Goal: Task Accomplishment & Management: Manage account settings

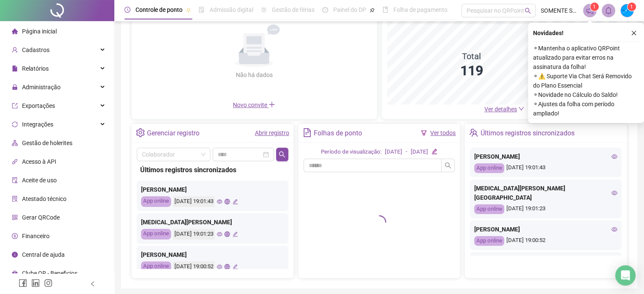
scroll to position [85, 0]
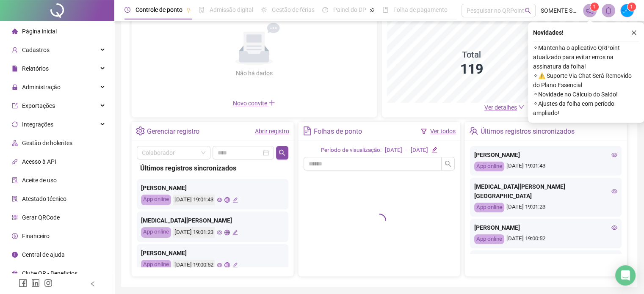
click at [222, 198] on icon "eye" at bounding box center [220, 200] width 6 height 6
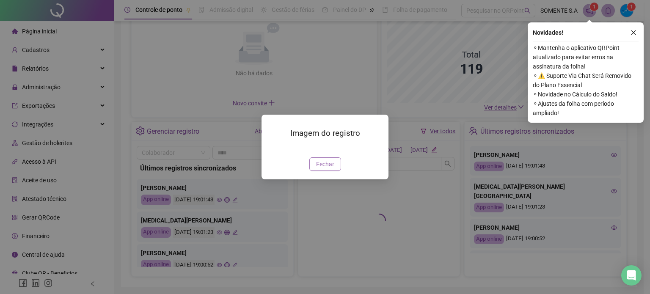
click at [329, 169] on span "Fechar" at bounding box center [325, 164] width 18 height 9
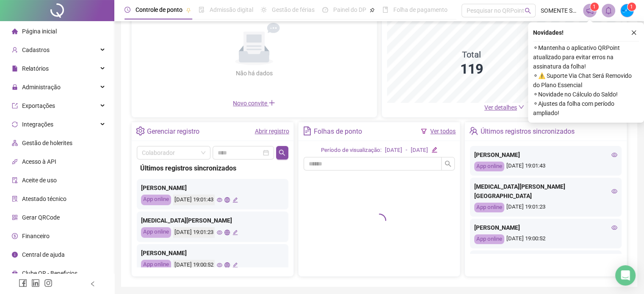
click at [234, 232] on div "[MEDICAL_DATA][PERSON_NAME] App online [DATE] 19:01:23" at bounding box center [213, 227] width 152 height 30
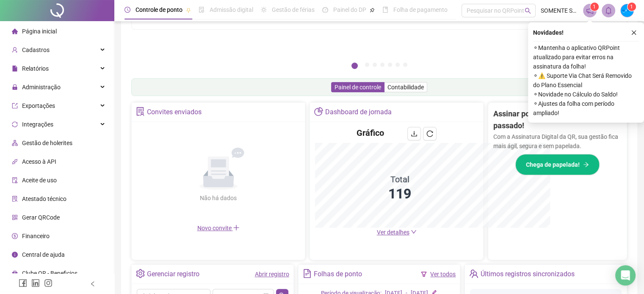
scroll to position [209, 0]
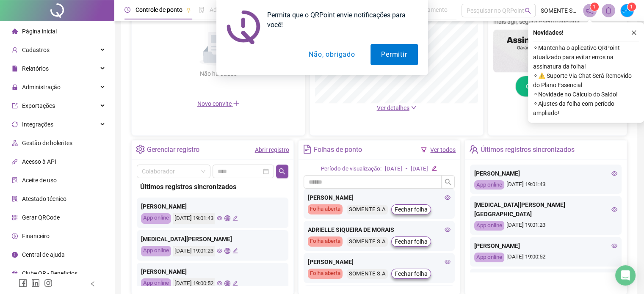
click at [345, 54] on button "Não, obrigado" at bounding box center [331, 54] width 67 height 21
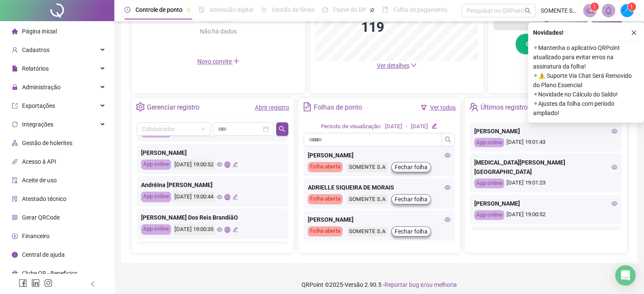
scroll to position [85, 0]
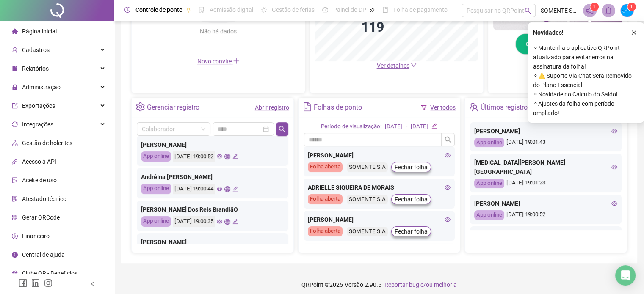
click at [222, 188] on icon "eye" at bounding box center [220, 189] width 6 height 6
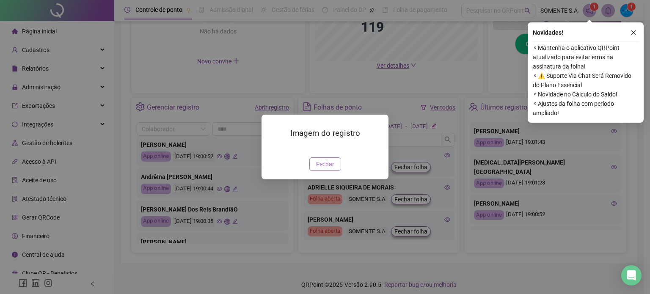
click at [327, 169] on span "Fechar" at bounding box center [325, 164] width 18 height 9
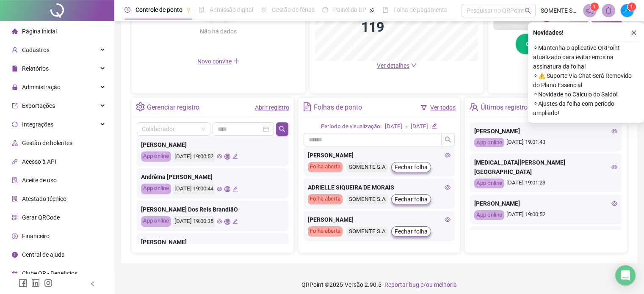
click at [222, 220] on icon "eye" at bounding box center [220, 222] width 6 height 6
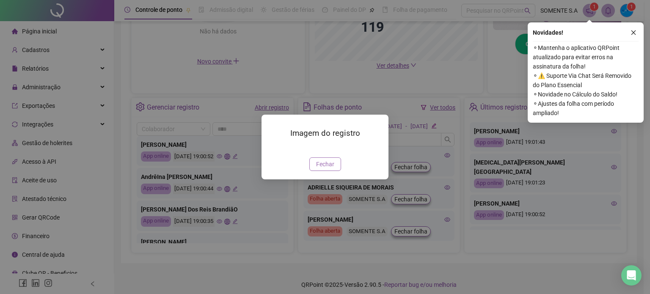
click at [327, 169] on span "Fechar" at bounding box center [325, 164] width 18 height 9
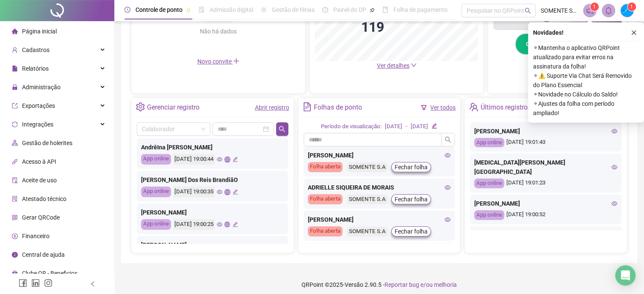
scroll to position [127, 0]
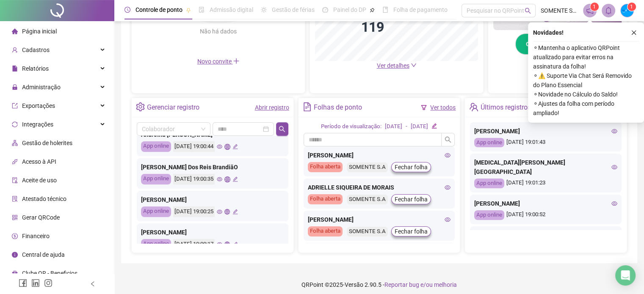
click at [222, 212] on icon "eye" at bounding box center [220, 212] width 6 height 4
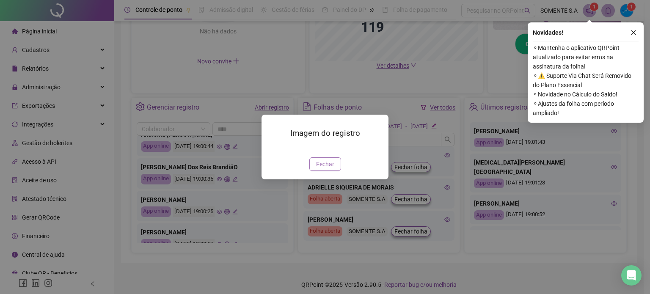
click at [324, 169] on span "Fechar" at bounding box center [325, 164] width 18 height 9
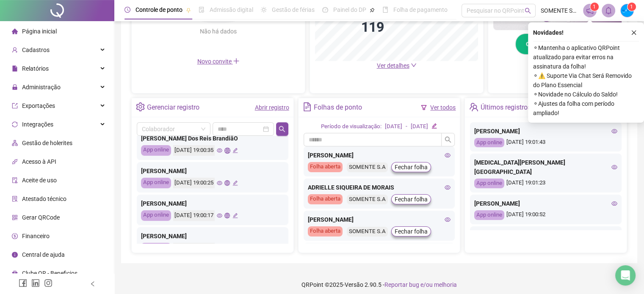
scroll to position [169, 0]
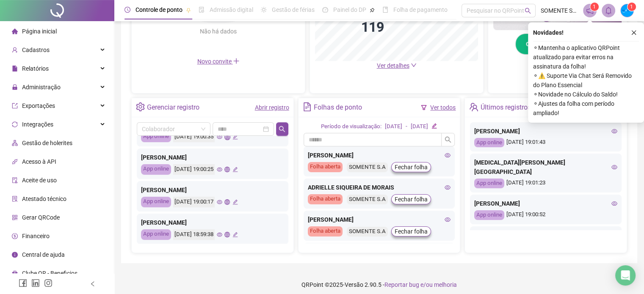
click at [222, 201] on icon "eye" at bounding box center [220, 202] width 6 height 4
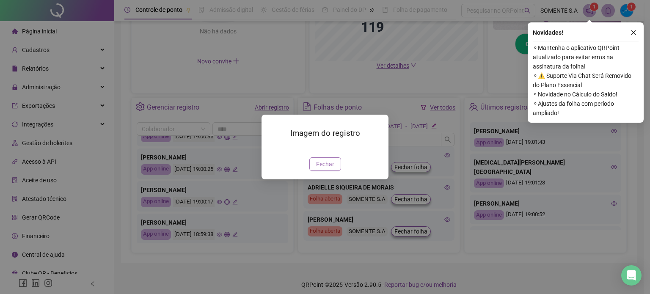
click at [326, 169] on span "Fechar" at bounding box center [325, 164] width 18 height 9
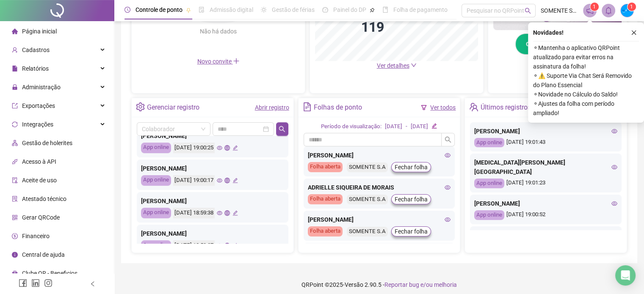
scroll to position [212, 0]
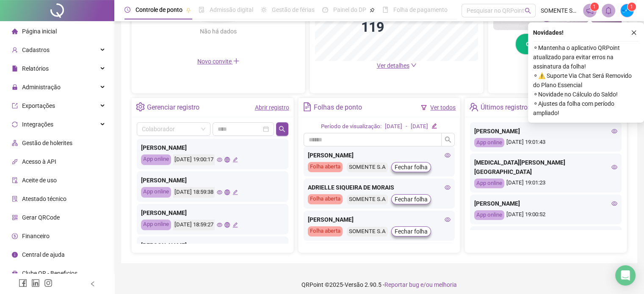
click at [222, 192] on icon "eye" at bounding box center [220, 193] width 6 height 6
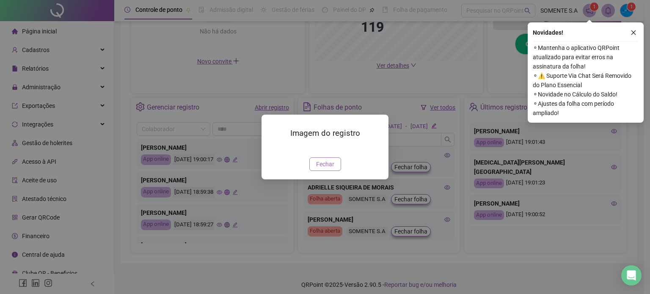
click at [332, 169] on span "Fechar" at bounding box center [325, 164] width 18 height 9
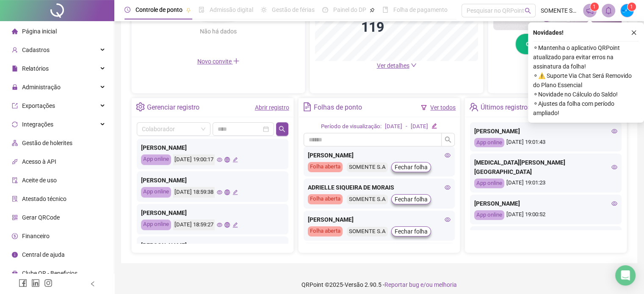
click at [222, 191] on icon "eye" at bounding box center [220, 193] width 6 height 6
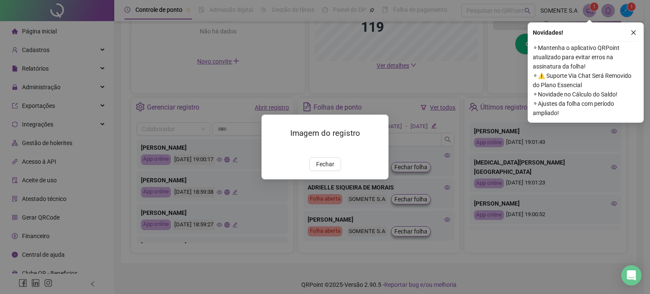
click at [272, 149] on img at bounding box center [272, 149] width 0 height 0
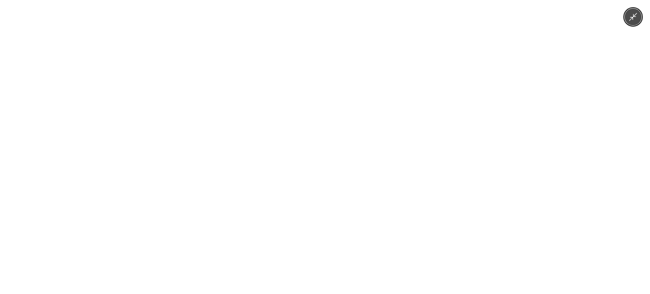
click at [359, 208] on img at bounding box center [325, 147] width 221 height 294
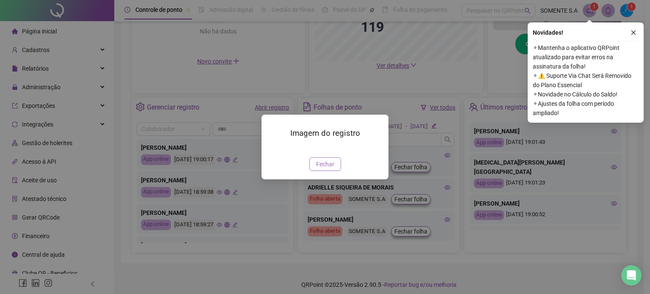
click at [318, 169] on span "Fechar" at bounding box center [325, 164] width 18 height 9
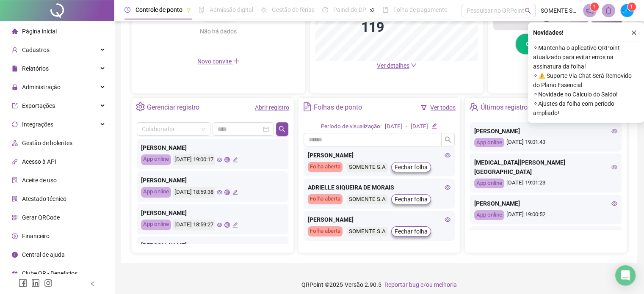
click at [222, 191] on icon "eye" at bounding box center [220, 193] width 6 height 6
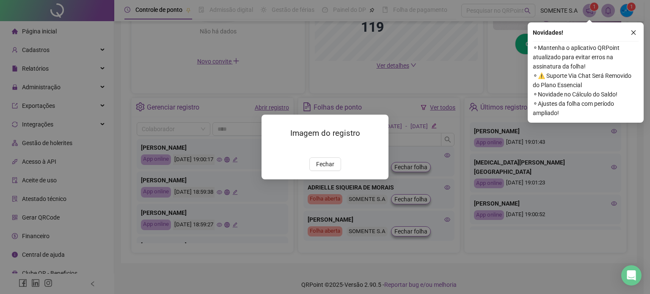
click at [272, 149] on img at bounding box center [272, 149] width 0 height 0
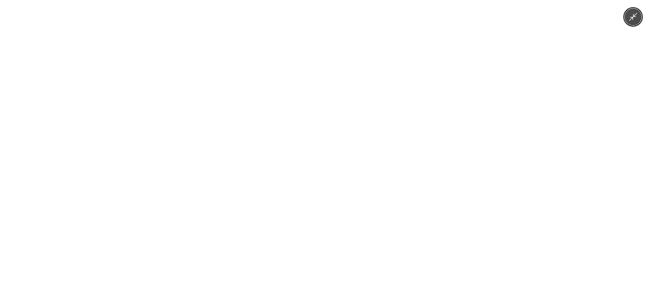
click at [362, 216] on img at bounding box center [325, 147] width 221 height 294
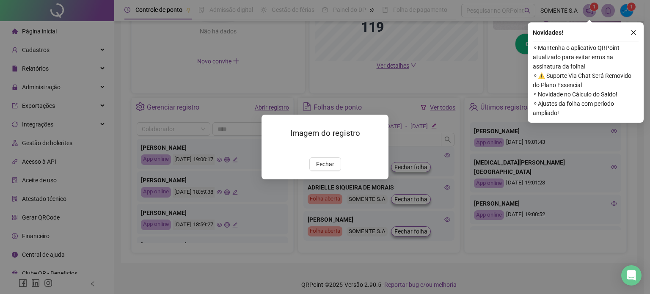
click at [272, 149] on img at bounding box center [272, 149] width 0 height 0
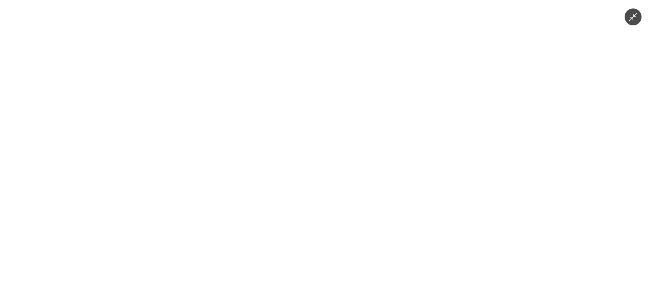
click at [632, 18] on icon "Minimize image" at bounding box center [633, 16] width 9 height 9
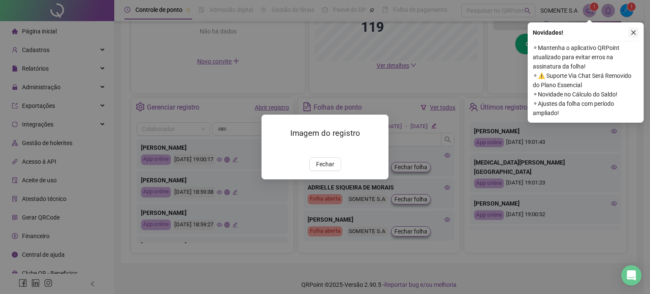
click at [633, 35] on icon "close" at bounding box center [634, 33] width 6 height 6
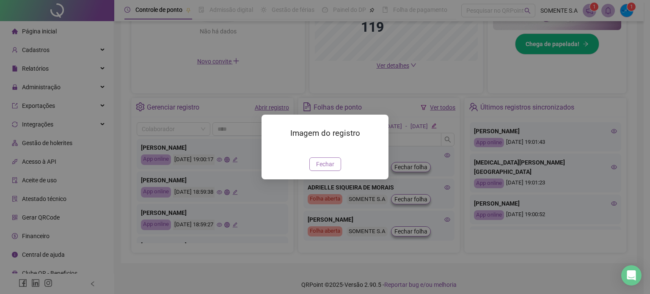
click at [331, 169] on span "Fechar" at bounding box center [325, 164] width 18 height 9
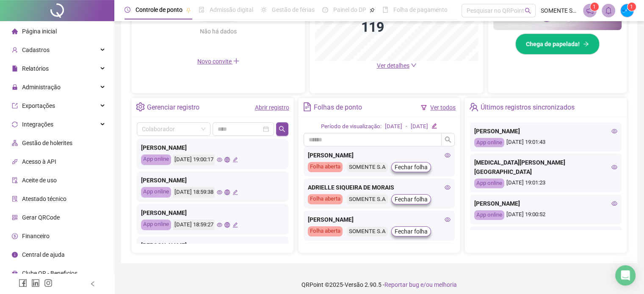
scroll to position [254, 0]
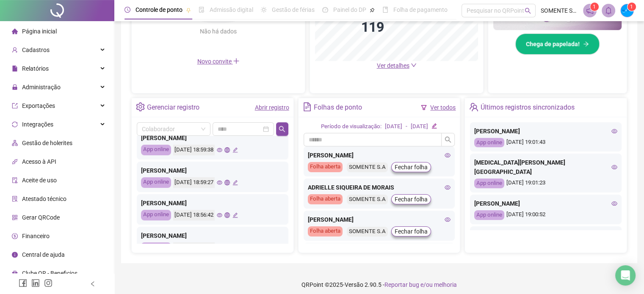
click at [222, 183] on icon "eye" at bounding box center [220, 183] width 6 height 4
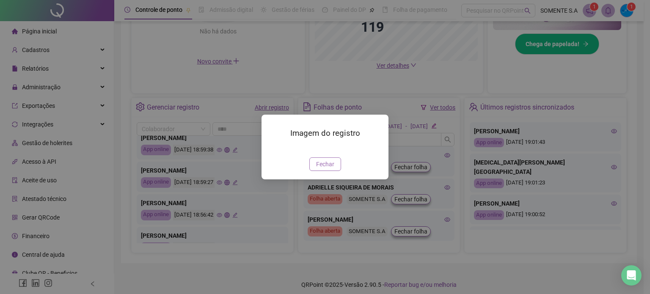
click at [329, 169] on span "Fechar" at bounding box center [325, 164] width 18 height 9
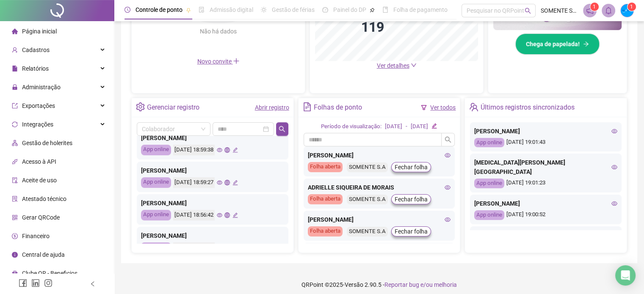
click at [222, 217] on icon "eye" at bounding box center [220, 216] width 6 height 6
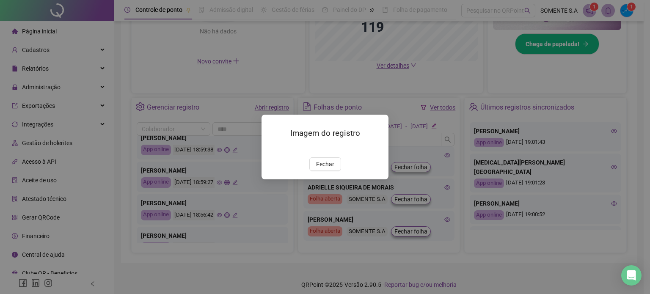
click at [325, 171] on button "Fechar" at bounding box center [325, 164] width 32 height 14
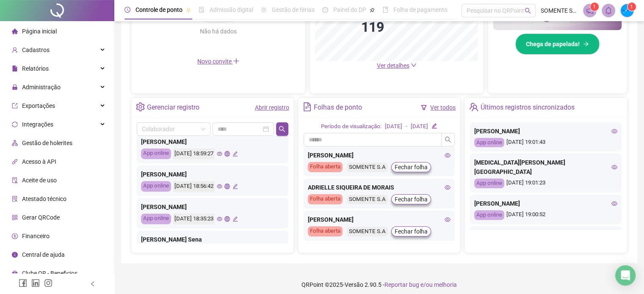
scroll to position [296, 0]
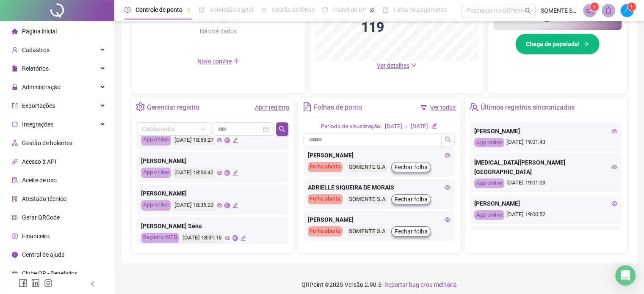
click at [222, 204] on icon "eye" at bounding box center [220, 206] width 6 height 6
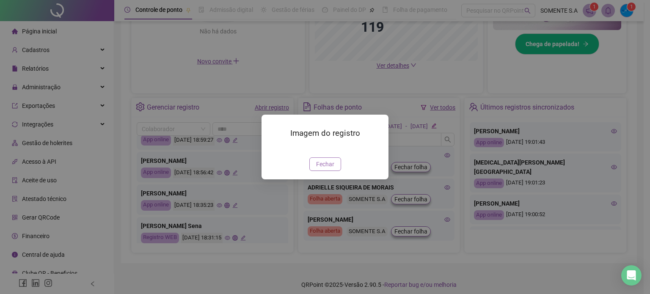
click at [330, 169] on span "Fechar" at bounding box center [325, 164] width 18 height 9
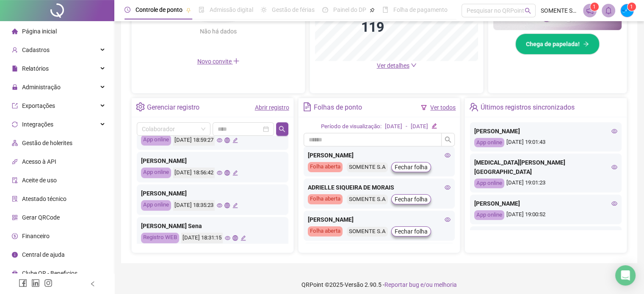
scroll to position [339, 0]
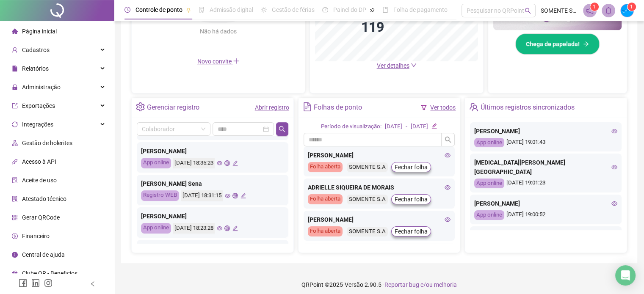
click at [230, 195] on icon "eye" at bounding box center [228, 196] width 6 height 6
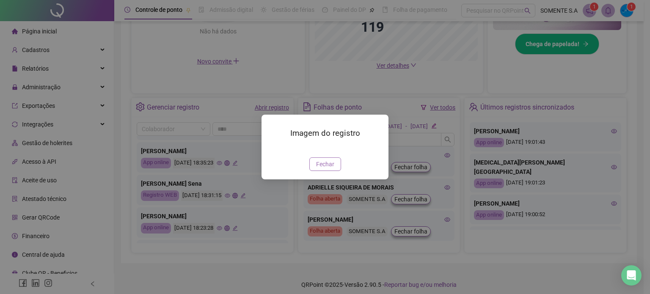
click at [326, 169] on span "Fechar" at bounding box center [325, 164] width 18 height 9
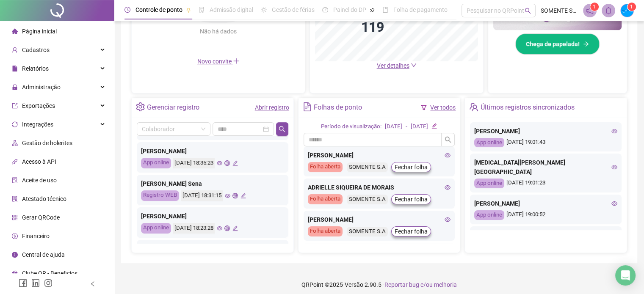
scroll to position [381, 0]
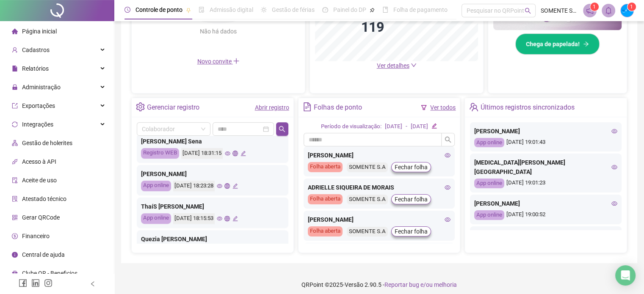
click at [222, 184] on icon "eye" at bounding box center [220, 186] width 6 height 4
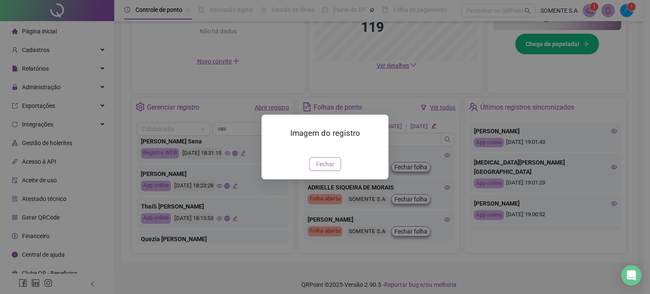
click at [330, 169] on span "Fechar" at bounding box center [325, 164] width 18 height 9
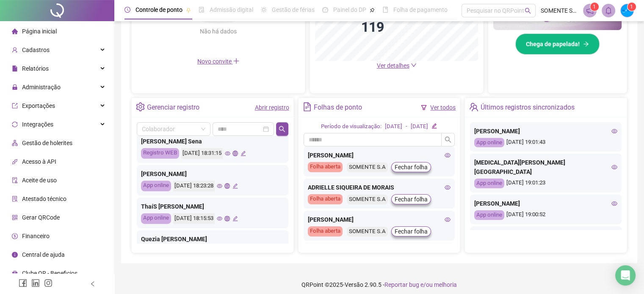
click at [222, 218] on icon "eye" at bounding box center [220, 218] width 6 height 4
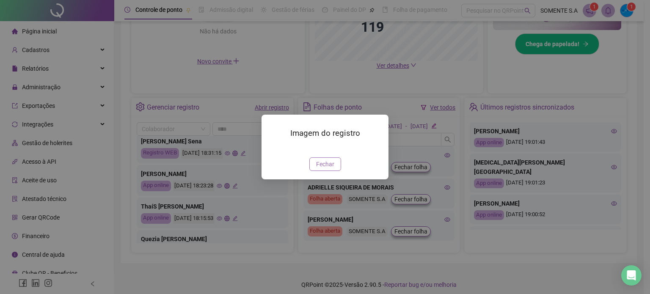
click at [325, 171] on button "Fechar" at bounding box center [325, 164] width 32 height 14
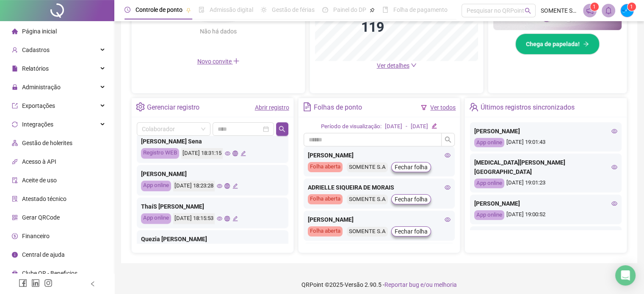
click at [222, 218] on icon "eye" at bounding box center [220, 218] width 6 height 4
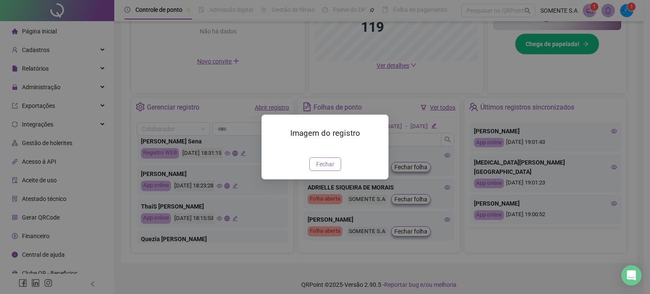
click at [318, 169] on span "Fechar" at bounding box center [325, 164] width 18 height 9
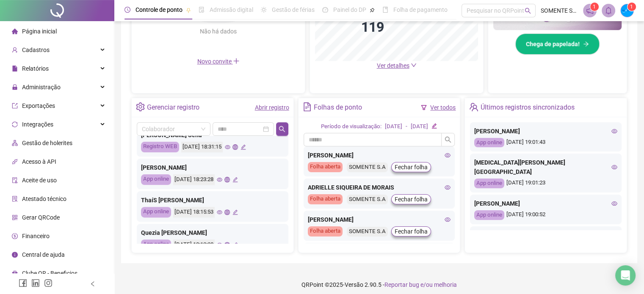
scroll to position [398, 0]
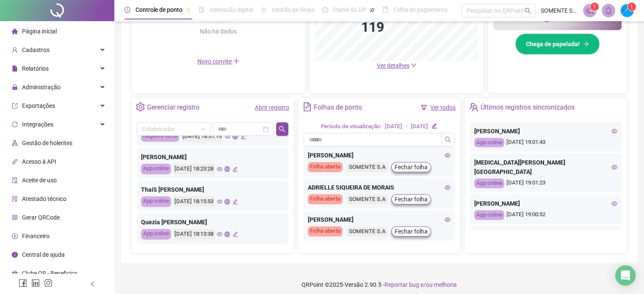
click at [222, 233] on icon "eye" at bounding box center [220, 235] width 6 height 6
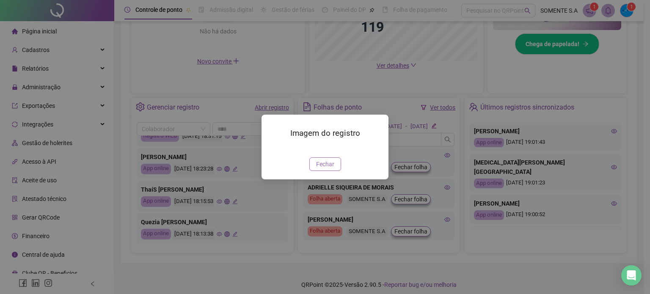
click at [328, 169] on span "Fechar" at bounding box center [325, 164] width 18 height 9
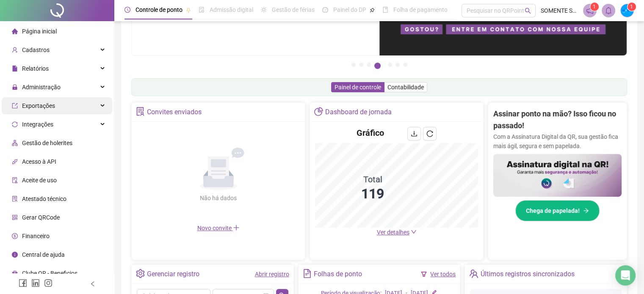
scroll to position [82, 0]
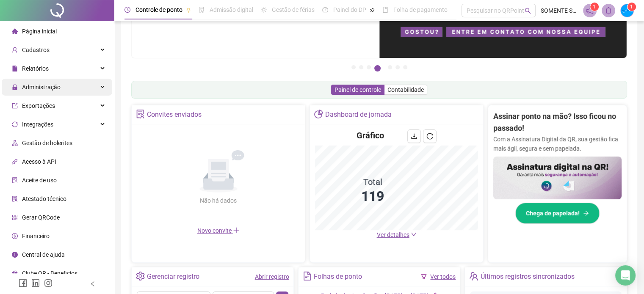
click at [40, 88] on span "Administração" at bounding box center [41, 87] width 39 height 7
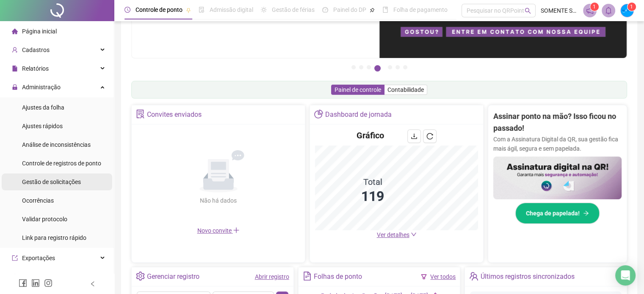
click at [64, 181] on span "Gestão de solicitações" at bounding box center [51, 182] width 59 height 7
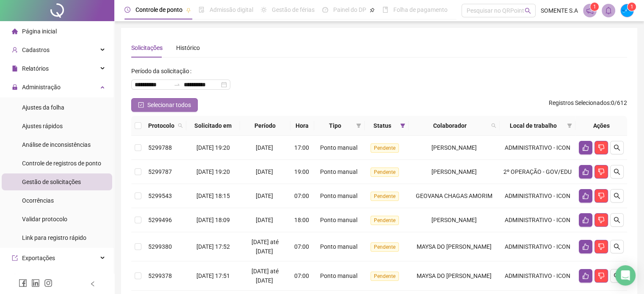
click at [140, 106] on icon "check-square" at bounding box center [141, 105] width 6 height 6
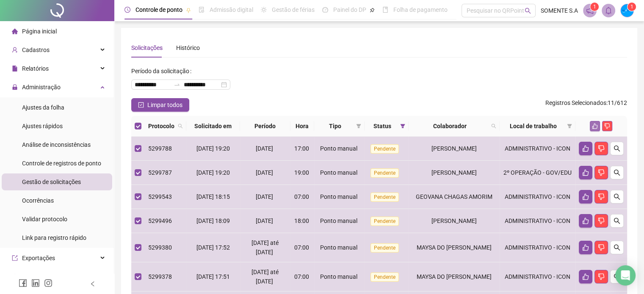
click at [594, 126] on icon "like" at bounding box center [595, 126] width 6 height 6
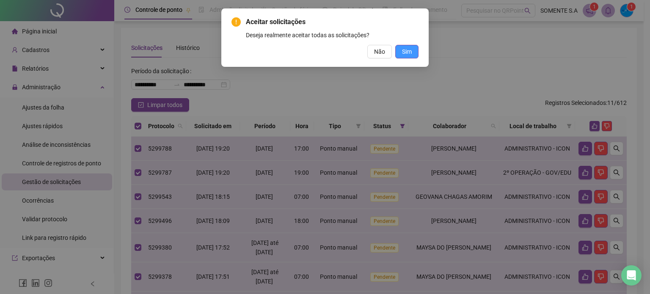
click at [412, 52] on span "Sim" at bounding box center [407, 51] width 10 height 9
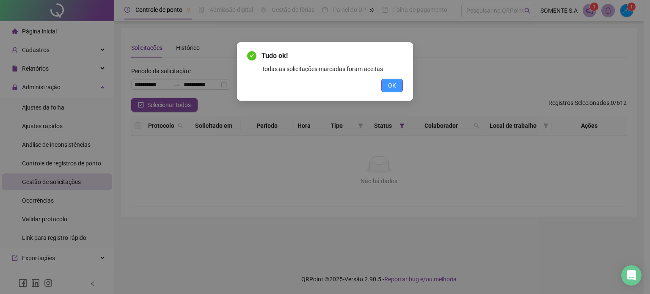
click at [394, 84] on span "OK" at bounding box center [392, 85] width 8 height 9
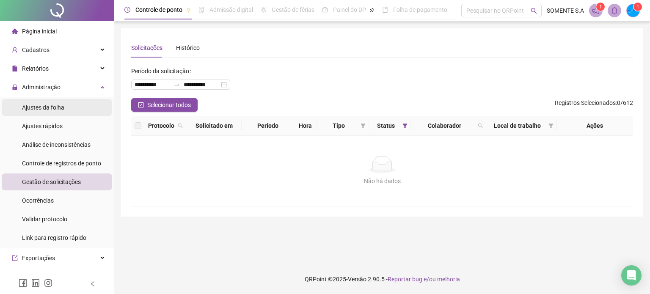
click at [56, 108] on span "Ajustes da folha" at bounding box center [43, 107] width 42 height 7
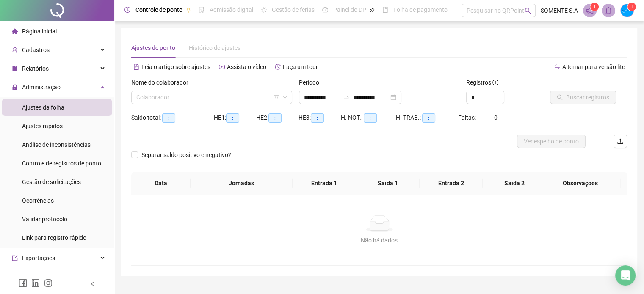
type input "**********"
click at [174, 91] on input "search" at bounding box center [207, 97] width 143 height 13
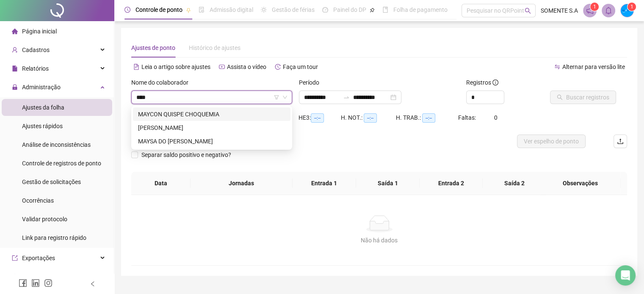
type input "*****"
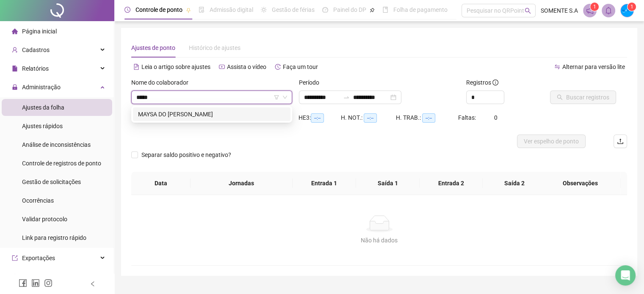
click at [239, 114] on div "MAYSA DO [PERSON_NAME]" at bounding box center [211, 114] width 147 height 9
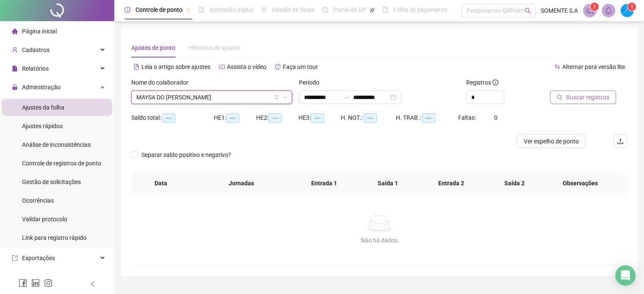
click at [570, 99] on span "Buscar registros" at bounding box center [587, 97] width 43 height 9
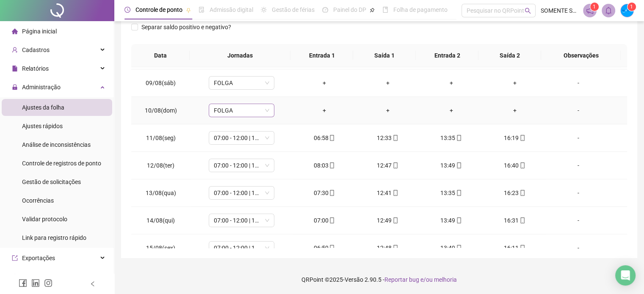
scroll to position [285, 0]
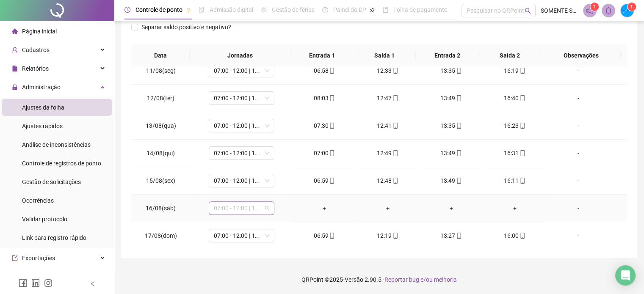
click at [229, 209] on span "07:00 - 12:00 | 13:00 - 16:00" at bounding box center [241, 208] width 55 height 13
type input "*****"
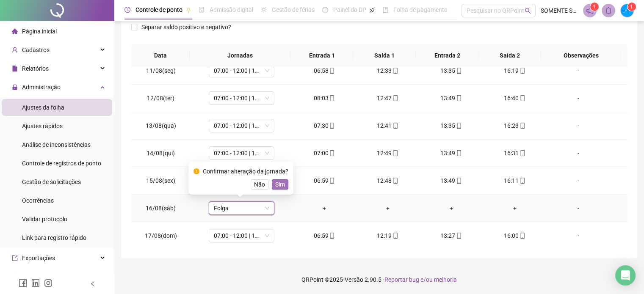
click at [279, 184] on span "Sim" at bounding box center [280, 184] width 10 height 9
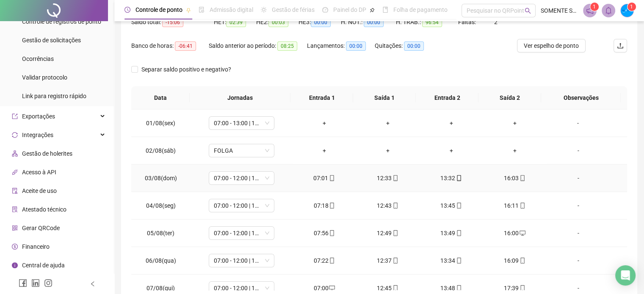
scroll to position [0, 0]
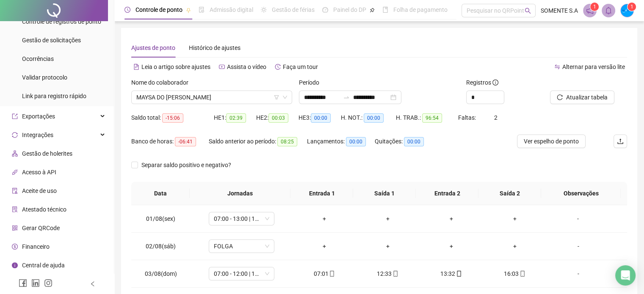
click at [191, 89] on div "Nome do colaborador" at bounding box center [211, 84] width 161 height 13
click at [188, 99] on span "MAYSA DO [PERSON_NAME]" at bounding box center [211, 97] width 151 height 13
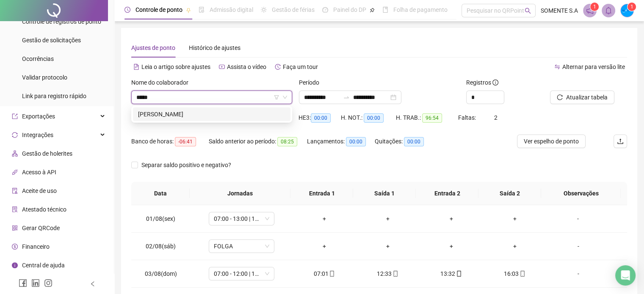
type input "******"
click at [203, 114] on div "[PERSON_NAME]" at bounding box center [211, 114] width 147 height 9
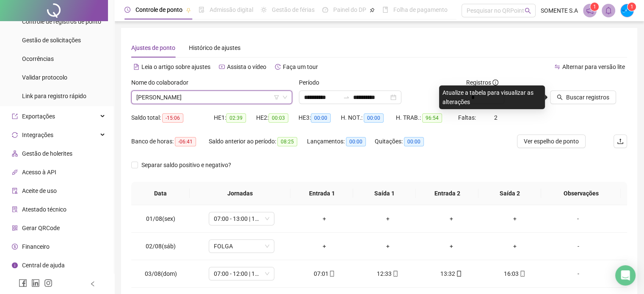
click at [579, 97] on span "Buscar registros" at bounding box center [587, 97] width 43 height 9
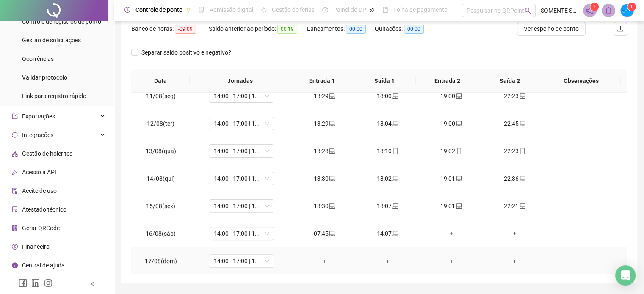
scroll to position [138, 0]
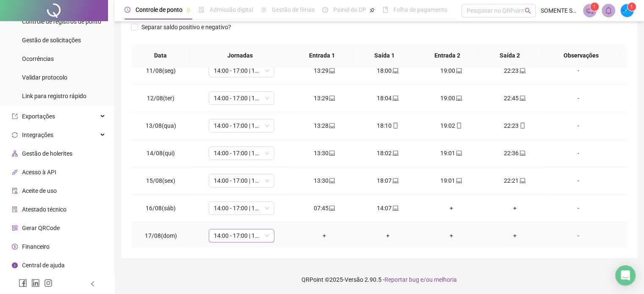
click at [254, 240] on span "14:00 - 17:00 | 18:00 - 23:00" at bounding box center [241, 235] width 55 height 13
type input "*****"
drag, startPoint x: 235, startPoint y: 188, endPoint x: 351, endPoint y: 221, distance: 120.5
click at [234, 188] on div "Folga" at bounding box center [247, 189] width 56 height 9
click at [280, 215] on span "Sim" at bounding box center [280, 211] width 10 height 9
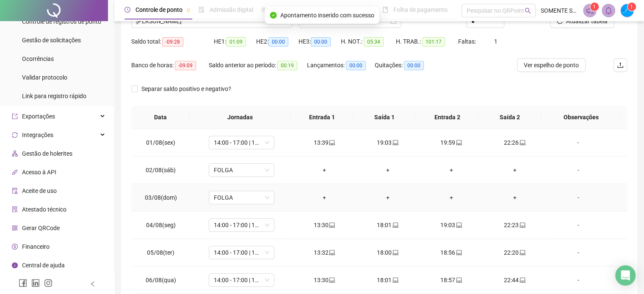
scroll to position [0, 0]
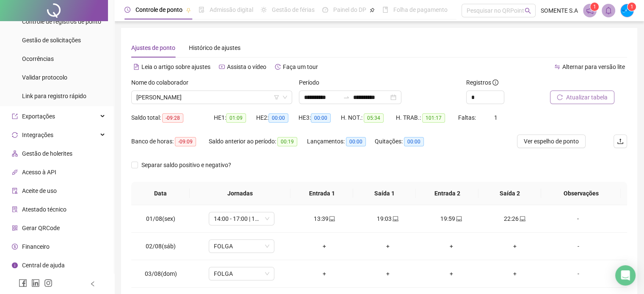
click at [579, 99] on span "Atualizar tabela" at bounding box center [586, 97] width 41 height 9
click at [389, 97] on input "**********" at bounding box center [371, 97] width 36 height 9
click at [432, 57] on div "Ajustes de ponto Histórico de ajustes" at bounding box center [379, 47] width 496 height 19
click at [203, 96] on span "[PERSON_NAME]" at bounding box center [211, 97] width 151 height 13
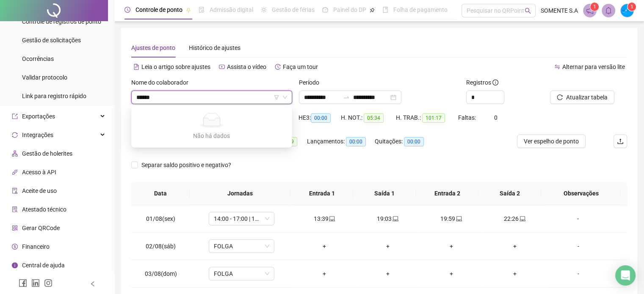
type input "*****"
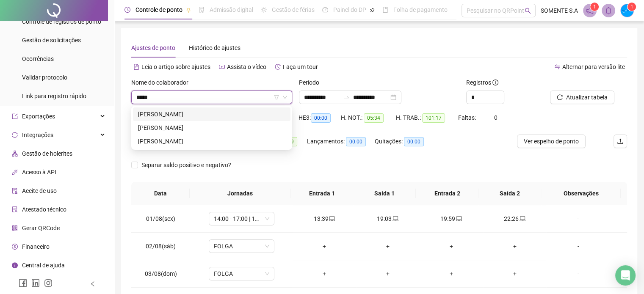
click at [184, 116] on div "[PERSON_NAME]" at bounding box center [211, 114] width 147 height 9
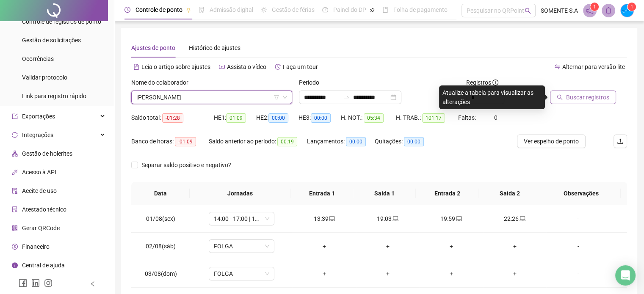
click at [575, 100] on span "Buscar registros" at bounding box center [587, 97] width 43 height 9
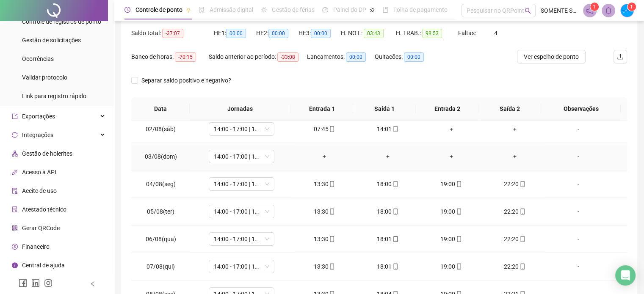
scroll to position [42, 0]
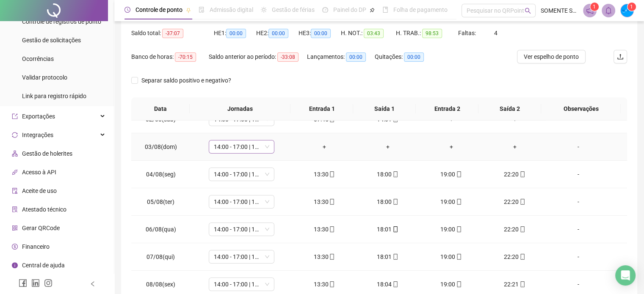
click at [243, 145] on span "14:00 - 17:00 | 18:00 - 23:00" at bounding box center [241, 147] width 55 height 13
type input "*****"
click at [240, 175] on div "Folga" at bounding box center [247, 176] width 56 height 9
click at [283, 129] on button "Sim" at bounding box center [280, 124] width 17 height 10
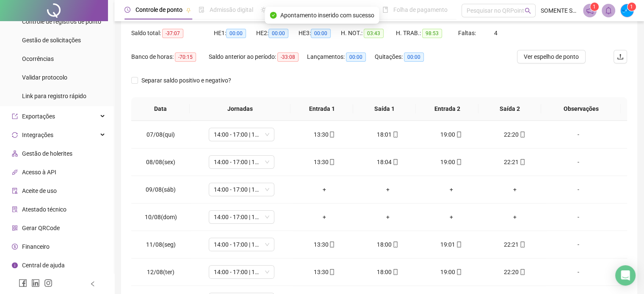
scroll to position [169, 0]
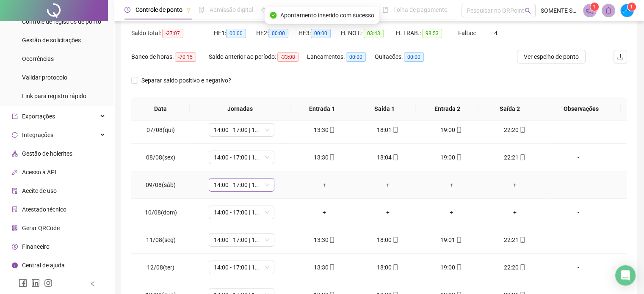
click at [224, 186] on span "14:00 - 17:00 | 18:00 - 23:00" at bounding box center [241, 185] width 55 height 13
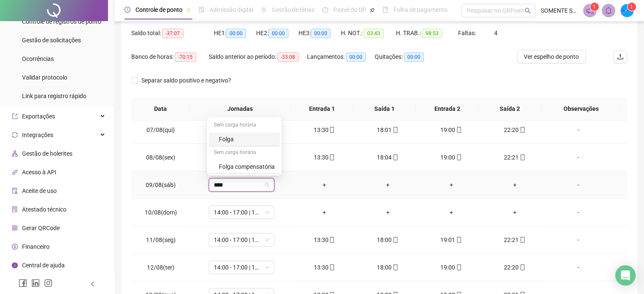
type input "*****"
click at [276, 160] on span "Sim" at bounding box center [280, 161] width 10 height 9
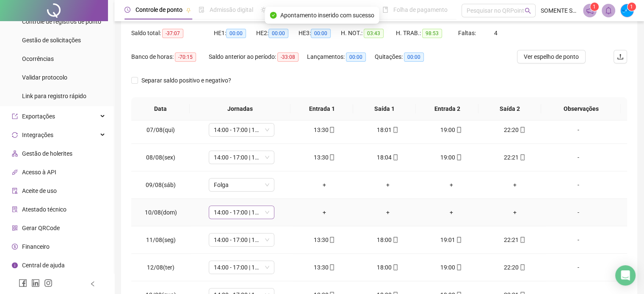
click at [217, 216] on span "14:00 - 17:00 | 18:00 - 23:00" at bounding box center [241, 212] width 55 height 13
type input "*****"
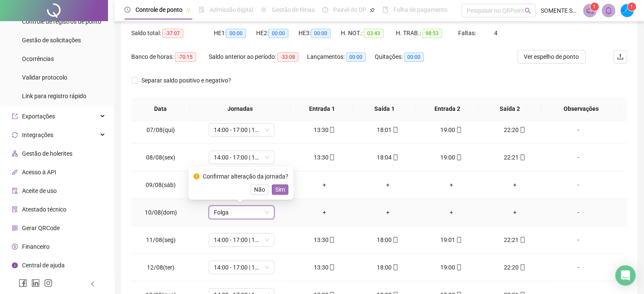
click at [275, 189] on span "Sim" at bounding box center [280, 189] width 10 height 9
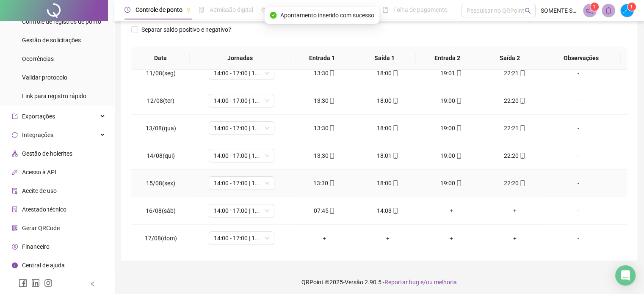
scroll to position [138, 0]
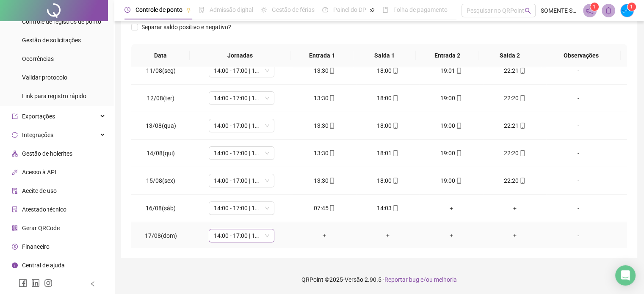
click at [235, 235] on span "14:00 - 17:00 | 18:00 - 23:00" at bounding box center [241, 235] width 55 height 13
type input "*****"
click at [283, 210] on span "Sim" at bounding box center [280, 211] width 10 height 9
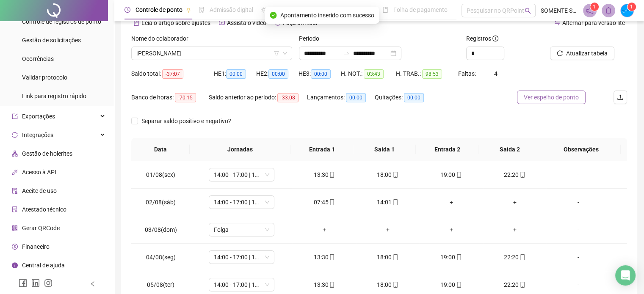
scroll to position [0, 0]
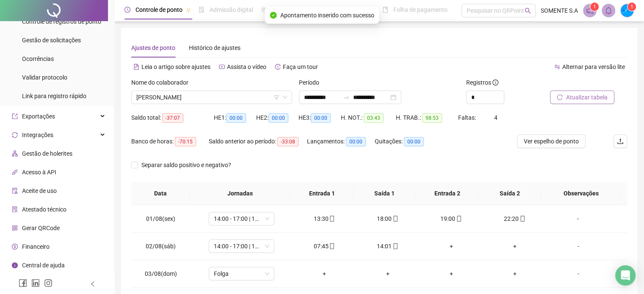
click at [578, 100] on span "Atualizar tabela" at bounding box center [586, 97] width 41 height 9
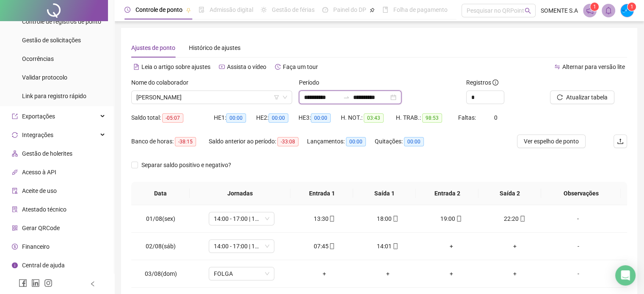
click at [313, 96] on input "**********" at bounding box center [322, 97] width 36 height 9
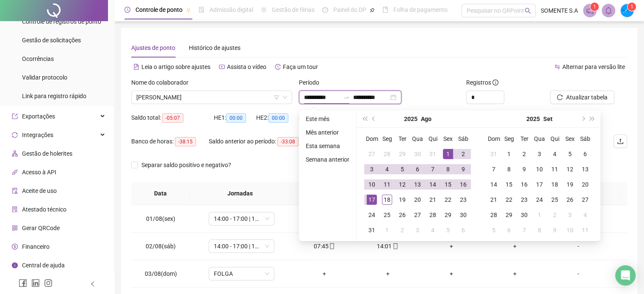
type input "**********"
click at [375, 116] on button "prev-year" at bounding box center [373, 119] width 9 height 17
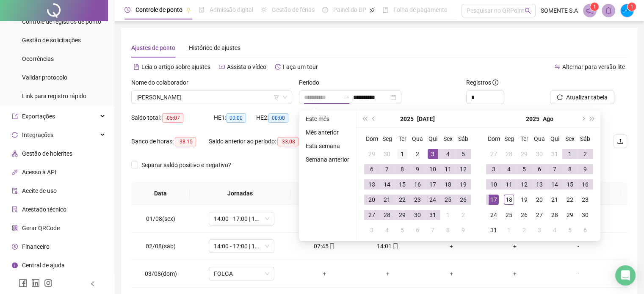
type input "**********"
drag, startPoint x: 398, startPoint y: 155, endPoint x: 410, endPoint y: 163, distance: 14.0
click at [399, 155] on div "1" at bounding box center [402, 154] width 10 height 10
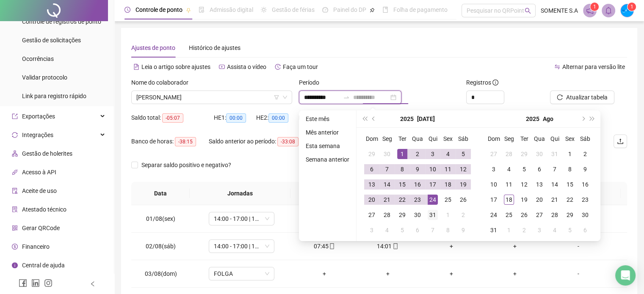
type input "**********"
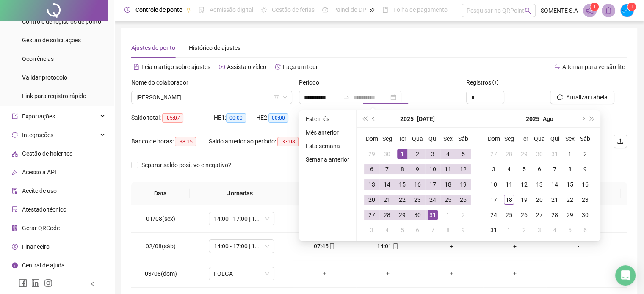
click at [431, 215] on div "31" at bounding box center [433, 215] width 10 height 10
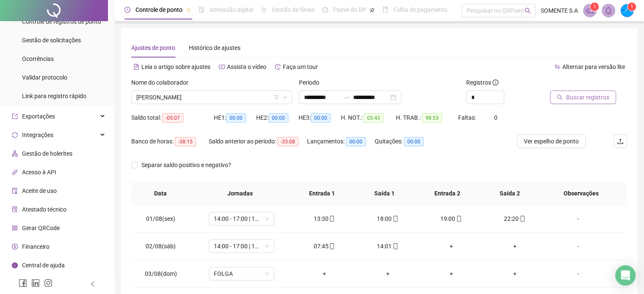
click at [596, 97] on span "Buscar registros" at bounding box center [587, 97] width 43 height 9
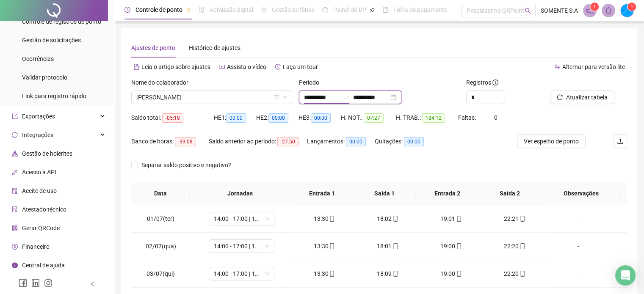
click at [315, 100] on input "**********" at bounding box center [322, 97] width 36 height 9
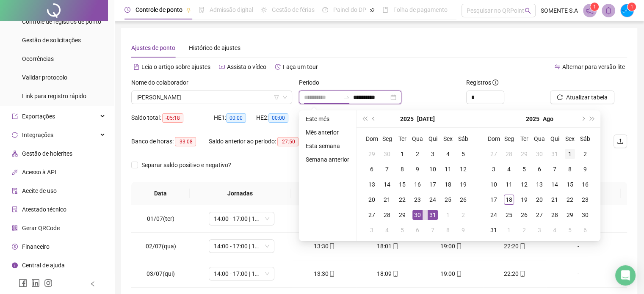
type input "**********"
click at [569, 152] on div "1" at bounding box center [570, 154] width 10 height 10
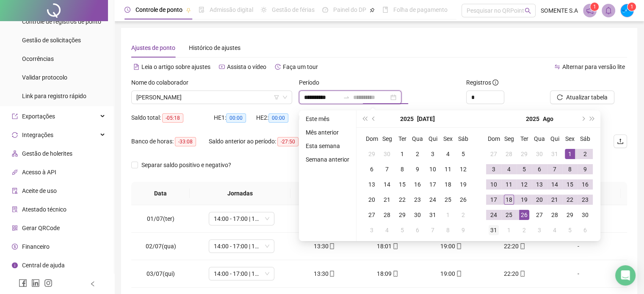
type input "**********"
click at [492, 230] on div "31" at bounding box center [494, 230] width 10 height 10
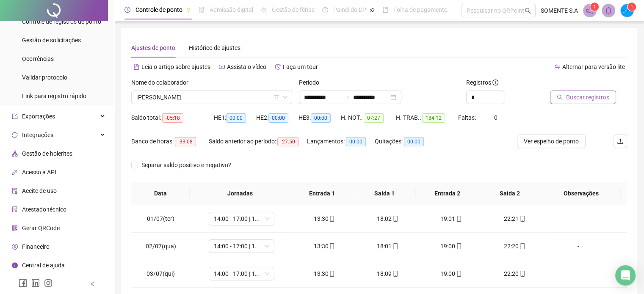
click at [583, 101] on span "Buscar registros" at bounding box center [587, 97] width 43 height 9
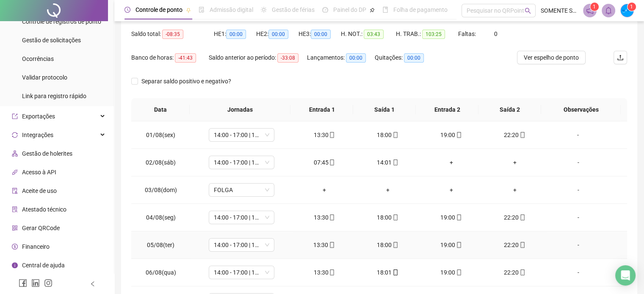
scroll to position [85, 0]
click at [461, 62] on div "Banco de horas: -41:43 Saldo anterior ao período: -33:08 Lançamentos: 00:00 Qui…" at bounding box center [317, 62] width 372 height 24
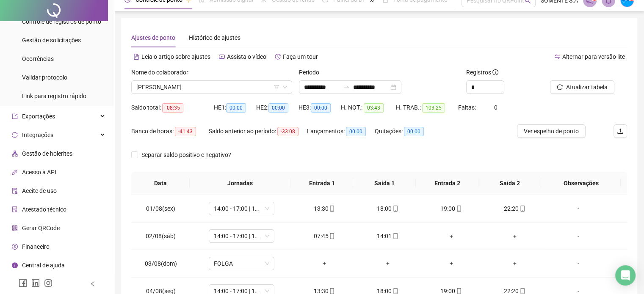
scroll to position [0, 0]
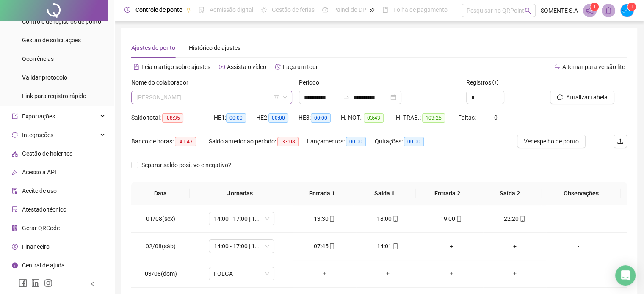
click at [192, 103] on span "[PERSON_NAME]" at bounding box center [211, 97] width 151 height 13
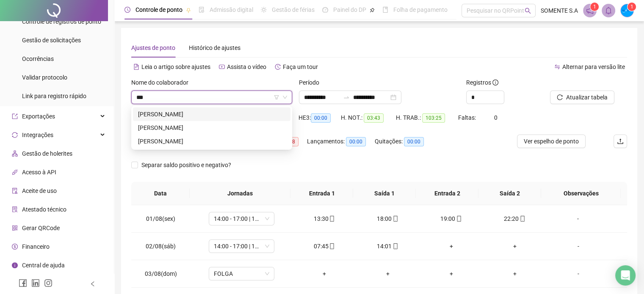
type input "****"
click at [210, 132] on div "[PERSON_NAME]" at bounding box center [211, 127] width 147 height 9
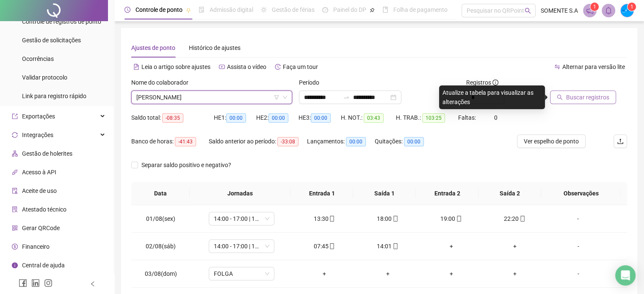
click at [583, 95] on span "Buscar registros" at bounding box center [587, 97] width 43 height 9
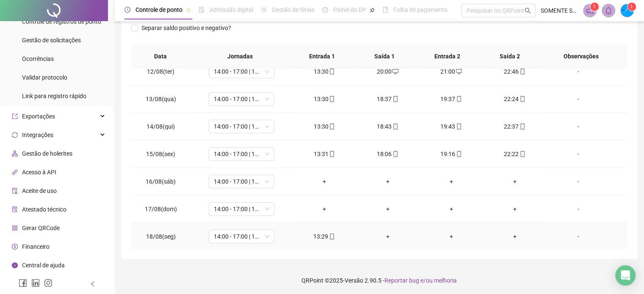
scroll to position [138, 0]
click at [230, 176] on span "14:00 - 17:00 | 18:00 - 23:00" at bounding box center [241, 180] width 55 height 13
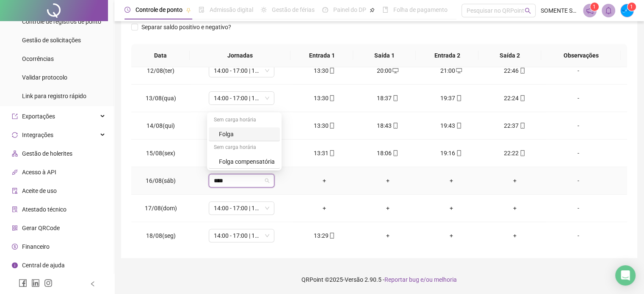
type input "*****"
click at [275, 159] on span "Sim" at bounding box center [280, 156] width 10 height 9
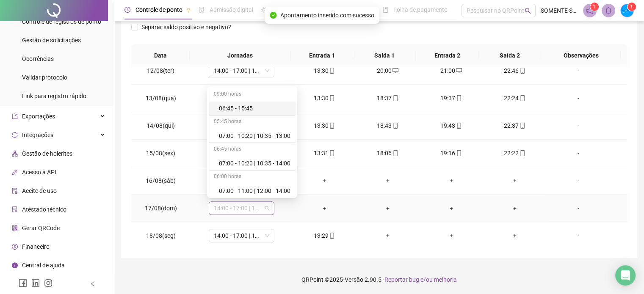
click at [240, 204] on span "14:00 - 17:00 | 18:00 - 23:00" at bounding box center [241, 208] width 55 height 13
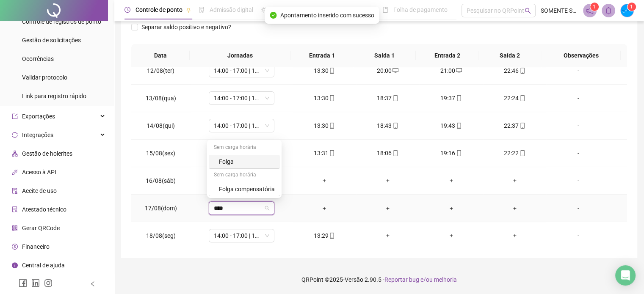
type input "*****"
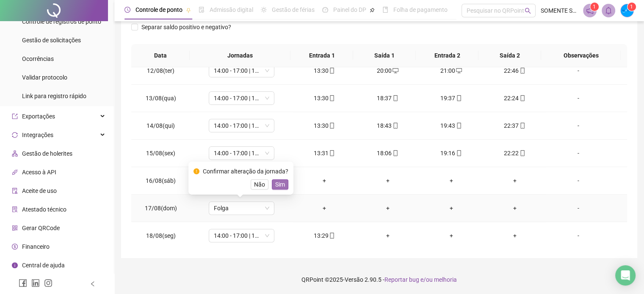
click at [275, 186] on span "Sim" at bounding box center [280, 184] width 10 height 9
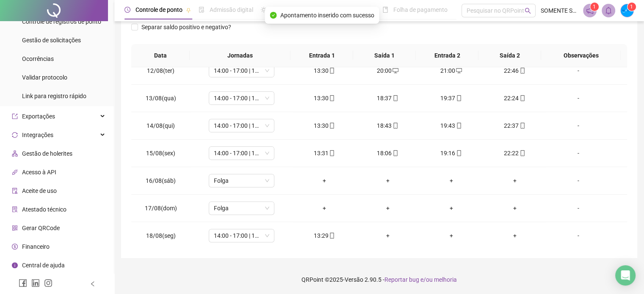
scroll to position [0, 0]
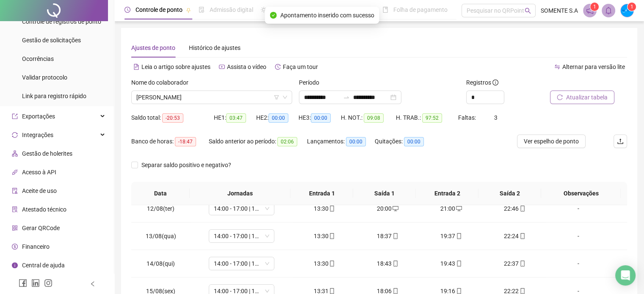
click at [589, 105] on div "Atualizar tabela" at bounding box center [589, 94] width 84 height 33
click at [588, 100] on span "Atualizar tabela" at bounding box center [586, 97] width 41 height 9
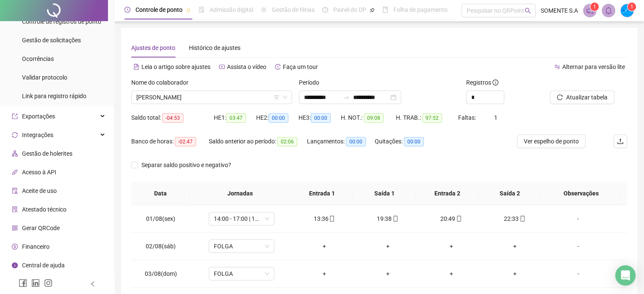
click at [426, 65] on div "Alternar para versão lite" at bounding box center [503, 67] width 248 height 14
click at [195, 95] on span "[PERSON_NAME]" at bounding box center [211, 97] width 151 height 13
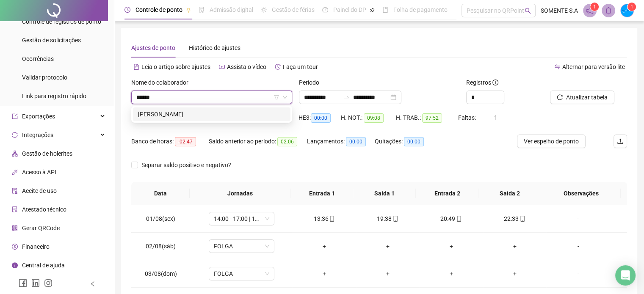
type input "*******"
drag, startPoint x: 199, startPoint y: 117, endPoint x: 211, endPoint y: 117, distance: 11.9
click at [199, 117] on div "[PERSON_NAME]" at bounding box center [211, 114] width 147 height 9
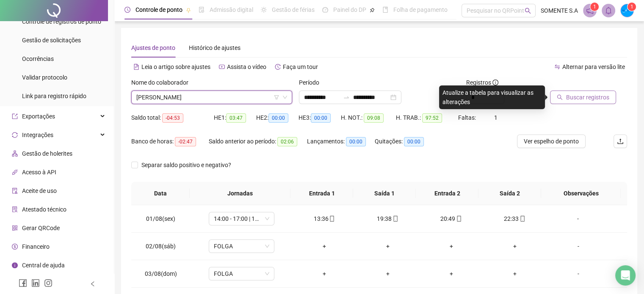
click at [579, 98] on span "Buscar registros" at bounding box center [587, 97] width 43 height 9
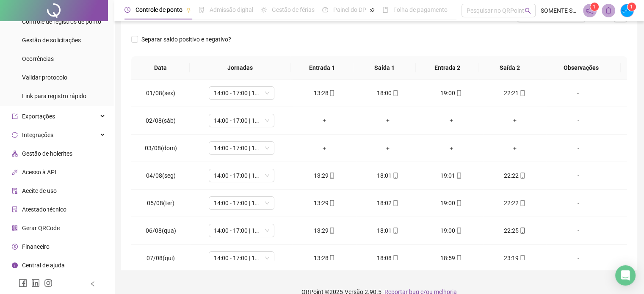
scroll to position [127, 0]
click at [237, 121] on span "14:00 - 17:00 | 18:00 - 23:00" at bounding box center [241, 119] width 55 height 13
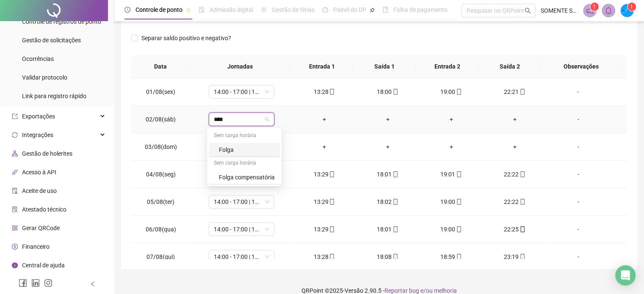
type input "*****"
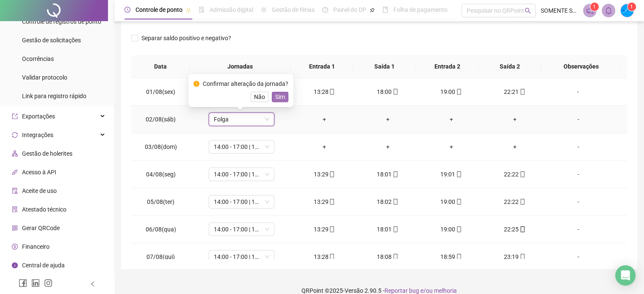
click at [286, 96] on button "Sim" at bounding box center [280, 97] width 17 height 10
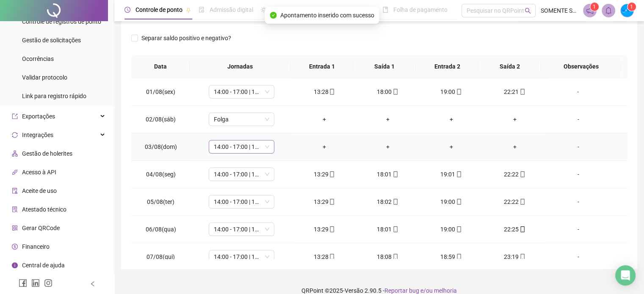
click at [219, 148] on span "14:00 - 17:00 | 18:00 - 23:00" at bounding box center [241, 147] width 55 height 13
type input "*****"
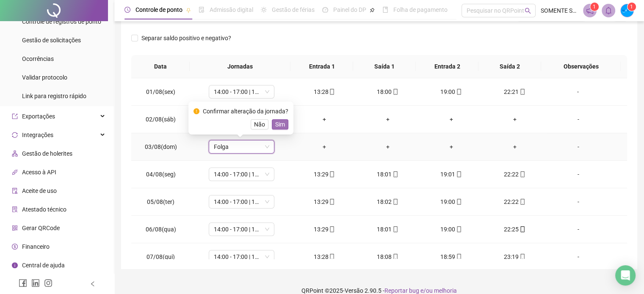
click at [279, 122] on span "Sim" at bounding box center [280, 124] width 10 height 9
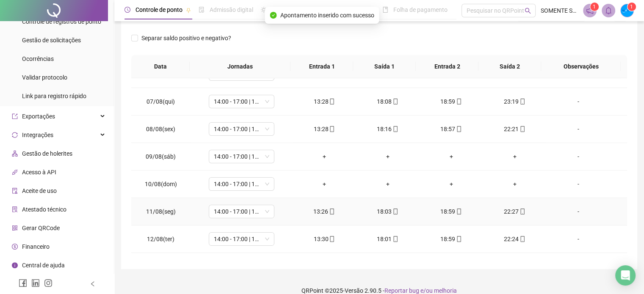
scroll to position [169, 0]
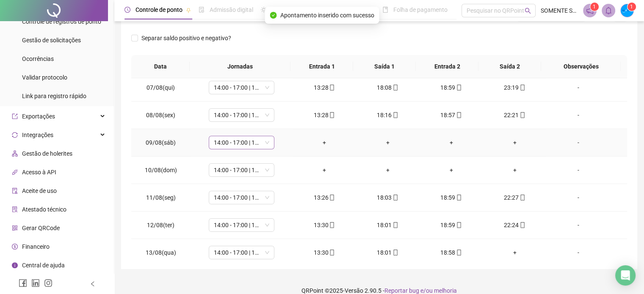
click at [227, 138] on span "14:00 - 17:00 | 18:00 - 23:00" at bounding box center [241, 142] width 55 height 13
type input "*****"
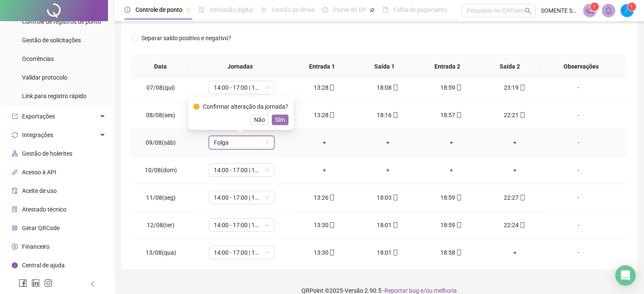
click at [275, 116] on span "Sim" at bounding box center [280, 119] width 10 height 9
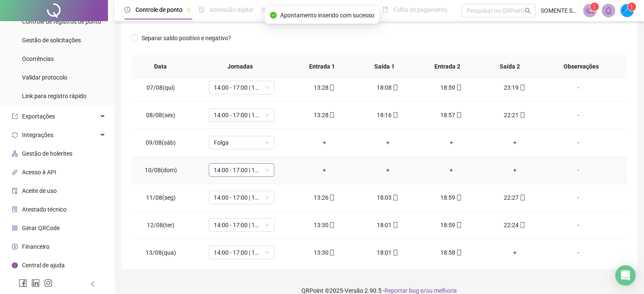
click at [220, 166] on span "14:00 - 17:00 | 18:00 - 23:00" at bounding box center [241, 170] width 55 height 13
type input "****"
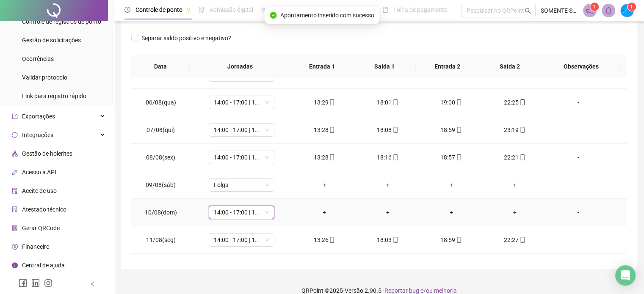
click at [219, 166] on td "14:00 - 17:00 | 18:00 - 23:00" at bounding box center [242, 158] width 102 height 28
click at [221, 216] on span "14:00 - 17:00 | 18:00 - 23:00" at bounding box center [241, 212] width 55 height 13
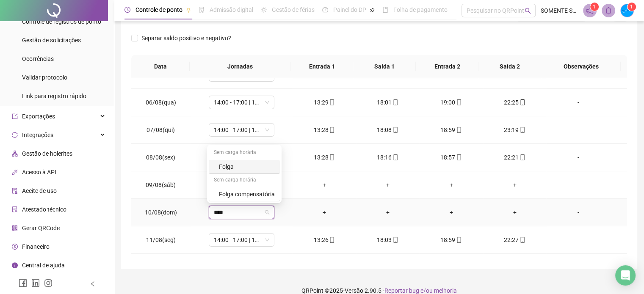
type input "*****"
click at [281, 188] on span "Sim" at bounding box center [280, 189] width 10 height 9
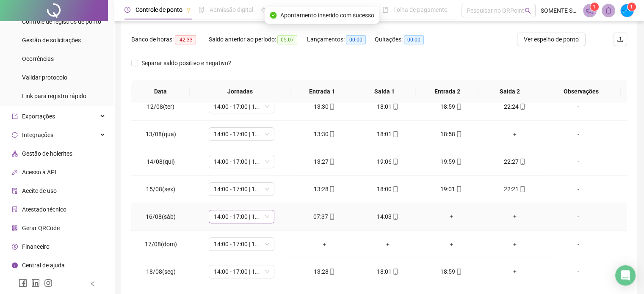
scroll to position [138, 0]
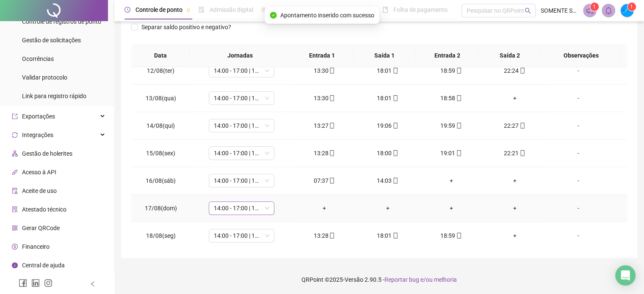
click at [232, 209] on span "14:00 - 17:00 | 18:00 - 23:00" at bounding box center [241, 208] width 55 height 13
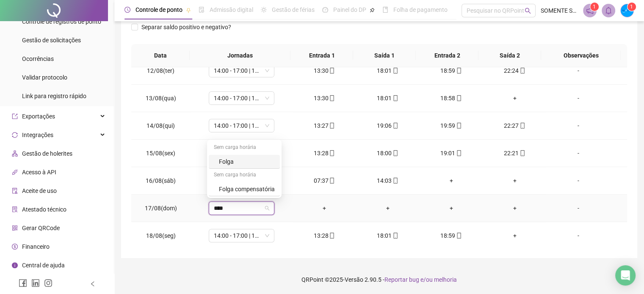
type input "*****"
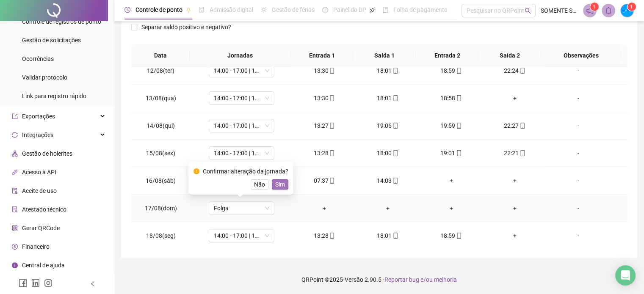
click at [273, 184] on button "Sim" at bounding box center [280, 185] width 17 height 10
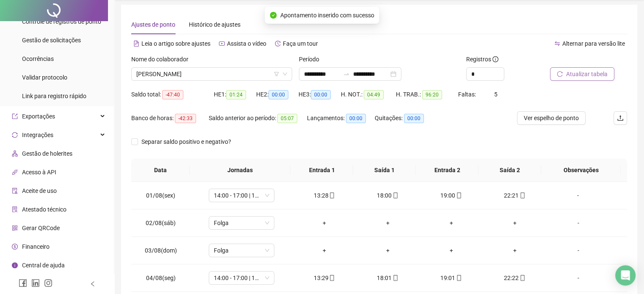
scroll to position [0, 0]
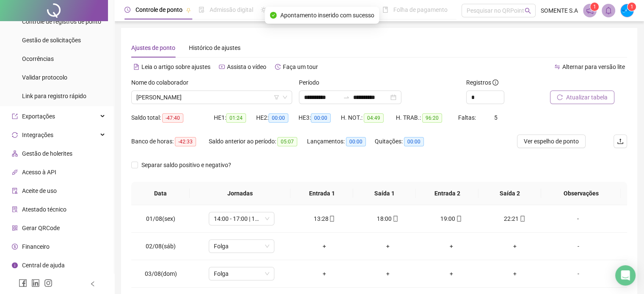
click at [567, 99] on span "Atualizar tabela" at bounding box center [586, 97] width 41 height 9
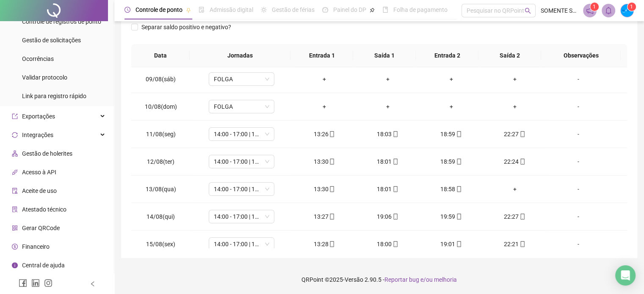
scroll to position [296, 0]
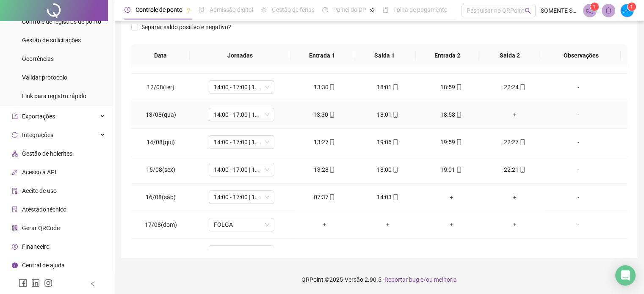
click at [511, 110] on div "+" at bounding box center [515, 114] width 50 height 9
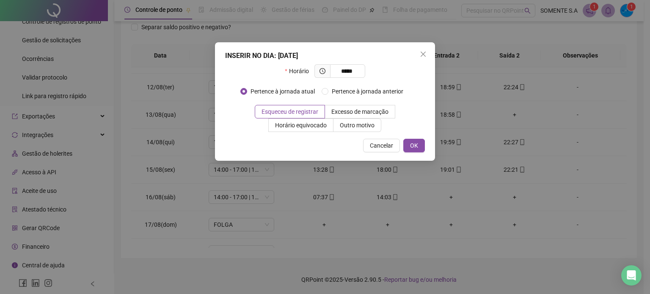
type input "*****"
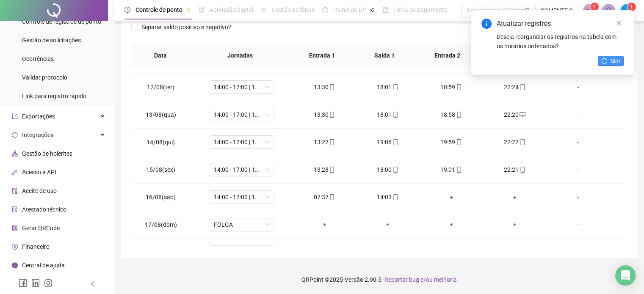
click at [612, 62] on span "Sim" at bounding box center [616, 60] width 10 height 9
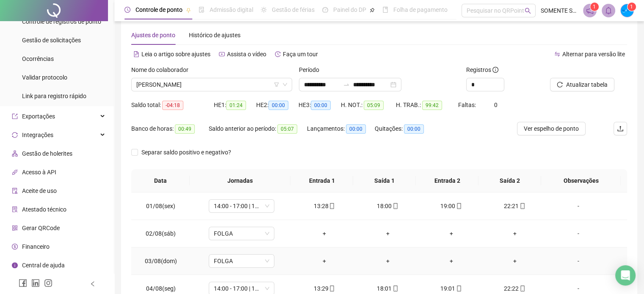
scroll to position [11, 0]
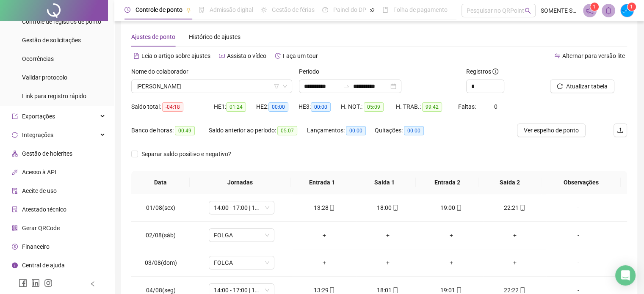
click at [388, 42] on div "Ajustes de ponto Histórico de ajustes" at bounding box center [379, 36] width 496 height 19
click at [202, 87] on span "[PERSON_NAME]" at bounding box center [211, 86] width 151 height 13
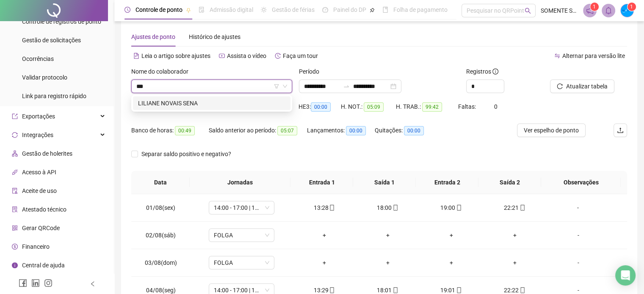
scroll to position [0, 0]
type input "****"
click at [190, 101] on div "LILIANE NOVAIS SENA" at bounding box center [211, 103] width 147 height 9
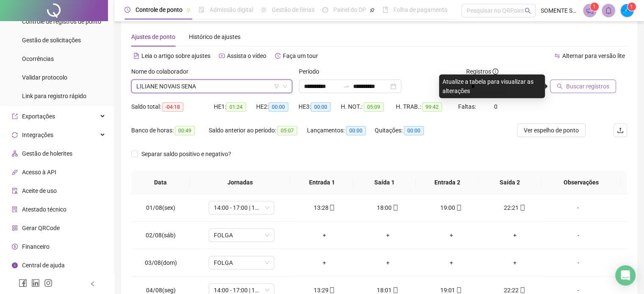
click at [580, 86] on span "Buscar registros" at bounding box center [587, 86] width 43 height 9
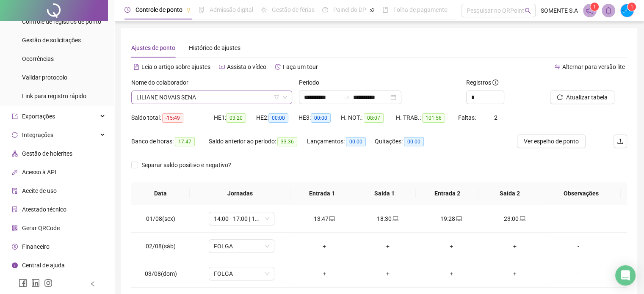
click at [182, 96] on span "LILIANE NOVAIS SENA" at bounding box center [211, 97] width 151 height 13
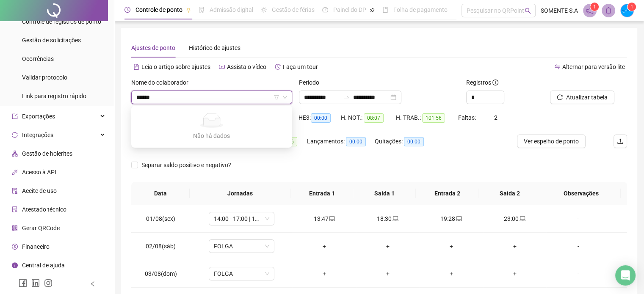
type input "*****"
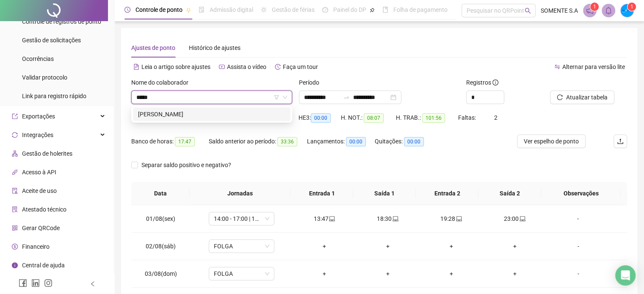
click at [161, 114] on div "[PERSON_NAME]" at bounding box center [211, 114] width 147 height 9
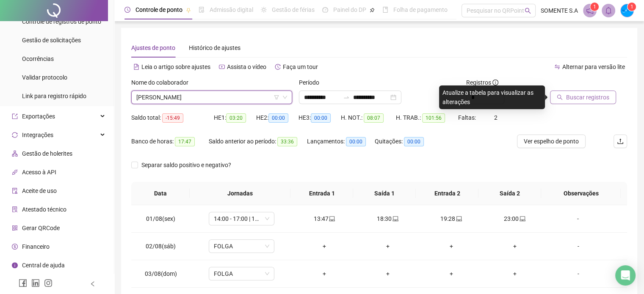
click at [587, 94] on span "Buscar registros" at bounding box center [587, 97] width 43 height 9
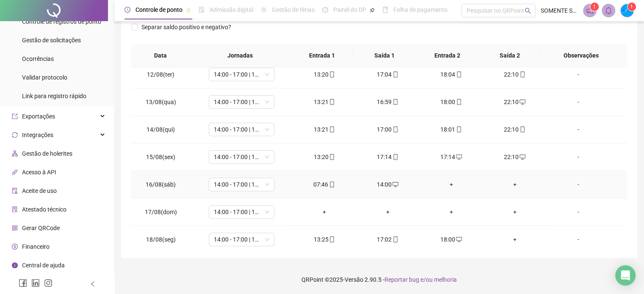
scroll to position [313, 0]
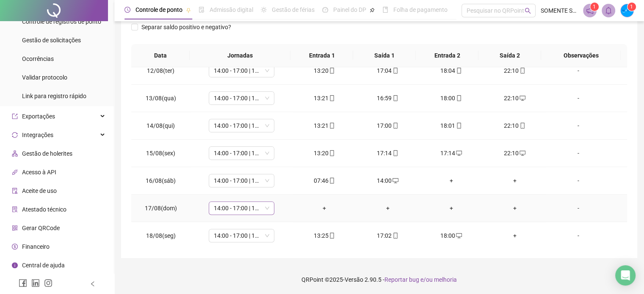
click at [246, 204] on span "14:00 - 17:00 | 18:00 - 23:00" at bounding box center [241, 208] width 55 height 13
type input "*****"
click at [242, 161] on div "Folga" at bounding box center [247, 161] width 56 height 9
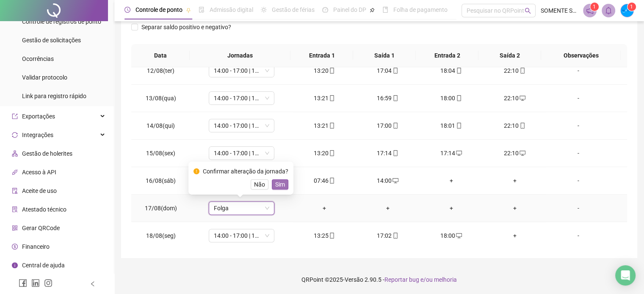
click at [281, 186] on span "Sim" at bounding box center [280, 184] width 10 height 9
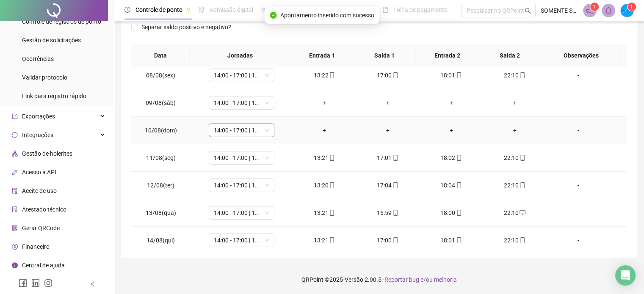
scroll to position [186, 0]
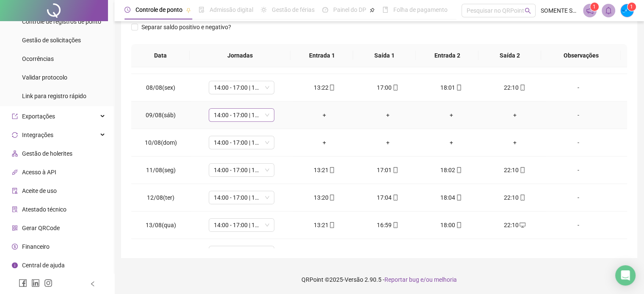
click at [231, 112] on span "14:00 - 17:00 | 18:00 - 23:00" at bounding box center [241, 115] width 55 height 13
type input "*****"
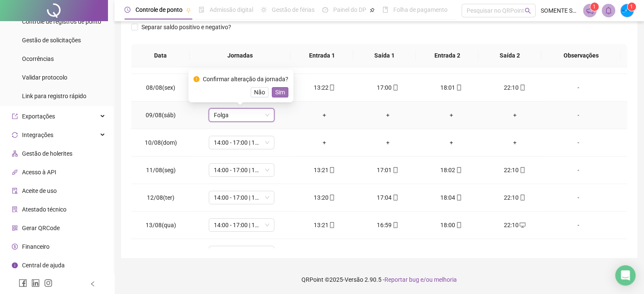
click at [278, 91] on span "Sim" at bounding box center [280, 92] width 10 height 9
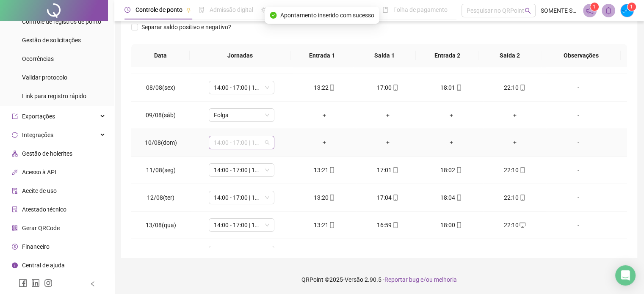
click at [229, 145] on span "14:00 - 17:00 | 18:00 - 23:00" at bounding box center [241, 142] width 55 height 13
type input "****"
type input "*****"
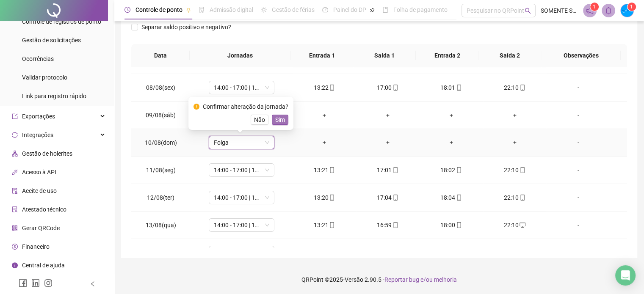
click at [280, 122] on span "Sim" at bounding box center [280, 119] width 10 height 9
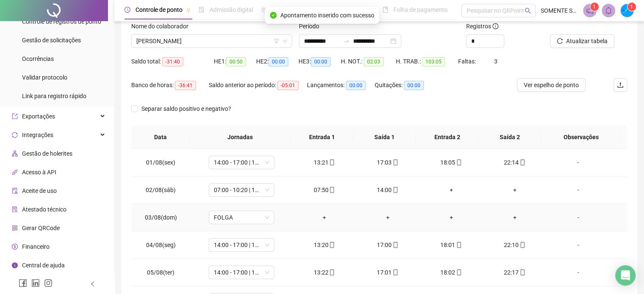
scroll to position [0, 0]
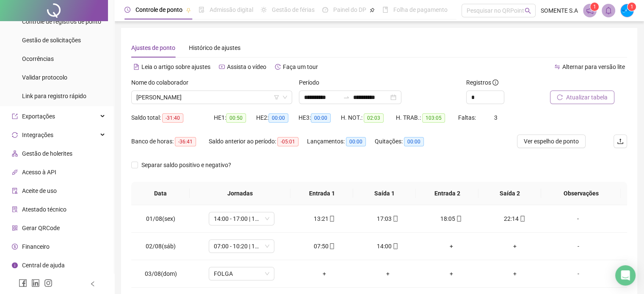
click at [572, 100] on span "Atualizar tabela" at bounding box center [586, 97] width 41 height 9
click at [208, 95] on span "[PERSON_NAME]" at bounding box center [211, 97] width 151 height 13
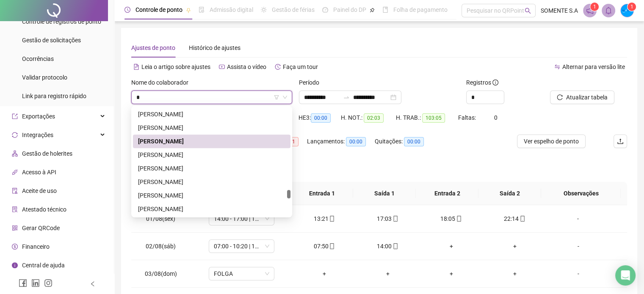
type input "**"
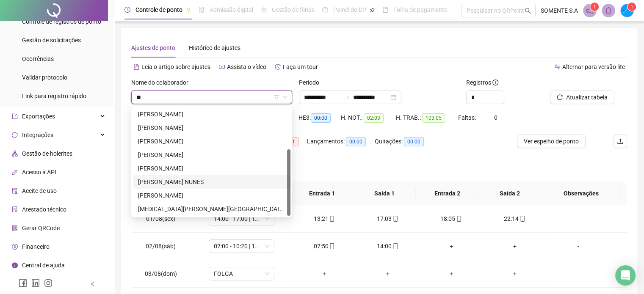
click at [202, 176] on div "[PERSON_NAME] NUNES" at bounding box center [211, 182] width 157 height 14
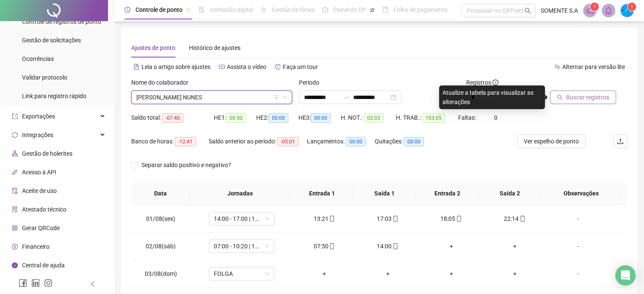
click at [583, 98] on span "Buscar registros" at bounding box center [587, 97] width 43 height 9
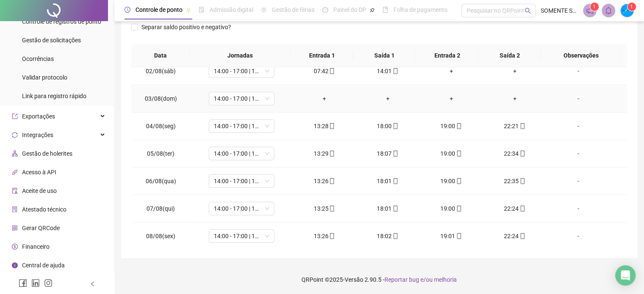
scroll to position [42, 0]
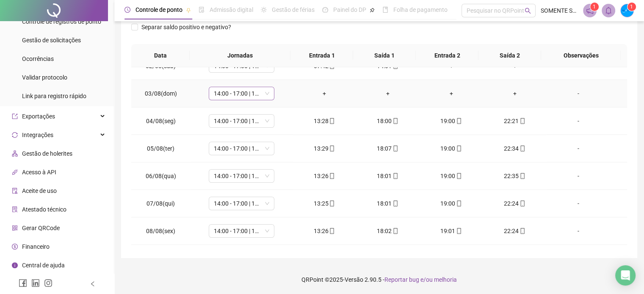
click at [225, 96] on span "14:00 - 17:00 | 18:00 - 23:00" at bounding box center [241, 93] width 55 height 13
type input "*****"
click at [283, 70] on button "Sim" at bounding box center [280, 71] width 17 height 10
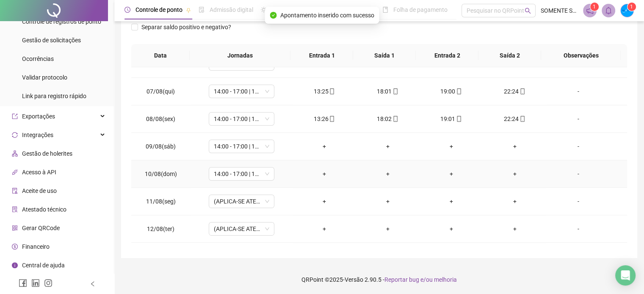
scroll to position [169, 0]
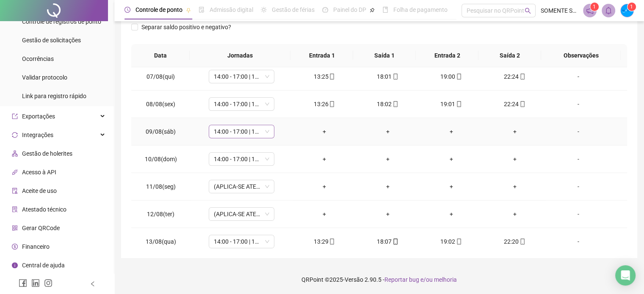
click at [236, 130] on span "14:00 - 17:00 | 18:00 - 23:00" at bounding box center [241, 131] width 55 height 13
type input "*****"
drag, startPoint x: 272, startPoint y: 105, endPoint x: 251, endPoint y: 128, distance: 30.9
click at [273, 105] on button "Sim" at bounding box center [280, 109] width 17 height 10
click at [227, 160] on span "14:00 - 17:00 | 18:00 - 23:00" at bounding box center [241, 159] width 55 height 13
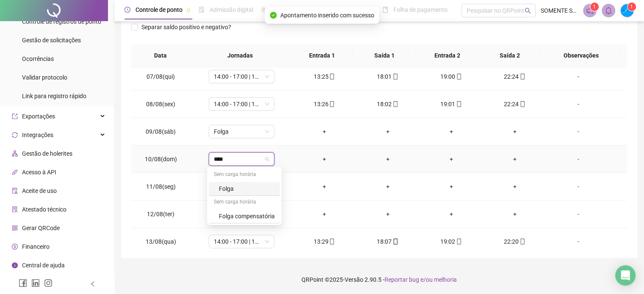
type input "*****"
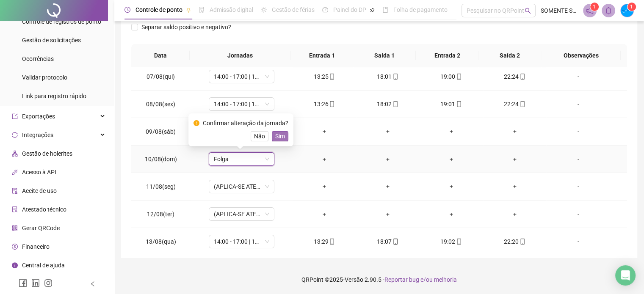
click at [275, 137] on span "Sim" at bounding box center [280, 136] width 10 height 9
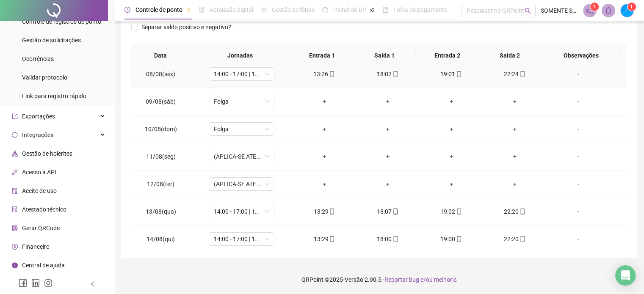
scroll to position [313, 0]
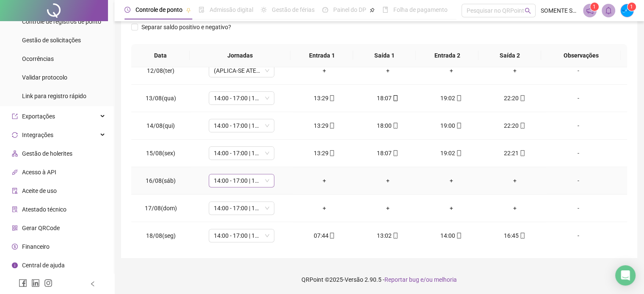
click at [242, 180] on span "14:00 - 17:00 | 18:00 - 23:00" at bounding box center [241, 180] width 55 height 13
type input "*****"
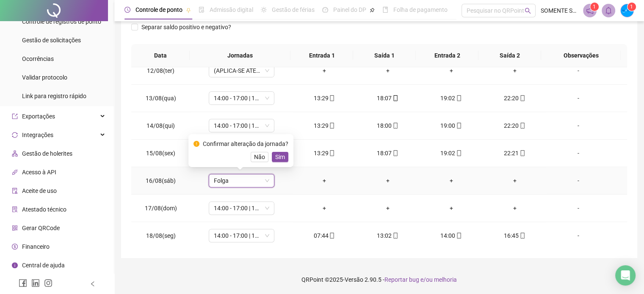
drag, startPoint x: 283, startPoint y: 157, endPoint x: 272, endPoint y: 184, distance: 28.9
click at [283, 158] on span "Sim" at bounding box center [280, 156] width 10 height 9
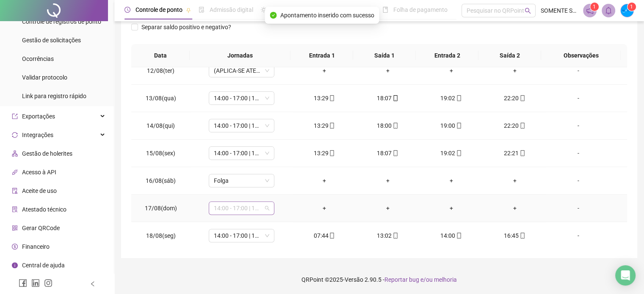
click at [241, 211] on span "14:00 - 17:00 | 18:00 - 23:00" at bounding box center [241, 208] width 55 height 13
type input "*****"
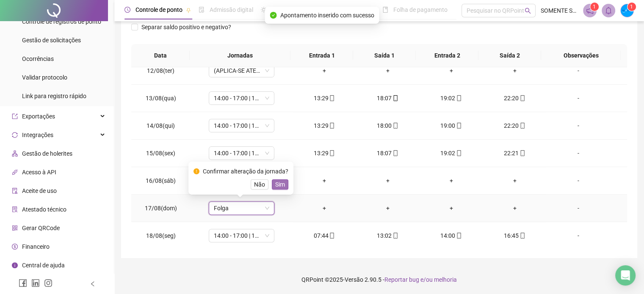
click at [282, 182] on span "Sim" at bounding box center [280, 184] width 10 height 9
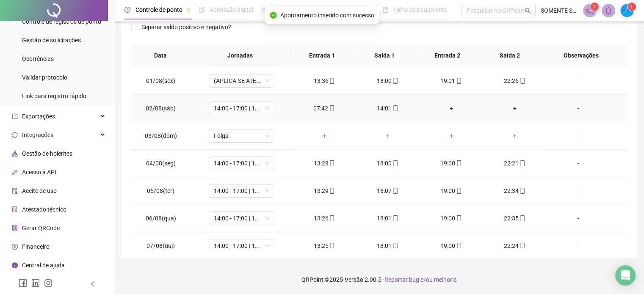
scroll to position [0, 0]
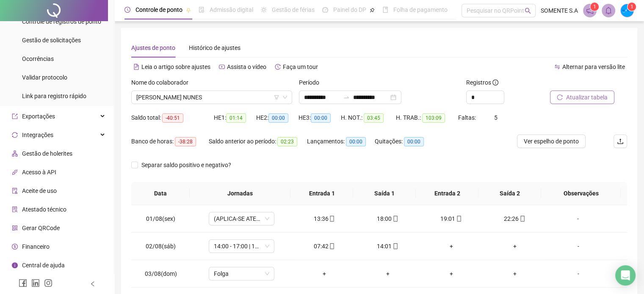
click at [579, 99] on span "Atualizar tabela" at bounding box center [586, 97] width 41 height 9
click at [212, 108] on div "Nome do colaborador [PERSON_NAME]" at bounding box center [212, 94] width 168 height 33
click at [212, 97] on span "[PERSON_NAME] NUNES" at bounding box center [211, 97] width 151 height 13
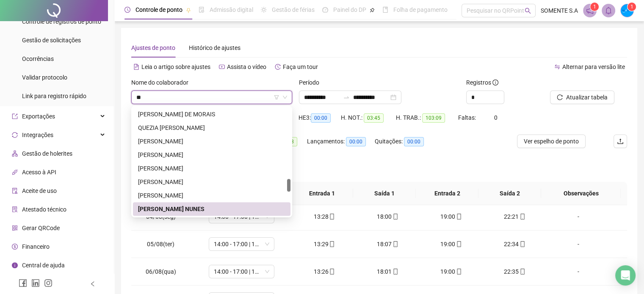
scroll to position [41, 0]
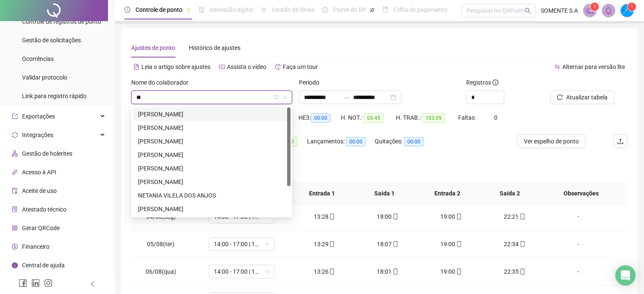
type input "*"
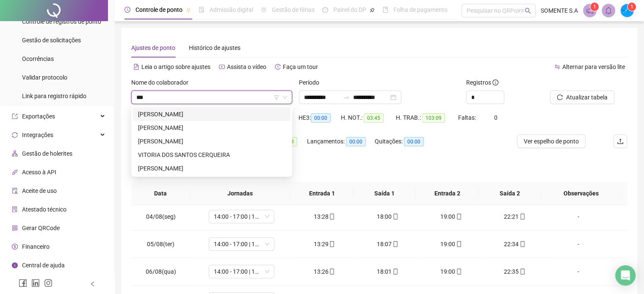
scroll to position [0, 0]
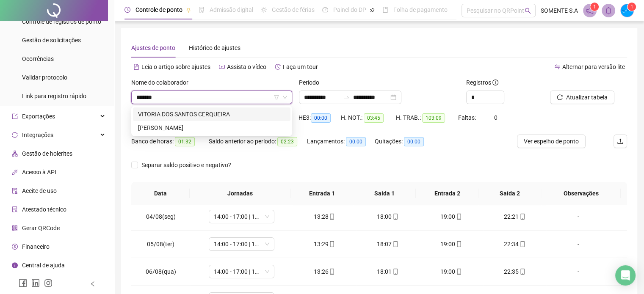
type input "*******"
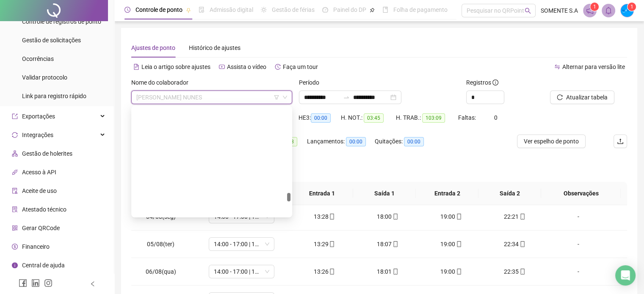
click at [178, 96] on span "[PERSON_NAME] NUNES" at bounding box center [211, 97] width 151 height 13
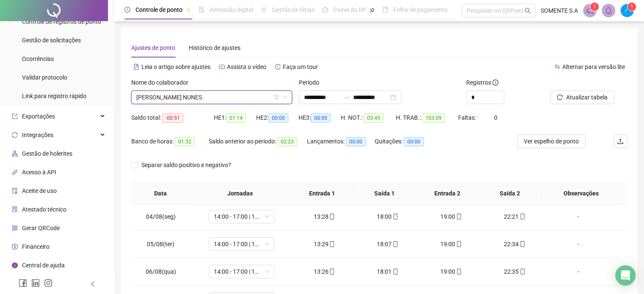
click at [180, 98] on span "[PERSON_NAME] NUNES" at bounding box center [211, 97] width 151 height 13
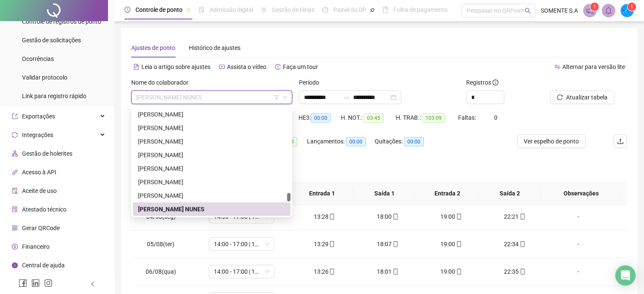
click at [180, 98] on span "[PERSON_NAME] NUNES" at bounding box center [211, 97] width 151 height 13
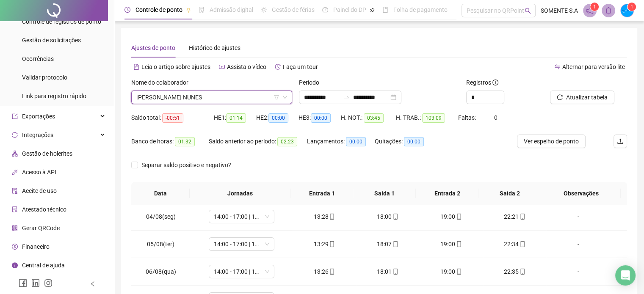
click at [180, 98] on span "[PERSON_NAME] NUNES" at bounding box center [211, 97] width 151 height 13
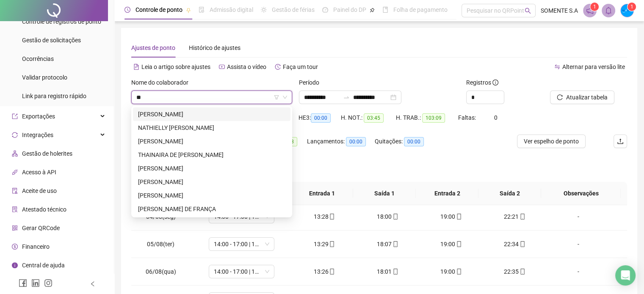
scroll to position [0, 0]
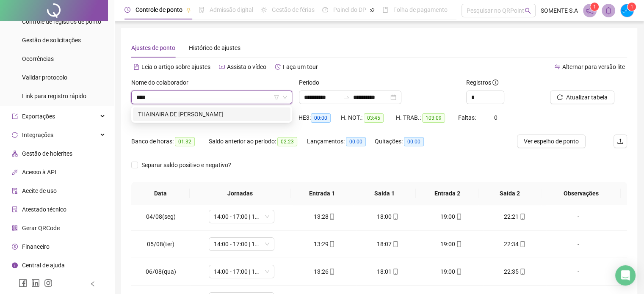
type input "***"
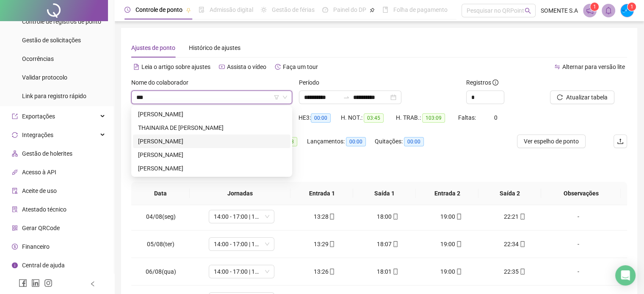
click at [218, 141] on div "[PERSON_NAME]" at bounding box center [211, 141] width 147 height 9
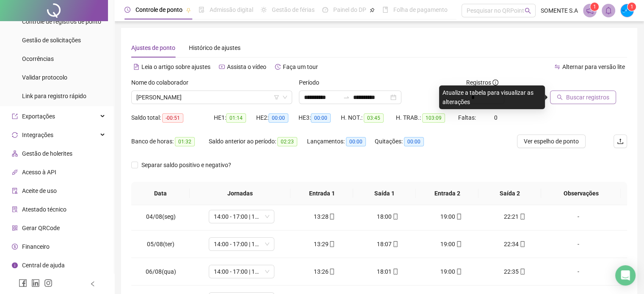
click at [594, 99] on span "Buscar registros" at bounding box center [587, 97] width 43 height 9
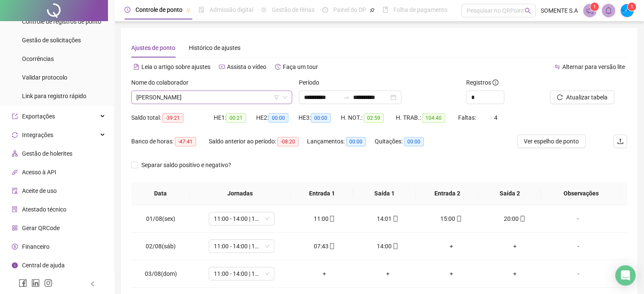
click at [208, 99] on span "[PERSON_NAME]" at bounding box center [211, 97] width 151 height 13
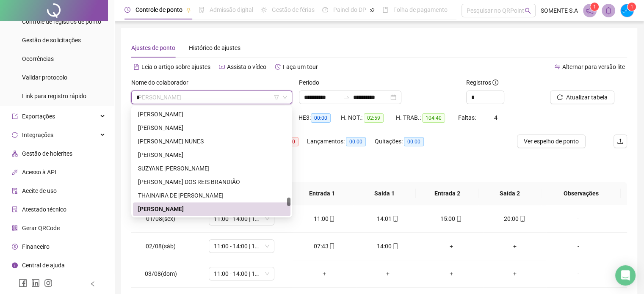
scroll to position [759, 0]
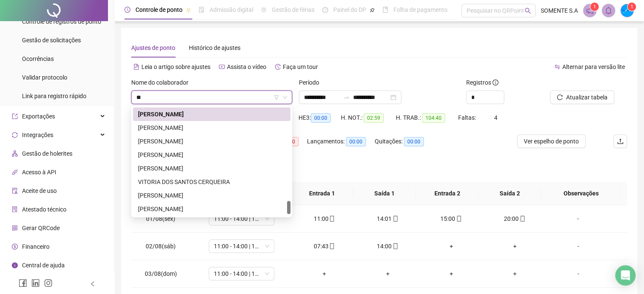
type input "***"
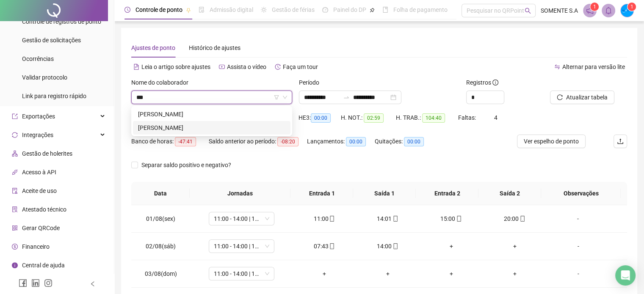
click at [210, 127] on div "[PERSON_NAME]" at bounding box center [211, 127] width 147 height 9
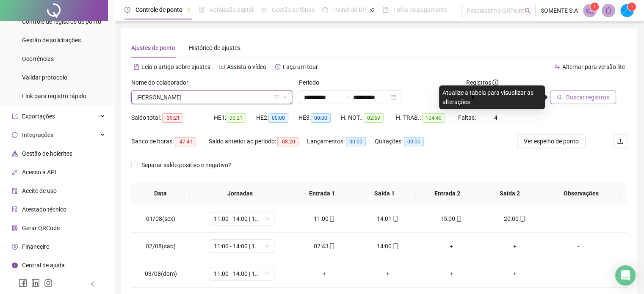
click at [579, 96] on span "Buscar registros" at bounding box center [587, 97] width 43 height 9
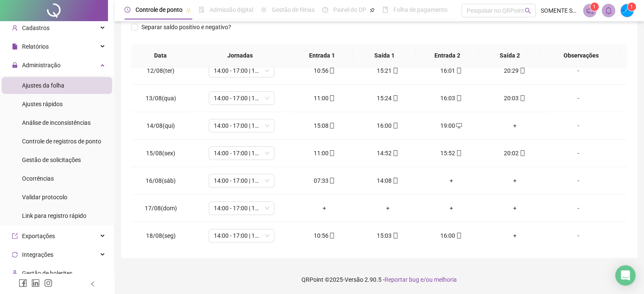
scroll to position [15, 0]
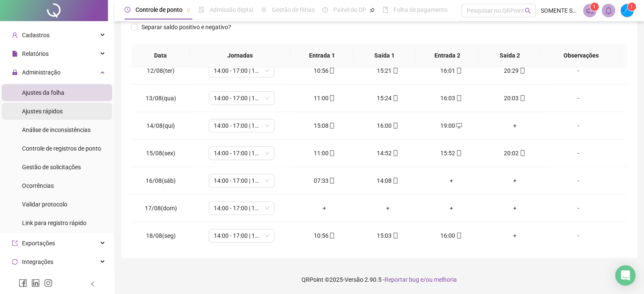
click at [63, 105] on li "Ajustes rápidos" at bounding box center [57, 111] width 111 height 17
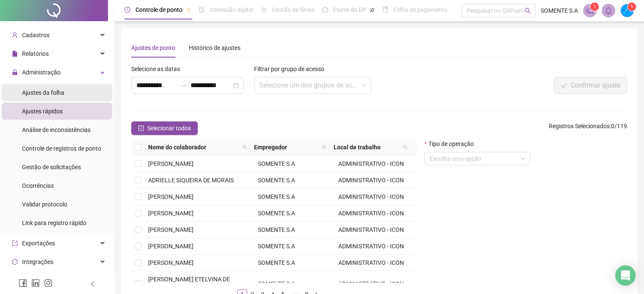
click at [69, 95] on li "Ajustes da folha" at bounding box center [57, 92] width 111 height 17
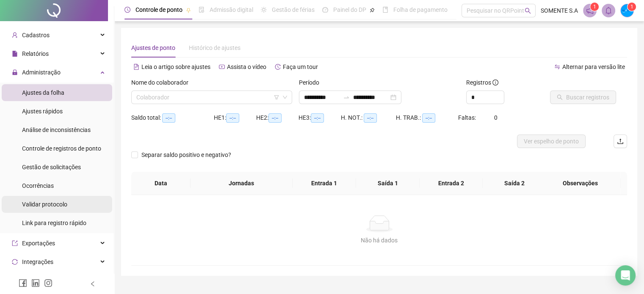
type input "**********"
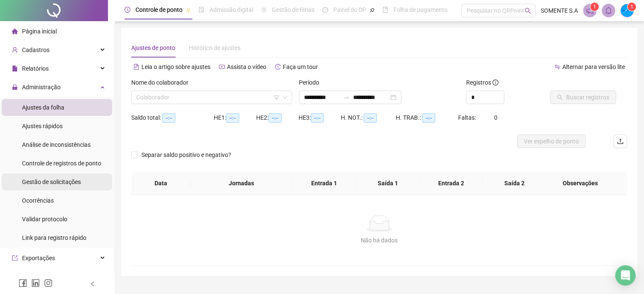
click at [59, 182] on span "Gestão de solicitações" at bounding box center [51, 182] width 59 height 7
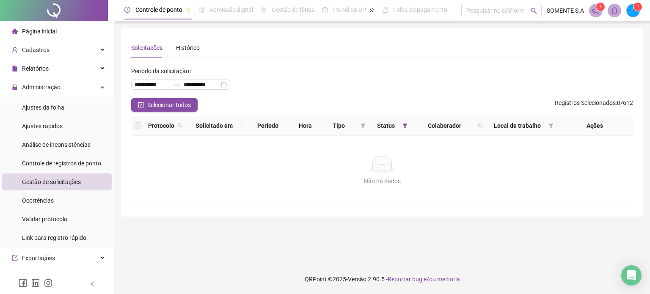
click at [52, 31] on span "Página inicial" at bounding box center [39, 31] width 35 height 7
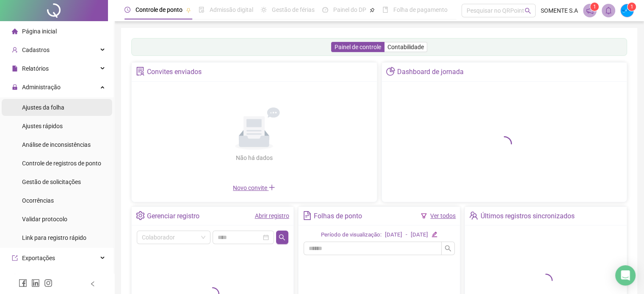
click at [59, 106] on span "Ajustes da folha" at bounding box center [43, 107] width 42 height 7
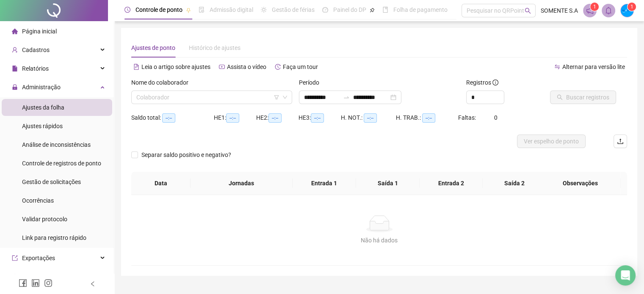
type input "**********"
click at [173, 102] on input "search" at bounding box center [207, 97] width 143 height 13
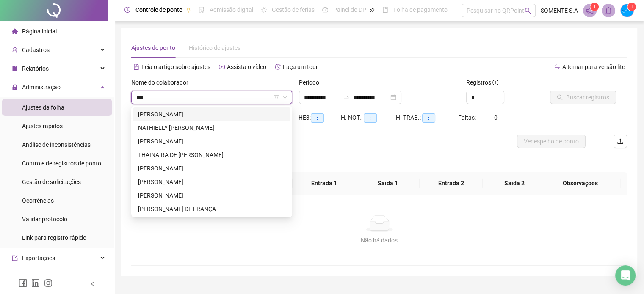
type input "****"
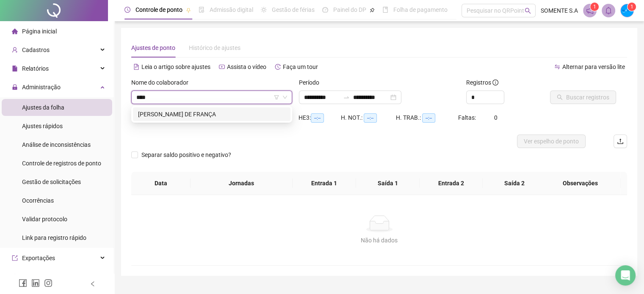
click at [185, 117] on div "[PERSON_NAME] DE FRANÇA" at bounding box center [211, 114] width 147 height 9
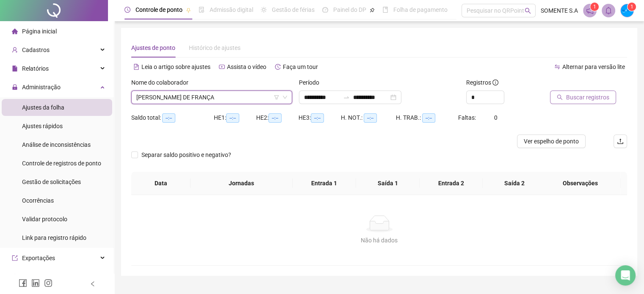
click at [586, 94] on span "Buscar registros" at bounding box center [587, 97] width 43 height 9
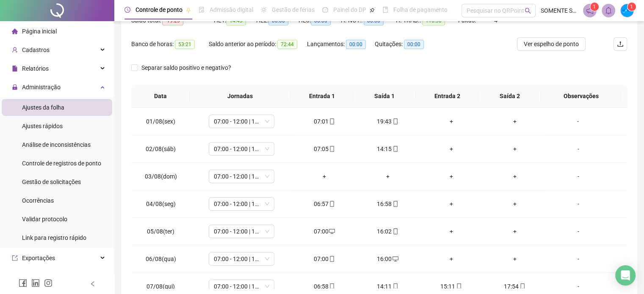
scroll to position [127, 0]
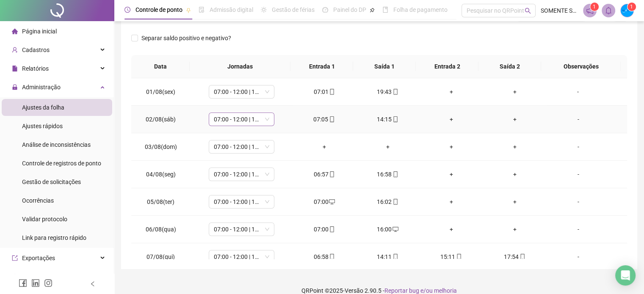
click at [259, 122] on span "07:00 - 12:00 | 13:00 - 16:00" at bounding box center [241, 119] width 55 height 13
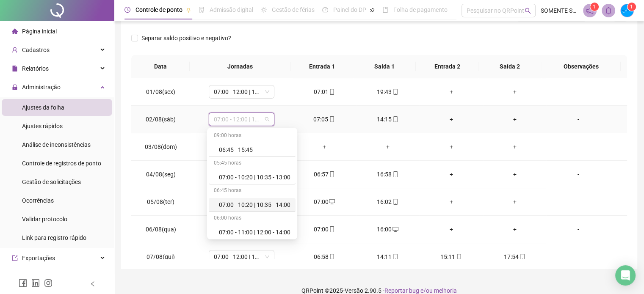
scroll to position [42, 0]
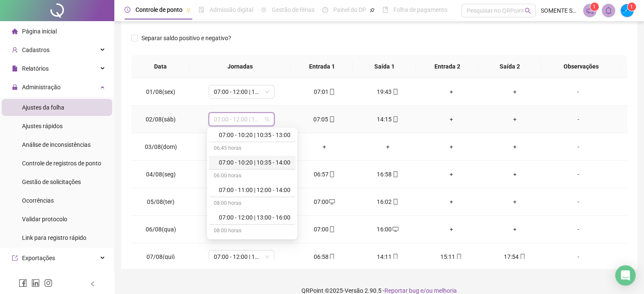
click at [266, 164] on div "07:00 - 10:20 | 10:35 - 14:00" at bounding box center [255, 162] width 72 height 9
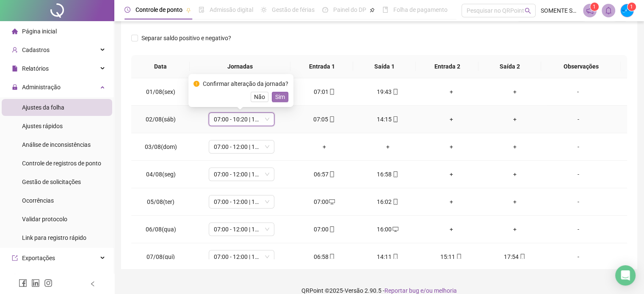
click at [276, 97] on span "Sim" at bounding box center [280, 96] width 10 height 9
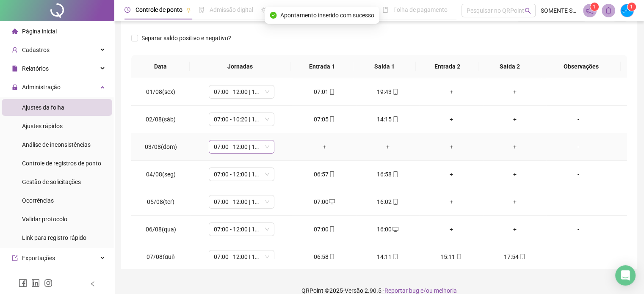
click at [254, 146] on span "07:00 - 12:00 | 13:00 - 16:00" at bounding box center [241, 147] width 55 height 13
type input "*****"
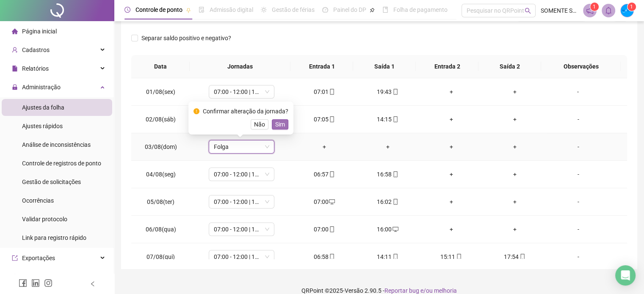
click at [285, 125] on button "Sim" at bounding box center [280, 124] width 17 height 10
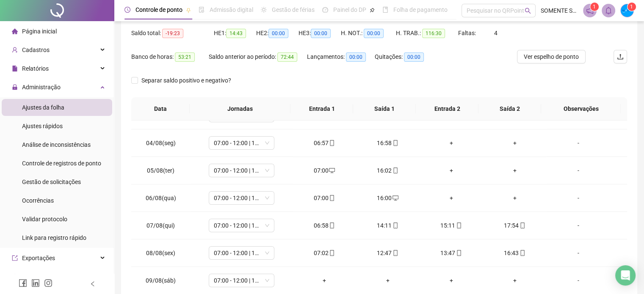
scroll to position [0, 0]
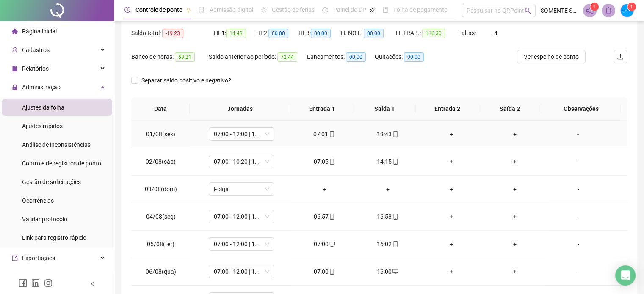
click at [450, 133] on div "+" at bounding box center [451, 134] width 50 height 9
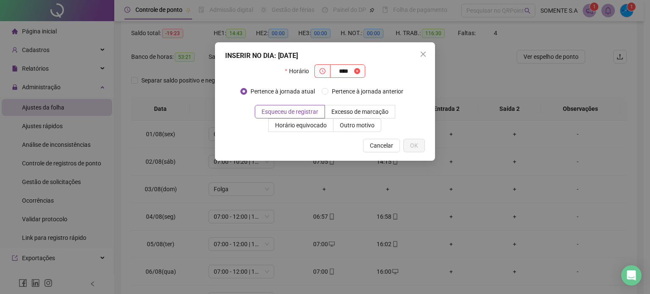
type input "****"
type input "*****"
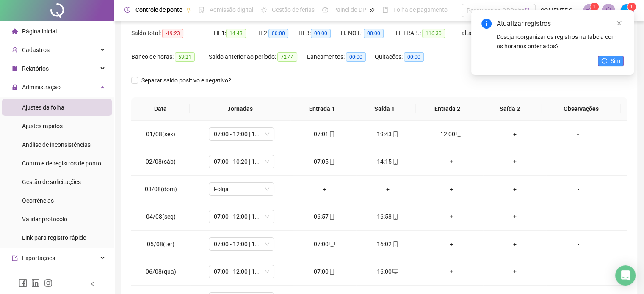
click at [601, 56] on button "Sim" at bounding box center [611, 61] width 26 height 10
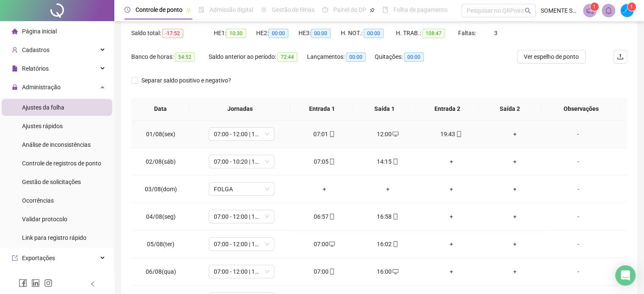
click at [509, 133] on div "+" at bounding box center [515, 134] width 50 height 9
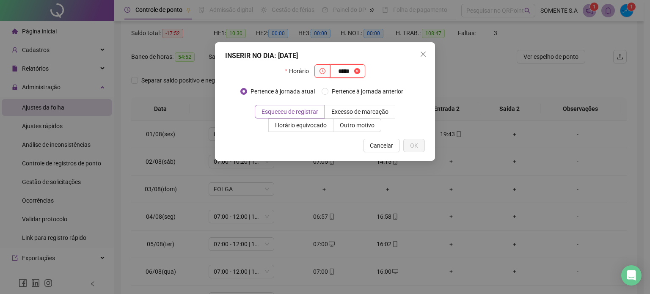
type input "*****"
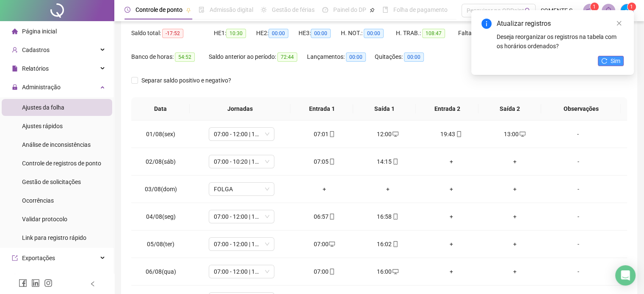
click at [617, 62] on span "Sim" at bounding box center [616, 60] width 10 height 9
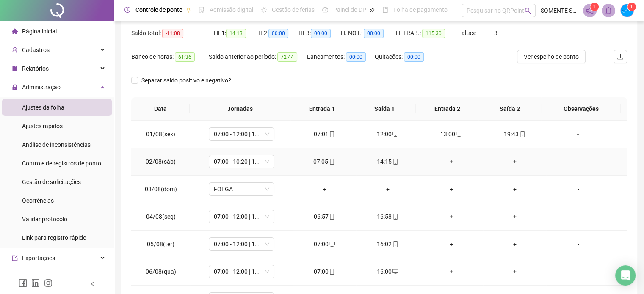
click at [448, 158] on div "+" at bounding box center [451, 161] width 50 height 9
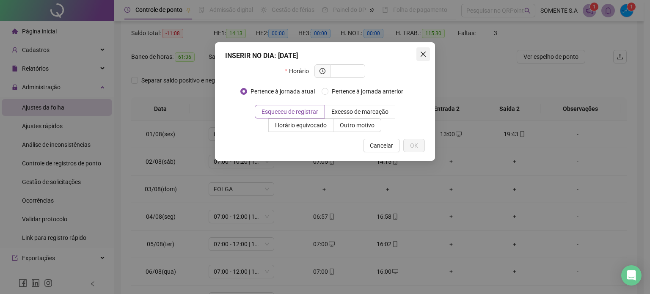
click at [420, 54] on icon "close" at bounding box center [423, 54] width 7 height 7
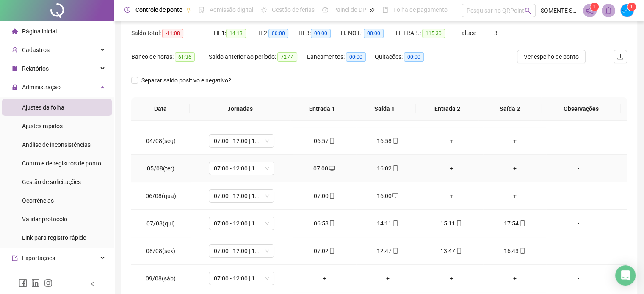
scroll to position [85, 0]
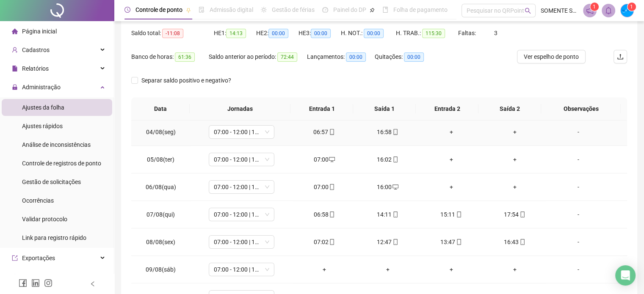
click at [443, 131] on div "+" at bounding box center [451, 131] width 50 height 9
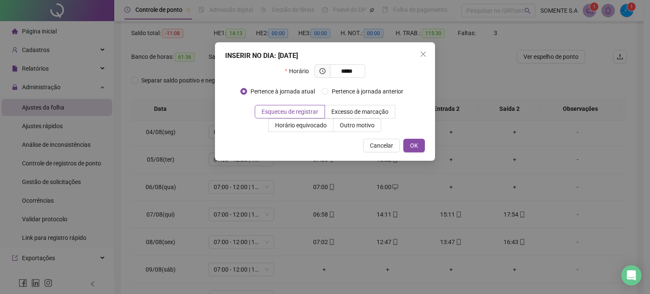
type input "*****"
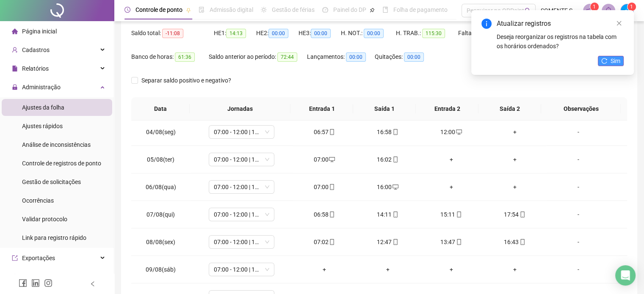
click at [612, 57] on span "Sim" at bounding box center [616, 60] width 10 height 9
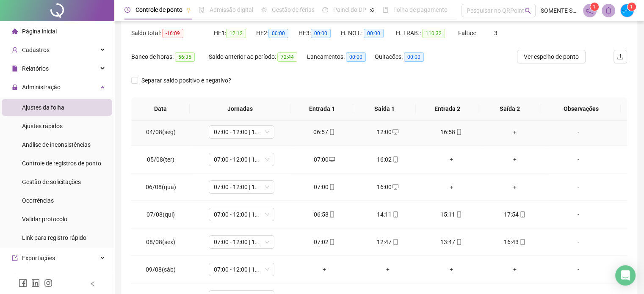
click at [508, 131] on div "+" at bounding box center [515, 131] width 50 height 9
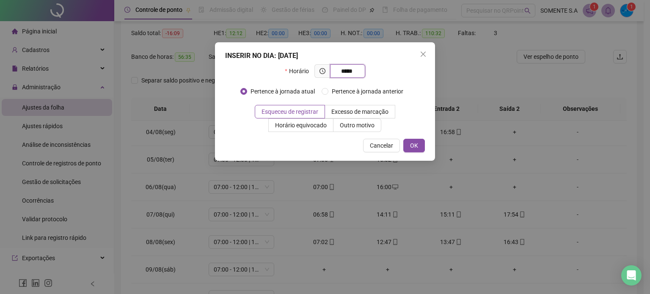
type input "*****"
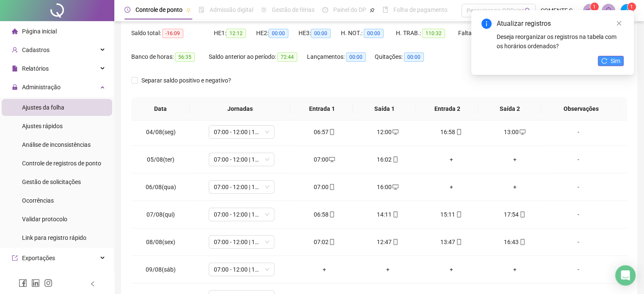
click at [608, 62] on button "Sim" at bounding box center [611, 61] width 26 height 10
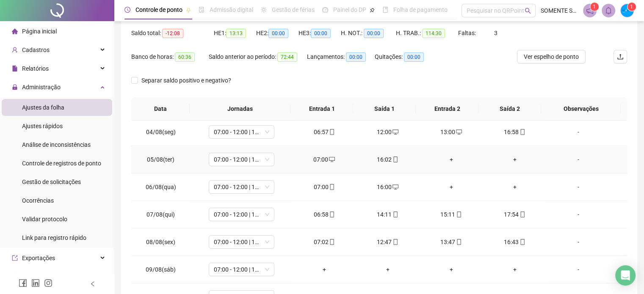
click at [445, 160] on div "+" at bounding box center [451, 159] width 50 height 9
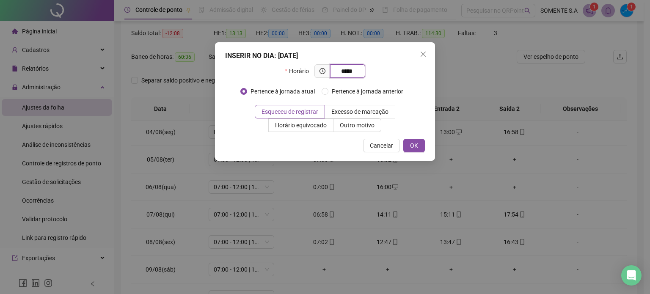
type input "*****"
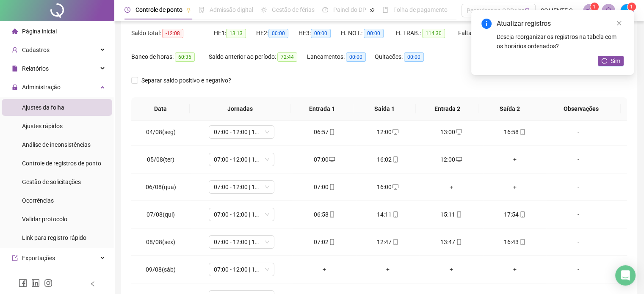
drag, startPoint x: 611, startPoint y: 59, endPoint x: 602, endPoint y: 62, distance: 9.4
click at [611, 59] on span "Sim" at bounding box center [616, 60] width 10 height 9
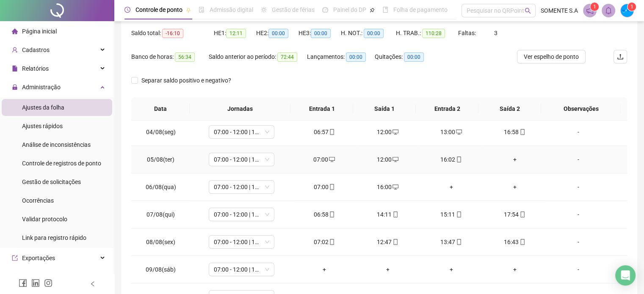
click at [511, 158] on div "+" at bounding box center [515, 159] width 50 height 9
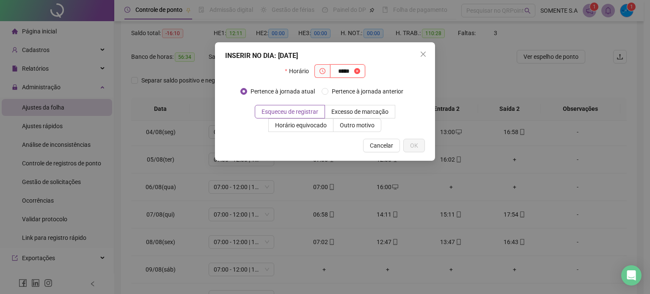
type input "*****"
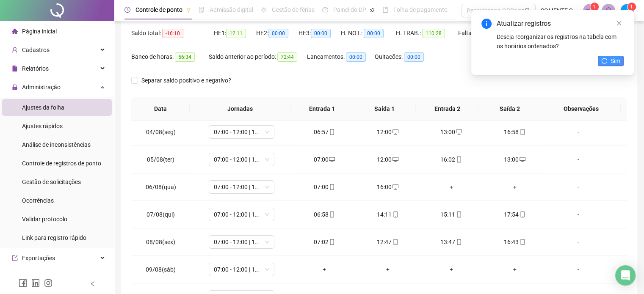
click at [615, 59] on span "Sim" at bounding box center [616, 60] width 10 height 9
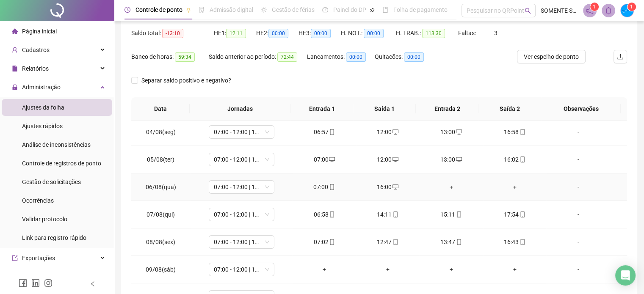
click at [445, 186] on div "+" at bounding box center [451, 186] width 50 height 9
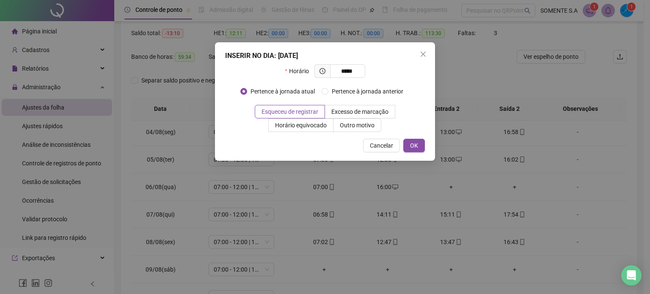
type input "*****"
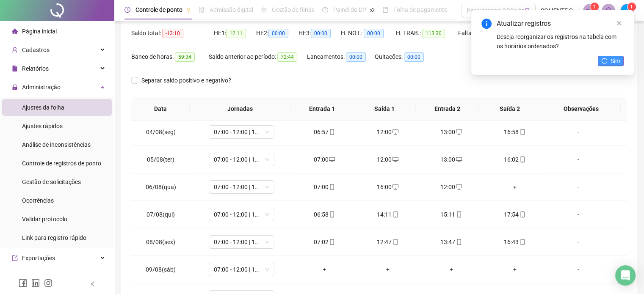
click at [607, 63] on icon "reload" at bounding box center [604, 61] width 6 height 6
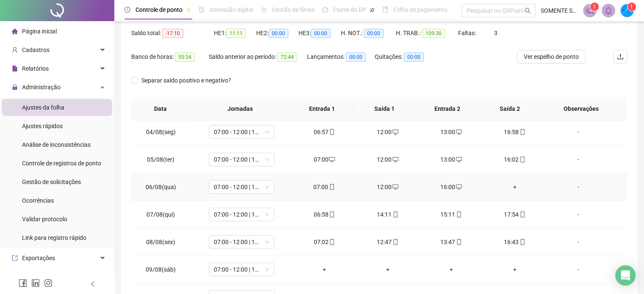
click at [509, 186] on div "+" at bounding box center [515, 186] width 50 height 9
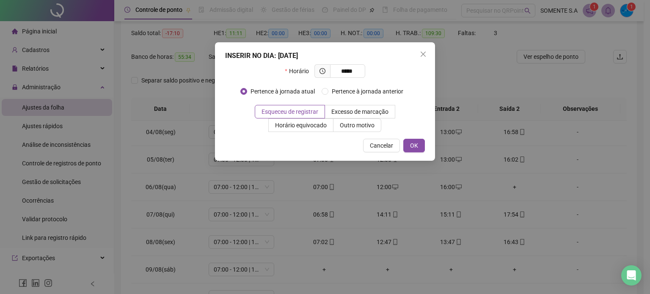
type input "*****"
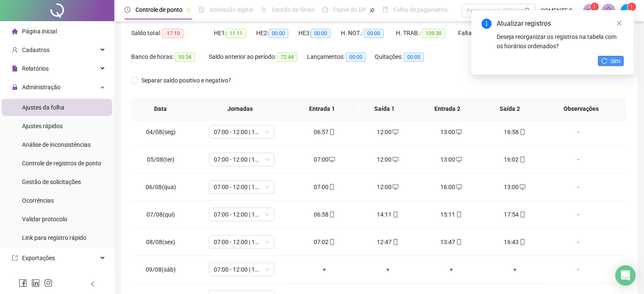
click at [611, 64] on span "Sim" at bounding box center [616, 60] width 10 height 9
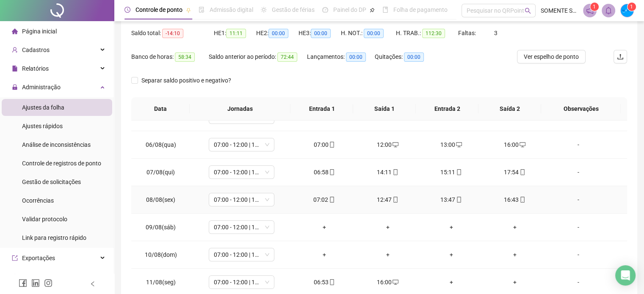
scroll to position [169, 0]
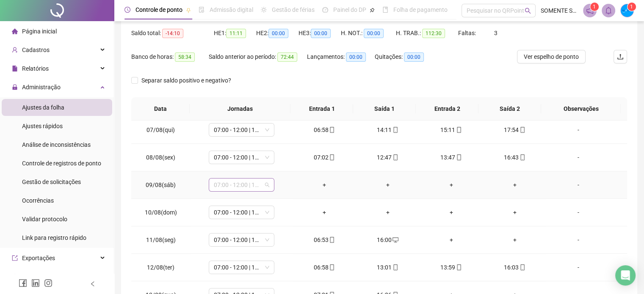
click at [233, 185] on span "07:00 - 12:00 | 13:00 - 16:00" at bounding box center [241, 185] width 55 height 13
type input "*****"
click at [273, 159] on button "Sim" at bounding box center [280, 162] width 17 height 10
click at [225, 214] on span "07:00 - 12:00 | 13:00 - 16:00" at bounding box center [241, 212] width 55 height 13
type input "*****"
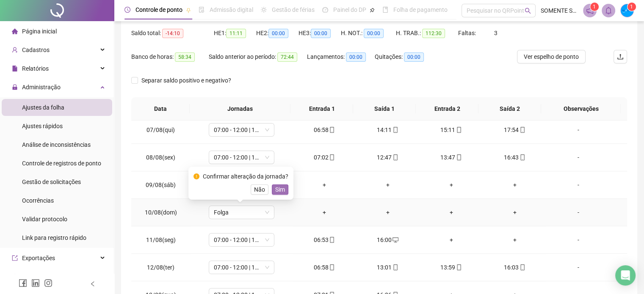
click at [278, 189] on span "Sim" at bounding box center [280, 189] width 10 height 9
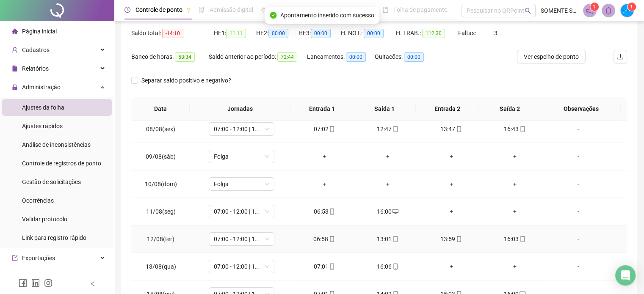
scroll to position [212, 0]
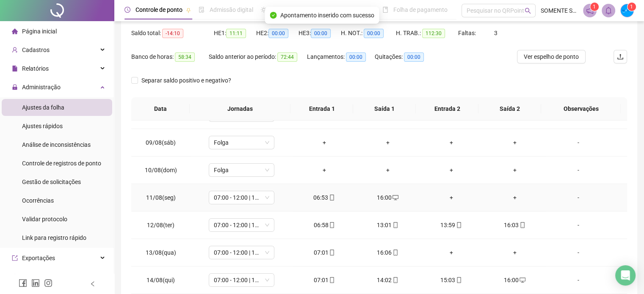
click at [450, 198] on div "+" at bounding box center [451, 197] width 50 height 9
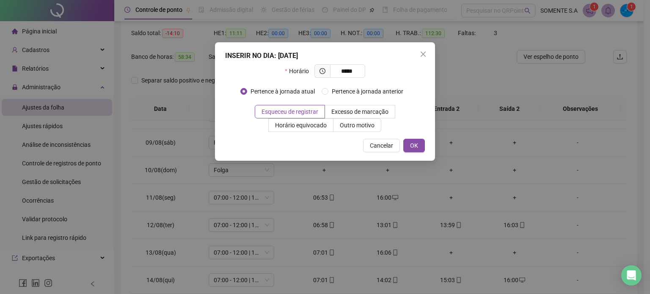
type input "*****"
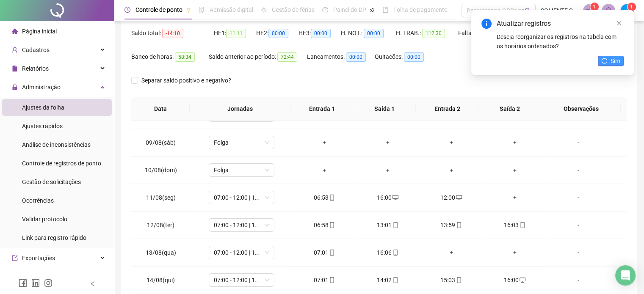
click at [611, 58] on span "Sim" at bounding box center [616, 60] width 10 height 9
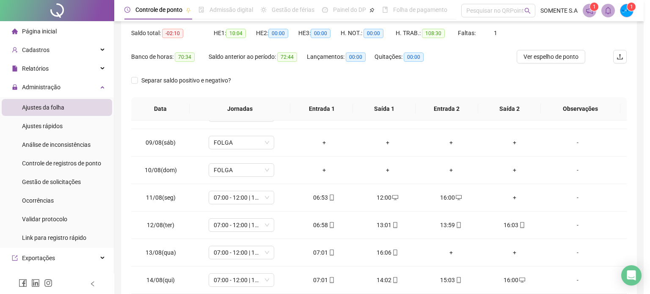
click at [510, 196] on div "Atualizando tabela Atualizando e reorganizando os registros... OK" at bounding box center [325, 147] width 650 height 294
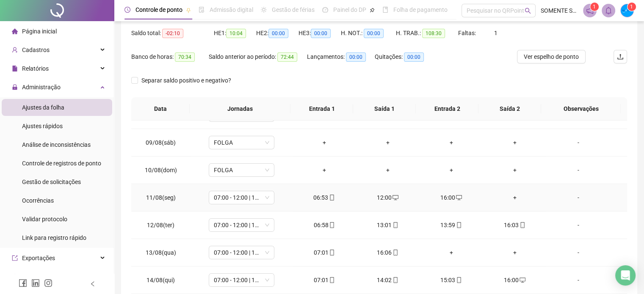
click at [510, 196] on div "+" at bounding box center [515, 197] width 50 height 9
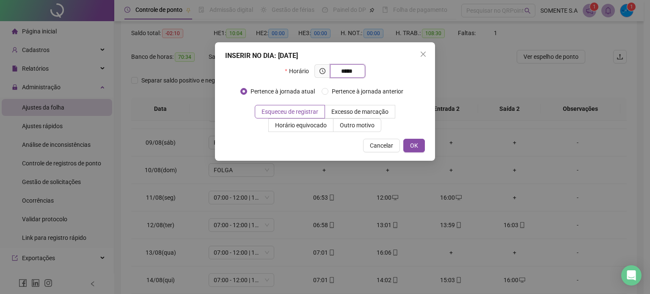
type input "*****"
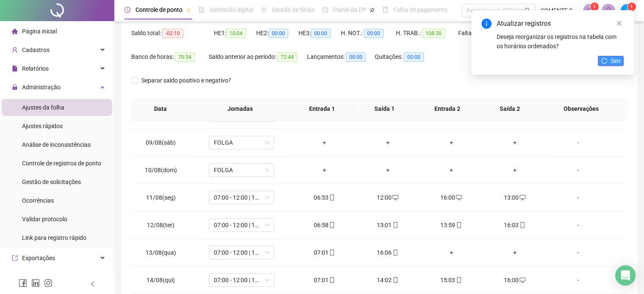
click at [606, 63] on icon "reload" at bounding box center [605, 61] width 6 height 6
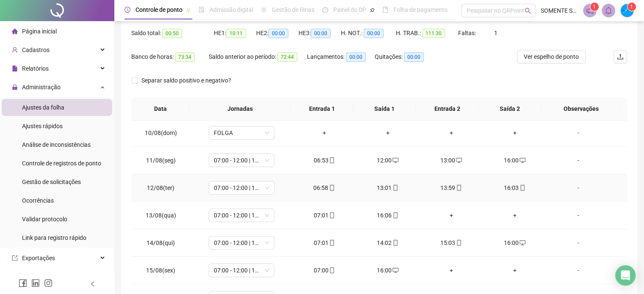
scroll to position [254, 0]
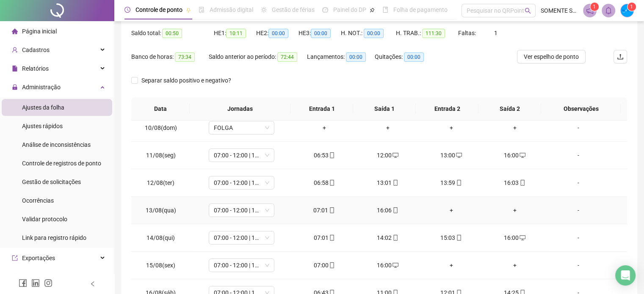
click at [445, 208] on div "+" at bounding box center [451, 210] width 50 height 9
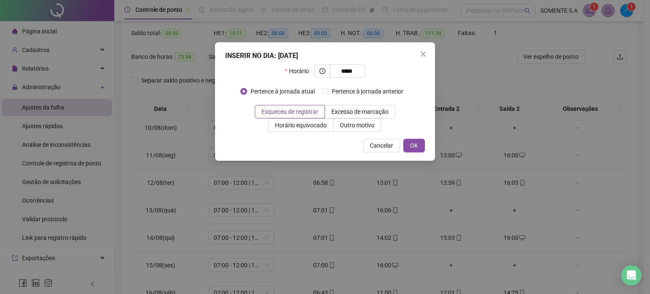
type input "*****"
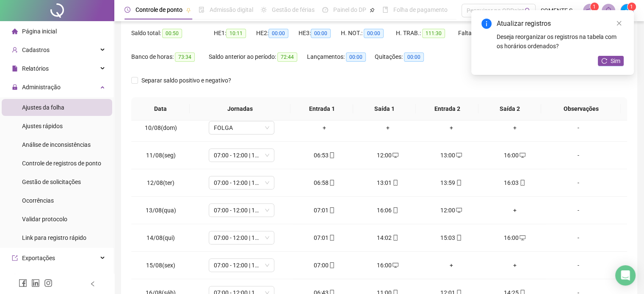
click at [611, 67] on div "Atualizar registros Deseja reorganizar os registros na tabela com os horários o…" at bounding box center [552, 42] width 163 height 65
click at [606, 59] on icon "reload" at bounding box center [604, 61] width 6 height 6
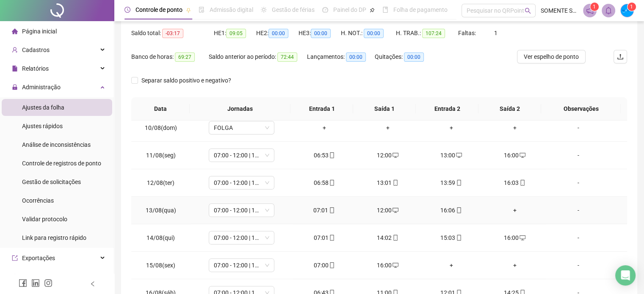
click at [510, 210] on div "+" at bounding box center [515, 210] width 50 height 9
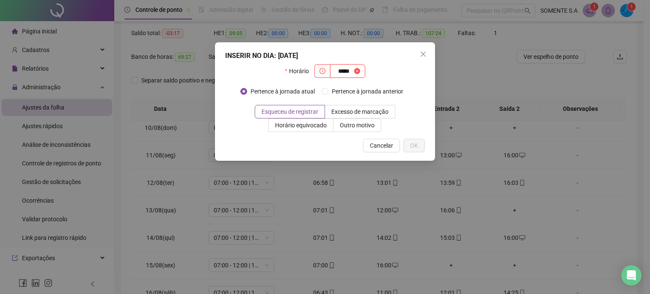
type input "*****"
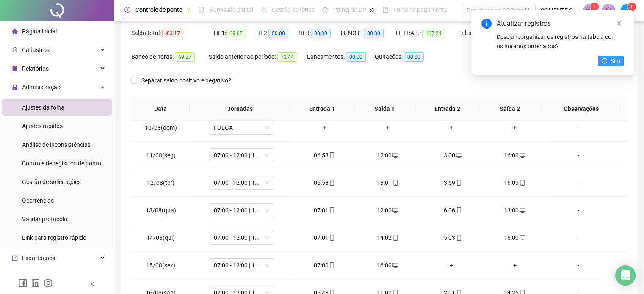
click at [615, 59] on span "Sim" at bounding box center [616, 60] width 10 height 9
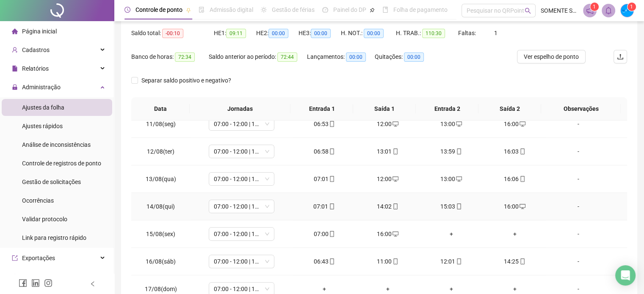
scroll to position [127, 0]
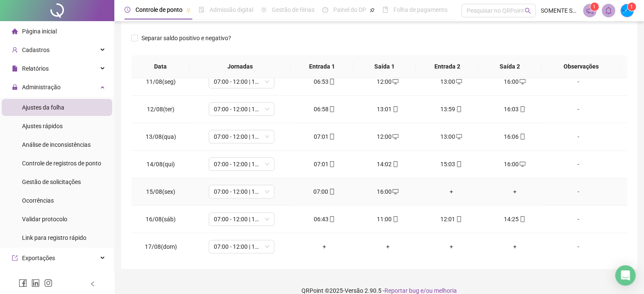
click at [447, 188] on div "+" at bounding box center [451, 191] width 50 height 9
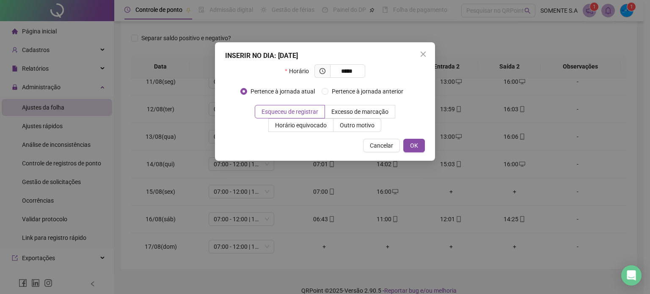
type input "*****"
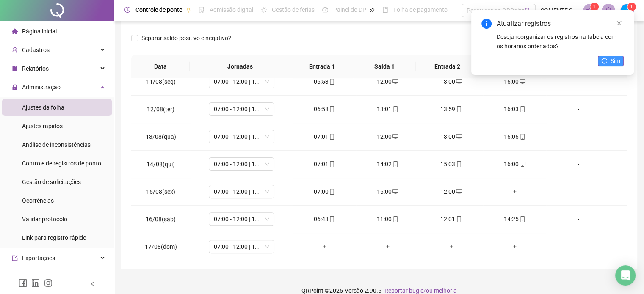
click at [611, 61] on span "Sim" at bounding box center [616, 60] width 10 height 9
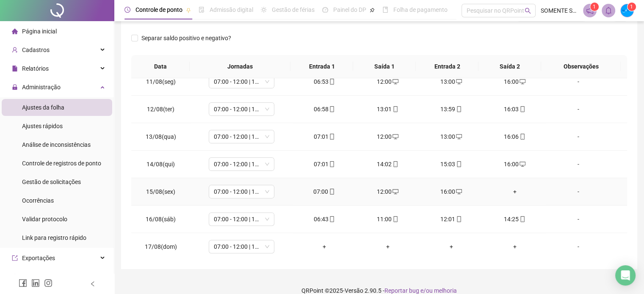
click at [510, 191] on div "+" at bounding box center [515, 191] width 50 height 9
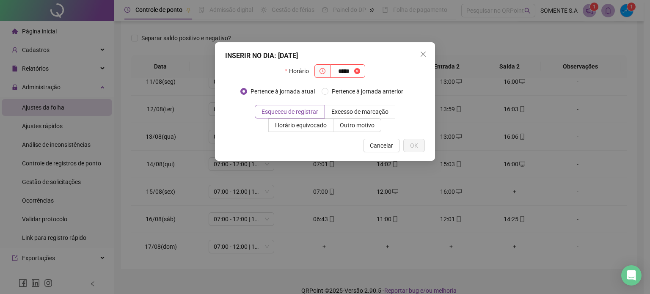
type input "*****"
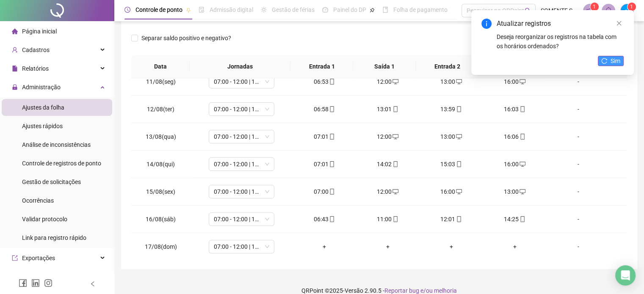
click at [616, 62] on span "Sim" at bounding box center [616, 60] width 10 height 9
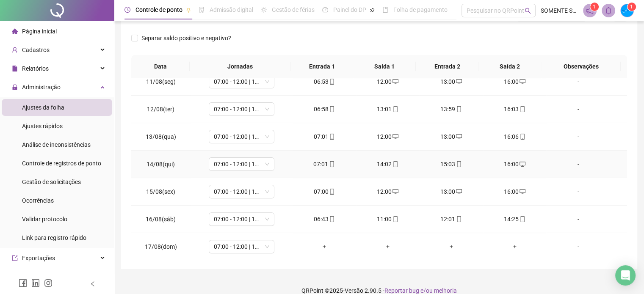
scroll to position [138, 0]
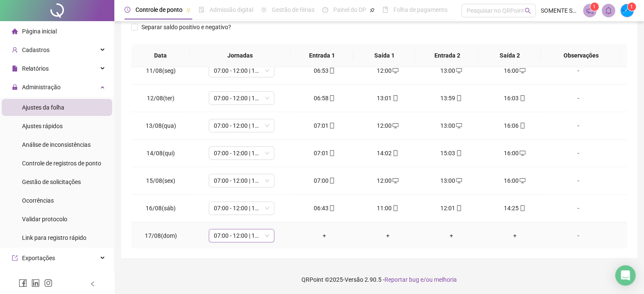
click at [224, 235] on span "07:00 - 12:00 | 13:00 - 16:00" at bounding box center [241, 235] width 55 height 13
type input "*****"
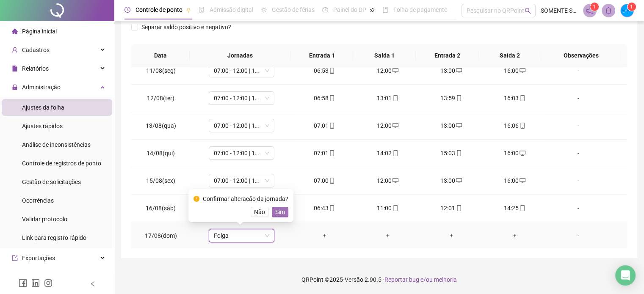
click at [277, 211] on span "Sim" at bounding box center [280, 211] width 10 height 9
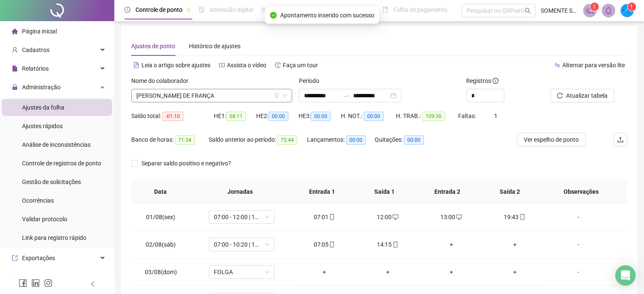
scroll to position [0, 0]
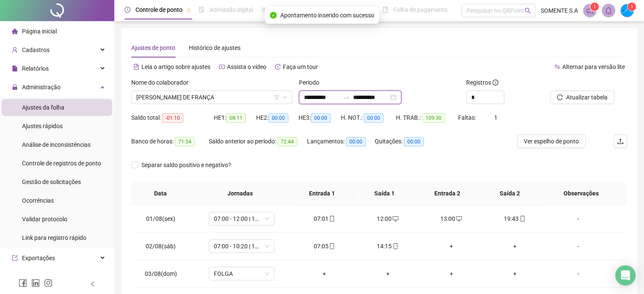
click at [382, 96] on input "**********" at bounding box center [371, 97] width 36 height 9
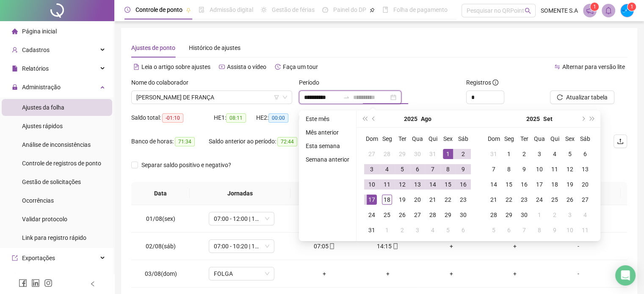
type input "**********"
click at [382, 199] on div "18" at bounding box center [387, 200] width 10 height 10
type input "**********"
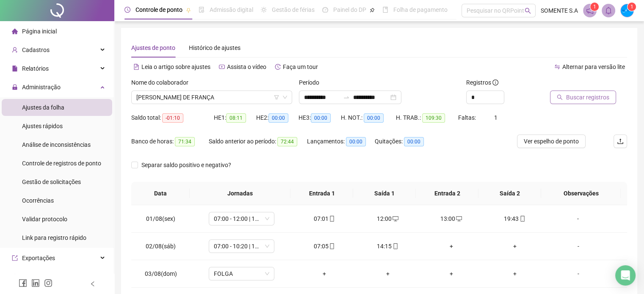
click at [581, 95] on span "Buscar registros" at bounding box center [587, 97] width 43 height 9
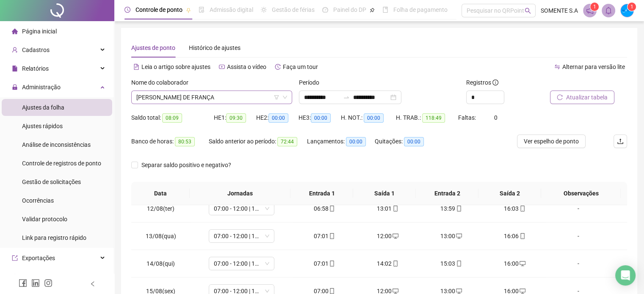
click at [161, 97] on span "[PERSON_NAME] DE FRANÇA" at bounding box center [211, 97] width 151 height 13
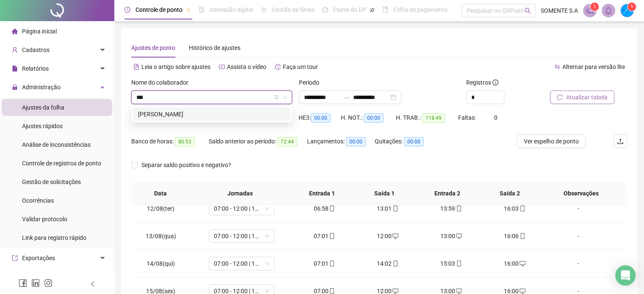
type input "****"
click at [185, 108] on div "[PERSON_NAME]" at bounding box center [211, 115] width 157 height 14
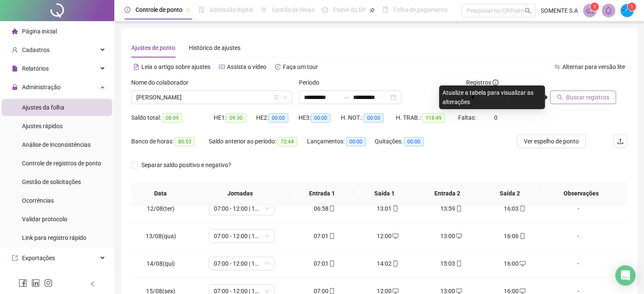
click at [587, 98] on span "Buscar registros" at bounding box center [587, 97] width 43 height 9
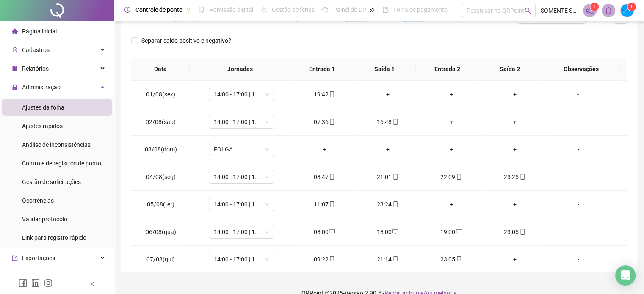
scroll to position [138, 0]
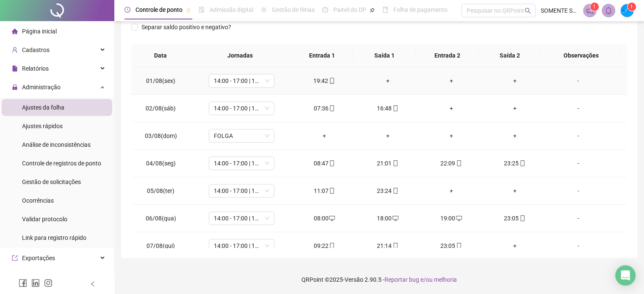
click at [386, 79] on div "+" at bounding box center [388, 80] width 50 height 9
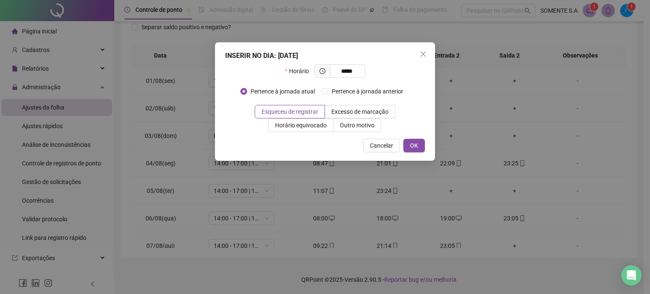
type input "*****"
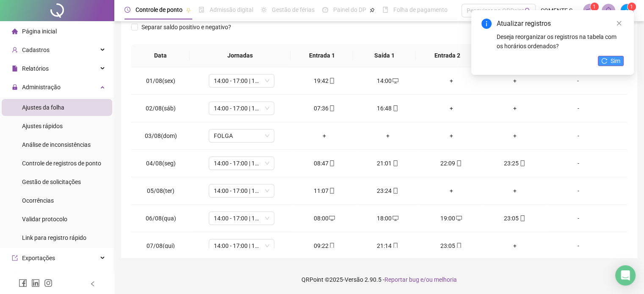
click at [605, 61] on icon "reload" at bounding box center [604, 61] width 6 height 6
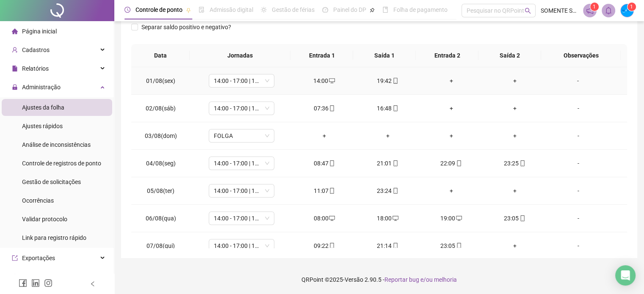
click at [447, 80] on div "+" at bounding box center [451, 80] width 50 height 9
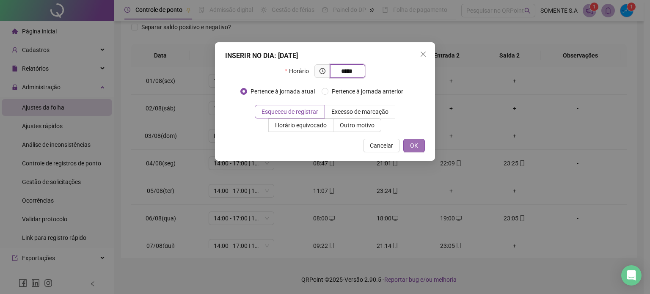
type input "*****"
click at [417, 146] on span "OK" at bounding box center [414, 145] width 8 height 9
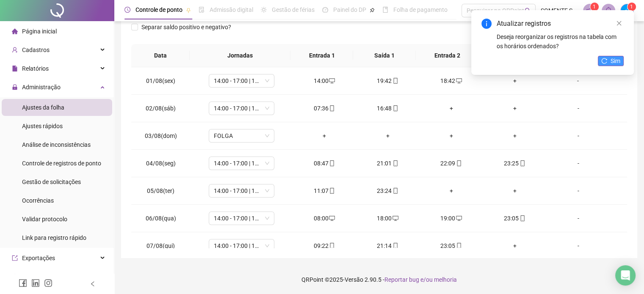
click at [614, 62] on span "Sim" at bounding box center [616, 60] width 10 height 9
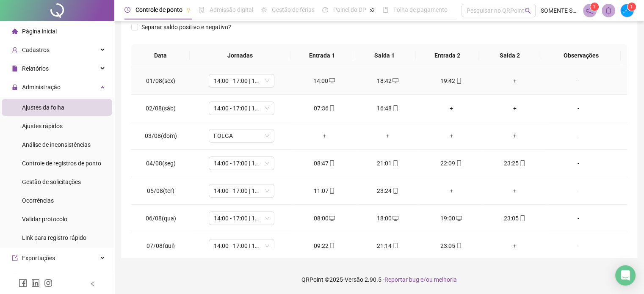
click at [510, 82] on div "+" at bounding box center [515, 80] width 50 height 9
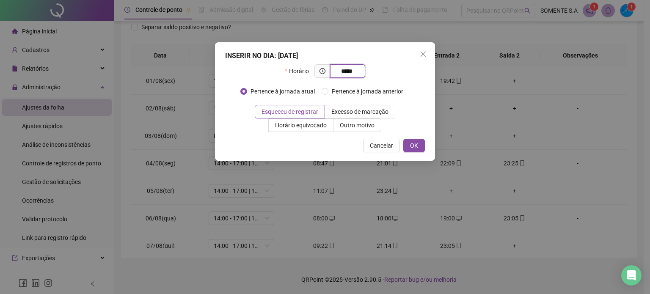
type input "*****"
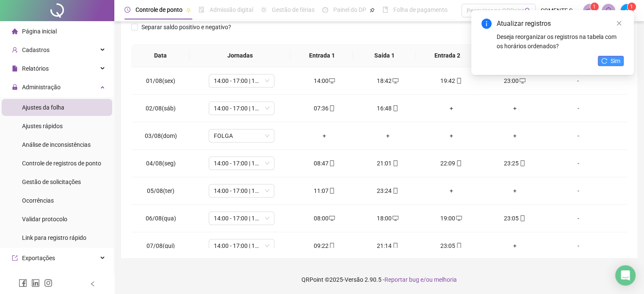
click at [616, 56] on span "Sim" at bounding box center [616, 60] width 10 height 9
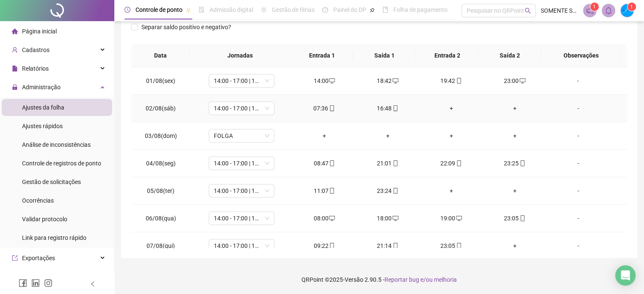
click at [447, 108] on div "+" at bounding box center [451, 108] width 50 height 9
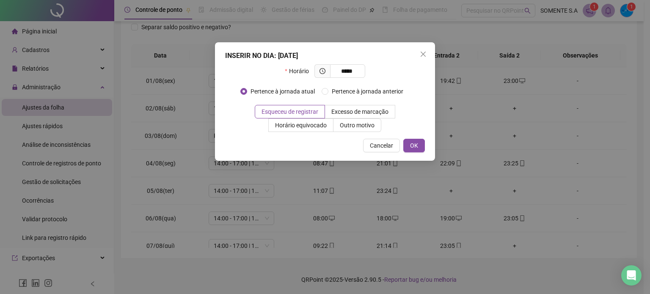
type input "*****"
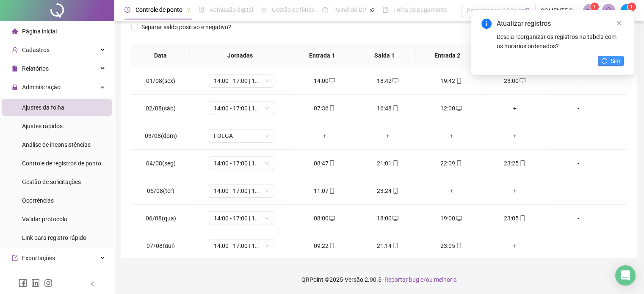
click at [608, 59] on button "Sim" at bounding box center [611, 61] width 26 height 10
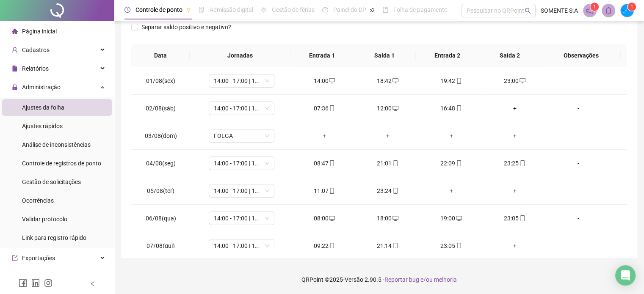
click at [509, 108] on div "+" at bounding box center [515, 108] width 50 height 9
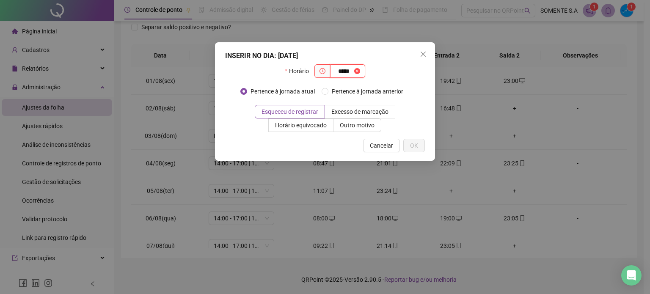
type input "*****"
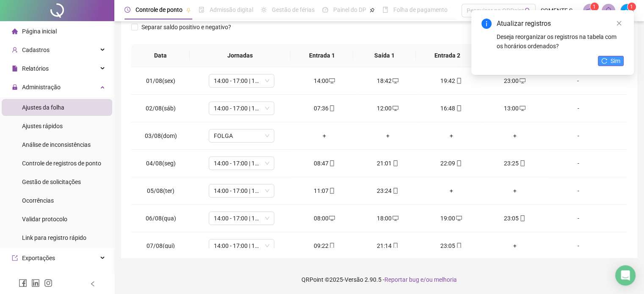
click at [611, 59] on span "Sim" at bounding box center [616, 60] width 10 height 9
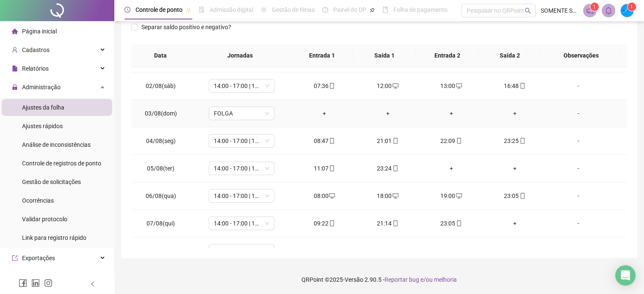
scroll to position [42, 0]
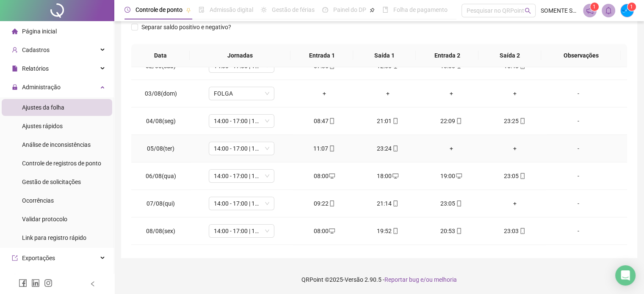
click at [445, 148] on div "+" at bounding box center [451, 148] width 50 height 9
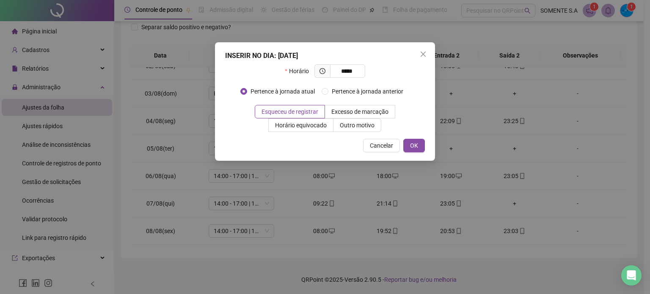
type input "*****"
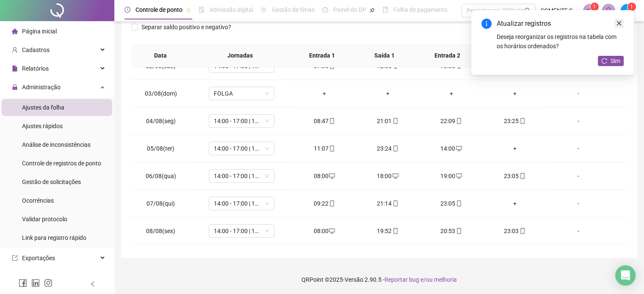
click at [619, 21] on icon "close" at bounding box center [619, 23] width 6 height 6
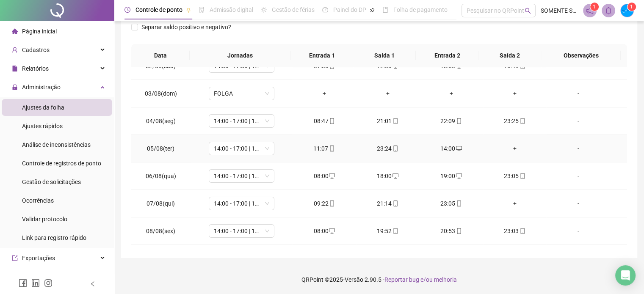
click at [444, 146] on div "14:00" at bounding box center [451, 148] width 50 height 9
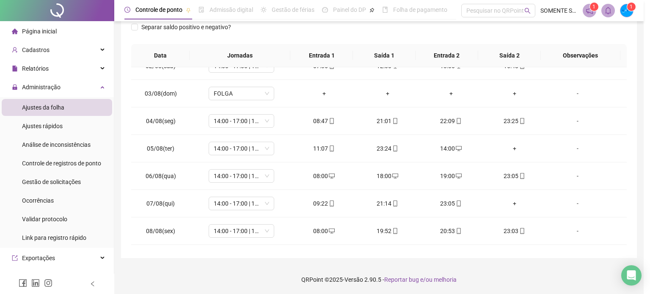
type input "**********"
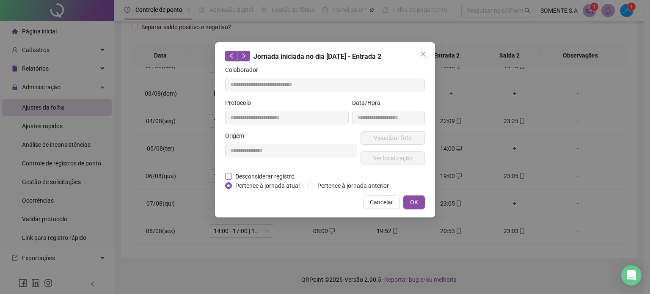
click at [283, 173] on span "Desconsiderar registro" at bounding box center [265, 176] width 66 height 9
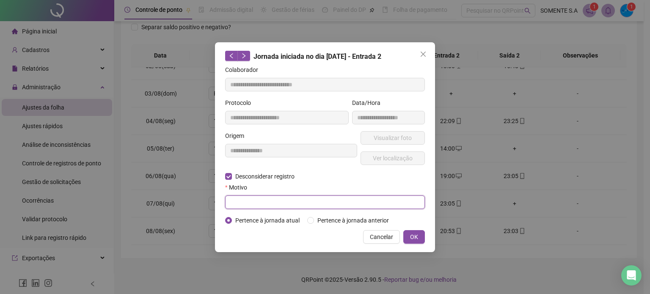
click at [282, 200] on input "text" at bounding box center [325, 203] width 200 height 14
type input "****"
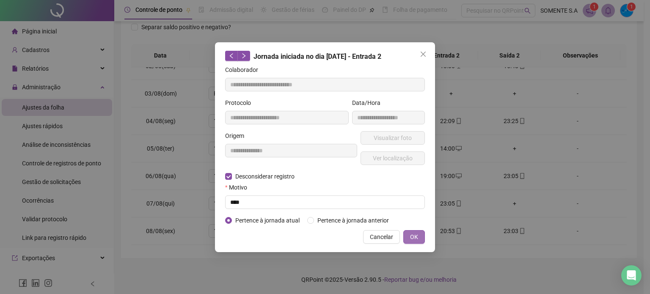
click at [415, 235] on span "OK" at bounding box center [414, 236] width 8 height 9
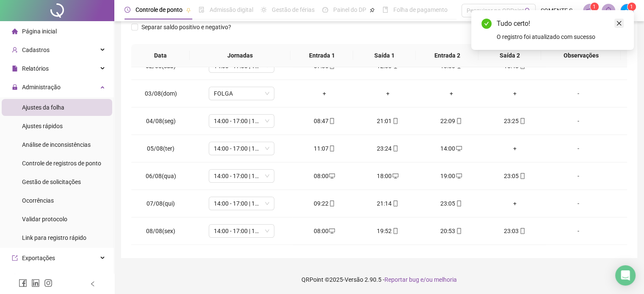
click at [622, 23] on link "Close" at bounding box center [618, 23] width 9 height 9
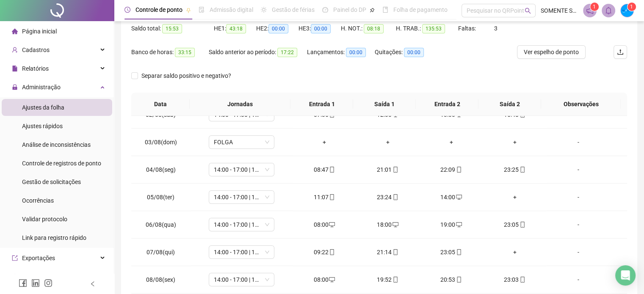
scroll to position [53, 0]
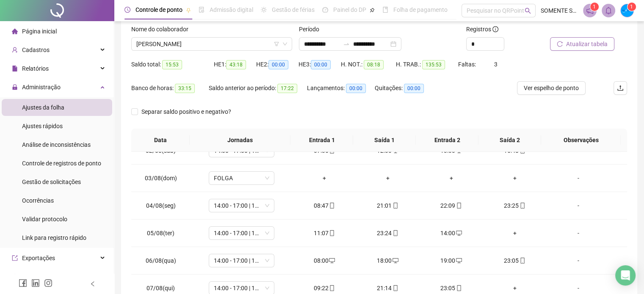
click at [589, 48] on span "Atualizar tabela" at bounding box center [586, 43] width 41 height 9
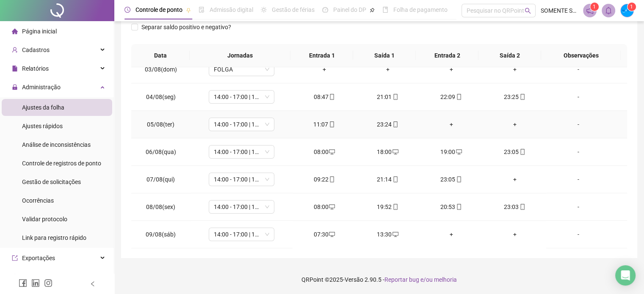
scroll to position [85, 0]
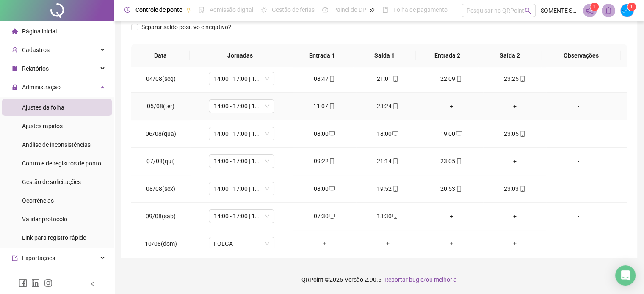
click at [446, 105] on div "+" at bounding box center [451, 106] width 50 height 9
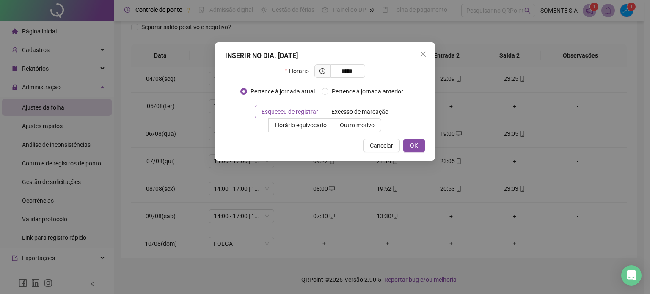
type input "*****"
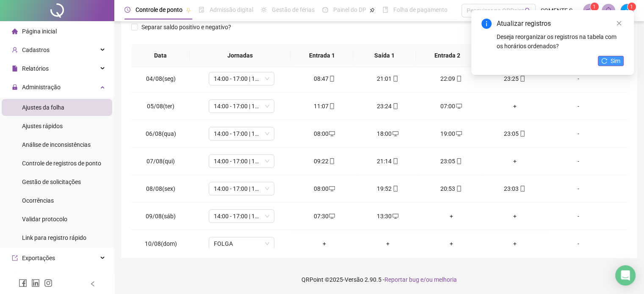
click at [613, 60] on span "Sim" at bounding box center [616, 60] width 10 height 9
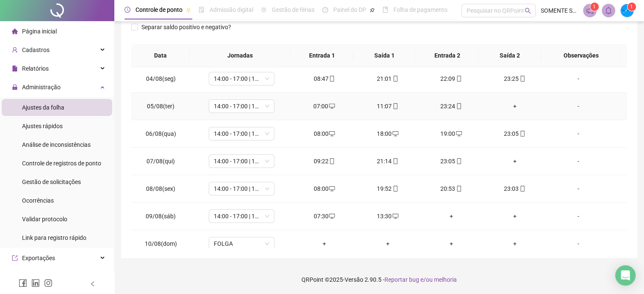
click at [510, 103] on div "+" at bounding box center [515, 106] width 50 height 9
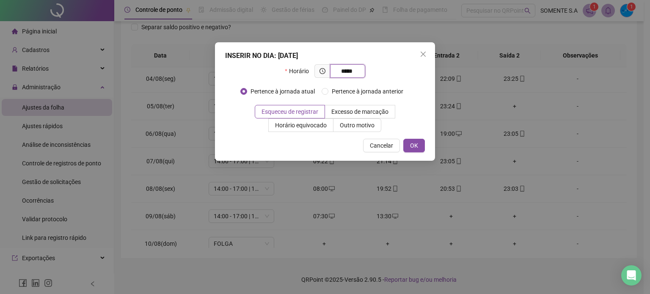
type input "*****"
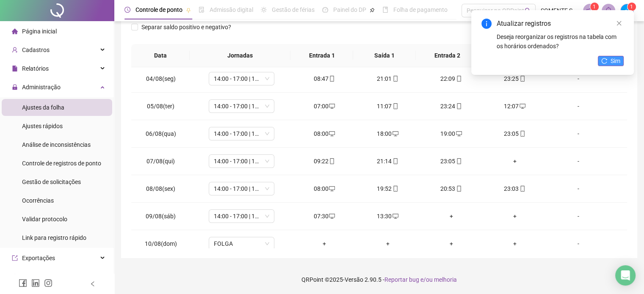
click at [611, 60] on span "Sim" at bounding box center [616, 60] width 10 height 9
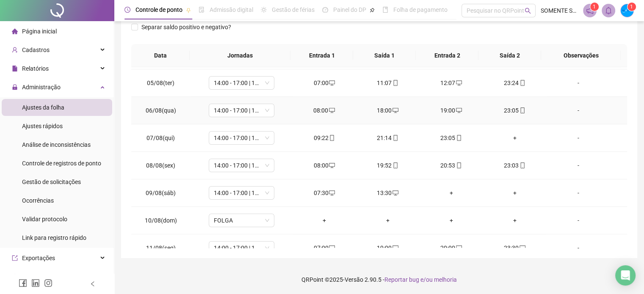
scroll to position [127, 0]
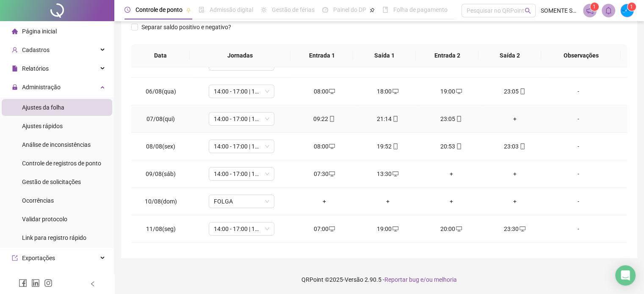
click at [509, 120] on div "+" at bounding box center [515, 118] width 50 height 9
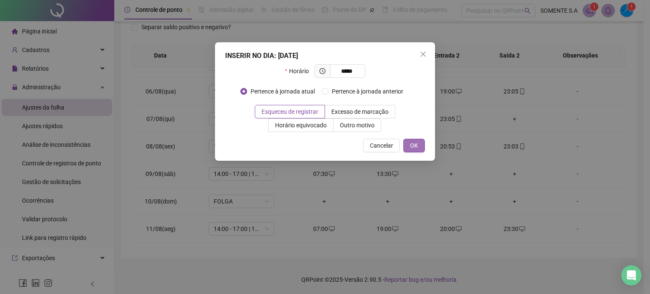
type input "*****"
click at [422, 144] on button "OK" at bounding box center [414, 146] width 22 height 14
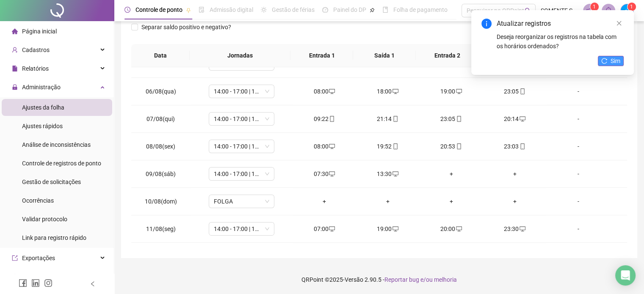
click at [608, 60] on button "Sim" at bounding box center [611, 61] width 26 height 10
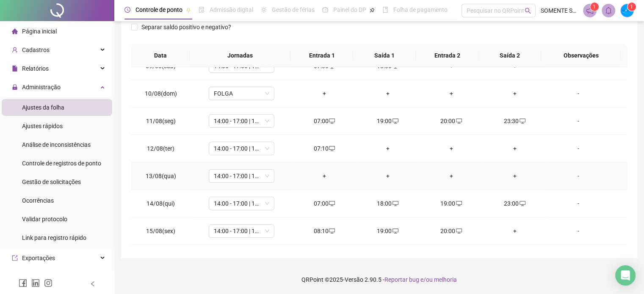
scroll to position [254, 0]
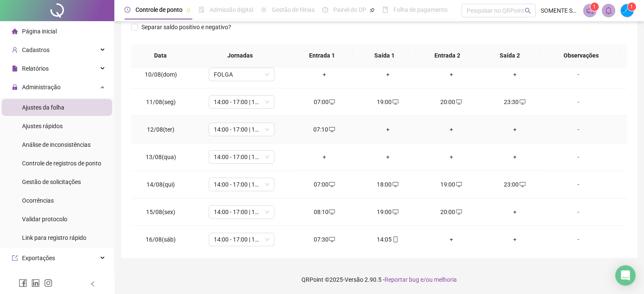
click at [383, 127] on div "+" at bounding box center [388, 129] width 50 height 9
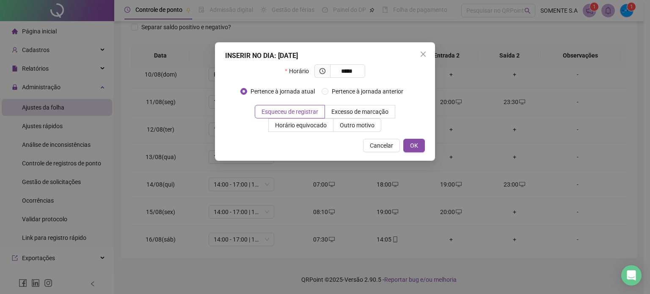
type input "*****"
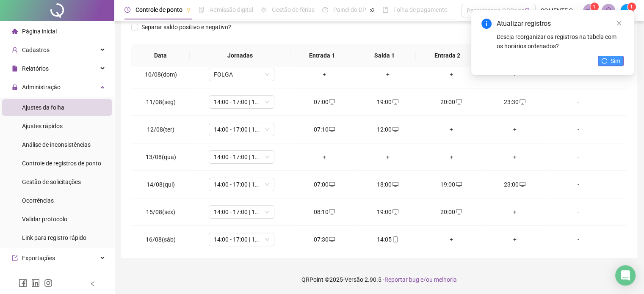
click at [605, 61] on icon "reload" at bounding box center [604, 61] width 6 height 6
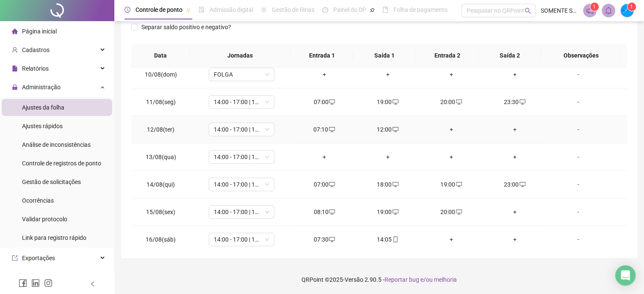
click at [443, 127] on div "+" at bounding box center [451, 129] width 50 height 9
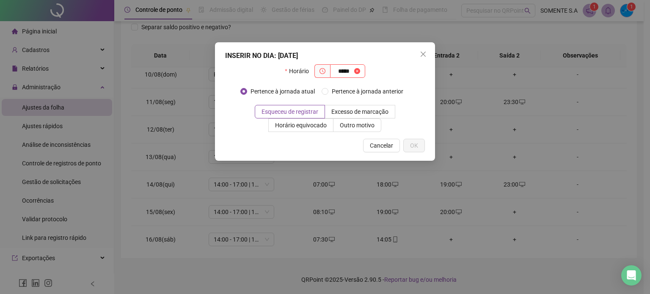
type input "*****"
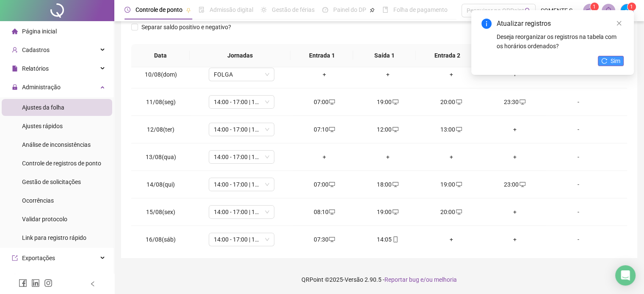
click at [605, 61] on icon "reload" at bounding box center [604, 61] width 6 height 6
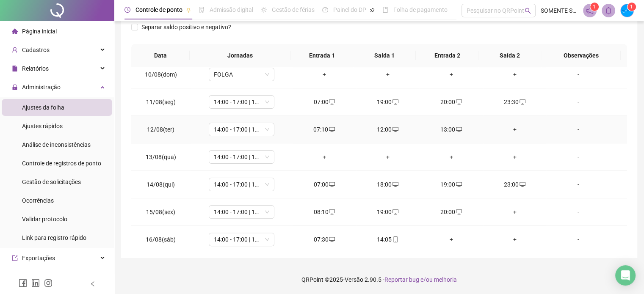
click at [509, 127] on div "+" at bounding box center [515, 129] width 50 height 9
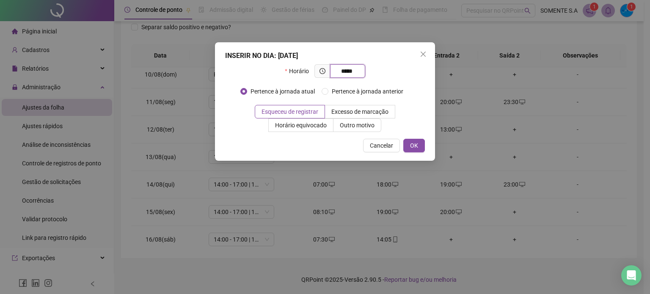
type input "*****"
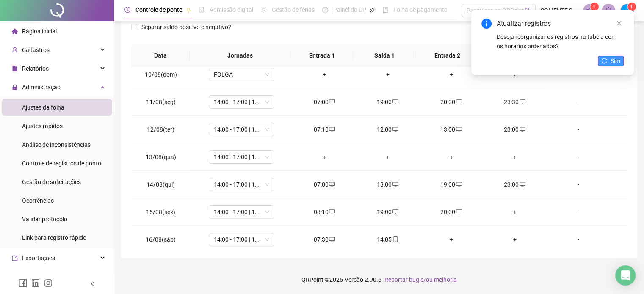
click at [617, 64] on span "Sim" at bounding box center [616, 60] width 10 height 9
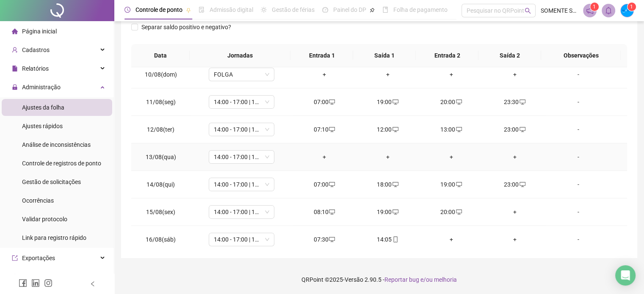
click at [321, 156] on div "+" at bounding box center [324, 156] width 50 height 9
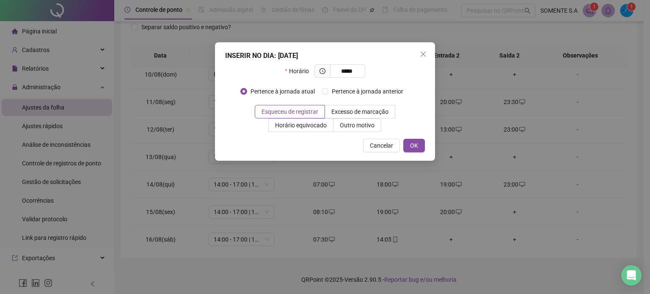
type input "*****"
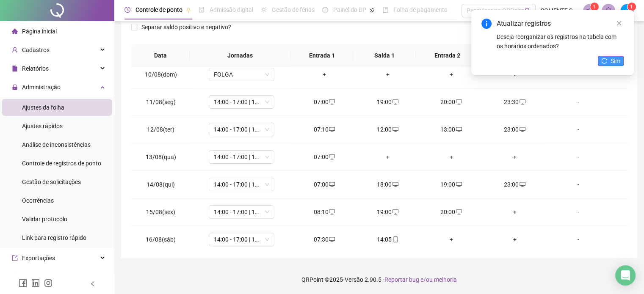
click at [609, 58] on button "Sim" at bounding box center [611, 61] width 26 height 10
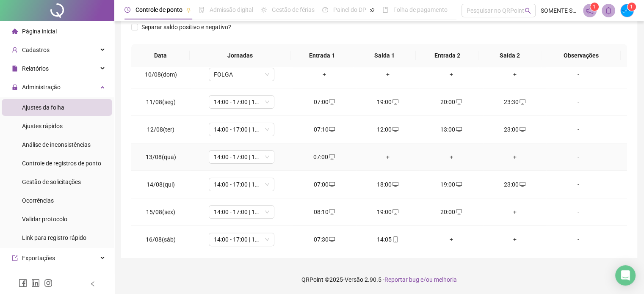
click at [382, 154] on div "+" at bounding box center [388, 156] width 50 height 9
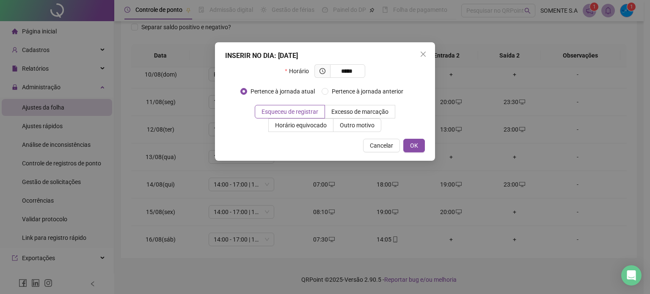
type input "*****"
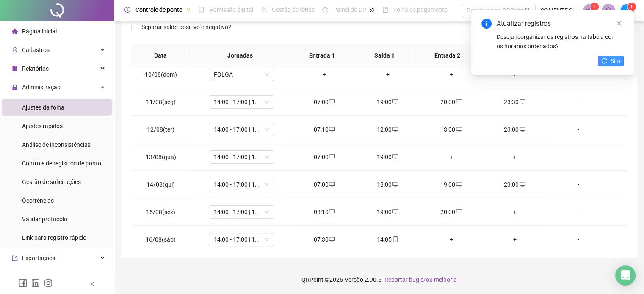
click at [608, 63] on button "Sim" at bounding box center [611, 61] width 26 height 10
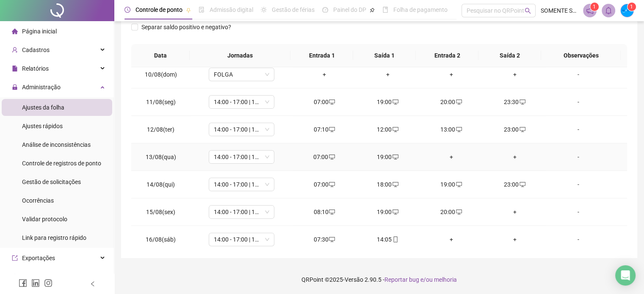
click at [445, 155] on div "+" at bounding box center [451, 156] width 50 height 9
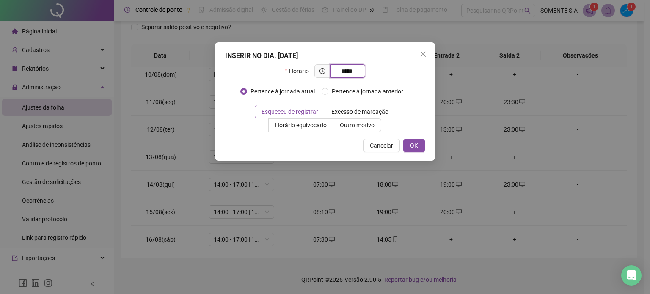
type input "*****"
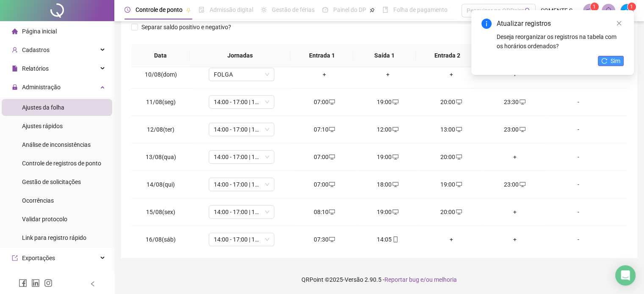
click at [603, 61] on icon "reload" at bounding box center [604, 61] width 6 height 6
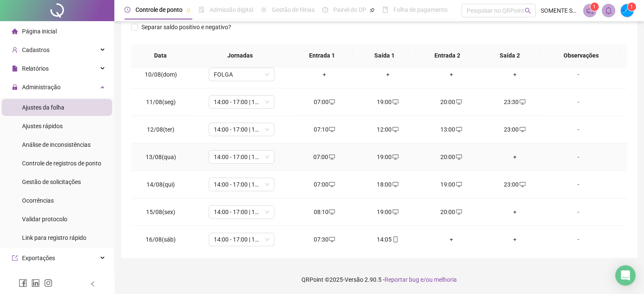
click at [510, 157] on div "+" at bounding box center [515, 156] width 50 height 9
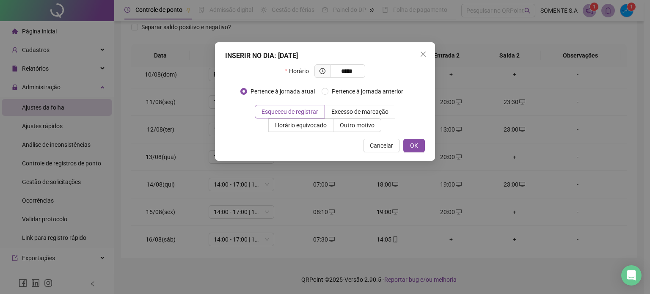
type input "*****"
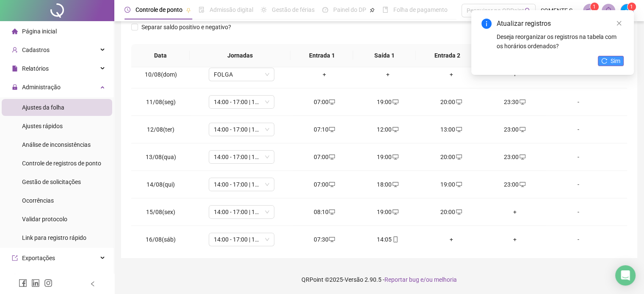
click at [613, 62] on span "Sim" at bounding box center [616, 60] width 10 height 9
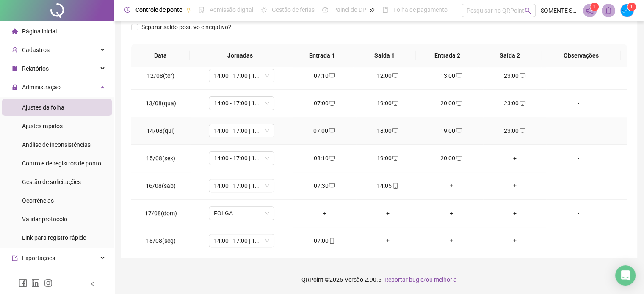
scroll to position [313, 0]
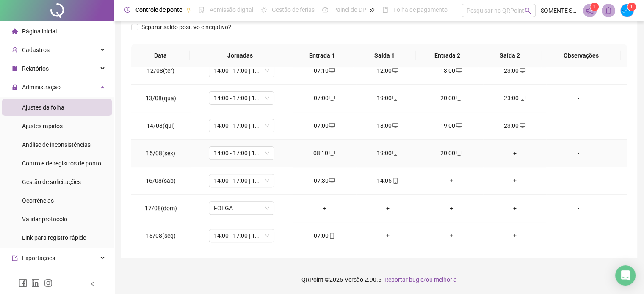
click at [511, 149] on div "+" at bounding box center [515, 153] width 50 height 9
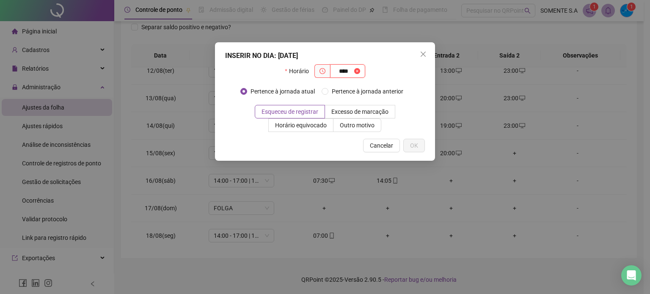
type input "****"
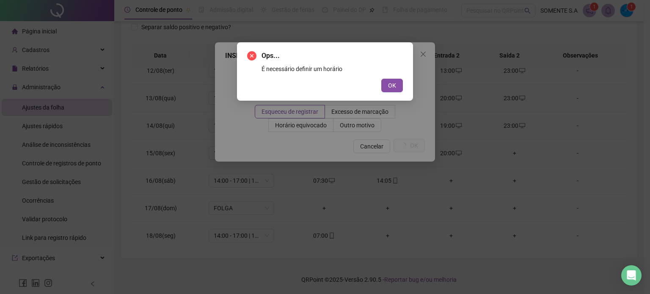
click at [381, 79] on button "OK" at bounding box center [392, 86] width 22 height 14
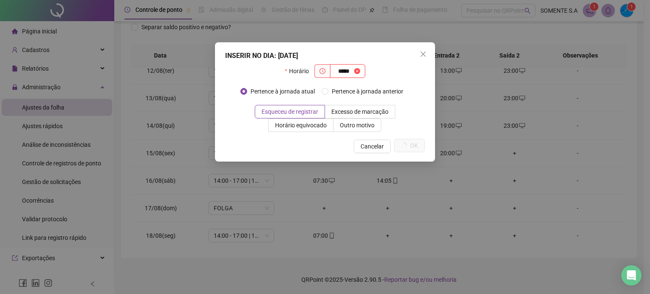
type input "*****"
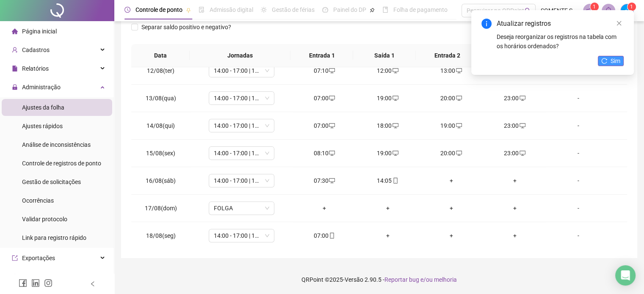
click at [603, 63] on icon "reload" at bounding box center [604, 61] width 6 height 6
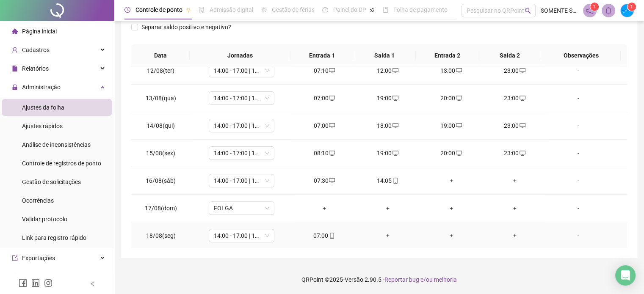
click at [384, 232] on div "+" at bounding box center [388, 235] width 50 height 9
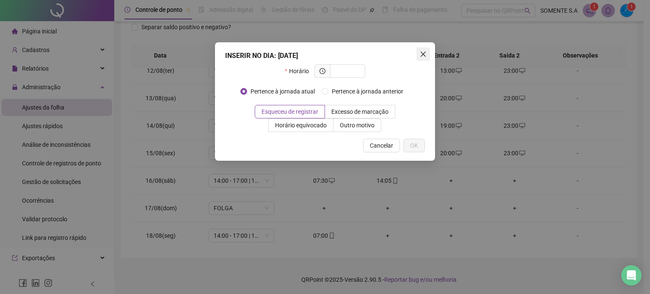
click at [421, 54] on icon "close" at bounding box center [423, 54] width 7 height 7
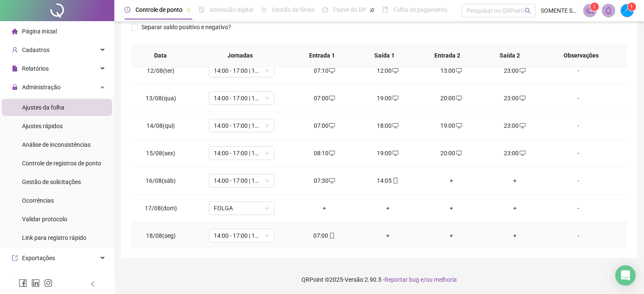
click at [382, 235] on div "+" at bounding box center [388, 235] width 50 height 9
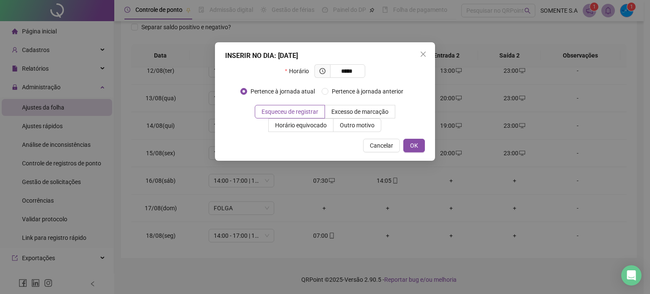
type input "*****"
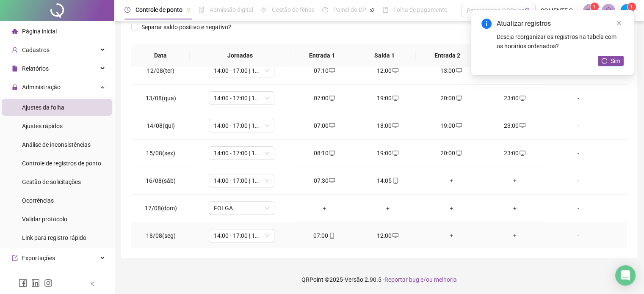
click at [450, 231] on div "+" at bounding box center [451, 235] width 50 height 9
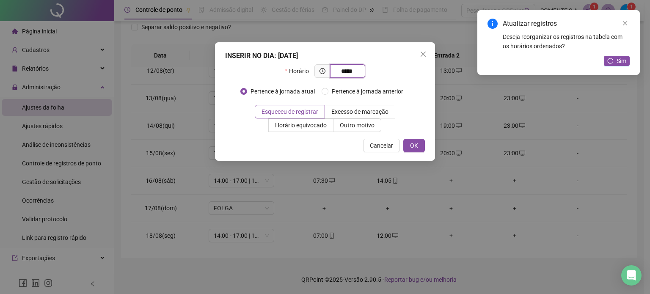
type input "*****"
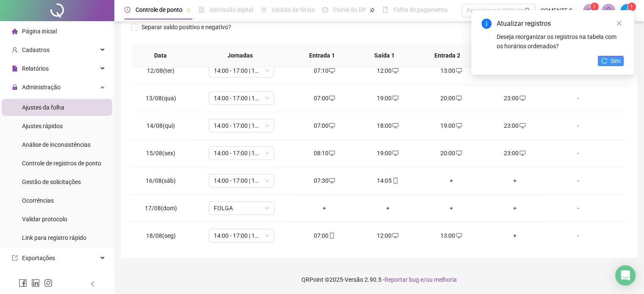
click at [618, 63] on span "Sim" at bounding box center [616, 60] width 10 height 9
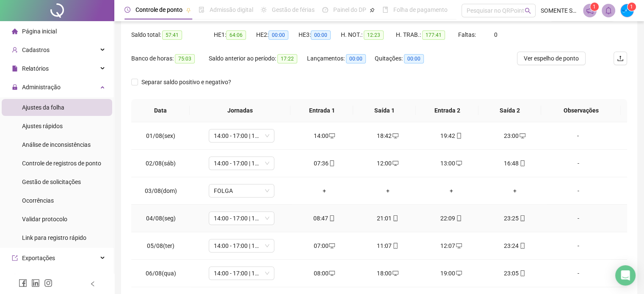
scroll to position [0, 0]
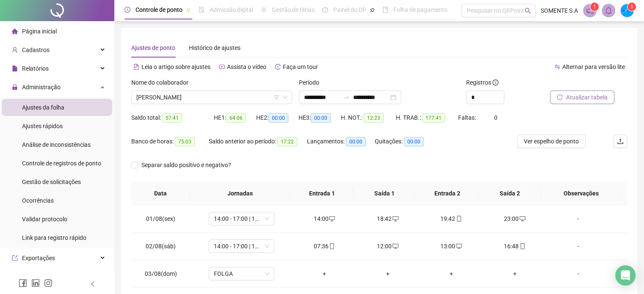
click at [585, 101] on span "Atualizar tabela" at bounding box center [586, 97] width 41 height 9
drag, startPoint x: 367, startPoint y: 118, endPoint x: 401, endPoint y: 118, distance: 33.9
click at [401, 118] on div "Saldo total: 57:41 HE 1: 64:06 HE 2: 00:00 HE 3: 00:00 H. NOT.: 12:23 H. TRAB.:…" at bounding box center [379, 123] width 496 height 24
click at [381, 117] on span "12:23" at bounding box center [374, 117] width 20 height 9
drag, startPoint x: 381, startPoint y: 117, endPoint x: 366, endPoint y: 120, distance: 15.5
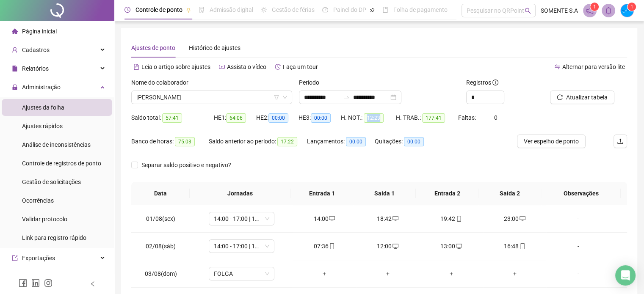
click at [366, 120] on span "12:23" at bounding box center [374, 117] width 20 height 9
click at [230, 79] on div "Nome do colaborador" at bounding box center [211, 84] width 161 height 13
click at [204, 100] on span "[PERSON_NAME]" at bounding box center [211, 97] width 151 height 13
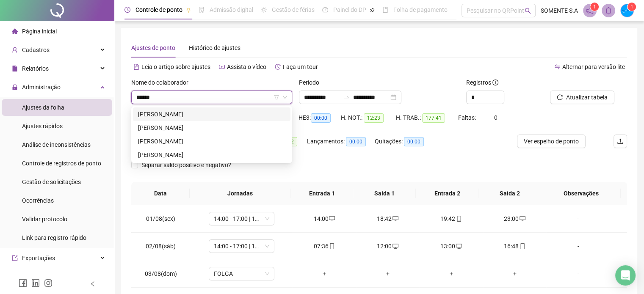
type input "******"
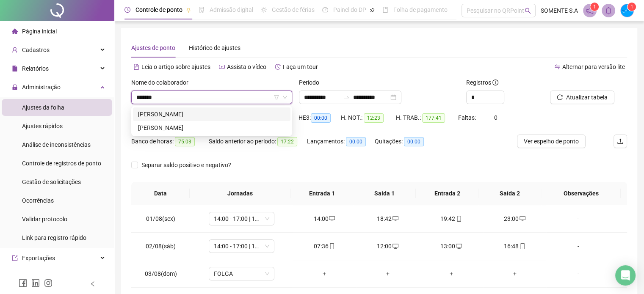
click at [223, 116] on div "[PERSON_NAME]" at bounding box center [211, 114] width 147 height 9
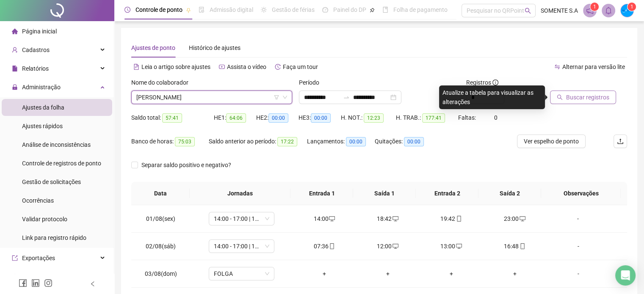
click at [581, 97] on span "Buscar registros" at bounding box center [587, 97] width 43 height 9
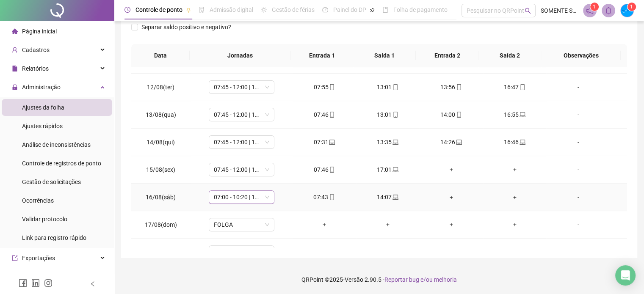
scroll to position [313, 0]
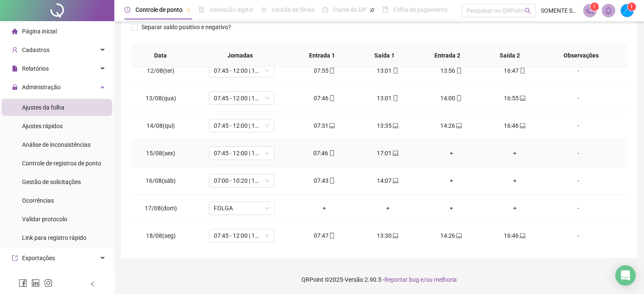
click at [447, 150] on div "+" at bounding box center [451, 153] width 50 height 9
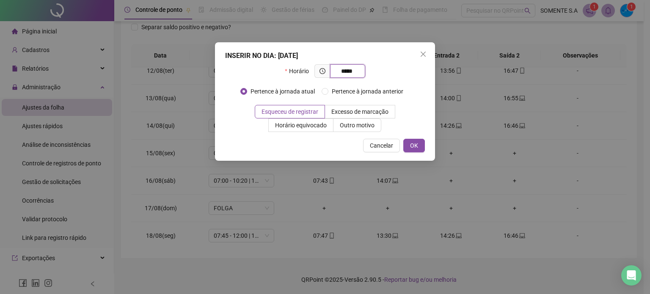
type input "*****"
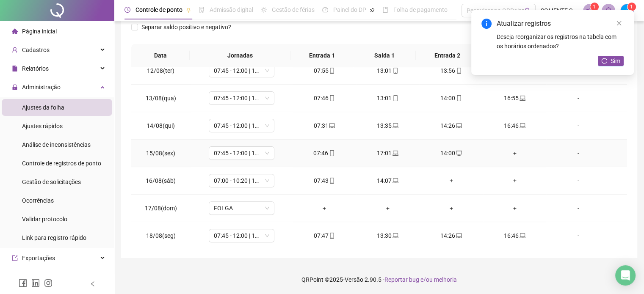
click at [511, 150] on div "+" at bounding box center [515, 153] width 50 height 9
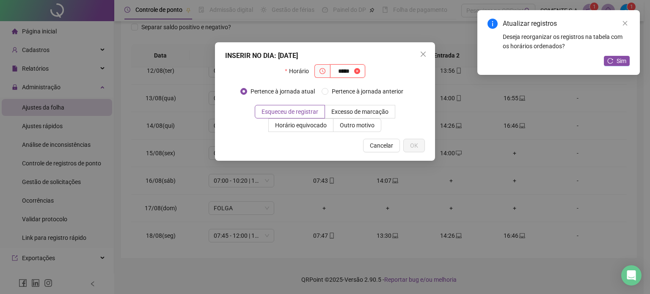
type input "*****"
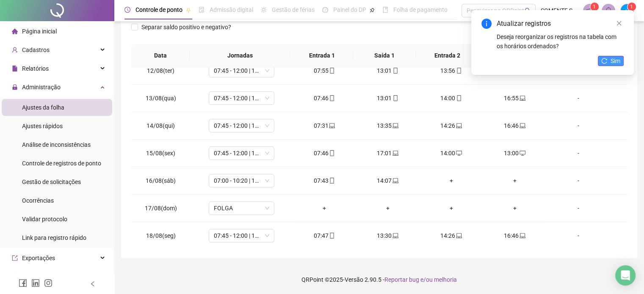
click at [607, 57] on button "Sim" at bounding box center [611, 61] width 26 height 10
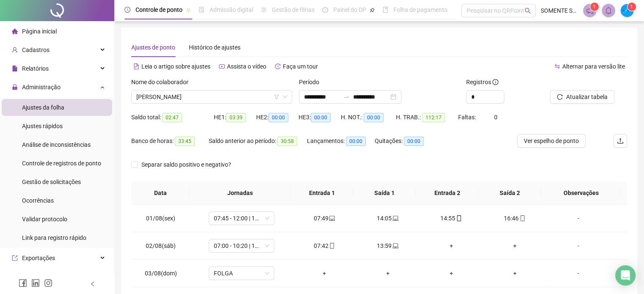
scroll to position [0, 0]
click at [589, 97] on span "Atualizar tabela" at bounding box center [586, 97] width 41 height 9
click at [171, 94] on span "[PERSON_NAME]" at bounding box center [211, 97] width 151 height 13
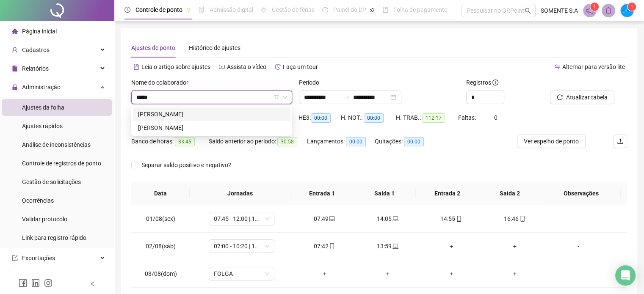
type input "******"
drag, startPoint x: 217, startPoint y: 119, endPoint x: 356, endPoint y: 114, distance: 138.9
click at [218, 119] on div "[PERSON_NAME]" at bounding box center [211, 114] width 147 height 9
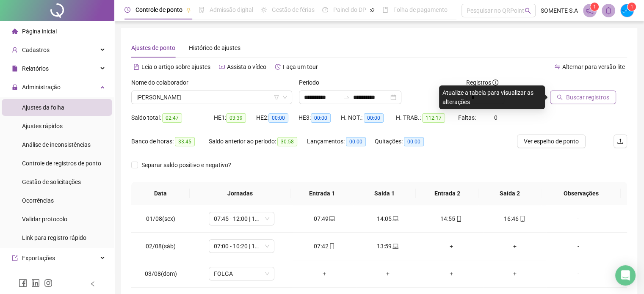
click at [606, 98] on span "Buscar registros" at bounding box center [587, 97] width 43 height 9
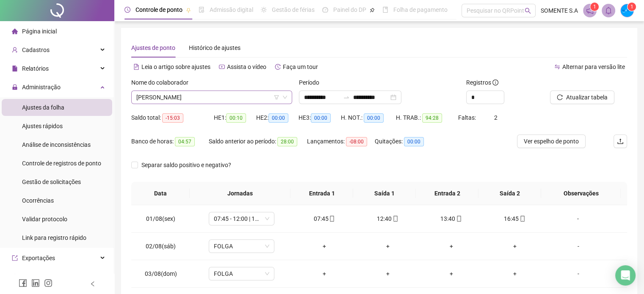
click at [157, 91] on div "[PERSON_NAME]" at bounding box center [211, 98] width 161 height 14
click at [162, 97] on span "[PERSON_NAME]" at bounding box center [211, 97] width 151 height 13
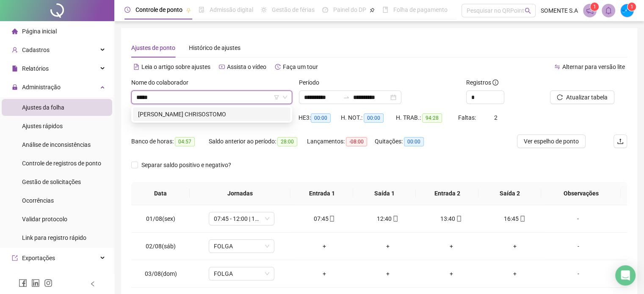
type input "******"
click at [205, 113] on div "[PERSON_NAME] CHRISOSTOMO" at bounding box center [211, 114] width 147 height 9
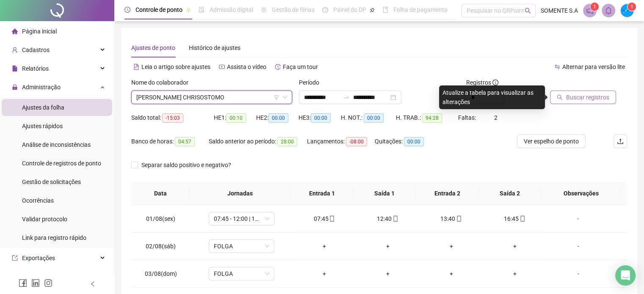
click at [585, 94] on span "Buscar registros" at bounding box center [587, 97] width 43 height 9
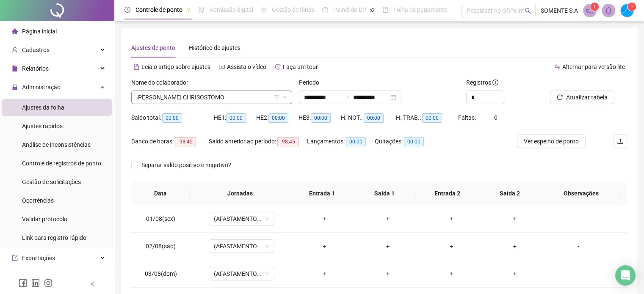
click at [182, 93] on span "[PERSON_NAME] CHRISOSTOMO" at bounding box center [211, 97] width 151 height 13
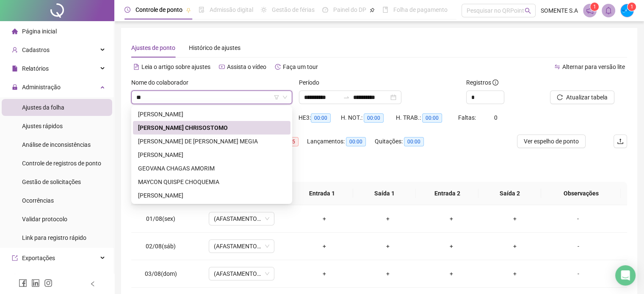
type input "***"
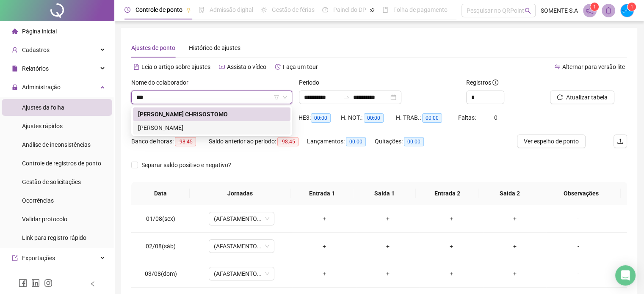
click at [184, 131] on div "[PERSON_NAME]" at bounding box center [211, 127] width 147 height 9
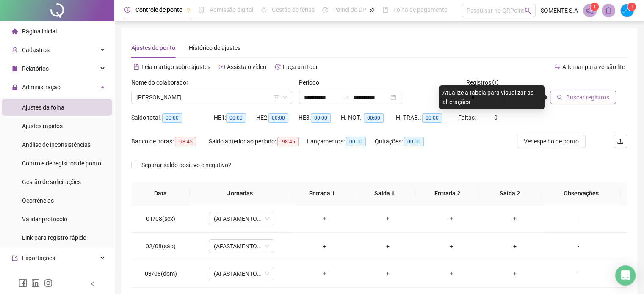
click at [581, 98] on span "Buscar registros" at bounding box center [587, 97] width 43 height 9
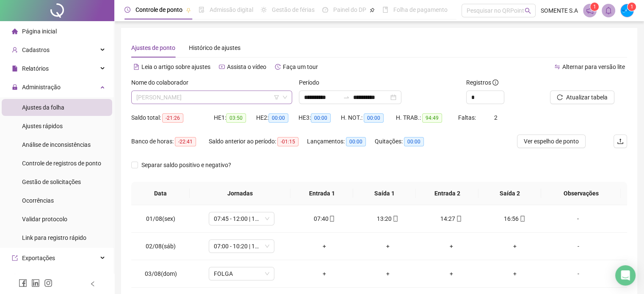
click at [155, 99] on span "[PERSON_NAME]" at bounding box center [211, 97] width 151 height 13
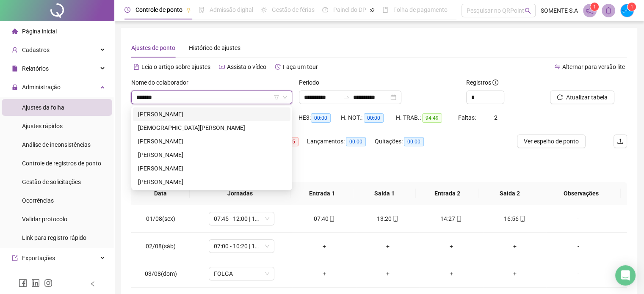
type input "********"
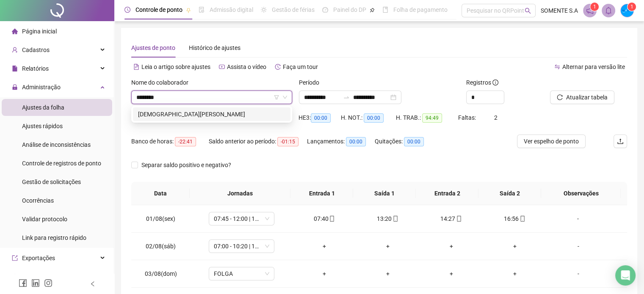
drag, startPoint x: 199, startPoint y: 115, endPoint x: 501, endPoint y: 147, distance: 304.0
click at [199, 116] on div "[DEMOGRAPHIC_DATA][PERSON_NAME]" at bounding box center [211, 114] width 147 height 9
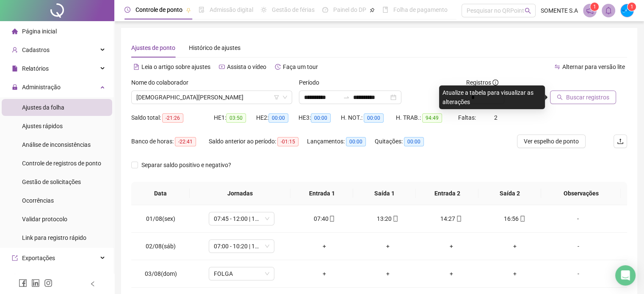
click at [589, 101] on span "Buscar registros" at bounding box center [587, 97] width 43 height 9
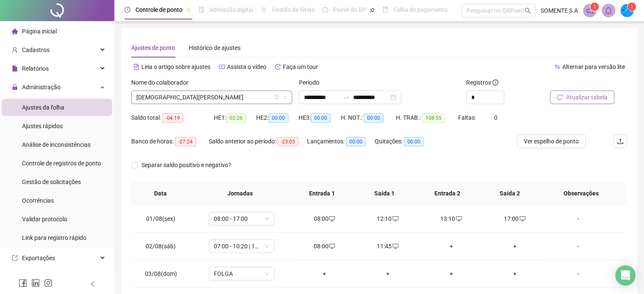
click at [176, 91] on input "search" at bounding box center [207, 97] width 143 height 13
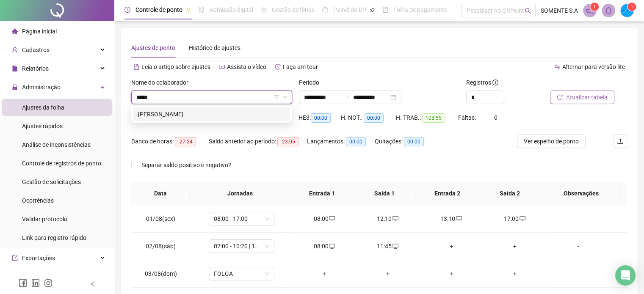
type input "******"
click at [179, 116] on div "[PERSON_NAME]" at bounding box center [211, 114] width 147 height 9
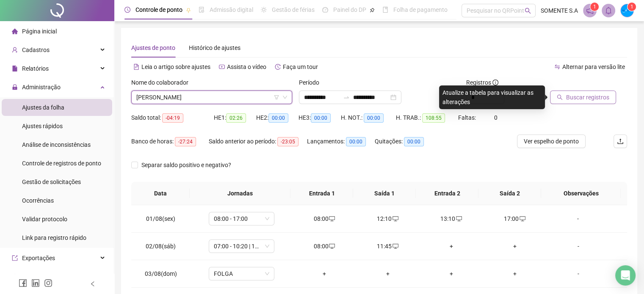
click at [585, 93] on span "Buscar registros" at bounding box center [587, 97] width 43 height 9
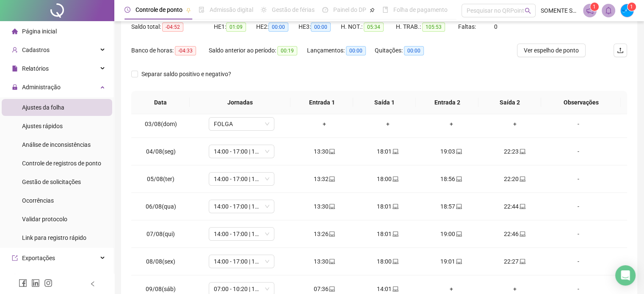
scroll to position [53, 0]
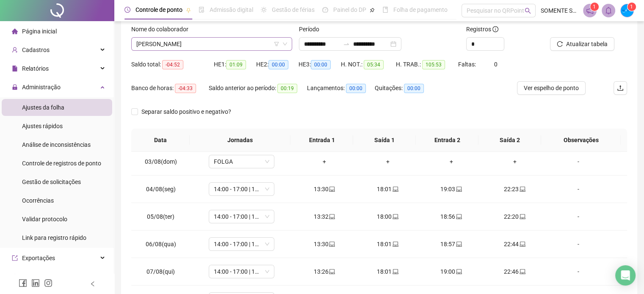
click at [146, 42] on span "[PERSON_NAME]" at bounding box center [211, 44] width 151 height 13
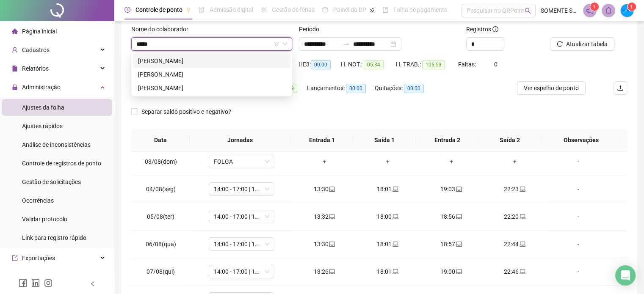
scroll to position [0, 0]
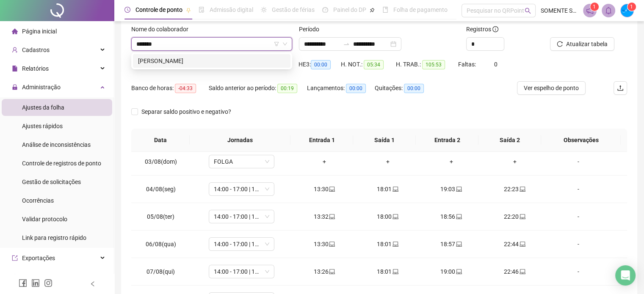
type input "********"
click at [248, 55] on div "[PERSON_NAME]" at bounding box center [211, 61] width 157 height 14
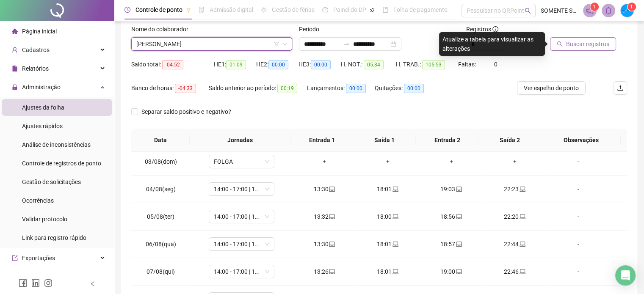
click at [600, 45] on span "Buscar registros" at bounding box center [587, 43] width 43 height 9
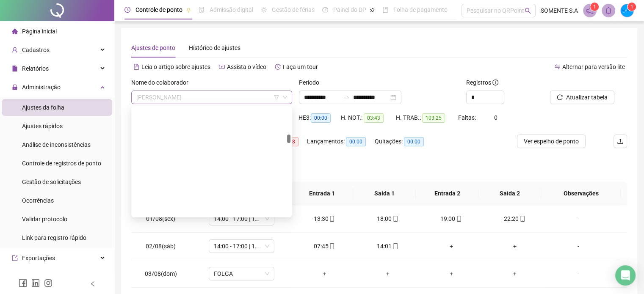
click at [160, 101] on span "[PERSON_NAME]" at bounding box center [211, 97] width 151 height 13
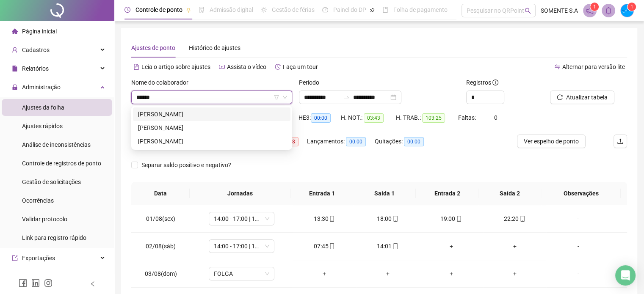
type input "*******"
click at [202, 113] on div "[PERSON_NAME]" at bounding box center [211, 114] width 147 height 9
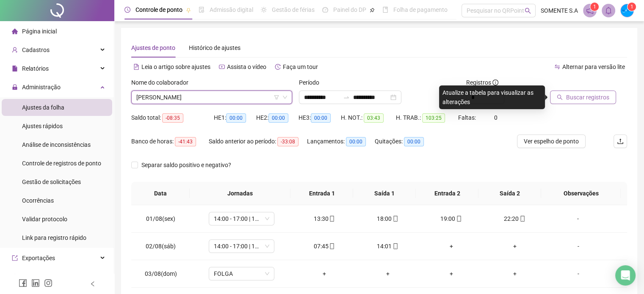
click at [591, 100] on span "Buscar registros" at bounding box center [587, 97] width 43 height 9
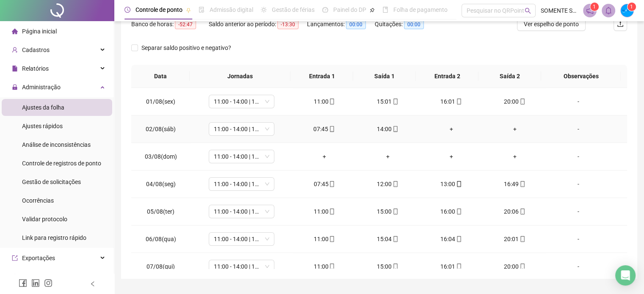
scroll to position [127, 0]
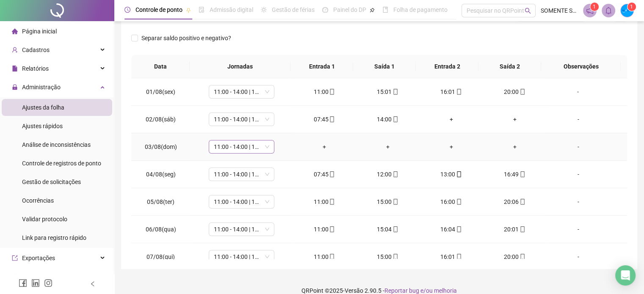
click at [247, 146] on span "11:00 - 14:00 | 15:00 - 20:00" at bounding box center [241, 147] width 55 height 13
type input "*****"
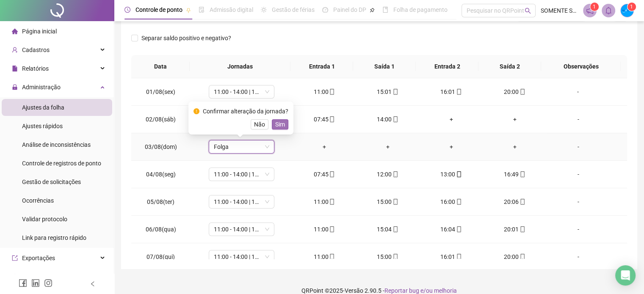
click at [275, 125] on span "Sim" at bounding box center [280, 124] width 10 height 9
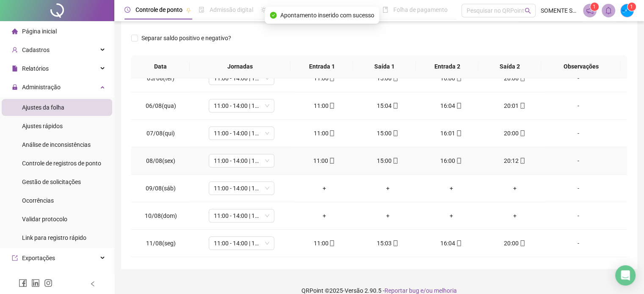
scroll to position [169, 0]
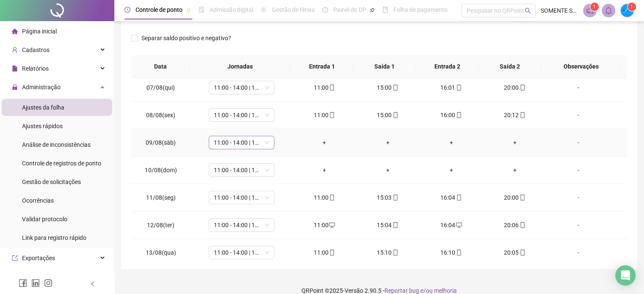
click at [256, 142] on span "11:00 - 14:00 | 15:00 - 20:00" at bounding box center [241, 142] width 55 height 13
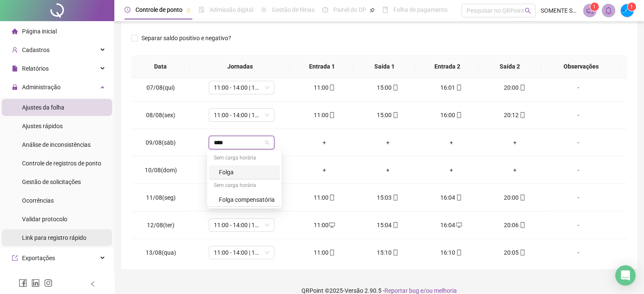
type input "*****"
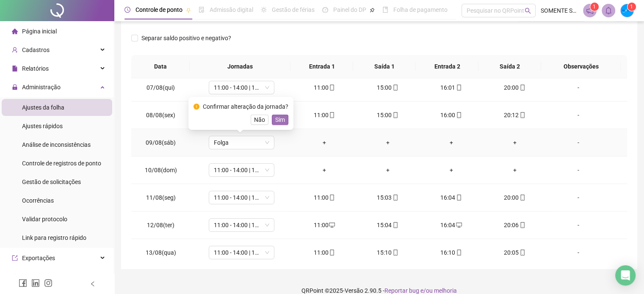
click at [281, 124] on span "Sim" at bounding box center [280, 119] width 10 height 9
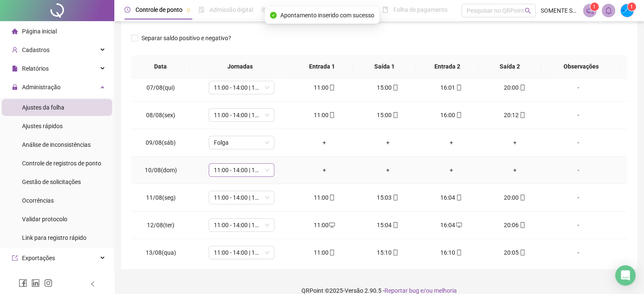
click at [248, 169] on span "11:00 - 14:00 | 15:00 - 20:00" at bounding box center [241, 170] width 55 height 13
type input "*****"
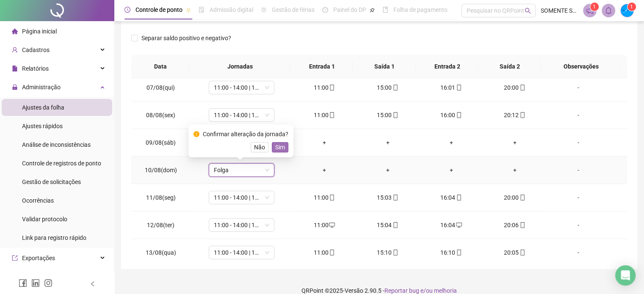
click at [283, 145] on span "Sim" at bounding box center [280, 147] width 10 height 9
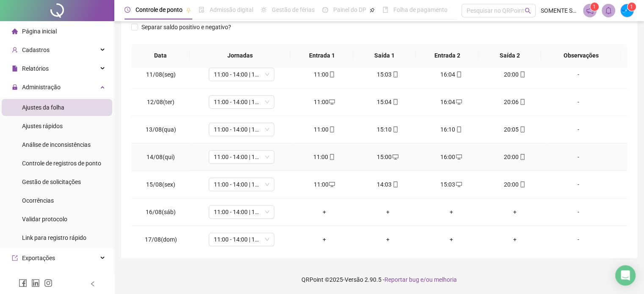
scroll to position [313, 0]
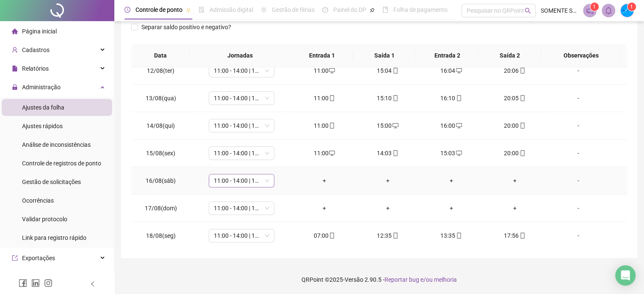
click at [243, 179] on span "11:00 - 14:00 | 15:00 - 20:00" at bounding box center [241, 180] width 55 height 13
type input "*****"
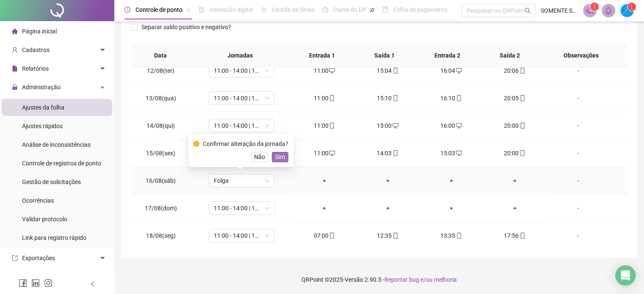
click at [277, 152] on button "Sim" at bounding box center [280, 157] width 17 height 10
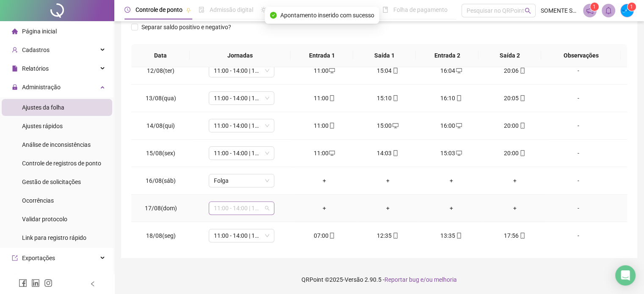
click at [225, 203] on span "11:00 - 14:00 | 15:00 - 20:00" at bounding box center [241, 208] width 55 height 13
type input "*****"
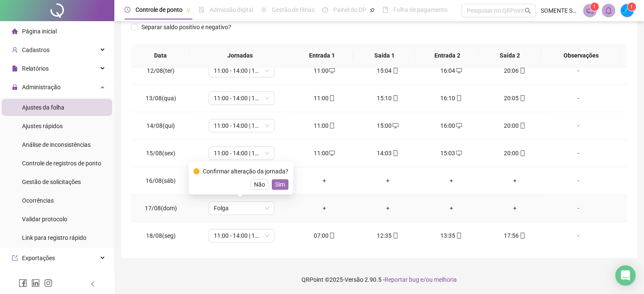
click at [276, 181] on span "Sim" at bounding box center [280, 184] width 10 height 9
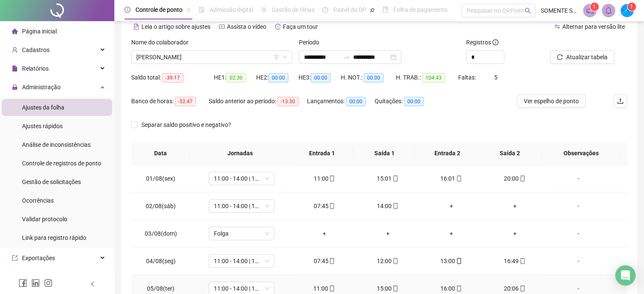
scroll to position [0, 0]
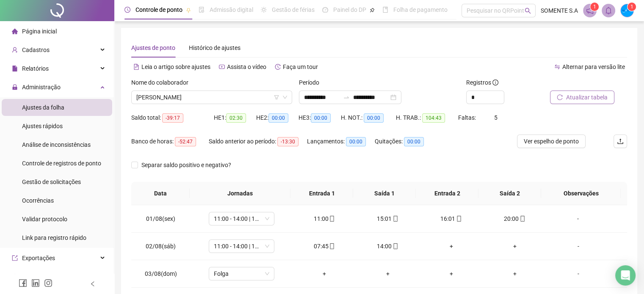
click at [595, 96] on span "Atualizar tabela" at bounding box center [586, 97] width 41 height 9
click at [166, 95] on span "[PERSON_NAME]" at bounding box center [211, 97] width 151 height 13
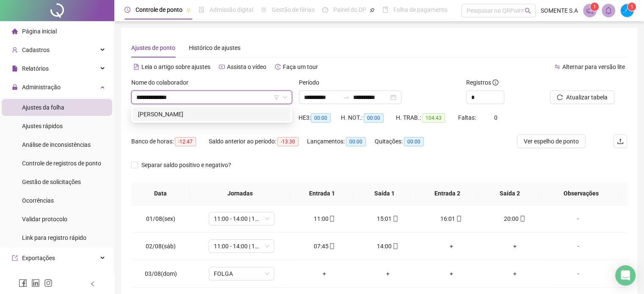
type input "**********"
click at [242, 115] on div "[PERSON_NAME]" at bounding box center [211, 114] width 147 height 9
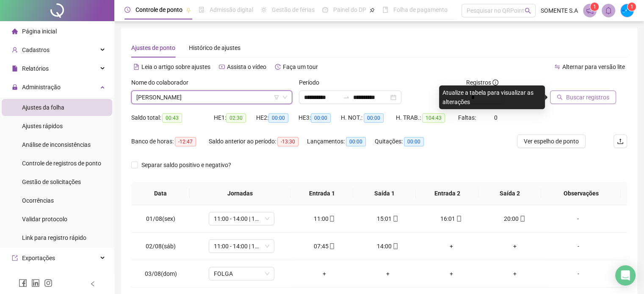
click at [593, 99] on span "Buscar registros" at bounding box center [587, 97] width 43 height 9
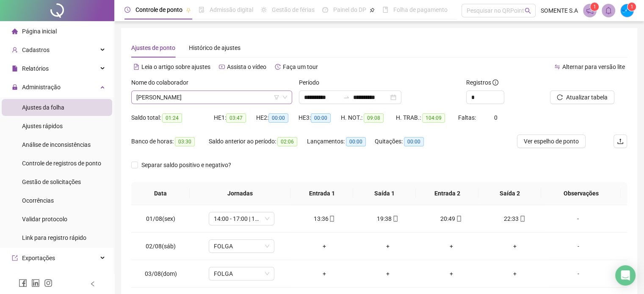
click at [165, 94] on span "[PERSON_NAME]" at bounding box center [211, 97] width 151 height 13
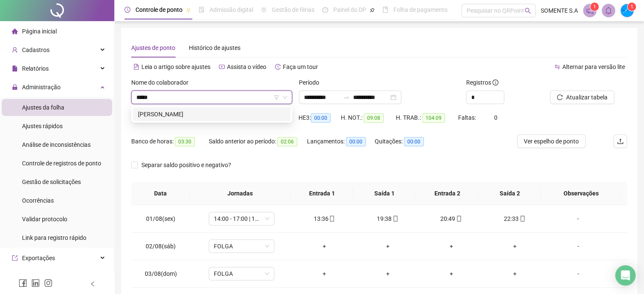
type input "******"
click at [169, 112] on div "[PERSON_NAME]" at bounding box center [211, 114] width 147 height 9
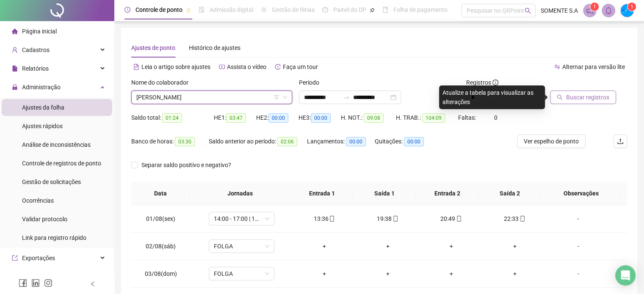
click at [594, 97] on span "Buscar registros" at bounding box center [587, 97] width 43 height 9
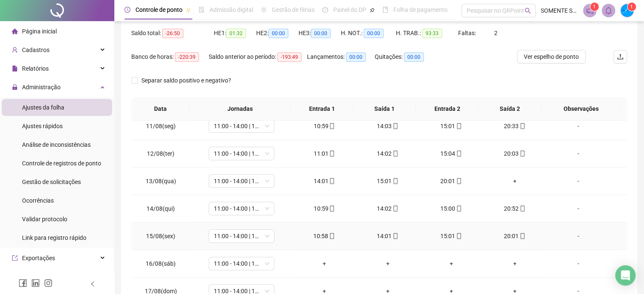
scroll to position [296, 0]
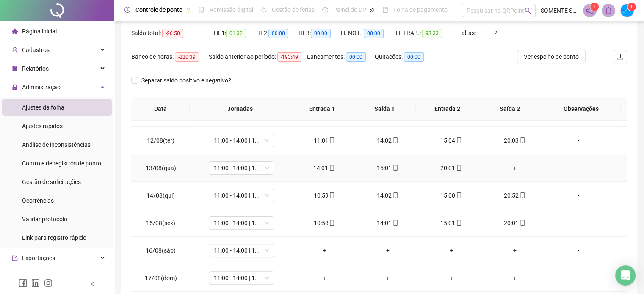
click at [510, 167] on div "+" at bounding box center [515, 167] width 50 height 9
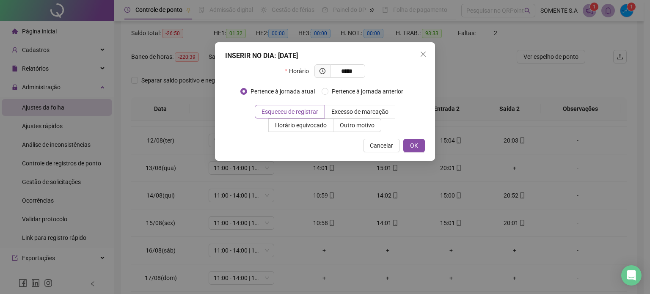
type input "*****"
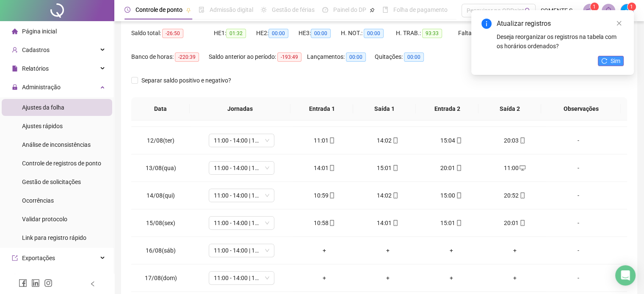
click at [616, 63] on span "Sim" at bounding box center [616, 60] width 10 height 9
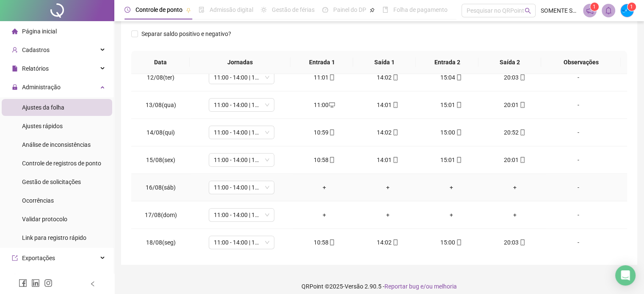
scroll to position [138, 0]
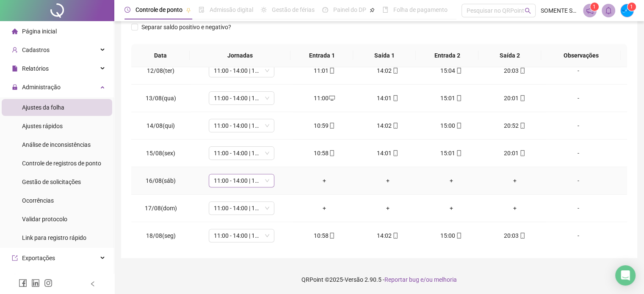
click at [238, 177] on span "11:00 - 14:00 | 15:00 - 20:00" at bounding box center [241, 180] width 55 height 13
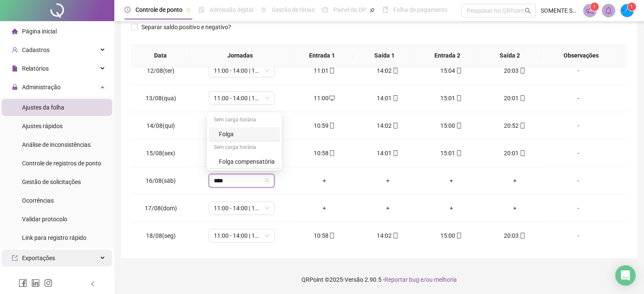
type input "*****"
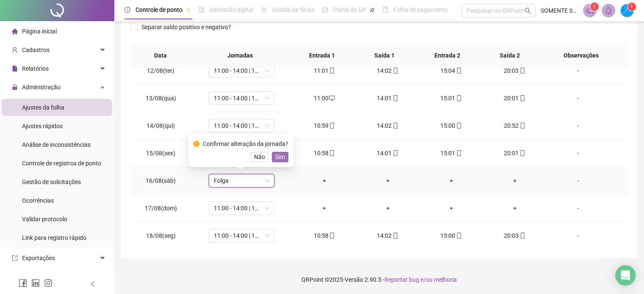
click at [276, 159] on span "Sim" at bounding box center [280, 156] width 10 height 9
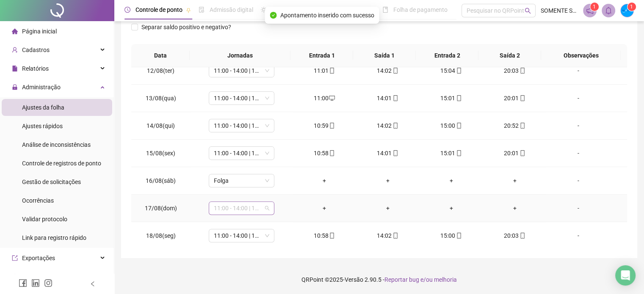
click at [238, 205] on span "11:00 - 14:00 | 15:00 - 20:00" at bounding box center [241, 208] width 55 height 13
type input "*****"
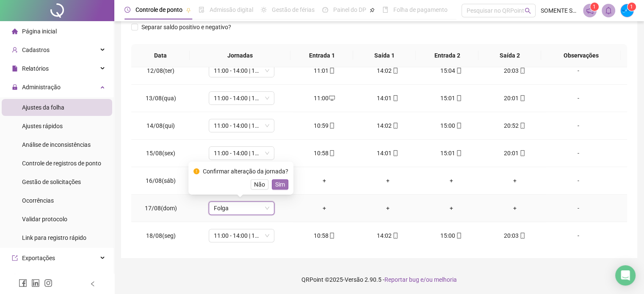
click at [275, 183] on span "Sim" at bounding box center [280, 184] width 10 height 9
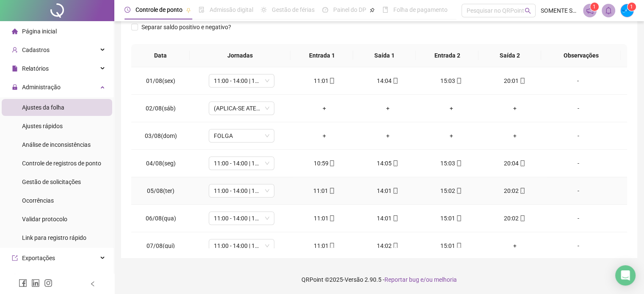
scroll to position [0, 0]
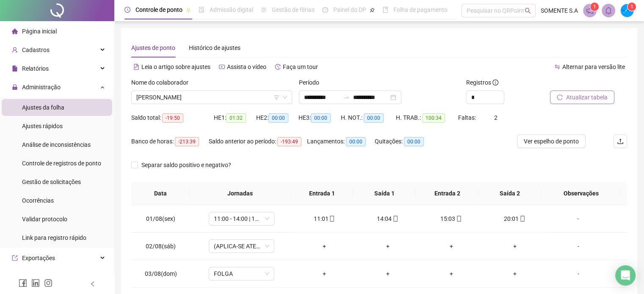
click at [586, 100] on span "Atualizar tabela" at bounding box center [586, 97] width 41 height 9
click at [199, 94] on span "[PERSON_NAME]" at bounding box center [211, 97] width 151 height 13
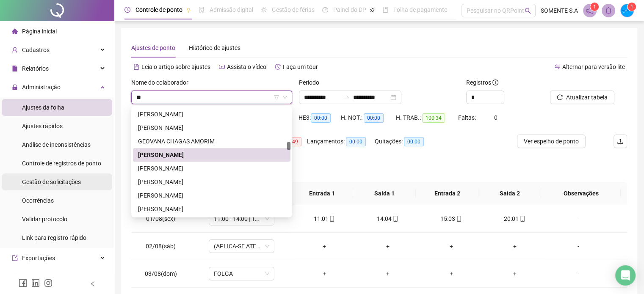
scroll to position [217, 0]
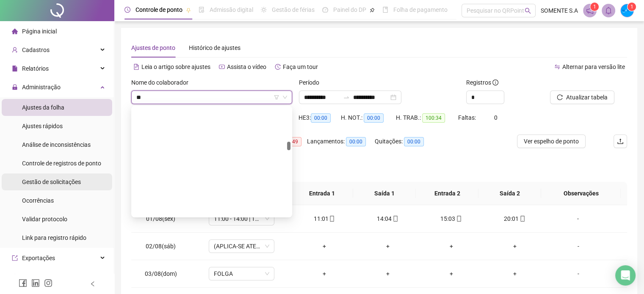
type input "***"
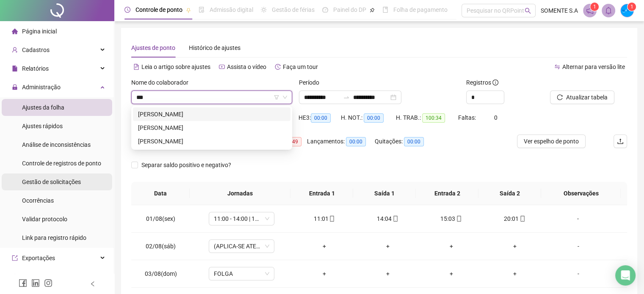
scroll to position [0, 0]
click at [191, 127] on div "[PERSON_NAME]" at bounding box center [211, 127] width 147 height 9
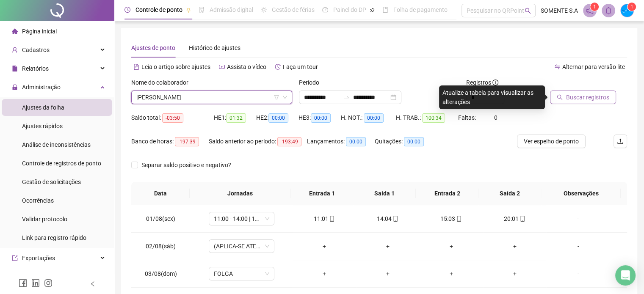
click at [586, 94] on span "Buscar registros" at bounding box center [587, 97] width 43 height 9
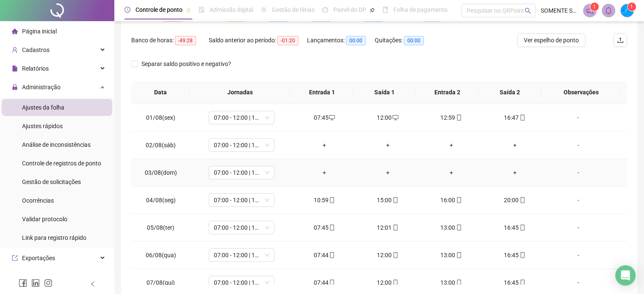
scroll to position [127, 0]
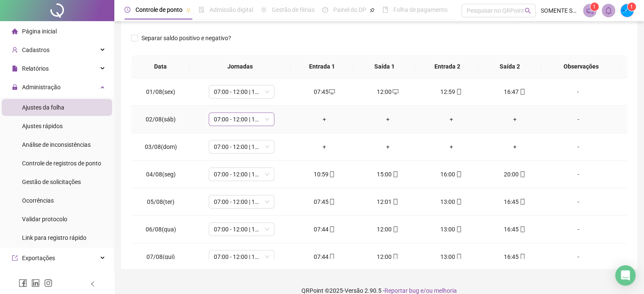
click at [246, 122] on span "07:00 - 12:00 | 13:00 - 16:00" at bounding box center [241, 119] width 55 height 13
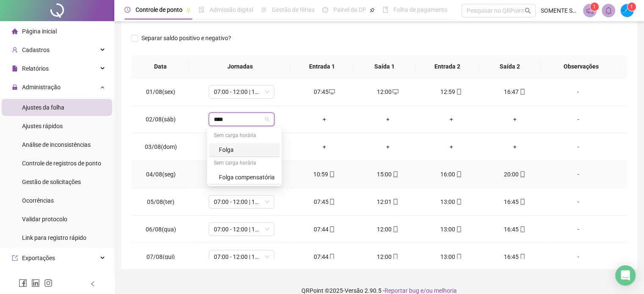
type input "*****"
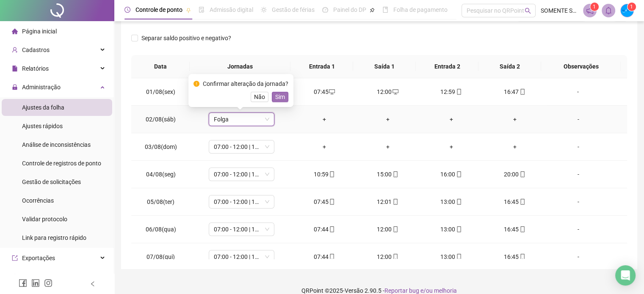
click at [275, 98] on span "Sim" at bounding box center [280, 96] width 10 height 9
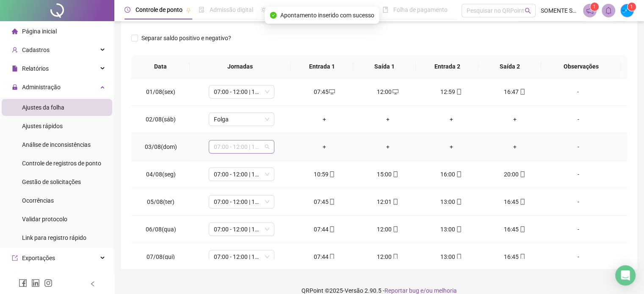
click at [224, 145] on span "07:00 - 12:00 | 13:00 - 16:00" at bounding box center [241, 147] width 55 height 13
type input "*****"
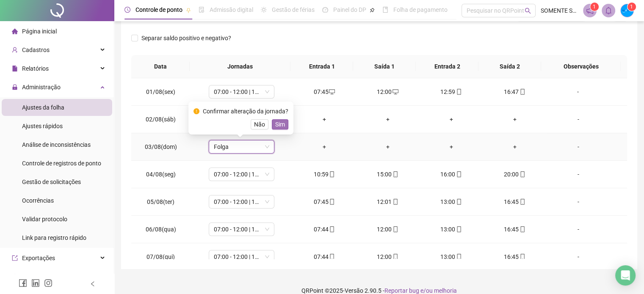
click at [281, 124] on span "Sim" at bounding box center [280, 124] width 10 height 9
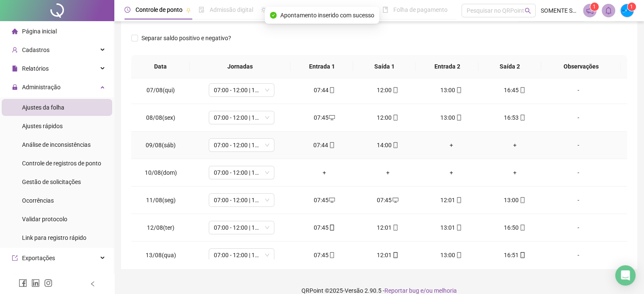
scroll to position [169, 0]
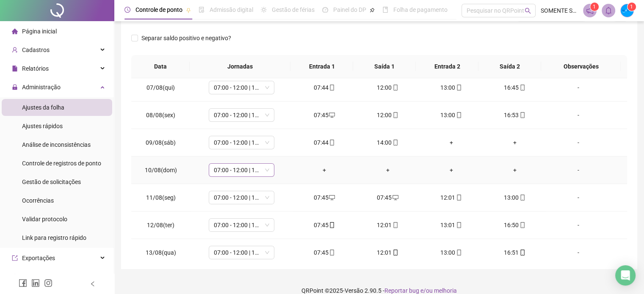
click at [242, 166] on span "07:00 - 12:00 | 13:00 - 16:00" at bounding box center [241, 170] width 55 height 13
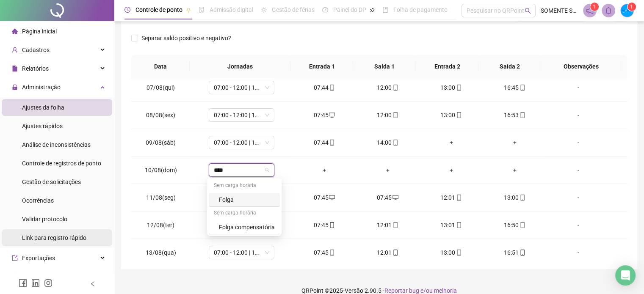
type input "*****"
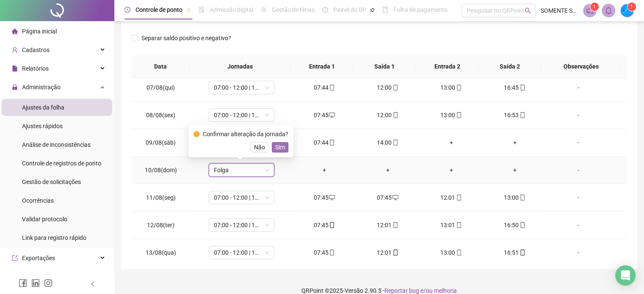
click at [279, 149] on span "Sim" at bounding box center [280, 147] width 10 height 9
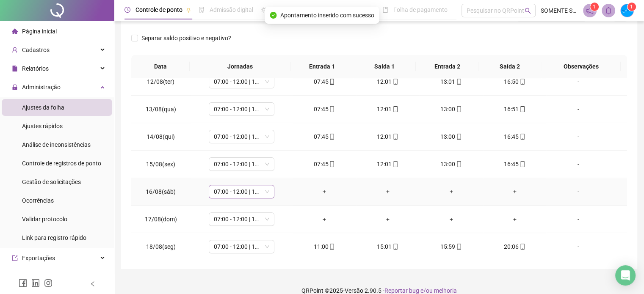
scroll to position [138, 0]
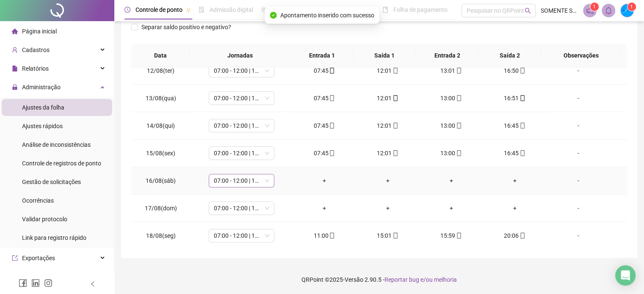
click at [240, 179] on span "07:00 - 12:00 | 13:00 - 16:00" at bounding box center [241, 180] width 55 height 13
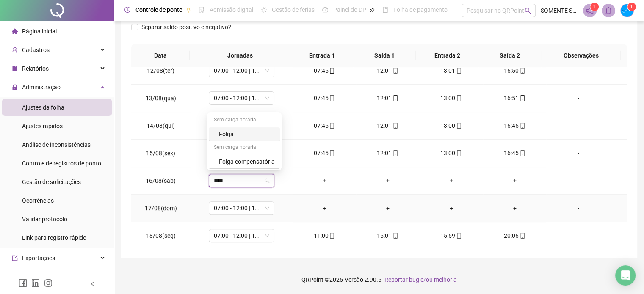
type input "*****"
click at [275, 157] on span "Sim" at bounding box center [280, 156] width 10 height 9
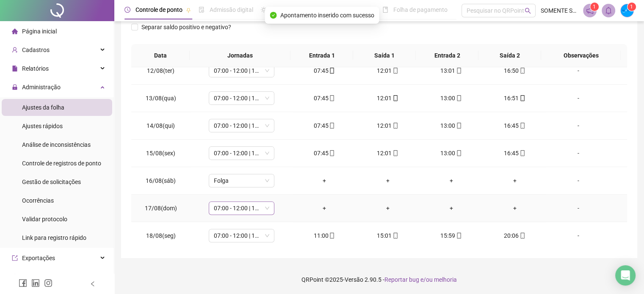
click at [218, 206] on span "07:00 - 12:00 | 13:00 - 16:00" at bounding box center [241, 208] width 55 height 13
type input "*****"
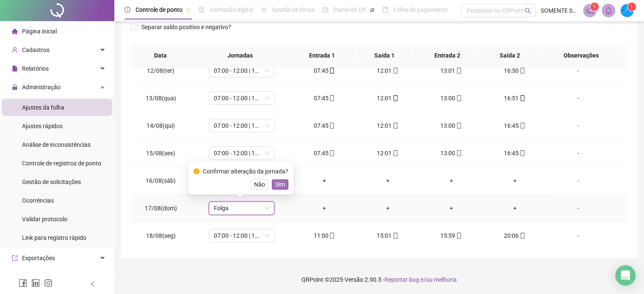
click at [283, 184] on span "Sim" at bounding box center [280, 184] width 10 height 9
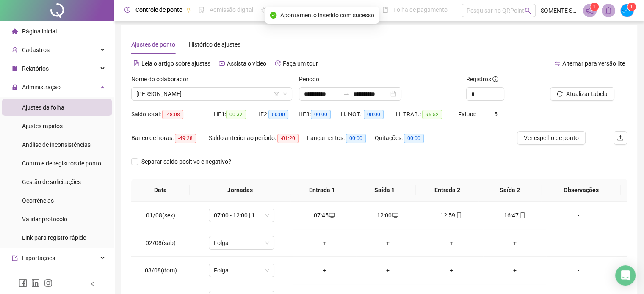
scroll to position [0, 0]
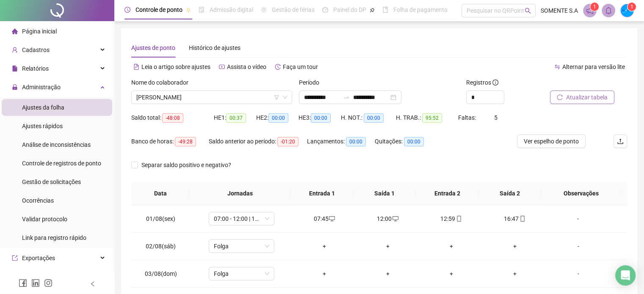
click at [591, 99] on span "Atualizar tabela" at bounding box center [586, 97] width 41 height 9
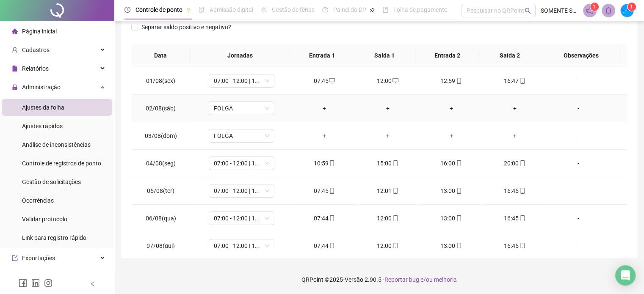
scroll to position [11, 0]
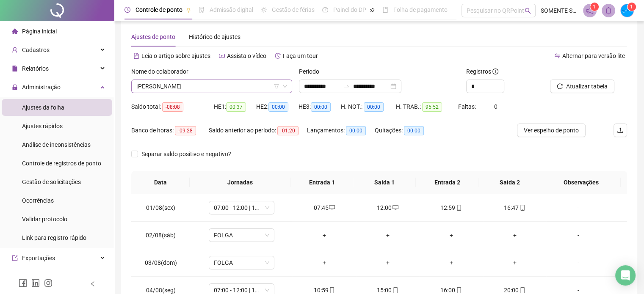
click at [171, 88] on span "[PERSON_NAME]" at bounding box center [211, 86] width 151 height 13
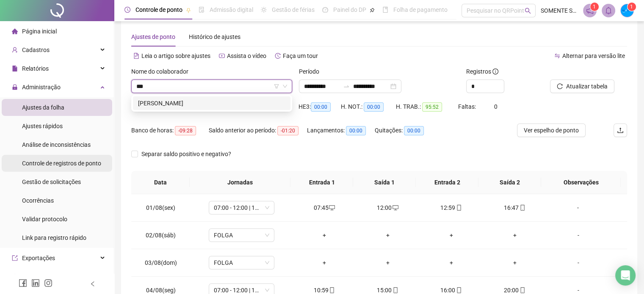
scroll to position [0, 0]
type input "*******"
click at [205, 109] on div "[PERSON_NAME]" at bounding box center [211, 104] width 157 height 14
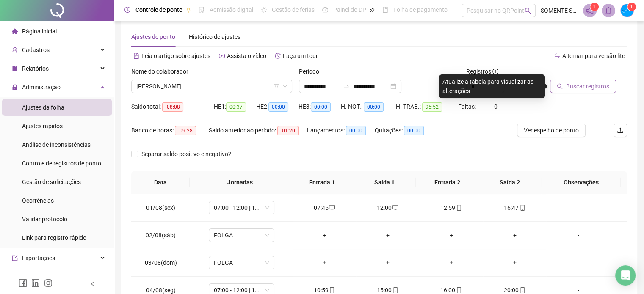
click at [568, 82] on span "Buscar registros" at bounding box center [587, 86] width 43 height 9
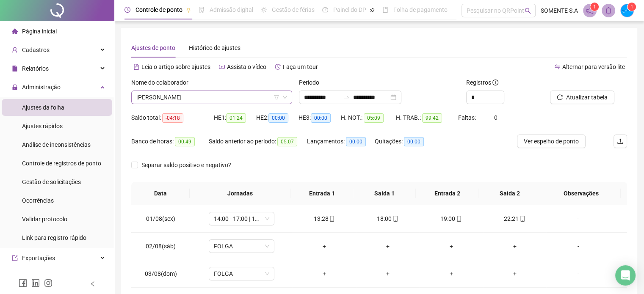
click at [243, 98] on span "[PERSON_NAME]" at bounding box center [211, 97] width 151 height 13
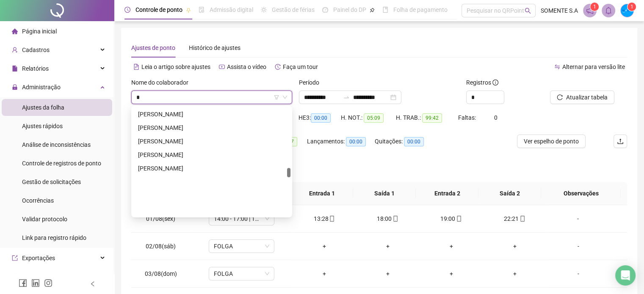
scroll to position [312, 0]
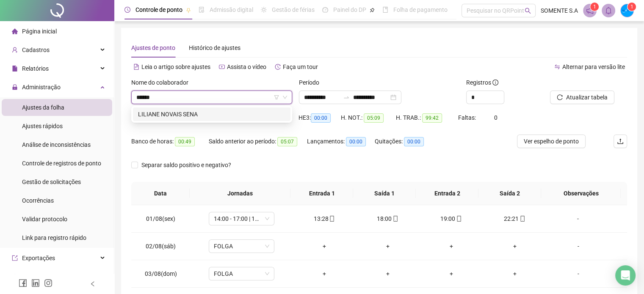
type input "*******"
click at [181, 116] on div "LILIANE NOVAIS SENA" at bounding box center [211, 114] width 147 height 9
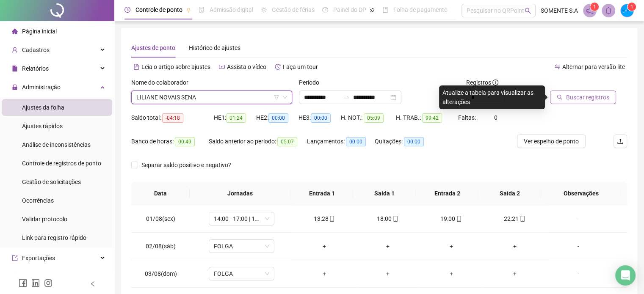
click at [582, 99] on span "Buscar registros" at bounding box center [587, 97] width 43 height 9
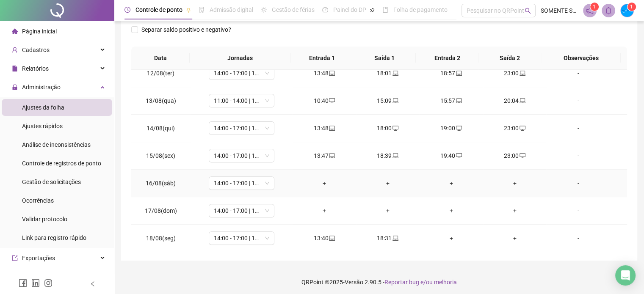
scroll to position [138, 0]
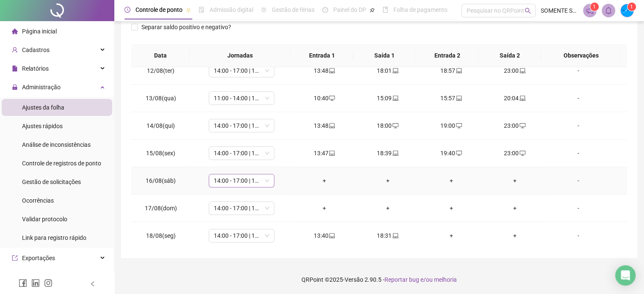
click at [244, 179] on span "14:00 - 17:00 | 18:00 - 23:00" at bounding box center [241, 180] width 55 height 13
type input "*****"
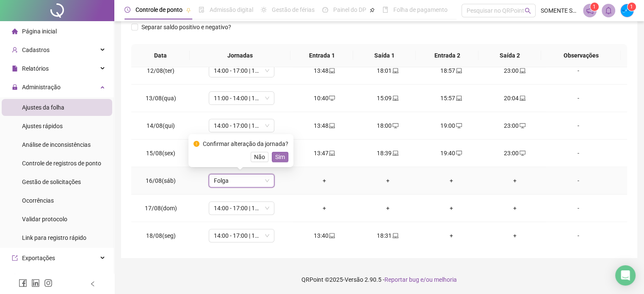
click at [276, 162] on button "Sim" at bounding box center [280, 157] width 17 height 10
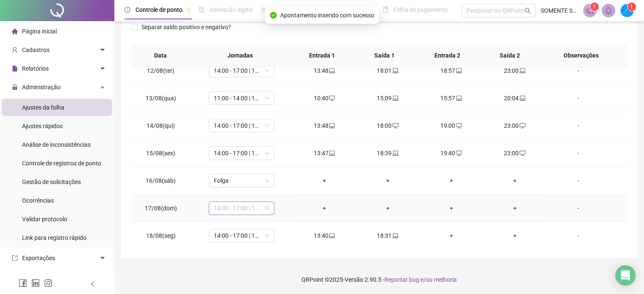
click at [229, 204] on span "14:00 - 17:00 | 18:00 - 23:00" at bounding box center [241, 208] width 55 height 13
type input "*****"
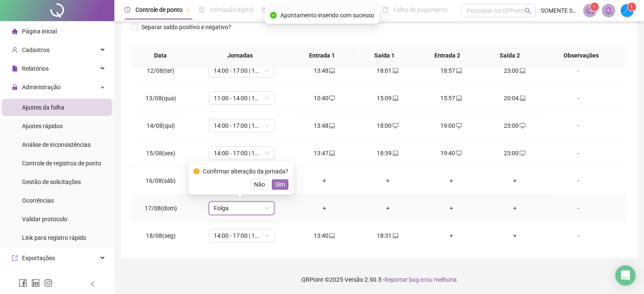
click at [279, 182] on span "Sim" at bounding box center [280, 184] width 10 height 9
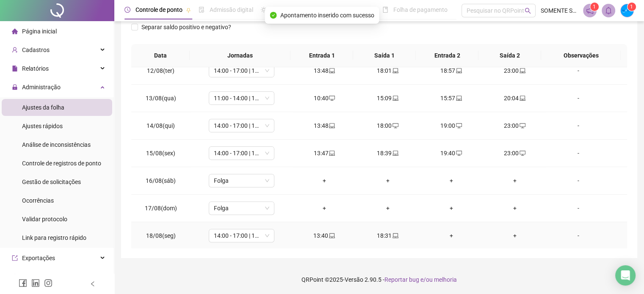
click at [445, 232] on div "+" at bounding box center [451, 235] width 50 height 9
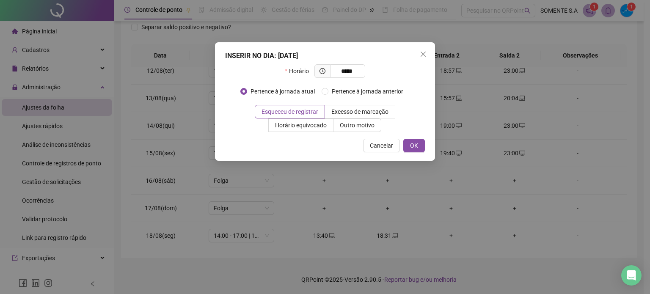
type input "*****"
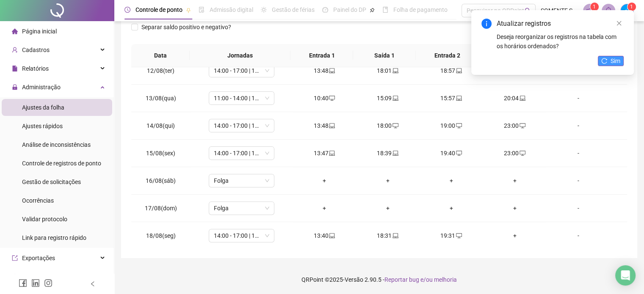
click at [611, 60] on span "Sim" at bounding box center [616, 60] width 10 height 9
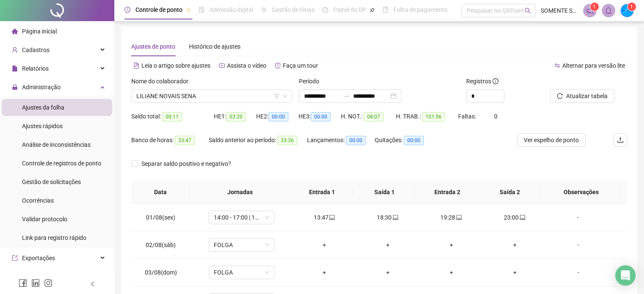
scroll to position [0, 0]
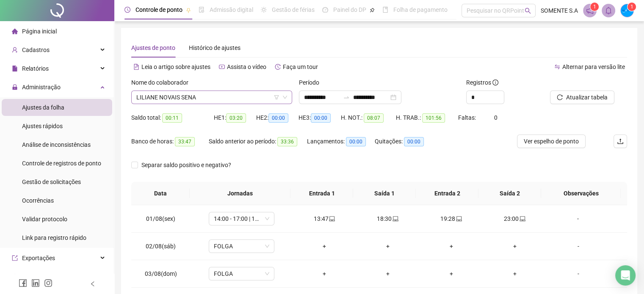
click at [189, 101] on span "LILIANE NOVAIS SENA" at bounding box center [211, 97] width 151 height 13
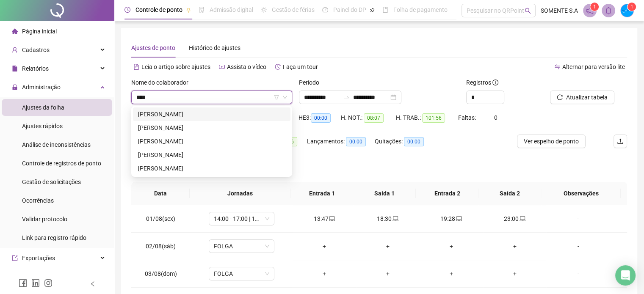
type input "*****"
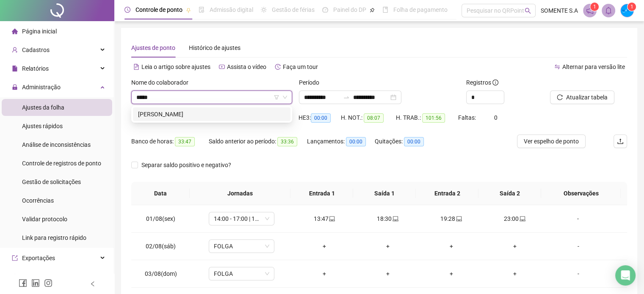
click at [208, 114] on div "[PERSON_NAME]" at bounding box center [211, 114] width 147 height 9
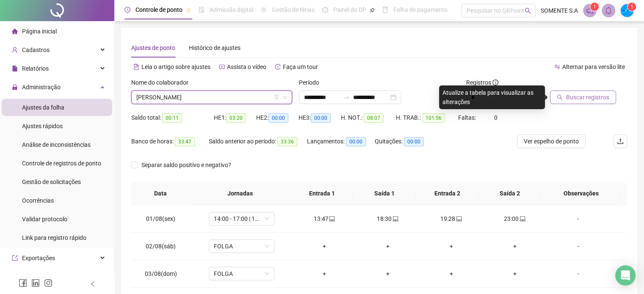
click at [577, 98] on span "Buscar registros" at bounding box center [587, 97] width 43 height 9
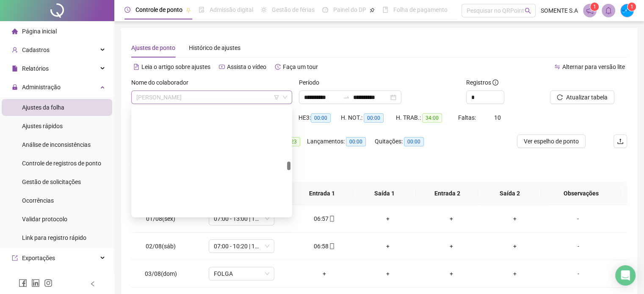
click at [193, 97] on span "[PERSON_NAME]" at bounding box center [211, 97] width 151 height 13
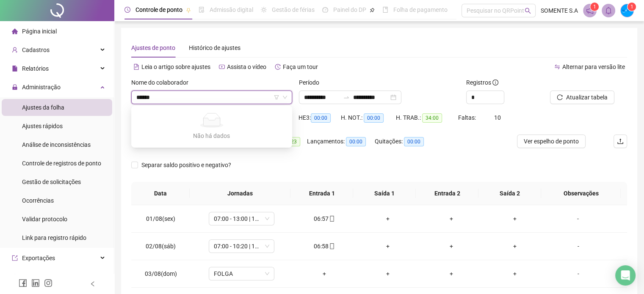
type input "******"
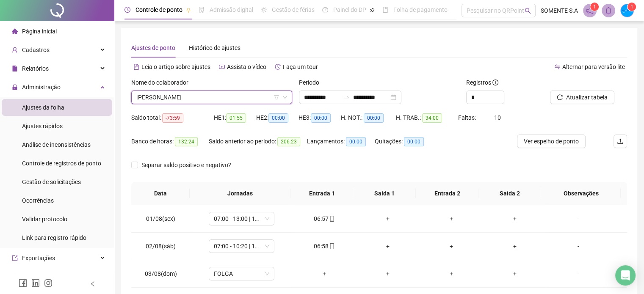
click at [217, 100] on span "[PERSON_NAME]" at bounding box center [211, 97] width 151 height 13
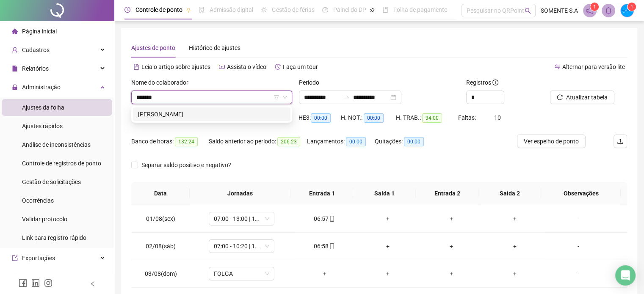
type input "********"
click at [217, 118] on div "[PERSON_NAME]" at bounding box center [211, 114] width 147 height 9
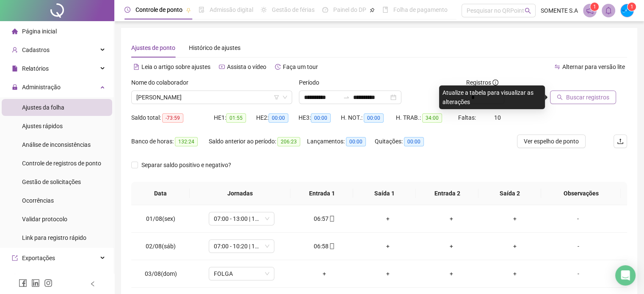
click at [587, 99] on span "Buscar registros" at bounding box center [587, 97] width 43 height 9
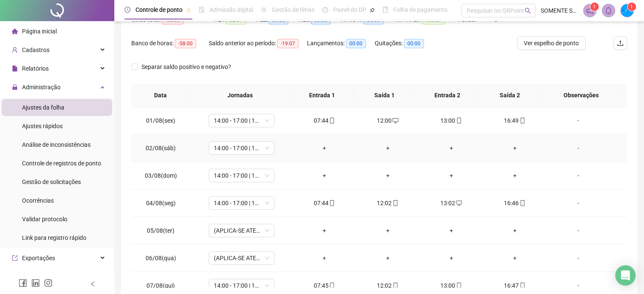
scroll to position [85, 0]
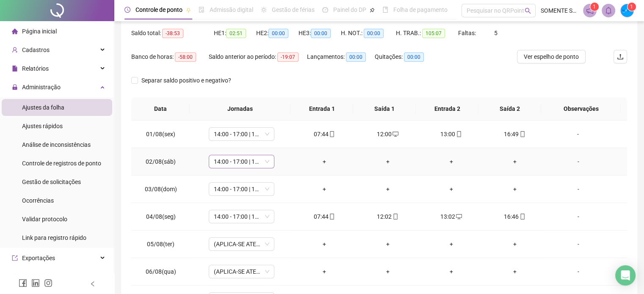
drag, startPoint x: 221, startPoint y: 160, endPoint x: 231, endPoint y: 159, distance: 9.8
click at [223, 160] on span "14:00 - 17:00 | 18:00 - 23:00" at bounding box center [241, 161] width 55 height 13
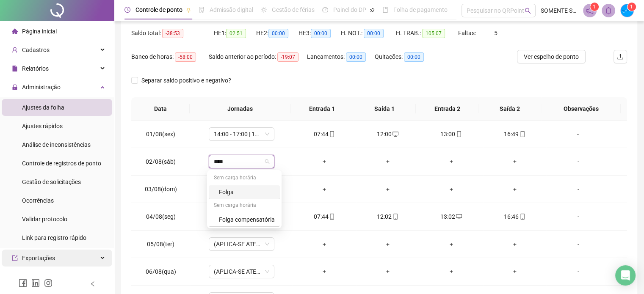
type input "*****"
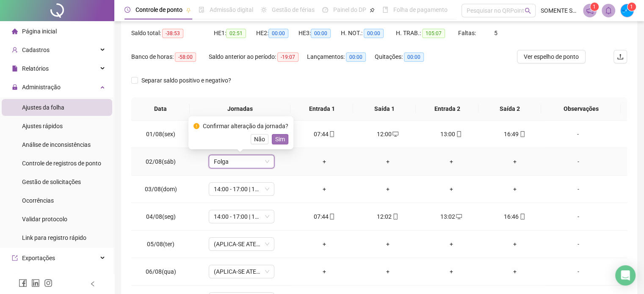
click at [284, 135] on button "Sim" at bounding box center [280, 139] width 17 height 10
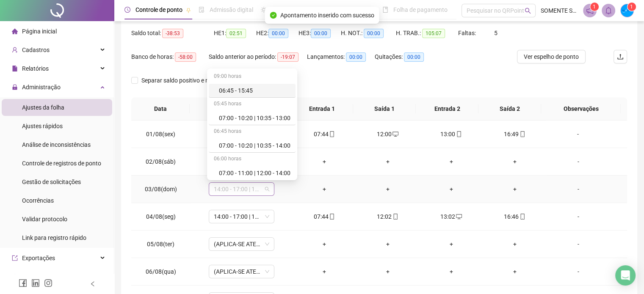
click at [234, 187] on span "14:00 - 17:00 | 18:00 - 23:00" at bounding box center [241, 189] width 55 height 13
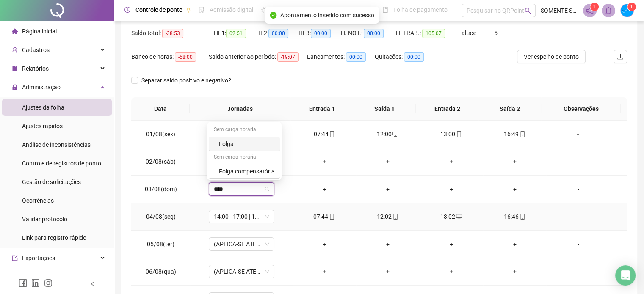
type input "*****"
click at [281, 169] on span "Sim" at bounding box center [280, 166] width 10 height 9
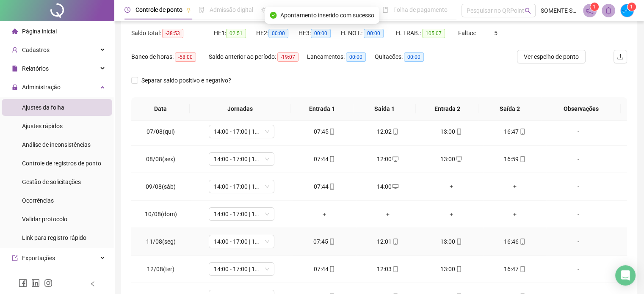
scroll to position [169, 0]
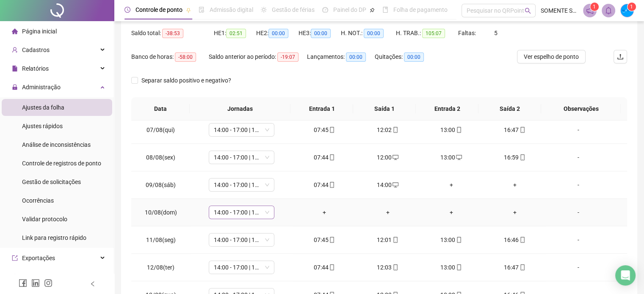
click at [261, 212] on span "14:00 - 17:00 | 18:00 - 23:00" at bounding box center [241, 212] width 55 height 13
type input "*****"
click at [275, 191] on span "Sim" at bounding box center [280, 189] width 10 height 9
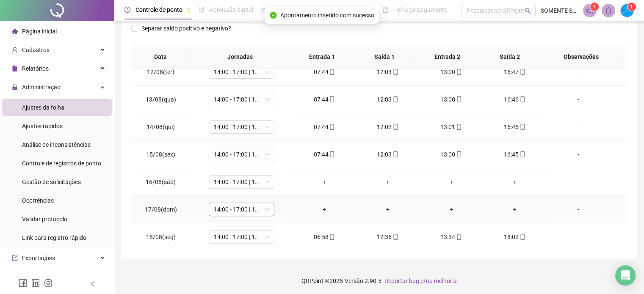
scroll to position [138, 0]
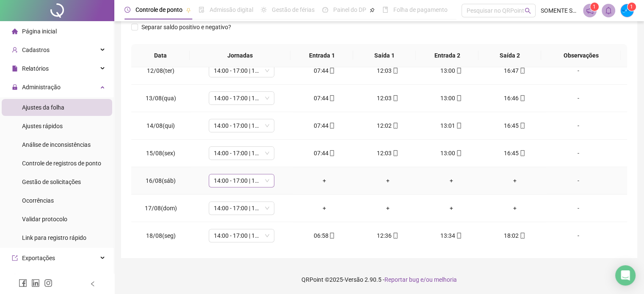
click at [232, 180] on span "14:00 - 17:00 | 18:00 - 23:00" at bounding box center [241, 180] width 55 height 13
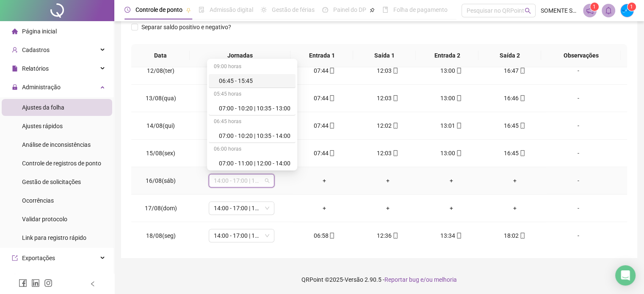
type input "*"
type input "*****"
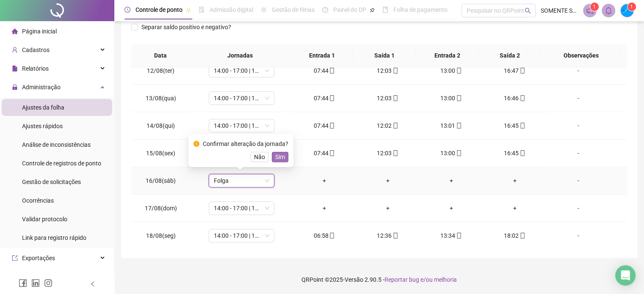
click at [282, 156] on span "Sim" at bounding box center [280, 156] width 10 height 9
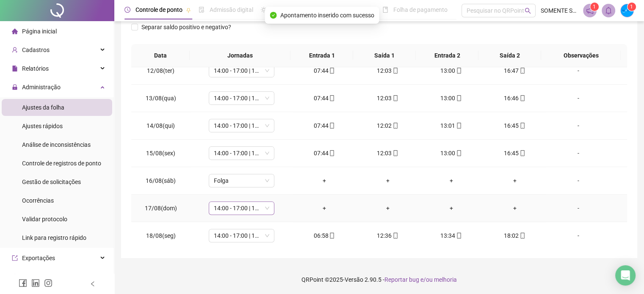
click at [230, 207] on span "14:00 - 17:00 | 18:00 - 23:00" at bounding box center [241, 208] width 55 height 13
type input "*****"
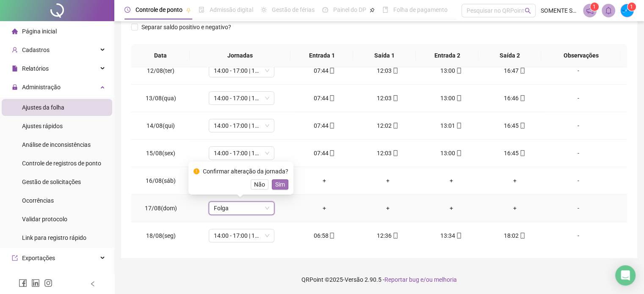
click at [281, 187] on span "Sim" at bounding box center [280, 184] width 10 height 9
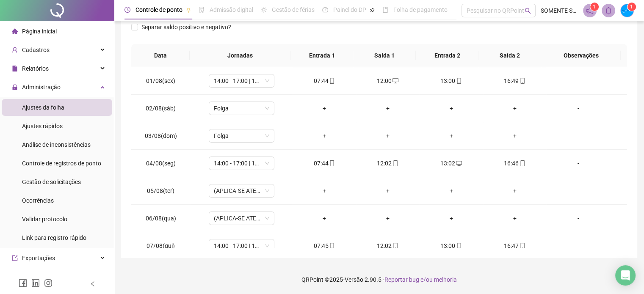
scroll to position [0, 0]
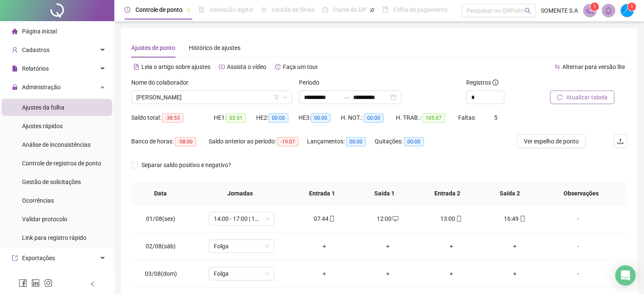
click at [571, 99] on span "Atualizar tabela" at bounding box center [586, 97] width 41 height 9
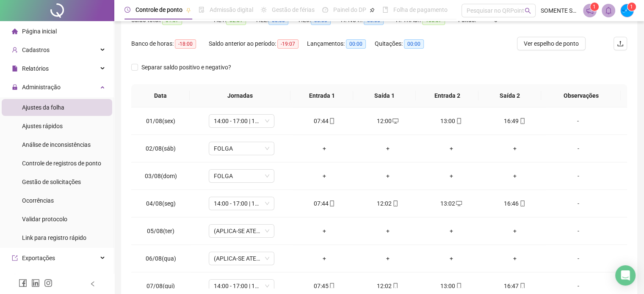
scroll to position [11, 0]
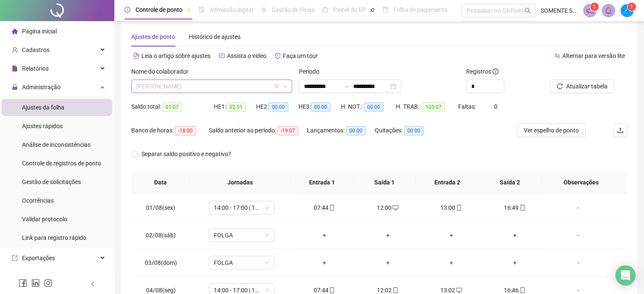
click at [181, 83] on span "[PERSON_NAME]" at bounding box center [211, 86] width 151 height 13
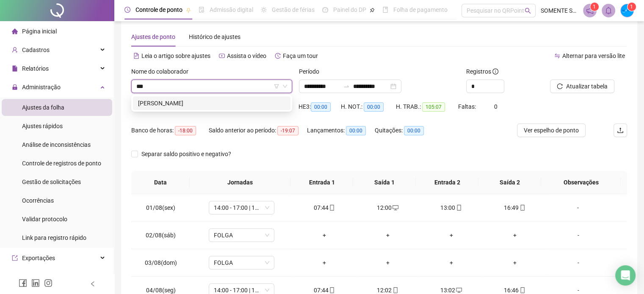
scroll to position [0, 0]
type input "*****"
click at [209, 106] on div "[PERSON_NAME]" at bounding box center [211, 103] width 147 height 9
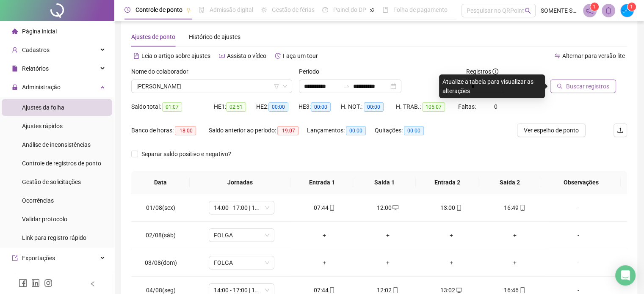
click at [579, 83] on span "Buscar registros" at bounding box center [587, 86] width 43 height 9
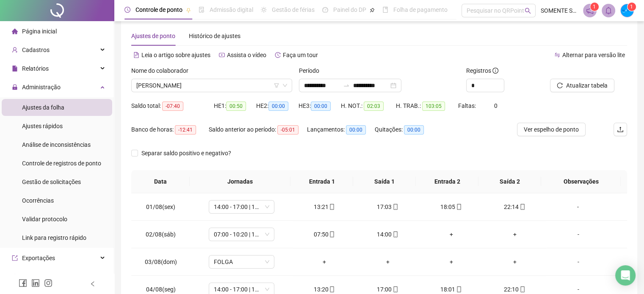
scroll to position [11, 0]
click at [142, 92] on span "[PERSON_NAME]" at bounding box center [211, 86] width 151 height 13
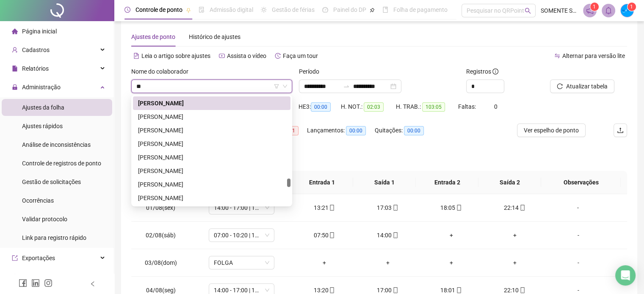
scroll to position [0, 0]
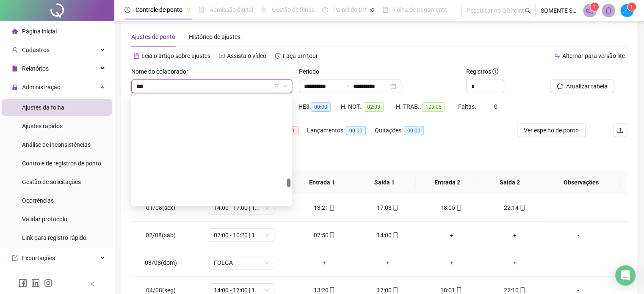
type input "****"
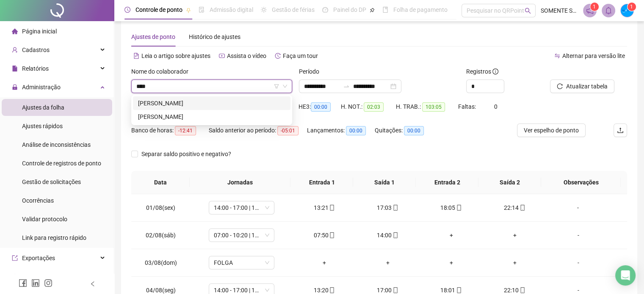
drag, startPoint x: 241, startPoint y: 103, endPoint x: 478, endPoint y: 131, distance: 238.4
click at [241, 103] on div "[PERSON_NAME]" at bounding box center [211, 103] width 147 height 9
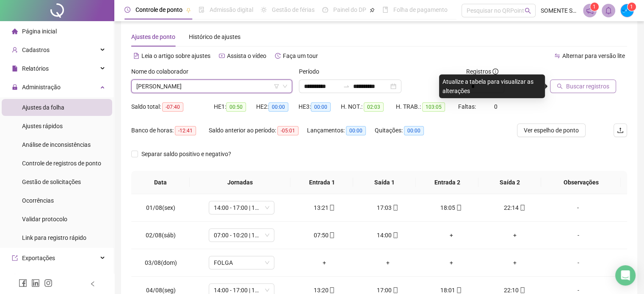
click at [574, 91] on span "Buscar registros" at bounding box center [587, 86] width 43 height 9
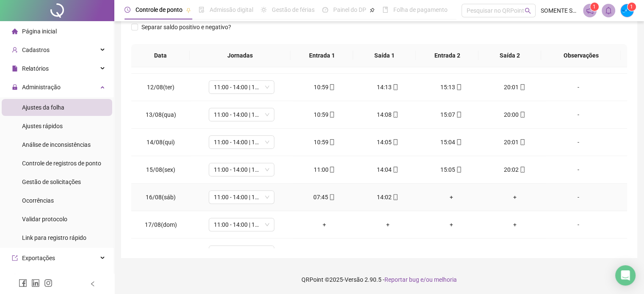
scroll to position [313, 0]
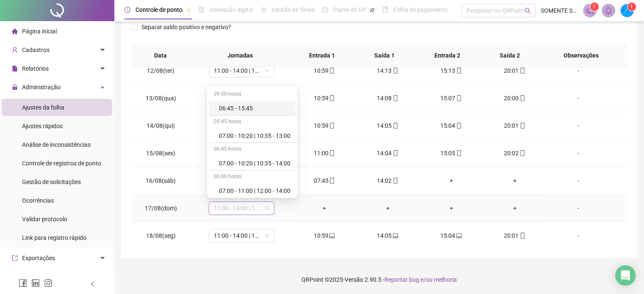
click at [256, 208] on span "11:00 - 14:00 | 15:00 - 20:00" at bounding box center [241, 208] width 55 height 13
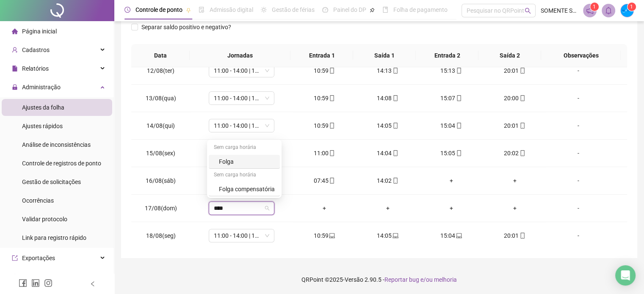
type input "*****"
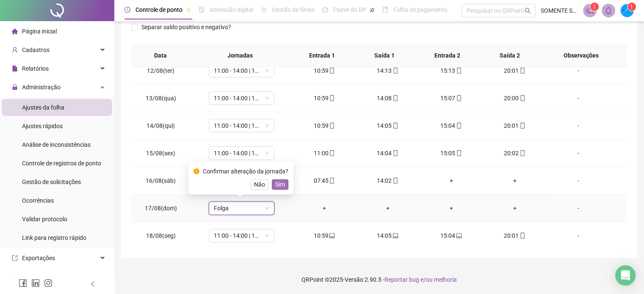
click at [278, 184] on span "Sim" at bounding box center [280, 184] width 10 height 9
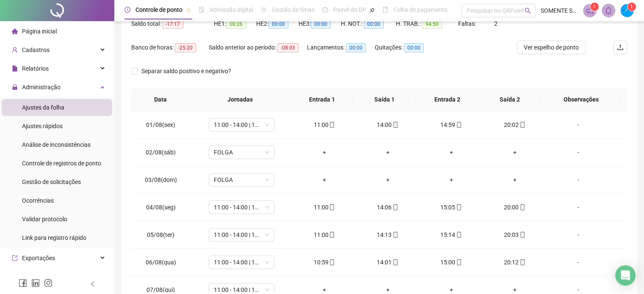
scroll to position [11, 0]
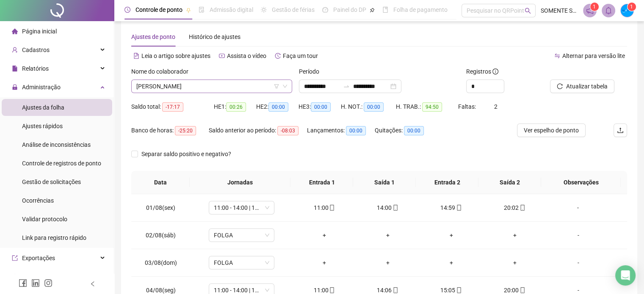
click at [156, 85] on span "[PERSON_NAME]" at bounding box center [211, 86] width 151 height 13
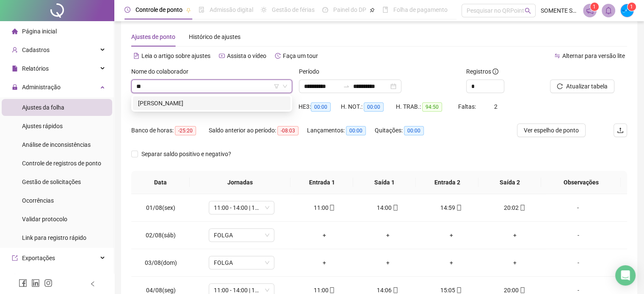
scroll to position [0, 0]
type input "***"
click at [143, 102] on div "[PERSON_NAME]" at bounding box center [211, 103] width 147 height 9
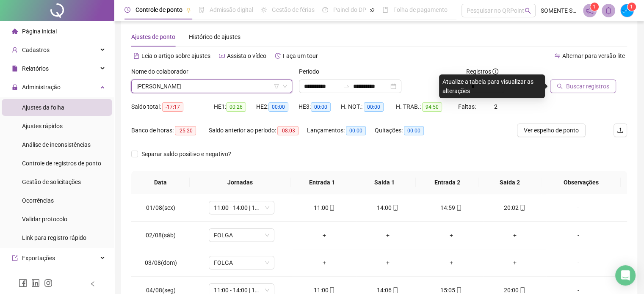
click at [567, 91] on span "Buscar registros" at bounding box center [587, 86] width 43 height 9
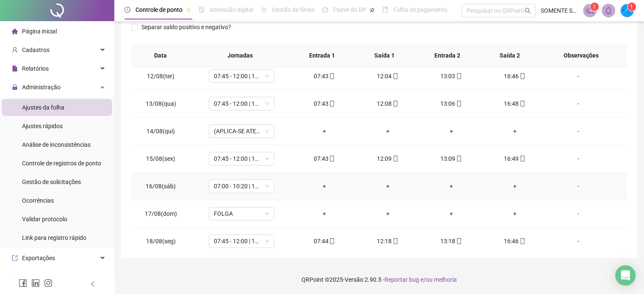
scroll to position [313, 0]
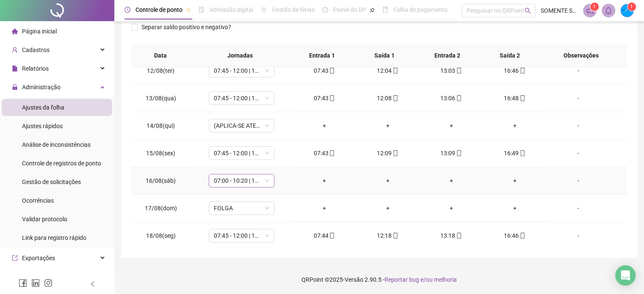
click at [252, 183] on span "07:00 - 10:20 | 10:35 - 14:00" at bounding box center [241, 180] width 55 height 13
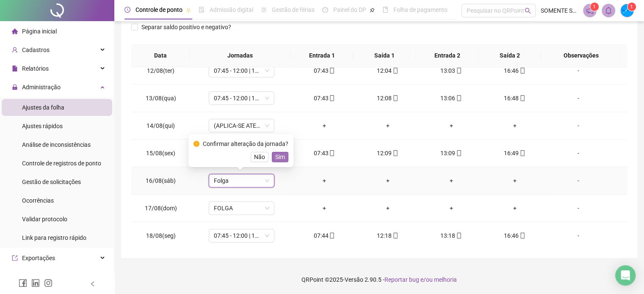
click at [276, 155] on span "Sim" at bounding box center [280, 156] width 10 height 9
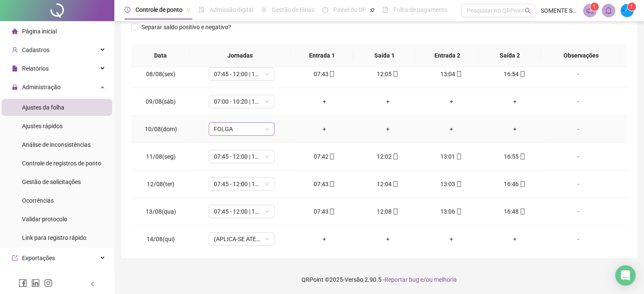
scroll to position [186, 0]
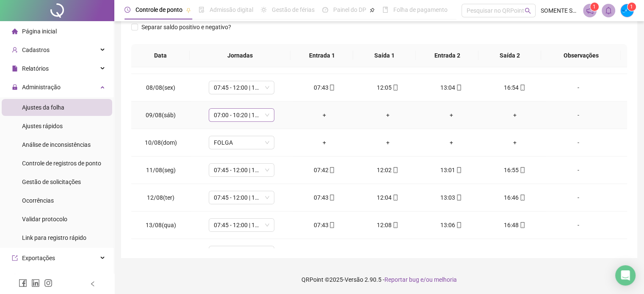
click at [220, 110] on span "07:00 - 10:20 | 10:35 - 14:00" at bounding box center [241, 115] width 55 height 13
click at [281, 91] on span "Sim" at bounding box center [280, 92] width 10 height 9
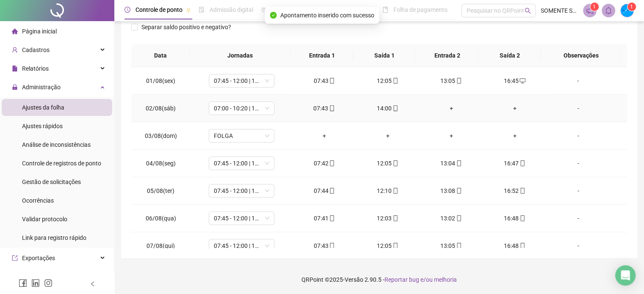
scroll to position [0, 0]
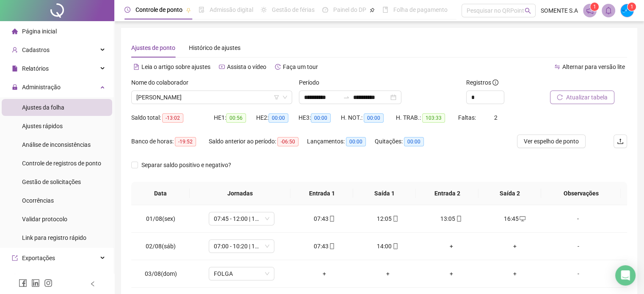
click at [585, 96] on span "Atualizar tabela" at bounding box center [586, 97] width 41 height 9
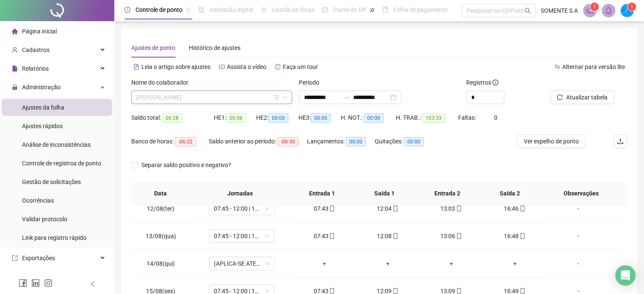
click at [171, 97] on span "[PERSON_NAME]" at bounding box center [211, 97] width 151 height 13
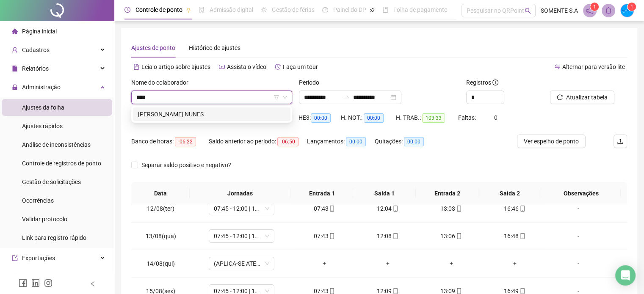
drag, startPoint x: 181, startPoint y: 114, endPoint x: 427, endPoint y: 135, distance: 246.9
click at [181, 114] on div "[PERSON_NAME] NUNES" at bounding box center [211, 114] width 147 height 9
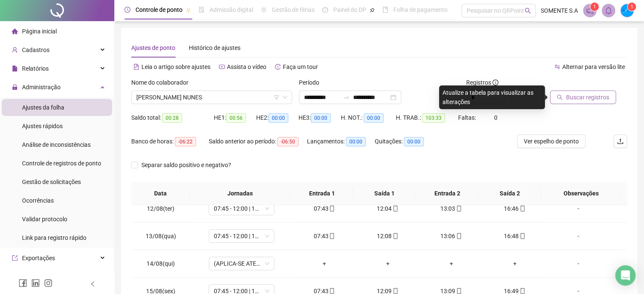
click at [590, 98] on span "Buscar registros" at bounding box center [587, 97] width 43 height 9
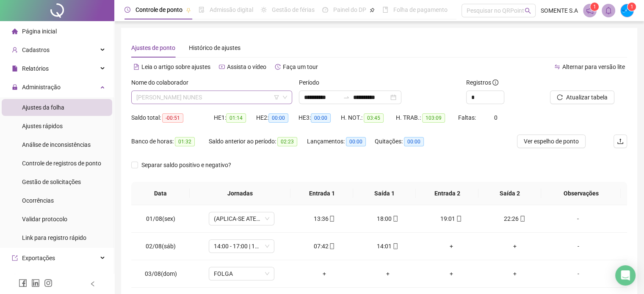
click at [171, 102] on span "[PERSON_NAME] NUNES" at bounding box center [211, 97] width 151 height 13
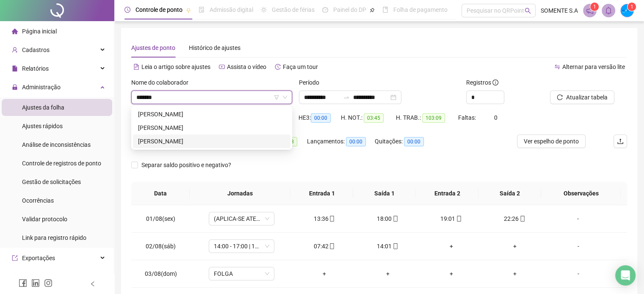
click at [178, 142] on div "[PERSON_NAME]" at bounding box center [211, 141] width 147 height 9
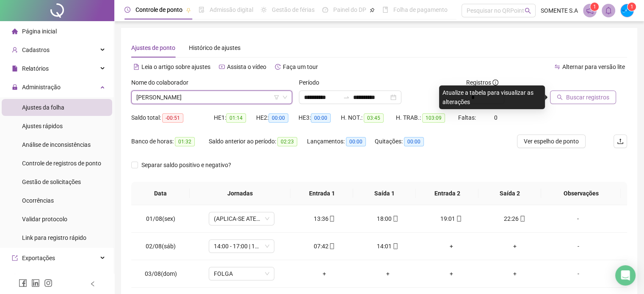
click at [587, 94] on span "Buscar registros" at bounding box center [587, 97] width 43 height 9
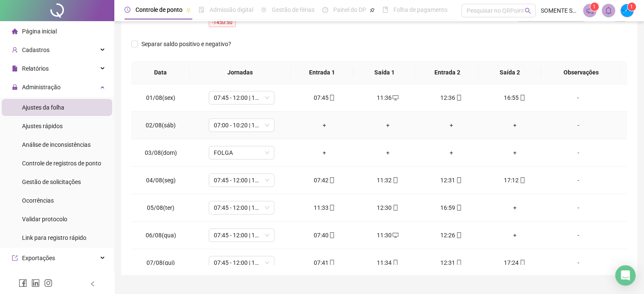
scroll to position [127, 0]
click at [233, 126] on span "07:00 - 10:20 | 10:35 - 14:00" at bounding box center [241, 125] width 55 height 13
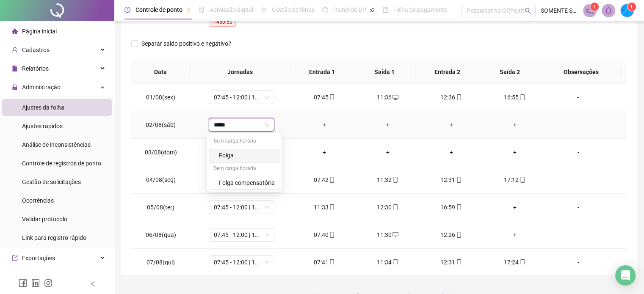
click at [268, 160] on div "Folga" at bounding box center [244, 156] width 71 height 14
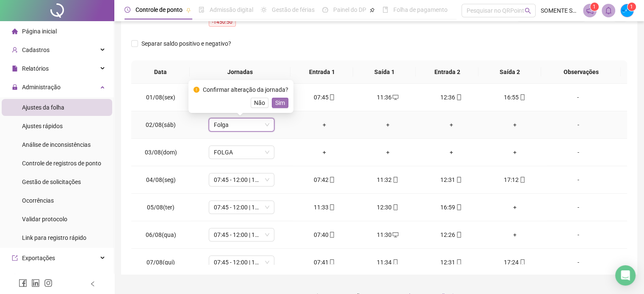
click at [285, 106] on button "Sim" at bounding box center [280, 103] width 17 height 10
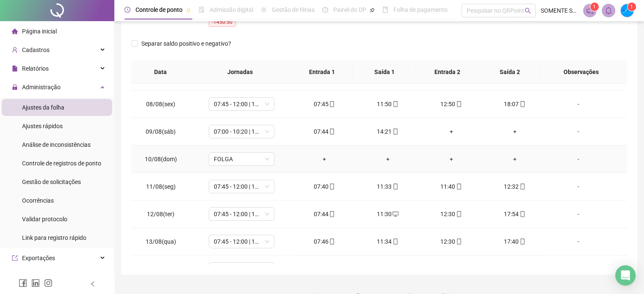
scroll to position [313, 0]
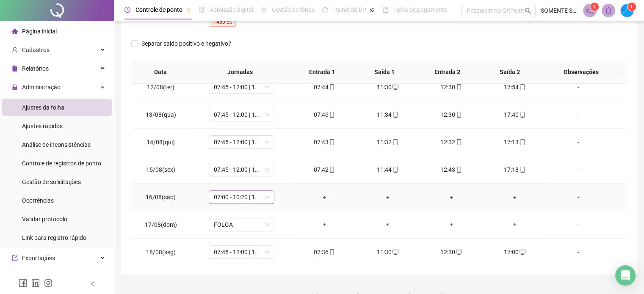
click at [256, 197] on span "07:00 - 10:20 | 10:35 - 14:00" at bounding box center [241, 197] width 55 height 13
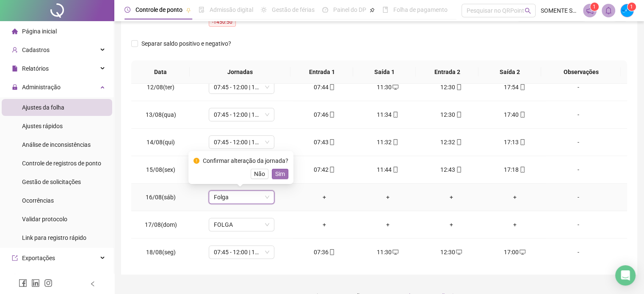
click at [281, 175] on span "Sim" at bounding box center [280, 173] width 10 height 9
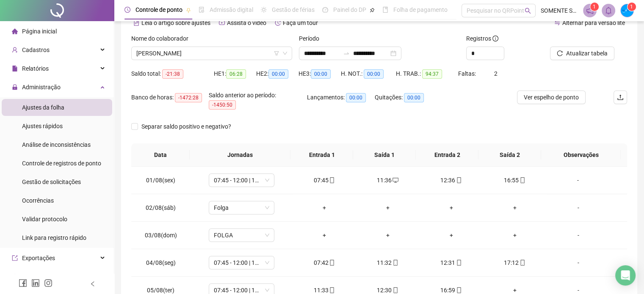
scroll to position [0, 0]
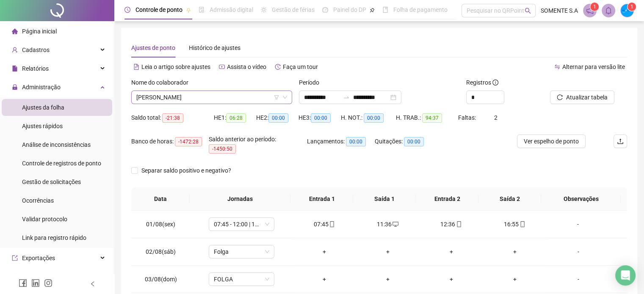
click at [183, 96] on span "[PERSON_NAME]" at bounding box center [211, 97] width 151 height 13
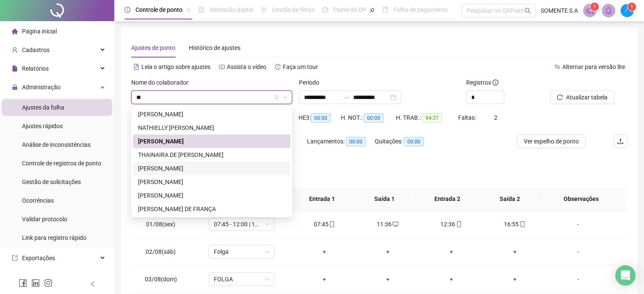
click at [197, 169] on div "[PERSON_NAME]" at bounding box center [211, 168] width 147 height 9
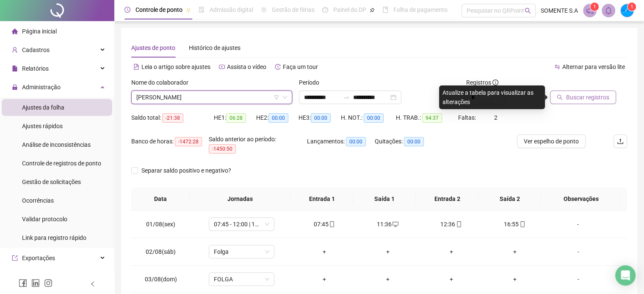
click at [579, 94] on span "Buscar registros" at bounding box center [587, 97] width 43 height 9
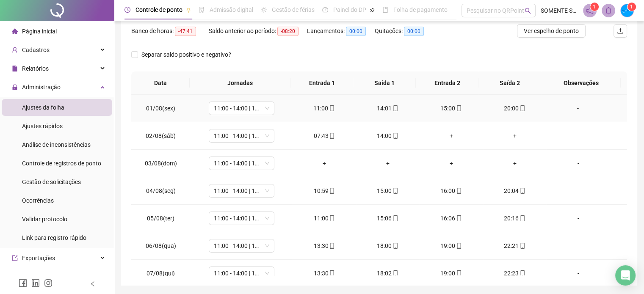
scroll to position [127, 0]
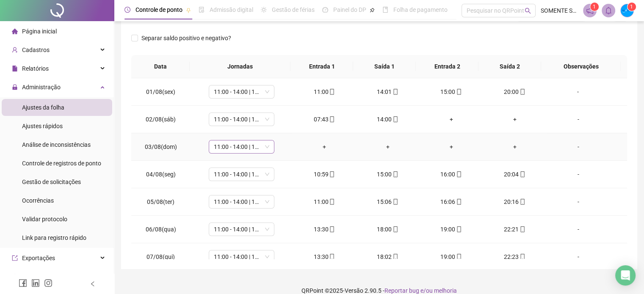
click at [257, 151] on span "11:00 - 14:00 | 15:00 - 20:00" at bounding box center [241, 147] width 55 height 13
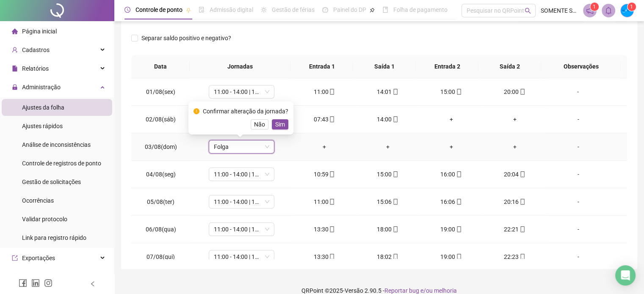
click at [279, 118] on div "Confirmar alteração da jornada? Não Sim" at bounding box center [240, 118] width 95 height 23
click at [275, 127] on span "Sim" at bounding box center [280, 124] width 10 height 9
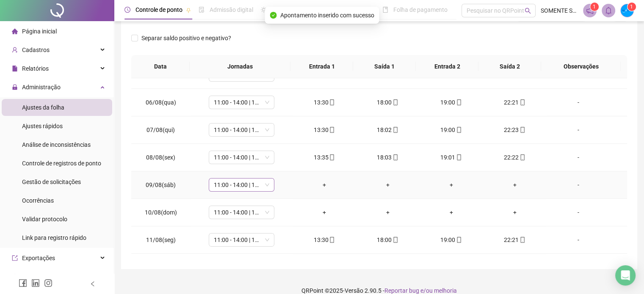
click at [257, 182] on span "11:00 - 14:00 | 15:00 - 20:00" at bounding box center [241, 185] width 55 height 13
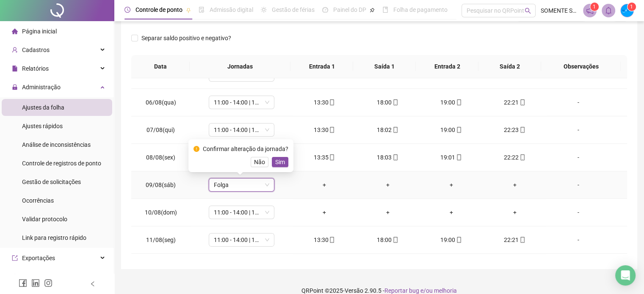
click at [269, 168] on div "Confirmar alteração da jornada? Não Sim" at bounding box center [240, 155] width 105 height 33
click at [281, 160] on span "Sim" at bounding box center [280, 161] width 10 height 9
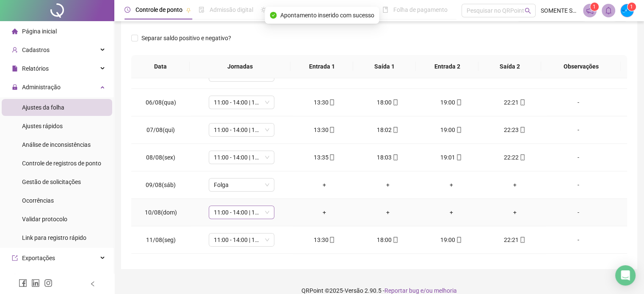
click at [235, 210] on span "11:00 - 14:00 | 15:00 - 20:00" at bounding box center [241, 212] width 55 height 13
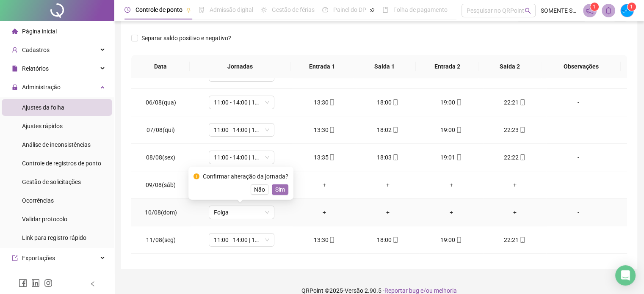
click at [286, 189] on button "Sim" at bounding box center [280, 190] width 17 height 10
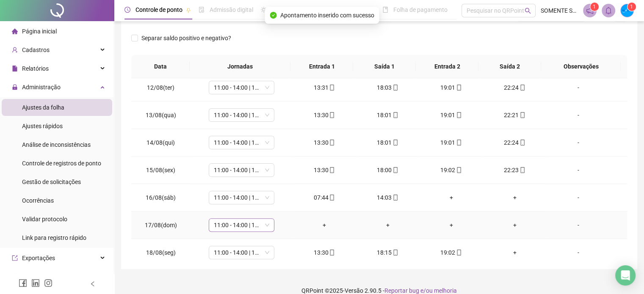
scroll to position [313, 0]
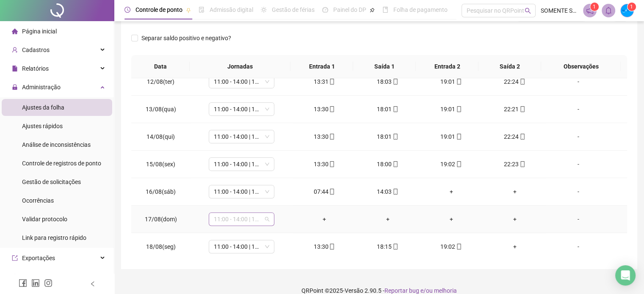
click at [247, 221] on span "11:00 - 14:00 | 15:00 - 20:00" at bounding box center [241, 219] width 55 height 13
click at [278, 197] on span "Sim" at bounding box center [280, 195] width 10 height 9
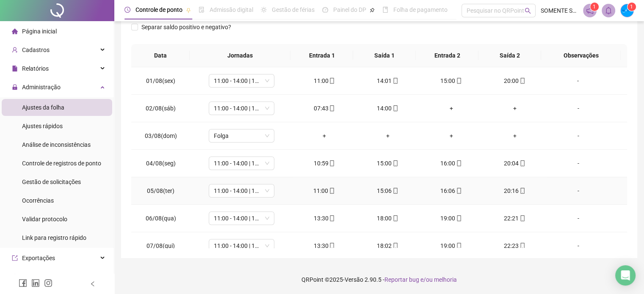
scroll to position [0, 0]
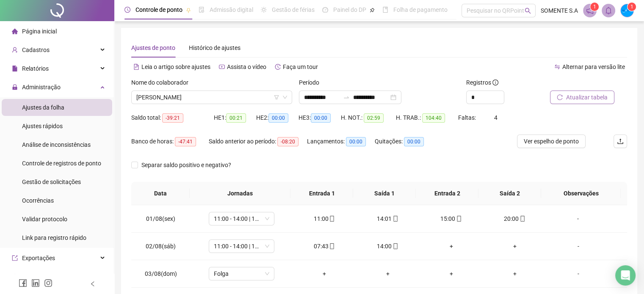
click at [575, 99] on span "Atualizar tabela" at bounding box center [586, 97] width 41 height 9
click at [178, 91] on span "[PERSON_NAME]" at bounding box center [211, 97] width 151 height 13
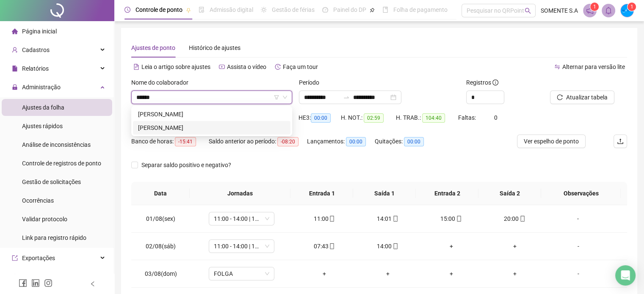
click at [201, 123] on div "[PERSON_NAME]" at bounding box center [211, 127] width 147 height 9
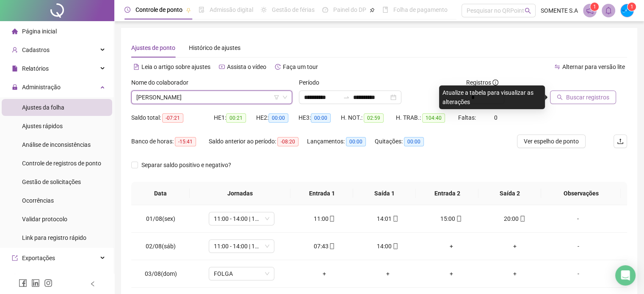
click at [580, 94] on span "Buscar registros" at bounding box center [587, 97] width 43 height 9
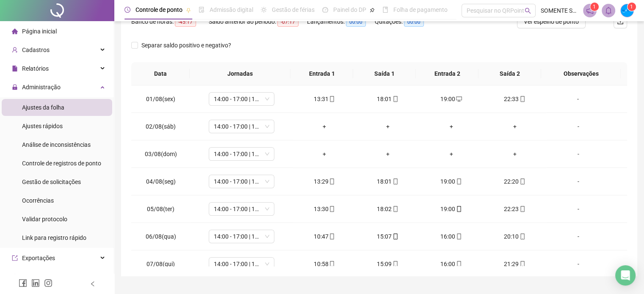
scroll to position [127, 0]
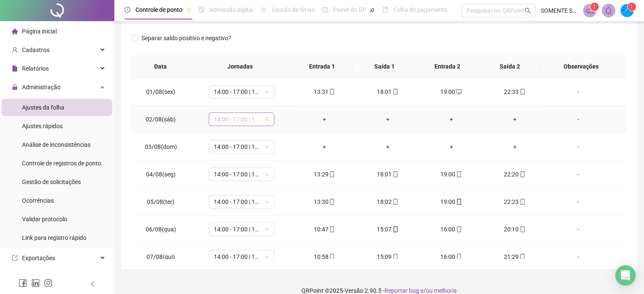
click at [236, 118] on span "14:00 - 17:00 | 18:00 - 23:00" at bounding box center [241, 119] width 55 height 13
click at [272, 95] on button "Sim" at bounding box center [280, 97] width 17 height 10
click at [222, 146] on span "14:00 - 17:00 | 18:00 - 23:00" at bounding box center [241, 147] width 55 height 13
click at [283, 126] on span "Sim" at bounding box center [280, 124] width 10 height 9
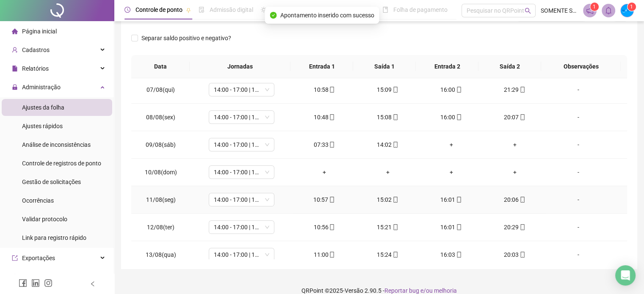
scroll to position [169, 0]
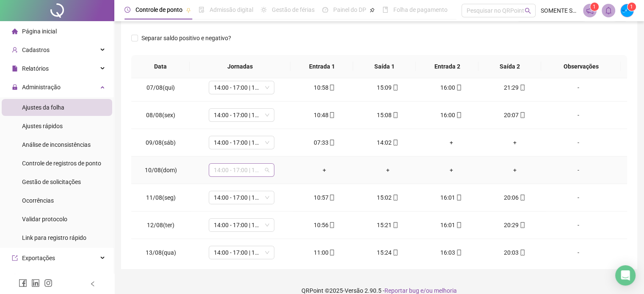
click at [220, 169] on span "14:00 - 17:00 | 18:00 - 23:00" at bounding box center [241, 170] width 55 height 13
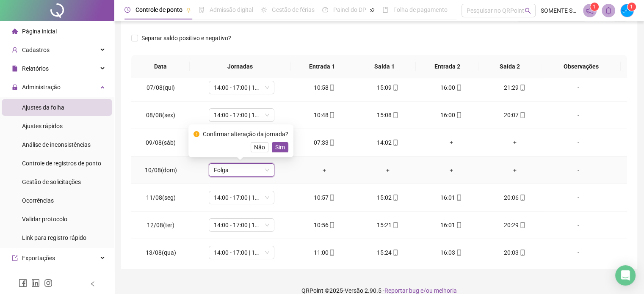
click at [276, 150] on span "Sim" at bounding box center [280, 147] width 10 height 9
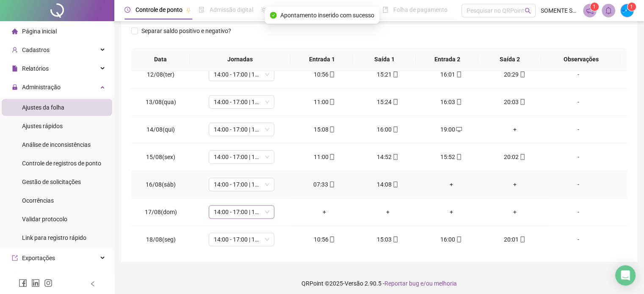
scroll to position [138, 0]
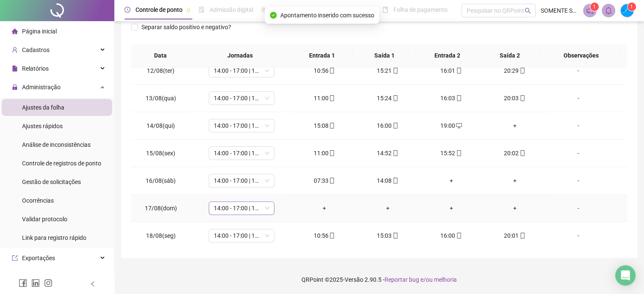
click at [210, 211] on div "14:00 - 17:00 | 18:00 - 23:00" at bounding box center [242, 209] width 66 height 14
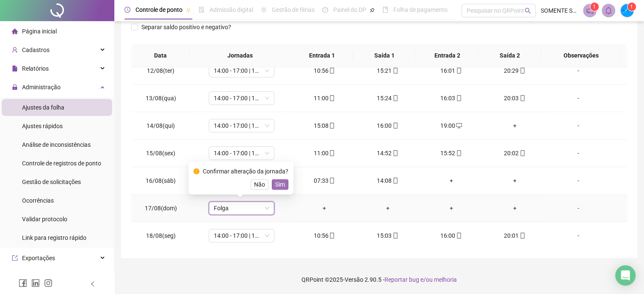
click at [283, 186] on span "Sim" at bounding box center [280, 184] width 10 height 9
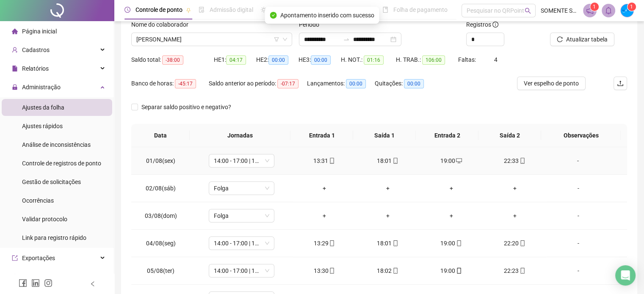
scroll to position [0, 0]
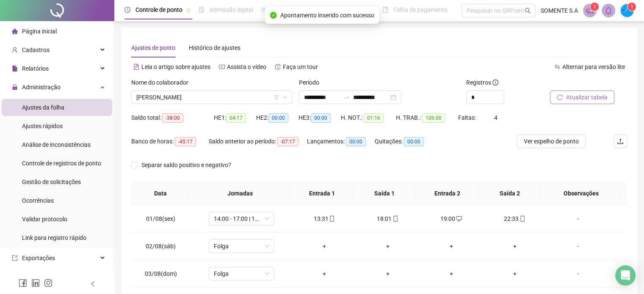
click at [590, 97] on span "Atualizar tabela" at bounding box center [586, 97] width 41 height 9
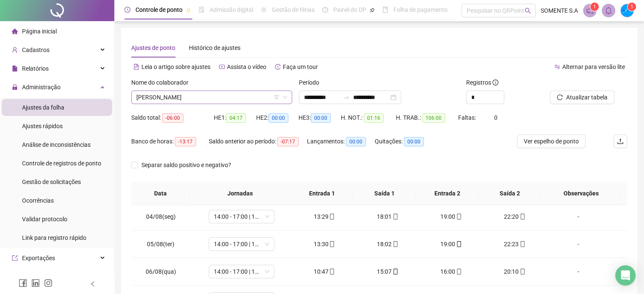
click at [150, 99] on span "[PERSON_NAME]" at bounding box center [211, 97] width 151 height 13
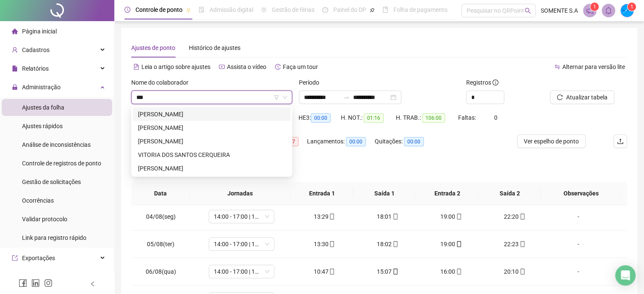
scroll to position [0, 0]
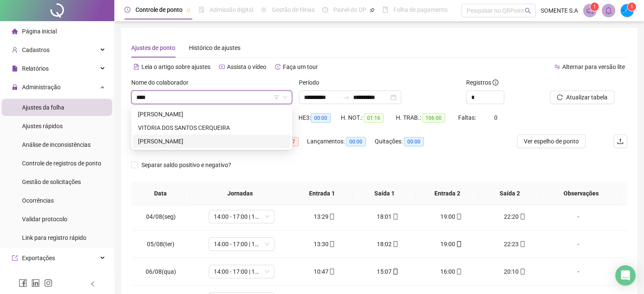
click at [180, 143] on div "[PERSON_NAME]" at bounding box center [211, 141] width 147 height 9
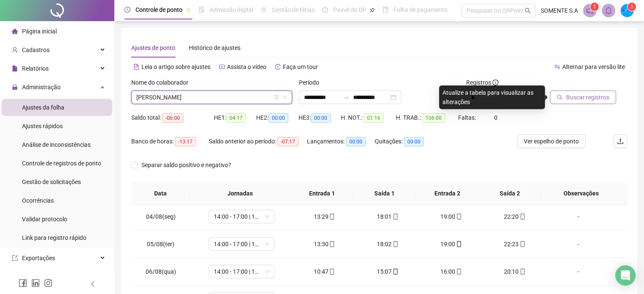
click at [573, 99] on span "Buscar registros" at bounding box center [587, 97] width 43 height 9
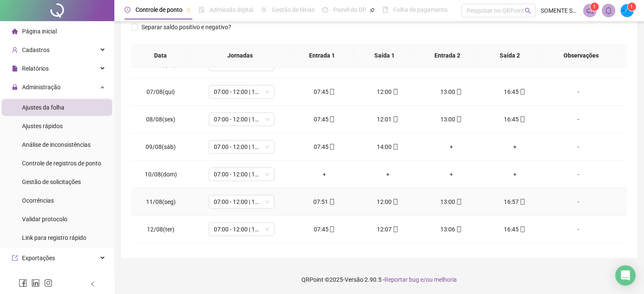
scroll to position [169, 0]
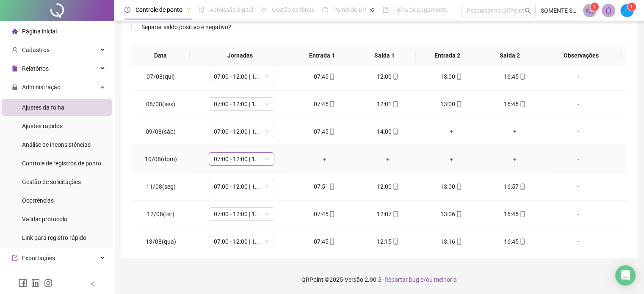
click at [238, 155] on span "07:00 - 12:00 | 13:00 - 16:00" at bounding box center [241, 159] width 55 height 13
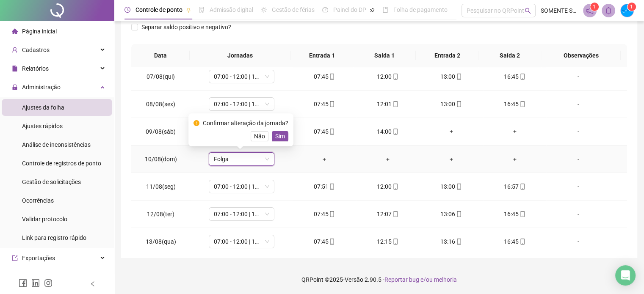
click at [287, 138] on div "Confirmar alteração da jornada? Não Sim" at bounding box center [240, 129] width 105 height 33
click at [277, 137] on span "Sim" at bounding box center [280, 136] width 10 height 9
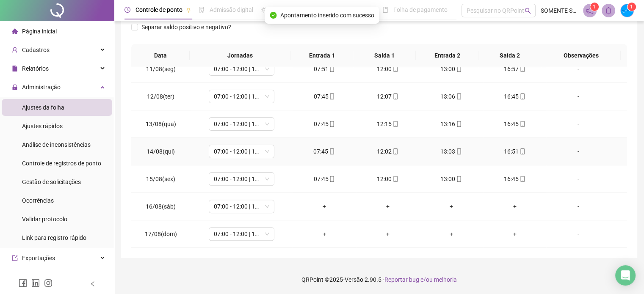
scroll to position [313, 0]
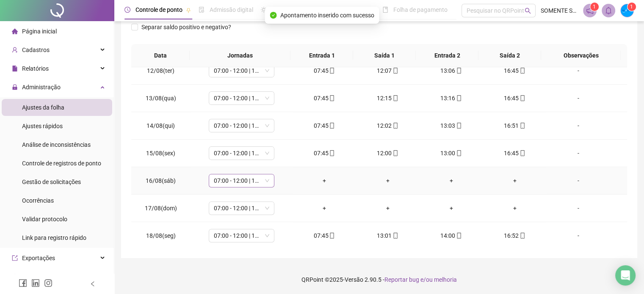
click at [243, 177] on span "07:00 - 12:00 | 13:00 - 16:00" at bounding box center [241, 180] width 55 height 13
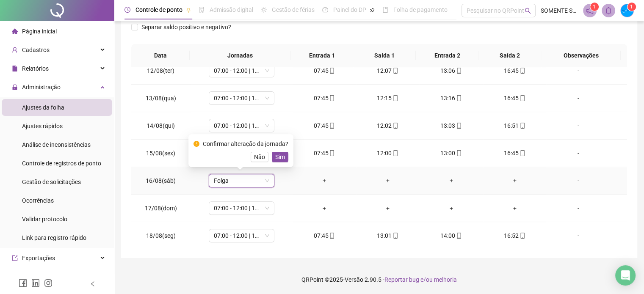
drag, startPoint x: 271, startPoint y: 155, endPoint x: 273, endPoint y: 160, distance: 5.4
click at [272, 155] on button "Sim" at bounding box center [280, 157] width 17 height 10
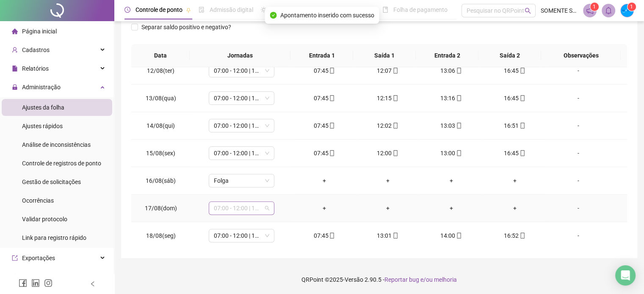
click at [225, 207] on span "07:00 - 12:00 | 13:00 - 16:00" at bounding box center [241, 208] width 55 height 13
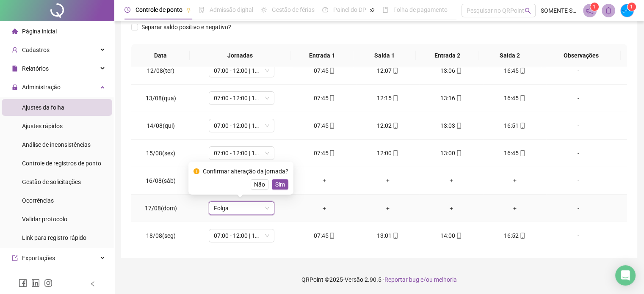
click at [276, 184] on span "Sim" at bounding box center [280, 184] width 10 height 9
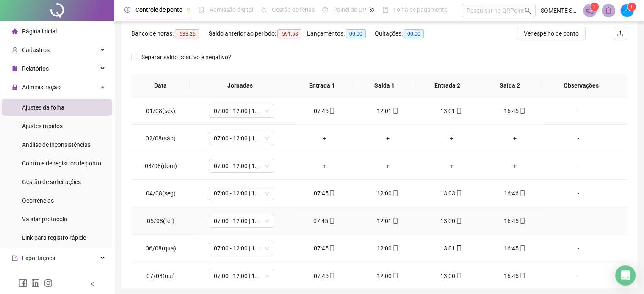
scroll to position [96, 0]
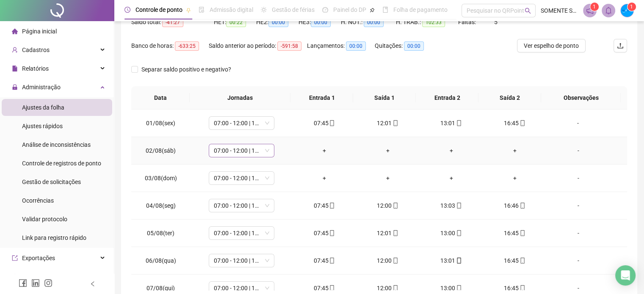
click at [239, 150] on span "07:00 - 12:00 | 13:00 - 16:00" at bounding box center [241, 150] width 55 height 13
click at [278, 127] on span "Sim" at bounding box center [280, 128] width 10 height 9
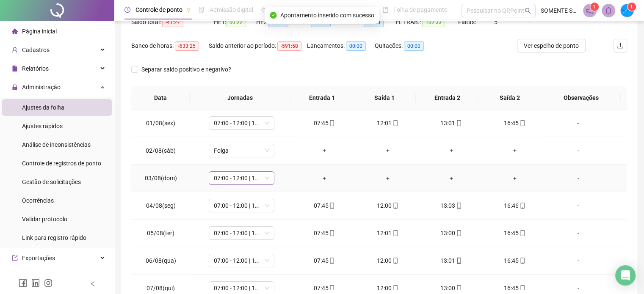
click at [228, 179] on span "07:00 - 12:00 | 13:00 - 16:00" at bounding box center [241, 178] width 55 height 13
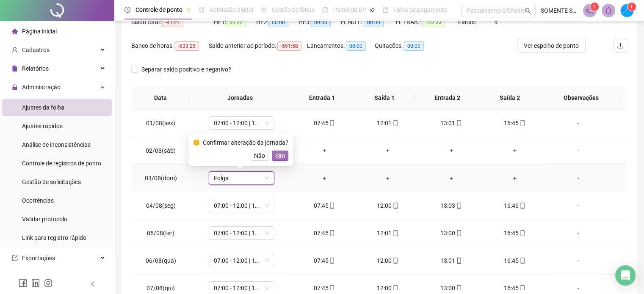
click at [282, 157] on span "Sim" at bounding box center [280, 155] width 10 height 9
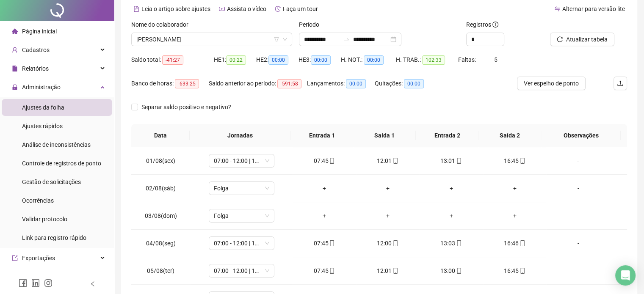
scroll to position [0, 0]
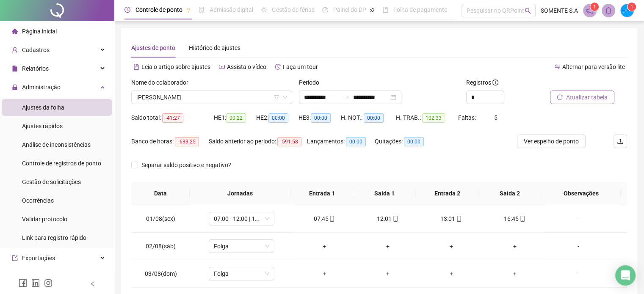
click at [582, 98] on span "Atualizar tabela" at bounding box center [586, 97] width 41 height 9
click at [180, 98] on span "[PERSON_NAME]" at bounding box center [211, 97] width 151 height 13
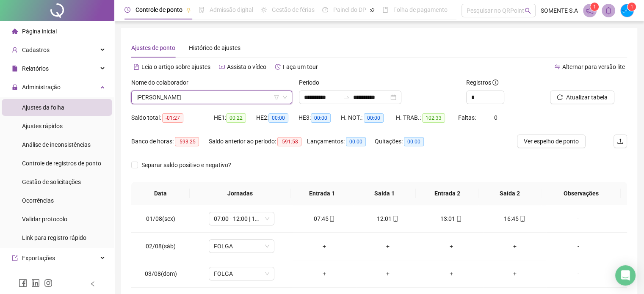
click at [164, 103] on span "[PERSON_NAME]" at bounding box center [211, 97] width 151 height 13
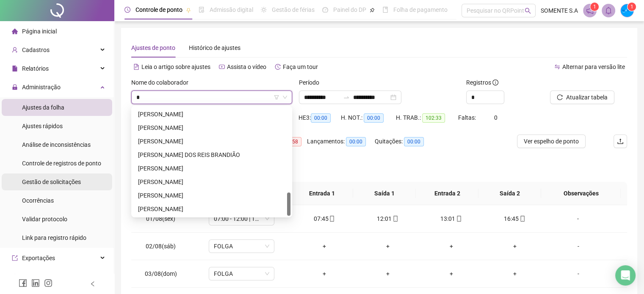
scroll to position [393, 0]
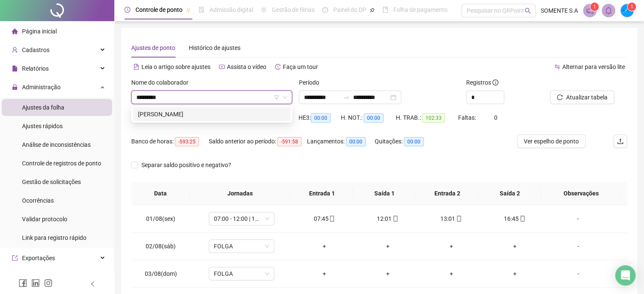
click at [184, 114] on div "[PERSON_NAME]" at bounding box center [211, 114] width 147 height 9
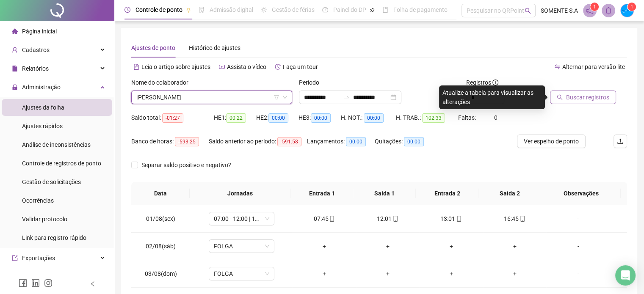
click at [583, 98] on span "Buscar registros" at bounding box center [587, 97] width 43 height 9
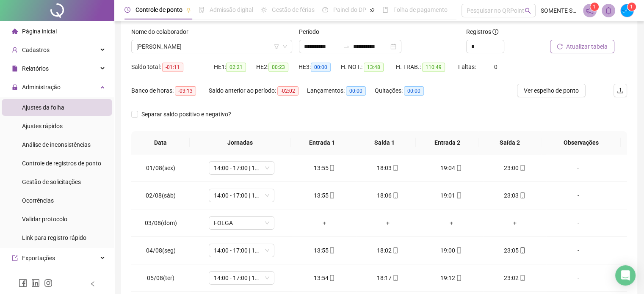
scroll to position [0, 0]
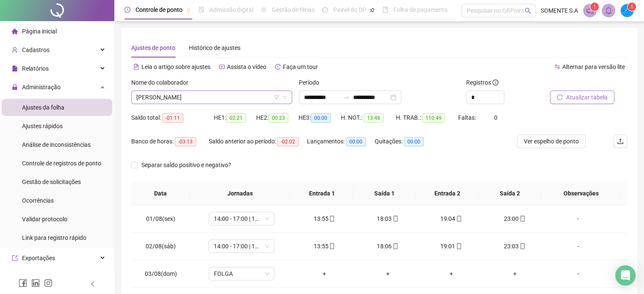
click at [163, 94] on span "[PERSON_NAME]" at bounding box center [211, 97] width 151 height 13
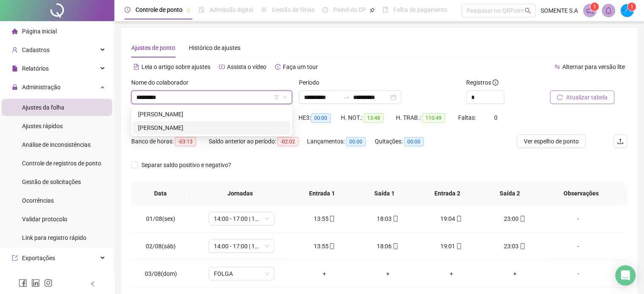
drag, startPoint x: 208, startPoint y: 124, endPoint x: 289, endPoint y: 127, distance: 80.9
click at [208, 124] on div "[PERSON_NAME]" at bounding box center [211, 127] width 147 height 9
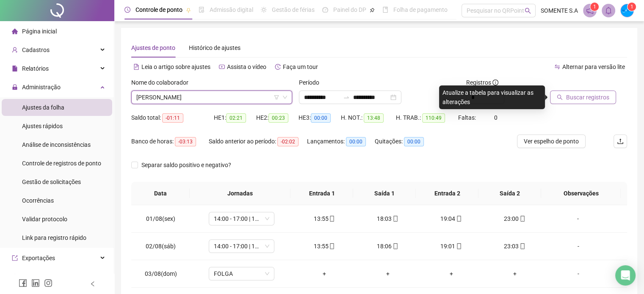
click at [572, 97] on span "Buscar registros" at bounding box center [587, 97] width 43 height 9
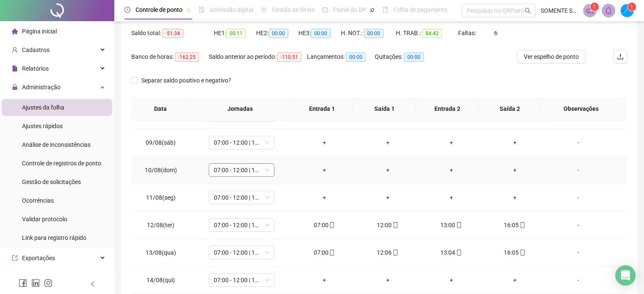
scroll to position [169, 0]
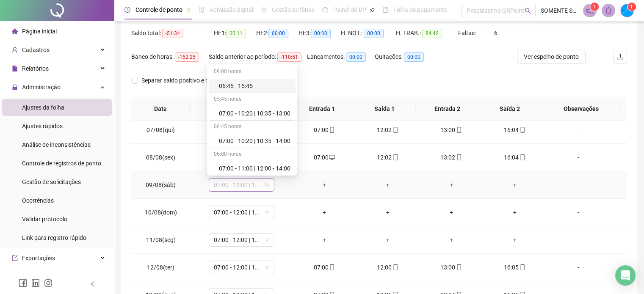
click at [249, 187] on span "07:00 - 12:00 | 13:00 - 16:00" at bounding box center [241, 185] width 55 height 13
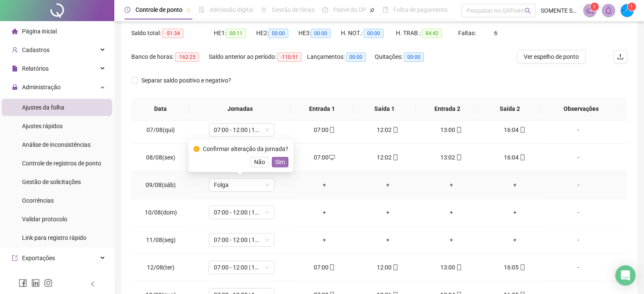
click at [282, 162] on span "Sim" at bounding box center [280, 161] width 10 height 9
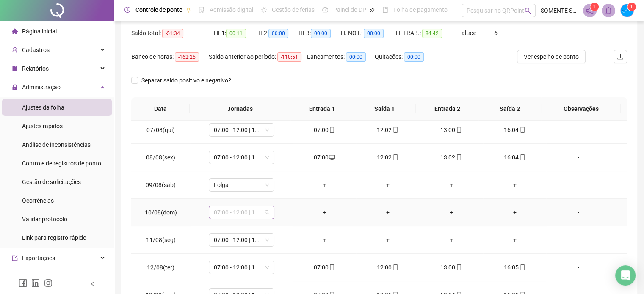
click at [227, 213] on span "07:00 - 12:00 | 13:00 - 16:00" at bounding box center [241, 212] width 55 height 13
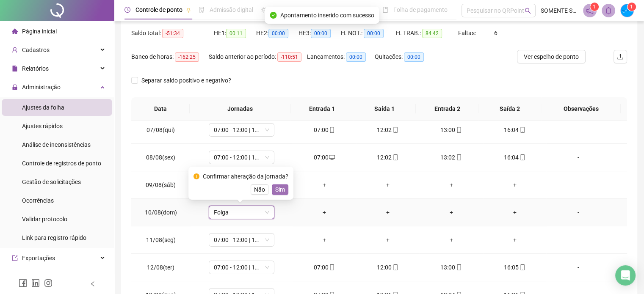
click at [279, 191] on span "Sim" at bounding box center [280, 189] width 10 height 9
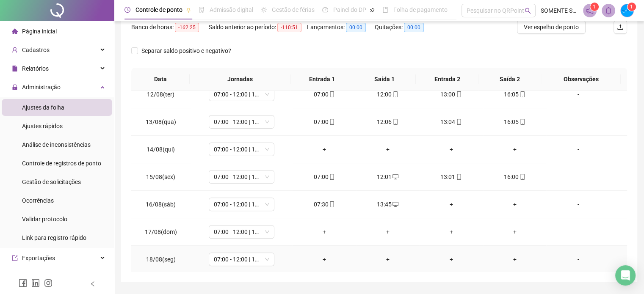
scroll to position [127, 0]
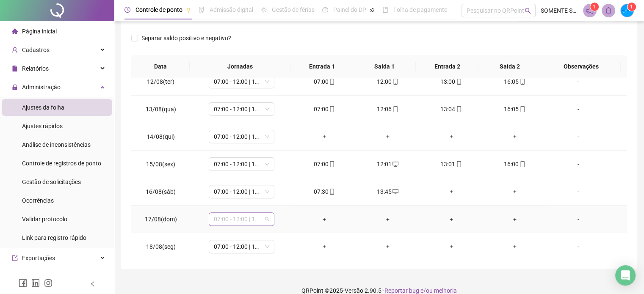
click at [240, 221] on span "07:00 - 12:00 | 13:00 - 16:00" at bounding box center [241, 219] width 55 height 13
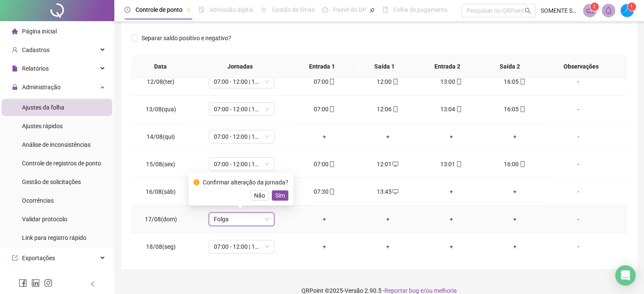
click at [288, 193] on div "Confirmar alteração da jornada? Não Sim" at bounding box center [240, 189] width 105 height 33
click at [278, 196] on span "Sim" at bounding box center [280, 195] width 10 height 9
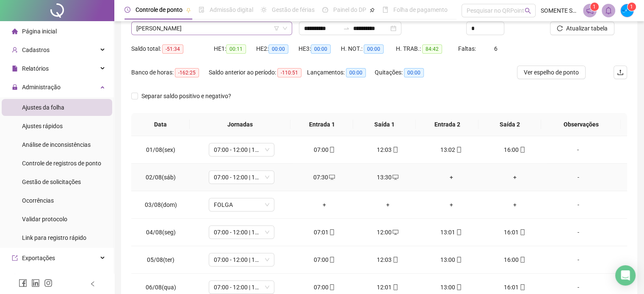
scroll to position [0, 0]
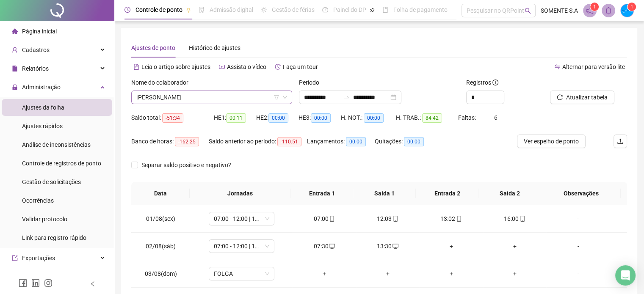
click at [142, 101] on span "[PERSON_NAME]" at bounding box center [211, 97] width 151 height 13
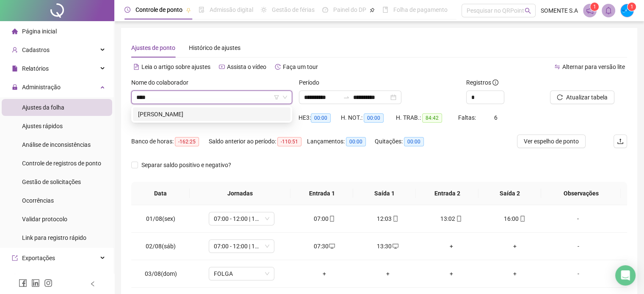
click at [242, 118] on div "[PERSON_NAME]" at bounding box center [211, 114] width 147 height 9
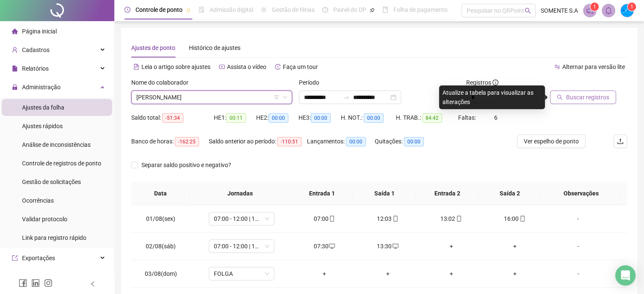
click at [583, 98] on span "Buscar registros" at bounding box center [587, 97] width 43 height 9
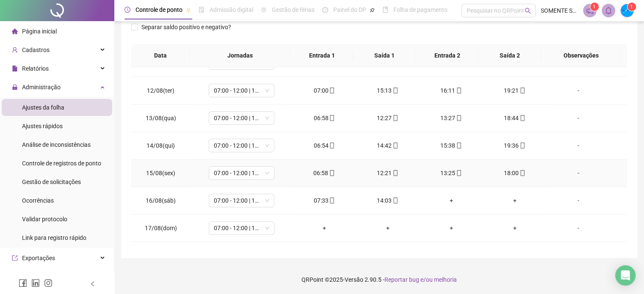
scroll to position [313, 0]
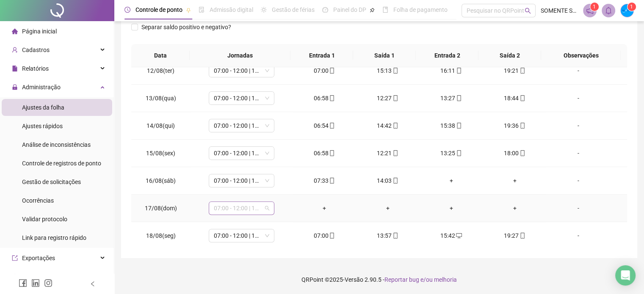
click at [247, 203] on span "07:00 - 12:00 | 13:00 - 16:00" at bounding box center [241, 208] width 55 height 13
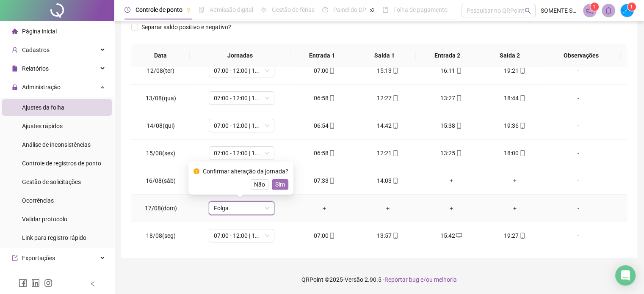
click at [272, 182] on button "Sim" at bounding box center [280, 185] width 17 height 10
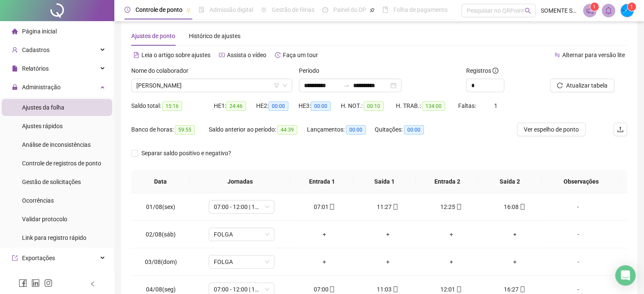
scroll to position [11, 0]
click at [583, 82] on span "Atualizar tabela" at bounding box center [586, 86] width 41 height 9
click at [174, 88] on span "[PERSON_NAME]" at bounding box center [211, 86] width 151 height 13
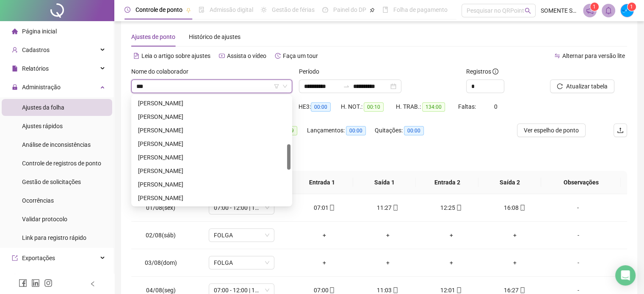
scroll to position [0, 0]
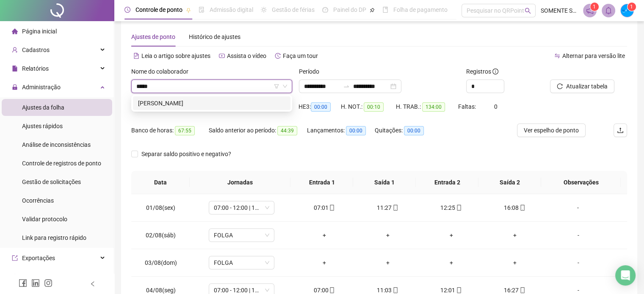
click at [167, 108] on div "[PERSON_NAME]" at bounding box center [211, 103] width 147 height 9
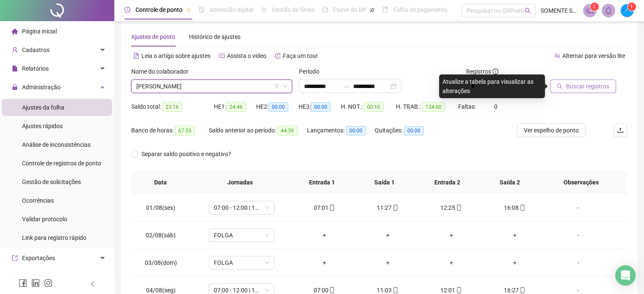
click at [589, 87] on span "Buscar registros" at bounding box center [587, 86] width 43 height 9
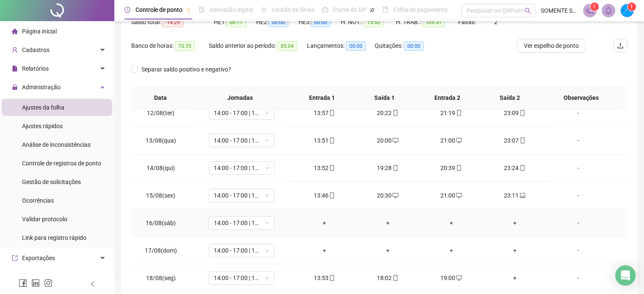
scroll to position [138, 0]
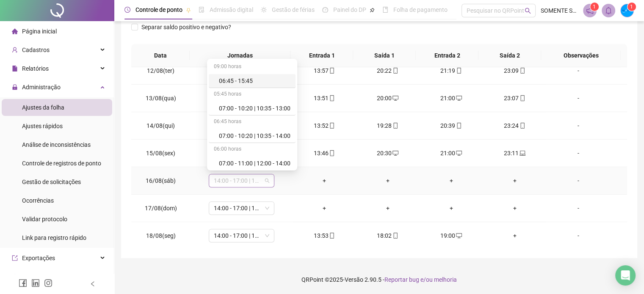
click at [247, 177] on span "14:00 - 17:00 | 18:00 - 23:00" at bounding box center [241, 180] width 55 height 13
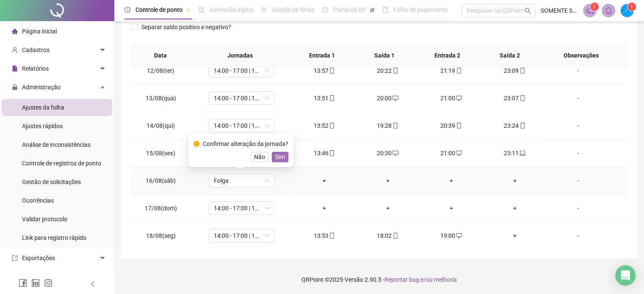
click at [280, 153] on span "Sim" at bounding box center [280, 156] width 10 height 9
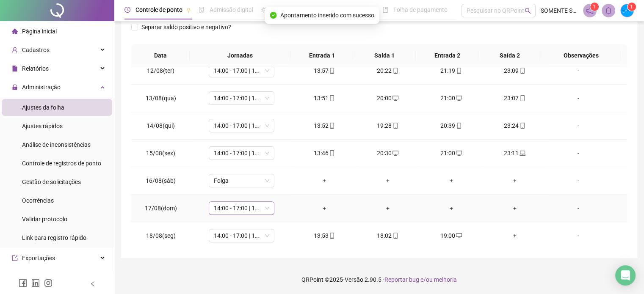
click at [242, 210] on span "14:00 - 17:00 | 18:00 - 23:00" at bounding box center [241, 208] width 55 height 13
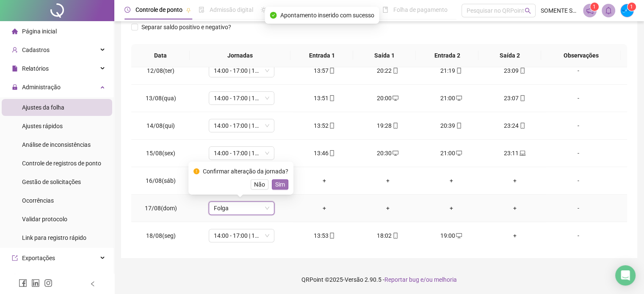
click at [282, 185] on span "Sim" at bounding box center [280, 184] width 10 height 9
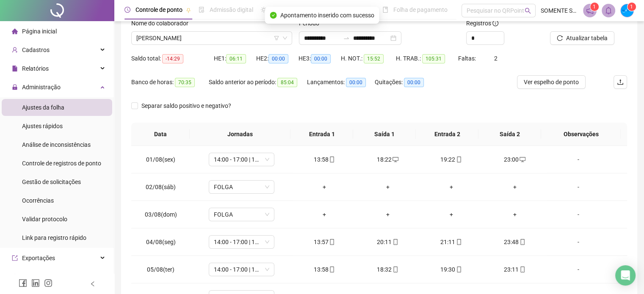
scroll to position [0, 0]
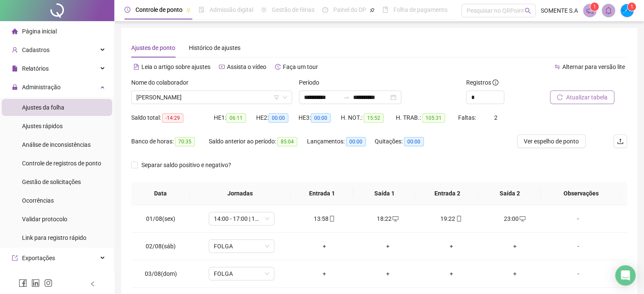
click at [583, 97] on span "Atualizar tabela" at bounding box center [586, 97] width 41 height 9
click at [589, 97] on span "Atualizar tabela" at bounding box center [586, 97] width 41 height 9
drag, startPoint x: 153, startPoint y: 92, endPoint x: 157, endPoint y: 93, distance: 4.7
click at [153, 93] on span "[PERSON_NAME]" at bounding box center [211, 97] width 151 height 13
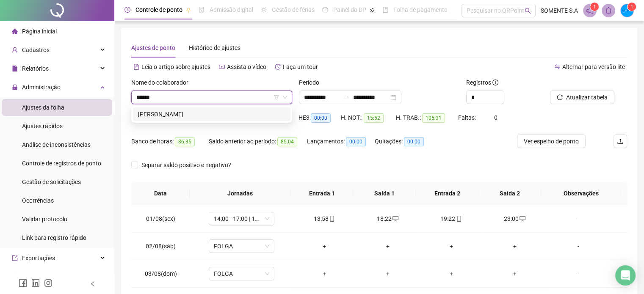
click at [175, 111] on div "[PERSON_NAME]" at bounding box center [211, 114] width 147 height 9
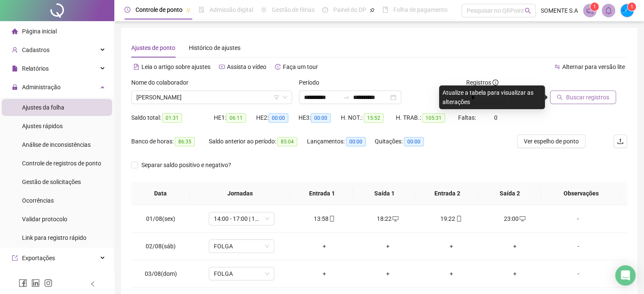
click at [565, 97] on button "Buscar registros" at bounding box center [583, 98] width 66 height 14
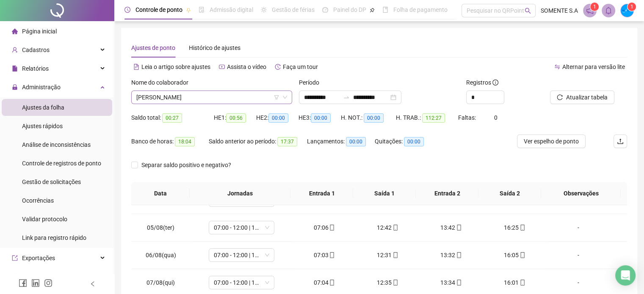
click at [205, 99] on span "[PERSON_NAME]" at bounding box center [211, 97] width 151 height 13
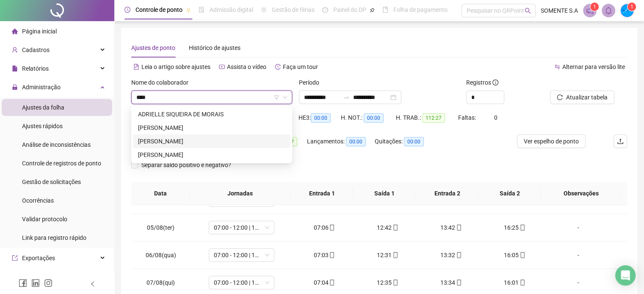
click at [190, 146] on div "[PERSON_NAME]" at bounding box center [211, 142] width 157 height 14
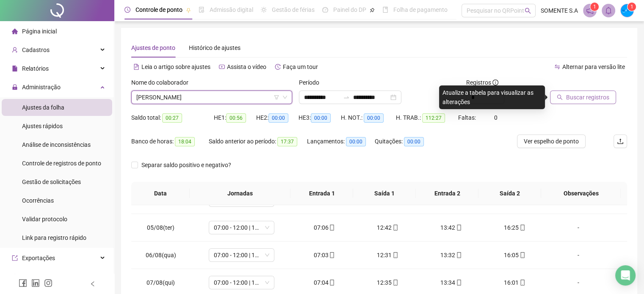
click at [566, 94] on button "Buscar registros" at bounding box center [583, 98] width 66 height 14
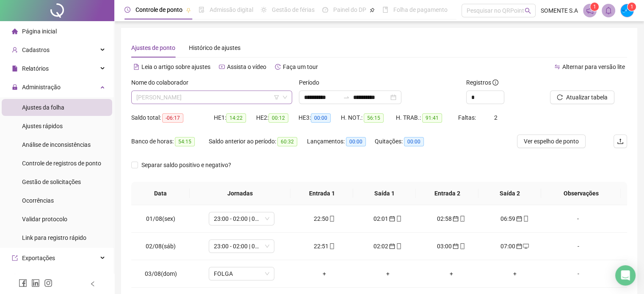
click at [219, 97] on span "[PERSON_NAME]" at bounding box center [211, 97] width 151 height 13
click at [181, 94] on span "[PERSON_NAME]" at bounding box center [211, 97] width 151 height 13
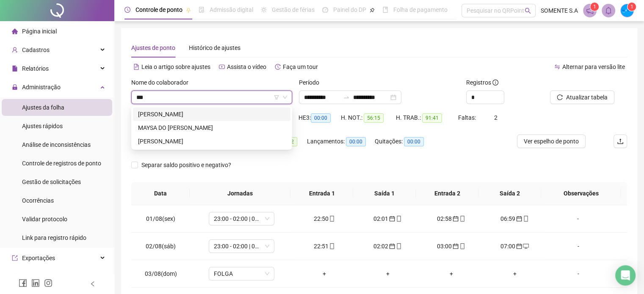
click at [200, 113] on div "[PERSON_NAME]" at bounding box center [211, 114] width 147 height 9
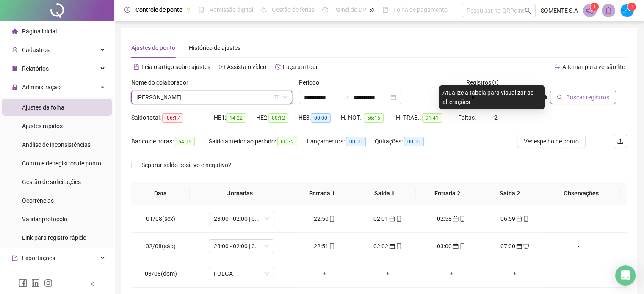
click at [580, 98] on span "Buscar registros" at bounding box center [587, 97] width 43 height 9
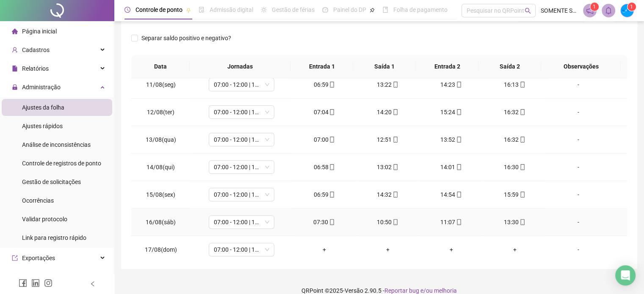
scroll to position [313, 0]
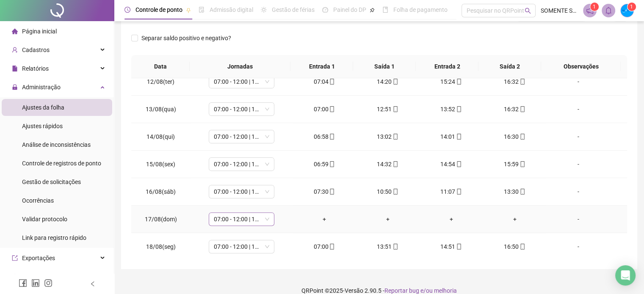
click at [232, 220] on span "07:00 - 12:00 | 13:00 - 16:00" at bounding box center [241, 219] width 55 height 13
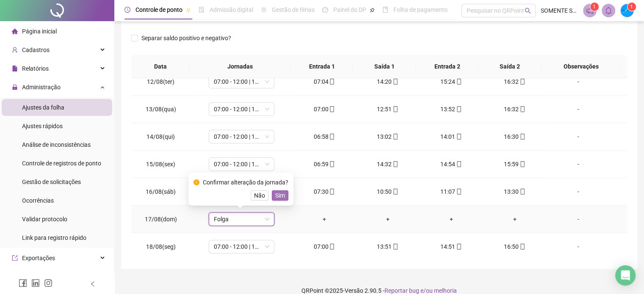
click at [273, 194] on button "Sim" at bounding box center [280, 196] width 17 height 10
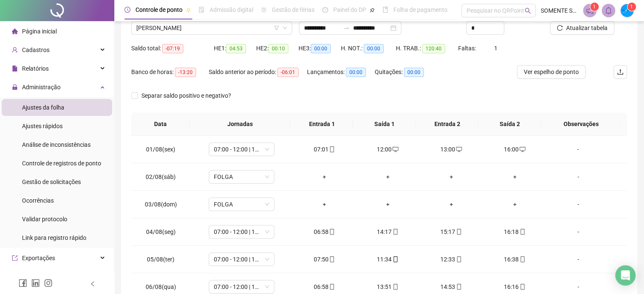
scroll to position [0, 0]
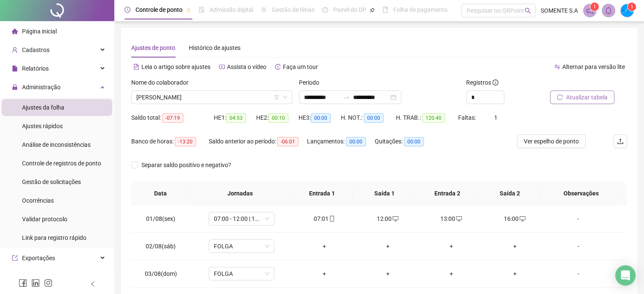
click at [599, 99] on span "Atualizar tabela" at bounding box center [586, 97] width 41 height 9
click at [220, 94] on span "[PERSON_NAME]" at bounding box center [211, 97] width 151 height 13
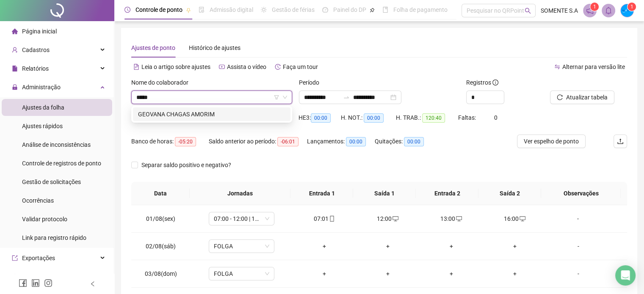
click at [192, 113] on div "GEOVANA CHAGAS AMORIM" at bounding box center [211, 114] width 147 height 9
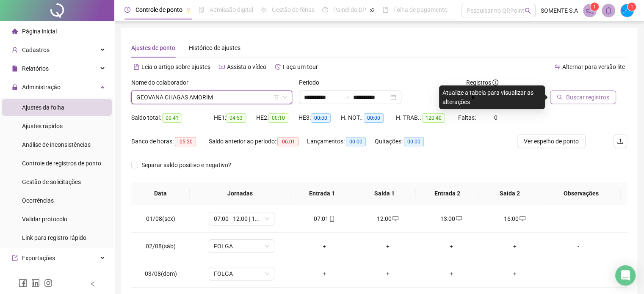
click at [601, 96] on span "Buscar registros" at bounding box center [587, 97] width 43 height 9
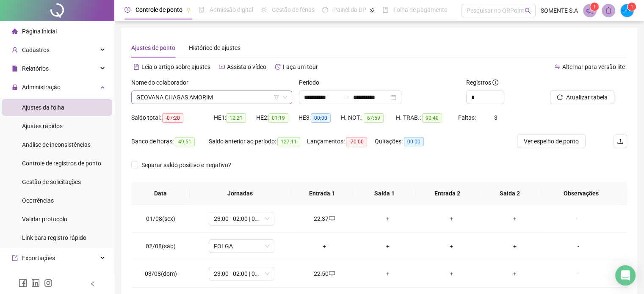
click at [180, 99] on span "GEOVANA CHAGAS AMORIM" at bounding box center [211, 97] width 151 height 13
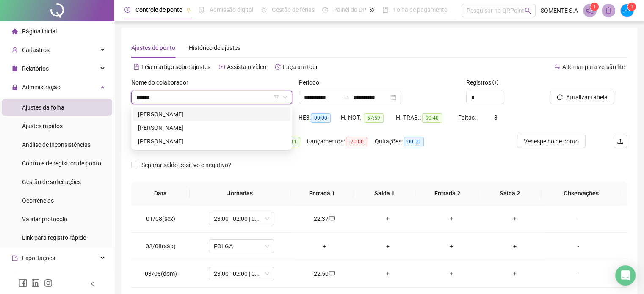
click at [203, 116] on div "[PERSON_NAME]" at bounding box center [211, 114] width 147 height 9
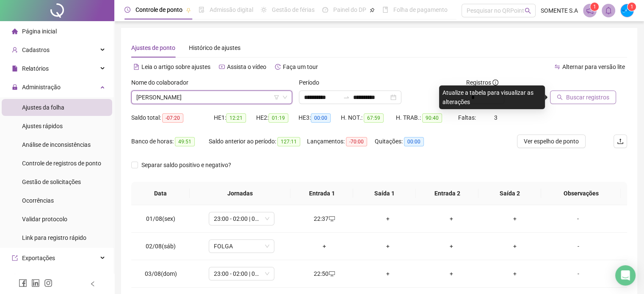
click at [586, 99] on span "Buscar registros" at bounding box center [587, 97] width 43 height 9
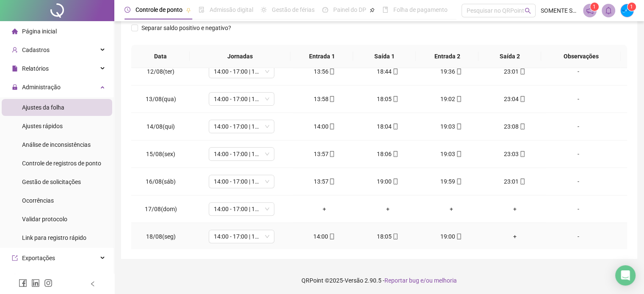
scroll to position [138, 0]
click at [233, 209] on span "14:00 - 17:00 | 18:00 - 23:00" at bounding box center [241, 208] width 55 height 13
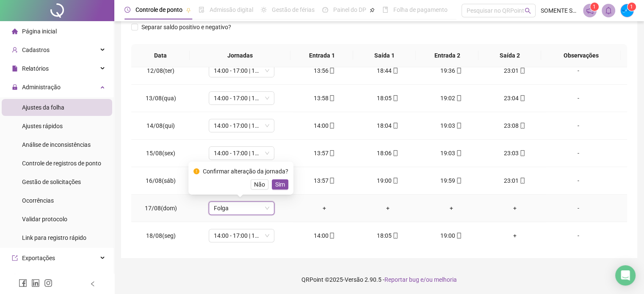
drag, startPoint x: 279, startPoint y: 182, endPoint x: 290, endPoint y: 182, distance: 11.9
click at [279, 182] on span "Sim" at bounding box center [280, 184] width 10 height 9
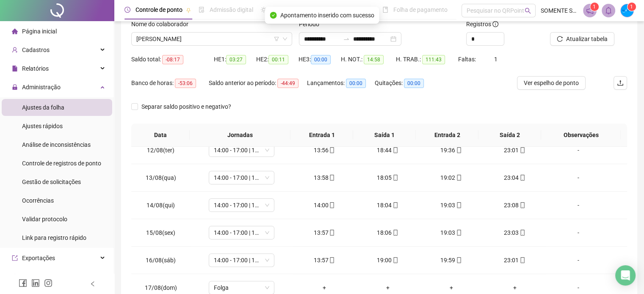
scroll to position [0, 0]
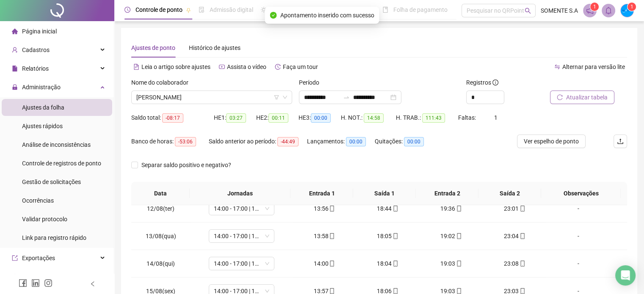
click at [587, 92] on button "Atualizar tabela" at bounding box center [582, 98] width 64 height 14
click at [171, 97] on span "[PERSON_NAME]" at bounding box center [211, 97] width 151 height 13
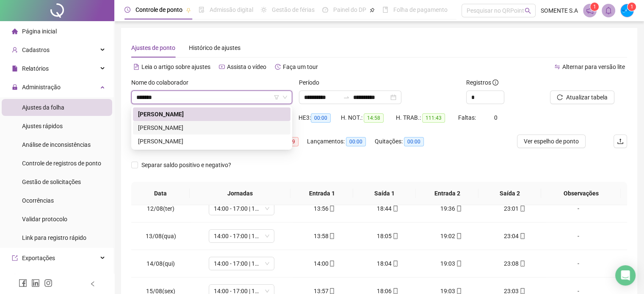
click at [140, 128] on div "[PERSON_NAME]" at bounding box center [211, 127] width 147 height 9
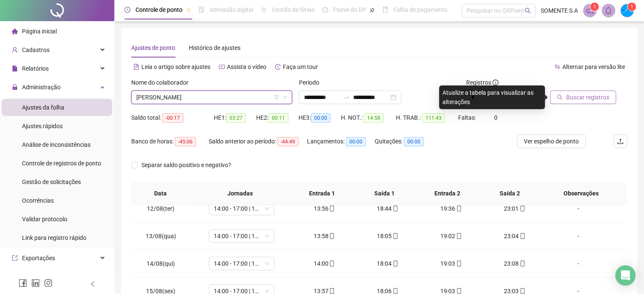
click at [601, 99] on span "Buscar registros" at bounding box center [587, 97] width 43 height 9
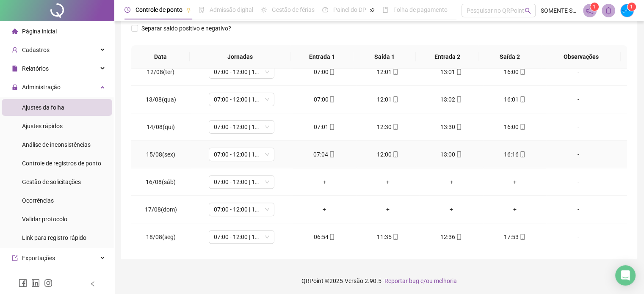
scroll to position [138, 0]
click at [233, 178] on span "07:00 - 12:00 | 13:00 - 16:00" at bounding box center [241, 180] width 55 height 13
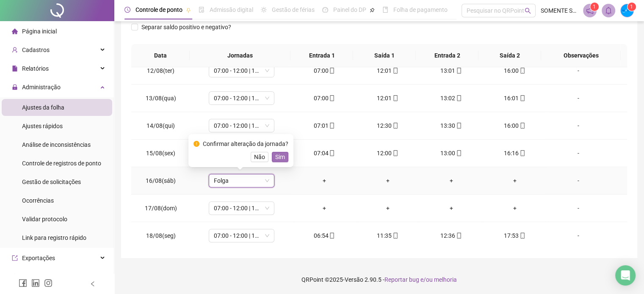
click at [281, 155] on span "Sim" at bounding box center [280, 156] width 10 height 9
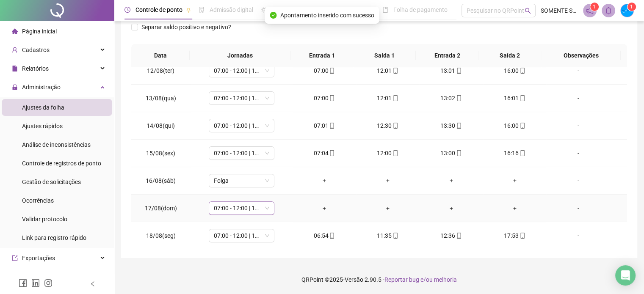
click at [247, 209] on span "07:00 - 12:00 | 13:00 - 16:00" at bounding box center [241, 208] width 55 height 13
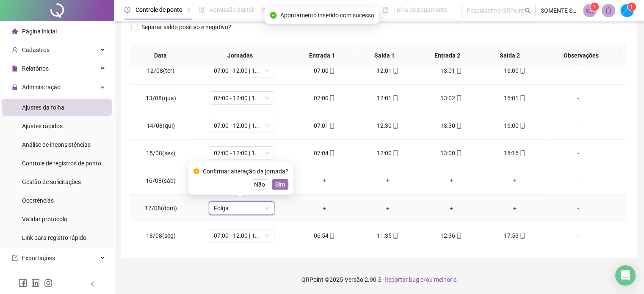
click at [286, 184] on button "Sim" at bounding box center [280, 185] width 17 height 10
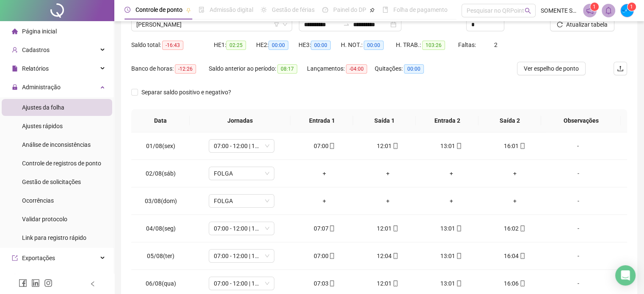
scroll to position [11, 0]
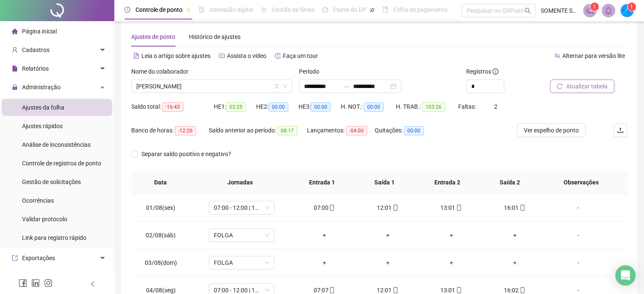
click at [581, 84] on span "Atualizar tabela" at bounding box center [586, 86] width 41 height 9
click at [191, 83] on span "[PERSON_NAME]" at bounding box center [211, 86] width 151 height 13
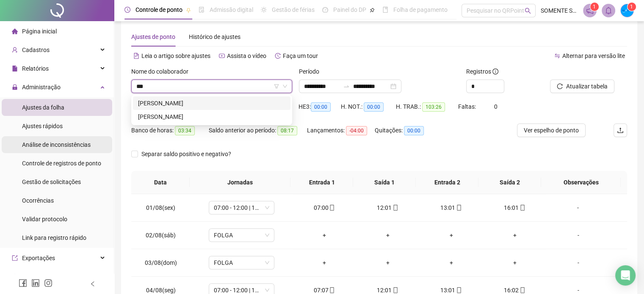
scroll to position [0, 0]
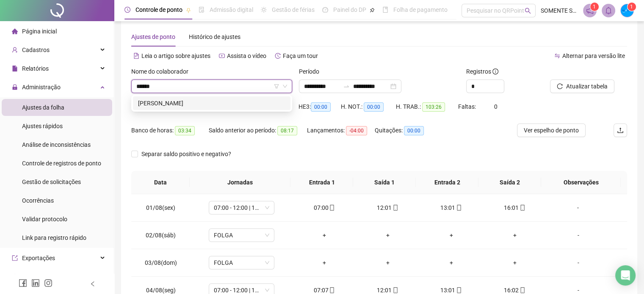
click at [210, 99] on div "[PERSON_NAME]" at bounding box center [211, 103] width 147 height 9
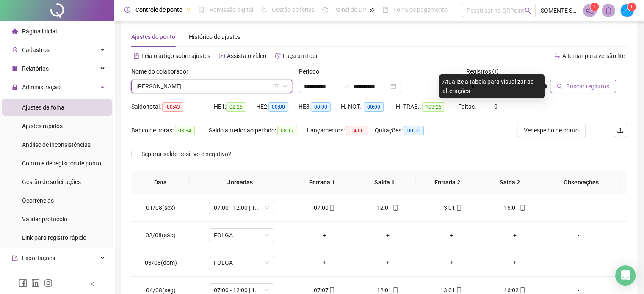
click at [583, 88] on span "Buscar registros" at bounding box center [587, 86] width 43 height 9
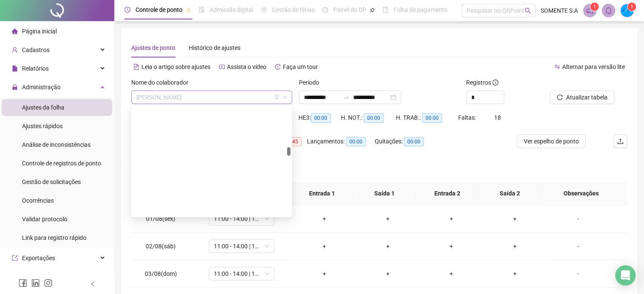
click at [198, 96] on span "[PERSON_NAME]" at bounding box center [211, 97] width 151 height 13
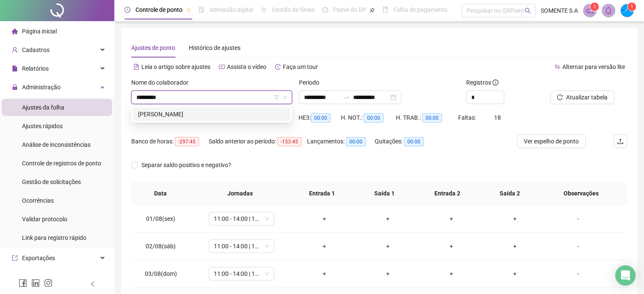
drag, startPoint x: 199, startPoint y: 113, endPoint x: 166, endPoint y: 2, distance: 115.6
click at [198, 113] on div "[PERSON_NAME]" at bounding box center [211, 114] width 147 height 9
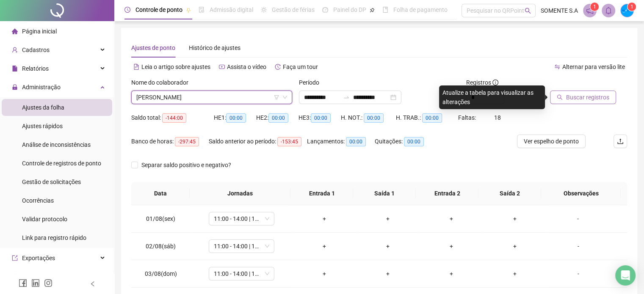
click at [573, 91] on button "Buscar registros" at bounding box center [583, 98] width 66 height 14
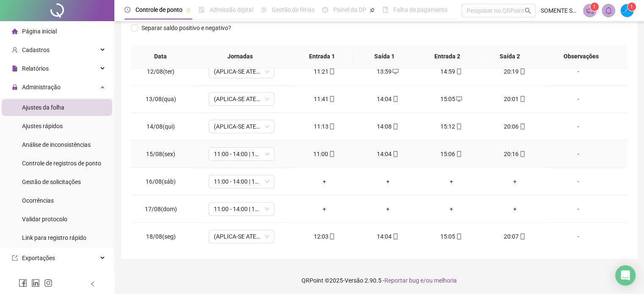
scroll to position [128, 0]
click at [250, 178] on span "11:00 - 14:00 | 15:00 - 20:00" at bounding box center [241, 180] width 55 height 13
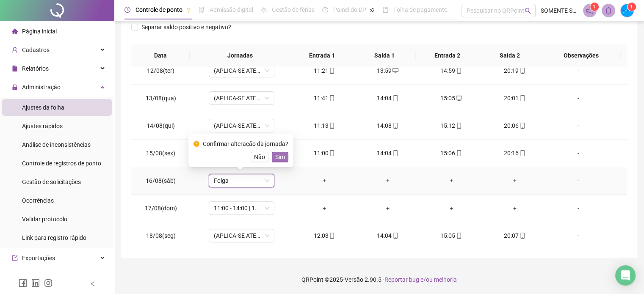
click at [279, 157] on span "Sim" at bounding box center [280, 156] width 10 height 9
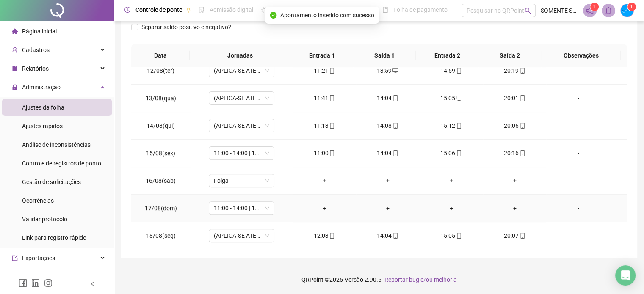
click at [224, 213] on td "11:00 - 14:00 | 15:00 - 20:00" at bounding box center [242, 209] width 102 height 28
click at [232, 206] on span "11:00 - 14:00 | 15:00 - 20:00" at bounding box center [241, 208] width 55 height 13
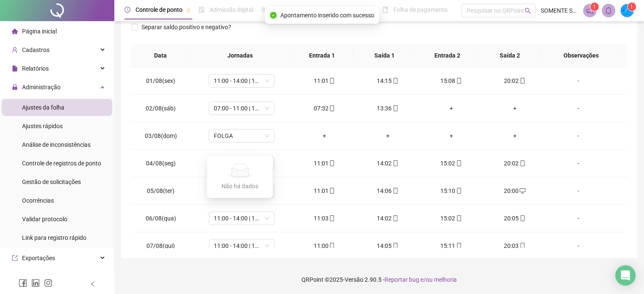
scroll to position [313, 0]
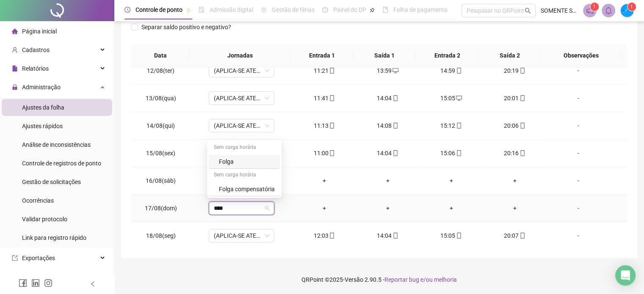
type input "*****"
click at [275, 183] on span "Sim" at bounding box center [280, 184] width 10 height 9
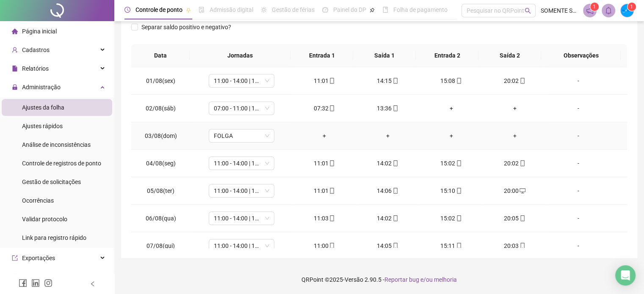
scroll to position [0, 0]
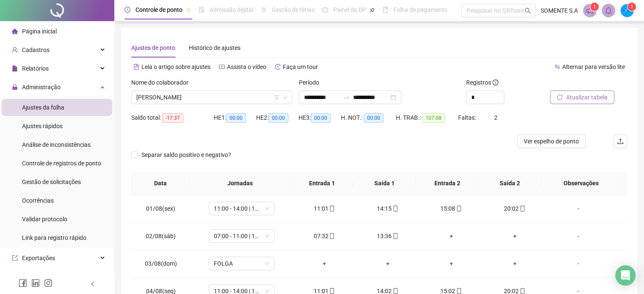
click at [572, 100] on span "Atualizar tabela" at bounding box center [586, 97] width 41 height 9
click at [181, 100] on span "[PERSON_NAME]" at bounding box center [211, 97] width 151 height 13
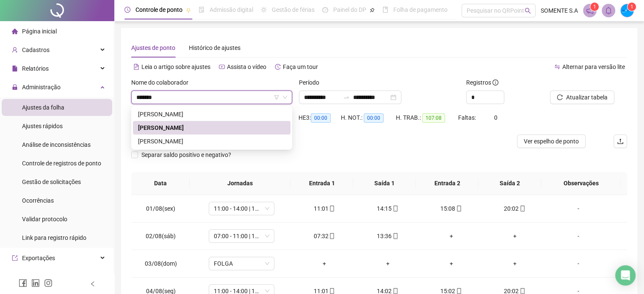
type input "********"
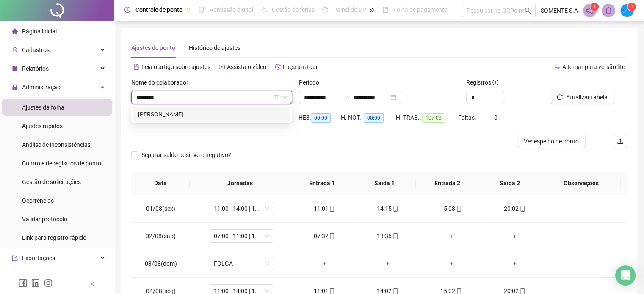
click at [164, 115] on div "[PERSON_NAME]" at bounding box center [211, 114] width 147 height 9
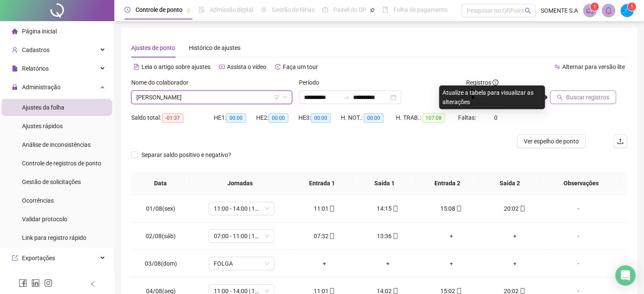
click at [591, 103] on button "Buscar registros" at bounding box center [583, 98] width 66 height 14
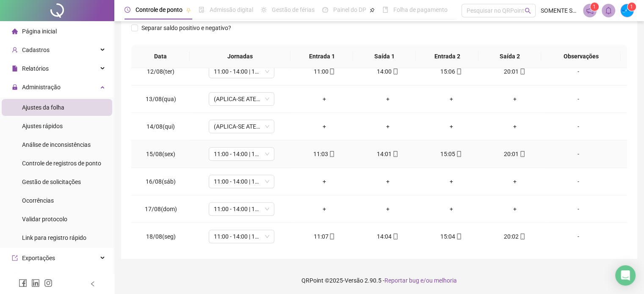
scroll to position [138, 0]
click at [254, 207] on span "11:00 - 14:00 | 15:00 - 20:00" at bounding box center [241, 208] width 55 height 13
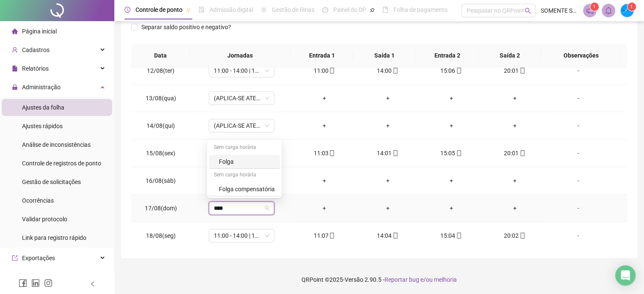
type input "*****"
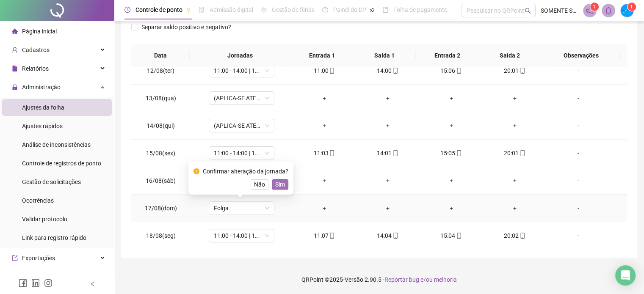
click at [275, 185] on span "Sim" at bounding box center [280, 184] width 10 height 9
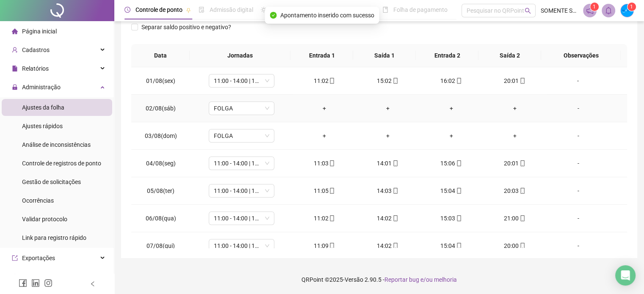
scroll to position [11, 0]
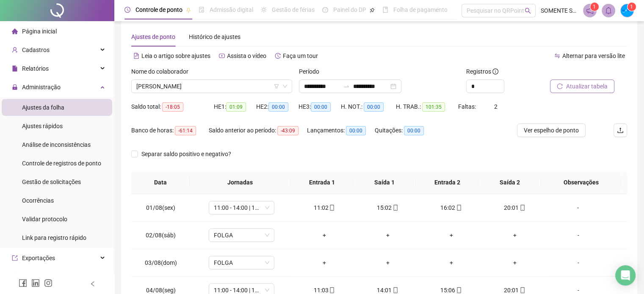
click at [579, 81] on button "Atualizar tabela" at bounding box center [582, 87] width 64 height 14
click at [185, 92] on span "[PERSON_NAME]" at bounding box center [211, 86] width 151 height 13
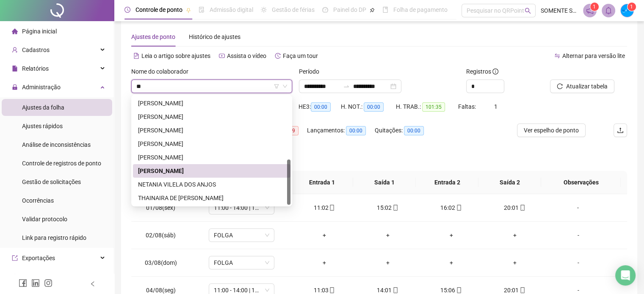
scroll to position [0, 0]
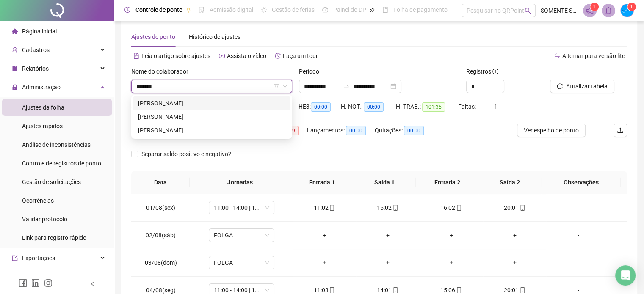
type input "*******"
click at [225, 120] on div "[PERSON_NAME]" at bounding box center [211, 116] width 147 height 9
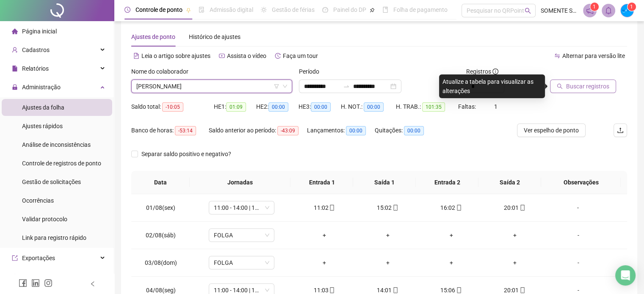
click at [593, 82] on span "Buscar registros" at bounding box center [587, 86] width 43 height 9
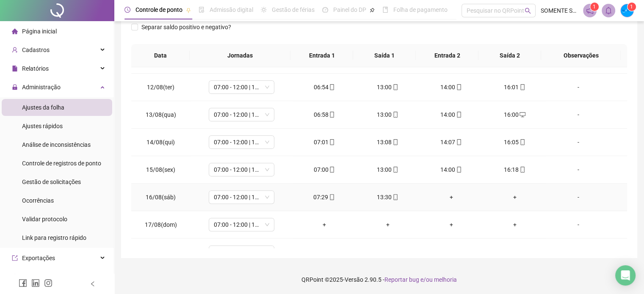
scroll to position [313, 0]
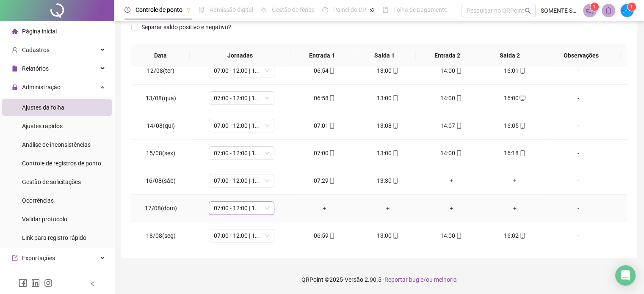
click at [225, 205] on span "07:00 - 12:00 | 13:00 - 16:00" at bounding box center [241, 208] width 55 height 13
type input "*****"
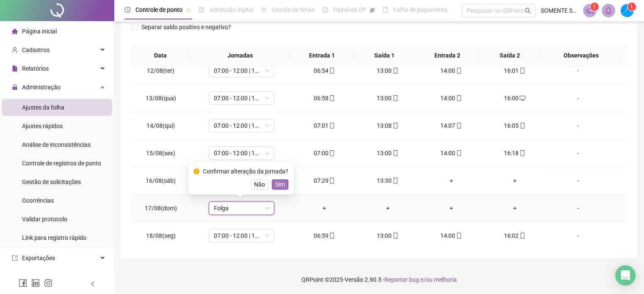
click at [280, 183] on span "Sim" at bounding box center [280, 184] width 10 height 9
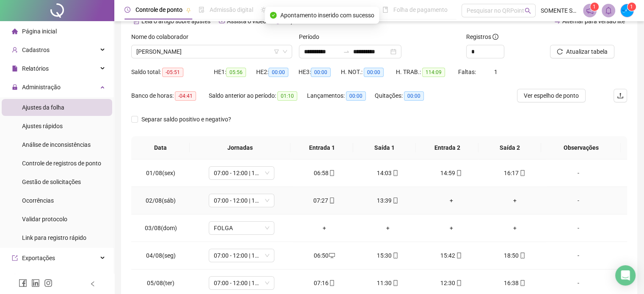
scroll to position [0, 0]
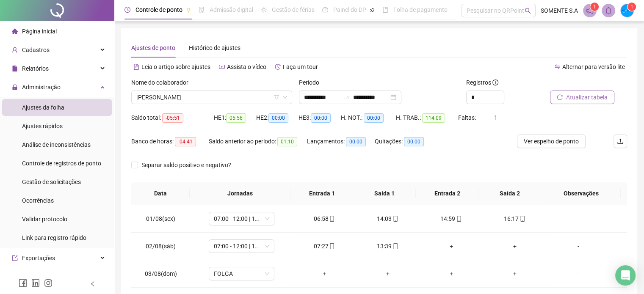
click at [576, 94] on span "Atualizar tabela" at bounding box center [586, 97] width 41 height 9
click at [188, 94] on span "[PERSON_NAME]" at bounding box center [211, 97] width 151 height 13
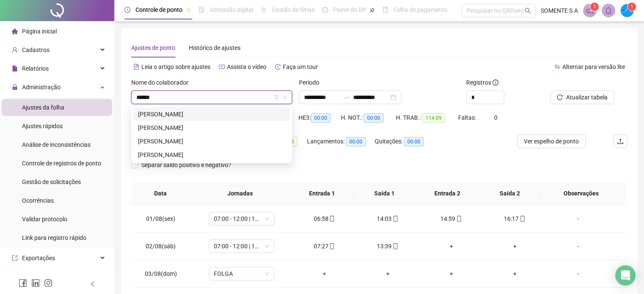
type input "*******"
click at [201, 143] on div "[PERSON_NAME]" at bounding box center [211, 141] width 147 height 9
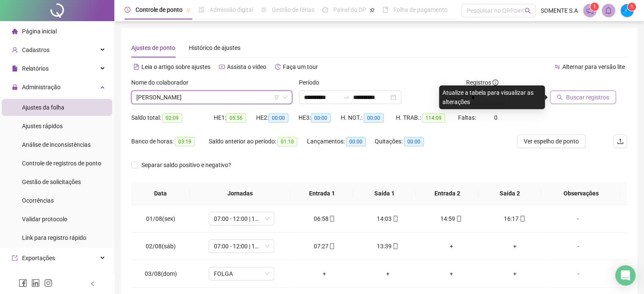
click at [580, 101] on span "Buscar registros" at bounding box center [587, 97] width 43 height 9
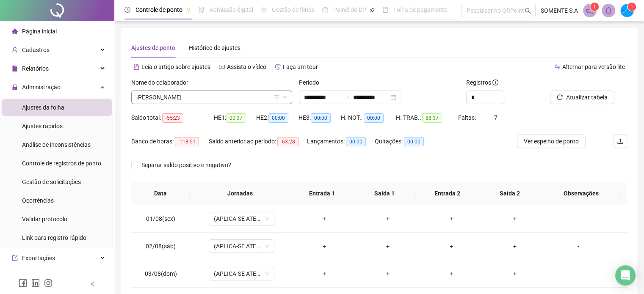
click at [213, 96] on span "[PERSON_NAME]" at bounding box center [211, 97] width 151 height 13
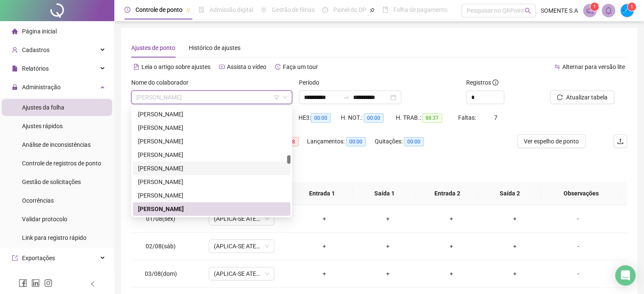
scroll to position [803, 0]
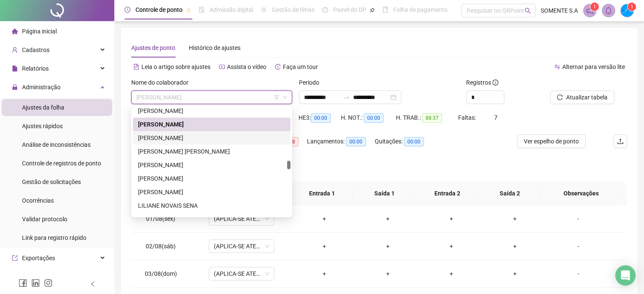
click at [199, 137] on div "[PERSON_NAME]" at bounding box center [211, 137] width 147 height 9
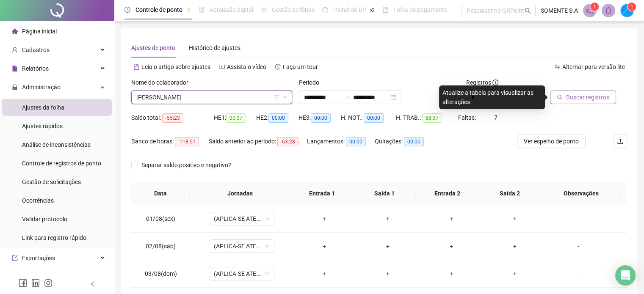
click at [578, 99] on span "Buscar registros" at bounding box center [587, 97] width 43 height 9
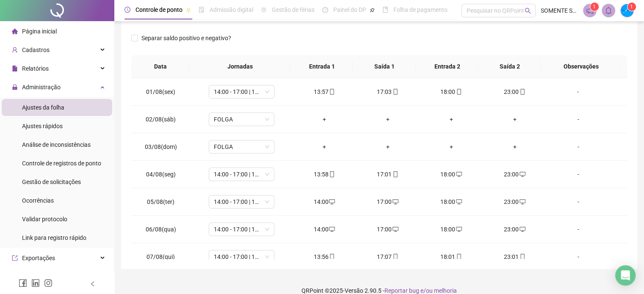
scroll to position [0, 0]
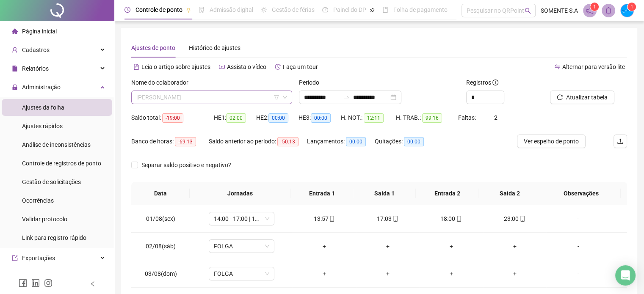
click at [174, 95] on span "[PERSON_NAME]" at bounding box center [211, 97] width 151 height 13
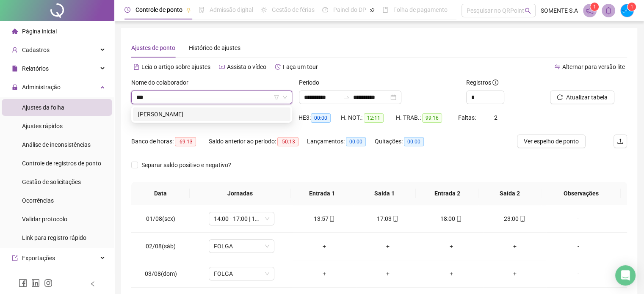
type input "****"
click at [170, 116] on div "[PERSON_NAME]" at bounding box center [211, 114] width 147 height 9
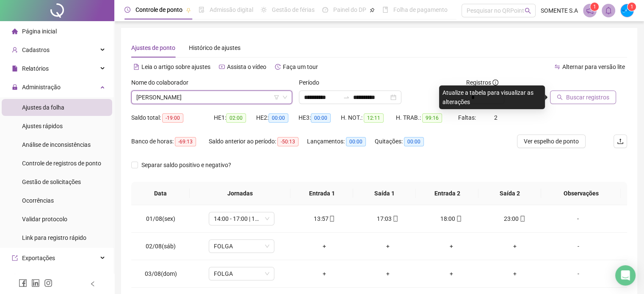
click at [580, 99] on span "Buscar registros" at bounding box center [587, 97] width 43 height 9
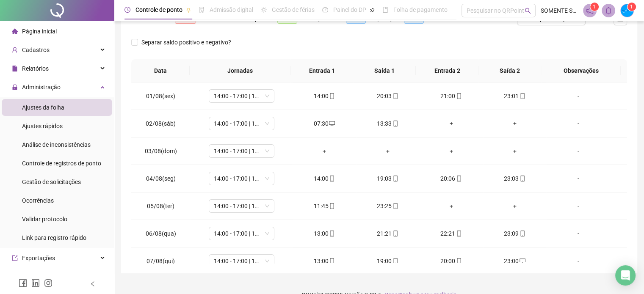
scroll to position [127, 0]
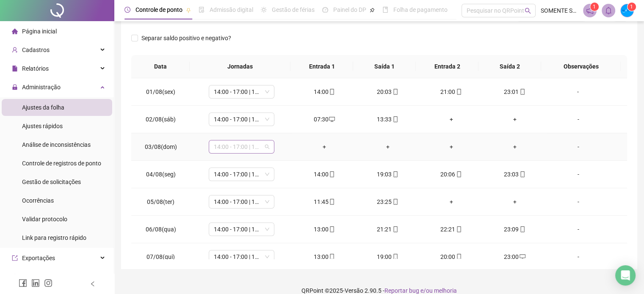
click at [240, 146] on span "14:00 - 17:00 | 18:00 - 23:00" at bounding box center [241, 147] width 55 height 13
type input "*****"
click at [276, 122] on span "Sim" at bounding box center [280, 124] width 10 height 9
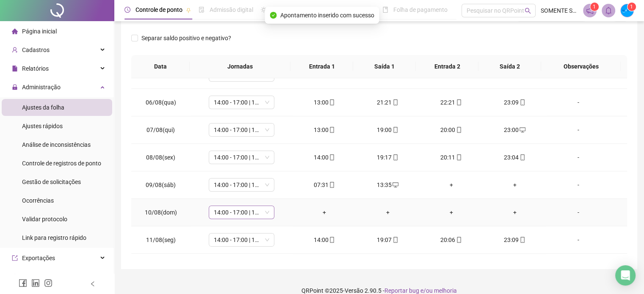
drag, startPoint x: 231, startPoint y: 213, endPoint x: 241, endPoint y: 212, distance: 10.2
click at [232, 213] on span "14:00 - 17:00 | 18:00 - 23:00" at bounding box center [241, 212] width 55 height 13
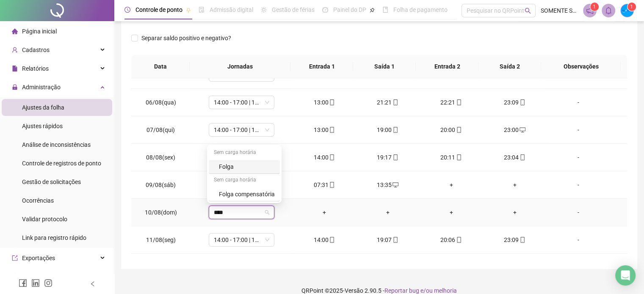
type input "*****"
click at [272, 189] on button "Sim" at bounding box center [280, 190] width 17 height 10
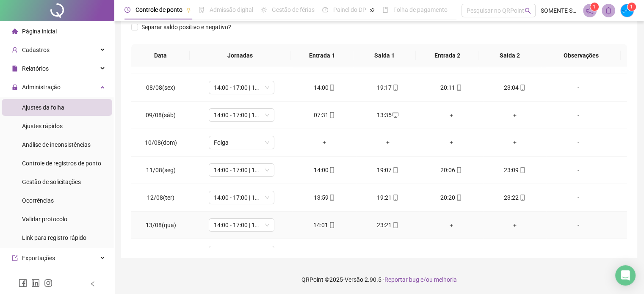
scroll to position [313, 0]
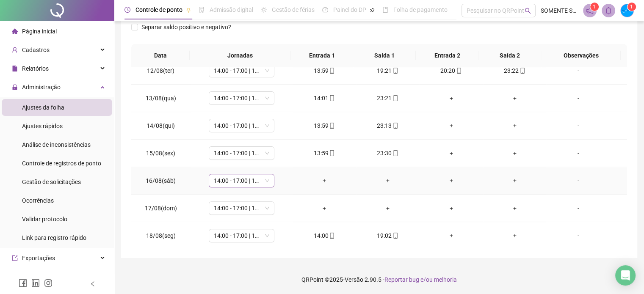
click at [240, 181] on span "14:00 - 17:00 | 18:00 - 23:00" at bounding box center [241, 180] width 55 height 13
type input "*****"
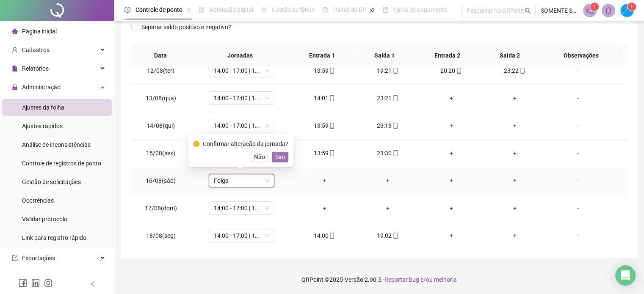
click at [275, 158] on span "Sim" at bounding box center [280, 156] width 10 height 9
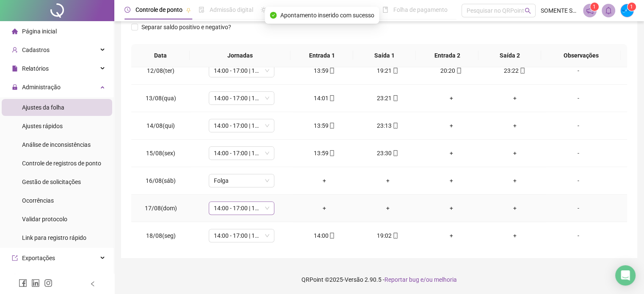
click at [254, 202] on span "14:00 - 17:00 | 18:00 - 23:00" at bounding box center [241, 208] width 55 height 13
type input "*****"
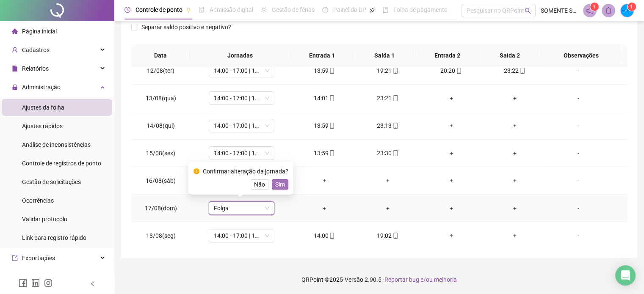
click at [275, 183] on span "Sim" at bounding box center [280, 184] width 10 height 9
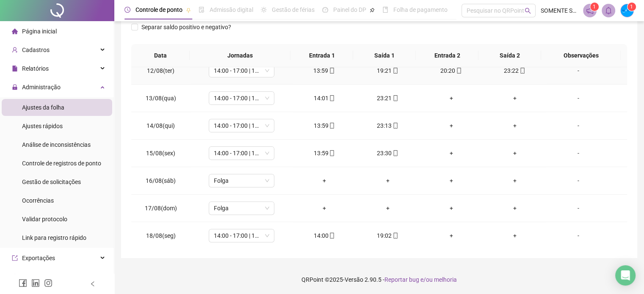
scroll to position [11, 0]
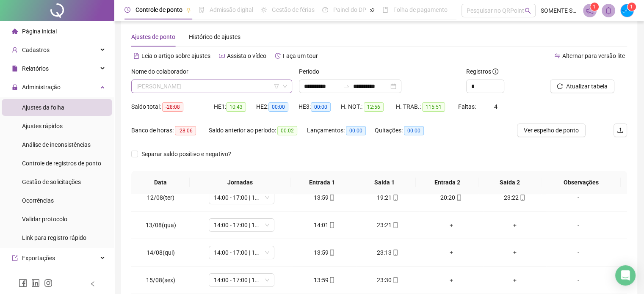
click at [162, 89] on span "[PERSON_NAME]" at bounding box center [211, 86] width 151 height 13
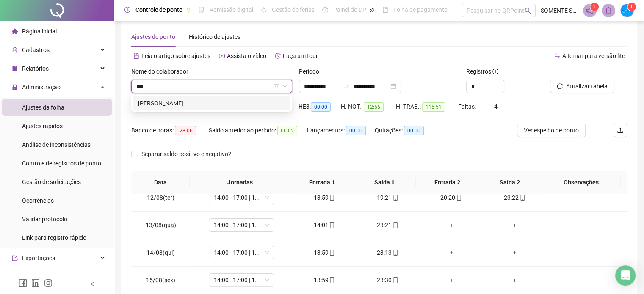
scroll to position [0, 0]
type input "****"
click at [188, 101] on div "[PERSON_NAME]" at bounding box center [211, 103] width 147 height 9
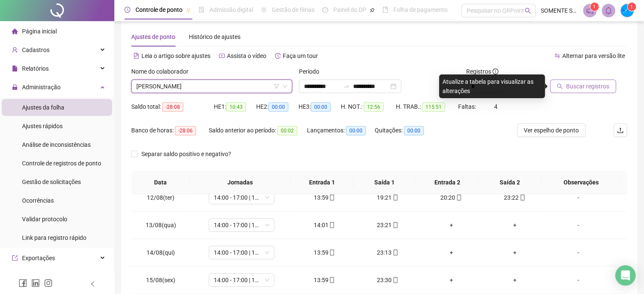
click at [598, 86] on span "Buscar registros" at bounding box center [587, 86] width 43 height 9
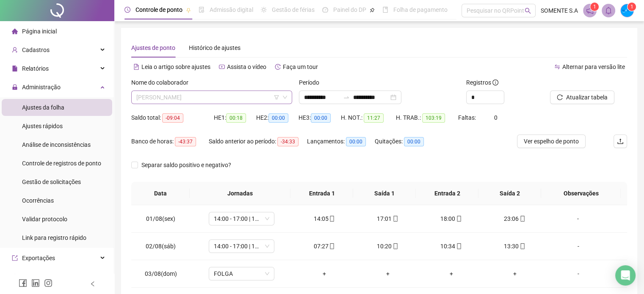
click at [178, 94] on span "[PERSON_NAME]" at bounding box center [211, 97] width 151 height 13
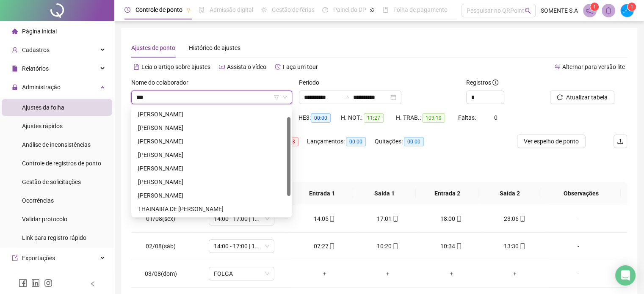
scroll to position [14, 0]
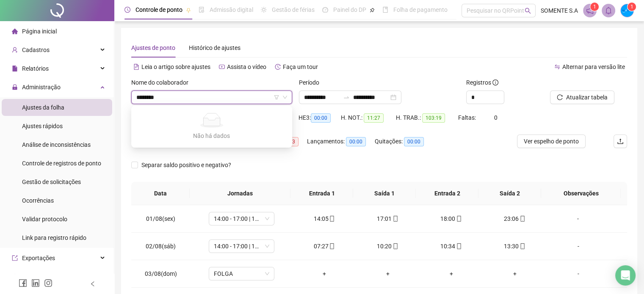
type input "********"
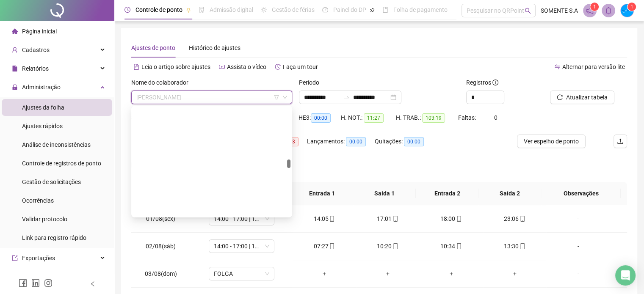
click at [177, 95] on span "[PERSON_NAME]" at bounding box center [211, 97] width 151 height 13
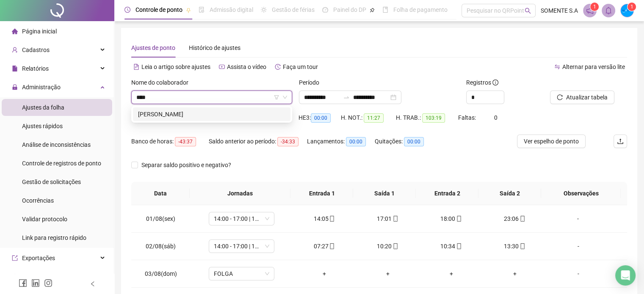
scroll to position [0, 0]
type input "*******"
click at [226, 112] on div "[PERSON_NAME]" at bounding box center [211, 114] width 147 height 9
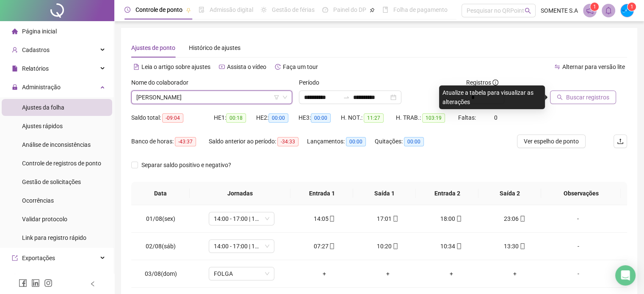
click at [593, 98] on span "Buscar registros" at bounding box center [587, 97] width 43 height 9
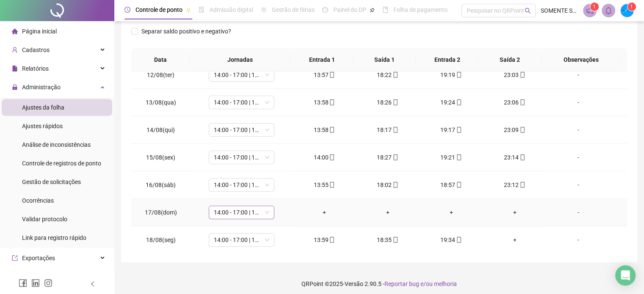
scroll to position [138, 0]
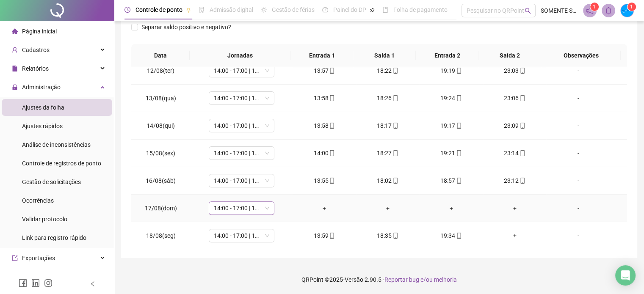
click at [234, 202] on span "14:00 - 17:00 | 18:00 - 23:00" at bounding box center [241, 208] width 55 height 13
type input "*****"
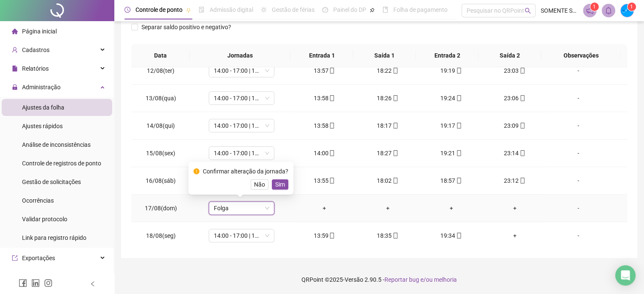
click at [278, 186] on span "Sim" at bounding box center [280, 184] width 10 height 9
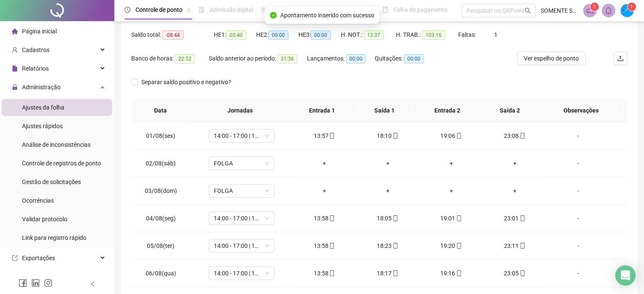
scroll to position [0, 0]
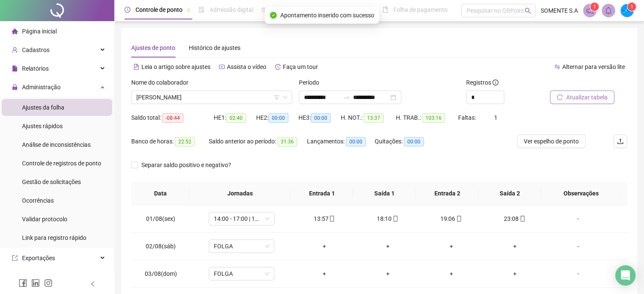
click at [567, 96] on span "Atualizar tabela" at bounding box center [586, 97] width 41 height 9
drag, startPoint x: 187, startPoint y: 106, endPoint x: 187, endPoint y: 96, distance: 10.6
click at [187, 106] on div "Nome do colaborador MARCELO MARTINS RODRIGUES DOS SANTOS" at bounding box center [212, 94] width 168 height 33
drag, startPoint x: 188, startPoint y: 95, endPoint x: 193, endPoint y: 97, distance: 5.9
click at [188, 95] on span "[PERSON_NAME]" at bounding box center [211, 97] width 151 height 13
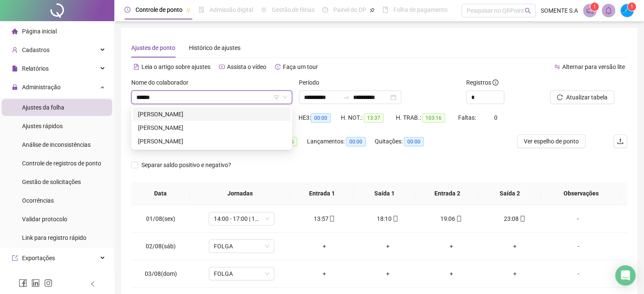
type input "*******"
click at [257, 115] on div "[PERSON_NAME]" at bounding box center [211, 114] width 147 height 9
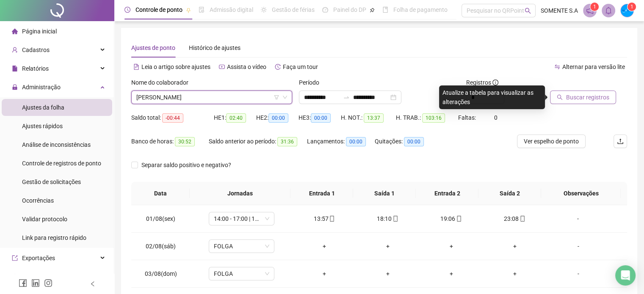
click at [584, 92] on button "Buscar registros" at bounding box center [583, 98] width 66 height 14
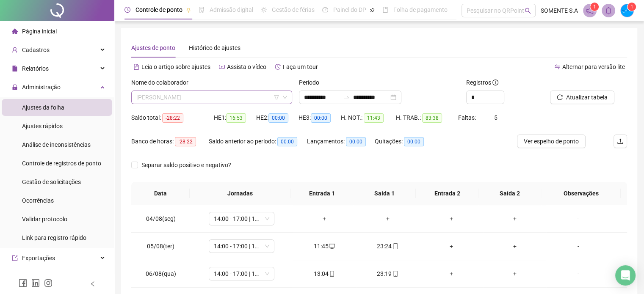
click at [162, 94] on span "[PERSON_NAME]" at bounding box center [211, 97] width 151 height 13
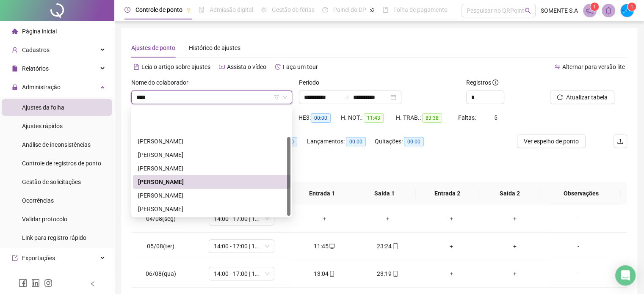
type input "*****"
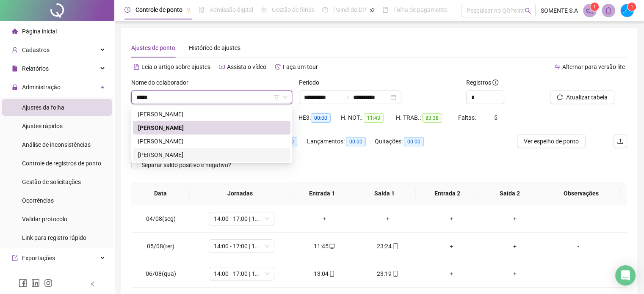
drag, startPoint x: 185, startPoint y: 158, endPoint x: 205, endPoint y: 158, distance: 19.9
click at [186, 158] on div "[PERSON_NAME]" at bounding box center [211, 154] width 147 height 9
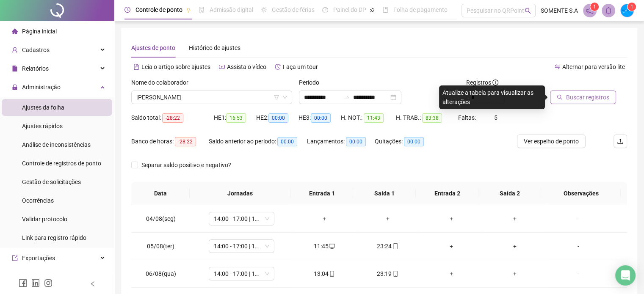
click at [603, 99] on span "Buscar registros" at bounding box center [587, 97] width 43 height 9
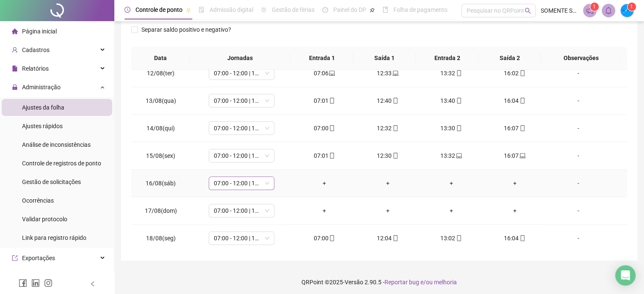
scroll to position [138, 0]
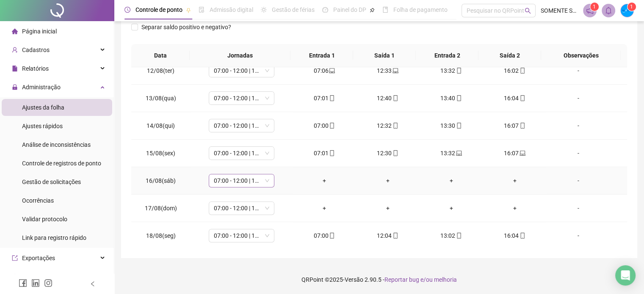
click at [243, 181] on span "07:00 - 12:00 | 13:00 - 16:00" at bounding box center [241, 180] width 55 height 13
type input "*****"
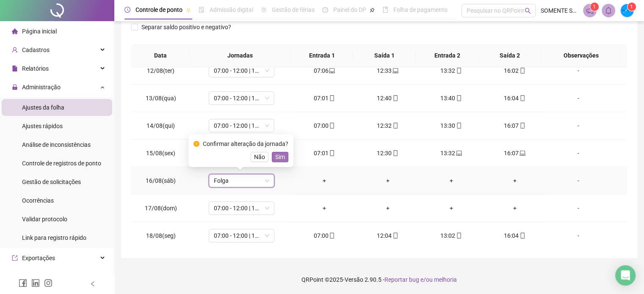
click at [281, 159] on span "Sim" at bounding box center [280, 156] width 10 height 9
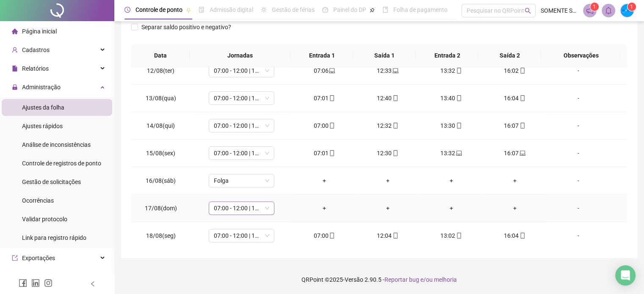
click at [231, 208] on span "07:00 - 12:00 | 13:00 - 16:00" at bounding box center [241, 208] width 55 height 13
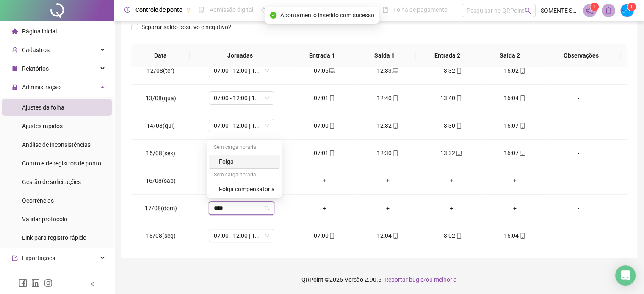
type input "*****"
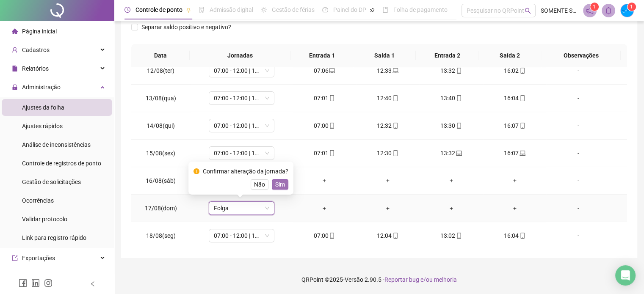
click at [286, 185] on button "Sim" at bounding box center [280, 185] width 17 height 10
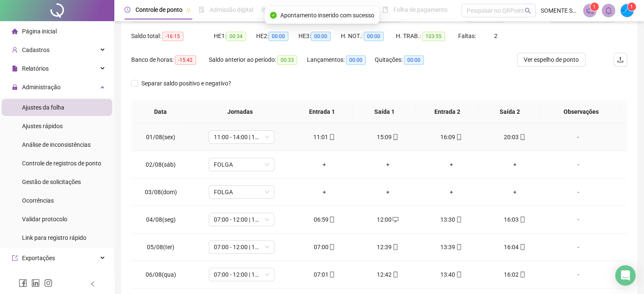
scroll to position [0, 0]
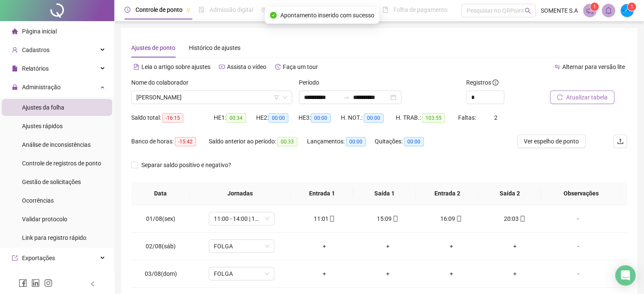
click at [576, 99] on span "Atualizar tabela" at bounding box center [586, 97] width 41 height 9
click at [195, 101] on span "[PERSON_NAME]" at bounding box center [211, 97] width 151 height 13
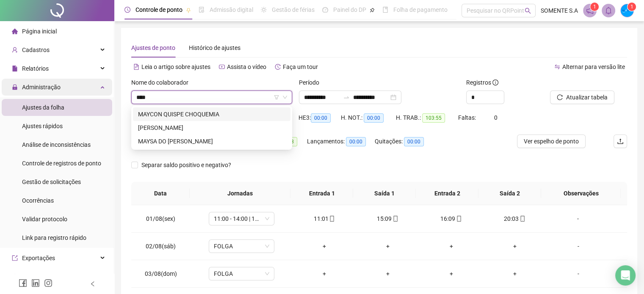
type input "*****"
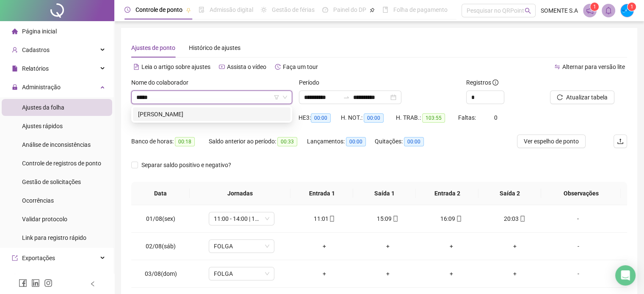
click at [249, 111] on div "[PERSON_NAME]" at bounding box center [211, 114] width 147 height 9
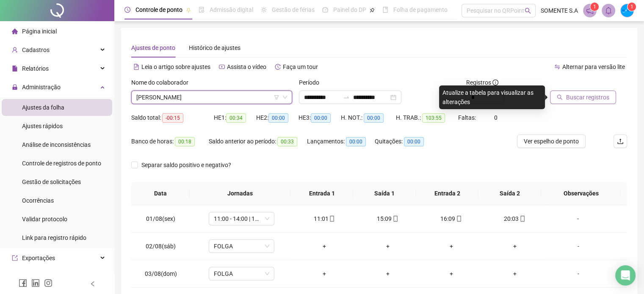
click at [588, 92] on button "Buscar registros" at bounding box center [583, 98] width 66 height 14
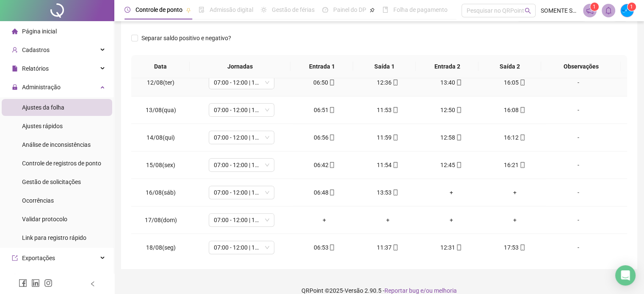
scroll to position [313, 0]
click at [240, 218] on span "07:00 - 12:00 | 13:00 - 16:00" at bounding box center [241, 219] width 55 height 13
type input "*****"
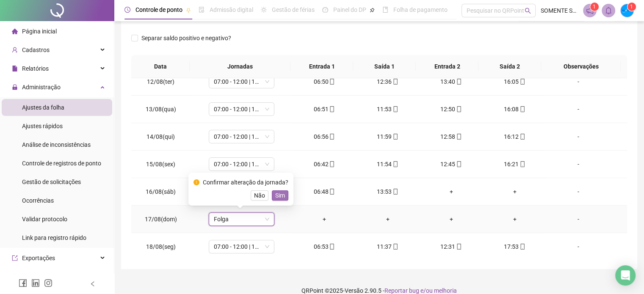
click at [279, 193] on span "Sim" at bounding box center [280, 195] width 10 height 9
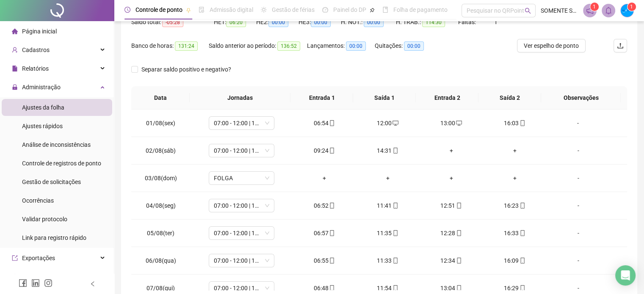
scroll to position [11, 0]
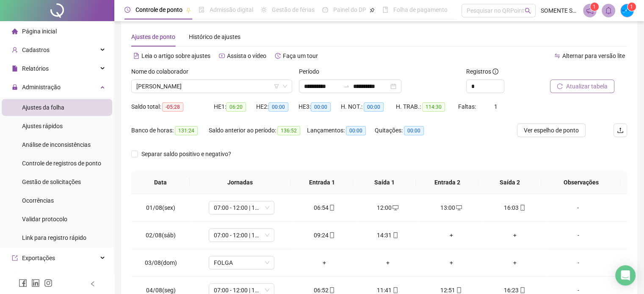
click at [586, 88] on span "Atualizar tabela" at bounding box center [586, 86] width 41 height 9
click at [178, 88] on span "[PERSON_NAME]" at bounding box center [211, 86] width 151 height 13
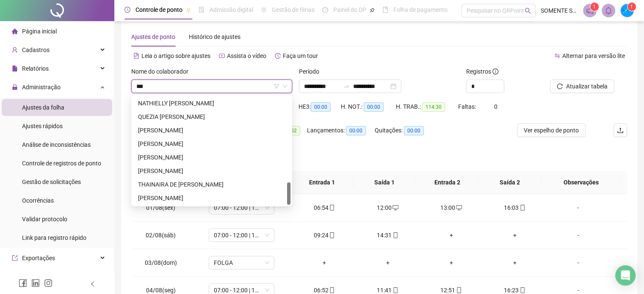
scroll to position [0, 0]
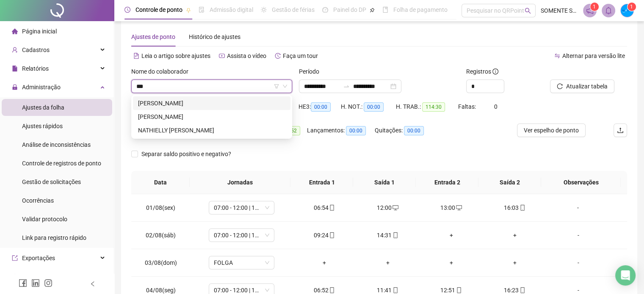
type input "***"
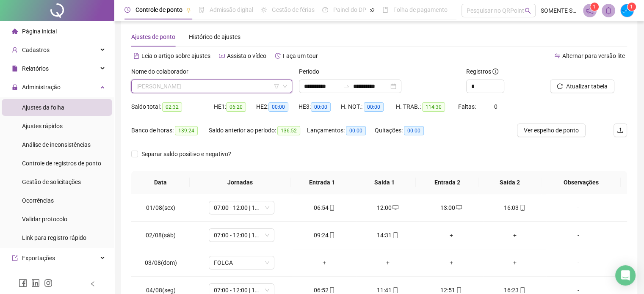
scroll to position [962, 0]
click at [191, 91] on span "[PERSON_NAME]" at bounding box center [211, 86] width 151 height 13
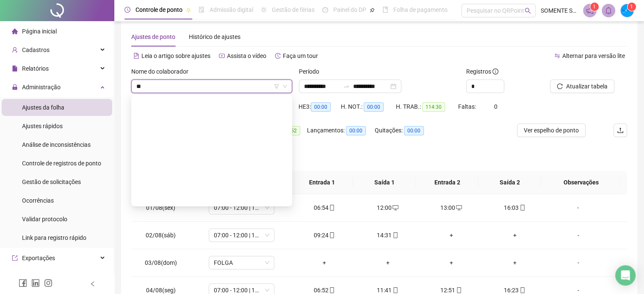
scroll to position [0, 0]
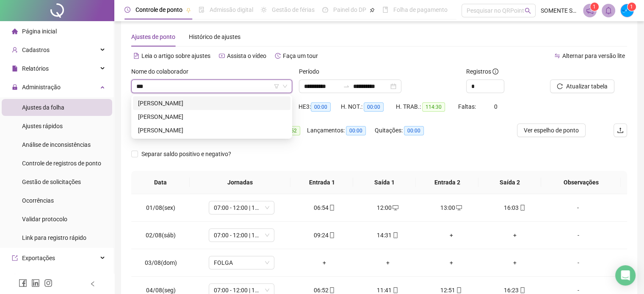
type input "****"
click at [176, 126] on div "[PERSON_NAME]" at bounding box center [211, 130] width 147 height 9
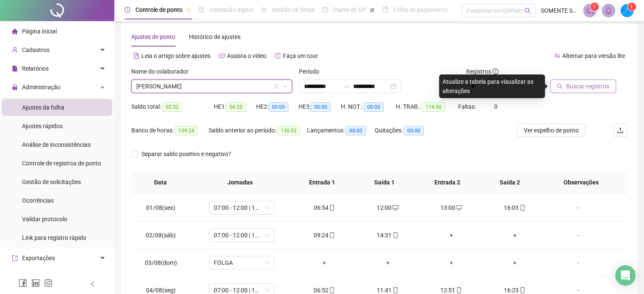
click at [588, 87] on span "Buscar registros" at bounding box center [587, 86] width 43 height 9
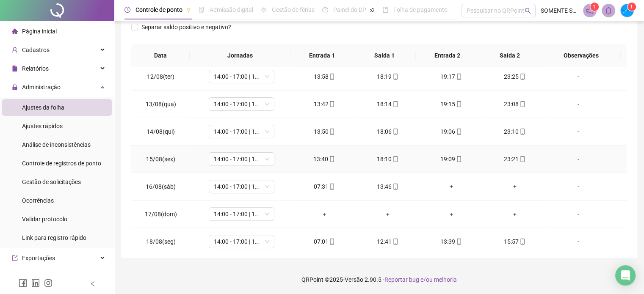
scroll to position [313, 0]
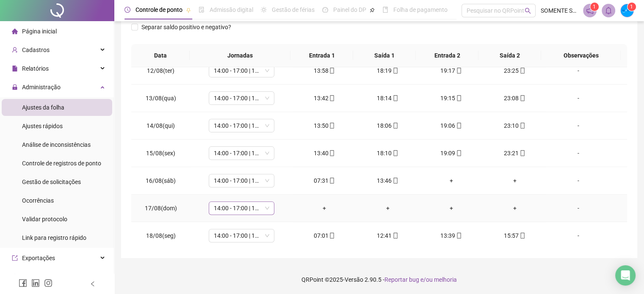
click at [228, 204] on span "14:00 - 17:00 | 18:00 - 23:00" at bounding box center [241, 208] width 55 height 13
type input "*****"
click at [276, 186] on span "Sim" at bounding box center [280, 184] width 10 height 9
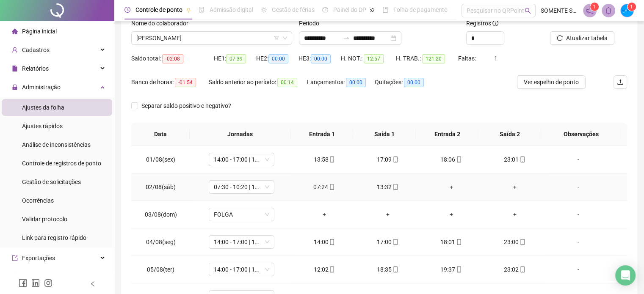
scroll to position [0, 0]
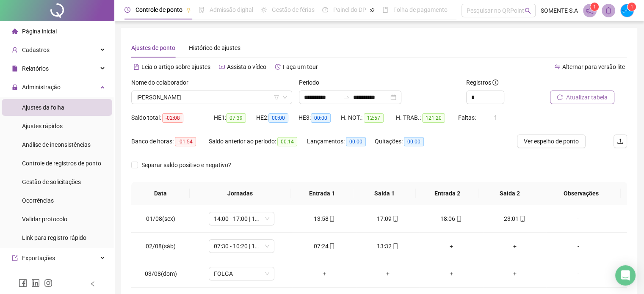
click at [579, 99] on span "Atualizar tabela" at bounding box center [586, 97] width 41 height 9
click at [178, 101] on span "[PERSON_NAME]" at bounding box center [211, 97] width 151 height 13
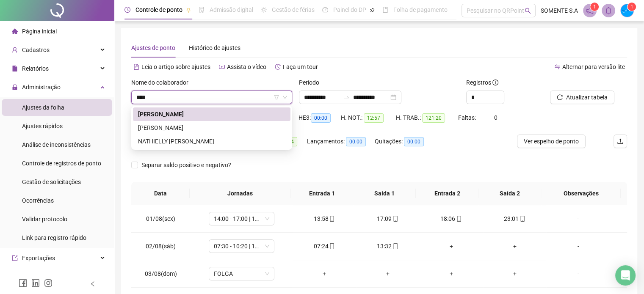
type input "*****"
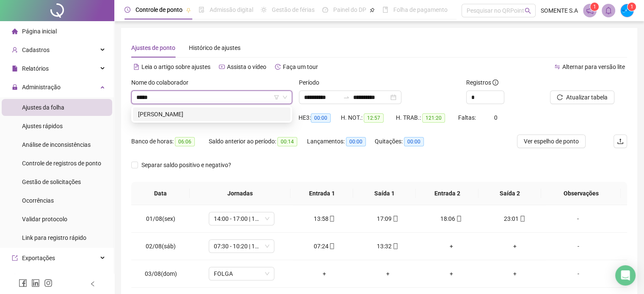
drag, startPoint x: 190, startPoint y: 114, endPoint x: 352, endPoint y: 129, distance: 162.4
click at [190, 114] on div "[PERSON_NAME]" at bounding box center [211, 114] width 147 height 9
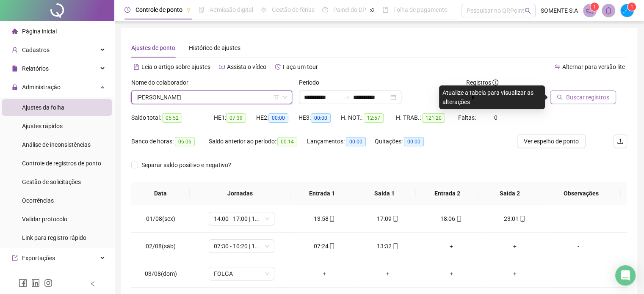
click at [574, 91] on button "Buscar registros" at bounding box center [583, 98] width 66 height 14
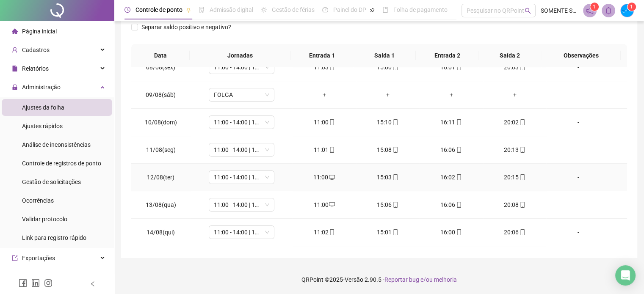
scroll to position [313, 0]
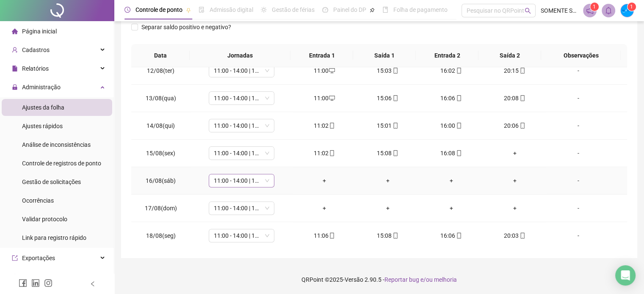
click at [230, 180] on span "11:00 - 14:00 | 15:00 - 20:00" at bounding box center [241, 180] width 55 height 13
type input "*****"
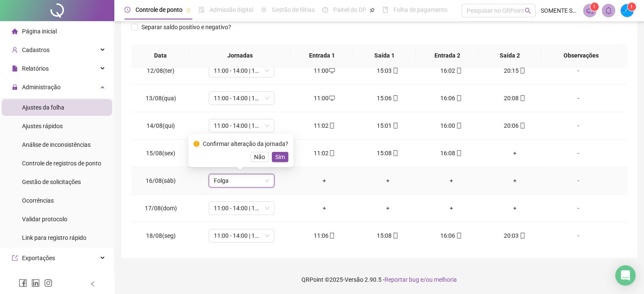
drag, startPoint x: 283, startPoint y: 157, endPoint x: 247, endPoint y: 199, distance: 55.3
click at [283, 157] on span "Sim" at bounding box center [280, 156] width 10 height 9
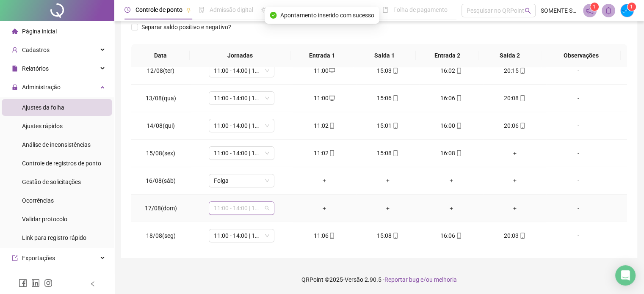
click at [238, 206] on span "11:00 - 14:00 | 15:00 - 20:00" at bounding box center [241, 208] width 55 height 13
type input "*****"
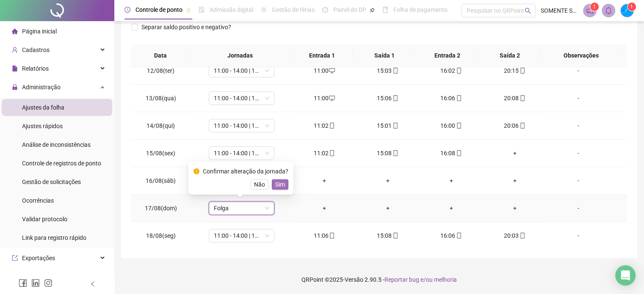
click at [275, 182] on span "Sim" at bounding box center [280, 184] width 10 height 9
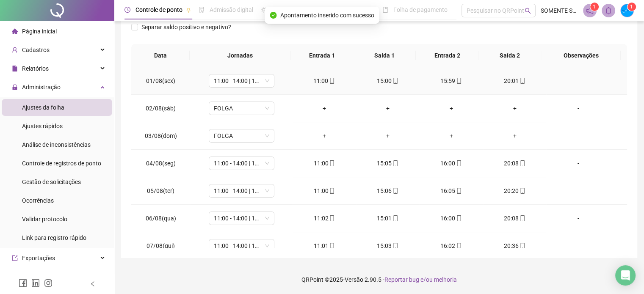
scroll to position [0, 0]
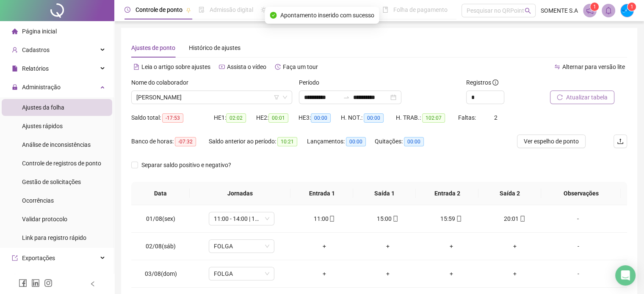
click at [571, 95] on span "Atualizar tabela" at bounding box center [586, 97] width 41 height 9
click at [197, 99] on span "[PERSON_NAME]" at bounding box center [211, 97] width 151 height 13
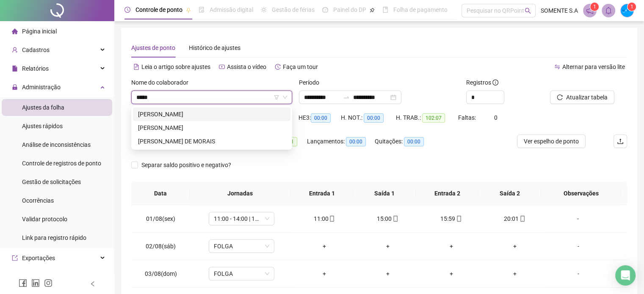
type input "******"
click at [215, 109] on div "[PERSON_NAME]" at bounding box center [211, 115] width 157 height 14
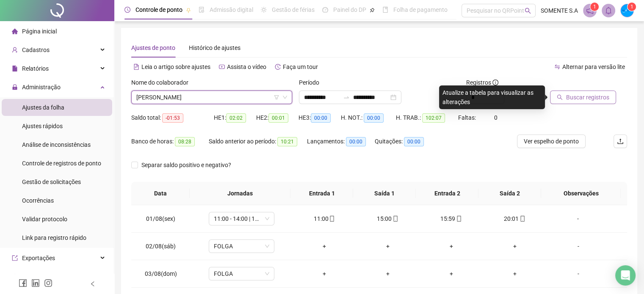
click at [580, 97] on span "Buscar registros" at bounding box center [587, 97] width 43 height 9
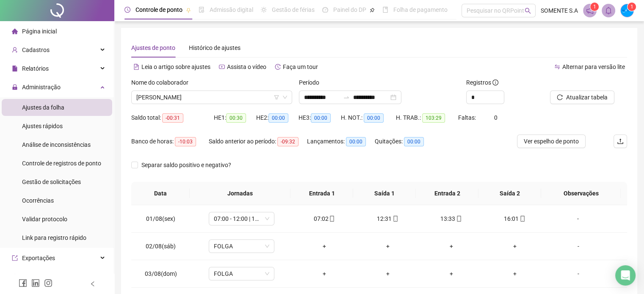
click at [181, 99] on span "[PERSON_NAME]" at bounding box center [211, 97] width 151 height 13
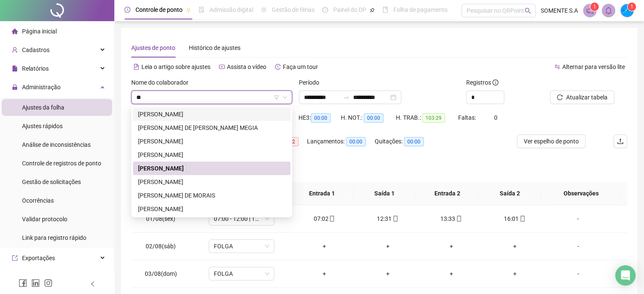
type input "***"
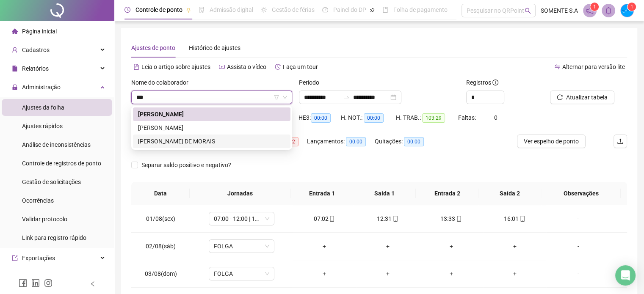
drag, startPoint x: 160, startPoint y: 142, endPoint x: 179, endPoint y: 147, distance: 19.4
click at [160, 142] on div "[PERSON_NAME] DE MORAIS" at bounding box center [211, 141] width 147 height 9
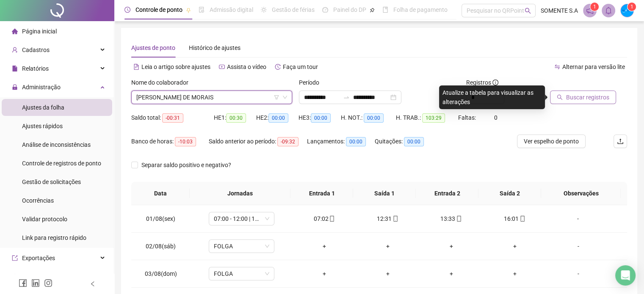
click at [596, 99] on span "Buscar registros" at bounding box center [587, 97] width 43 height 9
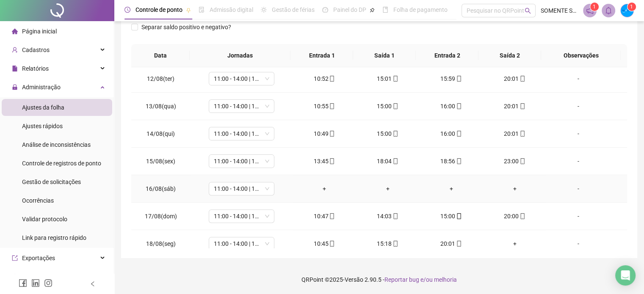
scroll to position [313, 0]
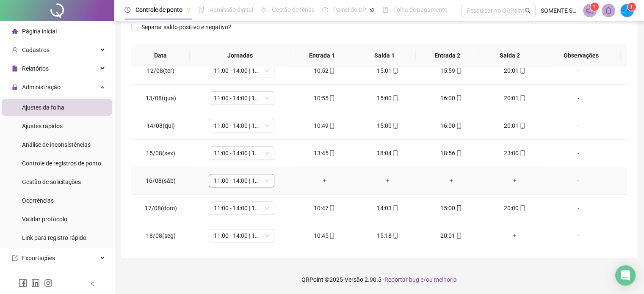
click at [248, 177] on span "11:00 - 14:00 | 15:00 - 20:00" at bounding box center [241, 180] width 55 height 13
type input "*****"
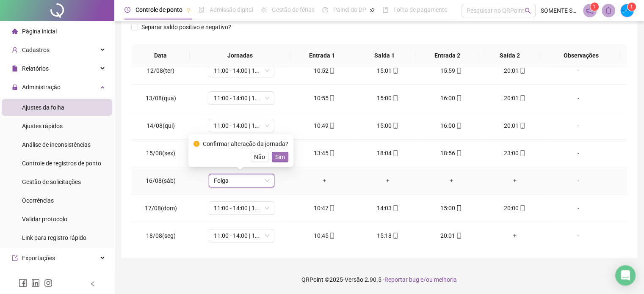
click at [276, 154] on span "Sim" at bounding box center [280, 156] width 10 height 9
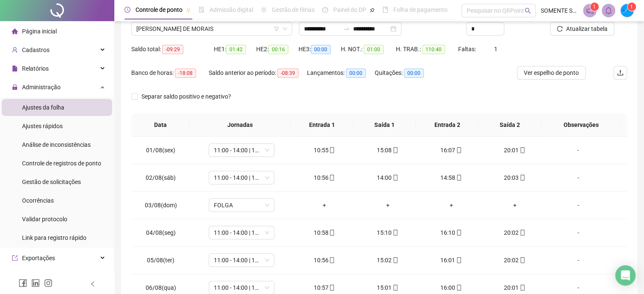
scroll to position [0, 0]
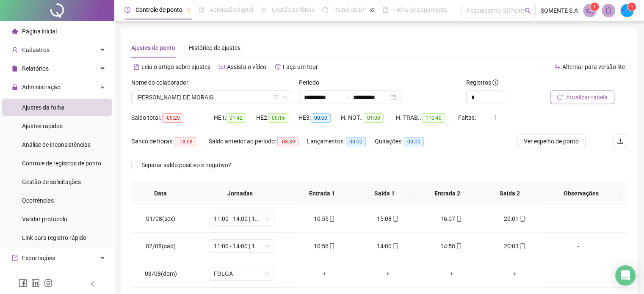
click at [588, 95] on span "Atualizar tabela" at bounding box center [586, 97] width 41 height 9
click at [163, 93] on span "[PERSON_NAME] DE MORAIS" at bounding box center [211, 97] width 151 height 13
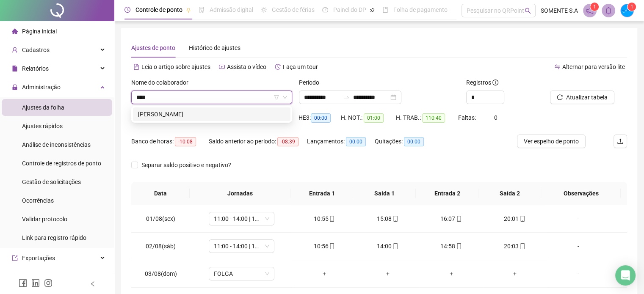
type input "*****"
drag, startPoint x: 252, startPoint y: 113, endPoint x: 263, endPoint y: 113, distance: 11.4
click at [252, 113] on div "[PERSON_NAME]" at bounding box center [211, 114] width 147 height 9
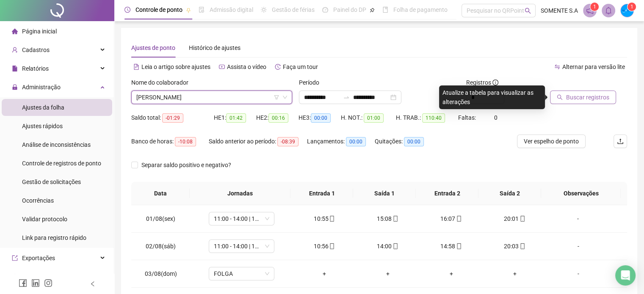
click at [572, 97] on span "Buscar registros" at bounding box center [587, 97] width 43 height 9
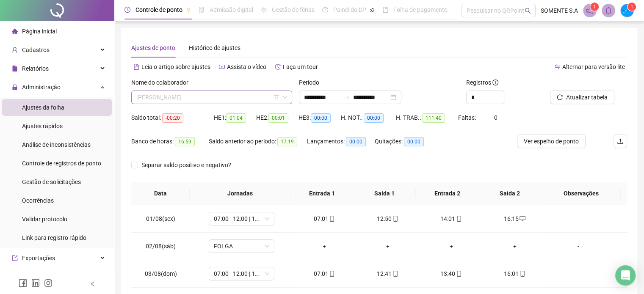
click at [181, 101] on span "[PERSON_NAME]" at bounding box center [211, 97] width 151 height 13
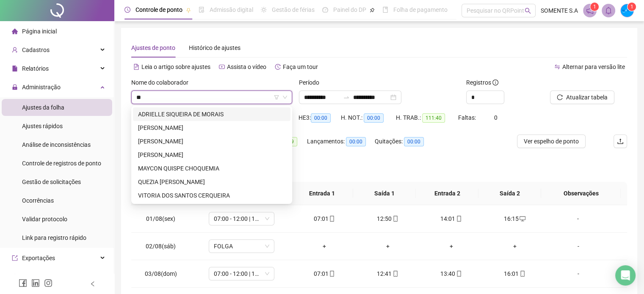
type input "***"
click at [182, 178] on div "QUEZIA [PERSON_NAME]" at bounding box center [211, 181] width 147 height 9
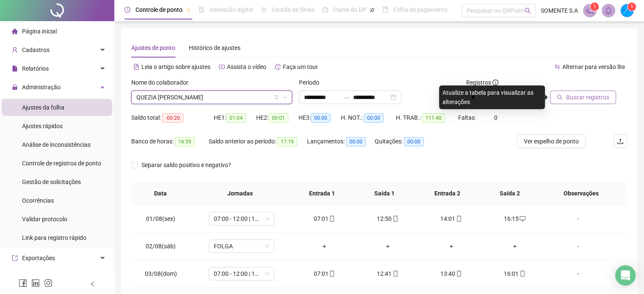
click at [591, 98] on span "Buscar registros" at bounding box center [587, 97] width 43 height 9
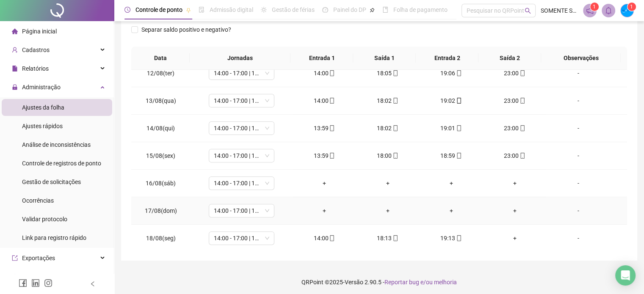
scroll to position [138, 0]
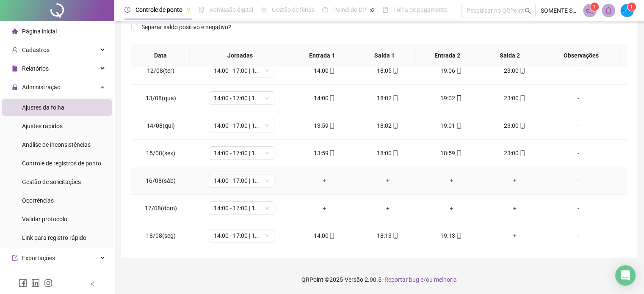
drag, startPoint x: 224, startPoint y: 184, endPoint x: 262, endPoint y: 186, distance: 37.7
click at [226, 184] on span "14:00 - 17:00 | 18:00 - 23:00" at bounding box center [241, 180] width 55 height 13
type input "*****"
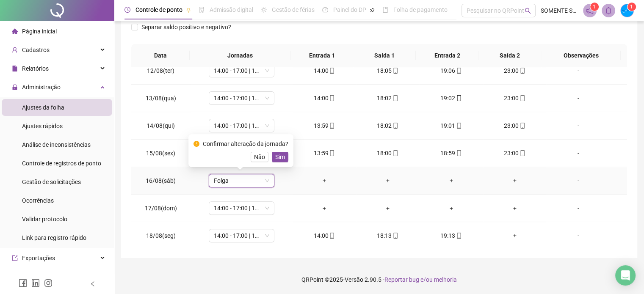
click at [286, 159] on button "Sim" at bounding box center [280, 157] width 17 height 10
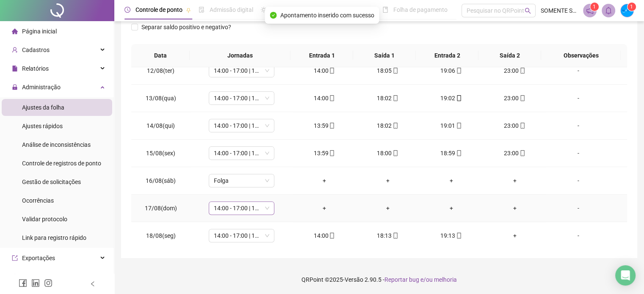
click at [237, 210] on span "14:00 - 17:00 | 18:00 - 23:00" at bounding box center [241, 208] width 55 height 13
type input "*****"
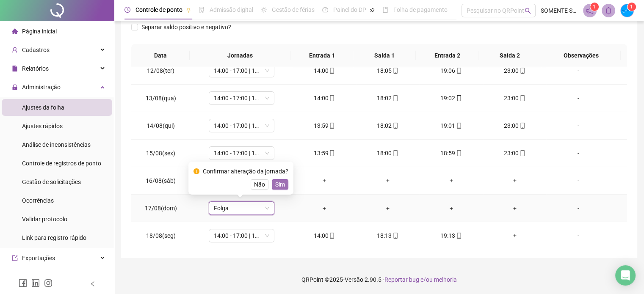
click at [279, 185] on span "Sim" at bounding box center [280, 184] width 10 height 9
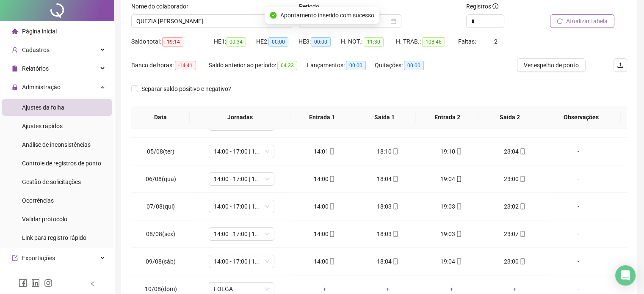
scroll to position [0, 0]
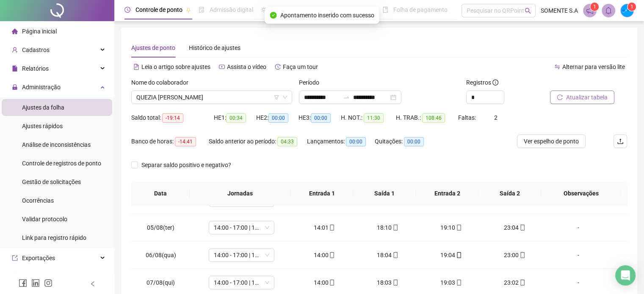
click at [586, 93] on span "Atualizar tabela" at bounding box center [586, 97] width 41 height 9
click at [152, 97] on span "QUEZIA [PERSON_NAME]" at bounding box center [211, 97] width 151 height 13
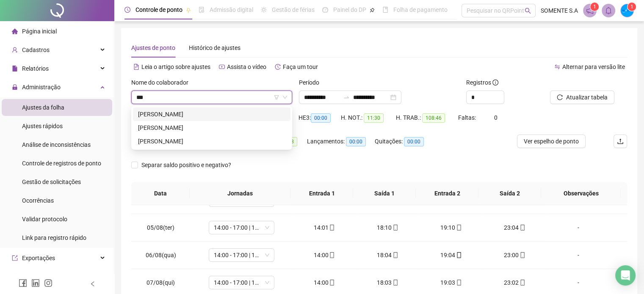
type input "****"
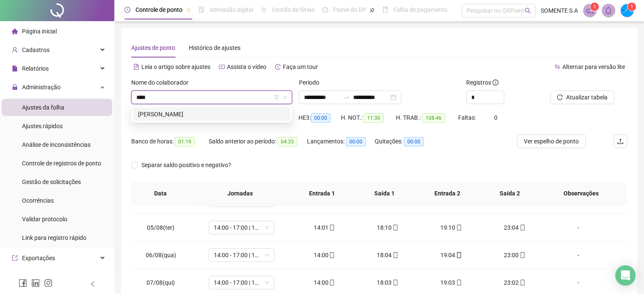
click at [229, 114] on div "[PERSON_NAME]" at bounding box center [211, 114] width 147 height 9
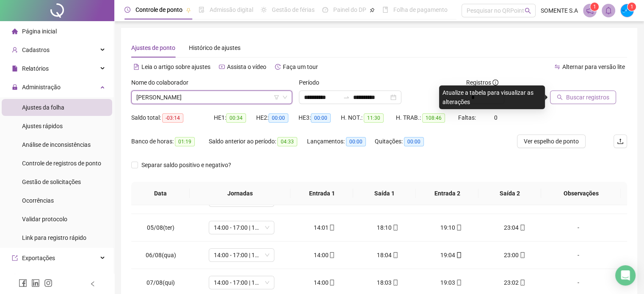
click at [566, 96] on span "Buscar registros" at bounding box center [587, 97] width 43 height 9
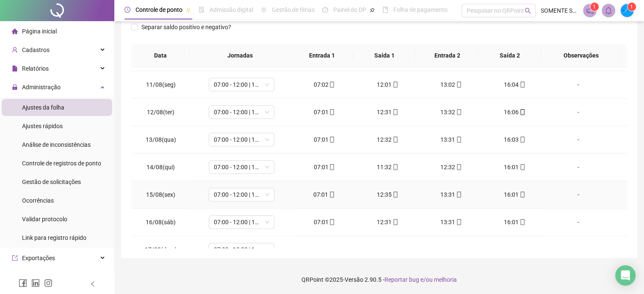
scroll to position [313, 0]
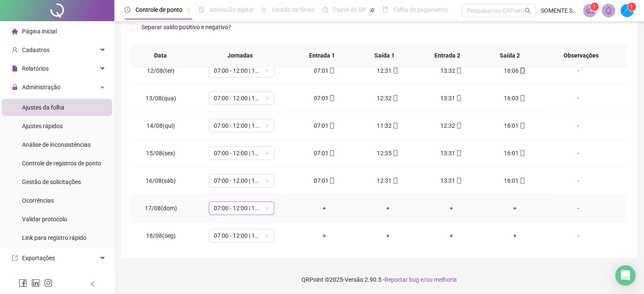
click at [226, 207] on span "07:00 - 12:00 | 13:00 - 16:00" at bounding box center [241, 208] width 55 height 13
type input "*****"
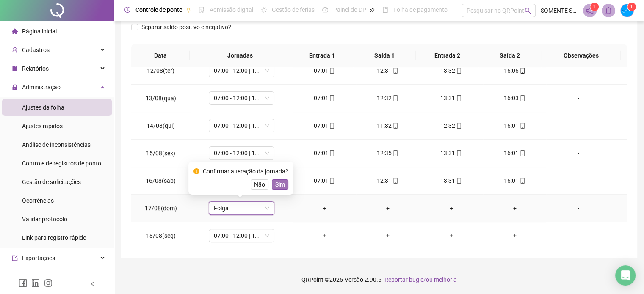
click at [275, 188] on span "Sim" at bounding box center [280, 184] width 10 height 9
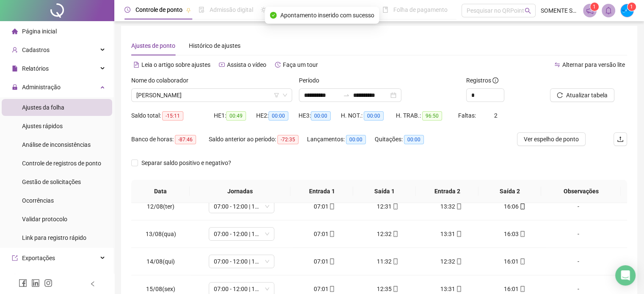
scroll to position [0, 0]
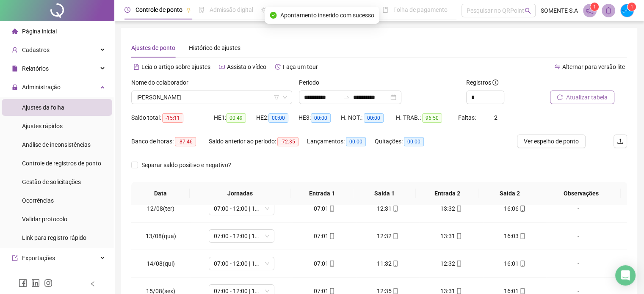
click at [601, 97] on span "Atualizar tabela" at bounding box center [586, 97] width 41 height 9
click at [167, 99] on span "[PERSON_NAME]" at bounding box center [211, 97] width 151 height 13
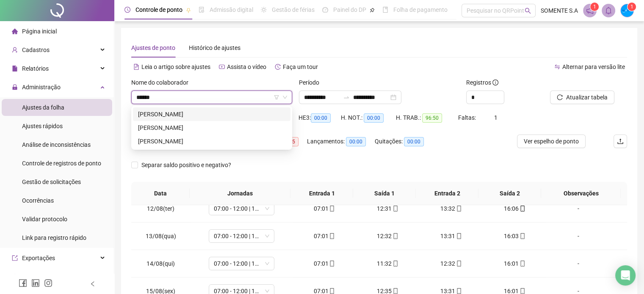
type input "*******"
click at [215, 115] on div "[PERSON_NAME]" at bounding box center [211, 114] width 147 height 9
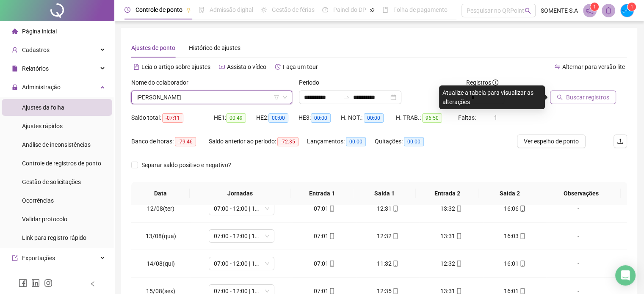
click at [576, 94] on span "Buscar registros" at bounding box center [587, 97] width 43 height 9
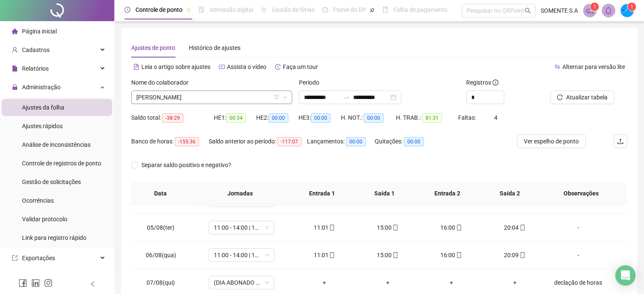
click at [166, 98] on span "[PERSON_NAME]" at bounding box center [211, 97] width 151 height 13
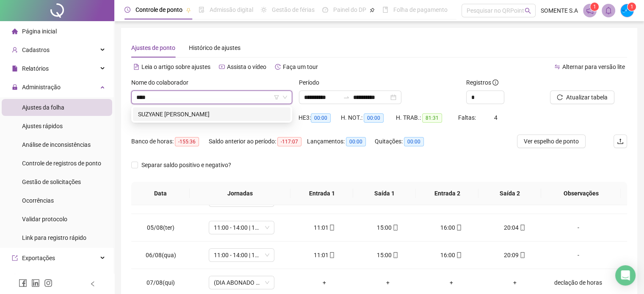
type input "****"
click at [248, 124] on div "HE 1: 00:34" at bounding box center [235, 118] width 42 height 14
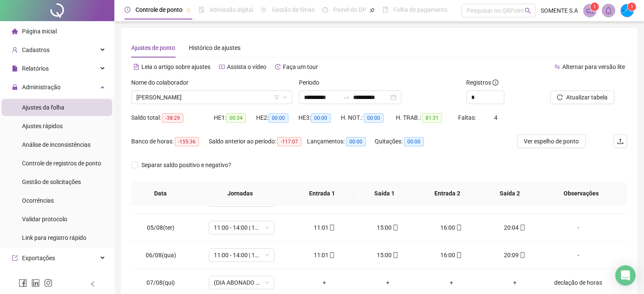
click at [254, 111] on div "HE 1: 00:34" at bounding box center [235, 118] width 42 height 14
click at [185, 99] on span "[PERSON_NAME]" at bounding box center [211, 97] width 151 height 13
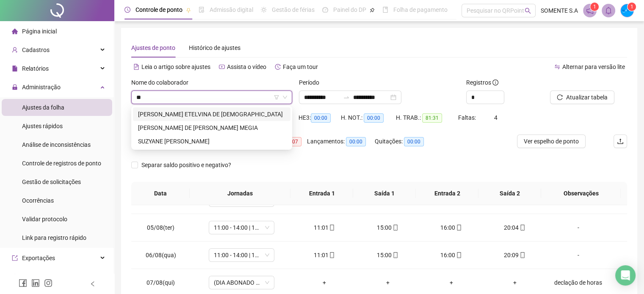
type input "***"
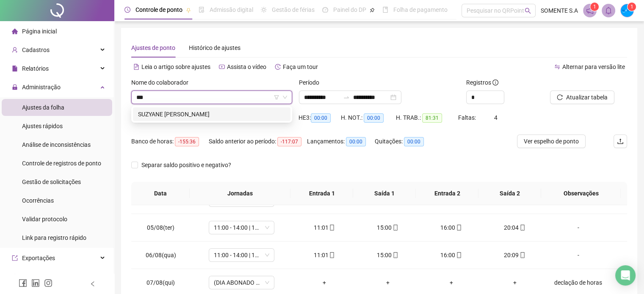
click at [227, 113] on div "SUZYANE [PERSON_NAME]" at bounding box center [211, 114] width 147 height 9
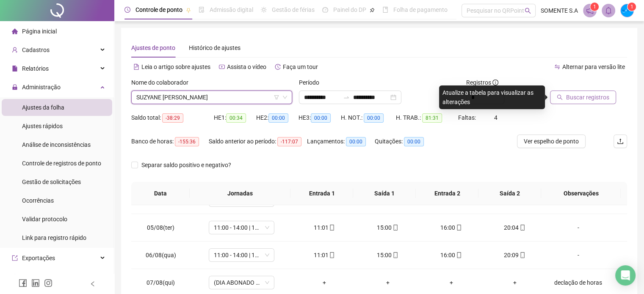
click at [586, 99] on span "Buscar registros" at bounding box center [587, 97] width 43 height 9
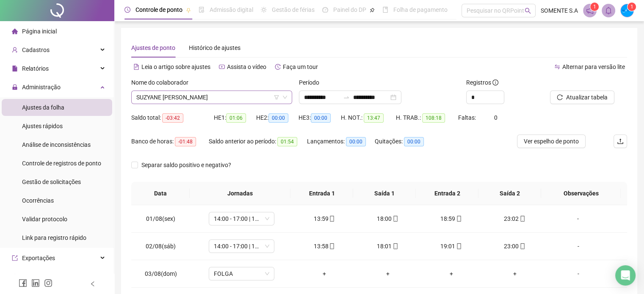
drag, startPoint x: 164, startPoint y: 96, endPoint x: 169, endPoint y: 99, distance: 5.8
click at [164, 97] on span "SUZYANE [PERSON_NAME]" at bounding box center [211, 97] width 151 height 13
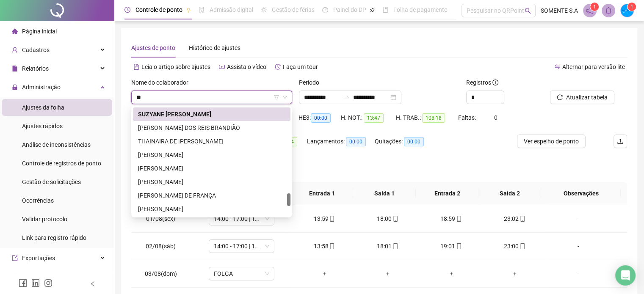
scroll to position [41, 0]
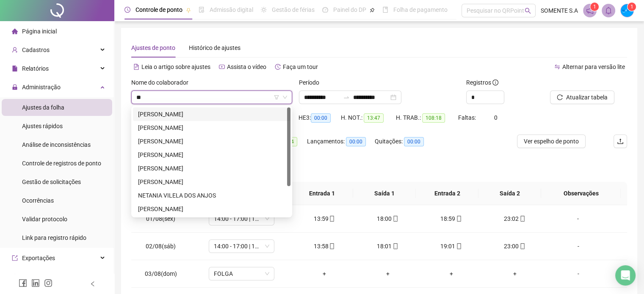
type input "*"
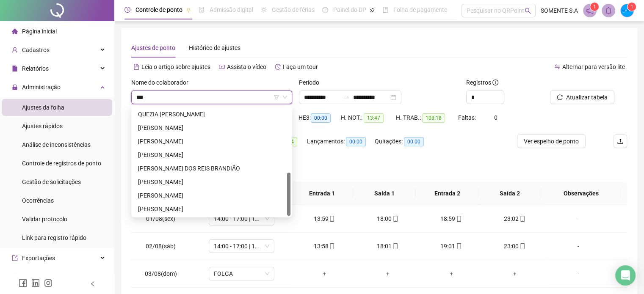
scroll to position [0, 0]
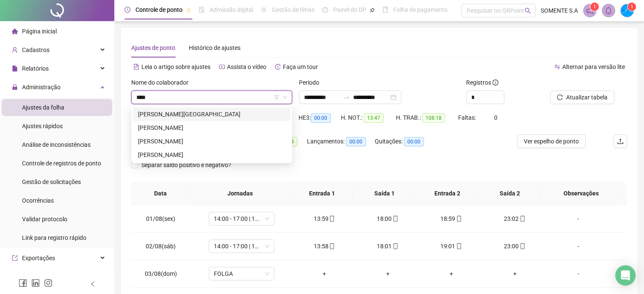
type input "****"
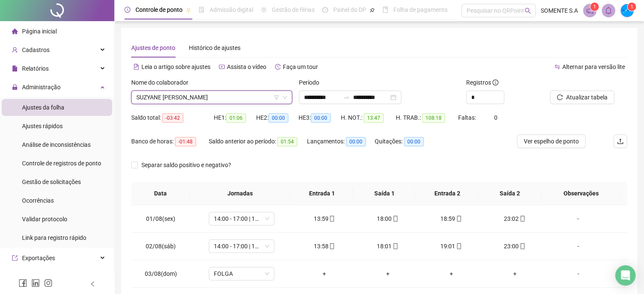
click at [170, 93] on span "SUZYANE [PERSON_NAME]" at bounding box center [211, 97] width 151 height 13
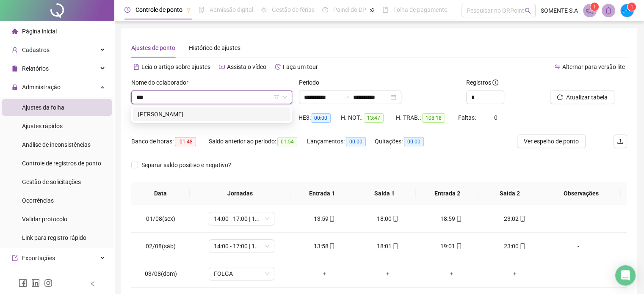
type input "****"
click at [161, 114] on div "[PERSON_NAME]" at bounding box center [211, 114] width 147 height 9
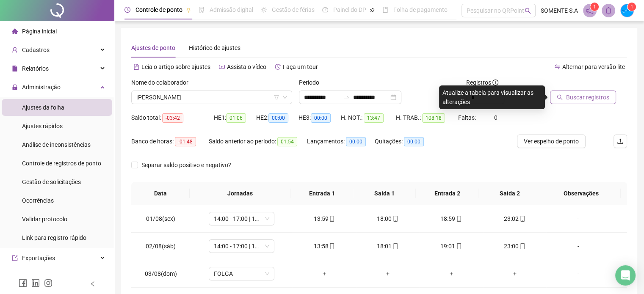
click at [577, 99] on span "Buscar registros" at bounding box center [587, 97] width 43 height 9
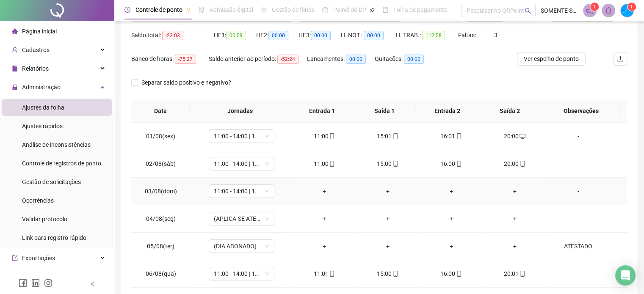
scroll to position [127, 0]
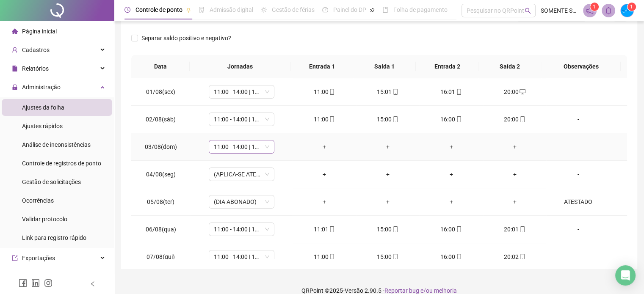
click at [267, 148] on span "11:00 - 14:00 | 15:00 - 20:00" at bounding box center [241, 147] width 55 height 13
type input "*****"
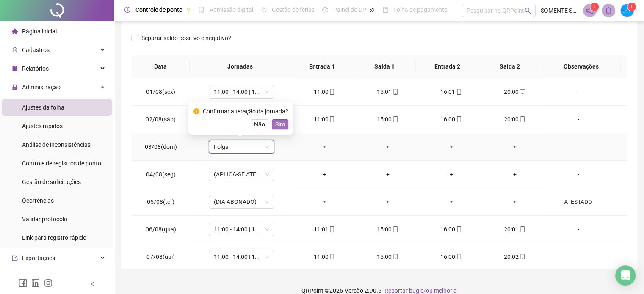
click at [284, 124] on button "Sim" at bounding box center [280, 124] width 17 height 10
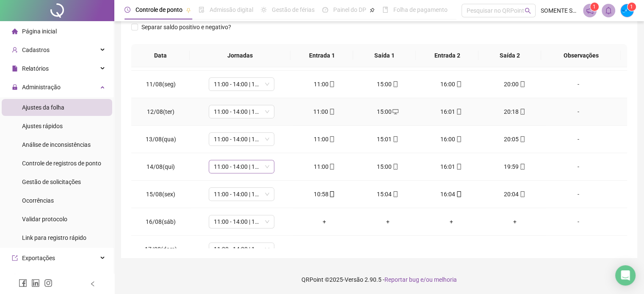
scroll to position [313, 0]
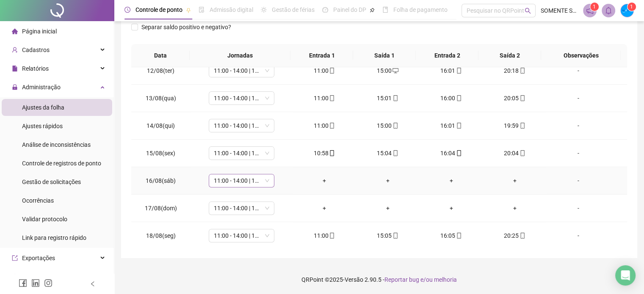
click at [248, 181] on span "11:00 - 14:00 | 15:00 - 20:00" at bounding box center [241, 180] width 55 height 13
type input "*****"
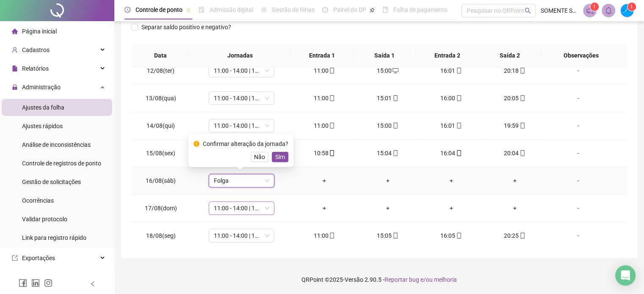
drag, startPoint x: 276, startPoint y: 157, endPoint x: 247, endPoint y: 209, distance: 60.1
click at [276, 157] on span "Sim" at bounding box center [280, 156] width 10 height 9
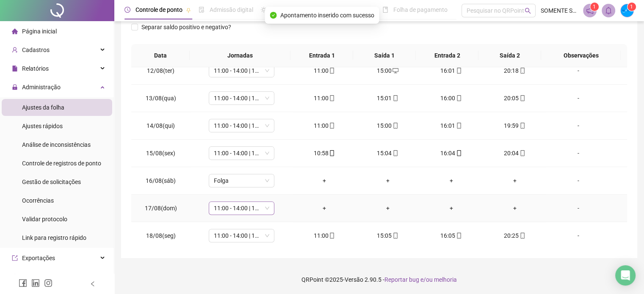
click at [238, 207] on span "11:00 - 14:00 | 15:00 - 20:00" at bounding box center [241, 208] width 55 height 13
type input "*****"
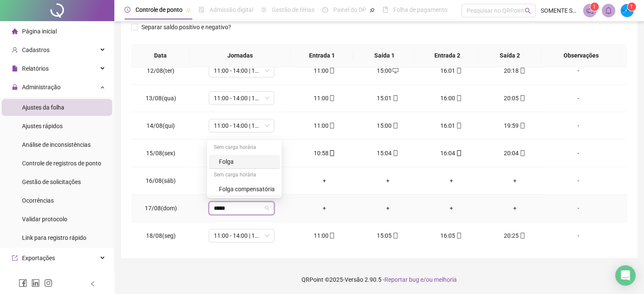
click at [228, 160] on div "Folga" at bounding box center [247, 161] width 56 height 9
click at [276, 186] on span "Sim" at bounding box center [280, 184] width 10 height 9
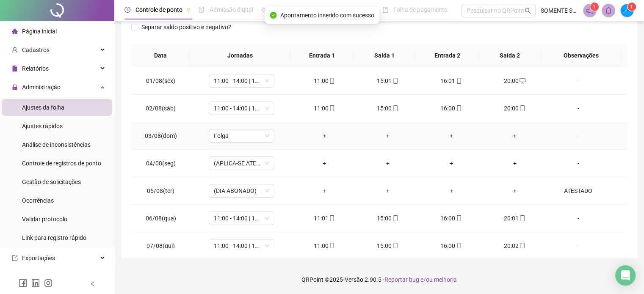
scroll to position [0, 0]
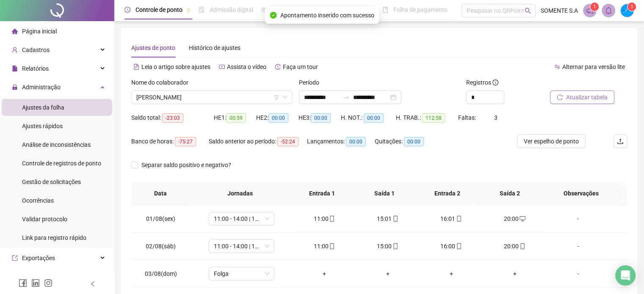
click at [593, 100] on span "Atualizar tabela" at bounding box center [586, 97] width 41 height 9
click at [186, 97] on span "[PERSON_NAME]" at bounding box center [211, 97] width 151 height 13
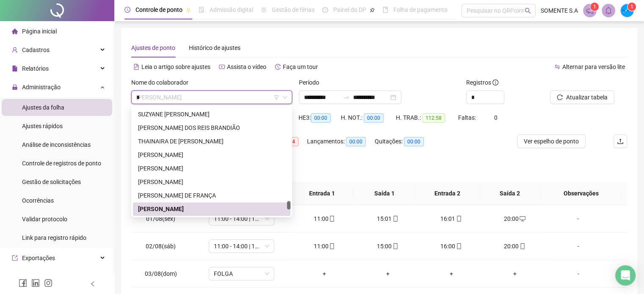
scroll to position [772, 0]
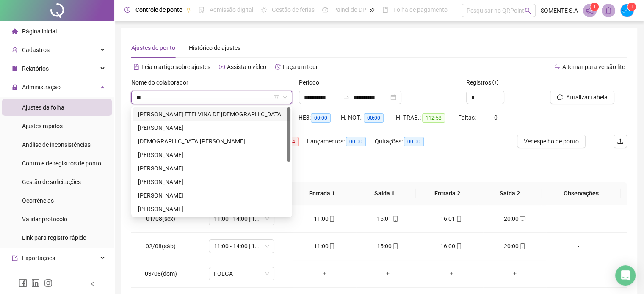
type input "***"
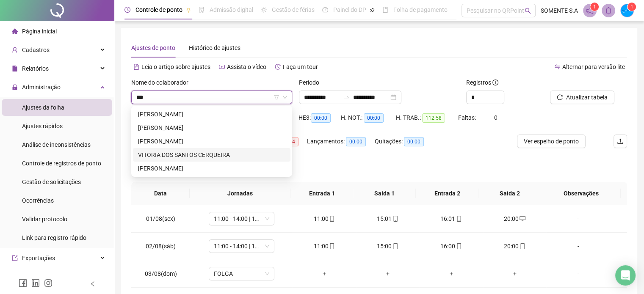
drag, startPoint x: 217, startPoint y: 154, endPoint x: 234, endPoint y: 155, distance: 17.4
click at [217, 154] on div "VITORIA DOS SANTOS CERQUEIRA" at bounding box center [211, 154] width 147 height 9
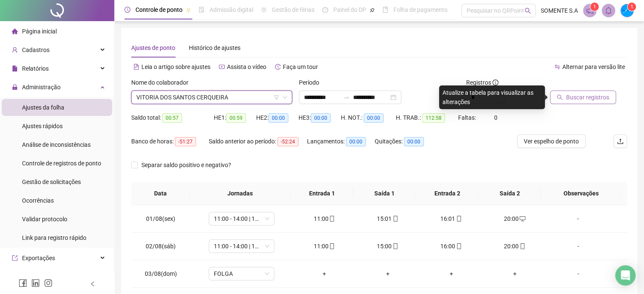
click at [602, 101] on span "Buscar registros" at bounding box center [587, 97] width 43 height 9
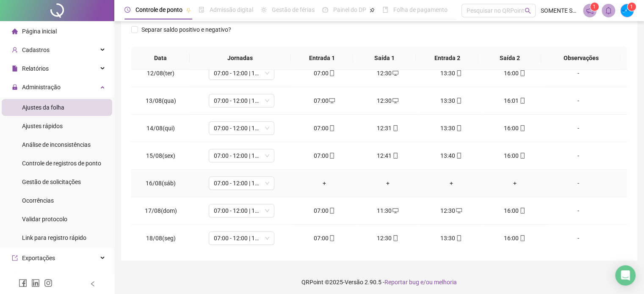
scroll to position [138, 0]
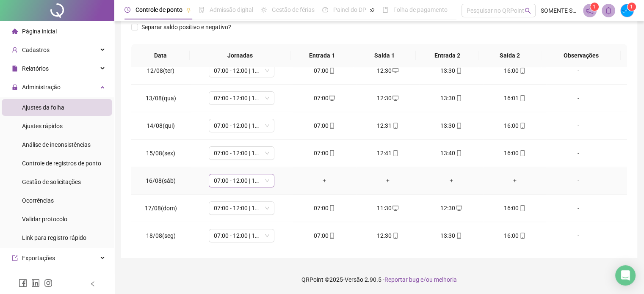
click at [247, 182] on span "07:00 - 12:00 | 13:00 - 16:00" at bounding box center [241, 180] width 55 height 13
type input "*****"
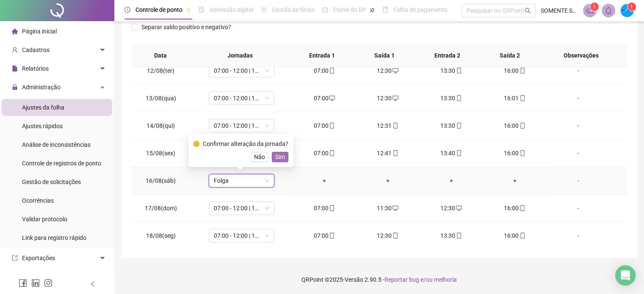
click at [279, 158] on span "Sim" at bounding box center [280, 156] width 10 height 9
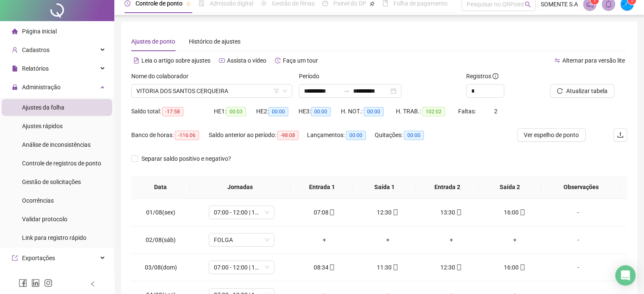
scroll to position [0, 0]
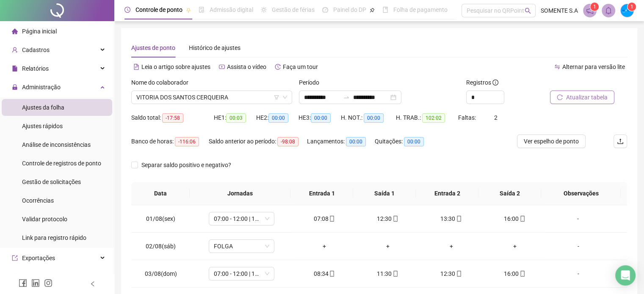
click at [600, 95] on span "Atualizar tabela" at bounding box center [586, 97] width 41 height 9
click at [163, 98] on span "VITORIA DOS SANTOS CERQUEIRA" at bounding box center [211, 97] width 151 height 13
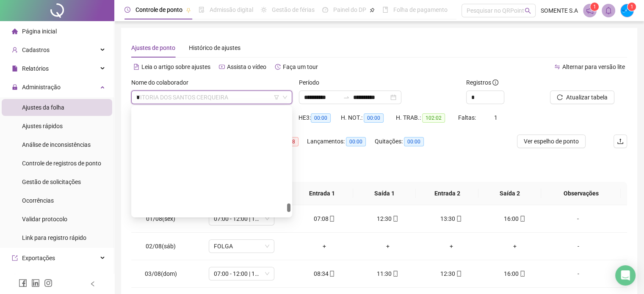
type input "**"
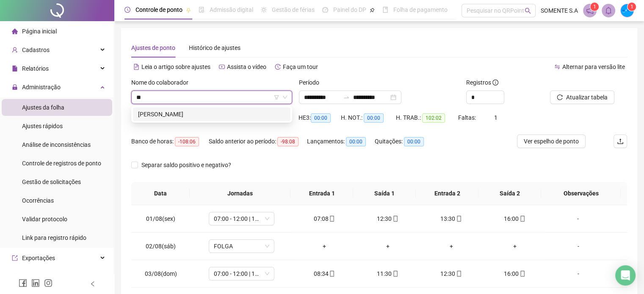
drag, startPoint x: 156, startPoint y: 111, endPoint x: 185, endPoint y: 116, distance: 30.1
click at [156, 111] on div "[PERSON_NAME]" at bounding box center [211, 114] width 147 height 9
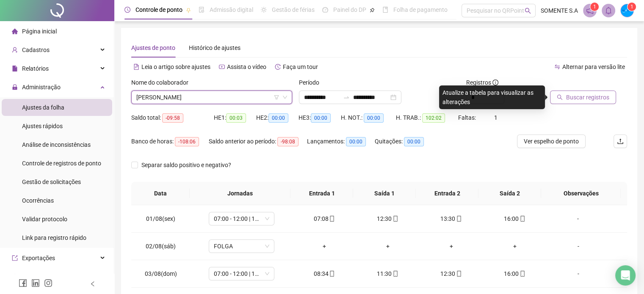
click at [569, 96] on span "Buscar registros" at bounding box center [587, 97] width 43 height 9
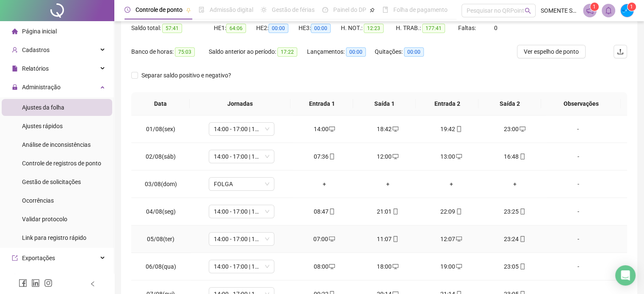
scroll to position [53, 0]
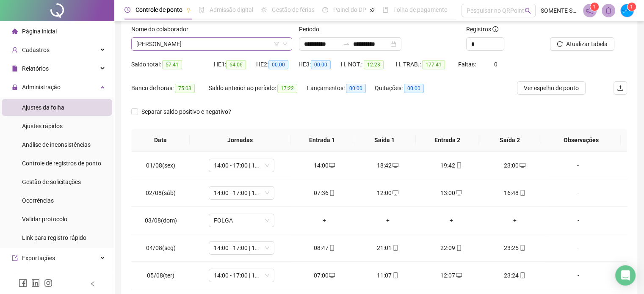
click at [173, 38] on span "[PERSON_NAME]" at bounding box center [211, 44] width 151 height 13
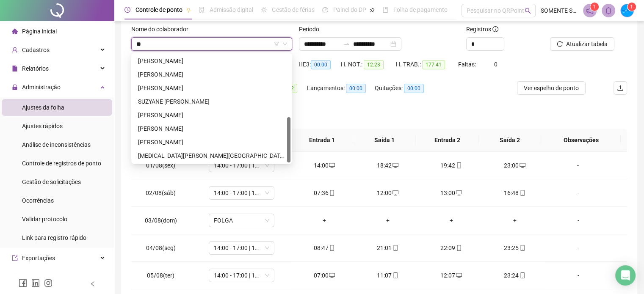
scroll to position [0, 0]
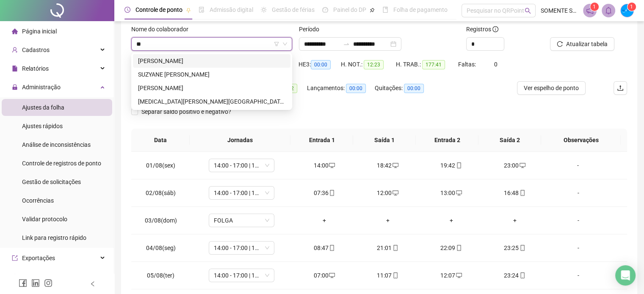
type input "***"
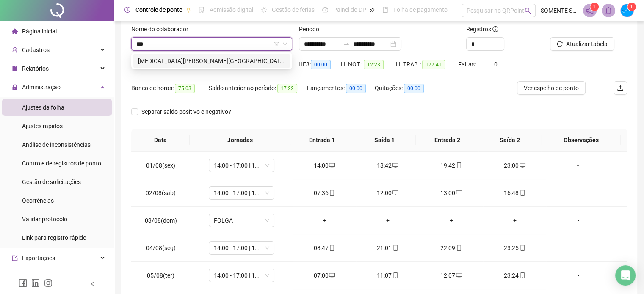
click at [218, 57] on div "[MEDICAL_DATA][PERSON_NAME][GEOGRAPHIC_DATA]" at bounding box center [211, 60] width 147 height 9
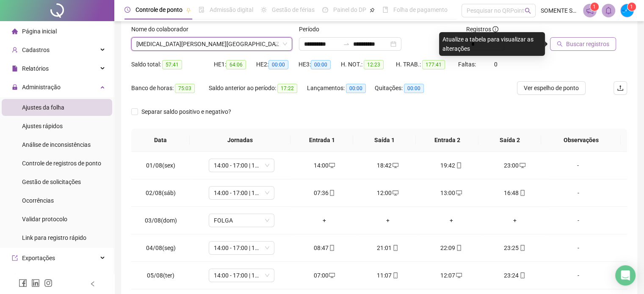
click at [579, 47] on span "Buscar registros" at bounding box center [587, 43] width 43 height 9
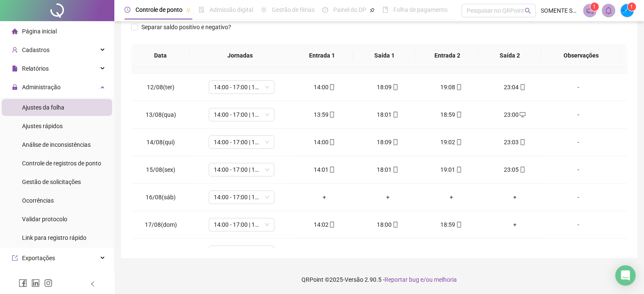
scroll to position [313, 0]
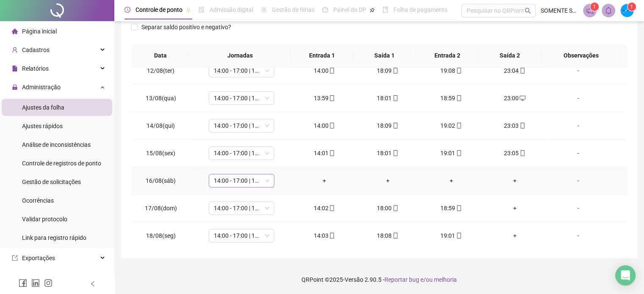
click at [257, 182] on span "14:00 - 17:00 | 18:00 - 23:00" at bounding box center [241, 180] width 55 height 13
type input "*****"
click at [245, 128] on div "Folga" at bounding box center [244, 134] width 71 height 14
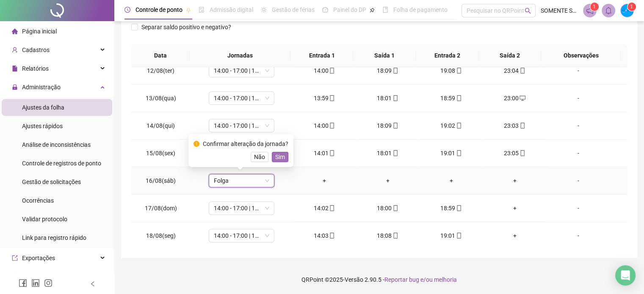
click at [276, 160] on span "Sim" at bounding box center [280, 156] width 10 height 9
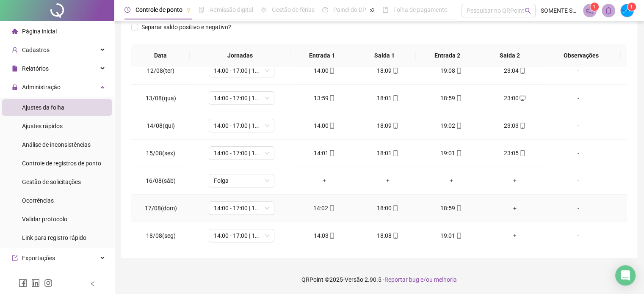
click at [511, 208] on div "+" at bounding box center [515, 208] width 50 height 9
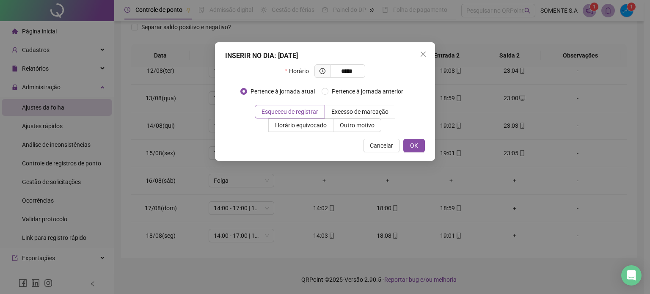
type input "*****"
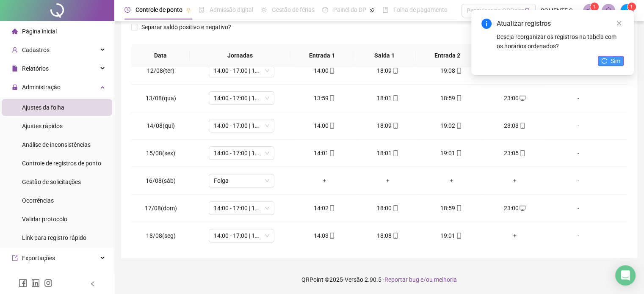
click at [607, 59] on button "Sim" at bounding box center [611, 61] width 26 height 10
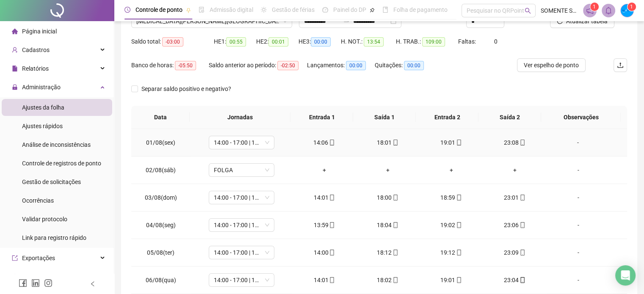
scroll to position [0, 0]
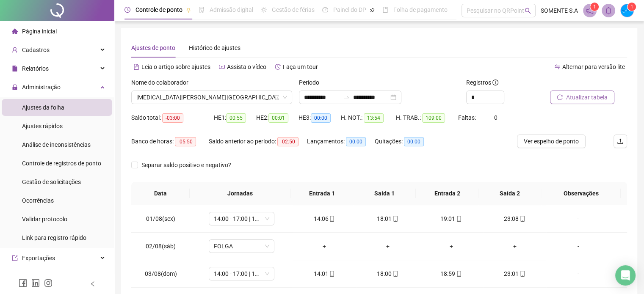
click at [554, 101] on button "Atualizar tabela" at bounding box center [582, 98] width 64 height 14
click at [478, 157] on div "Banco de horas: -05:50 Saldo anterior ao período: -02:50 Lançamentos: 00:00 Qui…" at bounding box center [317, 147] width 372 height 24
click at [154, 103] on span "[MEDICAL_DATA][PERSON_NAME][GEOGRAPHIC_DATA]" at bounding box center [211, 97] width 151 height 13
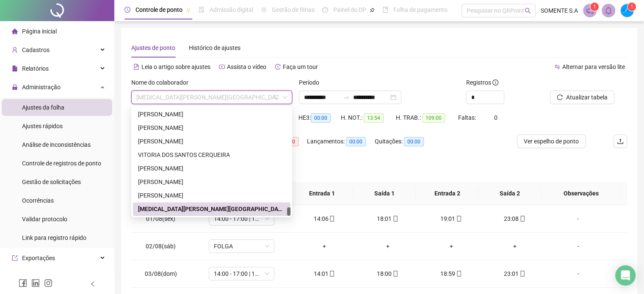
type input "*"
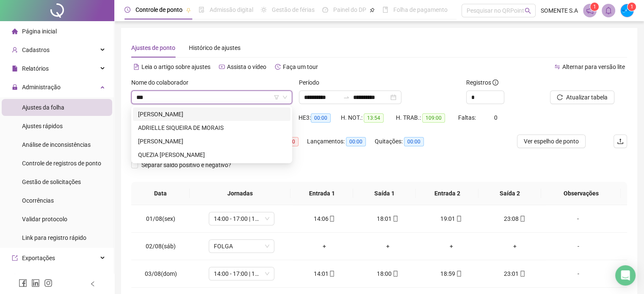
scroll to position [0, 0]
type input "****"
click at [190, 130] on div "ADRIELLE SIQUEIRA DE MORAIS" at bounding box center [211, 127] width 147 height 9
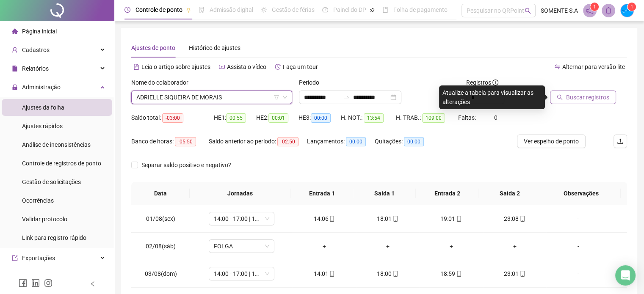
click at [566, 99] on span "Buscar registros" at bounding box center [587, 97] width 43 height 9
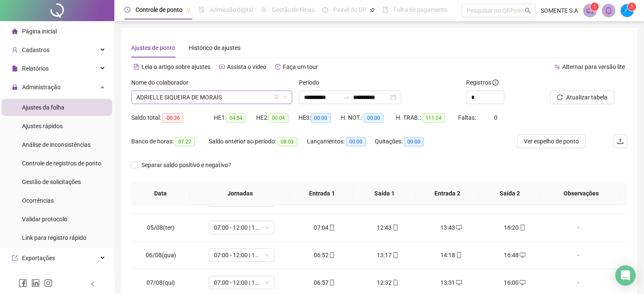
click at [167, 95] on span "ADRIELLE SIQUEIRA DE MORAIS" at bounding box center [211, 97] width 151 height 13
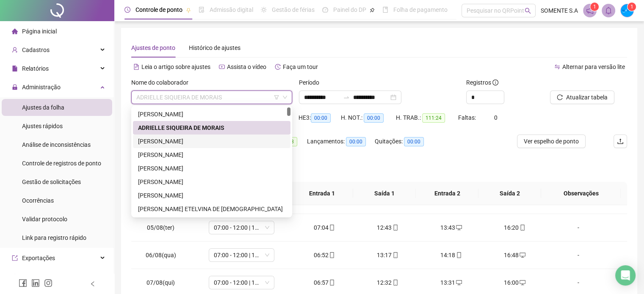
drag, startPoint x: 193, startPoint y: 144, endPoint x: 213, endPoint y: 141, distance: 19.7
click at [193, 144] on div "[PERSON_NAME]" at bounding box center [211, 141] width 147 height 9
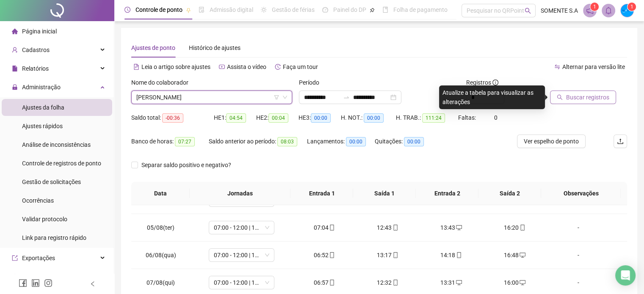
click at [584, 93] on span "Buscar registros" at bounding box center [587, 97] width 43 height 9
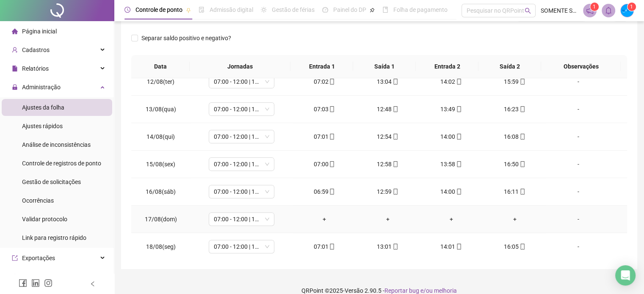
scroll to position [138, 0]
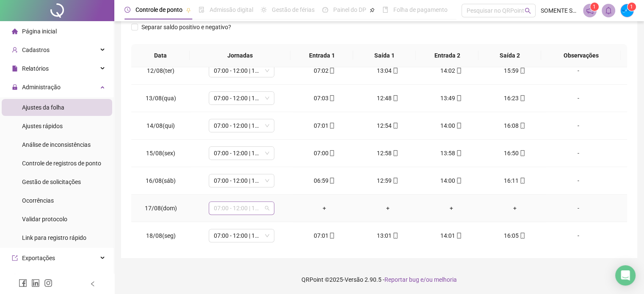
click at [231, 207] on span "07:00 - 12:00 | 13:00 - 16:00" at bounding box center [241, 208] width 55 height 13
type input "*****"
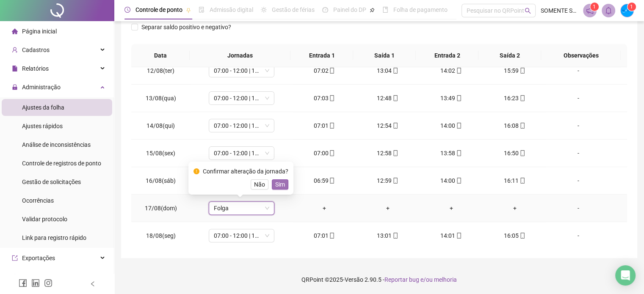
click at [284, 188] on button "Sim" at bounding box center [280, 185] width 17 height 10
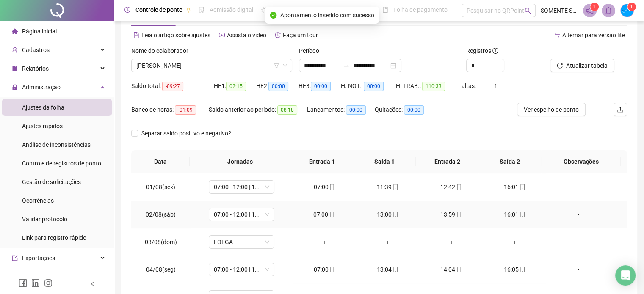
scroll to position [11, 0]
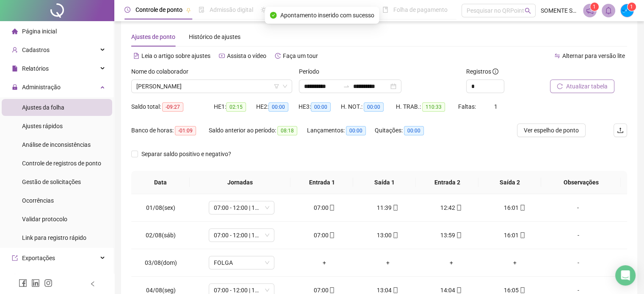
click at [585, 87] on span "Atualizar tabela" at bounding box center [586, 86] width 41 height 9
click at [188, 80] on span "[PERSON_NAME]" at bounding box center [211, 86] width 151 height 13
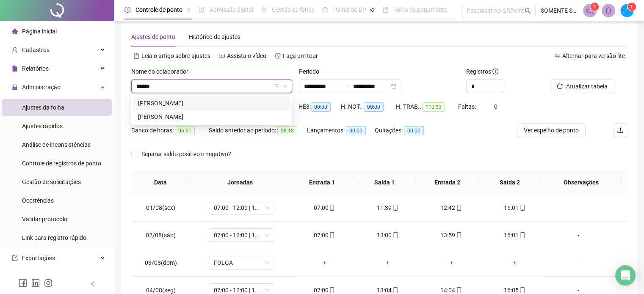
type input "******"
click at [214, 115] on div "[PERSON_NAME]" at bounding box center [211, 116] width 147 height 9
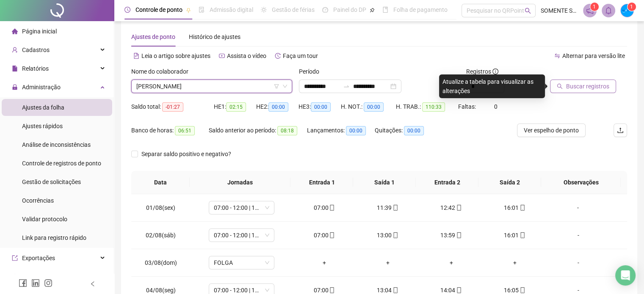
click at [596, 84] on span "Buscar registros" at bounding box center [587, 86] width 43 height 9
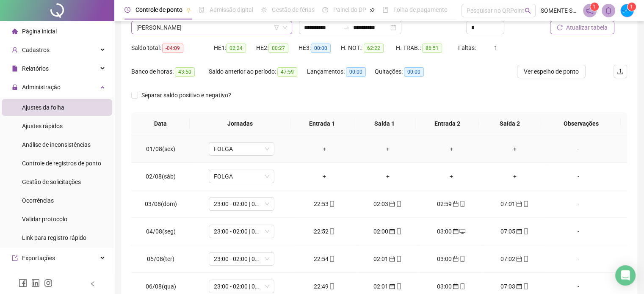
scroll to position [0, 0]
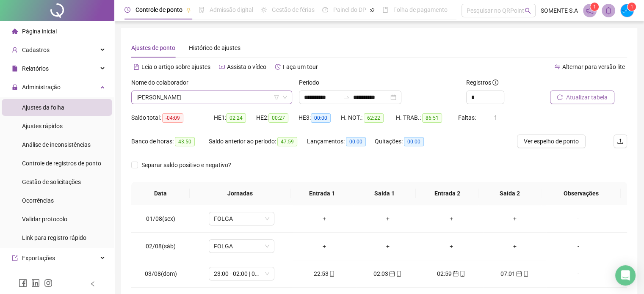
click at [178, 93] on span "[PERSON_NAME]" at bounding box center [211, 97] width 151 height 13
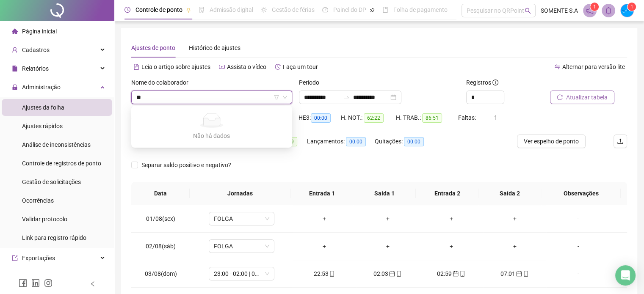
type input "*"
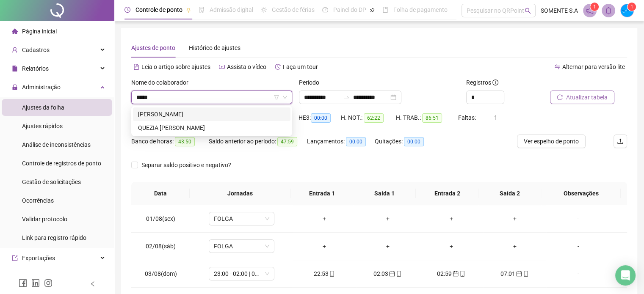
type input "******"
click at [247, 114] on div "[PERSON_NAME]" at bounding box center [211, 114] width 147 height 9
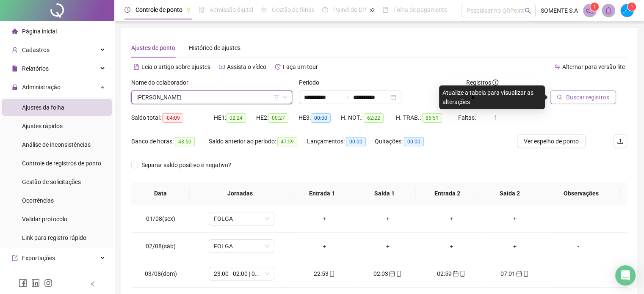
click at [578, 99] on span "Buscar registros" at bounding box center [587, 97] width 43 height 9
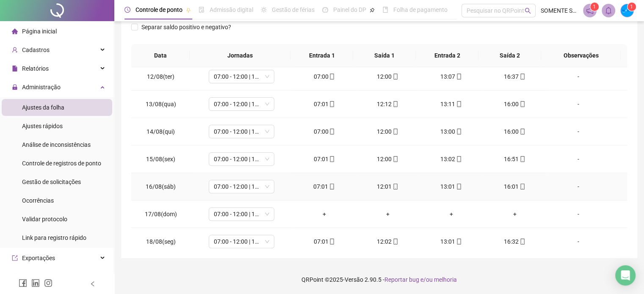
scroll to position [313, 0]
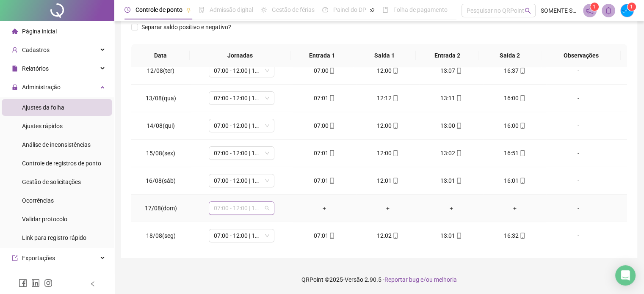
click at [224, 207] on span "07:00 - 12:00 | 13:00 - 16:00" at bounding box center [241, 208] width 55 height 13
type input "*****"
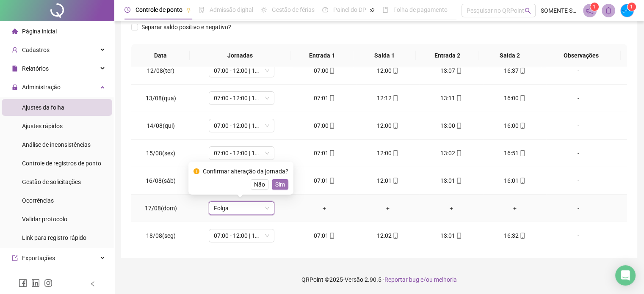
click at [279, 186] on span "Sim" at bounding box center [280, 184] width 10 height 9
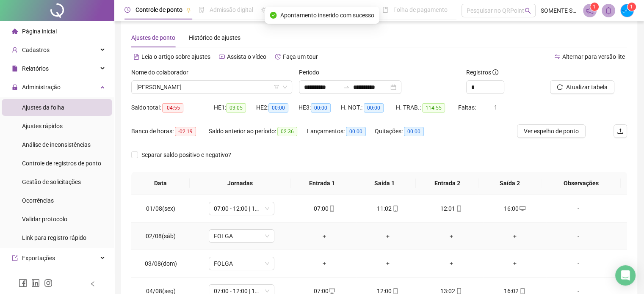
scroll to position [0, 0]
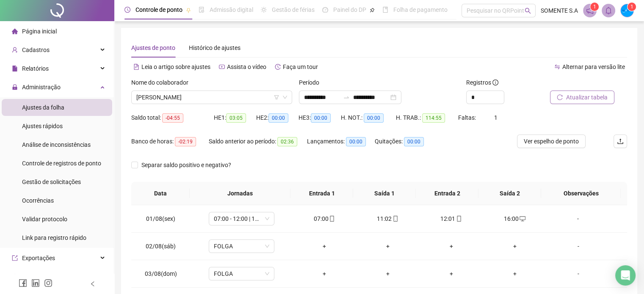
click at [576, 99] on span "Atualizar tabela" at bounding box center [586, 97] width 41 height 9
click at [202, 91] on input "search" at bounding box center [207, 97] width 143 height 13
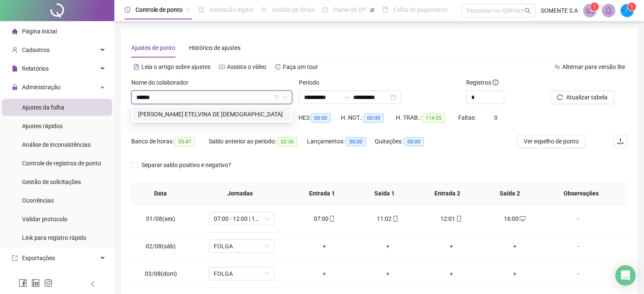
type input "*******"
click at [206, 115] on div "[PERSON_NAME] ETELVINA DE [DEMOGRAPHIC_DATA]" at bounding box center [211, 114] width 147 height 9
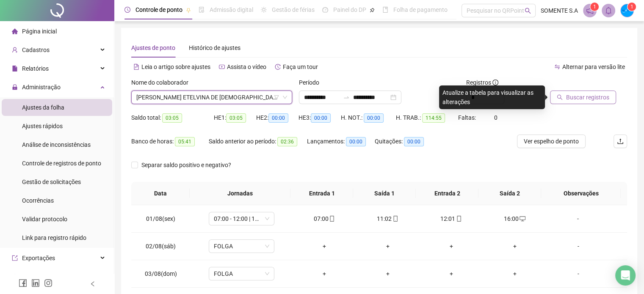
click at [571, 97] on span "Buscar registros" at bounding box center [587, 97] width 43 height 9
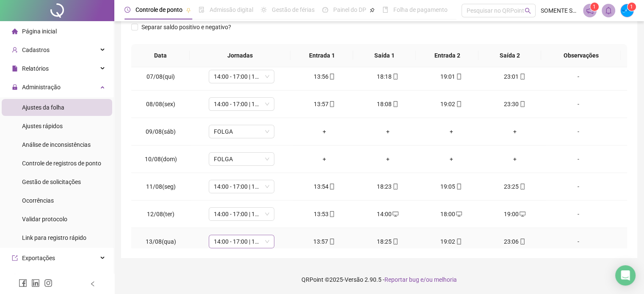
scroll to position [313, 0]
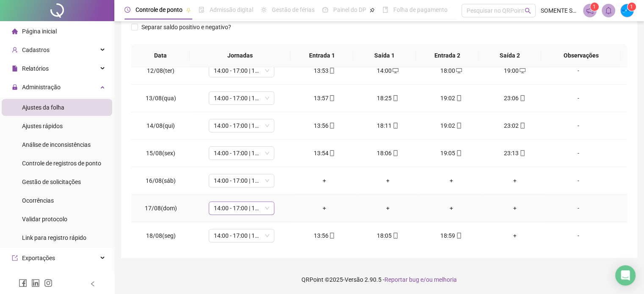
click at [239, 206] on span "14:00 - 17:00 | 18:00 - 23:00" at bounding box center [241, 208] width 55 height 13
type input "*****"
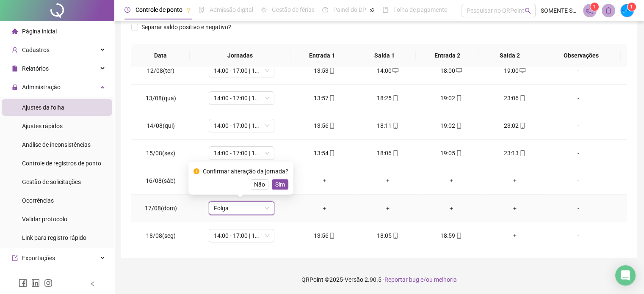
click at [278, 191] on div "Confirmar alteração da jornada? Não Sim" at bounding box center [240, 178] width 105 height 33
click at [285, 188] on button "Sim" at bounding box center [280, 185] width 17 height 10
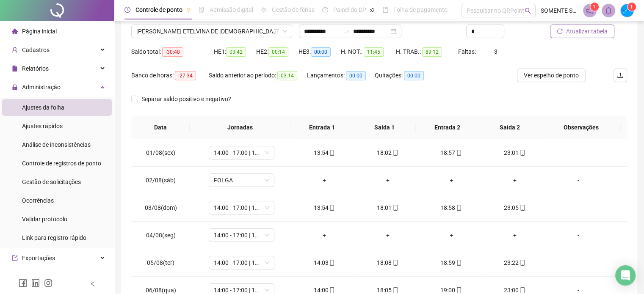
scroll to position [0, 0]
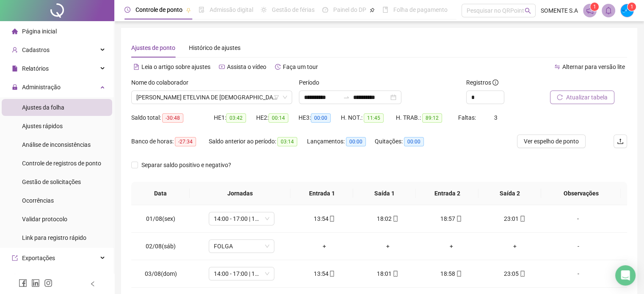
click at [600, 96] on span "Atualizar tabela" at bounding box center [586, 97] width 41 height 9
click at [141, 97] on span "[PERSON_NAME] ETELVINA DE [DEMOGRAPHIC_DATA]" at bounding box center [211, 97] width 151 height 13
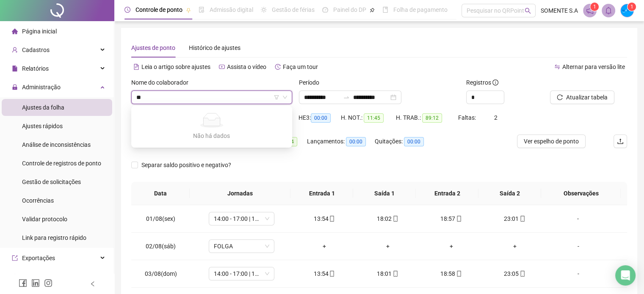
type input "*"
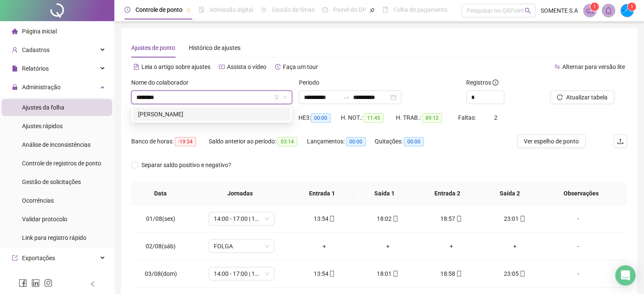
type input "*********"
click at [229, 112] on div "[PERSON_NAME]" at bounding box center [211, 114] width 147 height 9
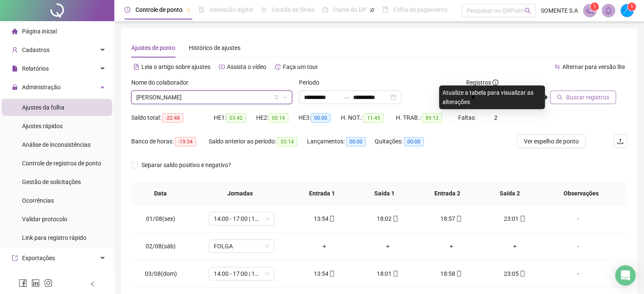
click at [592, 95] on span "Buscar registros" at bounding box center [587, 97] width 43 height 9
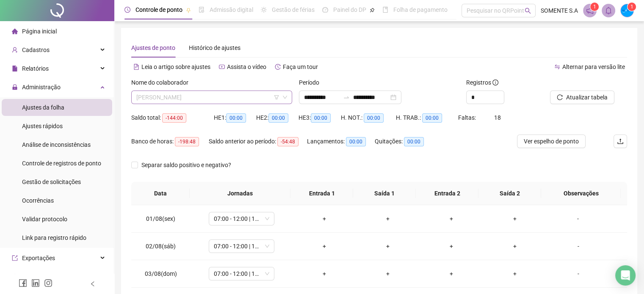
click at [227, 99] on span "[PERSON_NAME]" at bounding box center [211, 97] width 151 height 13
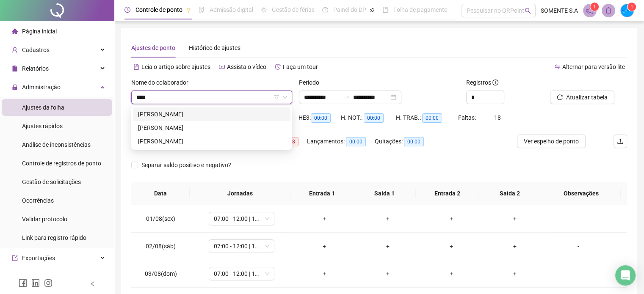
type input "****"
click at [225, 107] on div "294936 286736 ANDRÊINA VITÓRIA MARQUES DE FARIAS LEANDRO FERREIRA DA SILVA RODR…" at bounding box center [211, 128] width 161 height 44
click at [237, 114] on div "[PERSON_NAME]" at bounding box center [211, 114] width 147 height 9
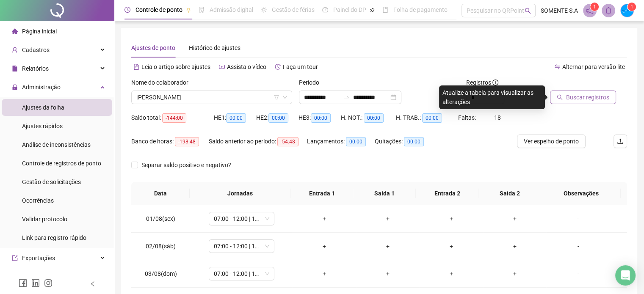
click at [588, 97] on span "Buscar registros" at bounding box center [587, 97] width 43 height 9
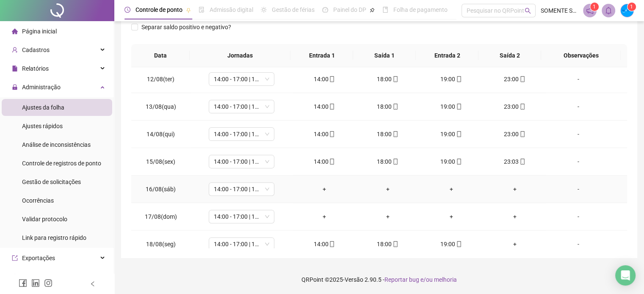
scroll to position [313, 0]
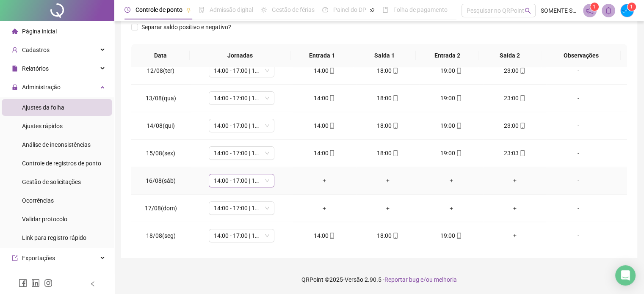
click at [228, 185] on input "search" at bounding box center [238, 180] width 48 height 13
type input "*****"
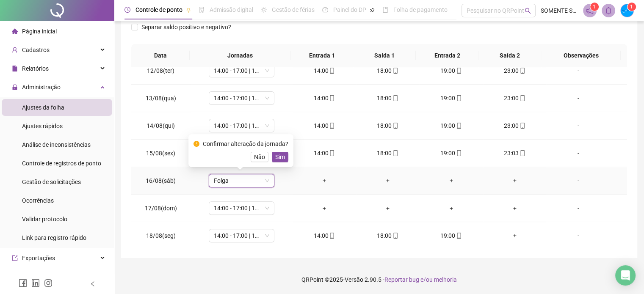
click at [279, 156] on span "Sim" at bounding box center [280, 156] width 10 height 9
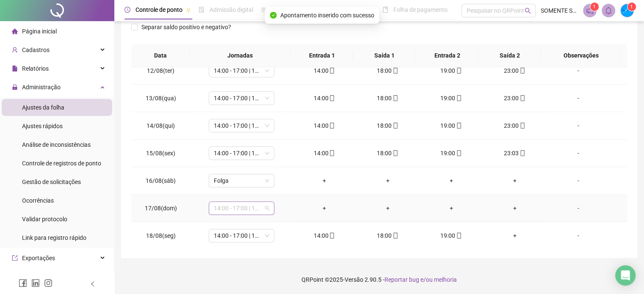
click at [231, 207] on span "14:00 - 17:00 | 18:00 - 23:00" at bounding box center [241, 208] width 55 height 13
type input "*****"
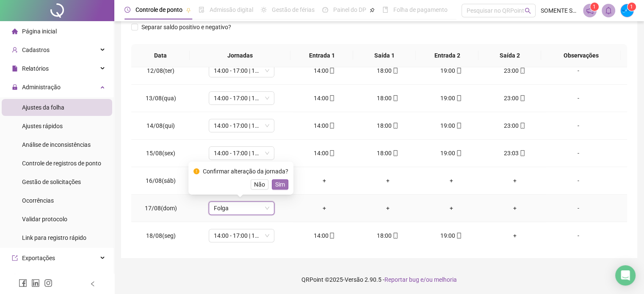
drag, startPoint x: 279, startPoint y: 181, endPoint x: 385, endPoint y: 181, distance: 106.7
click at [279, 181] on span "Sim" at bounding box center [280, 184] width 10 height 9
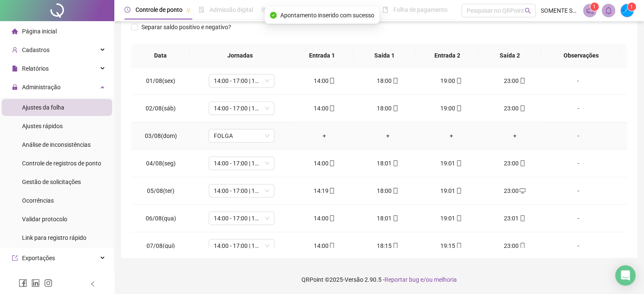
scroll to position [0, 0]
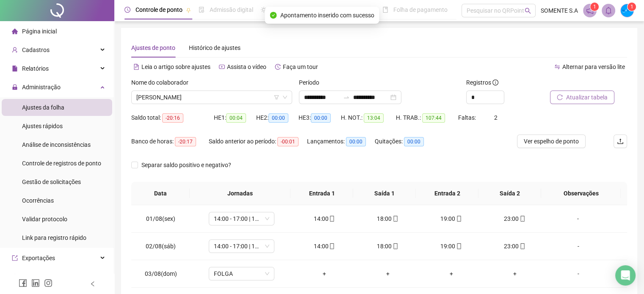
click at [576, 94] on span "Atualizar tabela" at bounding box center [586, 97] width 41 height 9
click at [163, 94] on span "[PERSON_NAME]" at bounding box center [211, 97] width 151 height 13
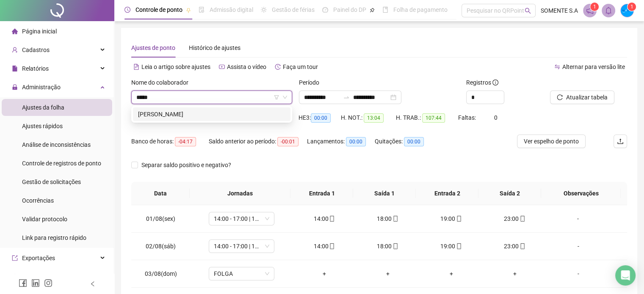
type input "******"
click at [166, 116] on div "[PERSON_NAME]" at bounding box center [211, 114] width 147 height 9
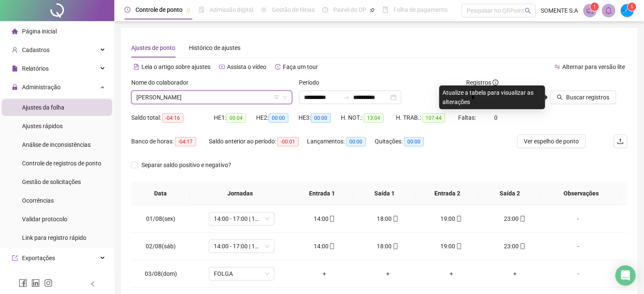
click at [599, 86] on div at bounding box center [578, 84] width 56 height 13
click at [595, 98] on span "Buscar registros" at bounding box center [587, 97] width 43 height 9
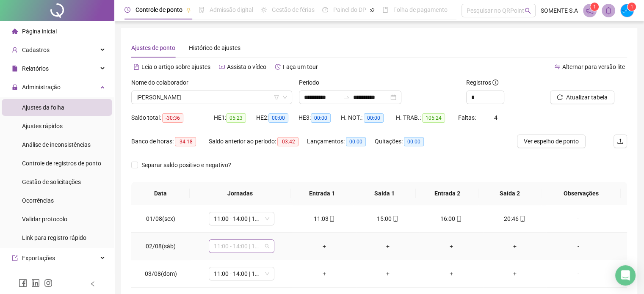
click at [237, 248] on span "11:00 - 14:00 | 15:00 - 20:00" at bounding box center [241, 246] width 55 height 13
type input "*****"
click at [276, 223] on span "Sim" at bounding box center [280, 223] width 10 height 9
click at [227, 273] on span "11:00 - 14:00 | 15:00 - 20:00" at bounding box center [241, 274] width 55 height 13
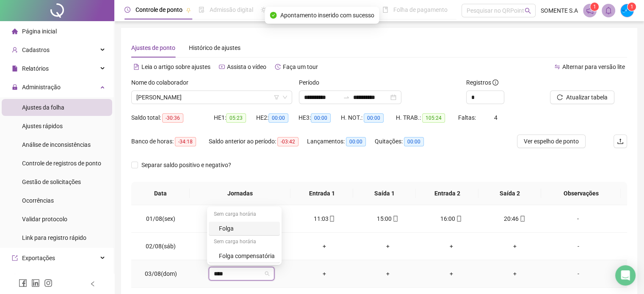
type input "*****"
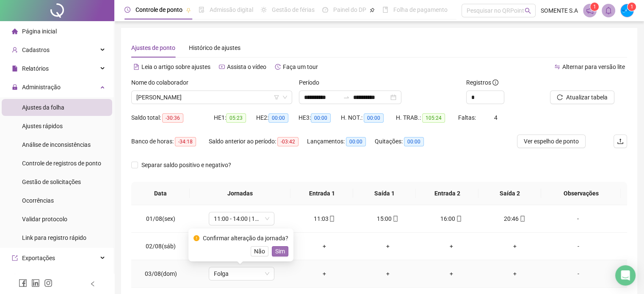
click at [279, 251] on span "Sim" at bounding box center [280, 251] width 10 height 9
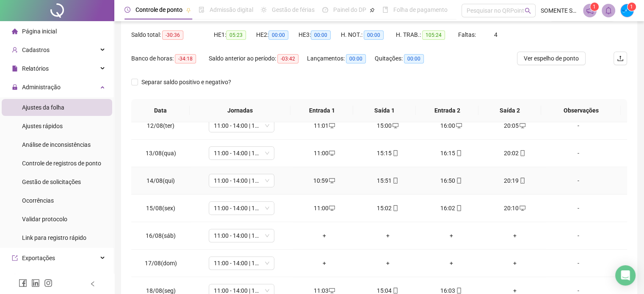
scroll to position [85, 0]
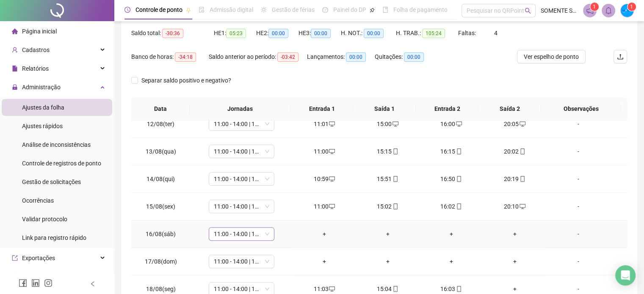
click at [252, 232] on span "11:00 - 14:00 | 15:00 - 20:00" at bounding box center [241, 234] width 55 height 13
type input "*****"
click at [280, 216] on div "Confirmar alteração da jornada? Não Sim" at bounding box center [240, 204] width 105 height 33
click at [276, 210] on span "Sim" at bounding box center [280, 210] width 10 height 9
click at [235, 262] on span "11:00 - 14:00 | 15:00 - 20:00" at bounding box center [241, 261] width 55 height 13
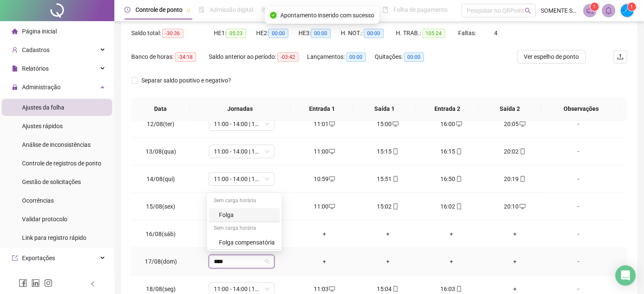
type input "*****"
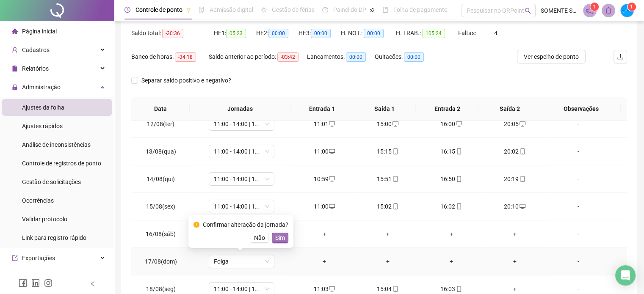
click at [283, 240] on span "Sim" at bounding box center [280, 237] width 10 height 9
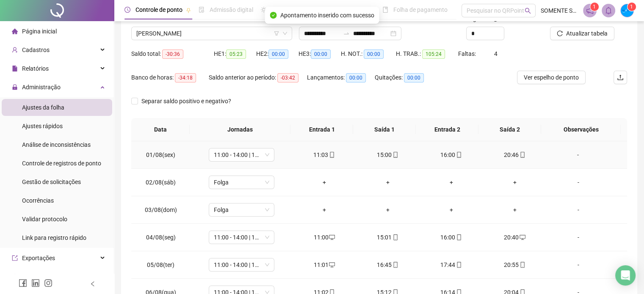
scroll to position [0, 0]
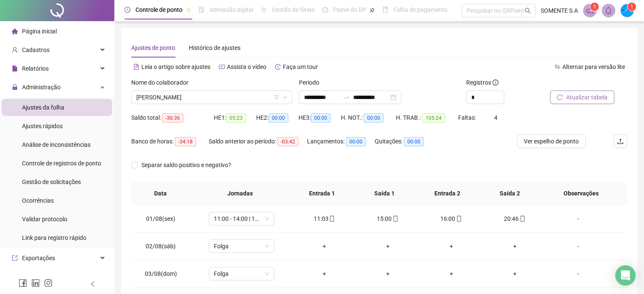
click at [577, 96] on span "Atualizar tabela" at bounding box center [586, 97] width 41 height 9
click at [177, 98] on span "[PERSON_NAME]" at bounding box center [211, 97] width 151 height 13
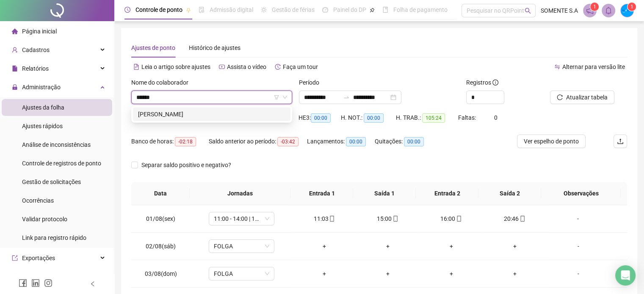
type input "*******"
click at [175, 110] on div "[PERSON_NAME]" at bounding box center [211, 114] width 147 height 9
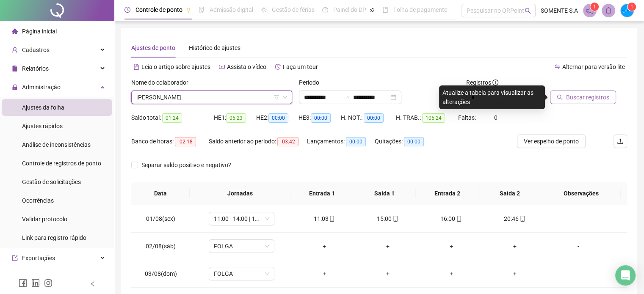
click at [591, 100] on span "Buscar registros" at bounding box center [587, 97] width 43 height 9
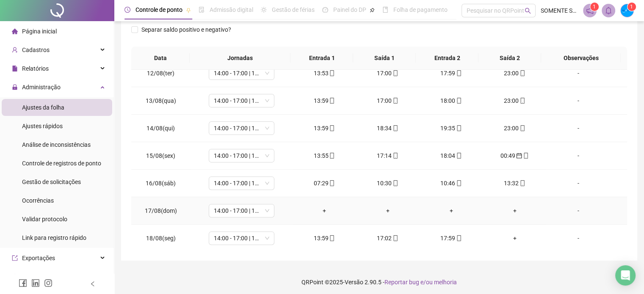
scroll to position [138, 0]
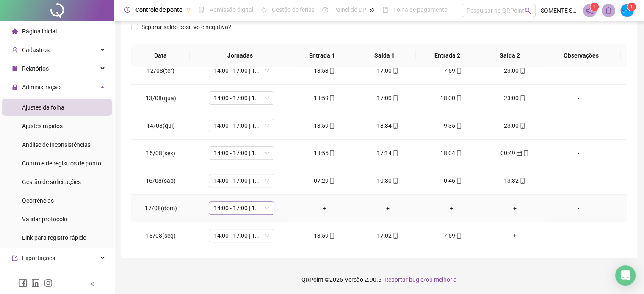
click at [243, 206] on span "14:00 - 17:00 | 18:00 - 23:00" at bounding box center [241, 208] width 55 height 13
type input "*****"
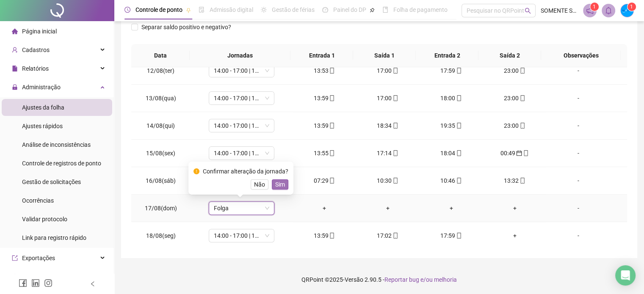
click at [286, 184] on button "Sim" at bounding box center [280, 185] width 17 height 10
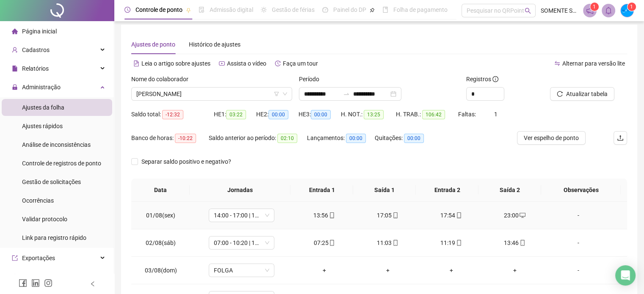
scroll to position [0, 0]
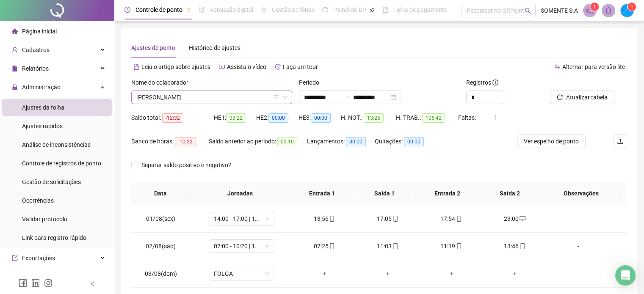
click at [158, 99] on span "[PERSON_NAME]" at bounding box center [211, 97] width 151 height 13
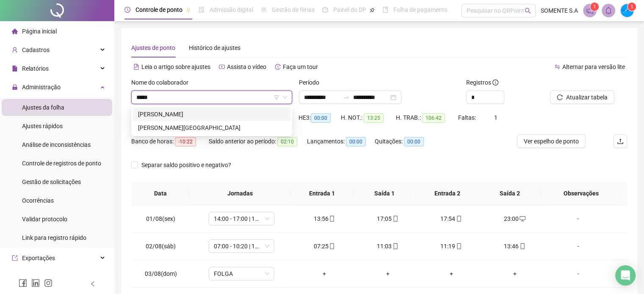
type input "******"
click at [181, 113] on div "[PERSON_NAME]" at bounding box center [211, 114] width 147 height 9
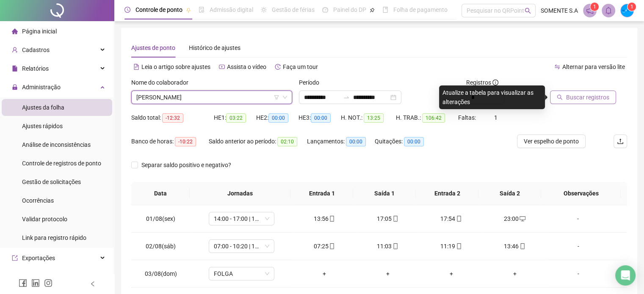
click at [566, 99] on span "Buscar registros" at bounding box center [587, 97] width 43 height 9
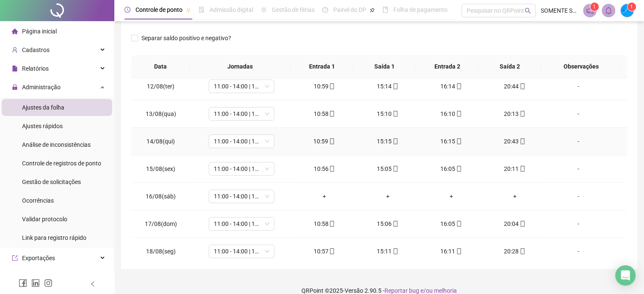
scroll to position [313, 0]
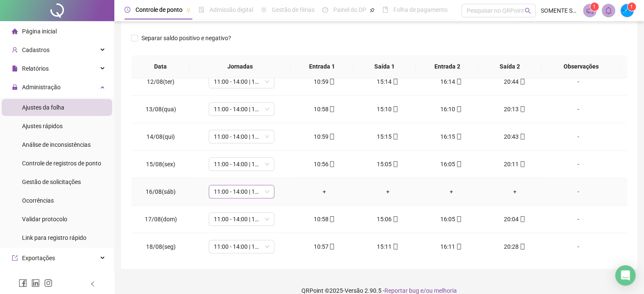
click at [240, 187] on span "11:00 - 14:00 | 15:00 - 20:00" at bounding box center [241, 191] width 55 height 13
type input "*****"
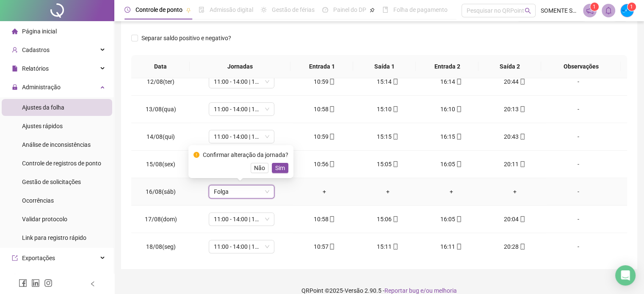
click at [279, 166] on span "Sim" at bounding box center [280, 167] width 10 height 9
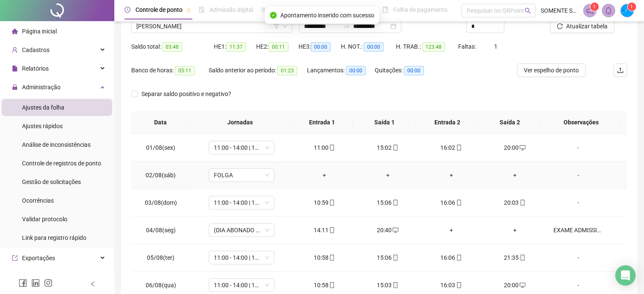
scroll to position [0, 0]
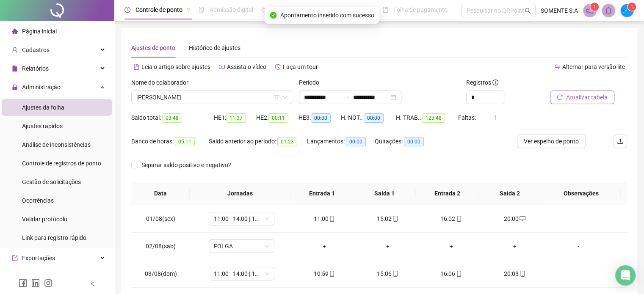
click at [584, 95] on span "Atualizar tabela" at bounding box center [586, 97] width 41 height 9
click at [165, 94] on span "[PERSON_NAME]" at bounding box center [211, 97] width 151 height 13
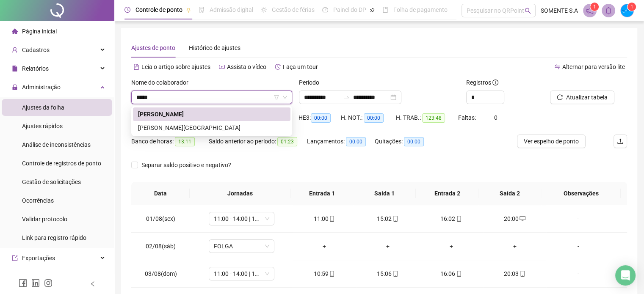
type input "******"
click at [220, 124] on div "[PERSON_NAME][GEOGRAPHIC_DATA]" at bounding box center [211, 127] width 147 height 9
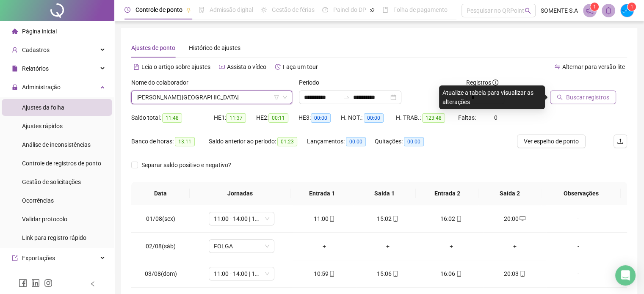
click at [593, 98] on span "Buscar registros" at bounding box center [587, 97] width 43 height 9
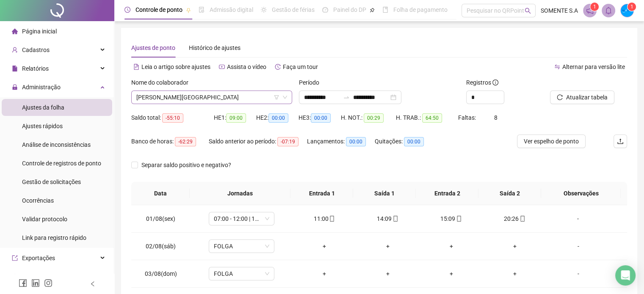
click at [162, 97] on span "[PERSON_NAME][GEOGRAPHIC_DATA]" at bounding box center [211, 97] width 151 height 13
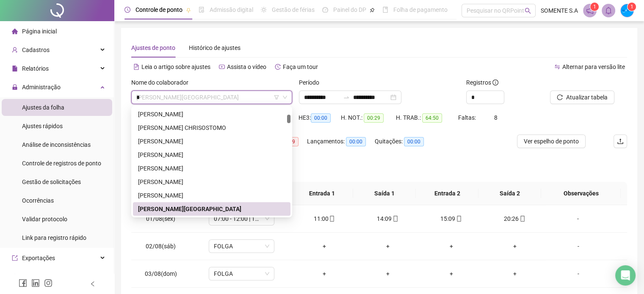
scroll to position [81, 0]
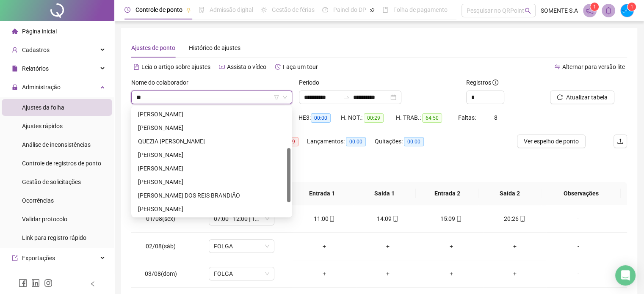
type input "***"
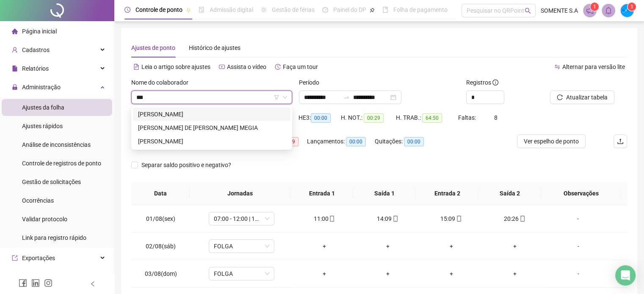
scroll to position [0, 0]
click at [180, 128] on div "[PERSON_NAME] DE [PERSON_NAME] MEGIA" at bounding box center [211, 127] width 147 height 9
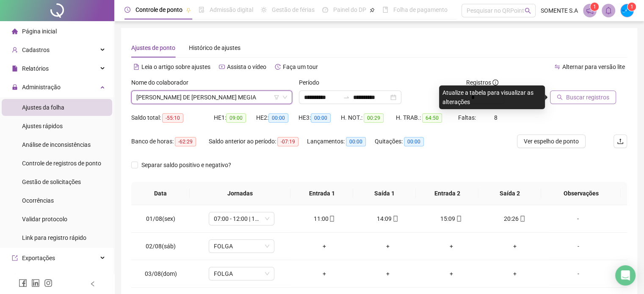
click at [574, 101] on span "Buscar registros" at bounding box center [587, 97] width 43 height 9
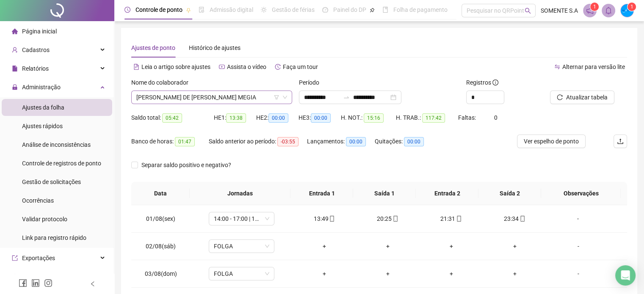
click at [215, 99] on span "[PERSON_NAME] DE [PERSON_NAME] MEGIA" at bounding box center [211, 97] width 151 height 13
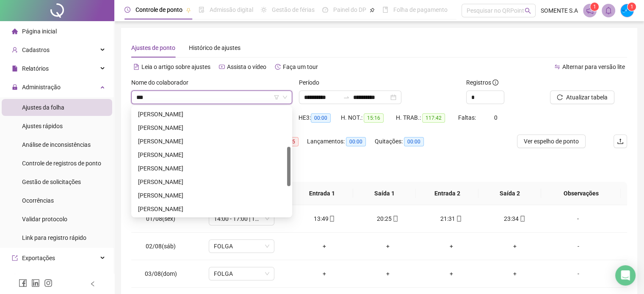
scroll to position [27, 0]
type input "****"
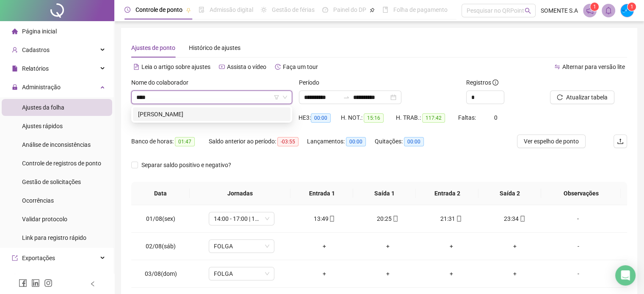
scroll to position [0, 0]
click at [185, 111] on div "[PERSON_NAME]" at bounding box center [211, 114] width 147 height 9
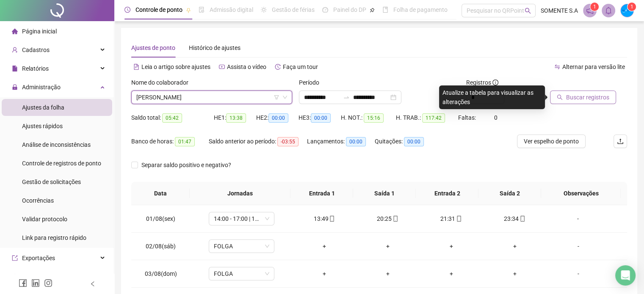
click at [581, 99] on span "Buscar registros" at bounding box center [587, 97] width 43 height 9
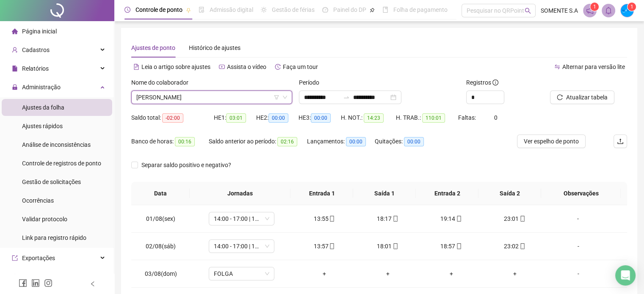
drag, startPoint x: 171, startPoint y: 90, endPoint x: 170, endPoint y: 97, distance: 6.9
click at [171, 92] on div "CARLA REZENDE CARLA REZENDE" at bounding box center [211, 98] width 161 height 14
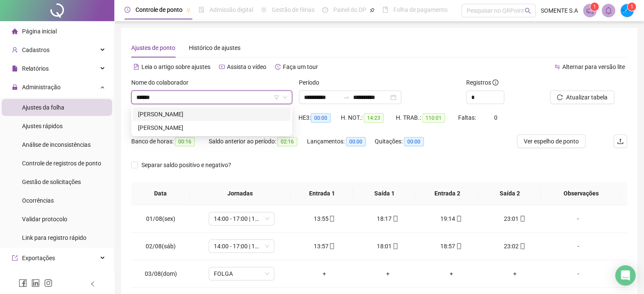
type input "******"
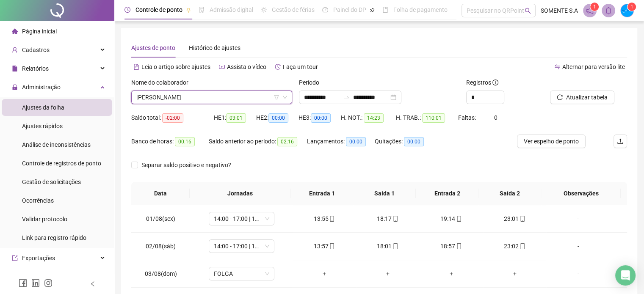
click at [188, 98] on span "[PERSON_NAME]" at bounding box center [211, 97] width 151 height 13
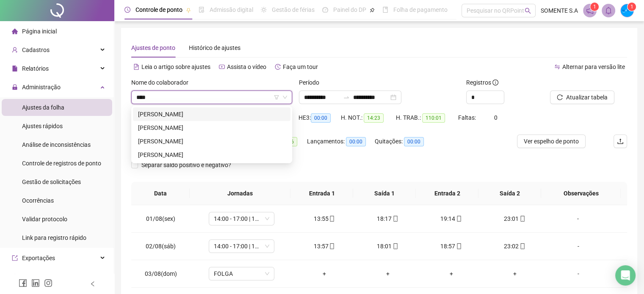
type input "*****"
click at [202, 116] on div "[PERSON_NAME]" at bounding box center [211, 114] width 147 height 9
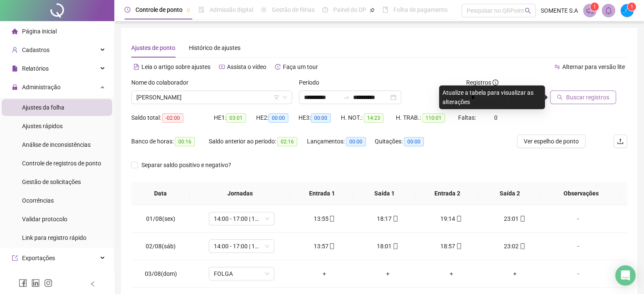
click at [575, 96] on span "Buscar registros" at bounding box center [587, 97] width 43 height 9
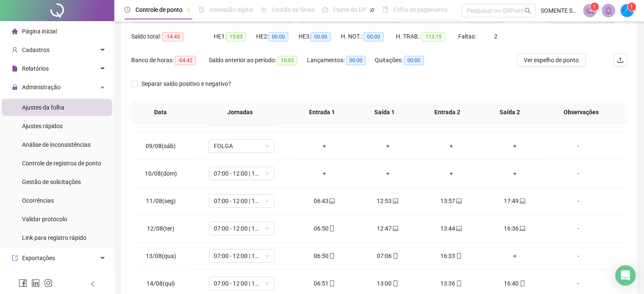
scroll to position [96, 0]
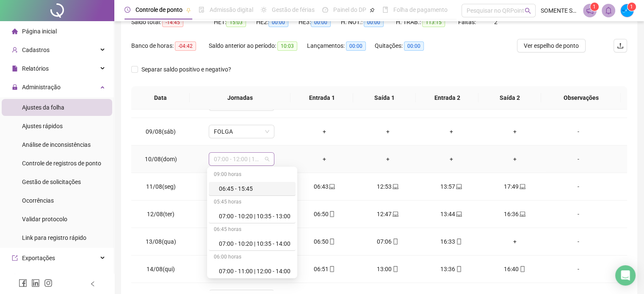
click at [245, 154] on span "07:00 - 12:00 | 13:00 - 16:00" at bounding box center [241, 159] width 55 height 13
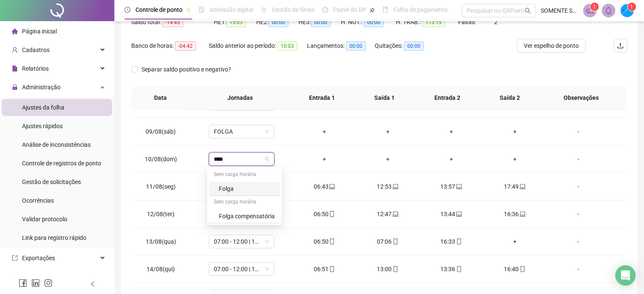
type input "*****"
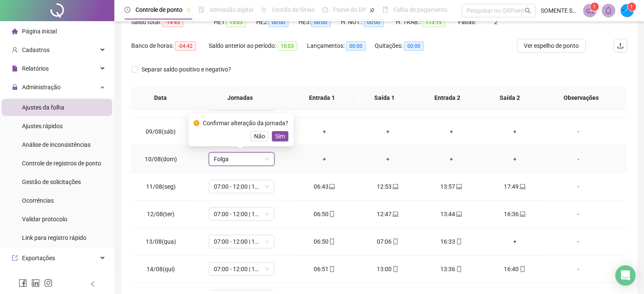
drag, startPoint x: 278, startPoint y: 135, endPoint x: 522, endPoint y: 116, distance: 244.6
click at [279, 135] on span "Sim" at bounding box center [280, 136] width 10 height 9
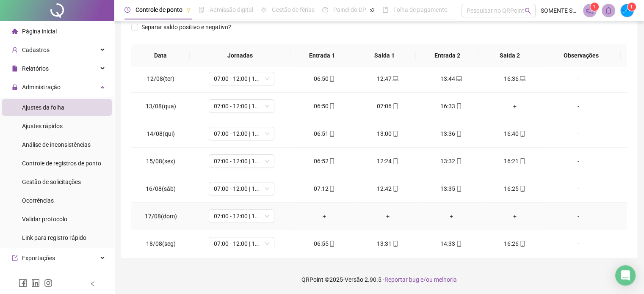
scroll to position [313, 0]
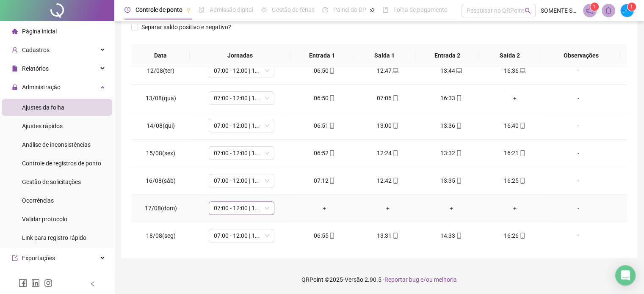
click at [243, 206] on span "07:00 - 12:00 | 13:00 - 16:00" at bounding box center [241, 208] width 55 height 13
type input "*****"
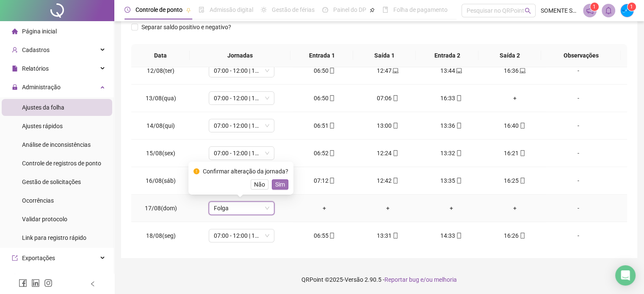
click at [276, 184] on span "Sim" at bounding box center [280, 184] width 10 height 9
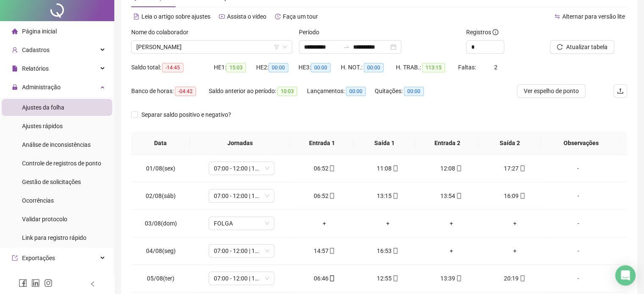
scroll to position [0, 0]
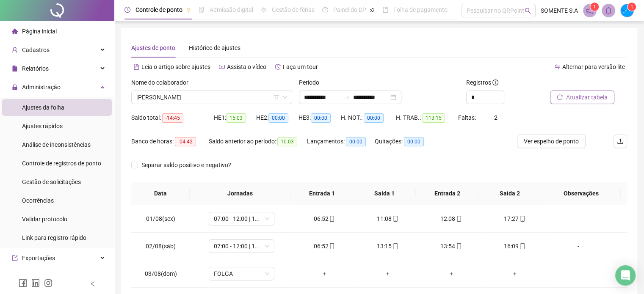
click at [573, 101] on span "Atualizar tabela" at bounding box center [586, 97] width 41 height 9
click at [176, 92] on span "[PERSON_NAME]" at bounding box center [211, 97] width 151 height 13
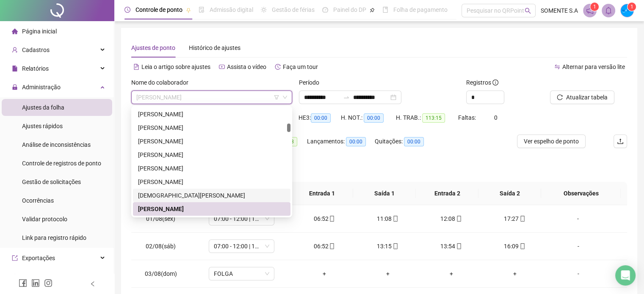
scroll to position [329, 0]
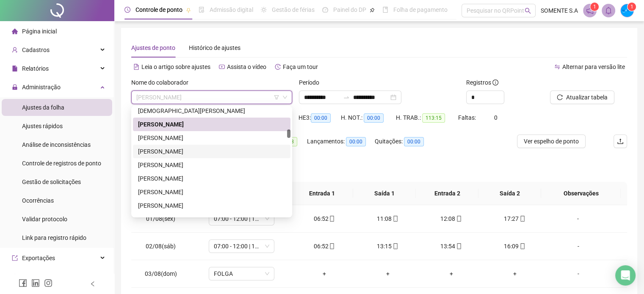
drag, startPoint x: 210, startPoint y: 152, endPoint x: 320, endPoint y: 154, distance: 109.7
click at [210, 151] on div "[PERSON_NAME]" at bounding box center [211, 151] width 147 height 9
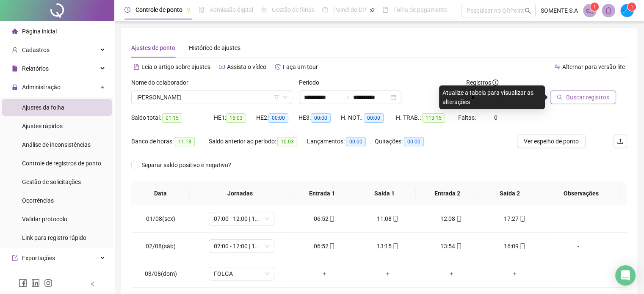
drag, startPoint x: 584, startPoint y: 105, endPoint x: 594, endPoint y: 104, distance: 9.4
click at [585, 105] on div "Buscar registros" at bounding box center [589, 94] width 84 height 33
click at [598, 100] on span "Buscar registros" at bounding box center [587, 97] width 43 height 9
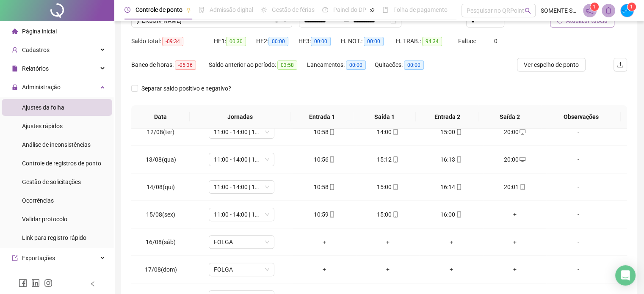
scroll to position [0, 0]
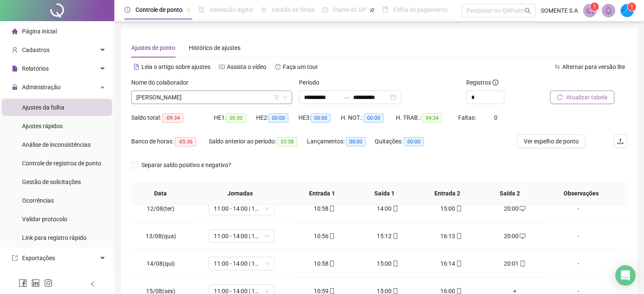
drag, startPoint x: 164, startPoint y: 92, endPoint x: 168, endPoint y: 94, distance: 4.6
click at [164, 92] on span "[PERSON_NAME]" at bounding box center [211, 97] width 151 height 13
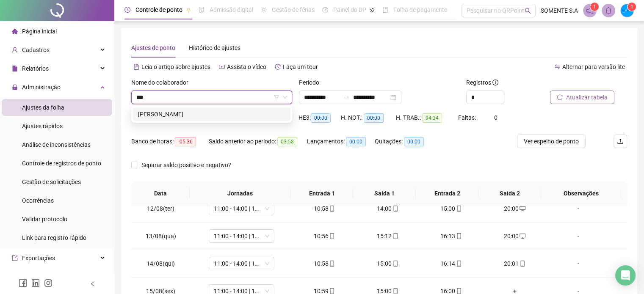
type input "****"
click at [177, 113] on div "[PERSON_NAME]" at bounding box center [211, 114] width 147 height 9
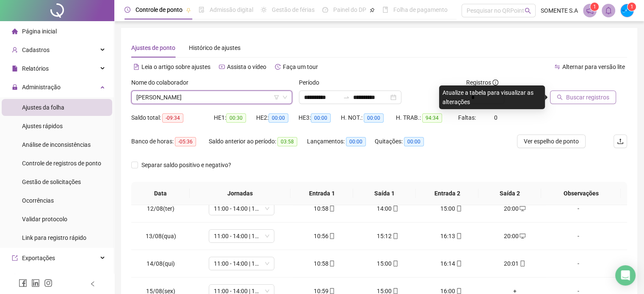
click at [588, 99] on span "Buscar registros" at bounding box center [587, 97] width 43 height 9
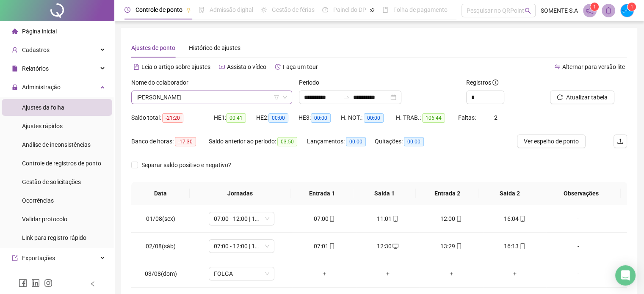
click at [183, 96] on span "[PERSON_NAME]" at bounding box center [211, 97] width 151 height 13
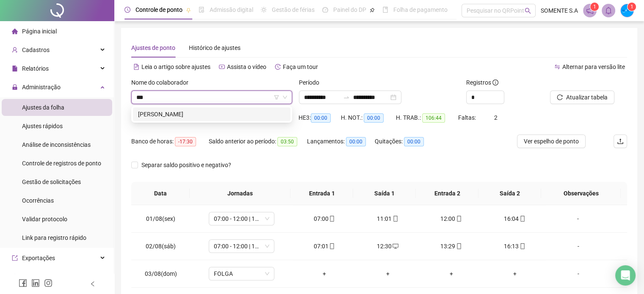
type input "****"
click at [170, 118] on div "[PERSON_NAME]" at bounding box center [211, 114] width 147 height 9
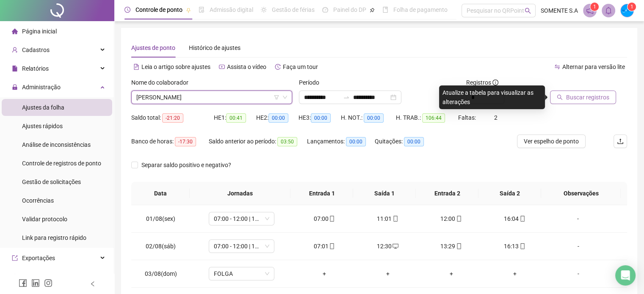
click at [599, 97] on span "Buscar registros" at bounding box center [587, 97] width 43 height 9
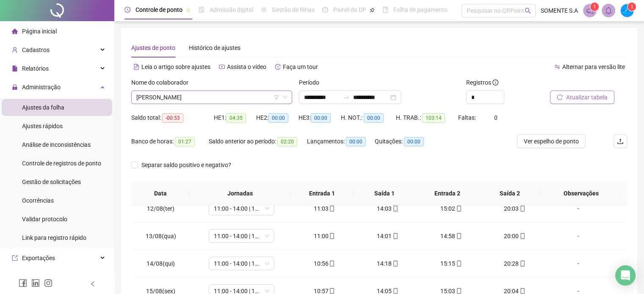
click at [164, 97] on span "[PERSON_NAME]" at bounding box center [211, 97] width 151 height 13
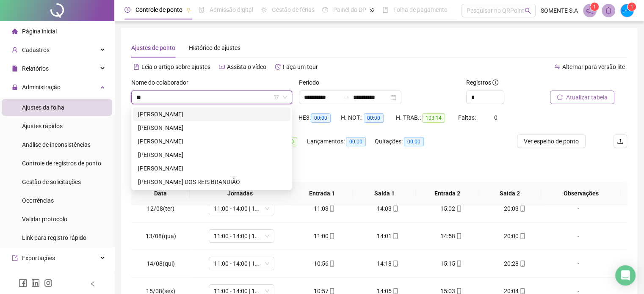
type input "***"
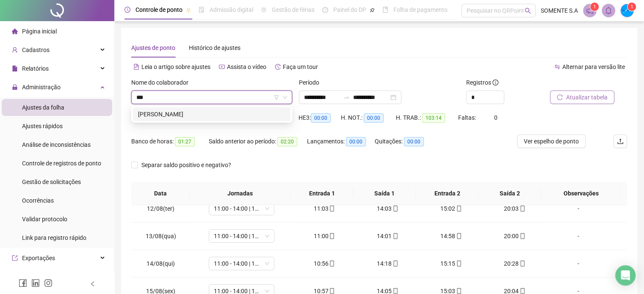
drag, startPoint x: 161, startPoint y: 115, endPoint x: 370, endPoint y: 127, distance: 209.5
click at [161, 115] on div "[PERSON_NAME]" at bounding box center [211, 114] width 147 height 9
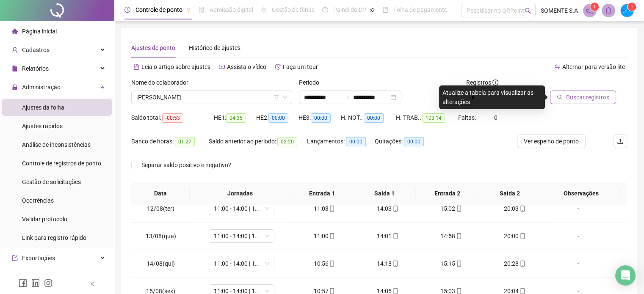
click at [588, 99] on span "Buscar registros" at bounding box center [587, 97] width 43 height 9
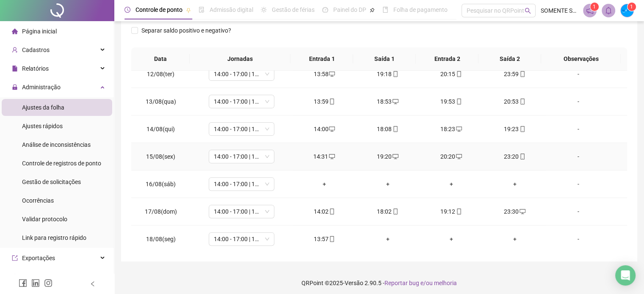
scroll to position [138, 0]
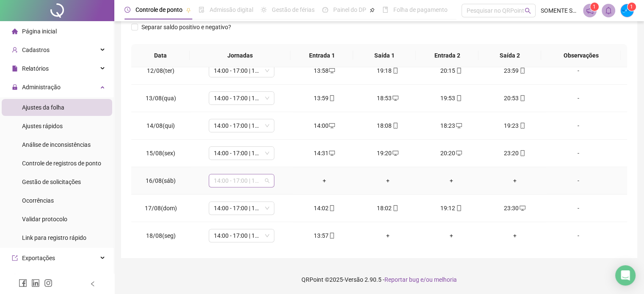
click at [227, 179] on span "14:00 - 17:00 | 18:00 - 23:00" at bounding box center [241, 180] width 55 height 13
type input "*****"
click at [283, 156] on span "Sim" at bounding box center [280, 156] width 10 height 9
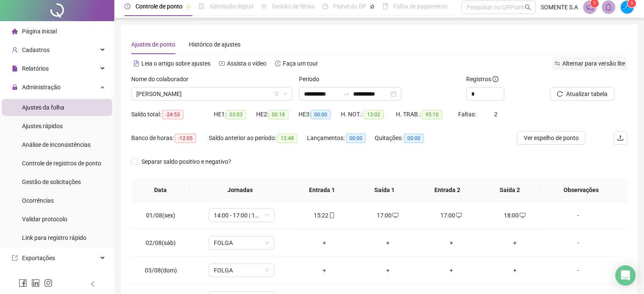
scroll to position [0, 0]
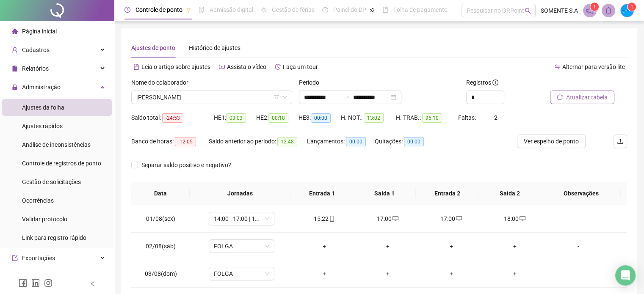
click at [583, 95] on span "Atualizar tabela" at bounding box center [586, 97] width 41 height 9
click at [200, 97] on span "[PERSON_NAME]" at bounding box center [211, 97] width 151 height 13
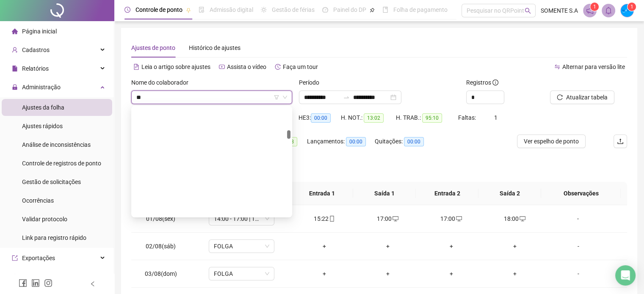
type input "***"
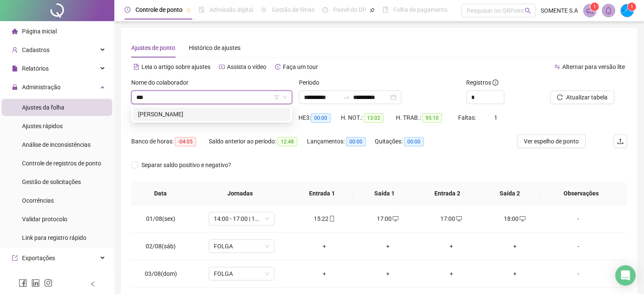
click at [222, 108] on div "[PERSON_NAME]" at bounding box center [211, 115] width 157 height 14
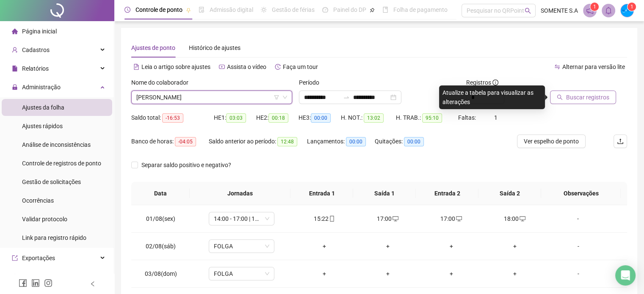
click at [580, 99] on span "Buscar registros" at bounding box center [587, 97] width 43 height 9
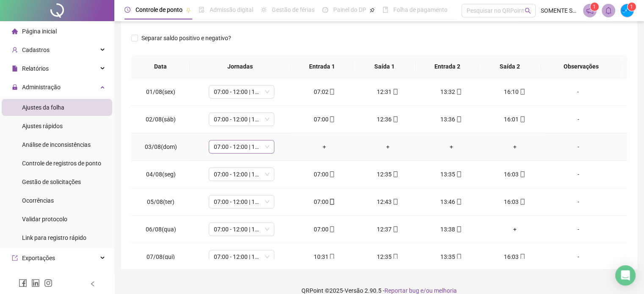
click at [243, 145] on span "07:00 - 12:00 | 13:00 - 16:00" at bounding box center [241, 147] width 55 height 13
type input "*****"
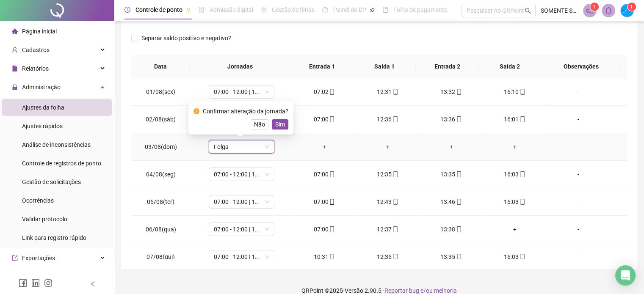
drag, startPoint x: 282, startPoint y: 123, endPoint x: 299, endPoint y: 132, distance: 19.7
click at [282, 123] on span "Sim" at bounding box center [280, 124] width 10 height 9
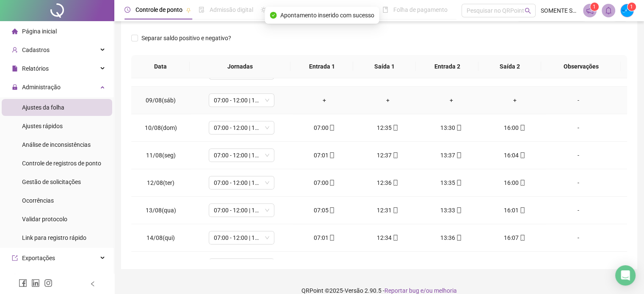
scroll to position [169, 0]
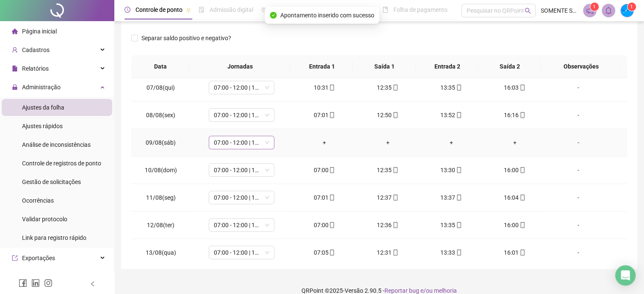
click at [240, 144] on span "07:00 - 12:00 | 13:00 - 16:00" at bounding box center [241, 142] width 55 height 13
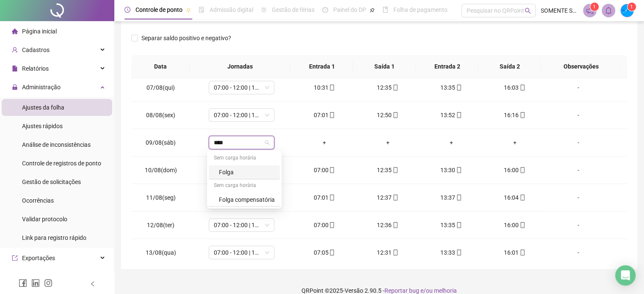
type input "*****"
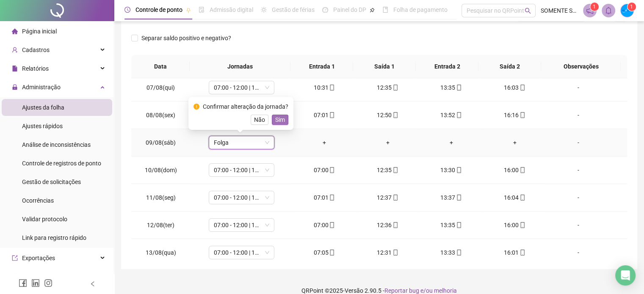
click at [277, 119] on span "Sim" at bounding box center [280, 119] width 10 height 9
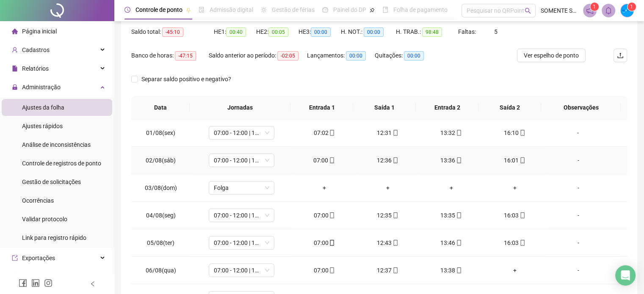
scroll to position [0, 0]
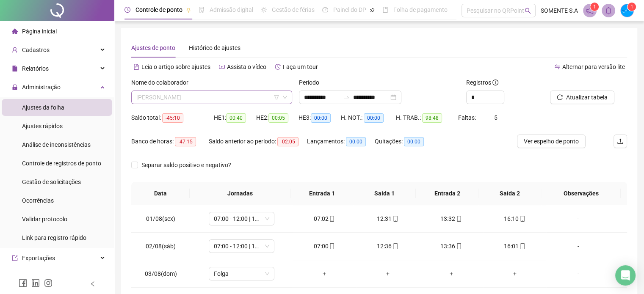
click at [181, 99] on span "[PERSON_NAME]" at bounding box center [211, 97] width 151 height 13
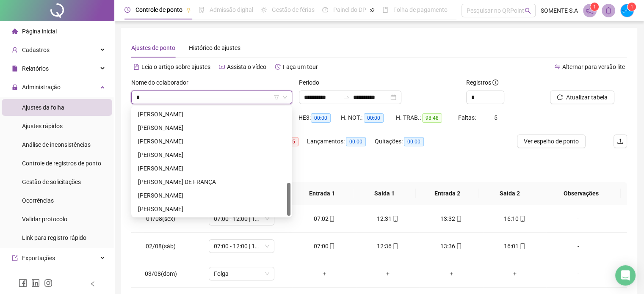
scroll to position [244, 0]
type input "**"
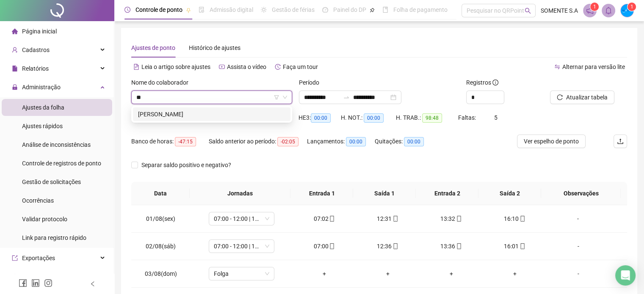
click at [185, 120] on div "[PERSON_NAME]" at bounding box center [211, 115] width 157 height 14
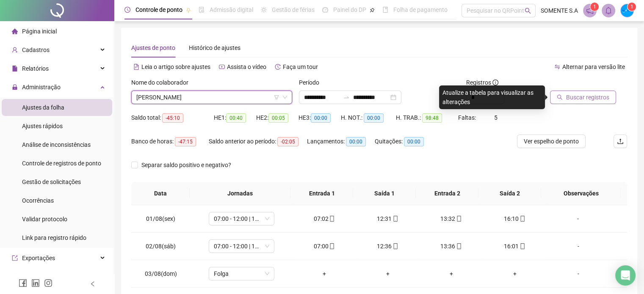
click at [559, 99] on icon "search" at bounding box center [560, 97] width 6 height 6
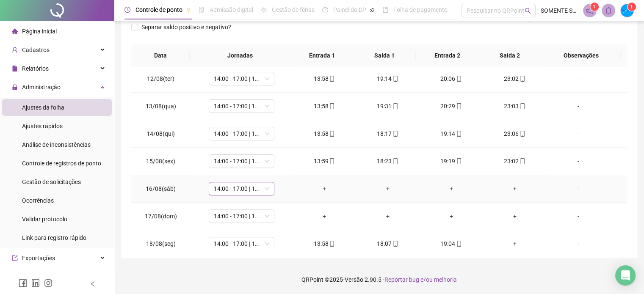
scroll to position [313, 0]
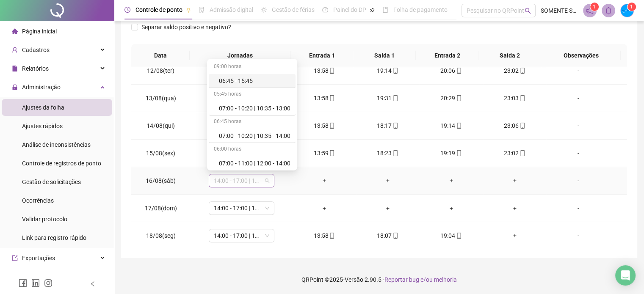
click at [253, 180] on span "14:00 - 17:00 | 18:00 - 23:00" at bounding box center [241, 180] width 55 height 13
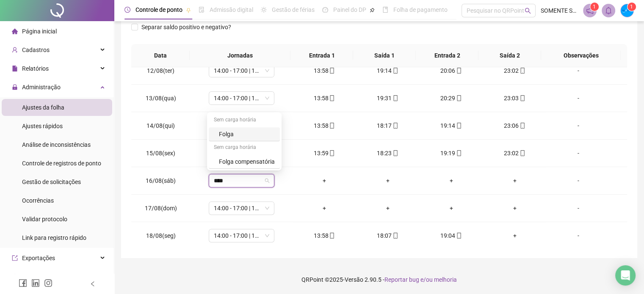
type input "*****"
click at [276, 155] on span "Sim" at bounding box center [280, 156] width 10 height 9
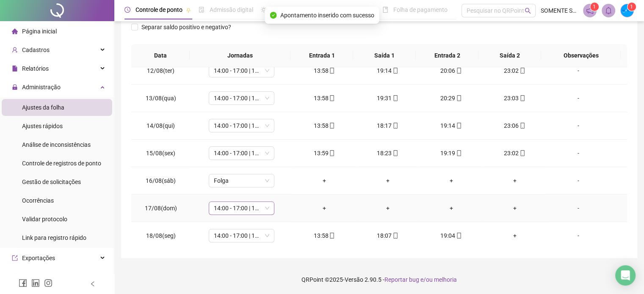
click at [223, 206] on span "14:00 - 17:00 | 18:00 - 23:00" at bounding box center [241, 208] width 55 height 13
type input "*****"
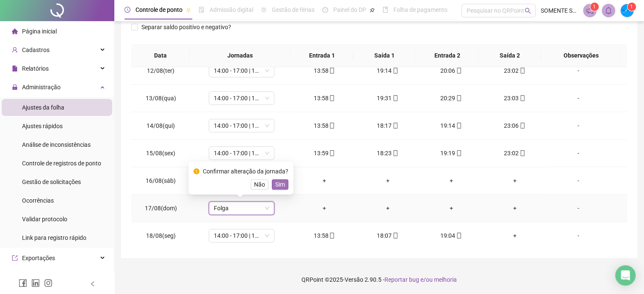
click at [279, 180] on span "Sim" at bounding box center [280, 184] width 10 height 9
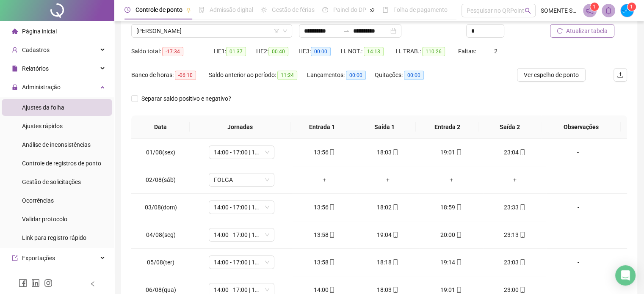
scroll to position [0, 0]
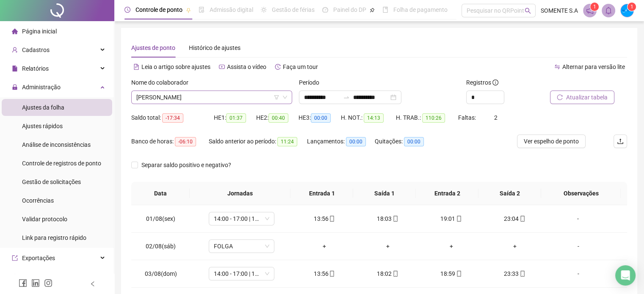
click at [188, 99] on span "[PERSON_NAME]" at bounding box center [211, 97] width 151 height 13
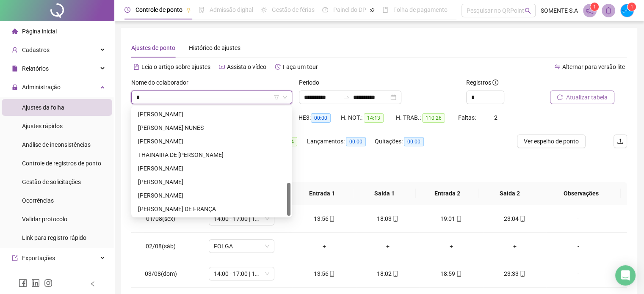
scroll to position [244, 0]
type input "**"
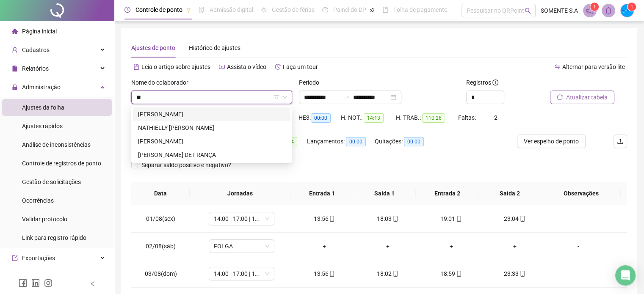
click at [178, 114] on div "[PERSON_NAME]" at bounding box center [211, 114] width 147 height 9
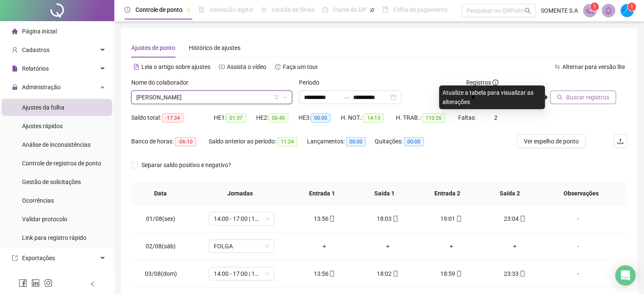
click at [572, 96] on span "Buscar registros" at bounding box center [587, 97] width 43 height 9
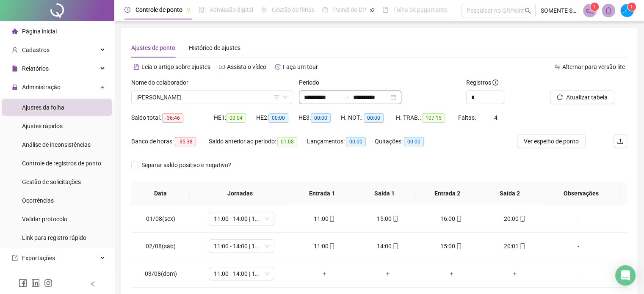
scroll to position [138, 0]
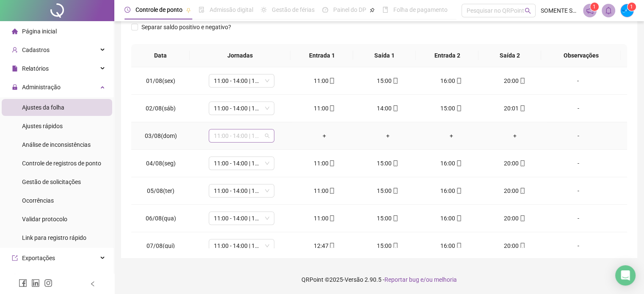
click at [219, 133] on span "11:00 - 14:00 | 15:00 - 20:00" at bounding box center [241, 136] width 55 height 13
type input "*****"
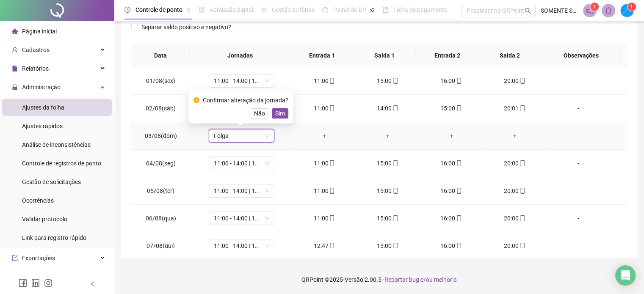
click at [282, 113] on span "Sim" at bounding box center [280, 113] width 10 height 9
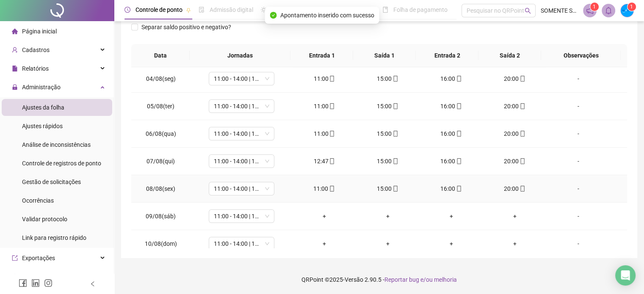
scroll to position [127, 0]
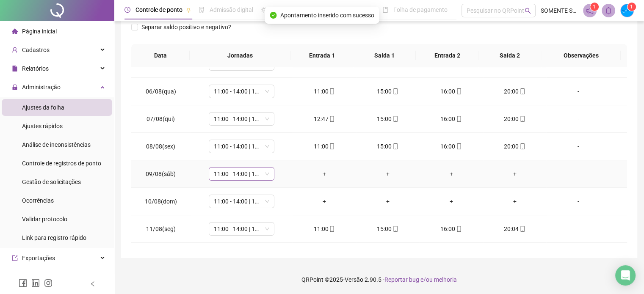
drag, startPoint x: 235, startPoint y: 174, endPoint x: 239, endPoint y: 177, distance: 5.2
click at [235, 174] on span "11:00 - 14:00 | 15:00 - 20:00" at bounding box center [241, 174] width 55 height 13
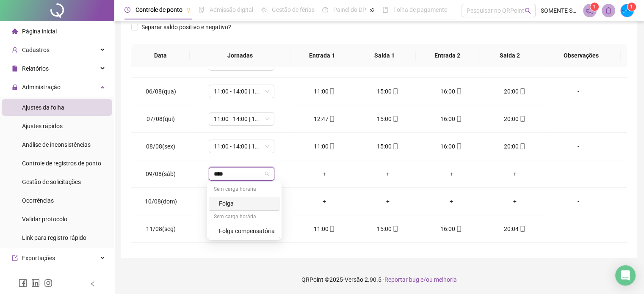
type input "*****"
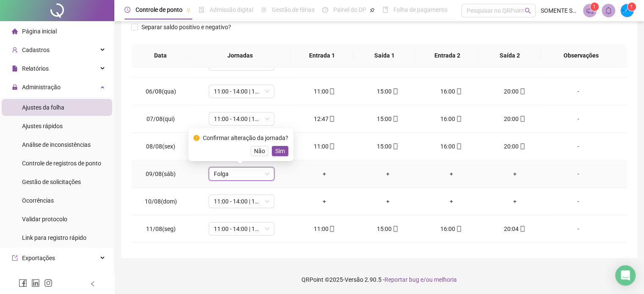
click at [265, 153] on button "Não" at bounding box center [260, 151] width 18 height 10
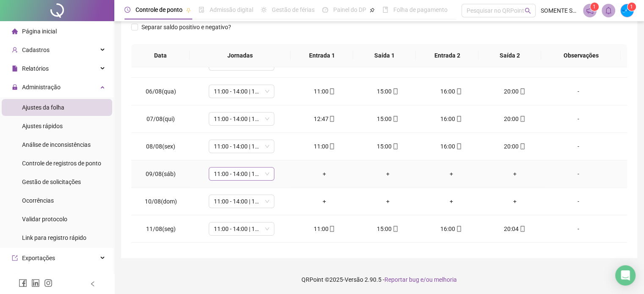
click at [238, 167] on div "11:00 - 14:00 | 15:00 - 20:00" at bounding box center [242, 174] width 66 height 14
type input "**"
drag, startPoint x: 250, startPoint y: 205, endPoint x: 247, endPoint y: 201, distance: 4.8
click at [247, 203] on div "Folga" at bounding box center [247, 203] width 56 height 9
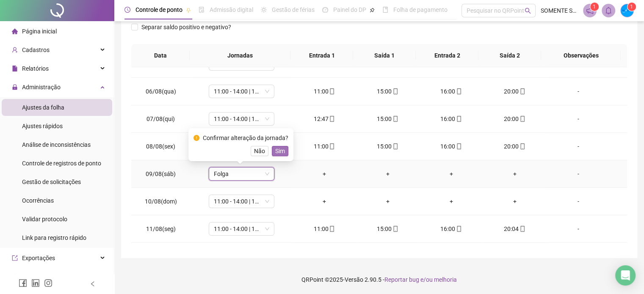
drag, startPoint x: 283, startPoint y: 152, endPoint x: 268, endPoint y: 171, distance: 23.7
click at [283, 152] on span "Sim" at bounding box center [280, 150] width 10 height 9
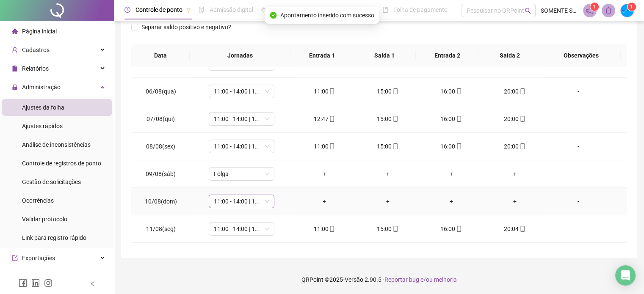
click at [215, 198] on span "11:00 - 14:00 | 15:00 - 20:00" at bounding box center [241, 201] width 55 height 13
type input "***"
drag, startPoint x: 235, startPoint y: 157, endPoint x: 240, endPoint y: 162, distance: 7.5
click at [235, 156] on div "Folga" at bounding box center [247, 155] width 56 height 9
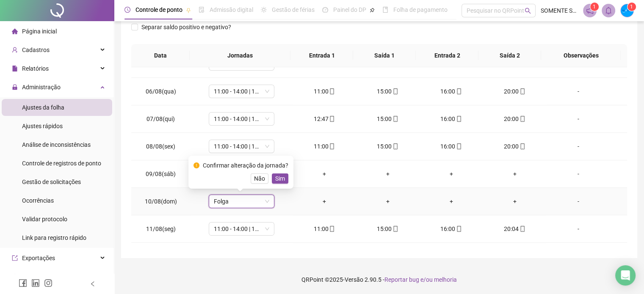
click at [275, 177] on span "Sim" at bounding box center [280, 178] width 10 height 9
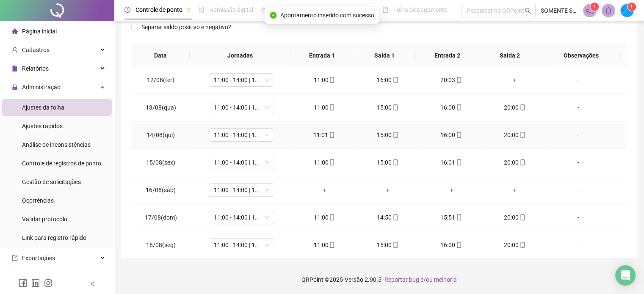
scroll to position [313, 0]
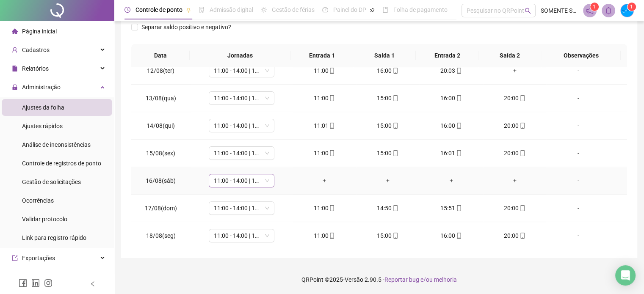
click at [234, 177] on span "11:00 - 14:00 | 15:00 - 20:00" at bounding box center [241, 180] width 55 height 13
type input "***"
drag, startPoint x: 242, startPoint y: 133, endPoint x: 244, endPoint y: 138, distance: 5.5
click at [242, 133] on div "Folga" at bounding box center [247, 134] width 56 height 9
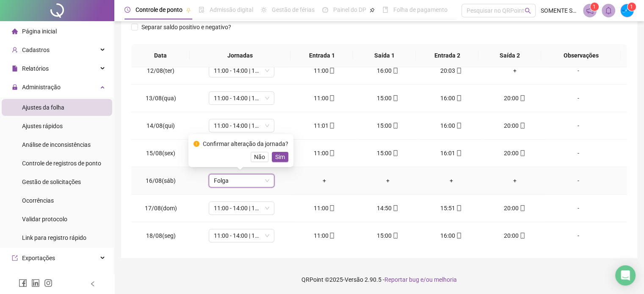
click at [275, 158] on span "Sim" at bounding box center [280, 156] width 10 height 9
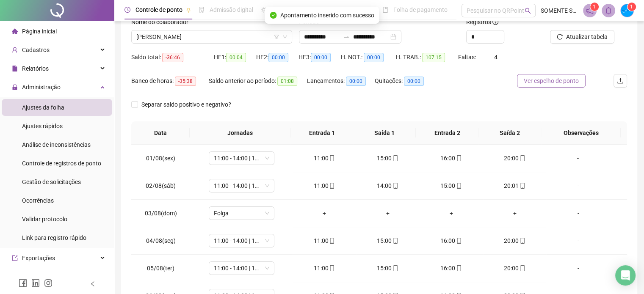
scroll to position [0, 0]
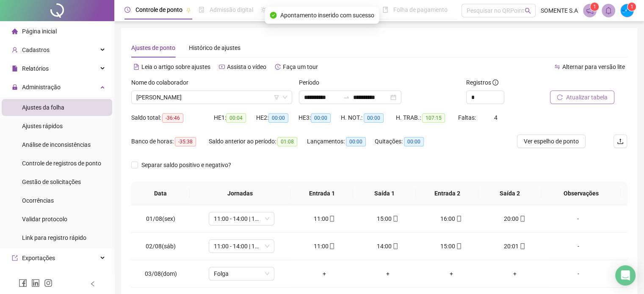
click at [566, 96] on button "Atualizar tabela" at bounding box center [582, 98] width 64 height 14
click at [178, 98] on span "[PERSON_NAME]" at bounding box center [211, 97] width 151 height 13
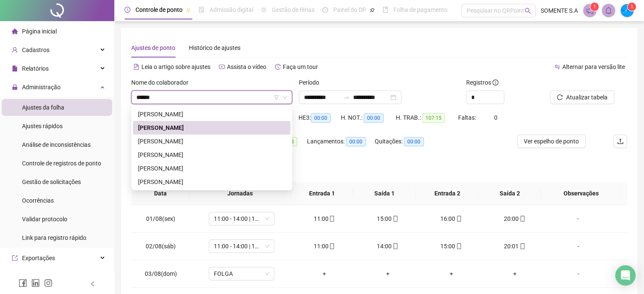
type input "*******"
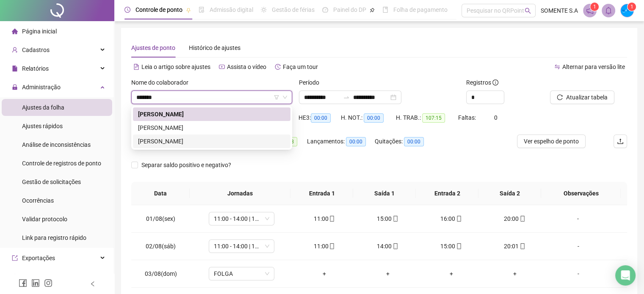
click at [208, 143] on div "[PERSON_NAME]" at bounding box center [211, 141] width 147 height 9
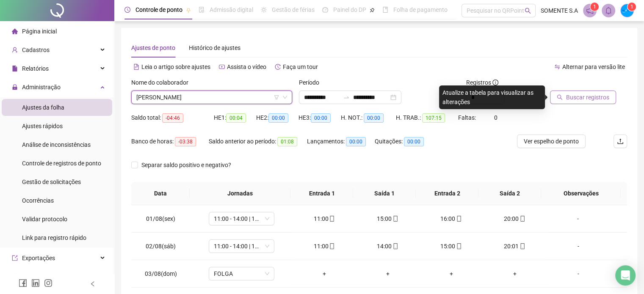
click at [575, 92] on button "Buscar registros" at bounding box center [583, 98] width 66 height 14
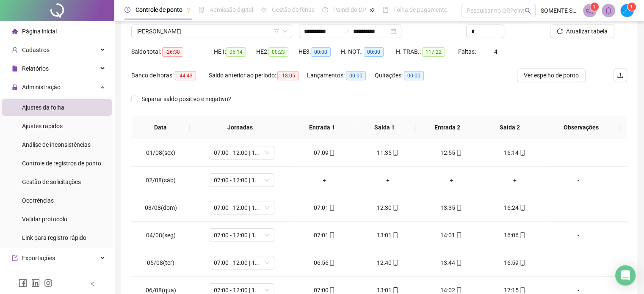
scroll to position [85, 0]
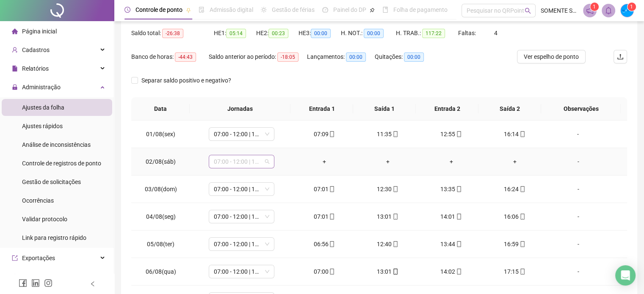
click at [244, 161] on span "07:00 - 12:00 | 13:00 - 16:00" at bounding box center [241, 161] width 55 height 13
type input "*****"
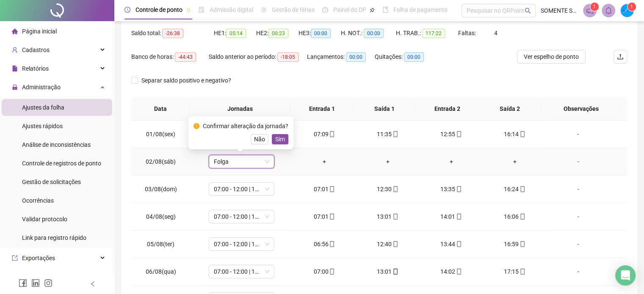
click at [275, 133] on div "Confirmar alteração da jornada? Não Sim" at bounding box center [240, 133] width 95 height 23
click at [268, 135] on div "Não Sim" at bounding box center [240, 139] width 95 height 10
click at [279, 140] on span "Sim" at bounding box center [280, 139] width 10 height 9
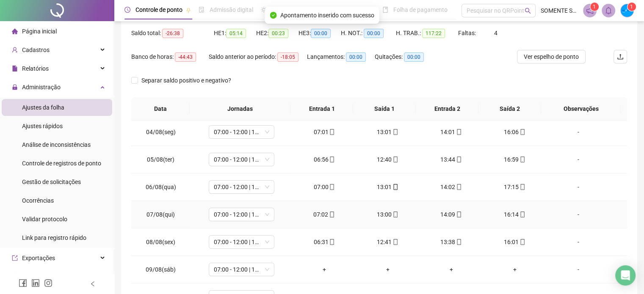
scroll to position [169, 0]
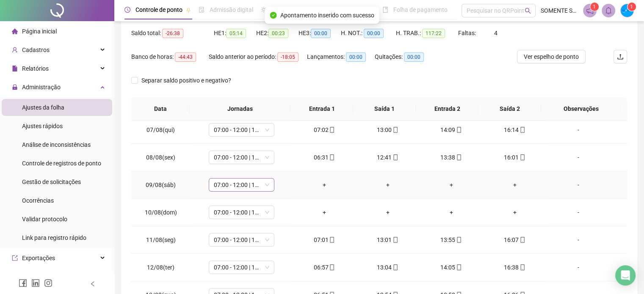
click at [235, 185] on span "07:00 - 12:00 | 13:00 - 16:00" at bounding box center [241, 185] width 55 height 13
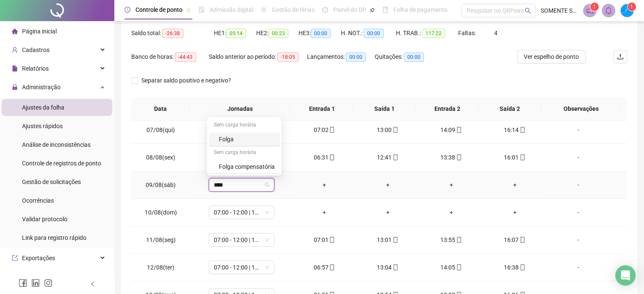
type input "*****"
click at [277, 159] on span "Sim" at bounding box center [280, 161] width 10 height 9
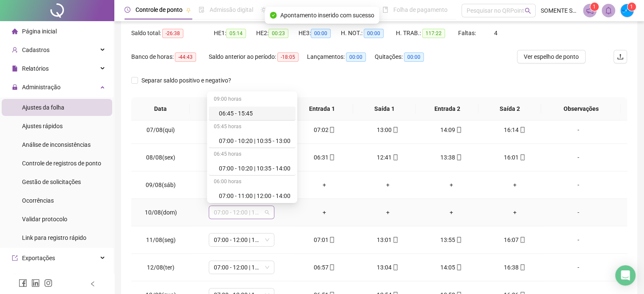
click at [220, 212] on span "07:00 - 12:00 | 13:00 - 16:00" at bounding box center [241, 212] width 55 height 13
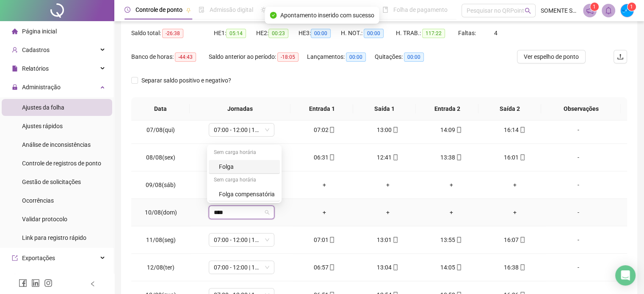
type input "*****"
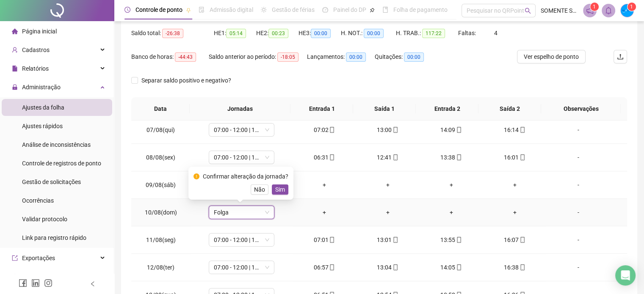
click at [278, 193] on span "Sim" at bounding box center [280, 189] width 10 height 9
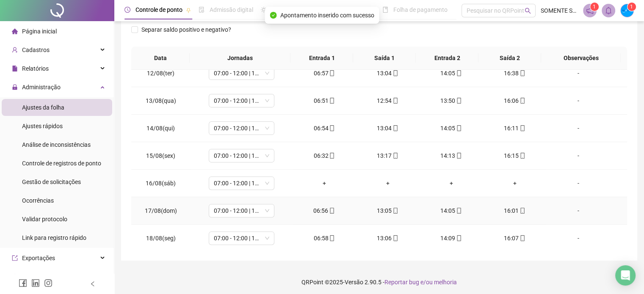
scroll to position [138, 0]
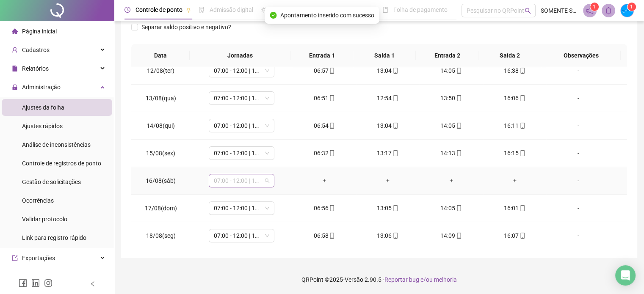
click at [251, 184] on span "07:00 - 12:00 | 13:00 - 16:00" at bounding box center [241, 180] width 55 height 13
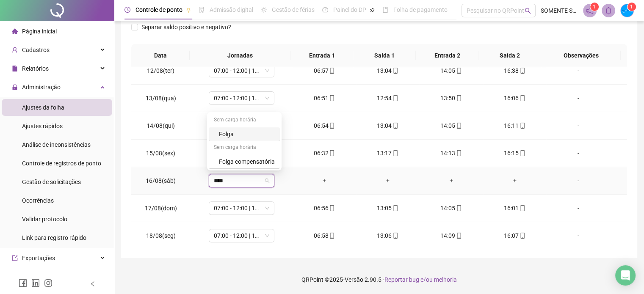
type input "*****"
click at [281, 157] on span "Sim" at bounding box center [280, 156] width 10 height 9
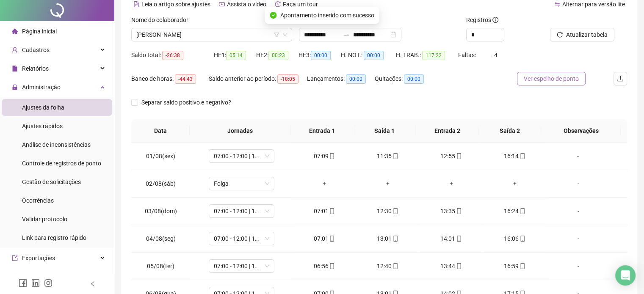
scroll to position [0, 0]
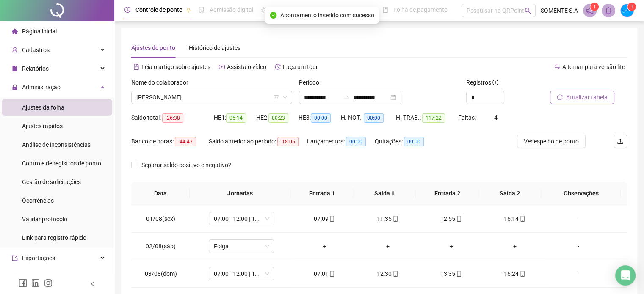
click at [587, 95] on span "Atualizar tabela" at bounding box center [586, 97] width 41 height 9
click at [168, 99] on span "[PERSON_NAME]" at bounding box center [211, 97] width 151 height 13
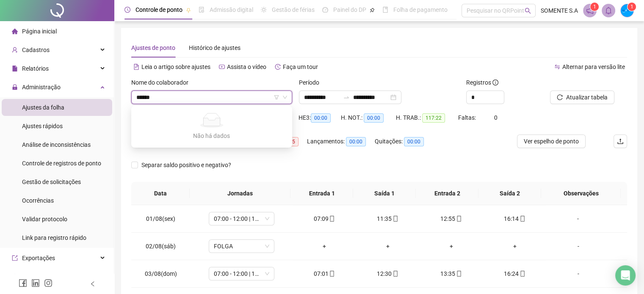
type input "*****"
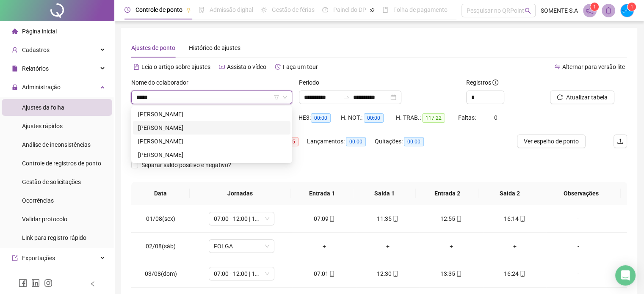
click at [156, 128] on div "[PERSON_NAME]" at bounding box center [211, 127] width 147 height 9
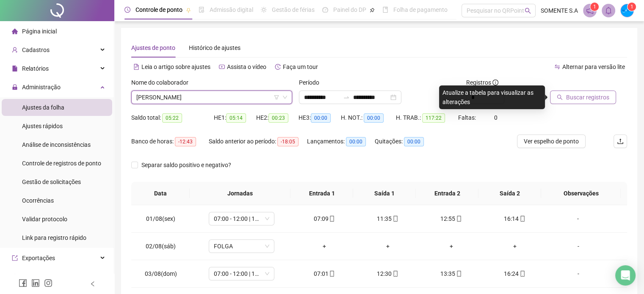
click at [589, 99] on span "Buscar registros" at bounding box center [587, 97] width 43 height 9
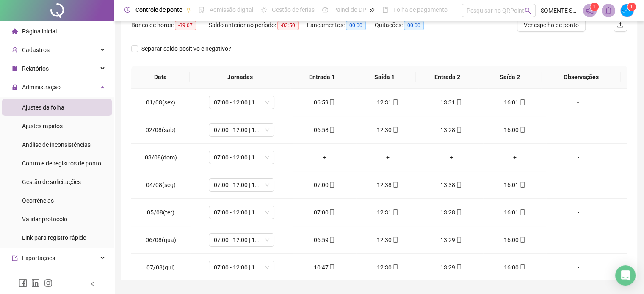
scroll to position [138, 0]
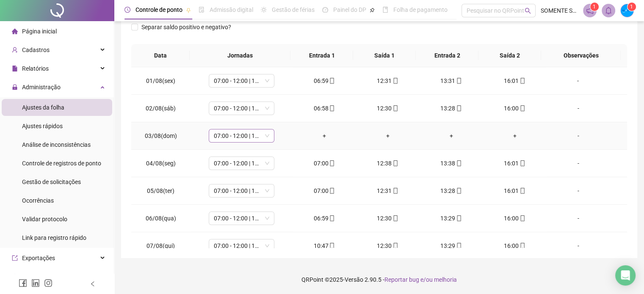
click at [229, 137] on span "07:00 - 12:00 | 13:00 - 16:00" at bounding box center [241, 136] width 55 height 13
type input "*****"
click at [280, 114] on span "Sim" at bounding box center [280, 113] width 10 height 9
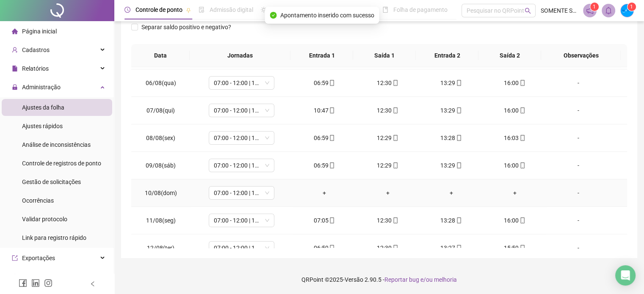
scroll to position [169, 0]
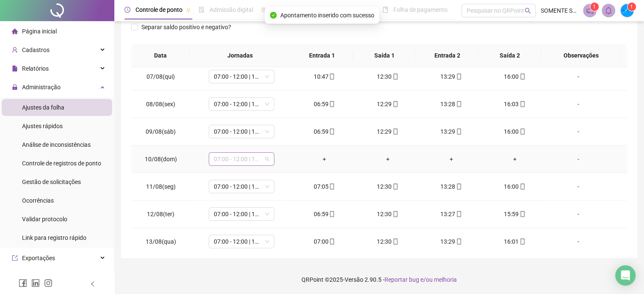
click at [232, 158] on span "07:00 - 12:00 | 13:00 - 16:00" at bounding box center [241, 159] width 55 height 13
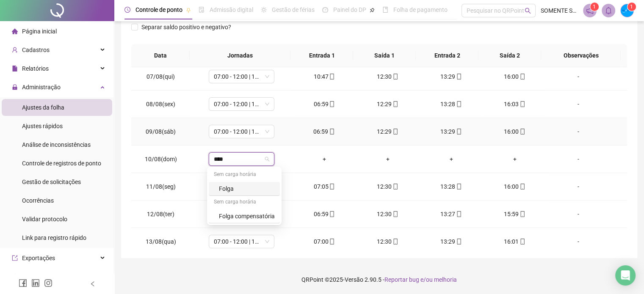
type input "*****"
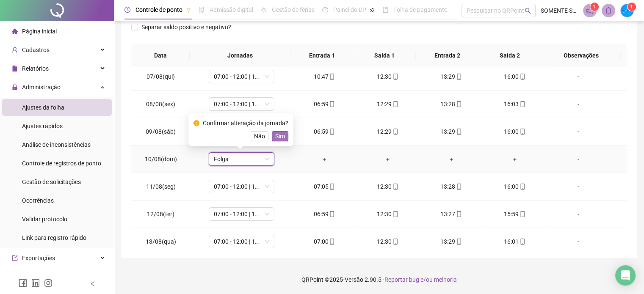
click at [275, 135] on span "Sim" at bounding box center [280, 136] width 10 height 9
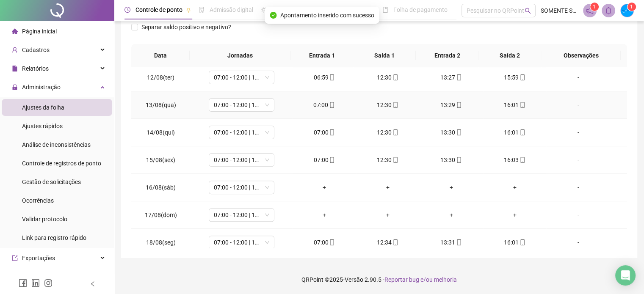
scroll to position [313, 0]
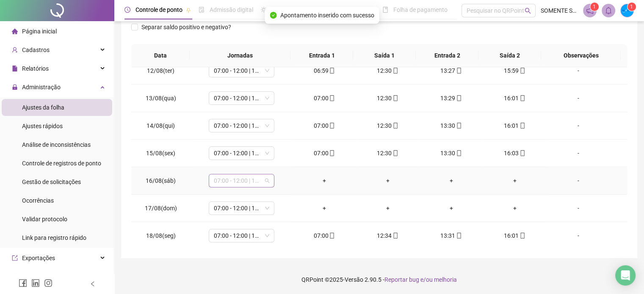
click at [235, 182] on span "07:00 - 12:00 | 13:00 - 16:00" at bounding box center [241, 180] width 55 height 13
type input "*****"
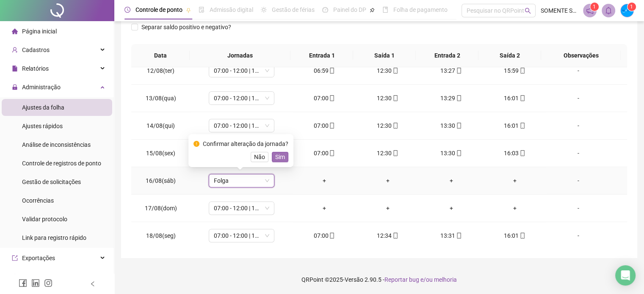
click at [273, 159] on button "Sim" at bounding box center [280, 157] width 17 height 10
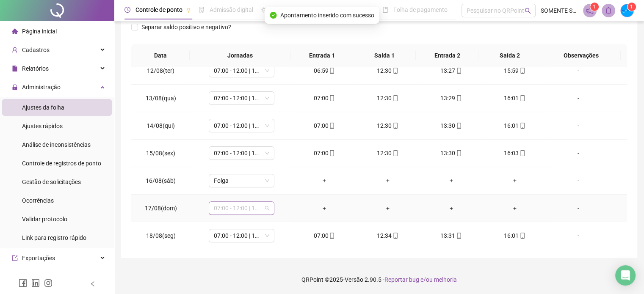
click at [223, 208] on span "07:00 - 12:00 | 13:00 - 16:00" at bounding box center [241, 208] width 55 height 13
type input "*****"
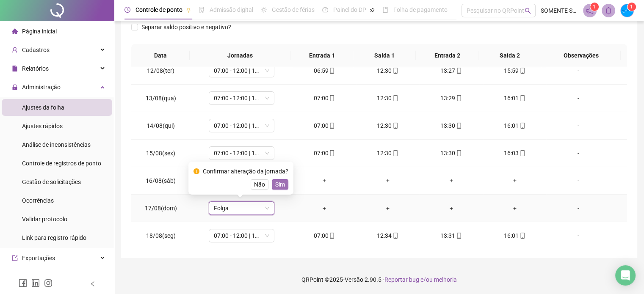
click at [276, 184] on span "Sim" at bounding box center [280, 184] width 10 height 9
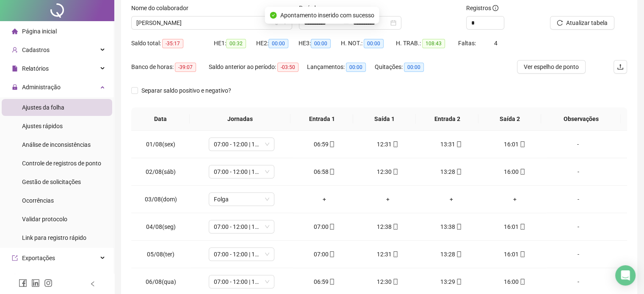
scroll to position [0, 0]
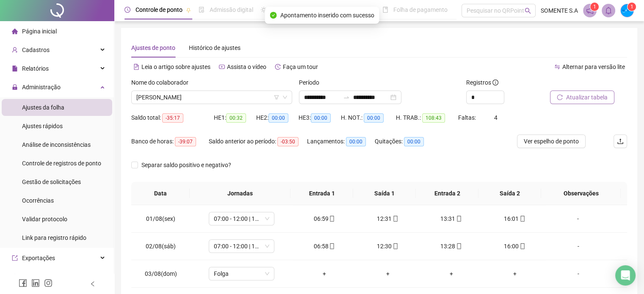
click at [585, 94] on span "Atualizar tabela" at bounding box center [586, 97] width 41 height 9
click at [167, 95] on span "[PERSON_NAME]" at bounding box center [211, 97] width 151 height 13
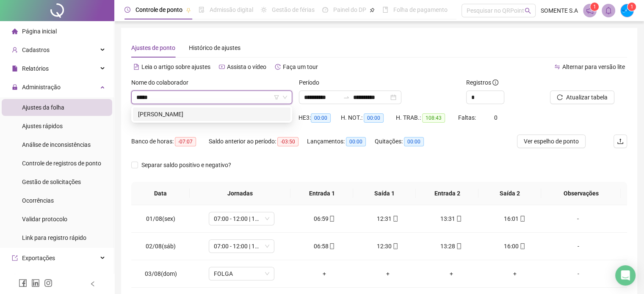
type input "*****"
click at [222, 113] on div "[PERSON_NAME]" at bounding box center [211, 114] width 147 height 9
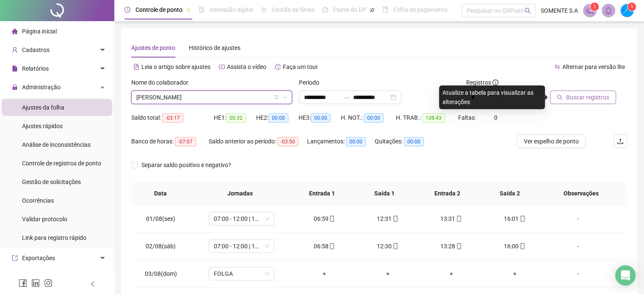
click at [580, 100] on span "Buscar registros" at bounding box center [587, 97] width 43 height 9
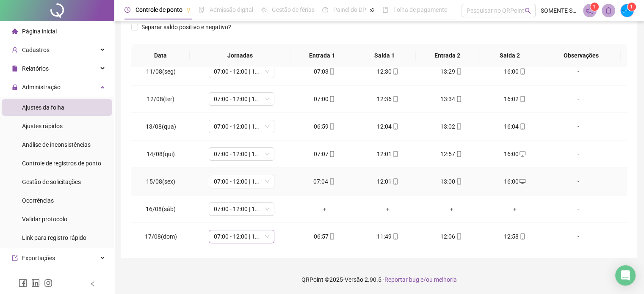
scroll to position [313, 0]
click at [240, 177] on span "07:00 - 12:00 | 13:00 - 16:00" at bounding box center [241, 180] width 55 height 13
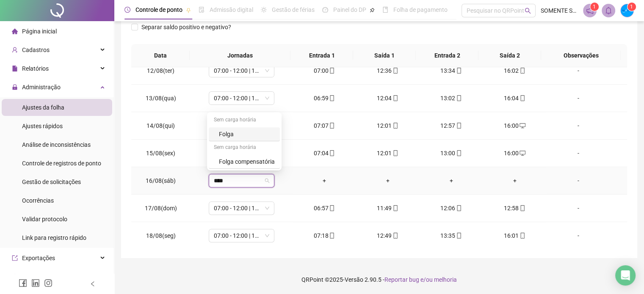
type input "*****"
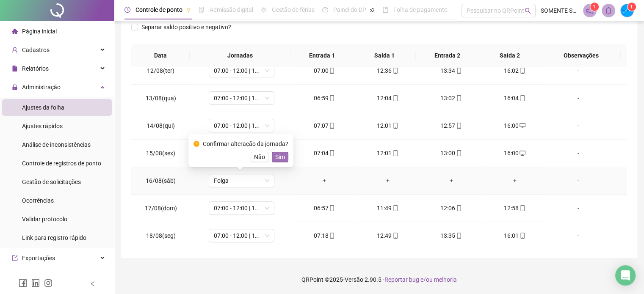
click at [276, 157] on span "Sim" at bounding box center [280, 156] width 10 height 9
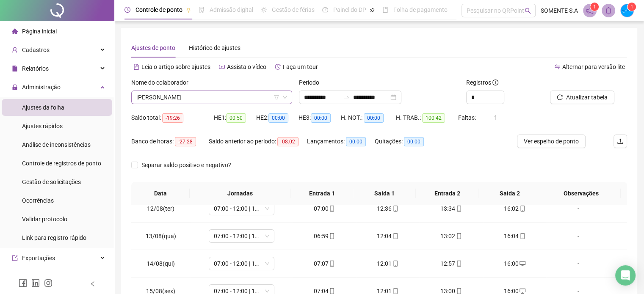
click at [183, 91] on input "search" at bounding box center [207, 97] width 143 height 13
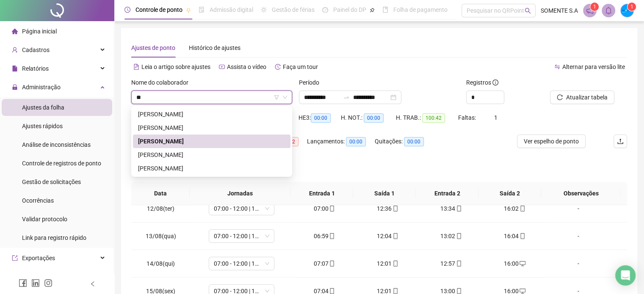
scroll to position [0, 0]
type input "***"
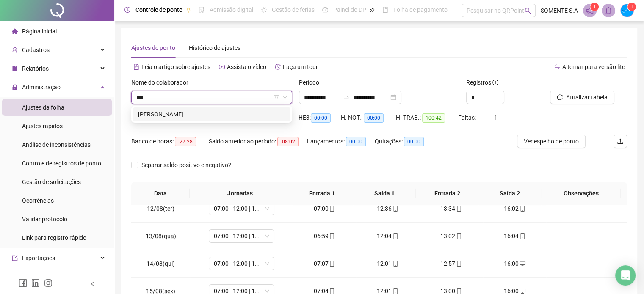
drag, startPoint x: 179, startPoint y: 114, endPoint x: 215, endPoint y: 114, distance: 36.4
click at [179, 114] on div "[PERSON_NAME]" at bounding box center [211, 114] width 147 height 9
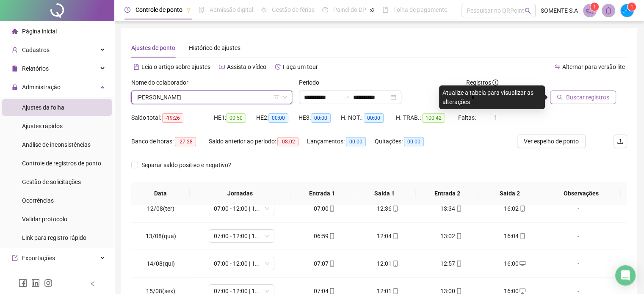
click at [588, 98] on span "Buscar registros" at bounding box center [587, 97] width 43 height 9
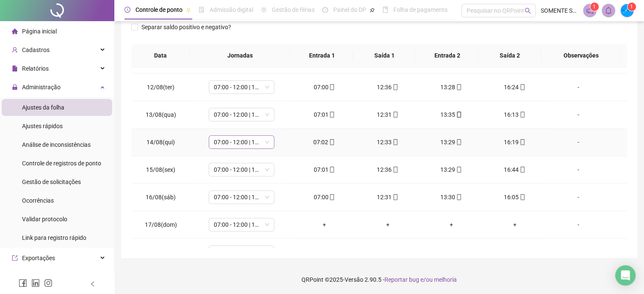
scroll to position [313, 0]
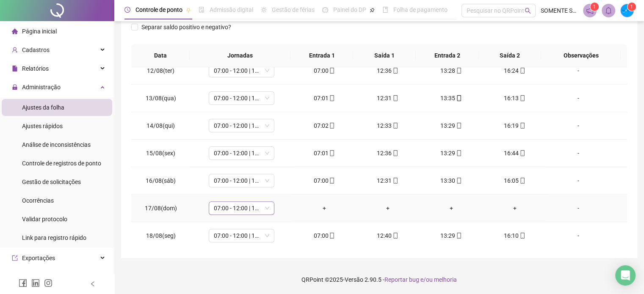
click at [222, 208] on span "07:00 - 12:00 | 13:00 - 16:00" at bounding box center [241, 208] width 55 height 13
type input "*****"
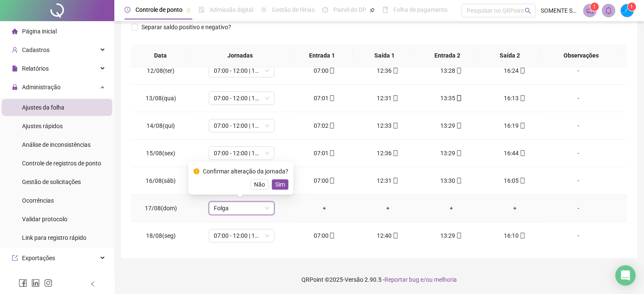
drag, startPoint x: 275, startPoint y: 184, endPoint x: 279, endPoint y: 182, distance: 4.6
click at [275, 184] on span "Sim" at bounding box center [280, 184] width 10 height 9
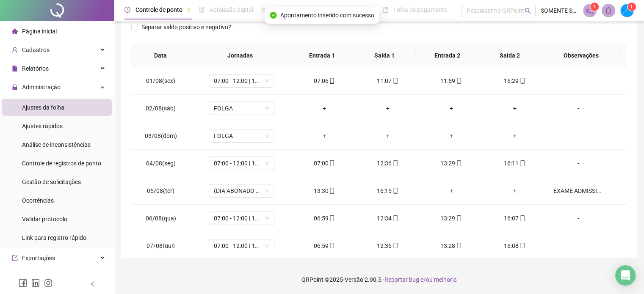
scroll to position [0, 0]
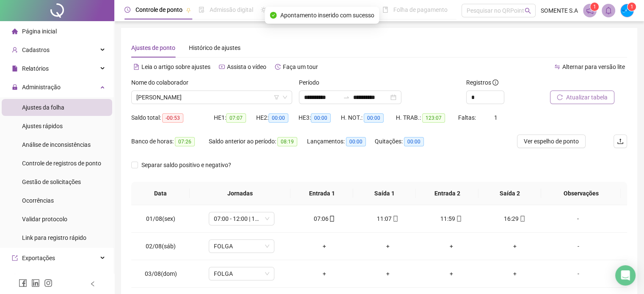
click at [579, 99] on span "Atualizar tabela" at bounding box center [586, 97] width 41 height 9
click at [180, 94] on span "[PERSON_NAME]" at bounding box center [211, 97] width 151 height 13
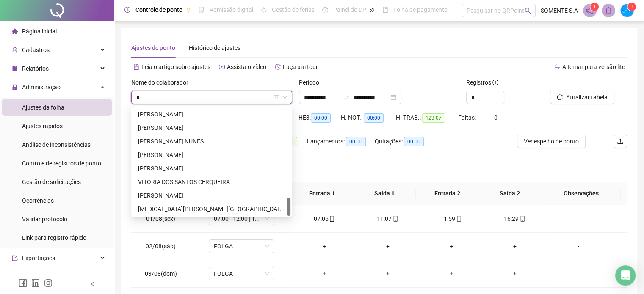
scroll to position [528, 0]
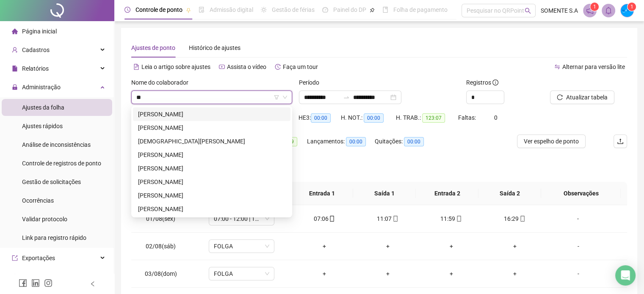
type input "***"
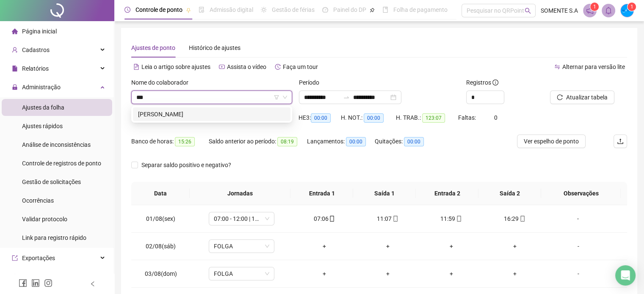
click at [167, 117] on div "[PERSON_NAME]" at bounding box center [211, 114] width 147 height 9
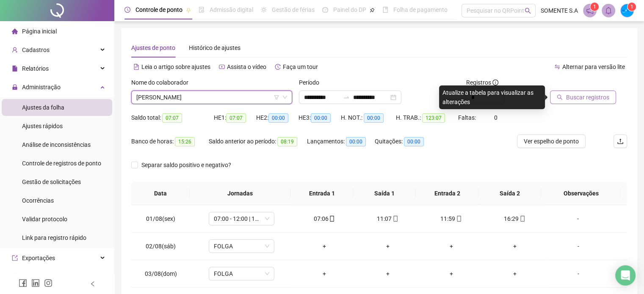
click at [579, 98] on span "Buscar registros" at bounding box center [587, 97] width 43 height 9
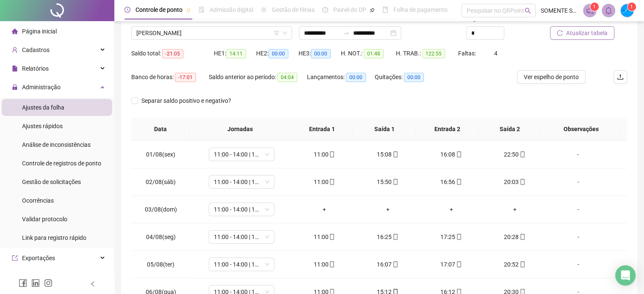
scroll to position [85, 0]
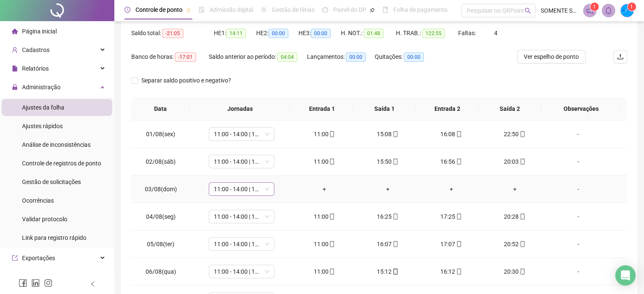
click at [237, 190] on span "11:00 - 14:00 | 15:00 - 20:00" at bounding box center [241, 189] width 55 height 13
type input "*****"
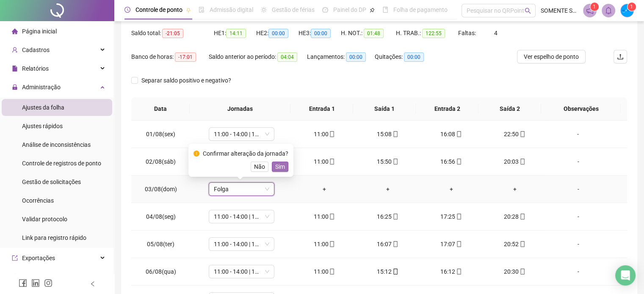
click at [280, 167] on span "Sim" at bounding box center [280, 166] width 10 height 9
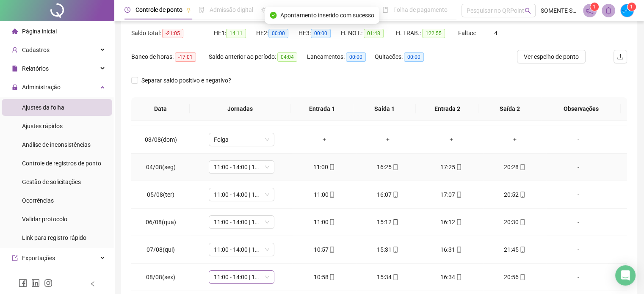
scroll to position [127, 0]
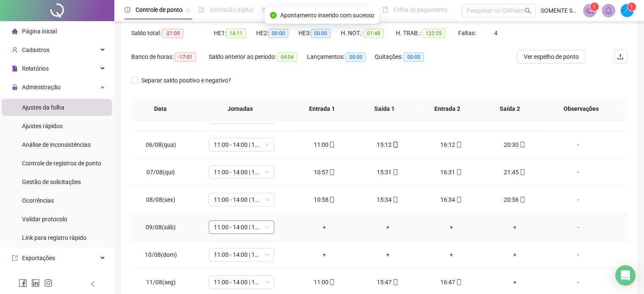
click at [231, 225] on span "11:00 - 14:00 | 15:00 - 20:00" at bounding box center [241, 227] width 55 height 13
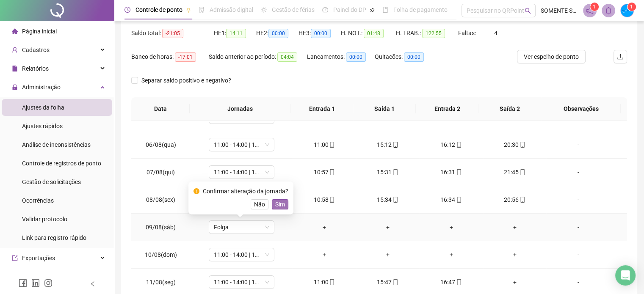
click at [282, 204] on span "Sim" at bounding box center [280, 204] width 10 height 9
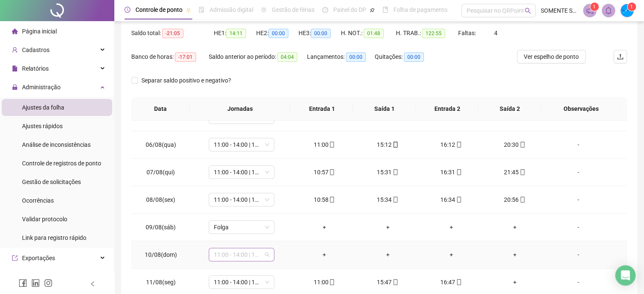
click at [222, 250] on span "11:00 - 14:00 | 15:00 - 20:00" at bounding box center [241, 255] width 55 height 13
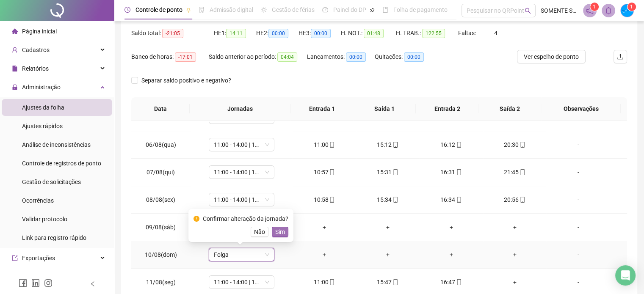
click at [275, 232] on span "Sim" at bounding box center [280, 231] width 10 height 9
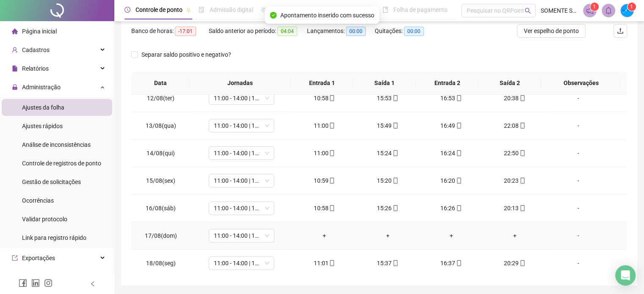
scroll to position [138, 0]
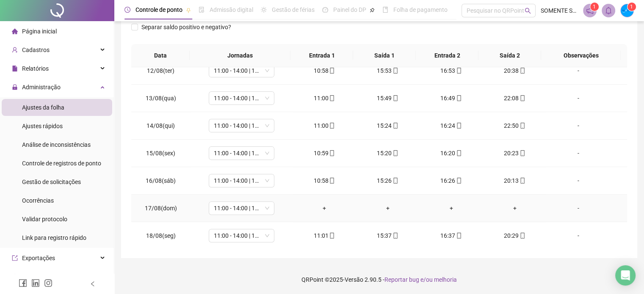
drag, startPoint x: 259, startPoint y: 214, endPoint x: 273, endPoint y: 215, distance: 14.0
click at [264, 207] on td "11:00 - 14:00 | 15:00 - 20:00" at bounding box center [242, 209] width 102 height 28
click at [229, 205] on span "11:00 - 14:00 | 15:00 - 20:00" at bounding box center [241, 208] width 55 height 13
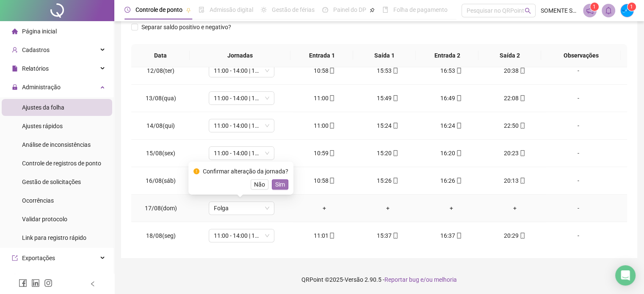
click at [275, 185] on span "Sim" at bounding box center [280, 184] width 10 height 9
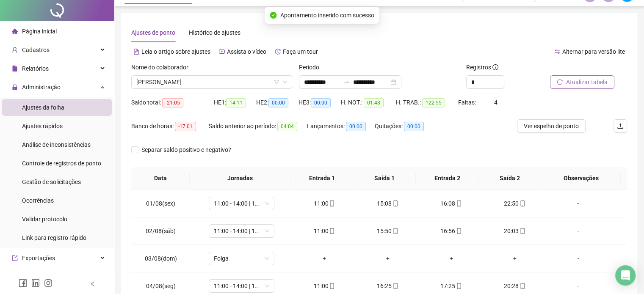
scroll to position [0, 0]
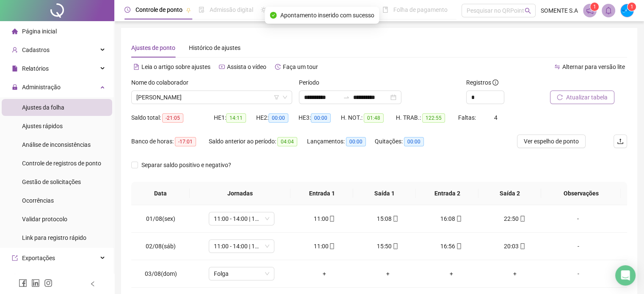
click at [589, 95] on span "Atualizar tabela" at bounding box center [586, 97] width 41 height 9
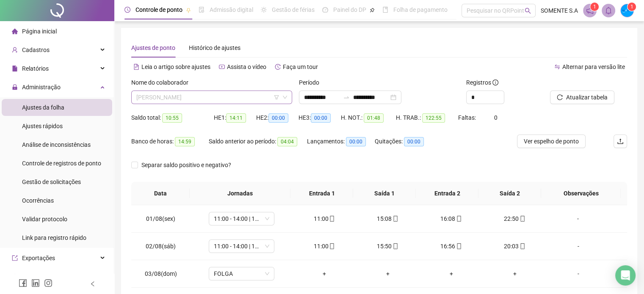
click at [163, 95] on span "[PERSON_NAME]" at bounding box center [211, 97] width 151 height 13
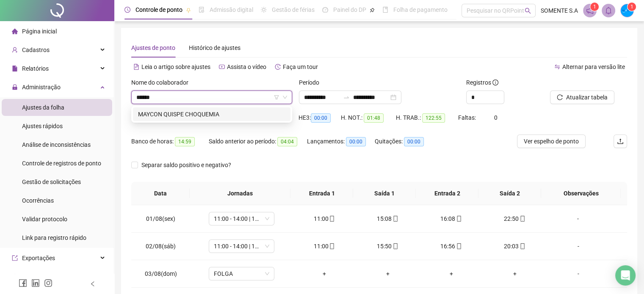
click at [235, 118] on div "MAYCON QUISPE CHOQUEMIA" at bounding box center [211, 114] width 147 height 9
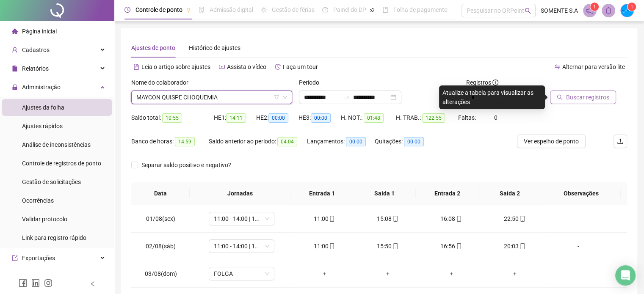
click at [594, 96] on span "Buscar registros" at bounding box center [587, 97] width 43 height 9
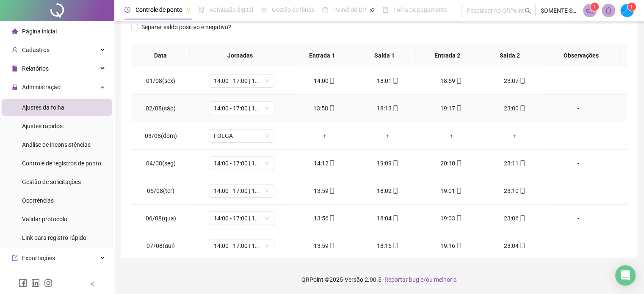
scroll to position [11, 0]
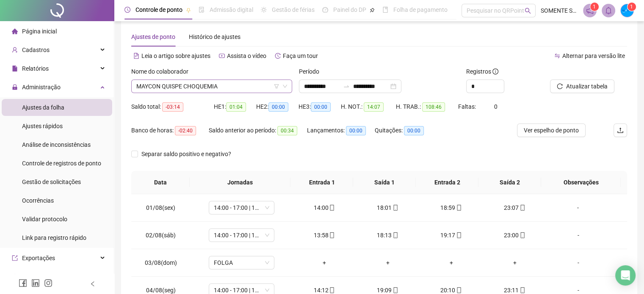
click at [177, 86] on span "MAYCON QUISPE CHOQUEMIA" at bounding box center [211, 86] width 151 height 13
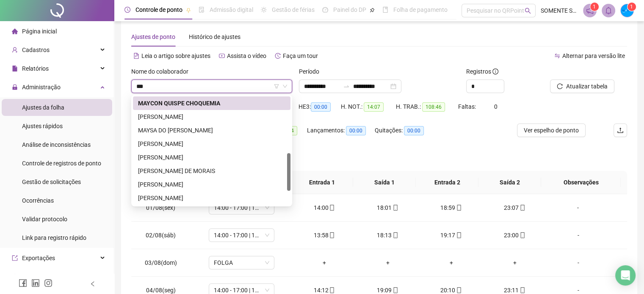
scroll to position [0, 0]
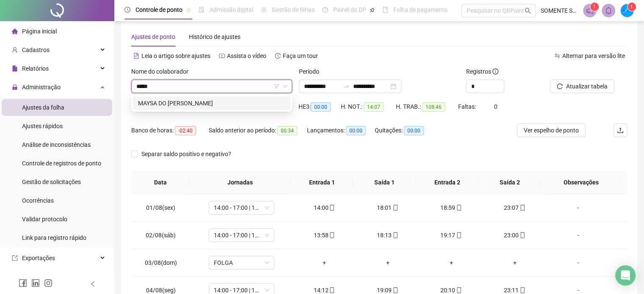
drag, startPoint x: 193, startPoint y: 99, endPoint x: 229, endPoint y: 99, distance: 36.0
click at [193, 99] on div "MAYSA DO [PERSON_NAME]" at bounding box center [211, 103] width 147 height 9
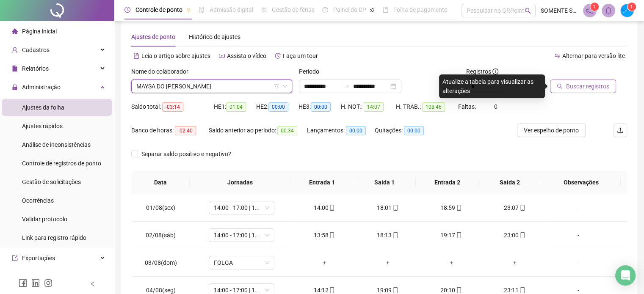
click at [580, 83] on span "Buscar registros" at bounding box center [587, 86] width 43 height 9
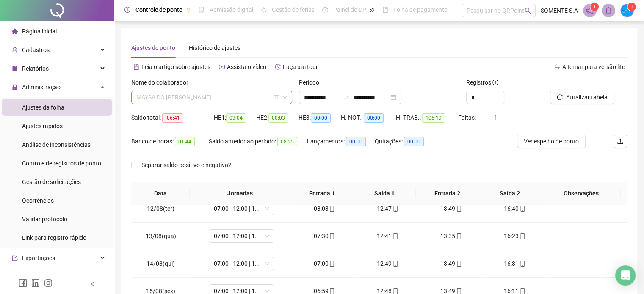
click at [164, 95] on span "MAYSA DO [PERSON_NAME]" at bounding box center [211, 97] width 151 height 13
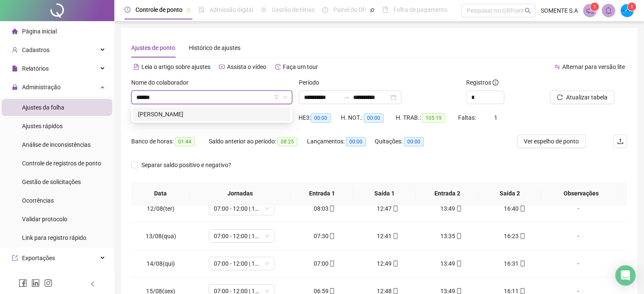
drag, startPoint x: 208, startPoint y: 110, endPoint x: 242, endPoint y: 115, distance: 33.8
click at [208, 110] on div "[PERSON_NAME]" at bounding box center [211, 114] width 147 height 9
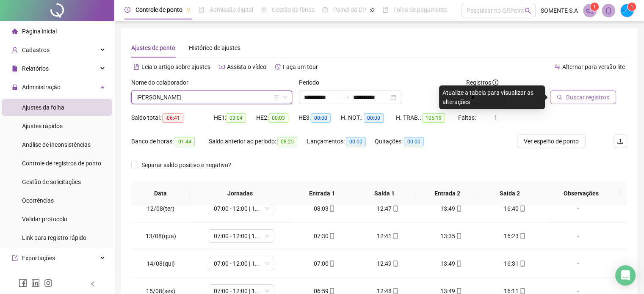
click at [574, 101] on span "Buscar registros" at bounding box center [587, 97] width 43 height 9
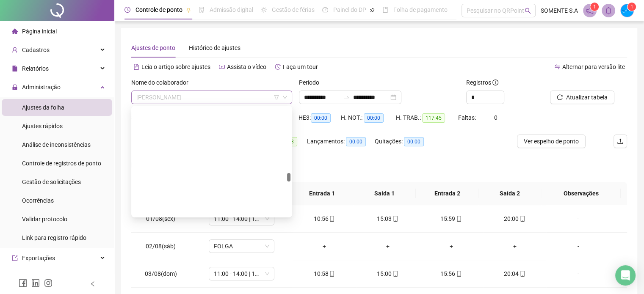
click at [151, 98] on span "[PERSON_NAME]" at bounding box center [211, 97] width 151 height 13
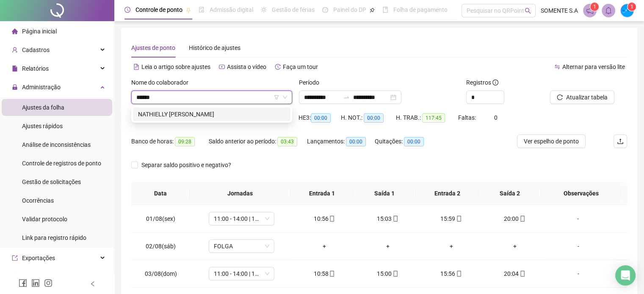
click at [227, 112] on div "NATHIELLY [PERSON_NAME]" at bounding box center [211, 114] width 147 height 9
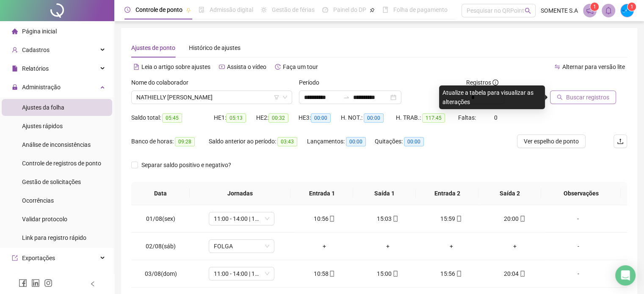
click at [588, 94] on span "Buscar registros" at bounding box center [587, 97] width 43 height 9
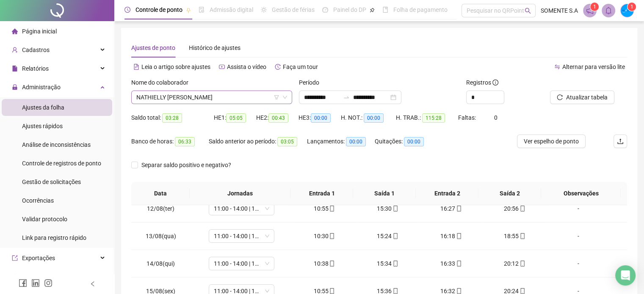
click at [167, 102] on span "NATHIELLY [PERSON_NAME]" at bounding box center [211, 97] width 151 height 13
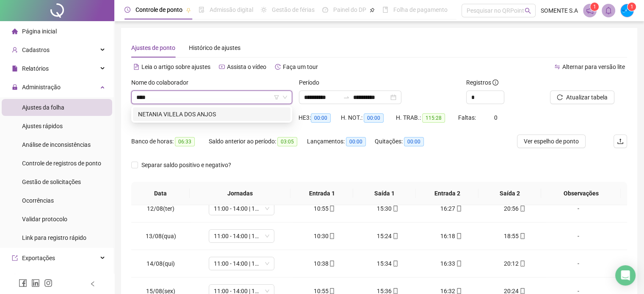
click at [176, 116] on div "NETANIA VILELA DOS ANJOS" at bounding box center [211, 114] width 147 height 9
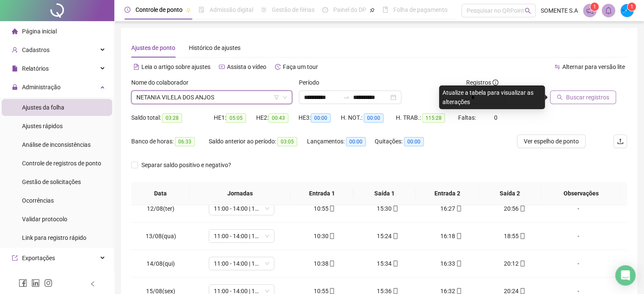
click at [574, 98] on span "Buscar registros" at bounding box center [587, 97] width 43 height 9
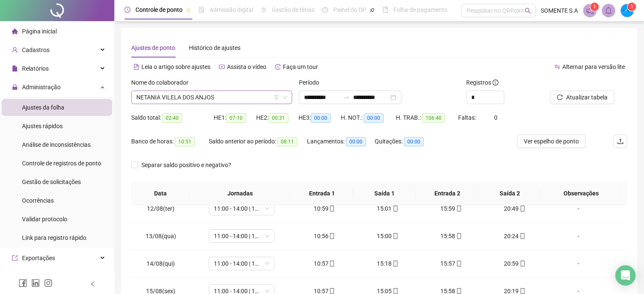
click at [161, 96] on span "NETANIA VILELA DOS ANJOS" at bounding box center [211, 97] width 151 height 13
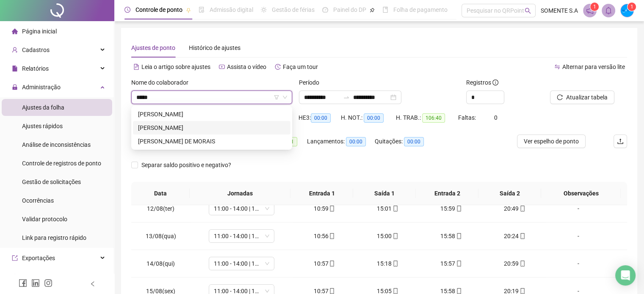
drag, startPoint x: 196, startPoint y: 131, endPoint x: 349, endPoint y: 131, distance: 152.8
click at [196, 131] on div "[PERSON_NAME]" at bounding box center [211, 127] width 147 height 9
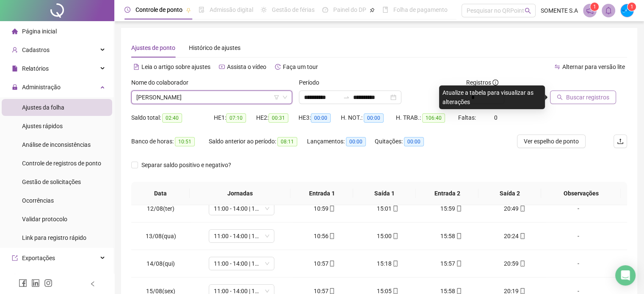
click at [569, 93] on span "Buscar registros" at bounding box center [587, 97] width 43 height 9
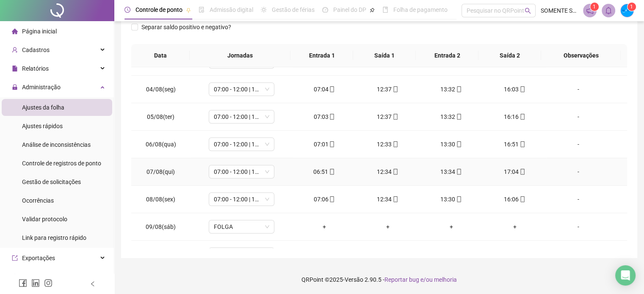
scroll to position [12, 0]
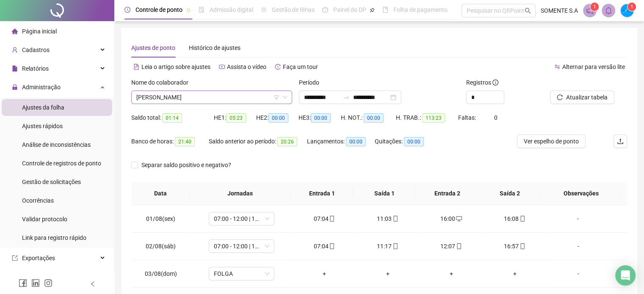
click at [172, 94] on span "[PERSON_NAME]" at bounding box center [211, 97] width 151 height 13
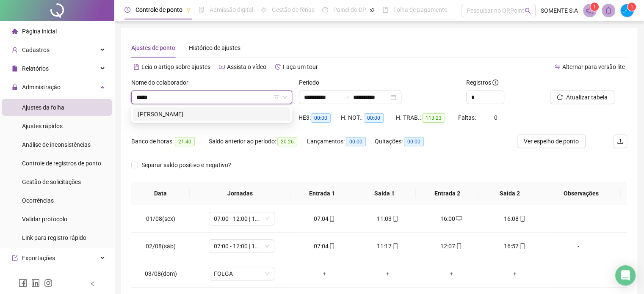
drag, startPoint x: 187, startPoint y: 112, endPoint x: 235, endPoint y: 116, distance: 48.5
click at [187, 112] on div "[PERSON_NAME]" at bounding box center [211, 114] width 147 height 9
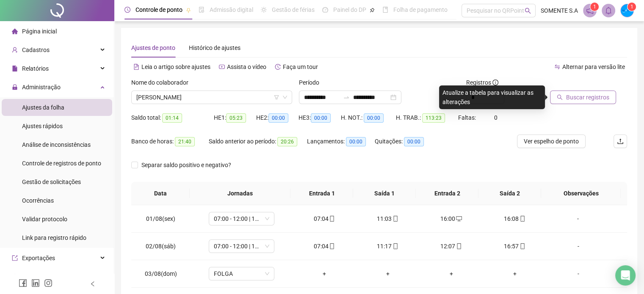
click at [586, 94] on span "Buscar registros" at bounding box center [587, 97] width 43 height 9
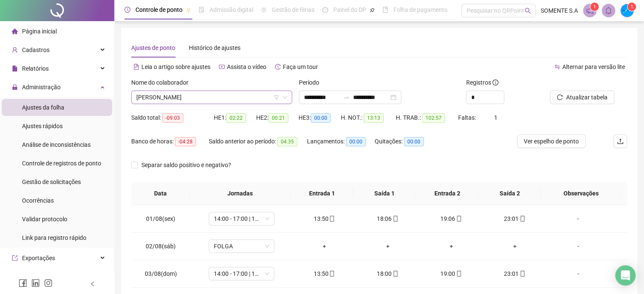
click at [184, 101] on span "[PERSON_NAME]" at bounding box center [211, 97] width 151 height 13
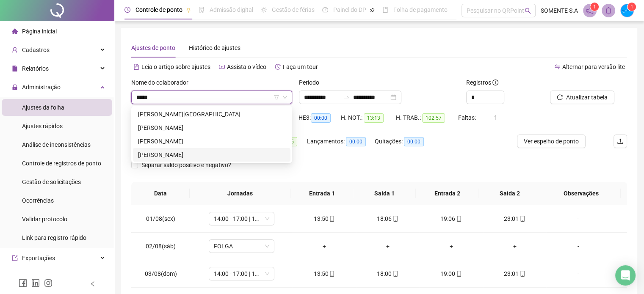
drag, startPoint x: 198, startPoint y: 150, endPoint x: 203, endPoint y: 151, distance: 4.7
click at [198, 151] on div "[PERSON_NAME]" at bounding box center [211, 154] width 147 height 9
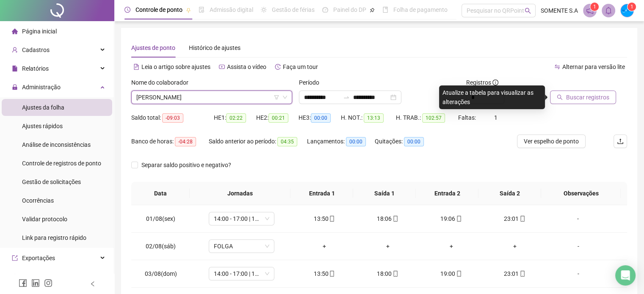
click at [602, 93] on span "Buscar registros" at bounding box center [587, 97] width 43 height 9
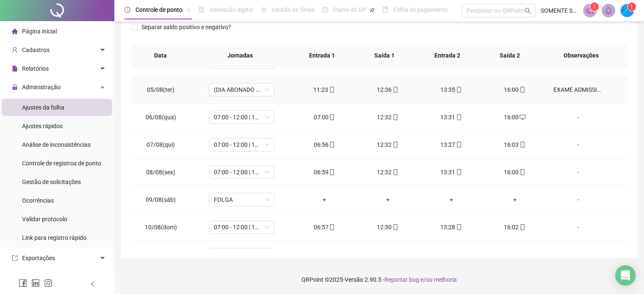
scroll to position [42, 0]
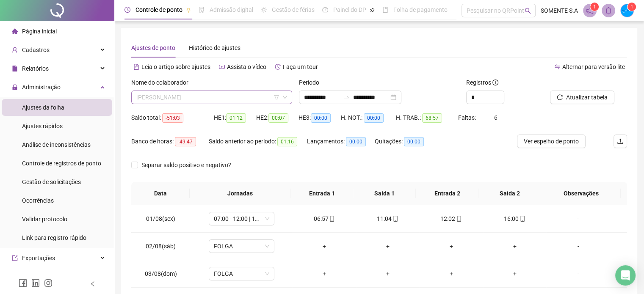
click at [170, 96] on span "[PERSON_NAME]" at bounding box center [211, 97] width 151 height 13
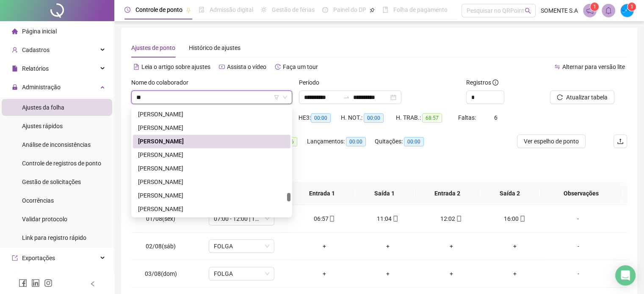
scroll to position [474, 0]
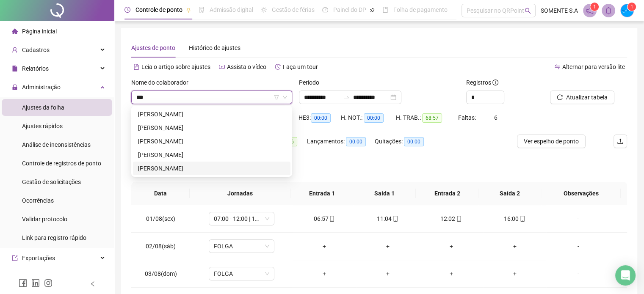
click at [185, 168] on div "[PERSON_NAME]" at bounding box center [211, 168] width 147 height 9
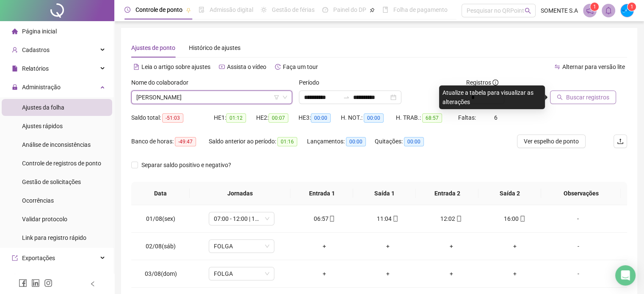
click at [585, 100] on span "Buscar registros" at bounding box center [587, 97] width 43 height 9
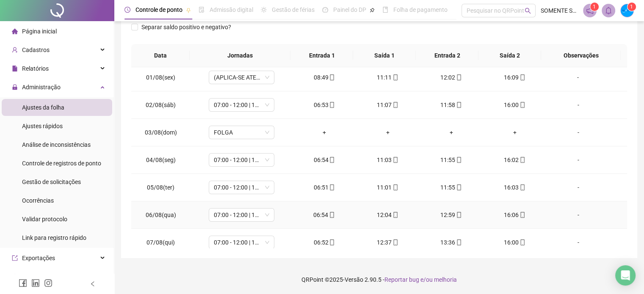
scroll to position [0, 0]
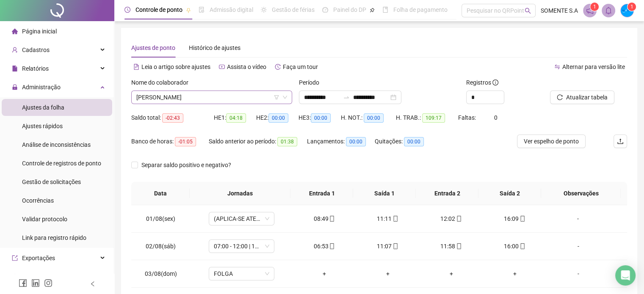
click at [168, 95] on span "[PERSON_NAME]" at bounding box center [211, 97] width 151 height 13
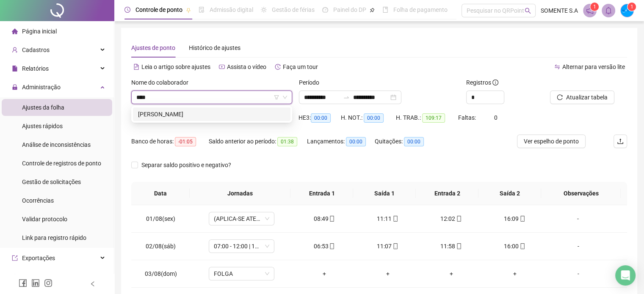
click at [180, 113] on div "[PERSON_NAME]" at bounding box center [211, 114] width 147 height 9
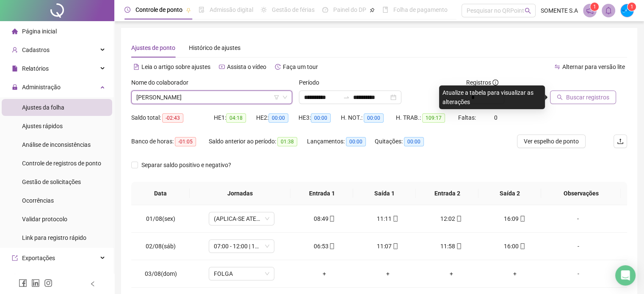
click at [573, 93] on button "Buscar registros" at bounding box center [583, 98] width 66 height 14
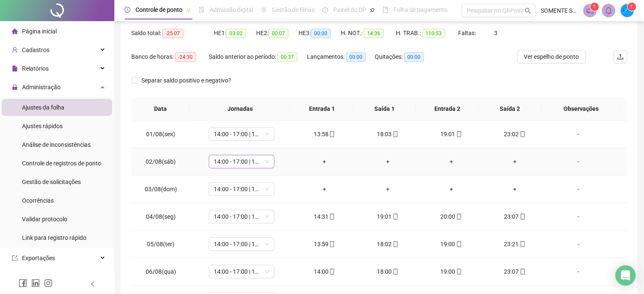
click at [226, 157] on span "14:00 - 17:00 | 18:00 - 23:00" at bounding box center [241, 161] width 55 height 13
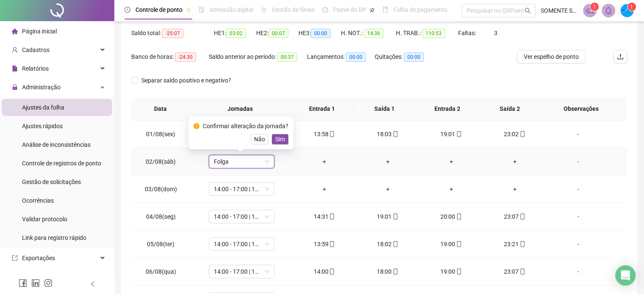
drag, startPoint x: 276, startPoint y: 139, endPoint x: 269, endPoint y: 149, distance: 11.6
click at [276, 139] on span "Sim" at bounding box center [280, 139] width 10 height 9
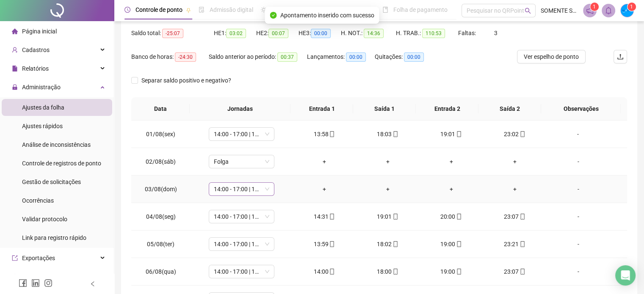
click at [223, 188] on span "14:00 - 17:00 | 18:00 - 23:00" at bounding box center [241, 189] width 55 height 13
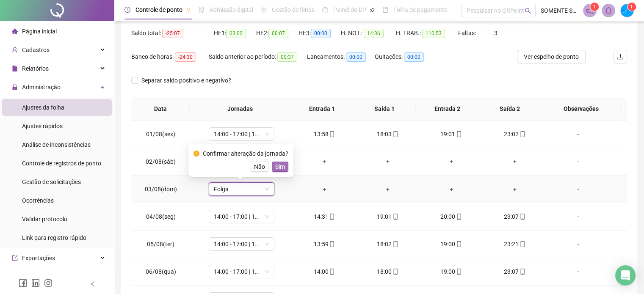
click at [279, 166] on span "Sim" at bounding box center [280, 166] width 10 height 9
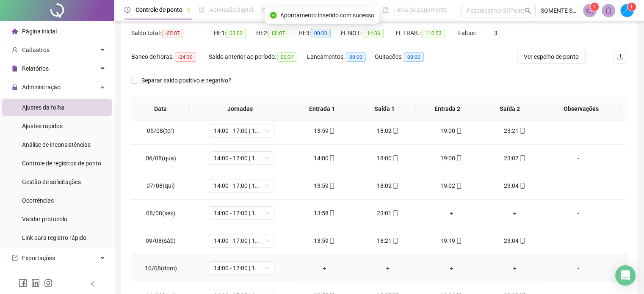
scroll to position [169, 0]
click at [230, 210] on span "14:00 - 17:00 | 18:00 - 23:00" at bounding box center [241, 212] width 55 height 13
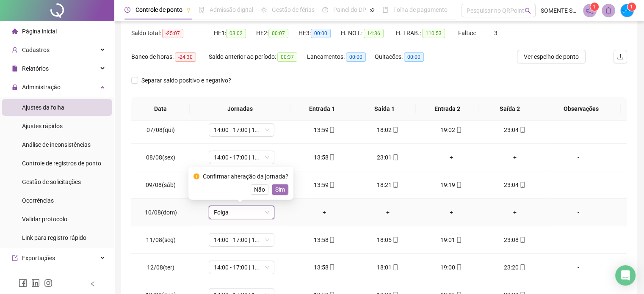
click at [275, 185] on span "Sim" at bounding box center [280, 189] width 10 height 9
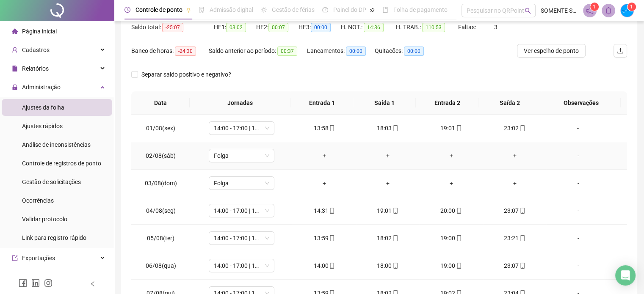
scroll to position [11, 0]
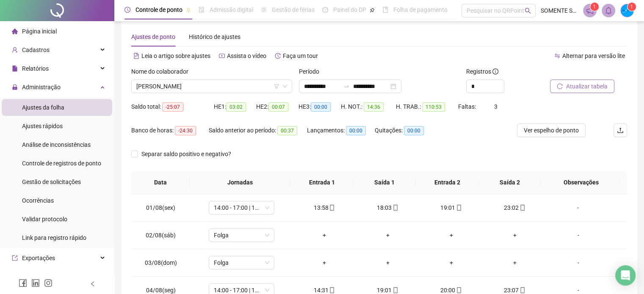
click at [593, 80] on button "Atualizar tabela" at bounding box center [582, 87] width 64 height 14
click at [216, 90] on span "[PERSON_NAME]" at bounding box center [211, 86] width 151 height 13
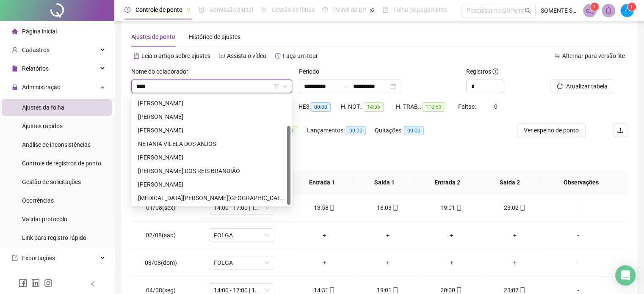
scroll to position [0, 0]
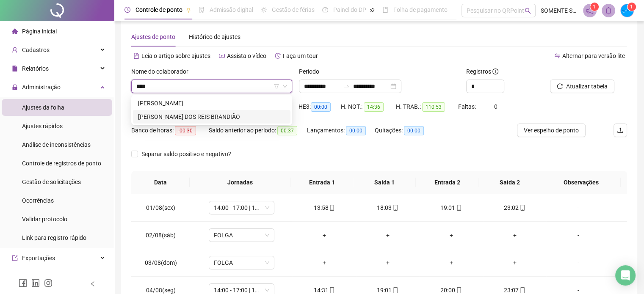
click at [188, 121] on div "[PERSON_NAME] DOS REIS BRANDIÃO" at bounding box center [211, 116] width 147 height 9
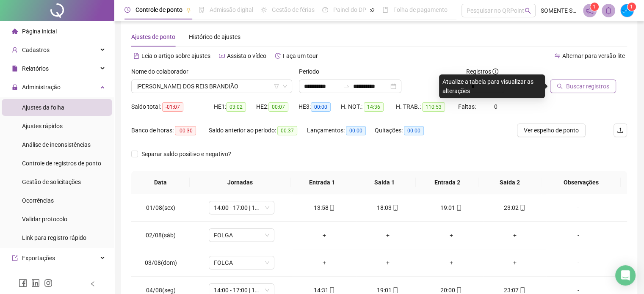
click at [582, 86] on span "Buscar registros" at bounding box center [587, 86] width 43 height 9
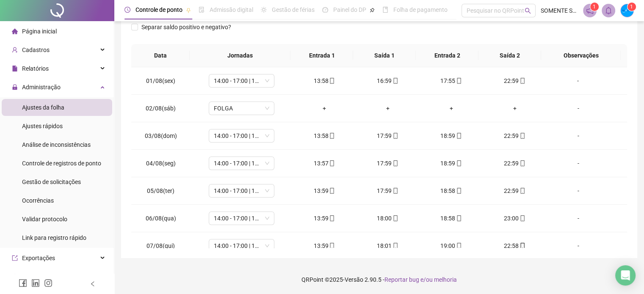
scroll to position [11, 0]
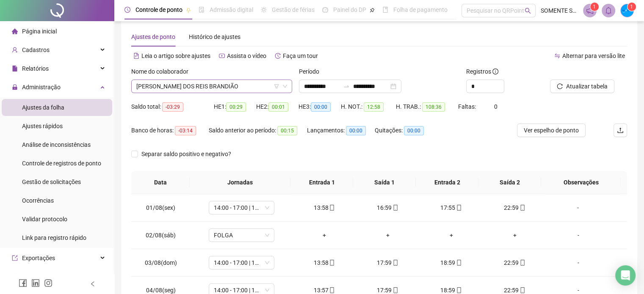
click at [160, 86] on span "[PERSON_NAME] DOS REIS BRANDIÃO" at bounding box center [211, 86] width 151 height 13
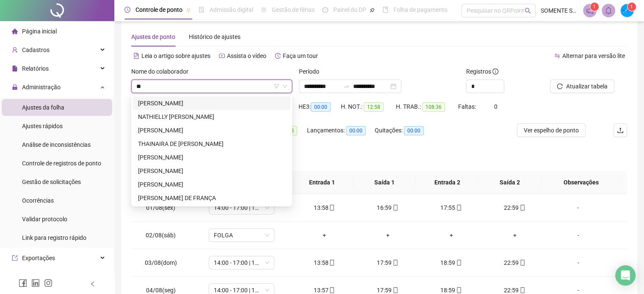
scroll to position [0, 0]
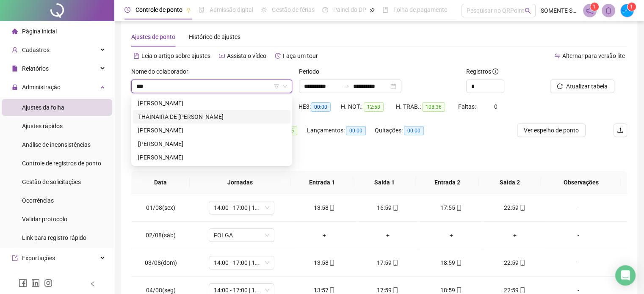
click at [176, 118] on div "THAINAIRA DE [PERSON_NAME]" at bounding box center [211, 116] width 147 height 9
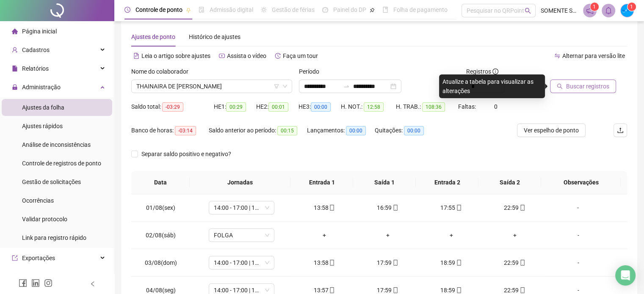
click at [587, 83] on span "Buscar registros" at bounding box center [587, 86] width 43 height 9
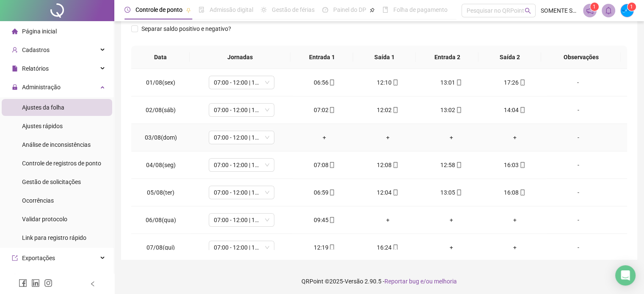
scroll to position [138, 0]
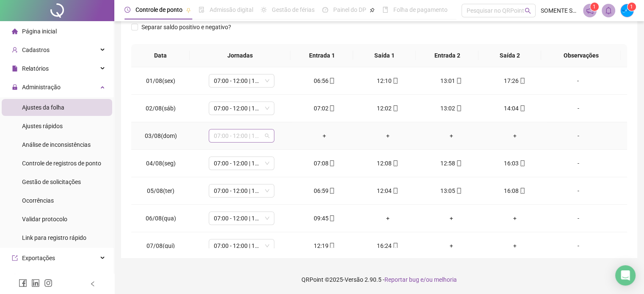
click at [249, 140] on span "07:00 - 12:00 | 13:00 - 16:00" at bounding box center [241, 136] width 55 height 13
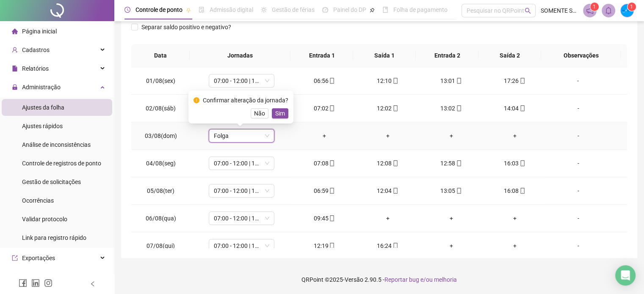
click at [276, 113] on span "Sim" at bounding box center [280, 113] width 10 height 9
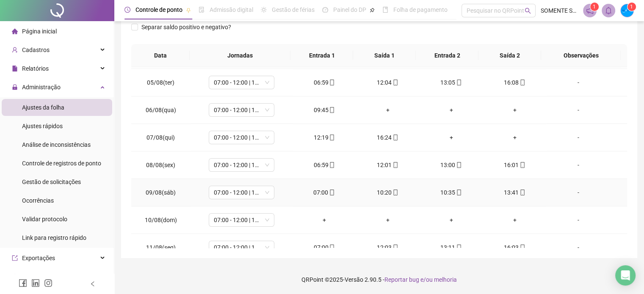
scroll to position [127, 0]
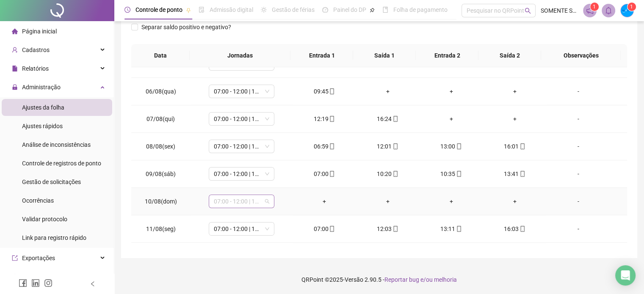
click at [238, 196] on span "07:00 - 12:00 | 13:00 - 16:00" at bounding box center [241, 201] width 55 height 13
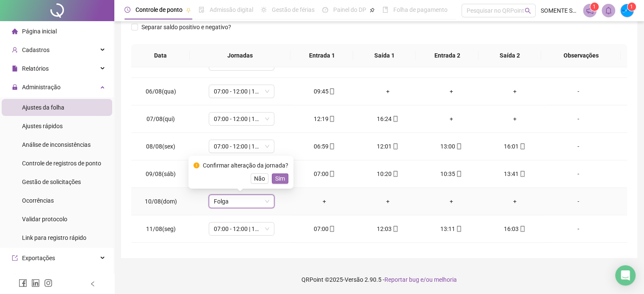
click at [278, 174] on span "Sim" at bounding box center [280, 178] width 10 height 9
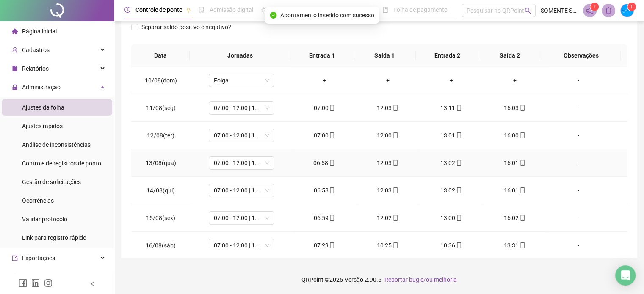
scroll to position [313, 0]
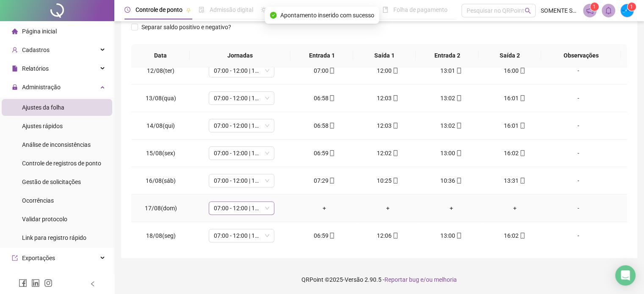
click at [226, 211] on span "07:00 - 12:00 | 13:00 - 16:00" at bounding box center [241, 208] width 55 height 13
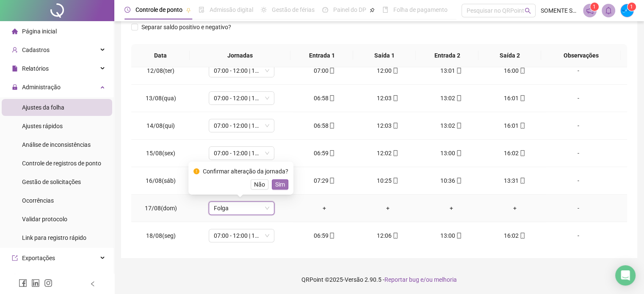
click at [279, 188] on span "Sim" at bounding box center [280, 184] width 10 height 9
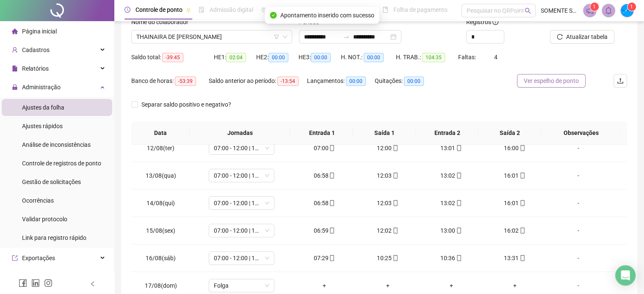
scroll to position [0, 0]
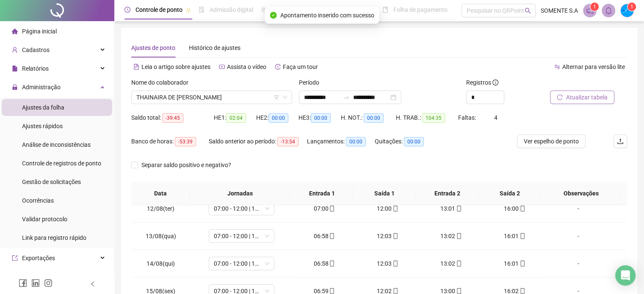
click at [591, 95] on span "Atualizar tabela" at bounding box center [586, 97] width 41 height 9
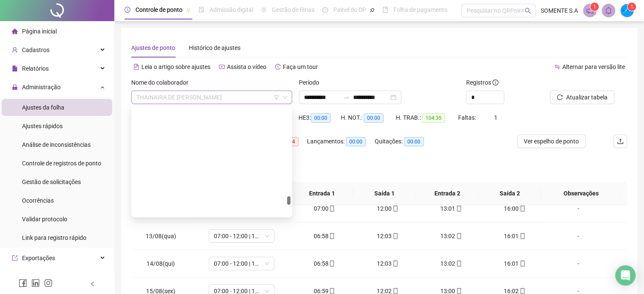
click at [174, 98] on span "THAINAIRA DE [PERSON_NAME]" at bounding box center [211, 97] width 151 height 13
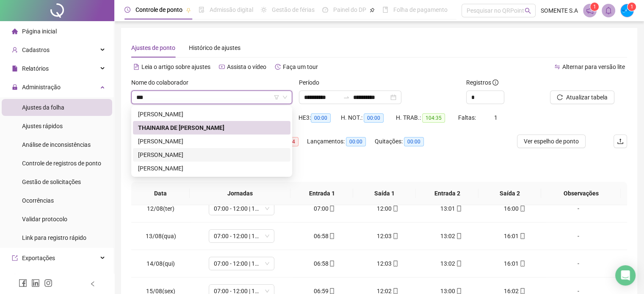
drag, startPoint x: 183, startPoint y: 157, endPoint x: 240, endPoint y: 156, distance: 57.2
click at [183, 156] on div "[PERSON_NAME]" at bounding box center [211, 154] width 147 height 9
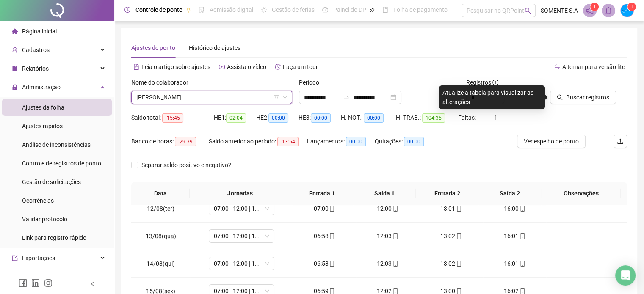
click at [566, 105] on div "Buscar registros" at bounding box center [589, 94] width 84 height 33
click at [577, 103] on button "Buscar registros" at bounding box center [583, 98] width 66 height 14
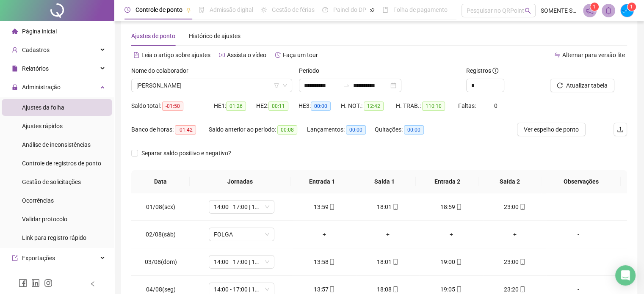
scroll to position [11, 0]
click at [209, 85] on span "[PERSON_NAME]" at bounding box center [211, 86] width 151 height 13
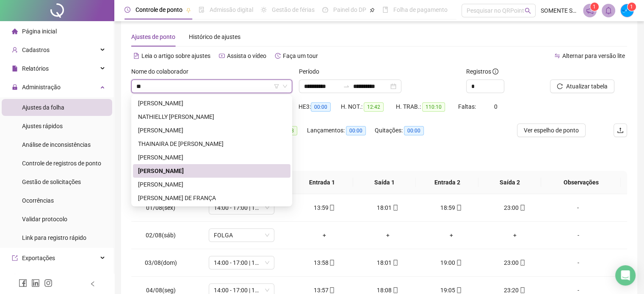
scroll to position [0, 0]
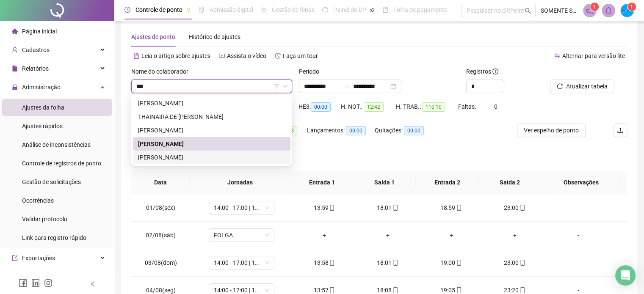
click at [174, 157] on div "[PERSON_NAME]" at bounding box center [211, 157] width 147 height 9
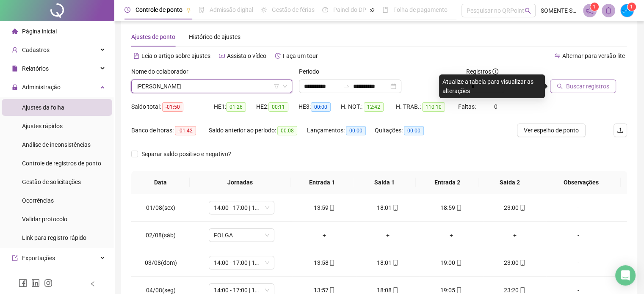
click at [571, 88] on span "Buscar registros" at bounding box center [587, 86] width 43 height 9
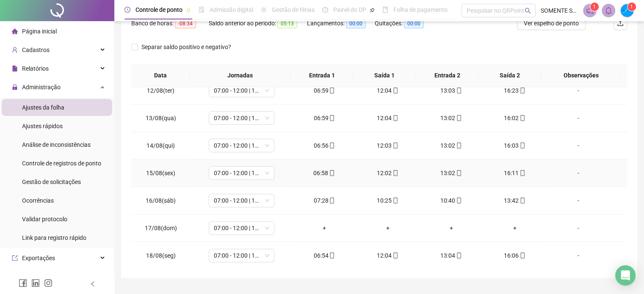
scroll to position [138, 0]
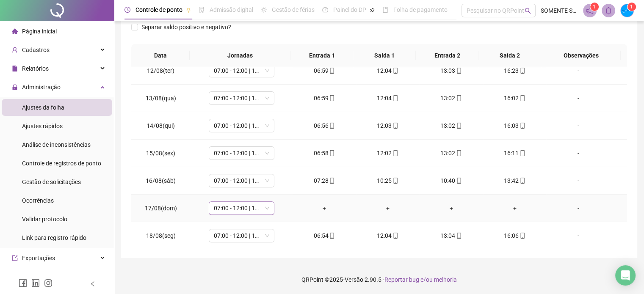
click at [249, 208] on span "07:00 - 12:00 | 13:00 - 16:00" at bounding box center [241, 208] width 55 height 13
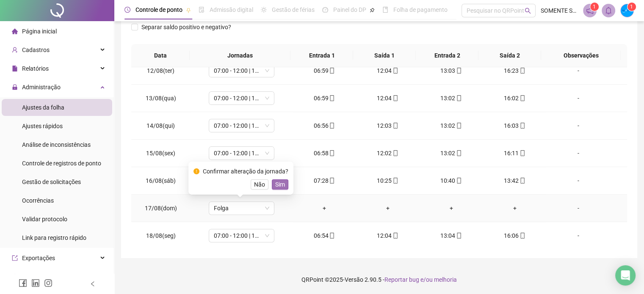
click at [280, 184] on span "Sim" at bounding box center [280, 184] width 10 height 9
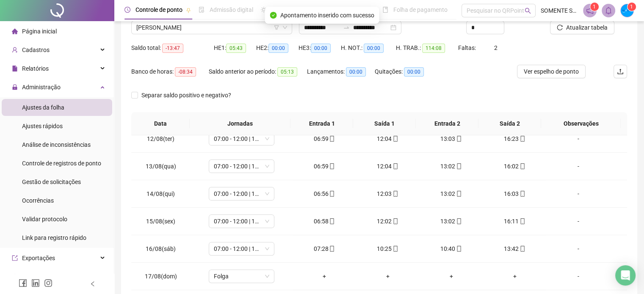
scroll to position [0, 0]
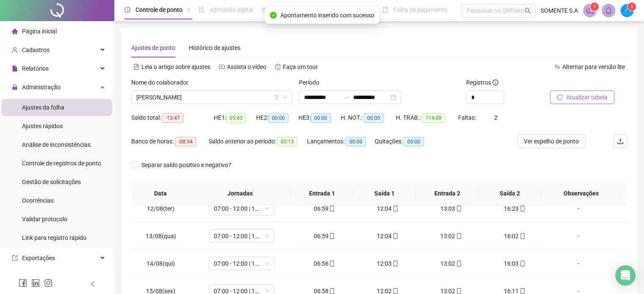
click at [569, 94] on span "Atualizar tabela" at bounding box center [586, 97] width 41 height 9
click at [204, 99] on span "[PERSON_NAME]" at bounding box center [211, 97] width 151 height 13
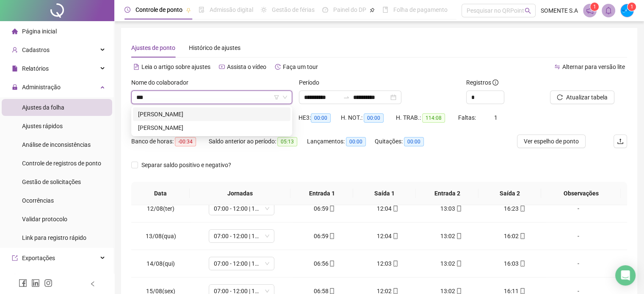
click at [183, 113] on div "[PERSON_NAME]" at bounding box center [211, 114] width 147 height 9
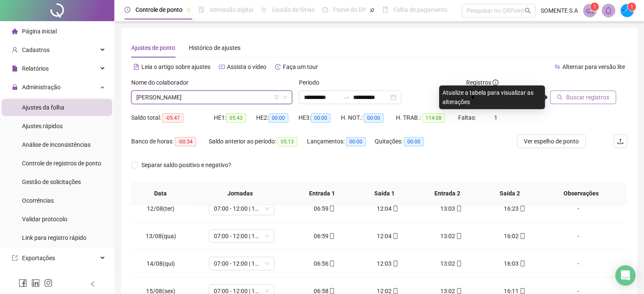
click at [578, 99] on span "Buscar registros" at bounding box center [587, 97] width 43 height 9
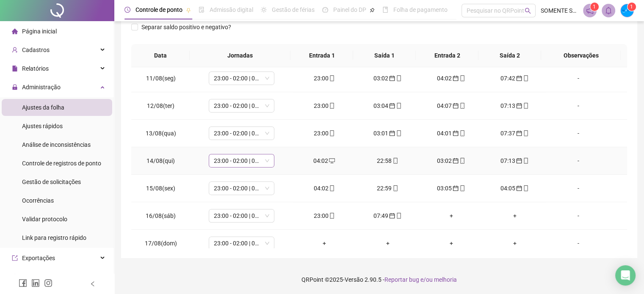
scroll to position [313, 0]
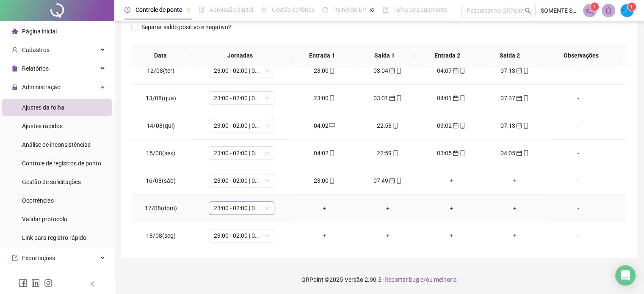
click at [232, 206] on span "23:00 - 02:00 | 03:00 - 07:00" at bounding box center [241, 208] width 55 height 13
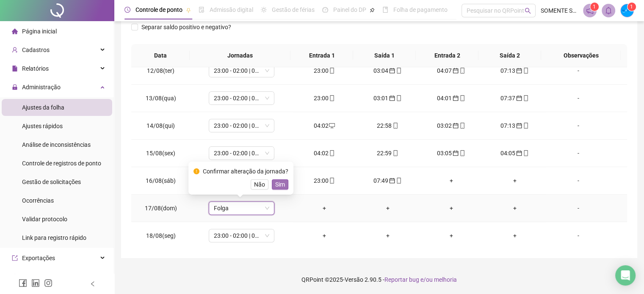
click at [283, 183] on button "Sim" at bounding box center [280, 185] width 17 height 10
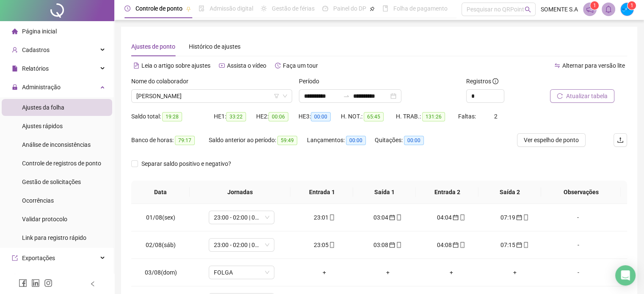
scroll to position [0, 0]
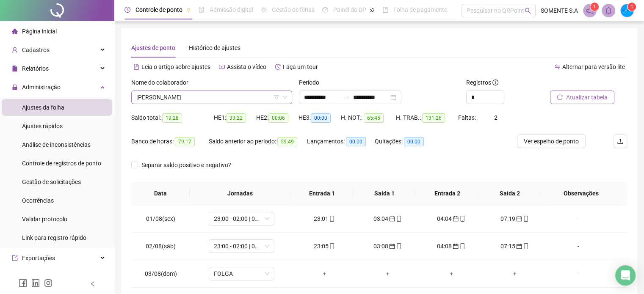
click at [159, 101] on span "[PERSON_NAME]" at bounding box center [211, 97] width 151 height 13
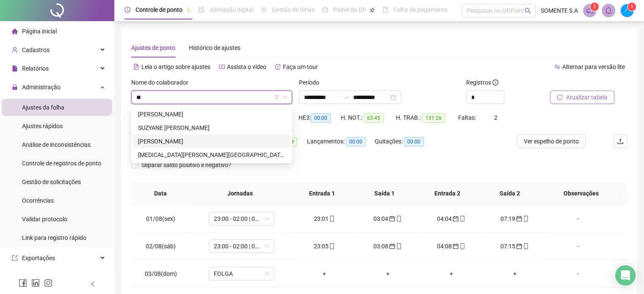
click at [168, 143] on div "[PERSON_NAME]" at bounding box center [211, 141] width 147 height 9
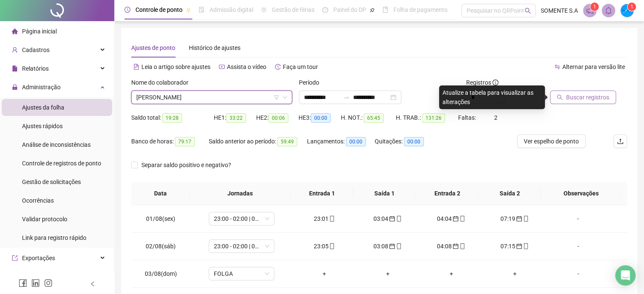
click at [579, 104] on button "Buscar registros" at bounding box center [583, 98] width 66 height 14
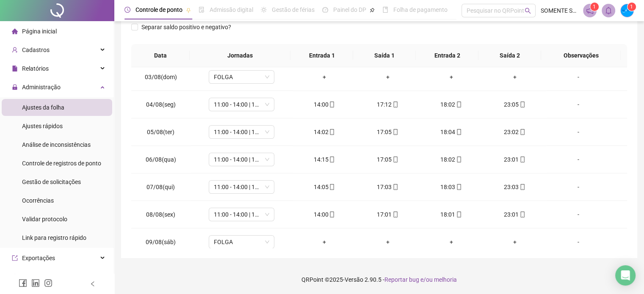
scroll to position [11, 0]
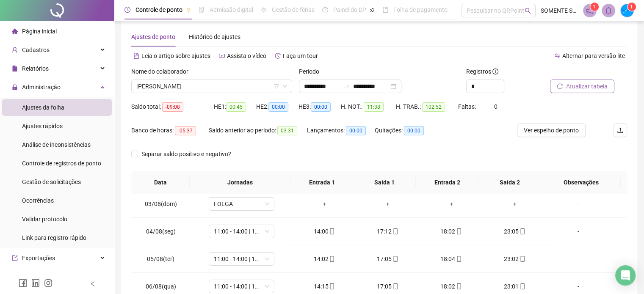
click at [580, 89] on div "Atualizar tabela" at bounding box center [589, 83] width 84 height 33
click at [570, 92] on button "Atualizar tabela" at bounding box center [582, 87] width 64 height 14
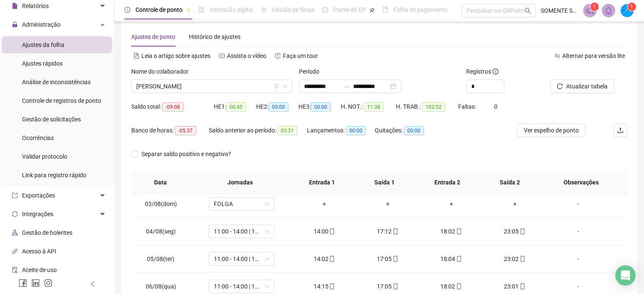
scroll to position [85, 0]
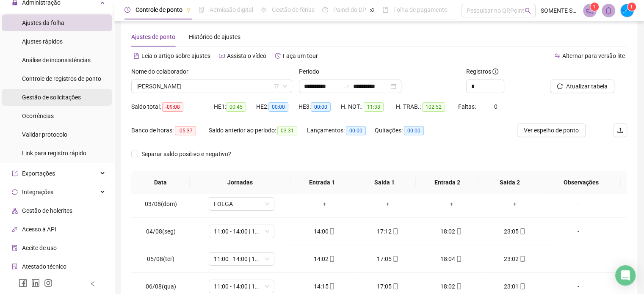
click at [67, 95] on span "Gestão de solicitações" at bounding box center [51, 97] width 59 height 7
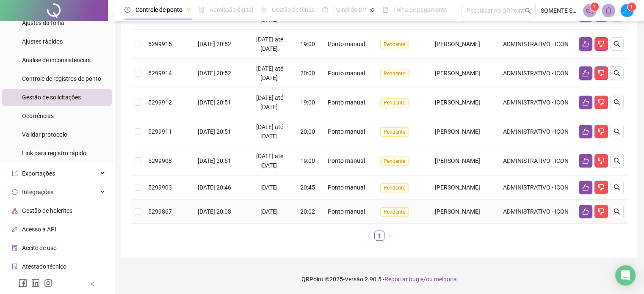
scroll to position [169, 0]
click at [611, 185] on button "button" at bounding box center [617, 188] width 14 height 14
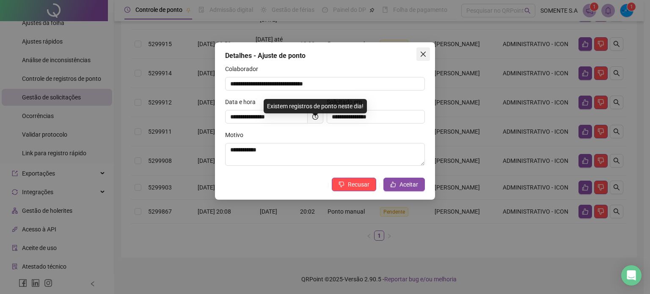
click at [425, 56] on icon "close" at bounding box center [423, 54] width 7 height 7
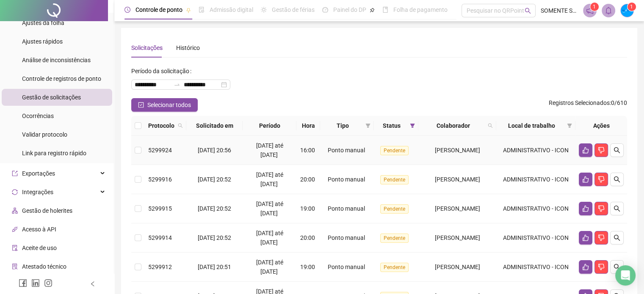
scroll to position [0, 0]
click at [140, 101] on button "Selecionar todos" at bounding box center [164, 105] width 66 height 14
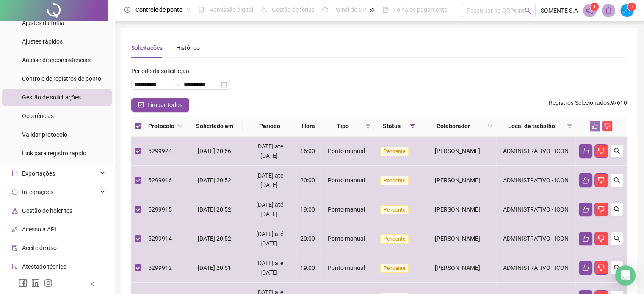
click at [594, 125] on icon "like" at bounding box center [595, 127] width 6 height 6
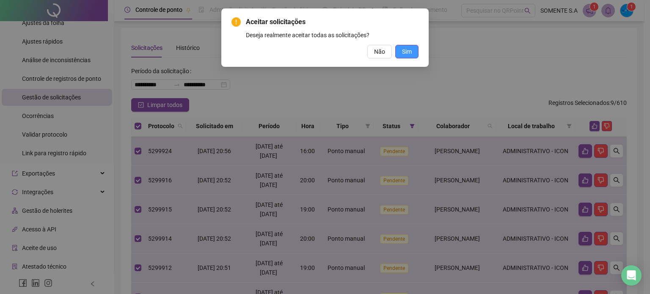
click at [396, 49] on button "Sim" at bounding box center [406, 52] width 23 height 14
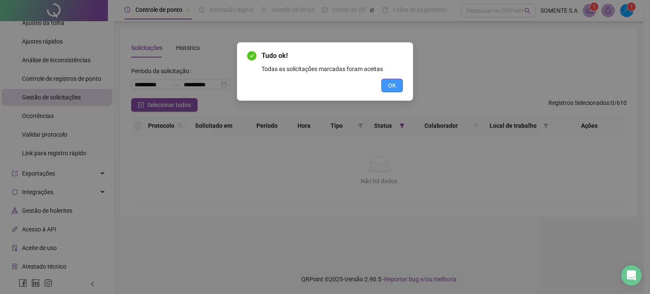
click at [401, 87] on button "OK" at bounding box center [392, 86] width 22 height 14
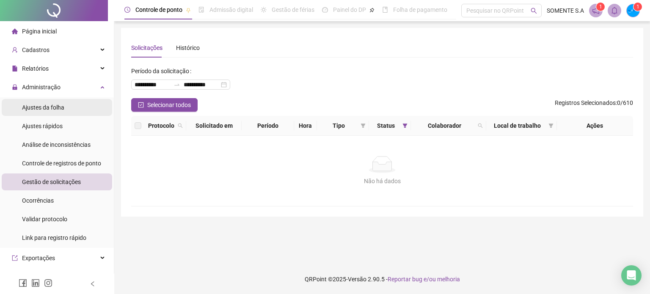
click at [42, 108] on span "Ajustes da folha" at bounding box center [43, 107] width 42 height 7
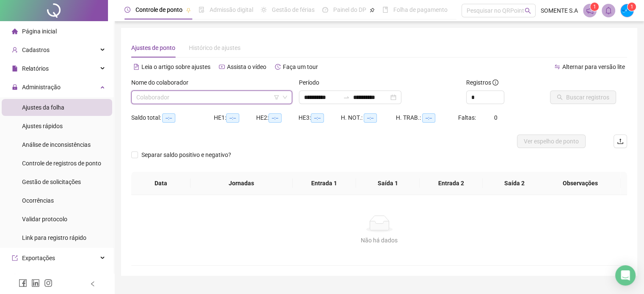
click at [176, 99] on input "search" at bounding box center [207, 97] width 143 height 13
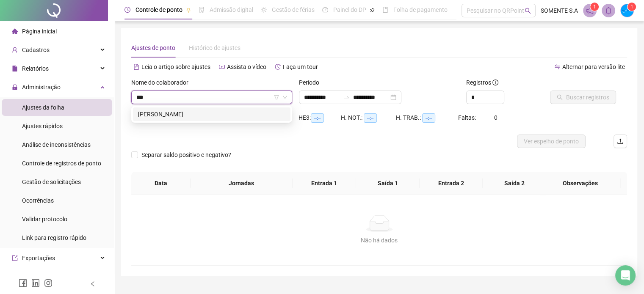
click at [180, 116] on div "[PERSON_NAME]" at bounding box center [211, 114] width 147 height 9
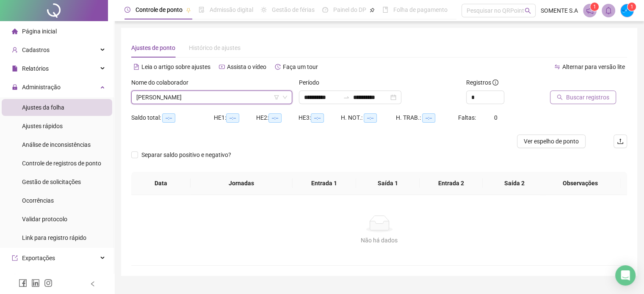
click at [584, 103] on button "Buscar registros" at bounding box center [583, 98] width 66 height 14
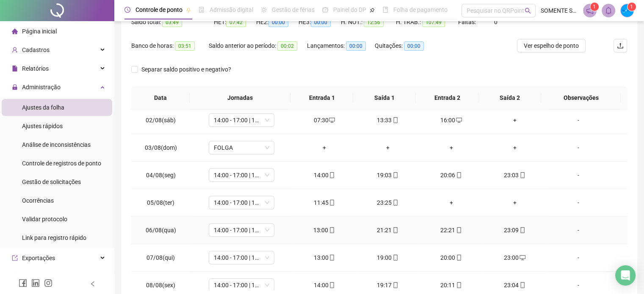
scroll to position [42, 0]
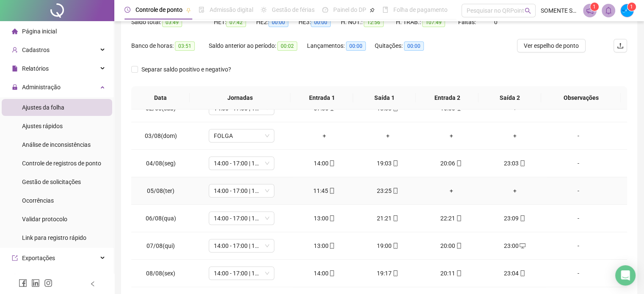
click at [450, 190] on div "+" at bounding box center [451, 190] width 50 height 9
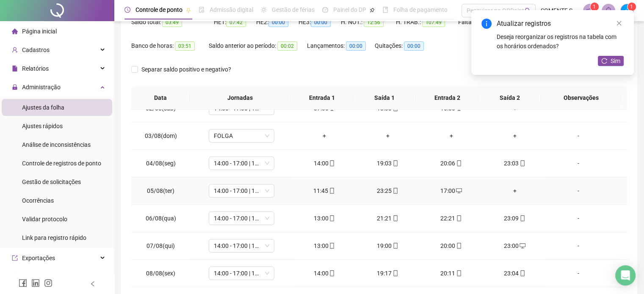
click at [510, 188] on div "+" at bounding box center [515, 190] width 50 height 9
click at [615, 58] on span "Sim" at bounding box center [616, 60] width 10 height 9
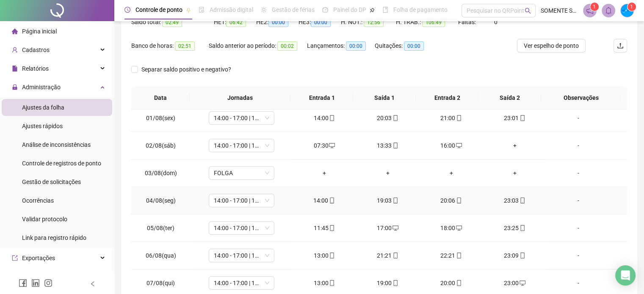
scroll to position [0, 0]
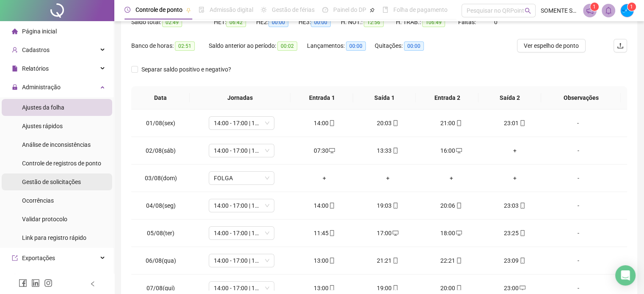
click at [58, 182] on span "Gestão de solicitações" at bounding box center [51, 182] width 59 height 7
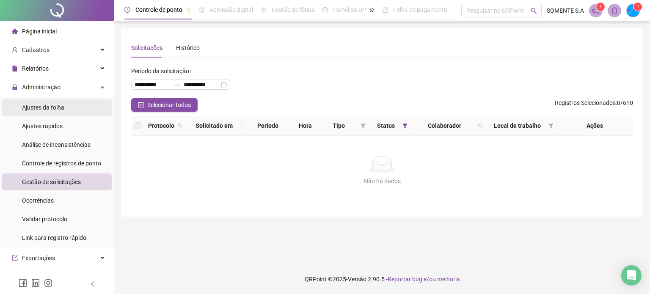
click at [64, 109] on li "Ajustes da folha" at bounding box center [57, 107] width 111 height 17
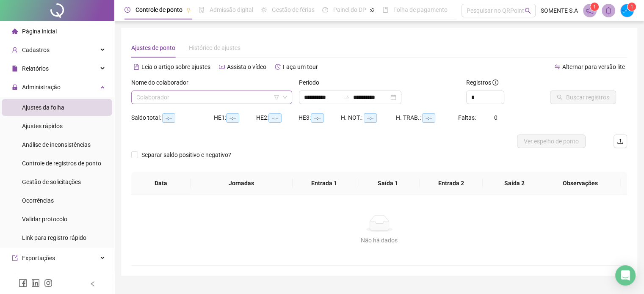
click at [168, 98] on input "search" at bounding box center [207, 97] width 143 height 13
click at [179, 97] on input "search" at bounding box center [207, 97] width 143 height 13
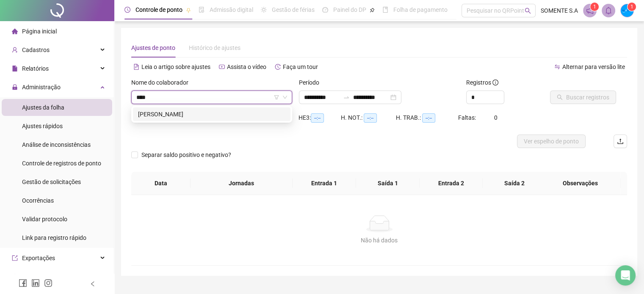
click at [169, 116] on div "[PERSON_NAME]" at bounding box center [211, 114] width 147 height 9
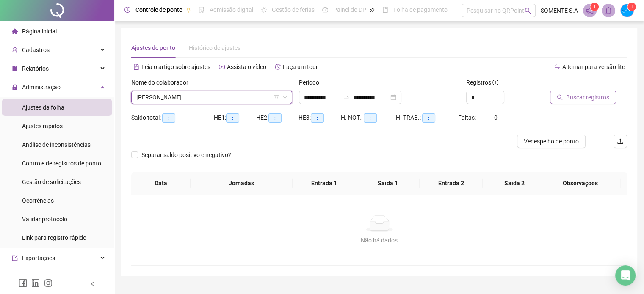
click at [568, 99] on span "Buscar registros" at bounding box center [587, 97] width 43 height 9
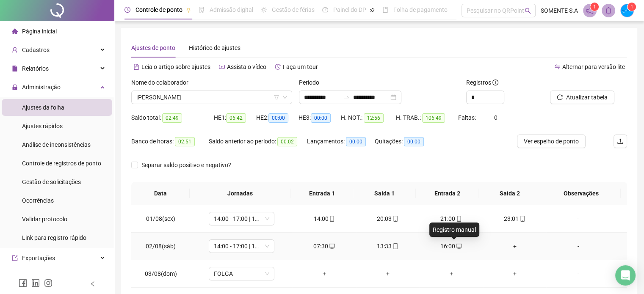
drag, startPoint x: 451, startPoint y: 245, endPoint x: 445, endPoint y: 247, distance: 5.8
click at [445, 247] on div "16:00" at bounding box center [451, 246] width 50 height 9
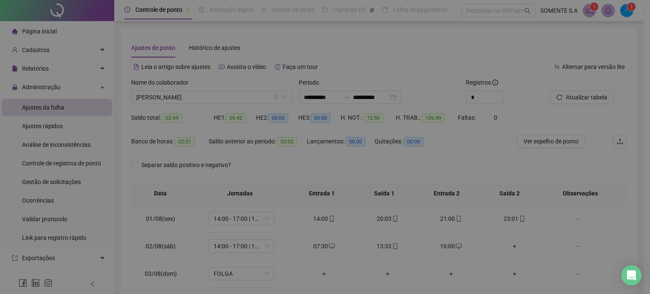
type input "**********"
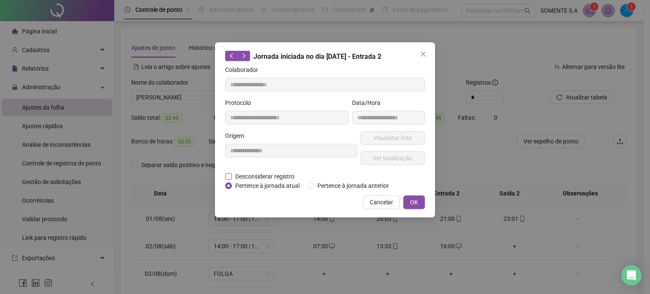
click at [286, 180] on span "Desconsiderar registro" at bounding box center [265, 176] width 66 height 9
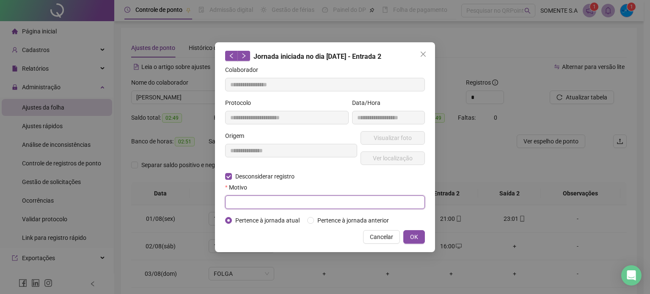
click at [313, 205] on input "text" at bounding box center [325, 203] width 200 height 14
type input "****"
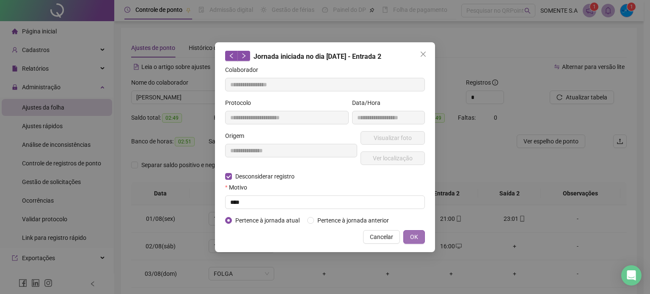
click at [412, 239] on span "OK" at bounding box center [414, 236] width 8 height 9
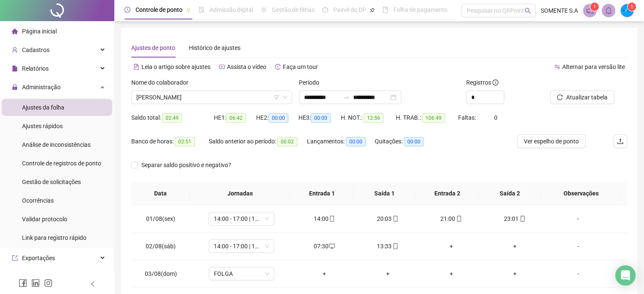
click at [191, 88] on div "Nome do colaborador" at bounding box center [211, 84] width 161 height 13
click at [181, 96] on span "[PERSON_NAME]" at bounding box center [211, 97] width 151 height 13
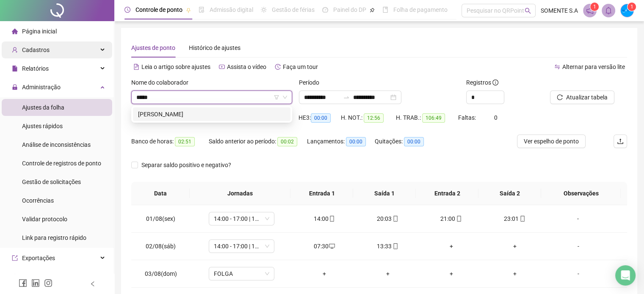
type input "*****"
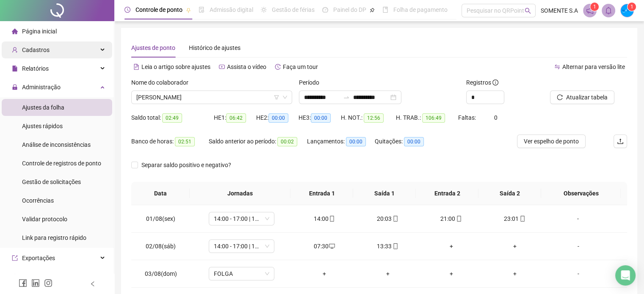
click at [47, 48] on span "Cadastros" at bounding box center [36, 50] width 28 height 7
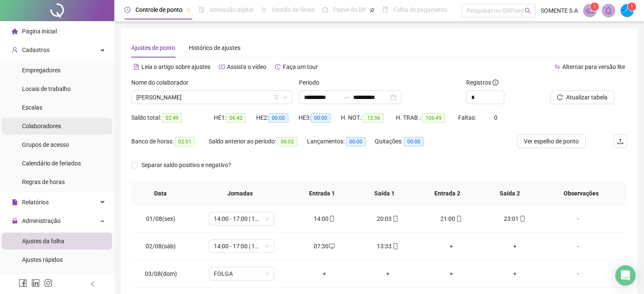
click at [38, 130] on div "Colaboradores" at bounding box center [41, 126] width 39 height 17
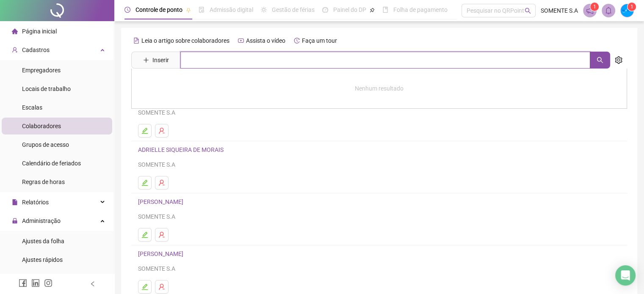
click at [229, 57] on input "text" at bounding box center [385, 60] width 410 height 17
click at [599, 57] on icon "search" at bounding box center [600, 60] width 6 height 6
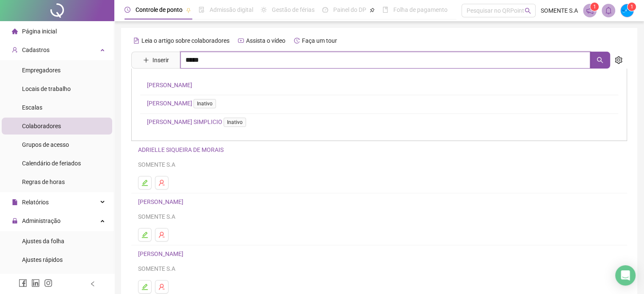
type input "*****"
click at [200, 104] on link "ALINE LOIANNY MACEDO DE OLIVEIRA Inativo" at bounding box center [183, 103] width 72 height 7
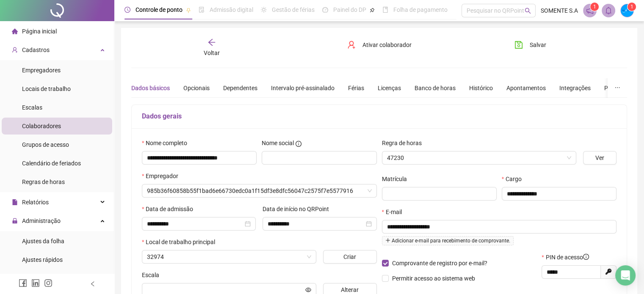
type input "**********"
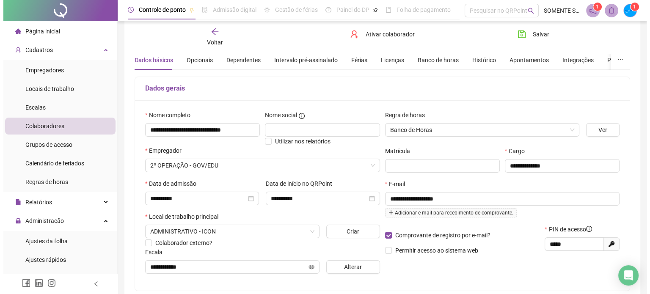
scroll to position [42, 0]
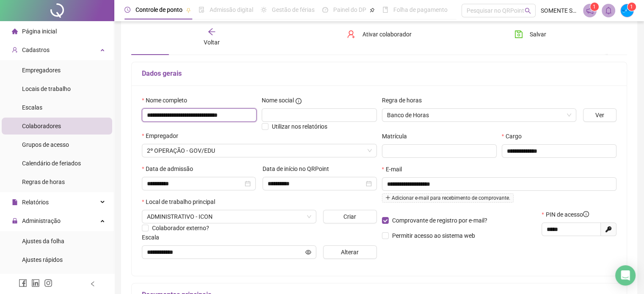
click at [180, 118] on input "**********" at bounding box center [199, 115] width 115 height 14
type input "*"
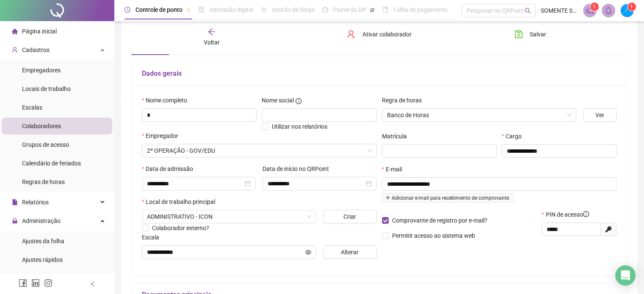
click at [211, 30] on icon "arrow-left" at bounding box center [211, 32] width 8 height 8
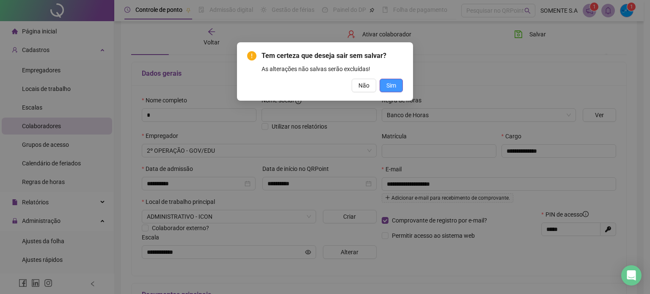
click at [399, 88] on button "Sim" at bounding box center [391, 86] width 23 height 14
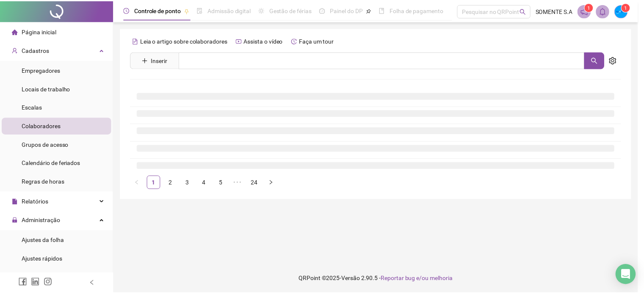
scroll to position [0, 0]
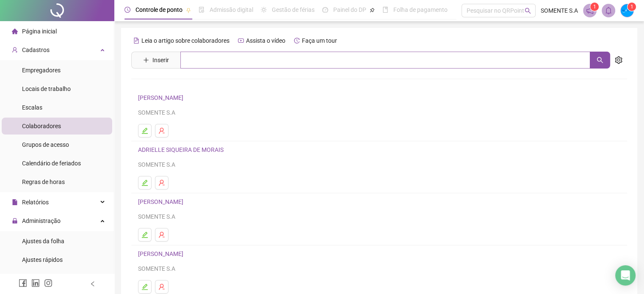
click at [208, 52] on div "Leia o artigo sobre colaboradores Assista o vídeo Faça um tour Inserir Nenhum r…" at bounding box center [379, 198] width 496 height 329
click at [192, 61] on input "text" at bounding box center [385, 60] width 410 height 17
type input "*"
type input "*********"
click at [192, 82] on link "[PERSON_NAME]" at bounding box center [169, 85] width 45 height 7
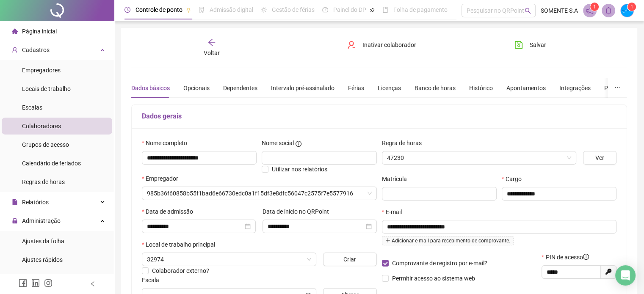
type input "**********"
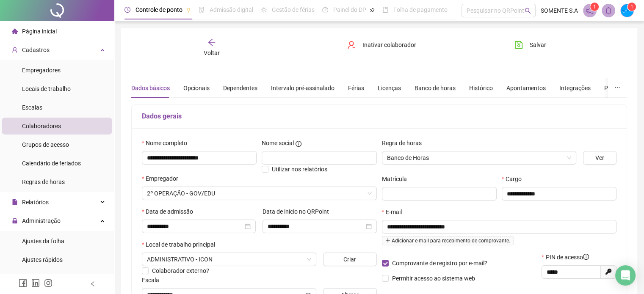
click at [216, 41] on div "Voltar" at bounding box center [211, 47] width 77 height 19
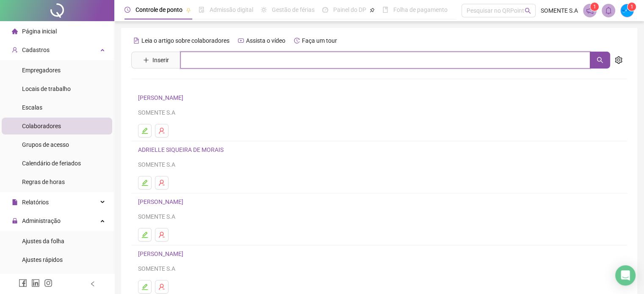
click at [204, 54] on input "text" at bounding box center [385, 60] width 410 height 17
type input "**********"
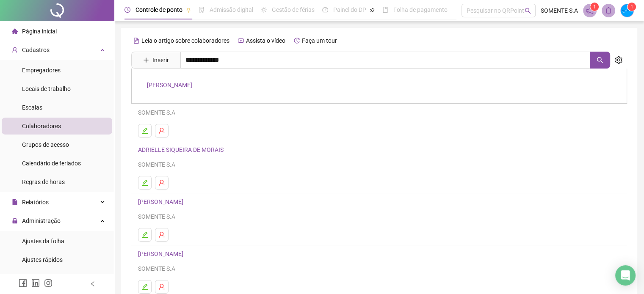
click at [172, 83] on link "[PERSON_NAME]" at bounding box center [169, 85] width 45 height 7
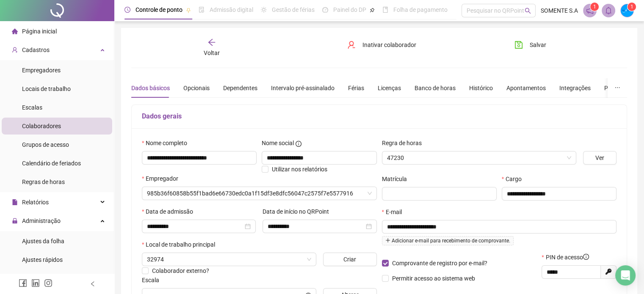
type input "**********"
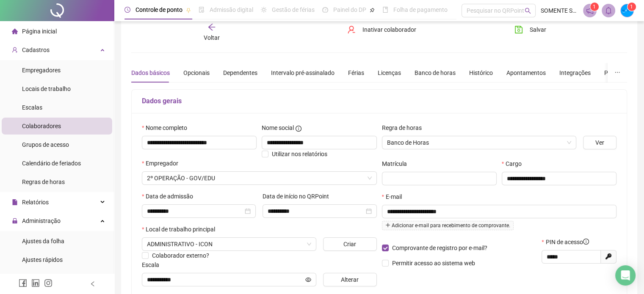
scroll to position [42, 0]
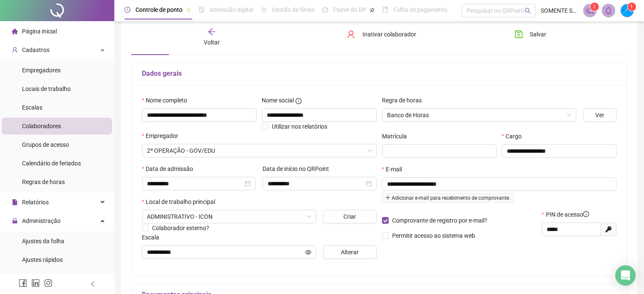
click at [210, 39] on span "Voltar" at bounding box center [212, 42] width 16 height 7
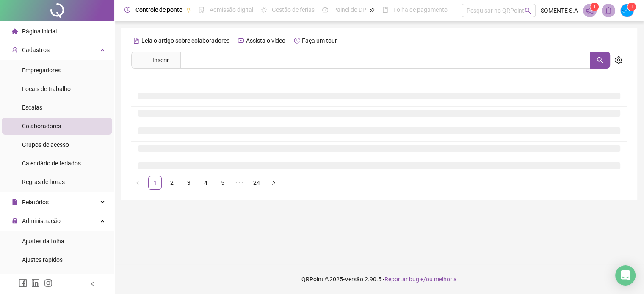
scroll to position [0, 0]
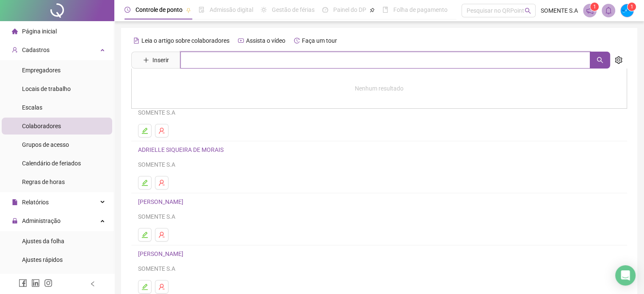
click at [202, 58] on input "text" at bounding box center [385, 60] width 410 height 17
click at [600, 59] on icon "search" at bounding box center [600, 60] width 7 height 7
type input "******"
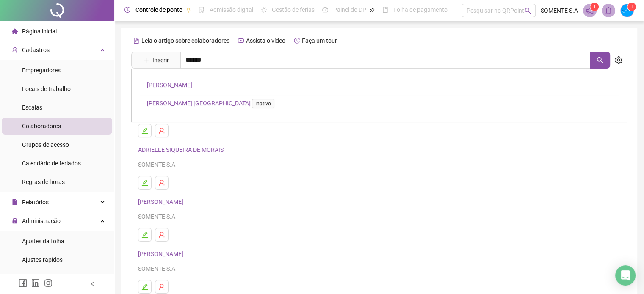
click at [192, 88] on link "[PERSON_NAME]" at bounding box center [169, 85] width 45 height 7
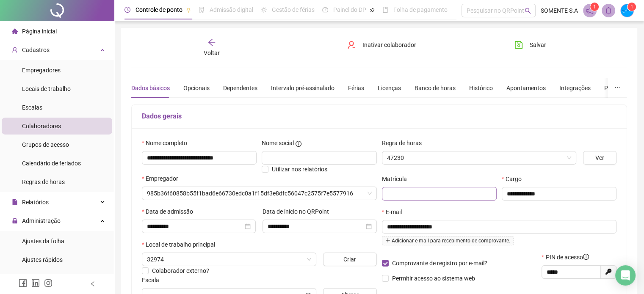
type input "**********"
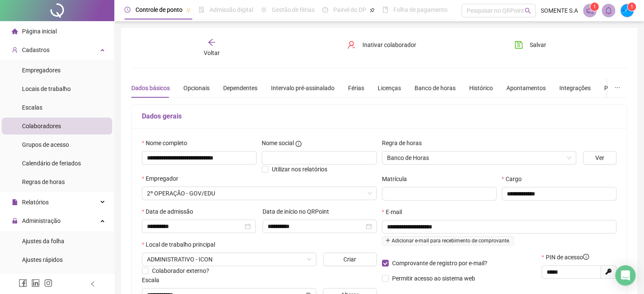
click at [210, 47] on div "Voltar" at bounding box center [211, 47] width 77 height 19
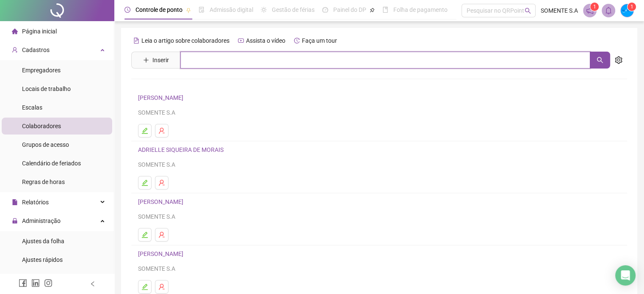
click at [207, 65] on input "text" at bounding box center [385, 60] width 410 height 17
type input "*****"
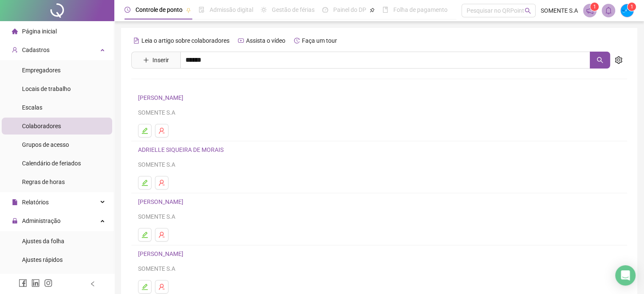
click at [192, 88] on link "[PERSON_NAME]" at bounding box center [169, 85] width 45 height 7
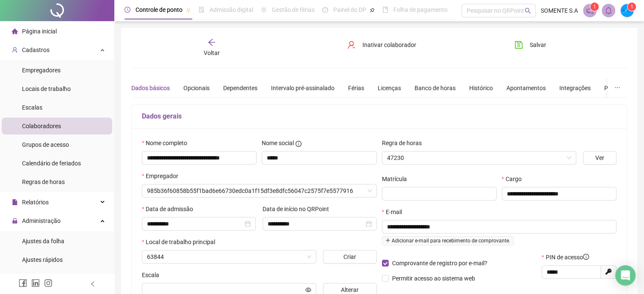
type input "**********"
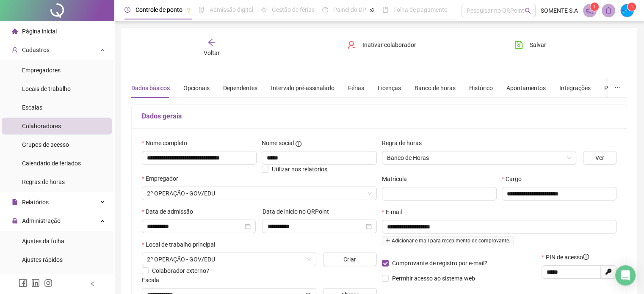
click at [210, 46] on icon "arrow-left" at bounding box center [211, 42] width 8 height 8
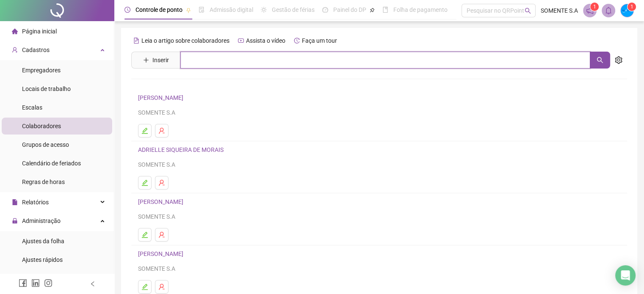
click at [212, 63] on input "text" at bounding box center [385, 60] width 410 height 17
type input "*"
type input "******"
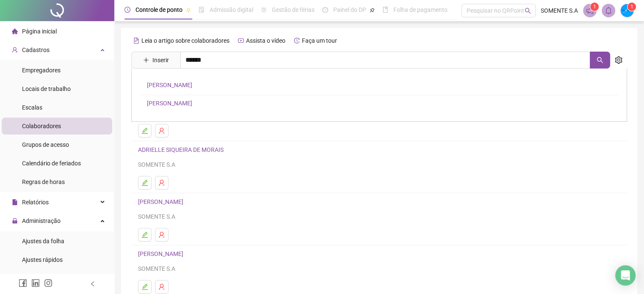
click at [162, 86] on link "[PERSON_NAME]" at bounding box center [169, 85] width 45 height 7
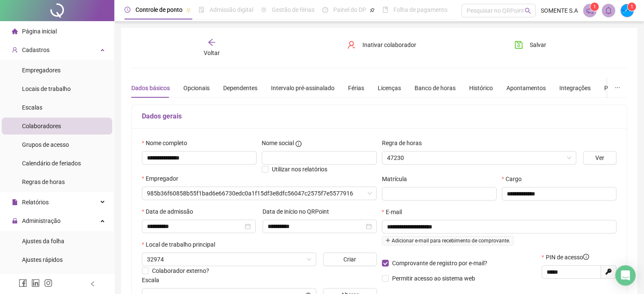
type input "**********"
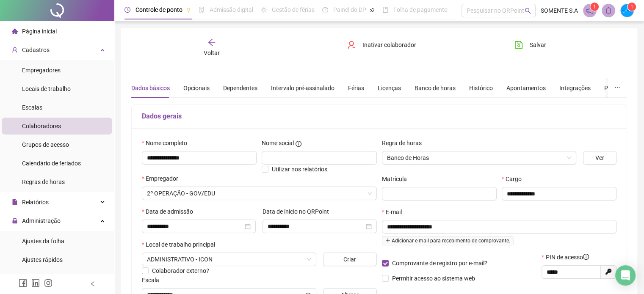
click at [209, 40] on icon "arrow-left" at bounding box center [211, 42] width 8 height 8
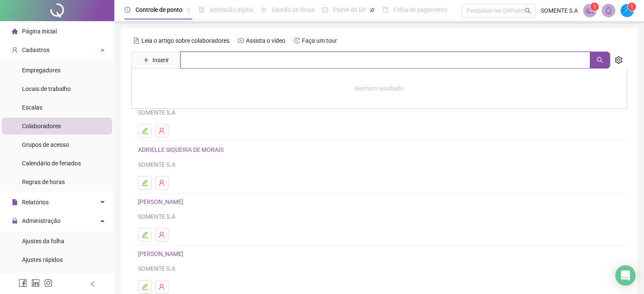
click at [198, 57] on input "text" at bounding box center [385, 60] width 410 height 17
click at [597, 60] on icon "search" at bounding box center [600, 60] width 7 height 7
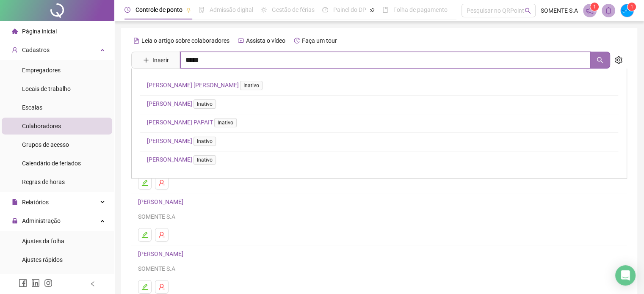
click at [597, 59] on icon "search" at bounding box center [600, 60] width 6 height 6
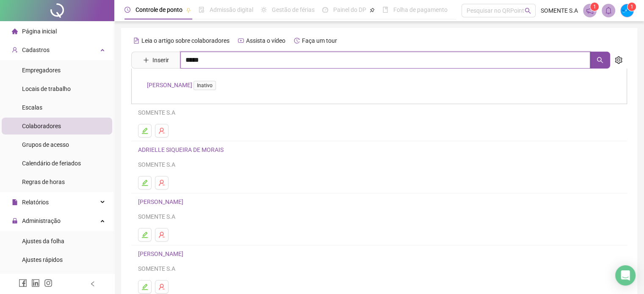
type input "*****"
click at [193, 84] on link "ELIZABETH ALVES FERREIRA Inativo" at bounding box center [183, 85] width 72 height 7
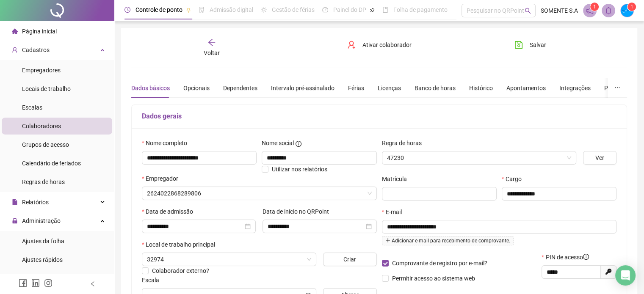
type input "**********"
click at [212, 50] on span "Voltar" at bounding box center [212, 53] width 16 height 7
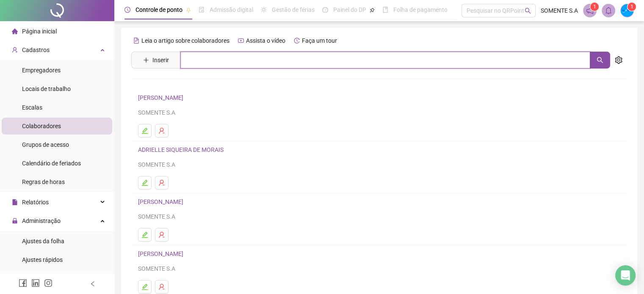
click at [208, 64] on input "text" at bounding box center [385, 60] width 410 height 17
click at [603, 60] on icon "search" at bounding box center [600, 60] width 7 height 7
type input "*****"
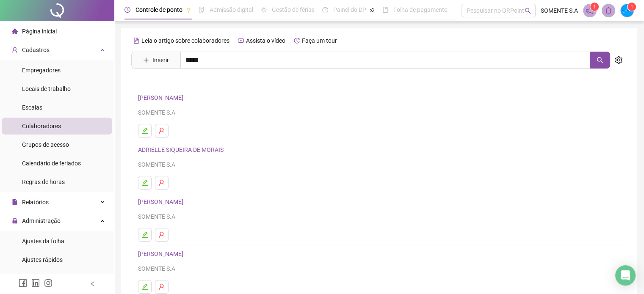
click at [232, 83] on div "ELLEN CUNHA SANTIAGO SARAH HELLEN MOURA DA SILVA" at bounding box center [379, 95] width 496 height 53
click at [181, 81] on div "Leia o artigo sobre colaboradores Assista o vídeo Faça um tour Inserir ***** EL…" at bounding box center [379, 198] width 496 height 329
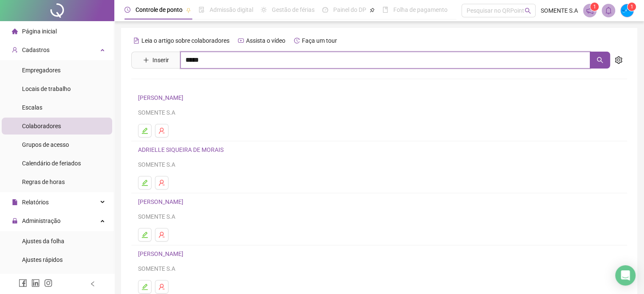
click at [228, 53] on input "*****" at bounding box center [385, 60] width 410 height 17
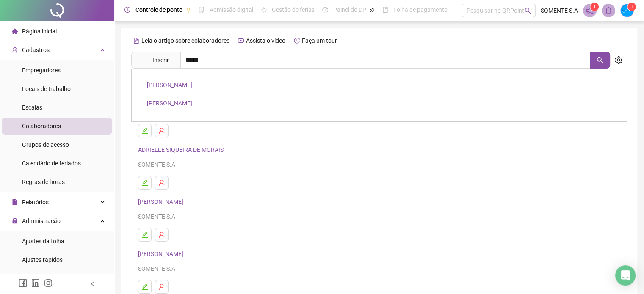
click at [192, 84] on link "[PERSON_NAME]" at bounding box center [169, 85] width 45 height 7
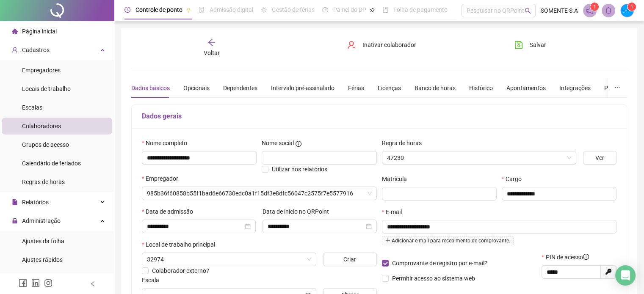
type input "**********"
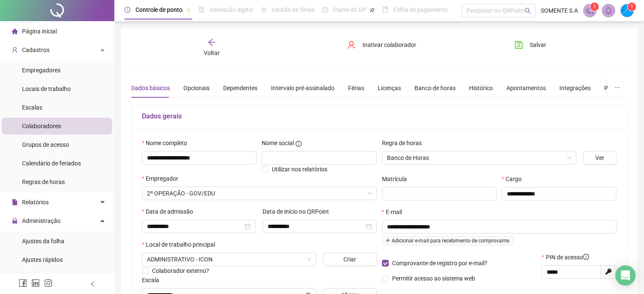
click at [212, 47] on div "Voltar" at bounding box center [211, 47] width 77 height 19
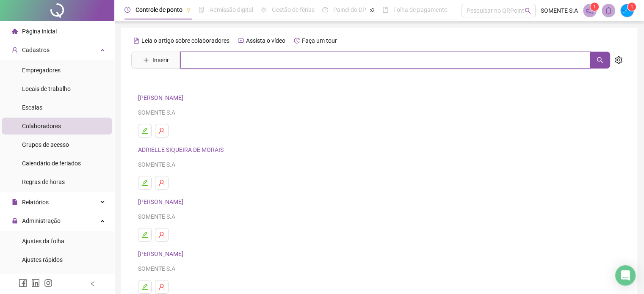
click at [211, 57] on input "text" at bounding box center [385, 60] width 410 height 17
click at [603, 61] on button "button" at bounding box center [600, 60] width 20 height 17
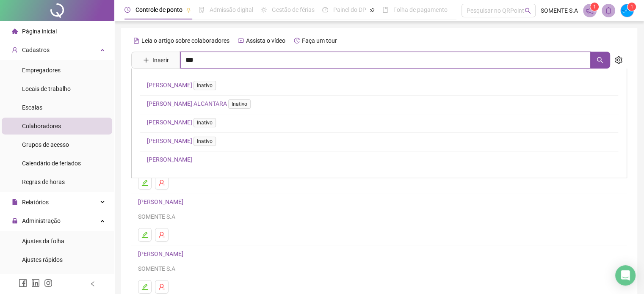
type input "***"
click at [191, 140] on link "EMILYN CRISTINA SOARES GARCIA Inativo" at bounding box center [183, 141] width 72 height 7
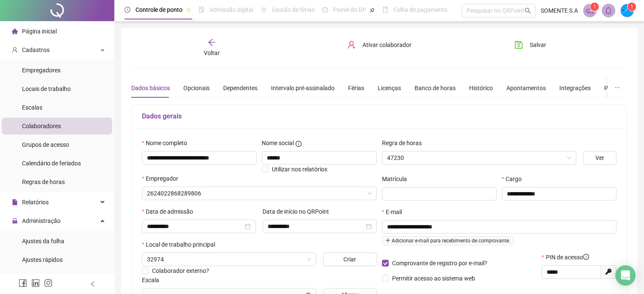
type input "**********"
click at [205, 43] on div "Voltar" at bounding box center [211, 47] width 77 height 19
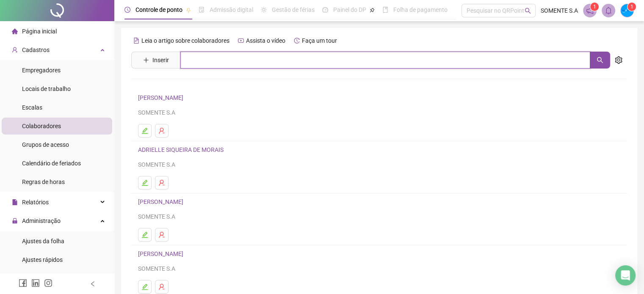
click at [205, 64] on input "text" at bounding box center [385, 60] width 410 height 17
click at [591, 66] on button "button" at bounding box center [600, 60] width 20 height 17
type input "****"
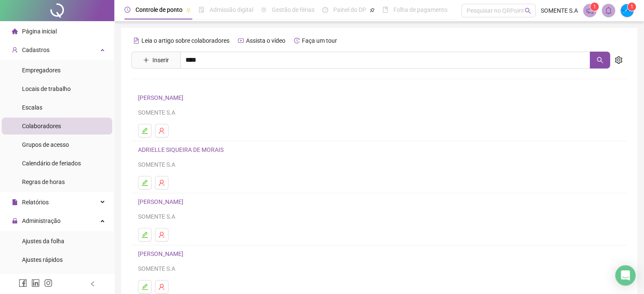
click at [192, 100] on link "[PERSON_NAME]" at bounding box center [169, 103] width 45 height 7
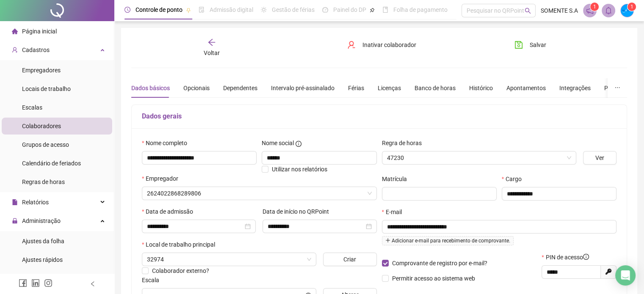
type input "**********"
click at [208, 43] on icon "arrow-left" at bounding box center [211, 42] width 8 height 8
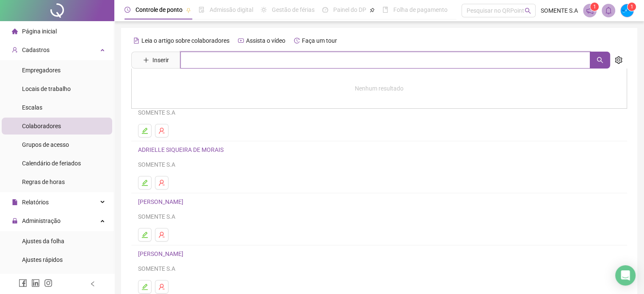
click at [203, 61] on input "text" at bounding box center [385, 60] width 410 height 17
click at [593, 55] on button "button" at bounding box center [600, 60] width 20 height 17
type input "***"
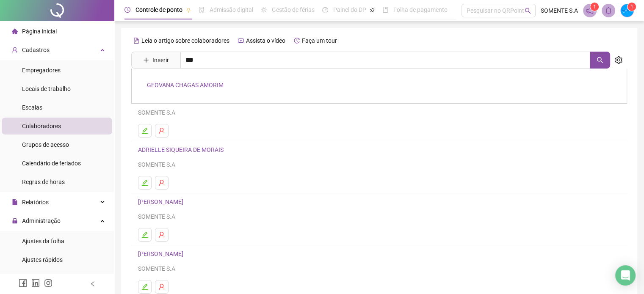
click at [181, 83] on link "GEOVANA CHAGAS AMORIM" at bounding box center [185, 85] width 77 height 7
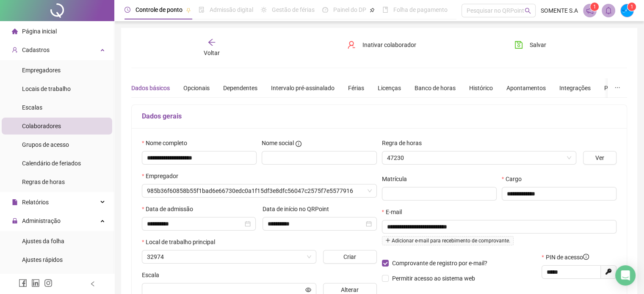
type input "**********"
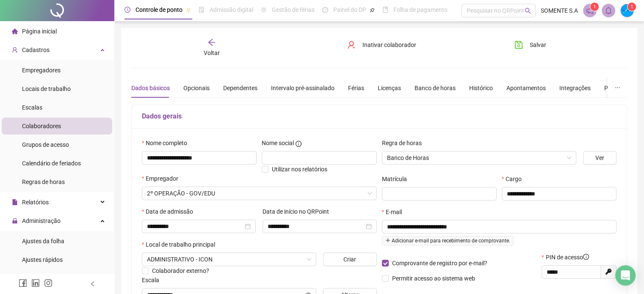
click at [228, 43] on div "Voltar" at bounding box center [211, 47] width 77 height 19
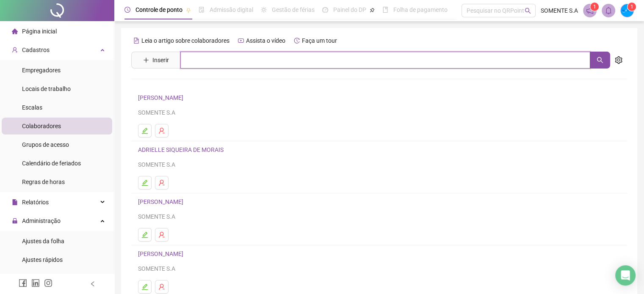
click at [221, 61] on input "text" at bounding box center [385, 60] width 410 height 17
type input "******"
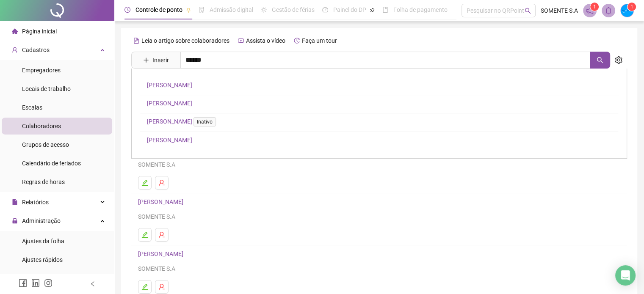
click at [176, 86] on link "[PERSON_NAME]" at bounding box center [169, 85] width 45 height 7
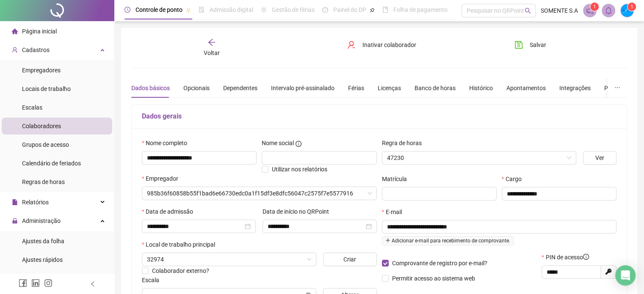
type input "**********"
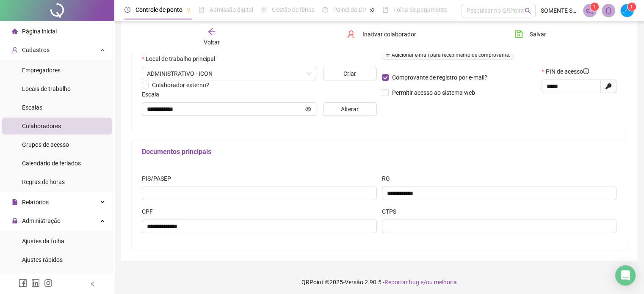
scroll to position [188, 0]
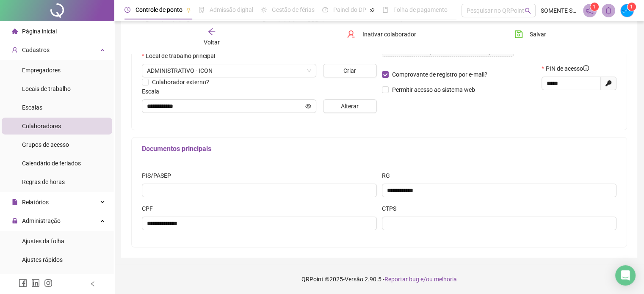
click at [212, 30] on icon "arrow-left" at bounding box center [211, 32] width 8 height 8
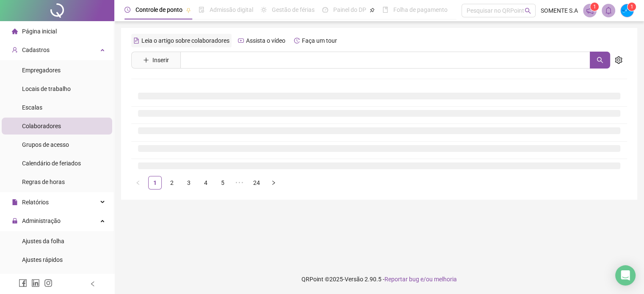
scroll to position [0, 0]
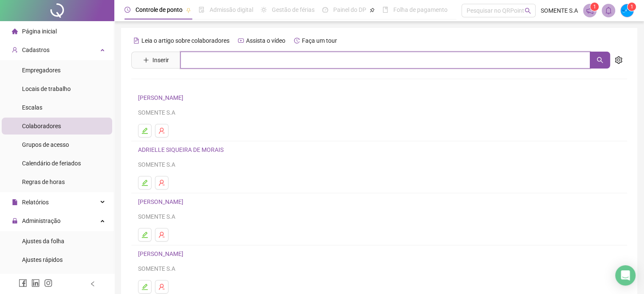
click at [213, 62] on input "text" at bounding box center [385, 60] width 410 height 17
click at [601, 58] on icon "search" at bounding box center [600, 60] width 7 height 7
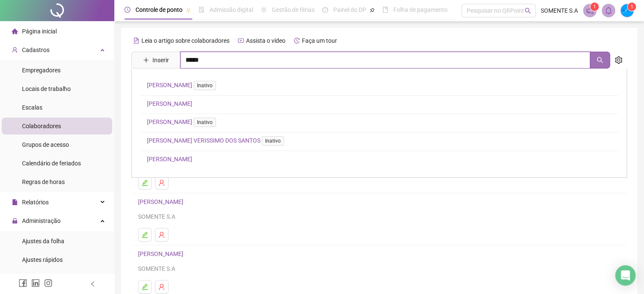
click at [594, 59] on button "button" at bounding box center [600, 60] width 20 height 17
type input "*****"
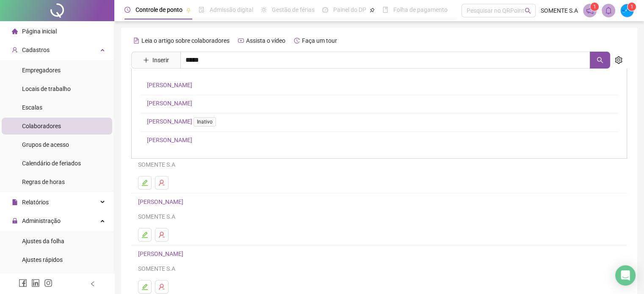
click at [192, 105] on link "[PERSON_NAME]" at bounding box center [169, 103] width 45 height 7
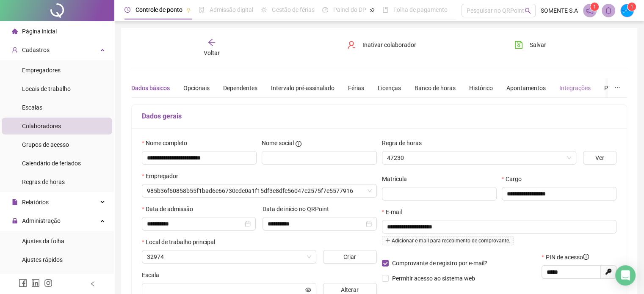
type input "**********"
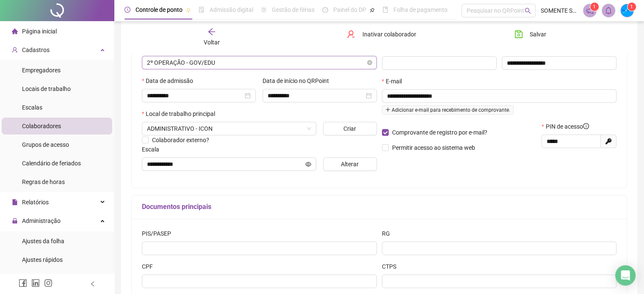
scroll to position [19, 0]
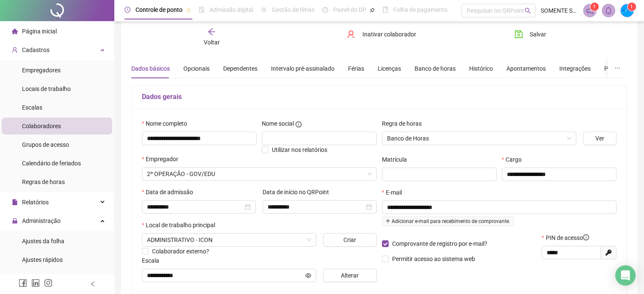
click at [203, 30] on div "Voltar" at bounding box center [211, 37] width 77 height 19
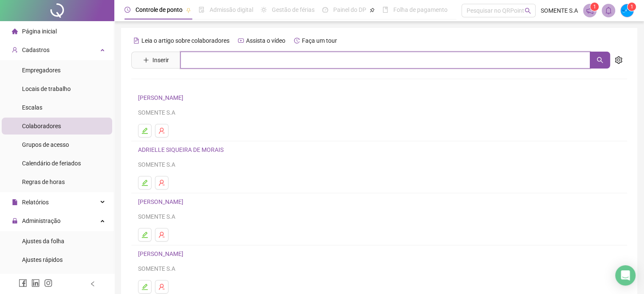
drag, startPoint x: 189, startPoint y: 62, endPoint x: 194, endPoint y: 62, distance: 4.7
click at [189, 62] on input "text" at bounding box center [385, 60] width 410 height 17
click at [593, 61] on button "button" at bounding box center [600, 60] width 20 height 17
type input "*****"
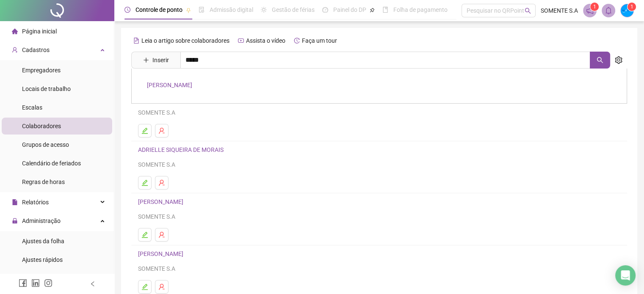
click at [236, 79] on div "[PERSON_NAME]" at bounding box center [379, 86] width 496 height 35
click at [234, 84] on div "Leia o artigo sobre colaboradores Assista o vídeo Faça um tour Inserir ***** JA…" at bounding box center [379, 198] width 496 height 329
click at [225, 58] on input "*****" at bounding box center [385, 60] width 410 height 17
click at [192, 86] on link "[PERSON_NAME]" at bounding box center [169, 85] width 45 height 7
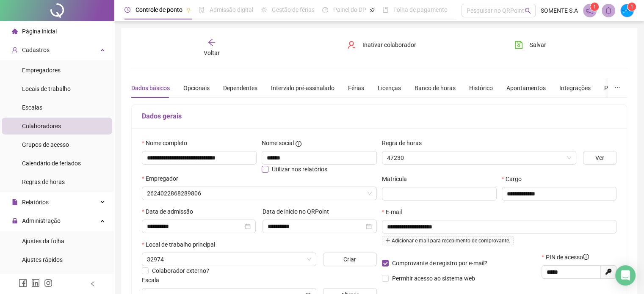
type input "**********"
click at [219, 43] on div "Voltar" at bounding box center [211, 47] width 77 height 19
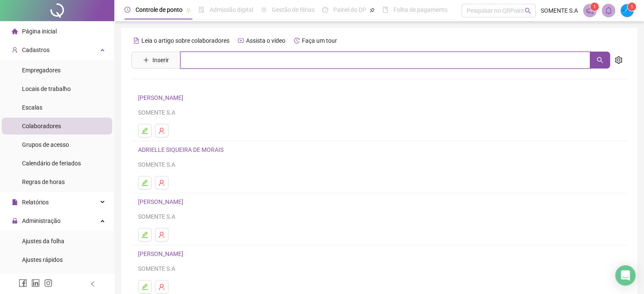
click at [232, 62] on input "text" at bounding box center [385, 60] width 410 height 17
drag, startPoint x: 604, startPoint y: 63, endPoint x: 549, endPoint y: 76, distance: 56.5
click at [604, 63] on button "button" at bounding box center [600, 60] width 20 height 17
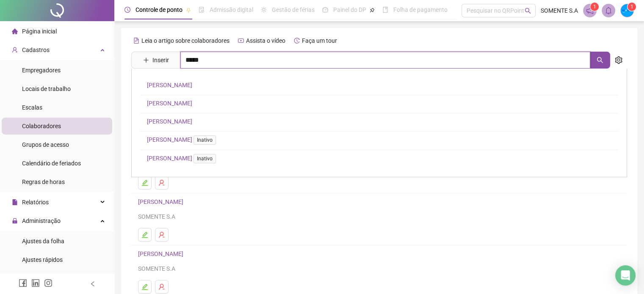
type input "*****"
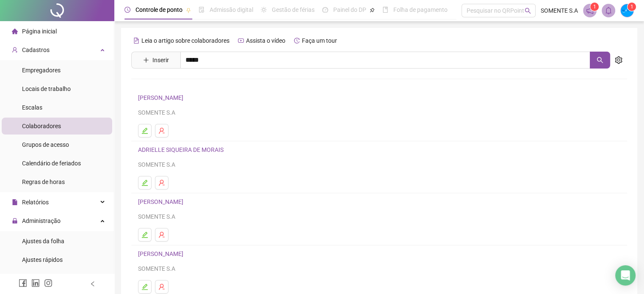
click at [192, 118] on link "[PERSON_NAME]" at bounding box center [169, 121] width 45 height 7
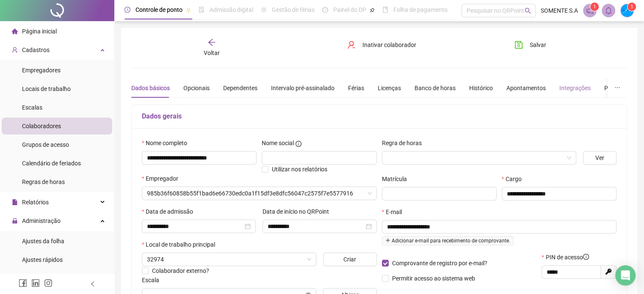
type input "**********"
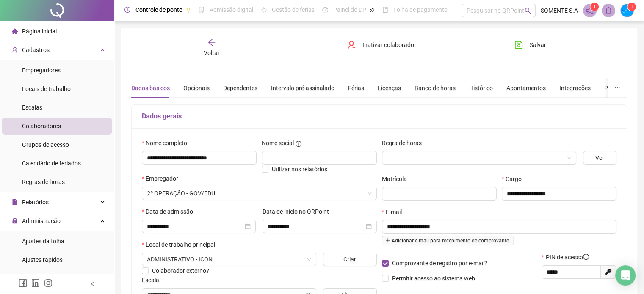
click at [216, 45] on div "Voltar" at bounding box center [211, 47] width 77 height 19
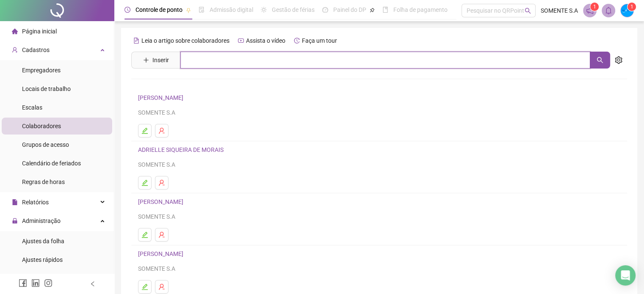
click at [200, 66] on input "text" at bounding box center [385, 60] width 410 height 17
click at [603, 66] on button "button" at bounding box center [600, 60] width 20 height 17
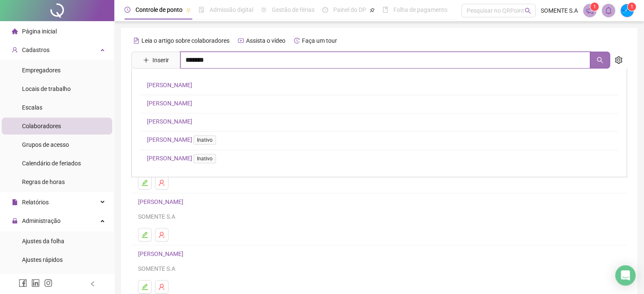
click at [600, 64] on button "button" at bounding box center [600, 60] width 20 height 17
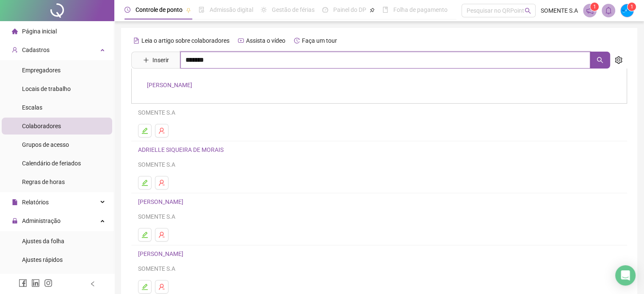
type input "*******"
click at [192, 87] on link "[PERSON_NAME]" at bounding box center [169, 85] width 45 height 7
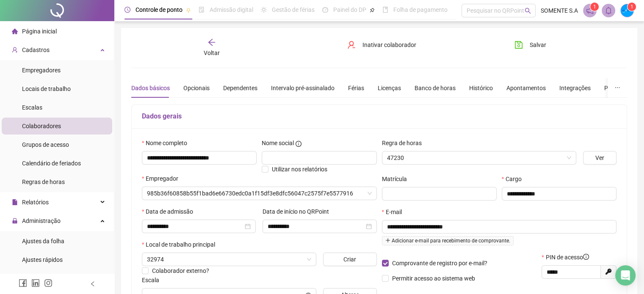
type input "**********"
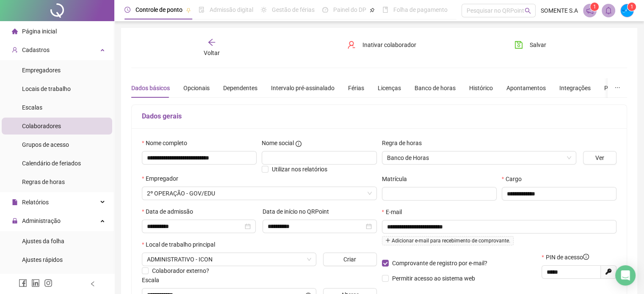
click at [214, 54] on span "Voltar" at bounding box center [212, 53] width 16 height 7
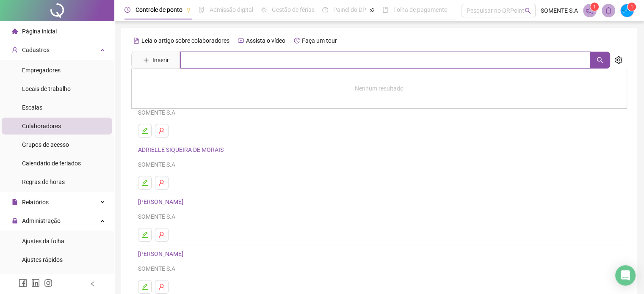
click at [221, 66] on input "text" at bounding box center [385, 60] width 410 height 17
type input "*********"
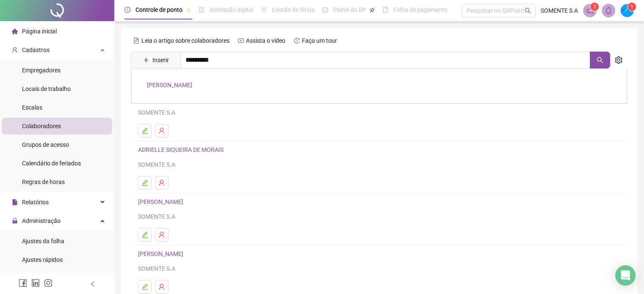
click at [192, 88] on link "[PERSON_NAME]" at bounding box center [169, 85] width 45 height 7
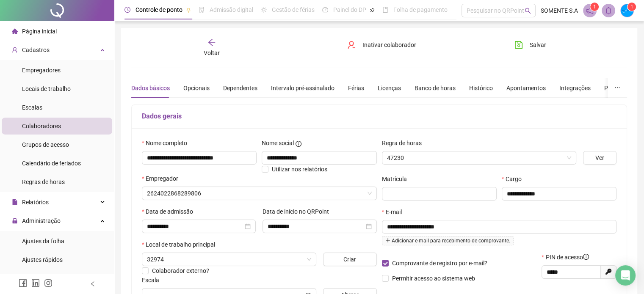
type input "**********"
click at [210, 43] on icon "arrow-left" at bounding box center [211, 42] width 8 height 8
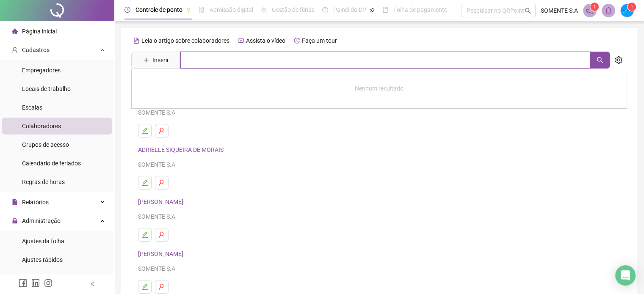
click at [208, 59] on input "text" at bounding box center [385, 60] width 410 height 17
type input "******"
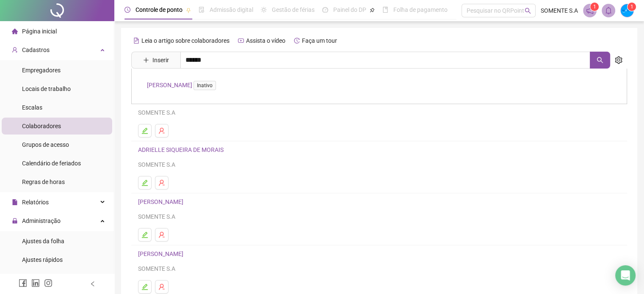
click at [200, 88] on link "KAMILA BRITO SIQUEIRA Inativo" at bounding box center [183, 85] width 72 height 7
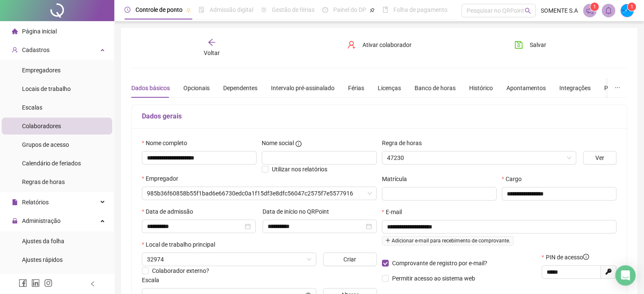
type input "**********"
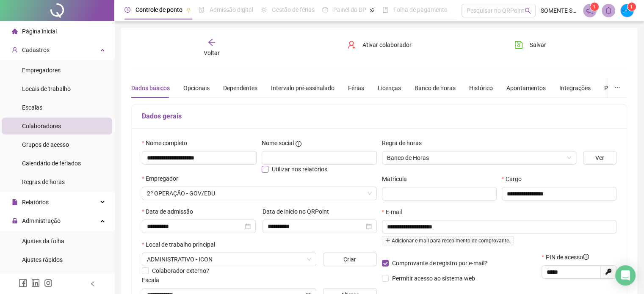
scroll to position [42, 0]
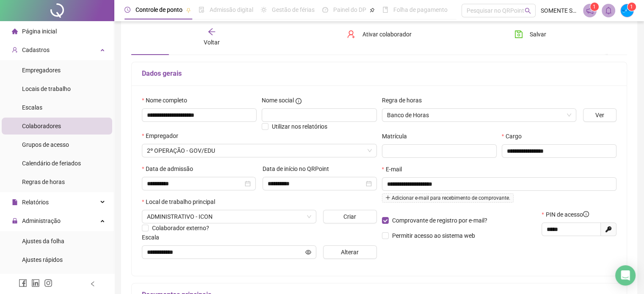
click at [212, 36] on div "Voltar" at bounding box center [211, 37] width 77 height 19
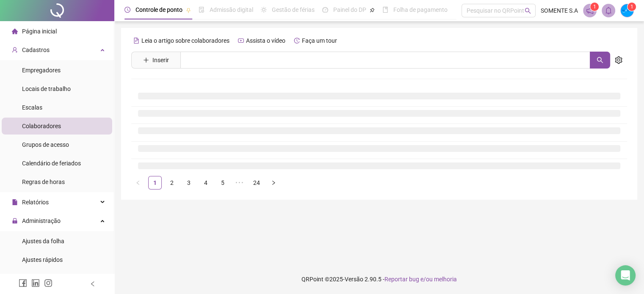
scroll to position [0, 0]
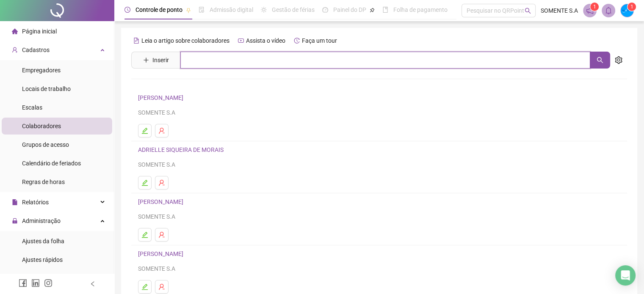
click at [183, 64] on input "text" at bounding box center [385, 60] width 410 height 17
type input "**********"
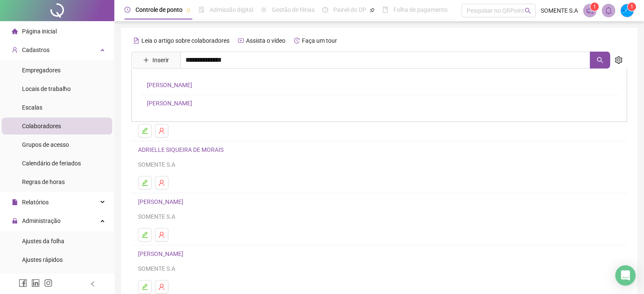
click at [192, 88] on link "[PERSON_NAME]" at bounding box center [169, 85] width 45 height 7
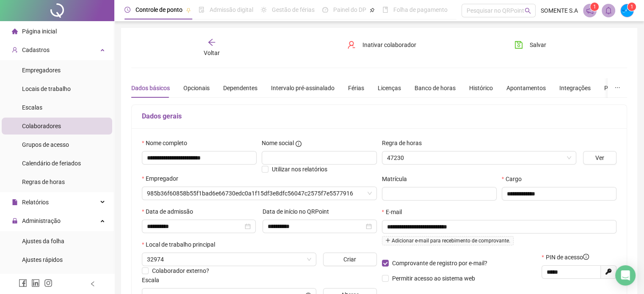
type input "**********"
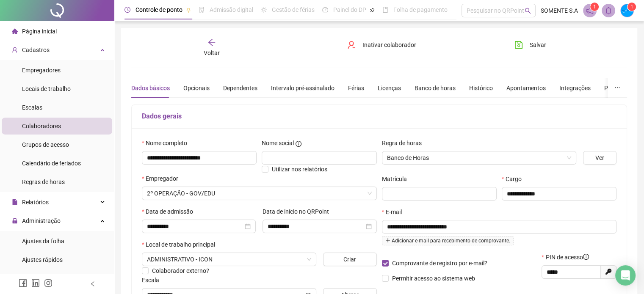
click at [211, 50] on span "Voltar" at bounding box center [212, 53] width 16 height 7
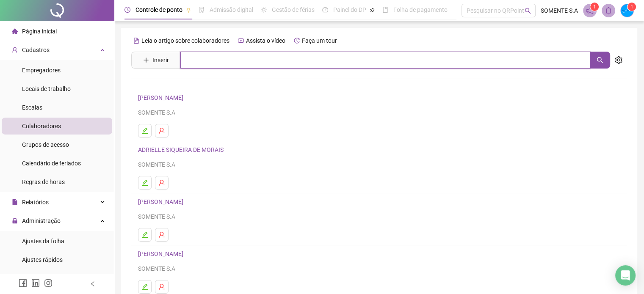
click at [223, 66] on input "text" at bounding box center [385, 60] width 410 height 17
type input "**********"
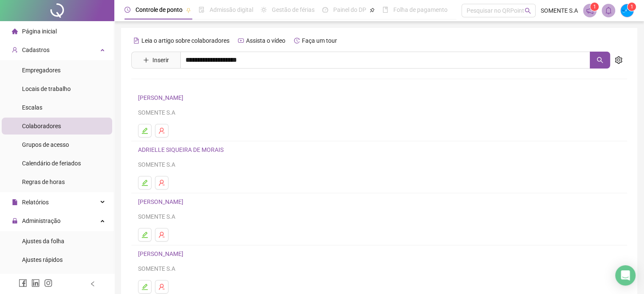
click at [215, 84] on div "[PERSON_NAME]" at bounding box center [379, 86] width 496 height 35
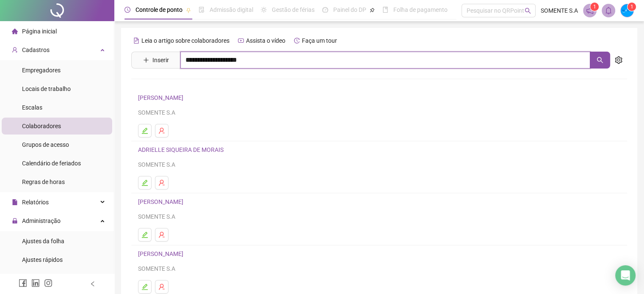
click at [254, 64] on input "**********" at bounding box center [385, 60] width 410 height 17
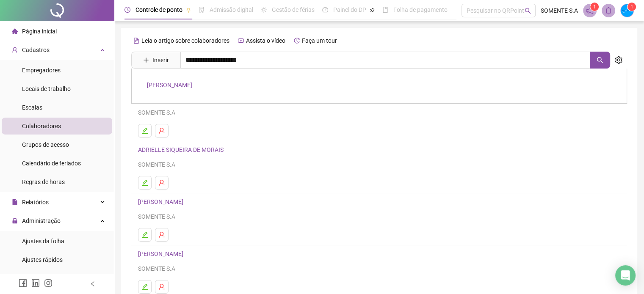
click at [188, 84] on link "[PERSON_NAME]" at bounding box center [169, 85] width 45 height 7
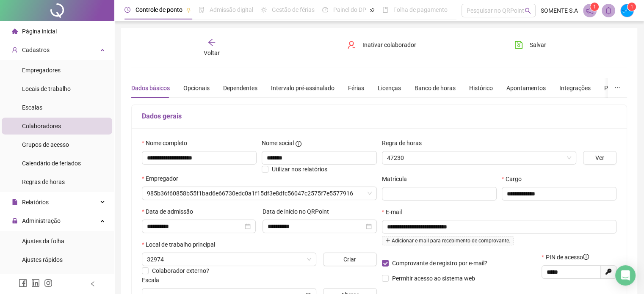
type input "**********"
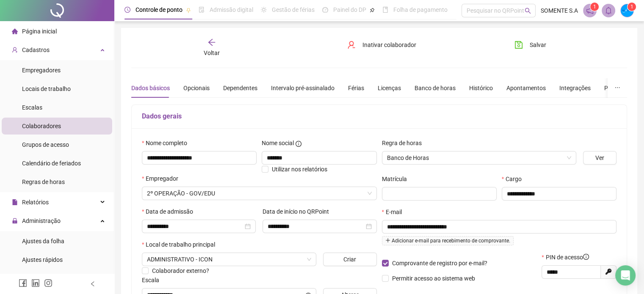
click at [211, 50] on span "Voltar" at bounding box center [212, 53] width 16 height 7
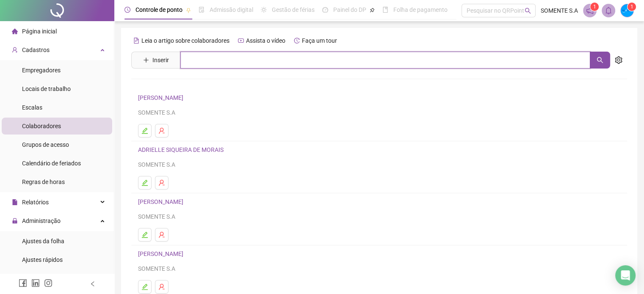
click at [218, 55] on input "text" at bounding box center [385, 60] width 410 height 17
click at [601, 62] on icon "search" at bounding box center [600, 60] width 7 height 7
type input "******"
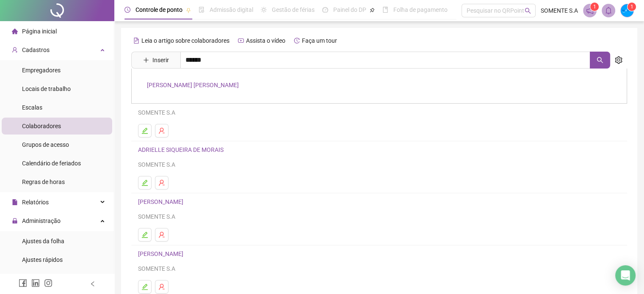
click at [196, 84] on link "[PERSON_NAME] [PERSON_NAME]" at bounding box center [193, 85] width 92 height 7
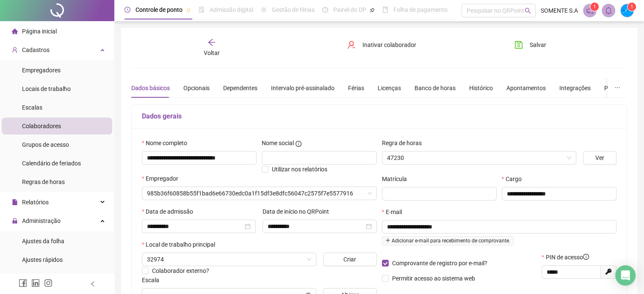
type input "**********"
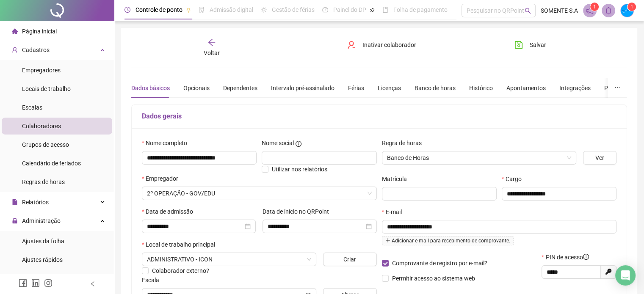
click at [212, 44] on icon "arrow-left" at bounding box center [211, 42] width 8 height 8
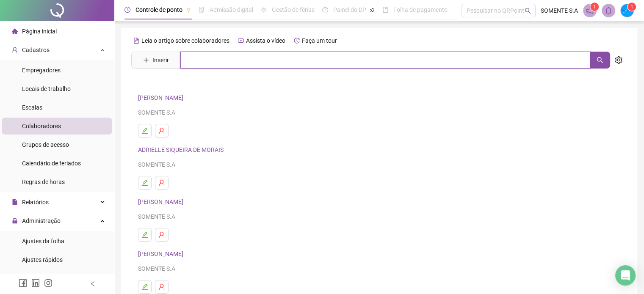
click at [207, 61] on input "text" at bounding box center [385, 60] width 410 height 17
type input "*******"
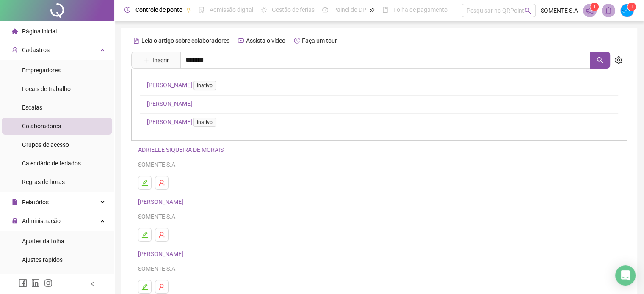
click at [169, 106] on link "[PERSON_NAME]" at bounding box center [169, 103] width 45 height 7
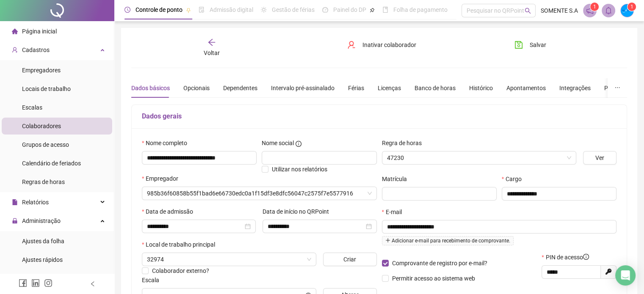
type input "**********"
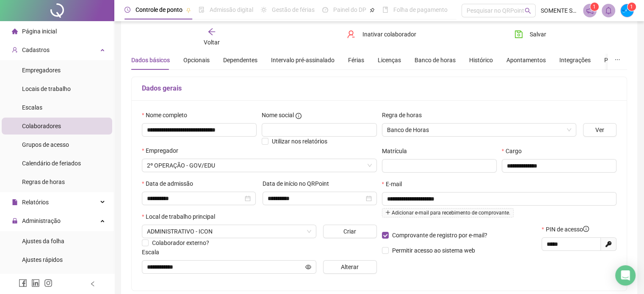
scroll to position [42, 0]
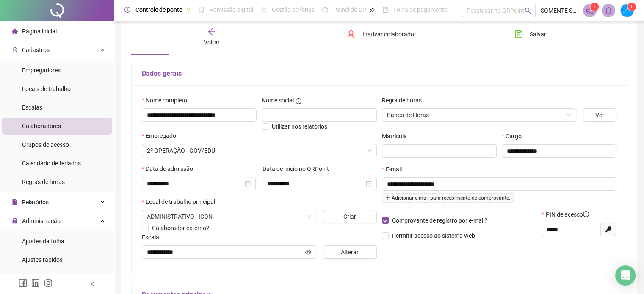
click at [210, 37] on div "Voltar" at bounding box center [211, 37] width 77 height 19
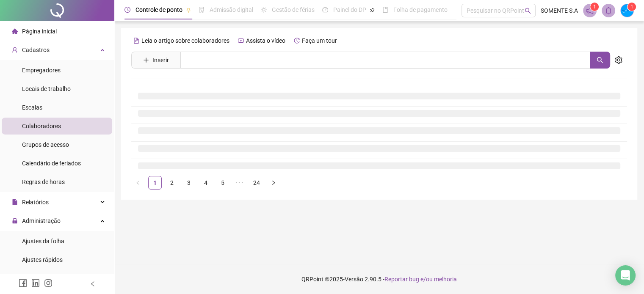
scroll to position [0, 0]
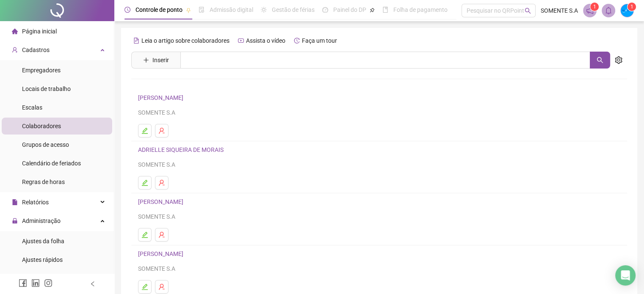
click at [239, 48] on div "Leia o artigo sobre colaboradores Assista o vídeo Faça um tour Inserir Nenhum r…" at bounding box center [379, 198] width 496 height 329
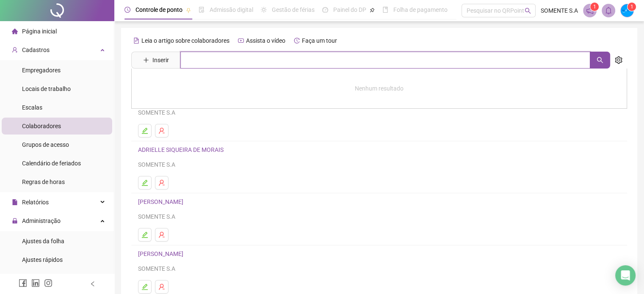
click at [229, 53] on input "text" at bounding box center [385, 60] width 410 height 17
type input "******"
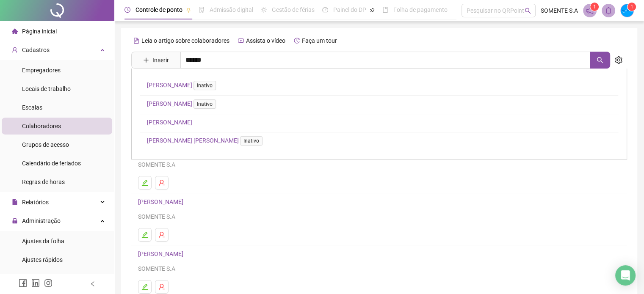
click at [175, 105] on link "MARCELLA MILETTI DE CARLI Inativo" at bounding box center [183, 103] width 72 height 7
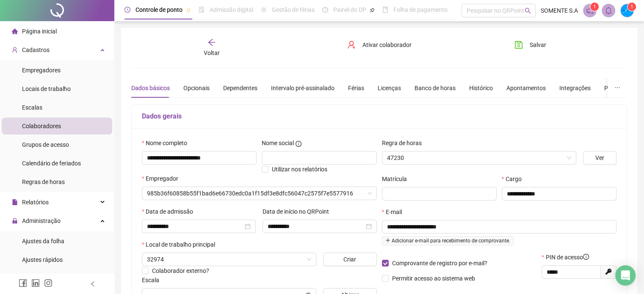
type input "**********"
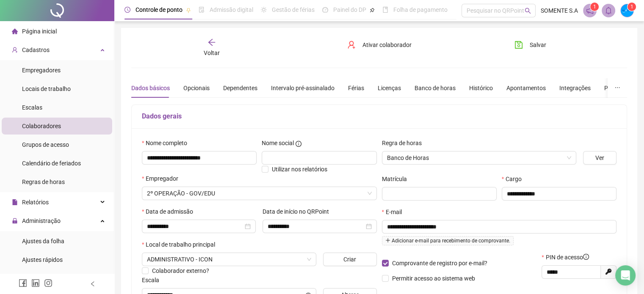
click at [209, 41] on icon "arrow-left" at bounding box center [211, 42] width 8 height 8
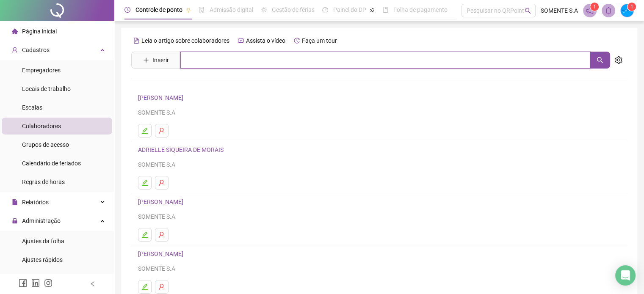
click at [221, 66] on input "text" at bounding box center [385, 60] width 410 height 17
type input "*******"
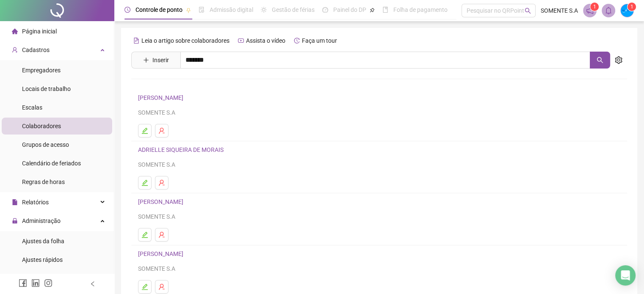
click at [190, 84] on link "[PERSON_NAME]" at bounding box center [169, 85] width 45 height 7
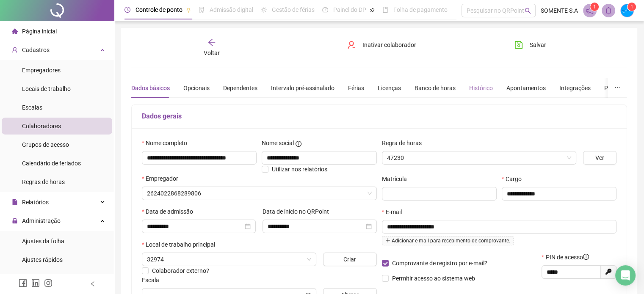
type input "**********"
click at [199, 39] on div "Voltar" at bounding box center [211, 47] width 77 height 19
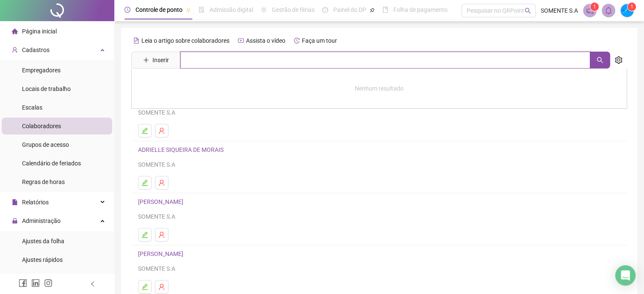
click at [198, 65] on input "text" at bounding box center [385, 60] width 410 height 17
type input "*********"
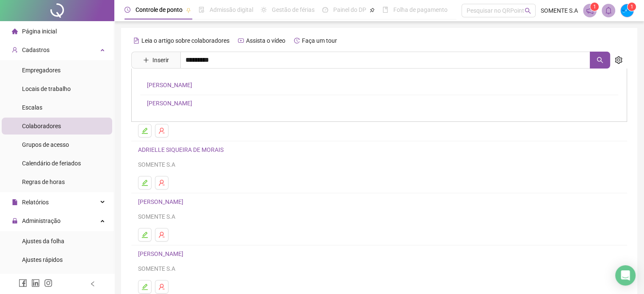
click at [192, 103] on link "[PERSON_NAME]" at bounding box center [169, 103] width 45 height 7
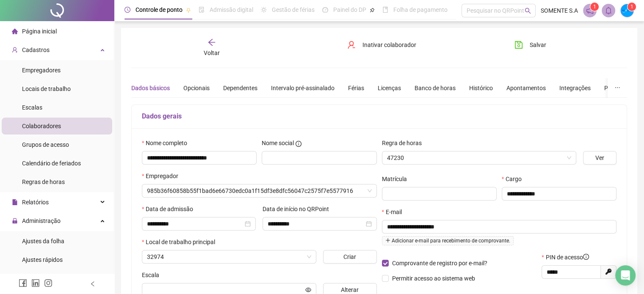
type input "**********"
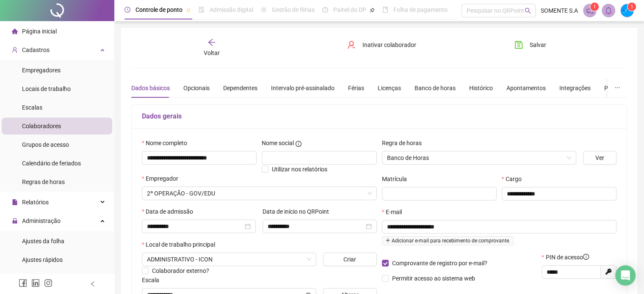
click at [209, 42] on icon "arrow-left" at bounding box center [211, 42] width 7 height 7
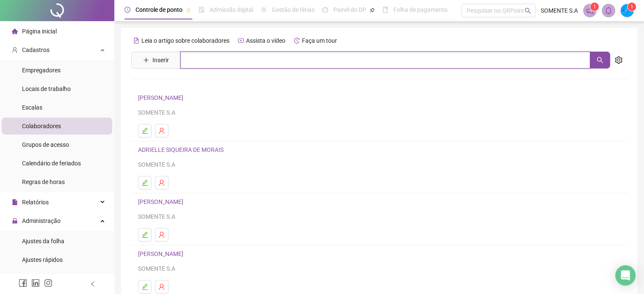
click at [199, 55] on input "text" at bounding box center [385, 60] width 410 height 17
type input "**********"
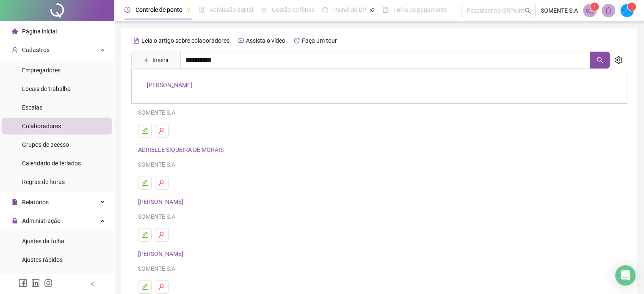
click at [192, 87] on link "[PERSON_NAME]" at bounding box center [169, 85] width 45 height 7
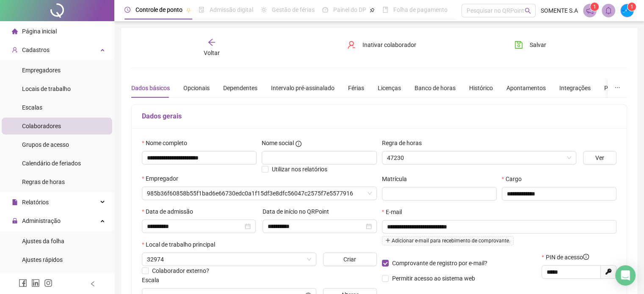
type input "**********"
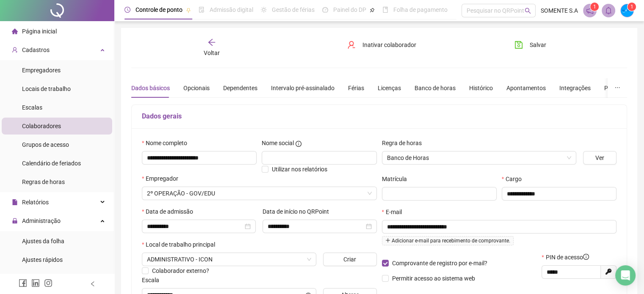
click at [210, 39] on icon "arrow-left" at bounding box center [211, 42] width 8 height 8
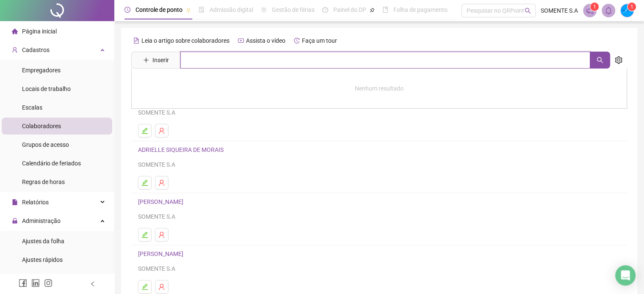
click at [213, 60] on input "text" at bounding box center [385, 60] width 410 height 17
type input "*******"
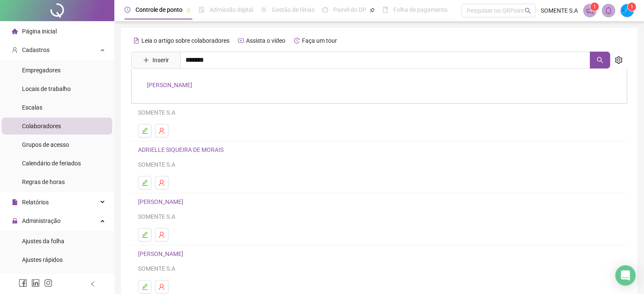
click at [192, 88] on link "[PERSON_NAME]" at bounding box center [169, 85] width 45 height 7
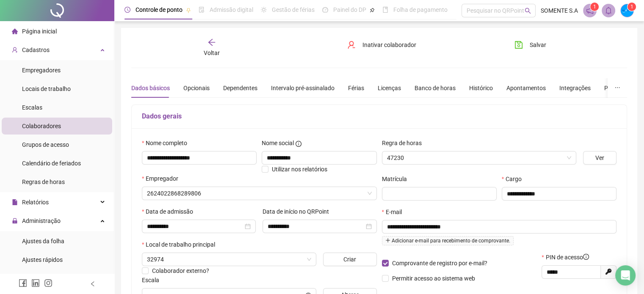
type input "**********"
click at [210, 43] on icon "arrow-left" at bounding box center [211, 42] width 8 height 8
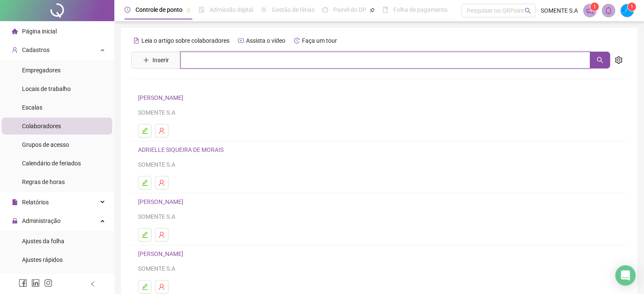
click at [207, 57] on input "text" at bounding box center [385, 60] width 410 height 17
type input "***"
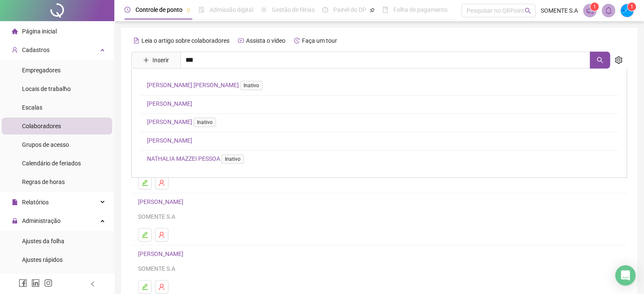
click at [192, 102] on link "[PERSON_NAME]" at bounding box center [169, 103] width 45 height 7
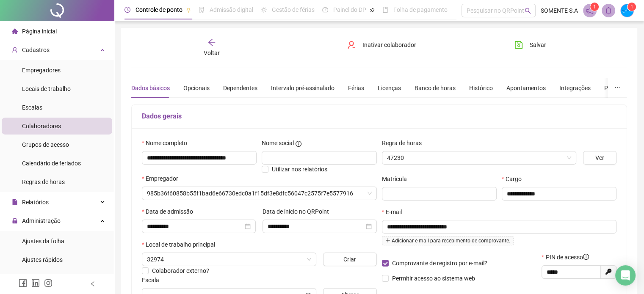
type input "**********"
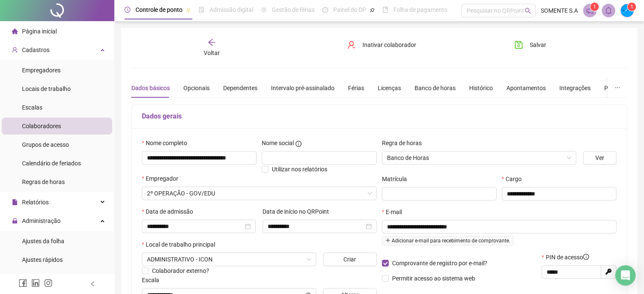
click at [210, 47] on div "Voltar" at bounding box center [211, 47] width 77 height 19
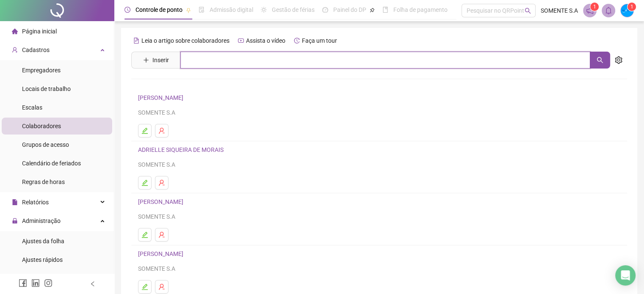
click at [223, 62] on input "text" at bounding box center [385, 60] width 410 height 17
type input "***"
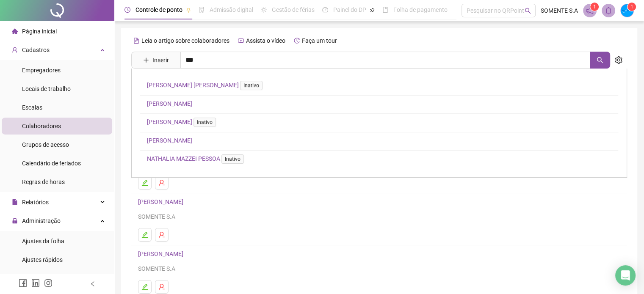
click at [192, 142] on link "[PERSON_NAME]" at bounding box center [169, 140] width 45 height 7
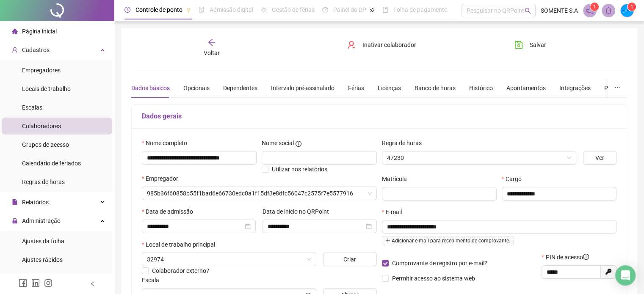
type input "**********"
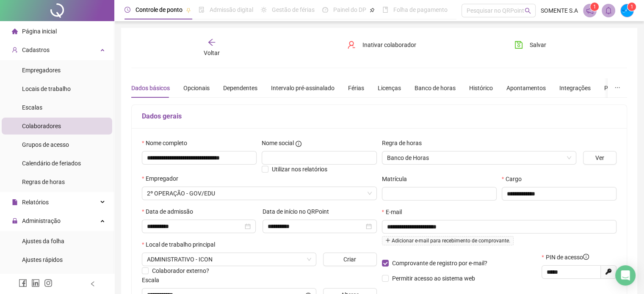
click at [207, 50] on span "Voltar" at bounding box center [212, 53] width 16 height 7
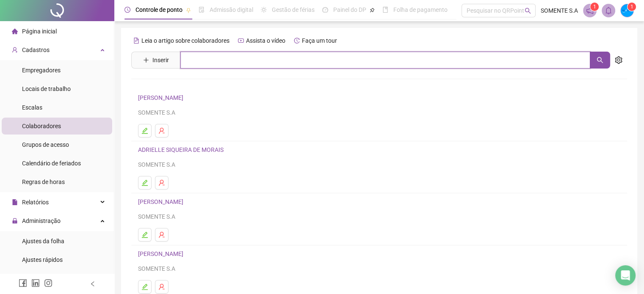
click at [200, 64] on input "text" at bounding box center [385, 60] width 410 height 17
type input "******"
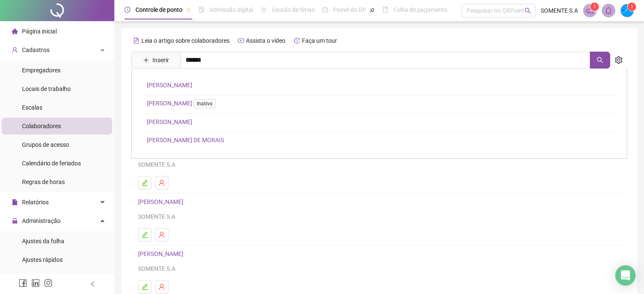
click at [189, 84] on link "[PERSON_NAME]" at bounding box center [169, 85] width 45 height 7
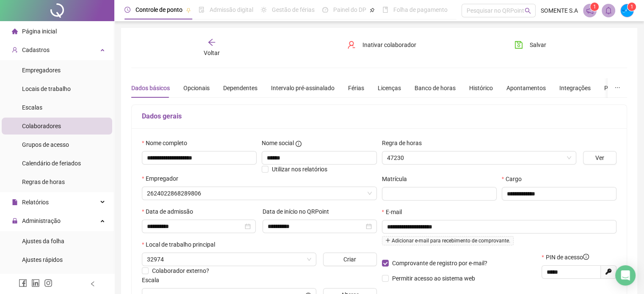
type input "**********"
click at [210, 47] on div "Voltar" at bounding box center [211, 47] width 77 height 19
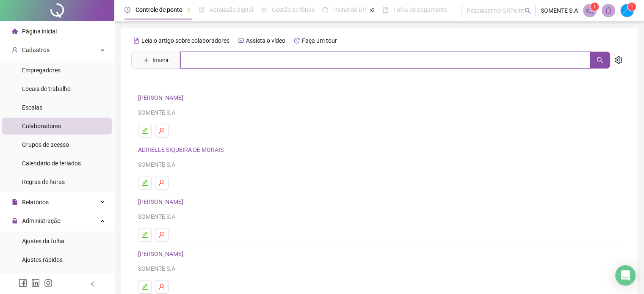
click at [237, 62] on input "text" at bounding box center [385, 60] width 410 height 17
click at [210, 62] on input "text" at bounding box center [385, 60] width 410 height 17
type input "*****"
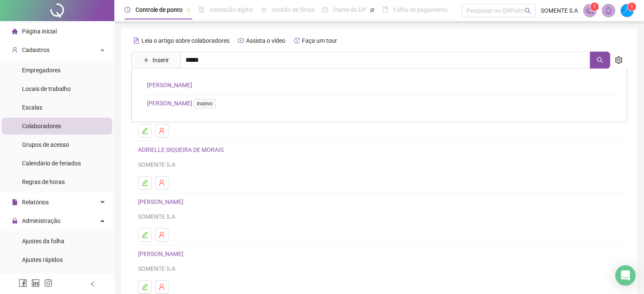
click at [184, 84] on link "[PERSON_NAME]" at bounding box center [169, 85] width 45 height 7
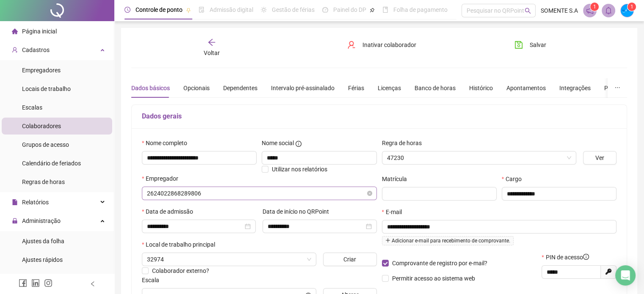
type input "**********"
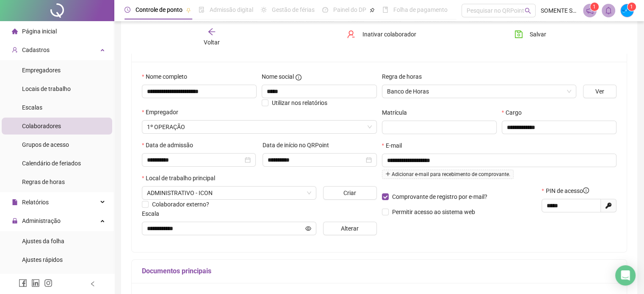
scroll to position [85, 0]
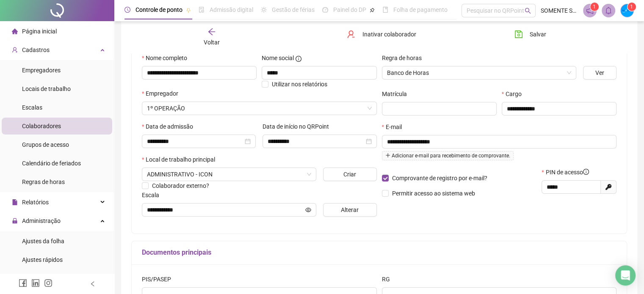
click at [207, 31] on div "Voltar" at bounding box center [211, 37] width 77 height 19
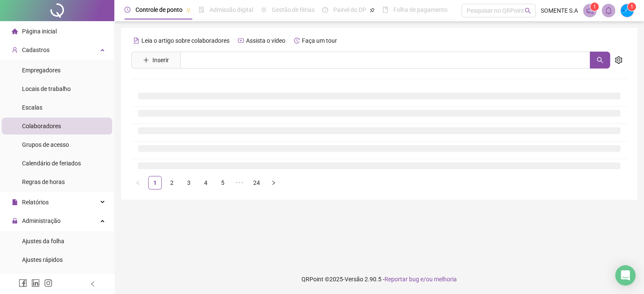
scroll to position [0, 0]
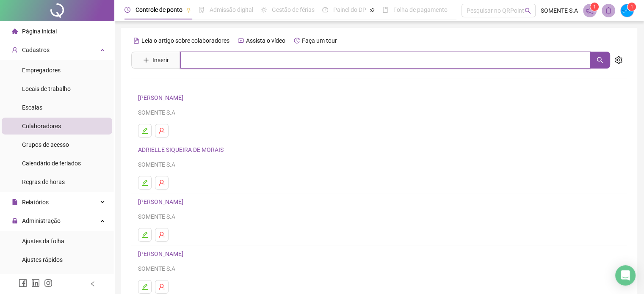
click at [212, 57] on input "text" at bounding box center [385, 60] width 410 height 17
click at [601, 57] on icon "search" at bounding box center [600, 60] width 7 height 7
type input "****"
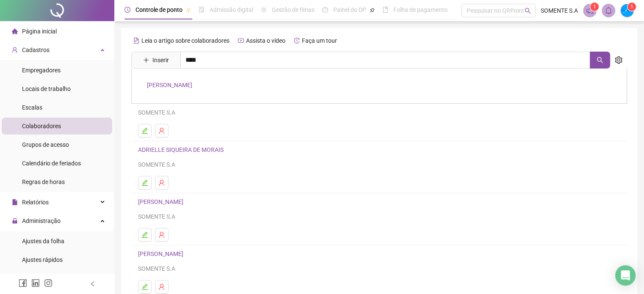
click at [192, 82] on link "[PERSON_NAME]" at bounding box center [169, 85] width 45 height 7
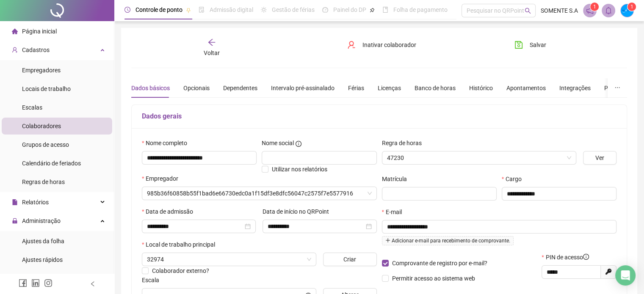
type input "**********"
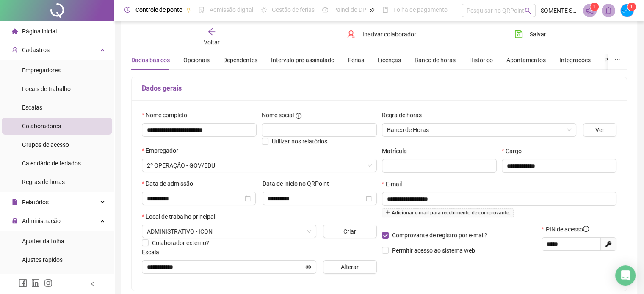
scroll to position [42, 0]
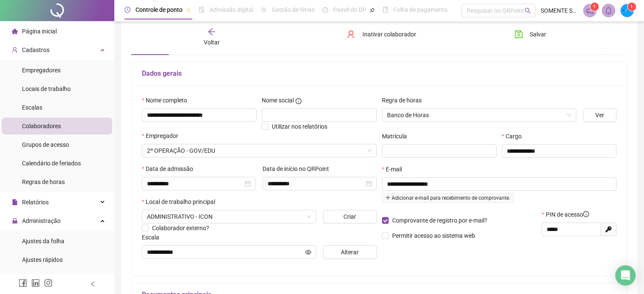
click at [212, 44] on span "Voltar" at bounding box center [212, 42] width 16 height 7
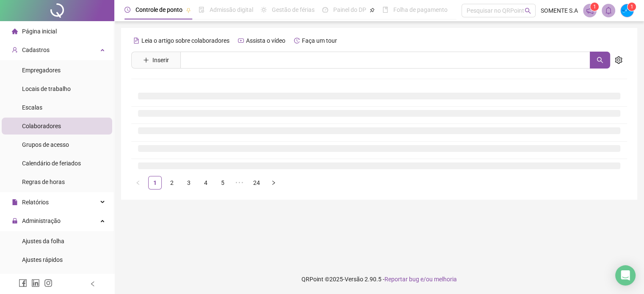
scroll to position [0, 0]
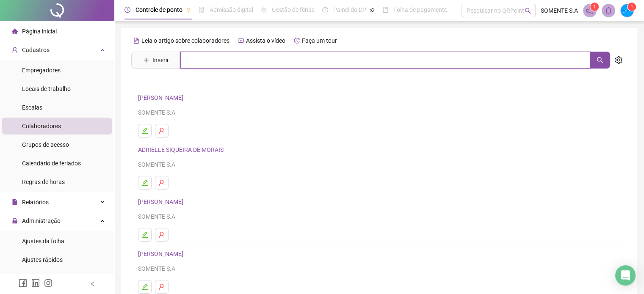
click at [210, 64] on input "text" at bounding box center [385, 60] width 410 height 17
type input "*******"
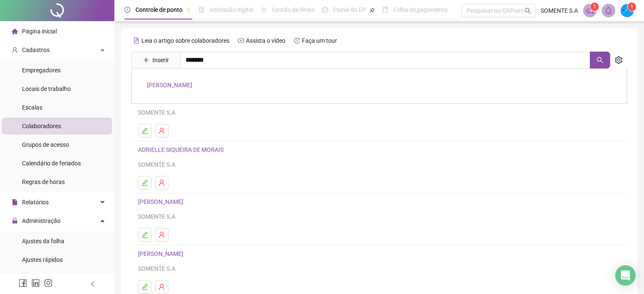
click at [192, 86] on link "[PERSON_NAME]" at bounding box center [169, 85] width 45 height 7
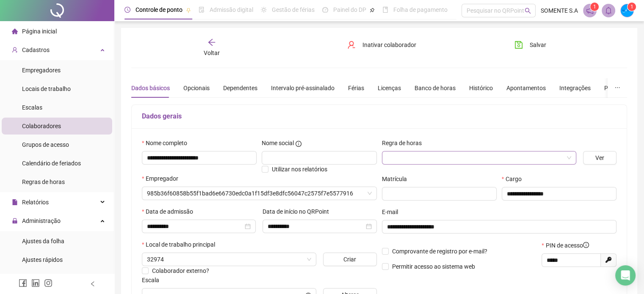
type input "**********"
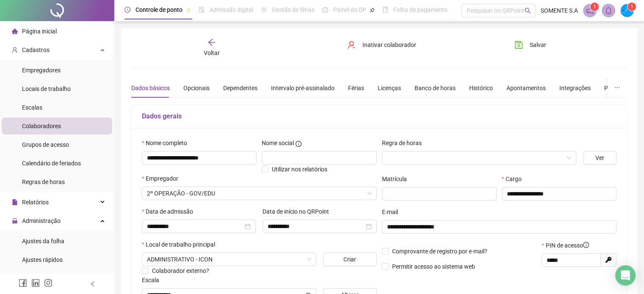
click at [207, 47] on div "Voltar" at bounding box center [211, 47] width 77 height 19
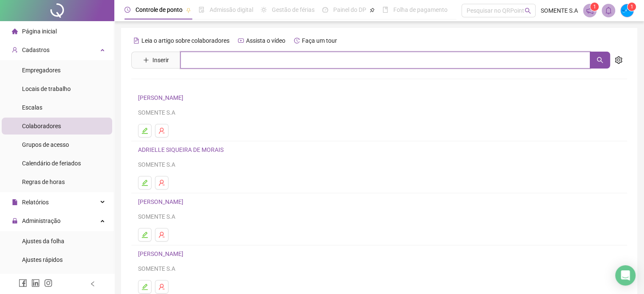
click at [220, 61] on input "text" at bounding box center [385, 60] width 410 height 17
click at [600, 61] on icon "search" at bounding box center [600, 60] width 7 height 7
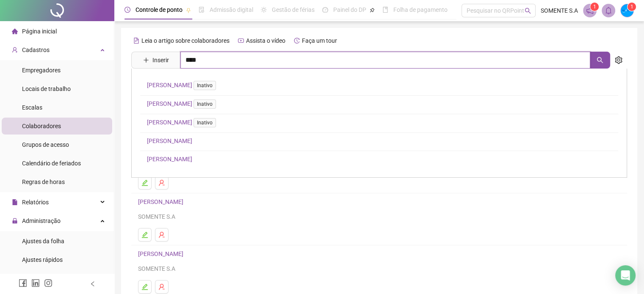
type input "****"
click at [192, 139] on link "[PERSON_NAME]" at bounding box center [169, 141] width 45 height 7
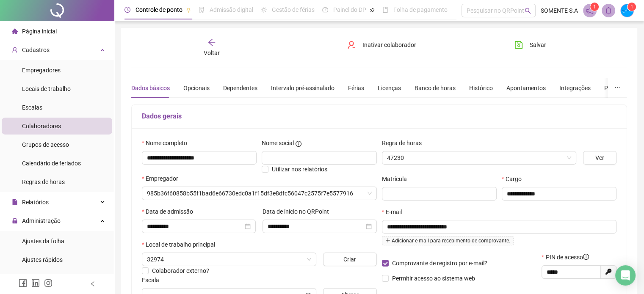
type input "**********"
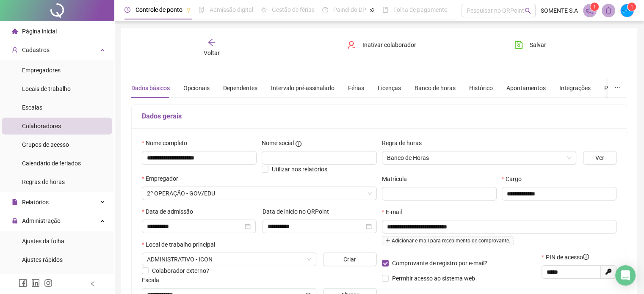
click at [211, 39] on icon "arrow-left" at bounding box center [211, 42] width 8 height 8
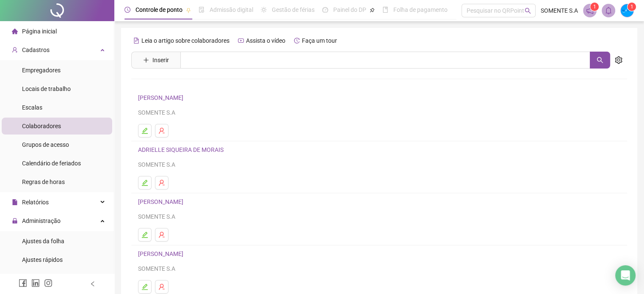
click at [194, 50] on div "Leia o artigo sobre colaboradores Assista o vídeo Faça um tour Inserir Nenhum r…" at bounding box center [379, 198] width 496 height 329
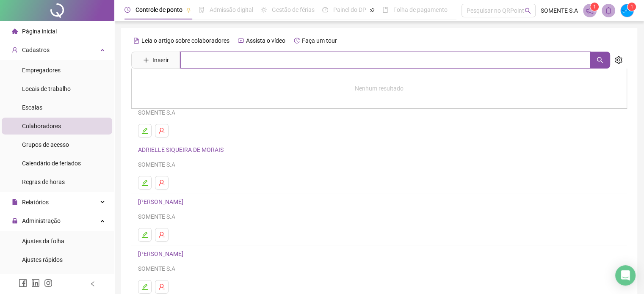
click at [191, 55] on input "text" at bounding box center [385, 60] width 410 height 17
click at [605, 59] on button "button" at bounding box center [600, 60] width 20 height 17
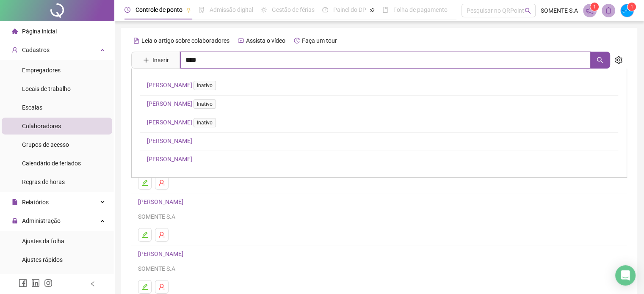
type input "****"
click at [192, 156] on link "[PERSON_NAME]" at bounding box center [169, 159] width 45 height 7
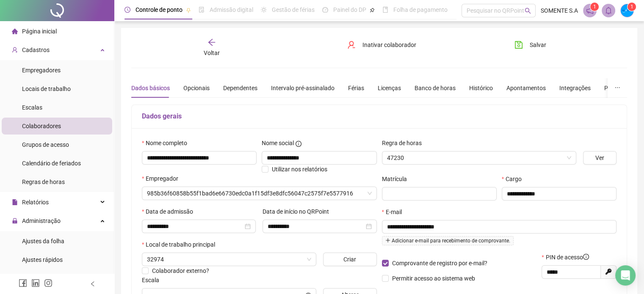
type input "**********"
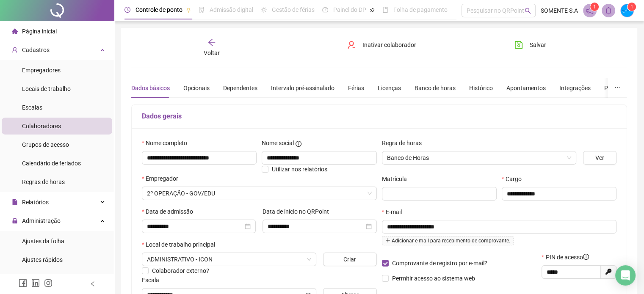
click at [205, 46] on div "Voltar" at bounding box center [211, 47] width 77 height 19
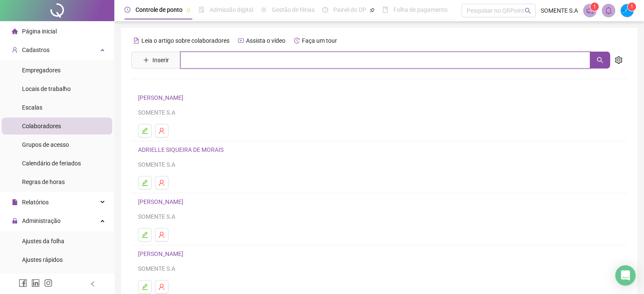
click at [202, 63] on input "text" at bounding box center [385, 60] width 410 height 17
click at [598, 62] on icon "search" at bounding box center [600, 60] width 7 height 7
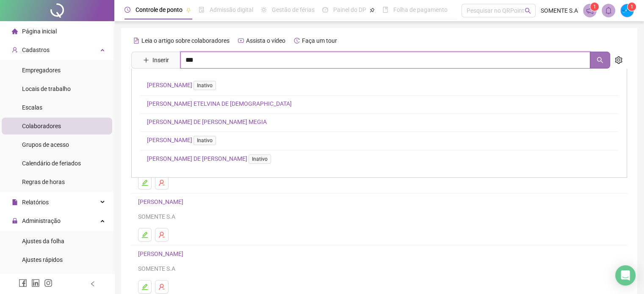
click at [596, 64] on button "button" at bounding box center [600, 60] width 20 height 17
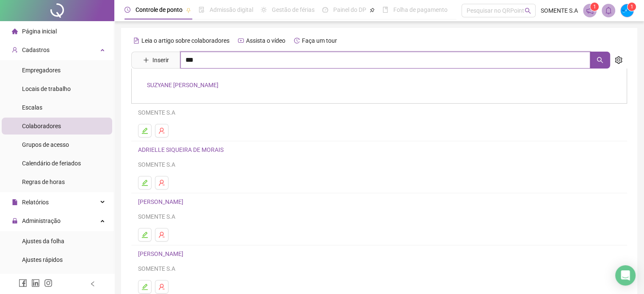
type input "***"
click at [190, 88] on link "SUZYANE [PERSON_NAME]" at bounding box center [183, 85] width 72 height 7
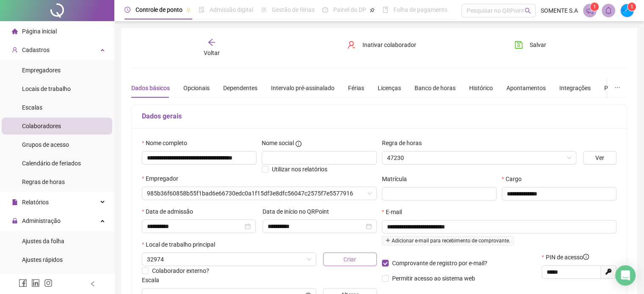
type input "**********"
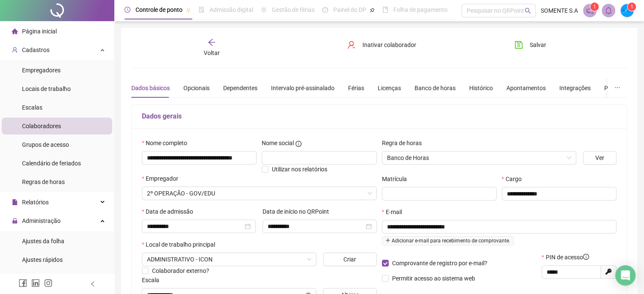
click at [206, 47] on div "Voltar" at bounding box center [211, 47] width 77 height 19
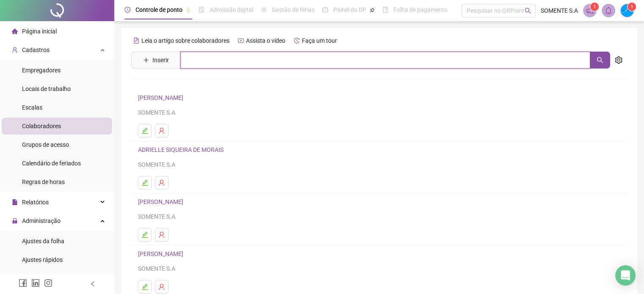
click at [217, 63] on input "text" at bounding box center [385, 60] width 410 height 17
click at [593, 59] on button "button" at bounding box center [600, 60] width 20 height 17
type input "***"
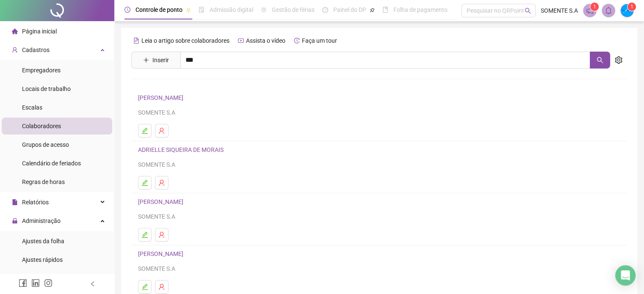
click at [186, 79] on div "TAIS RODRIGUES CAMPOS Inativo" at bounding box center [379, 87] width 496 height 36
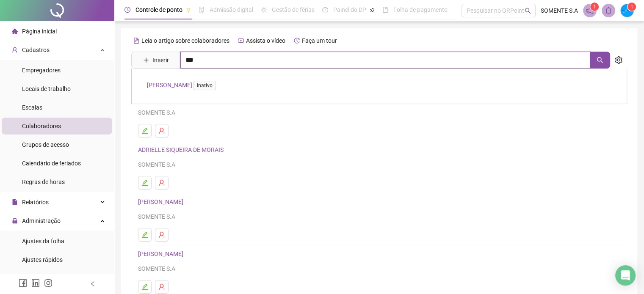
click at [208, 58] on input "***" at bounding box center [385, 60] width 410 height 17
click at [193, 85] on link "TAIS RODRIGUES CAMPOS Inativo" at bounding box center [183, 85] width 72 height 7
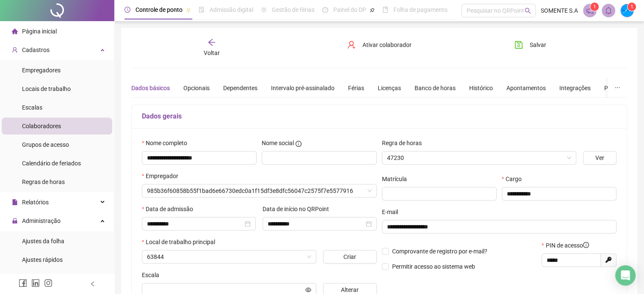
type input "**********"
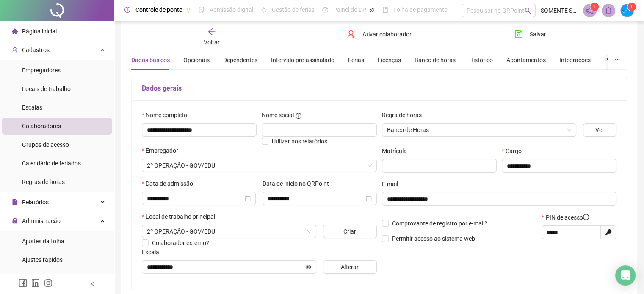
scroll to position [42, 0]
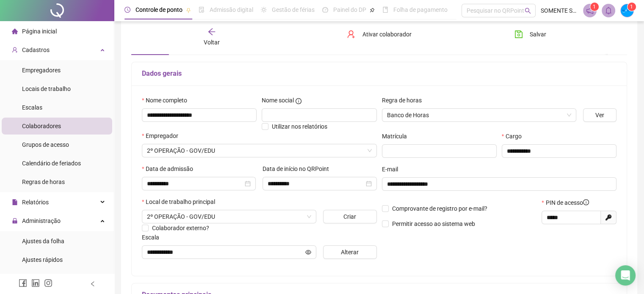
click at [218, 29] on div "Voltar" at bounding box center [211, 37] width 77 height 19
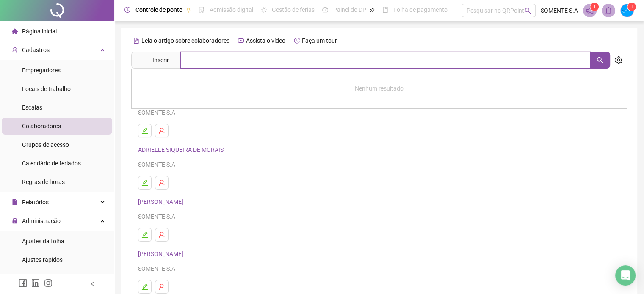
click at [213, 59] on input "text" at bounding box center [385, 60] width 410 height 17
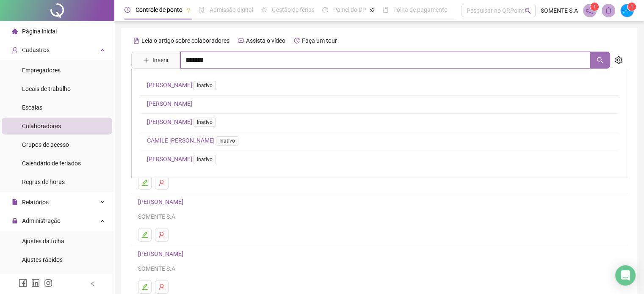
click at [593, 57] on button "button" at bounding box center [600, 60] width 20 height 17
type input "*"
type input "****"
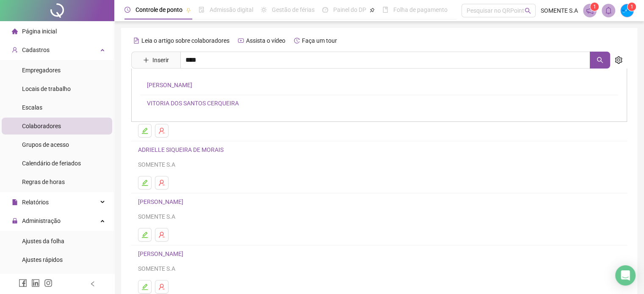
click at [167, 103] on link "VITORIA DOS SANTOS CERQUEIRA" at bounding box center [193, 103] width 92 height 7
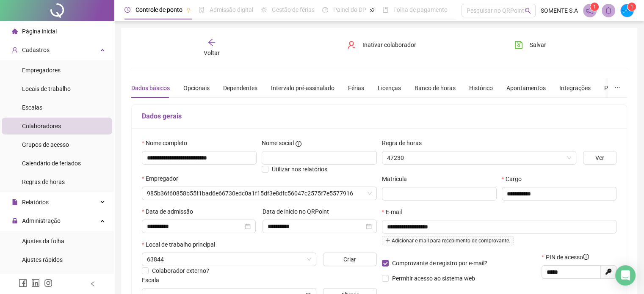
type input "**********"
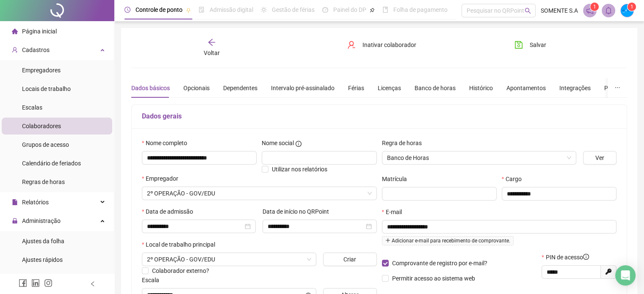
click at [207, 41] on div "Voltar" at bounding box center [211, 47] width 77 height 19
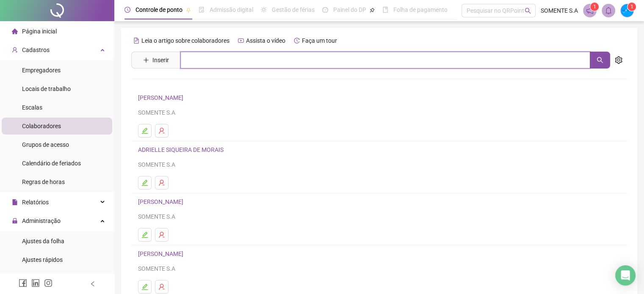
click at [195, 66] on input "text" at bounding box center [385, 60] width 410 height 17
type input "*******"
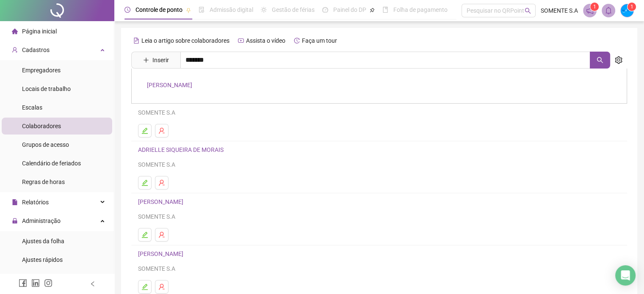
click at [169, 86] on link "[PERSON_NAME]" at bounding box center [169, 85] width 45 height 7
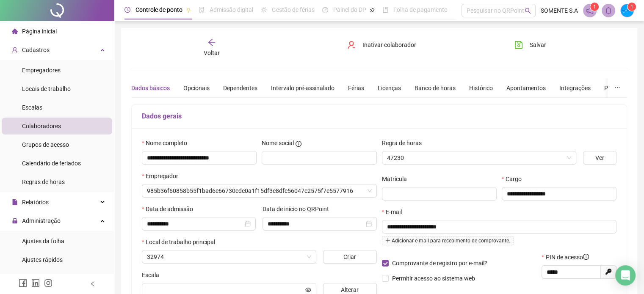
type input "**********"
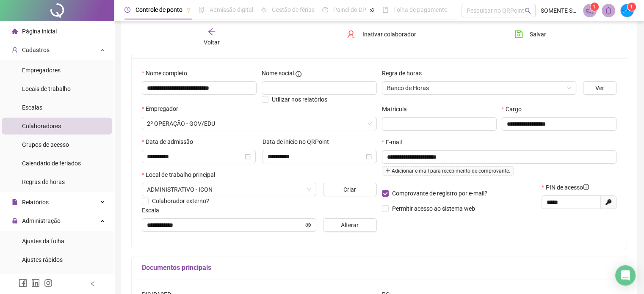
scroll to position [85, 0]
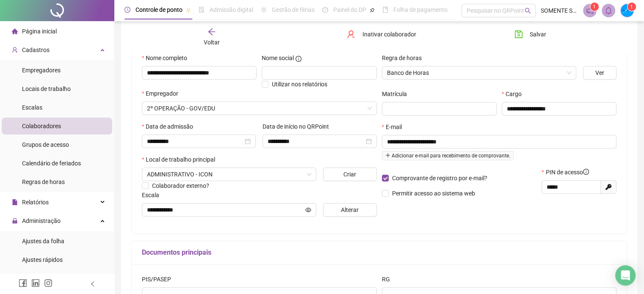
click at [207, 34] on div "Voltar" at bounding box center [211, 37] width 77 height 19
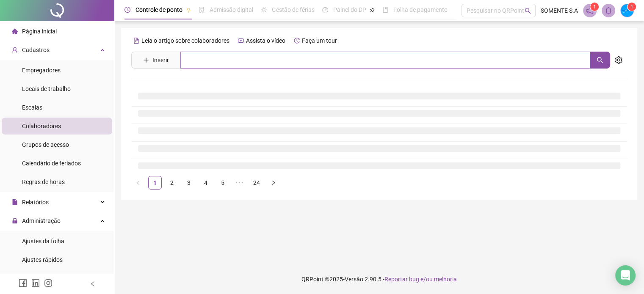
scroll to position [0, 0]
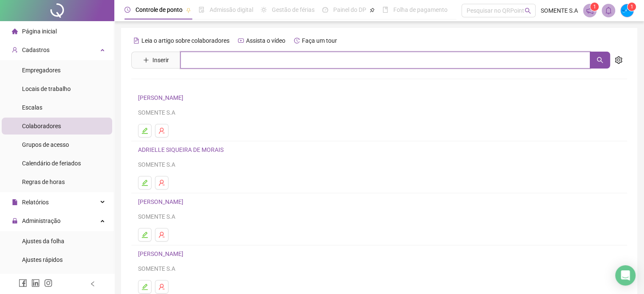
click at [187, 62] on input "text" at bounding box center [385, 60] width 410 height 17
type input "****"
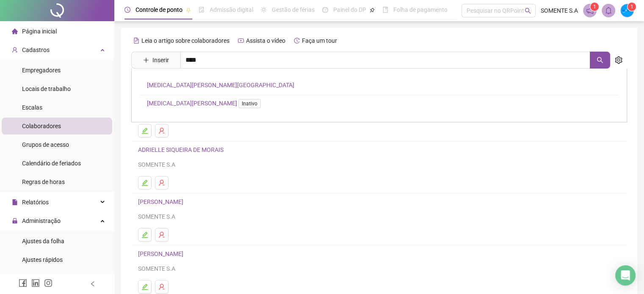
click at [165, 82] on link "[MEDICAL_DATA][PERSON_NAME][GEOGRAPHIC_DATA]" at bounding box center [220, 85] width 147 height 7
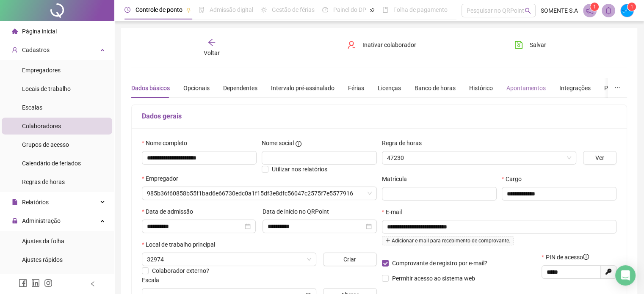
type input "**********"
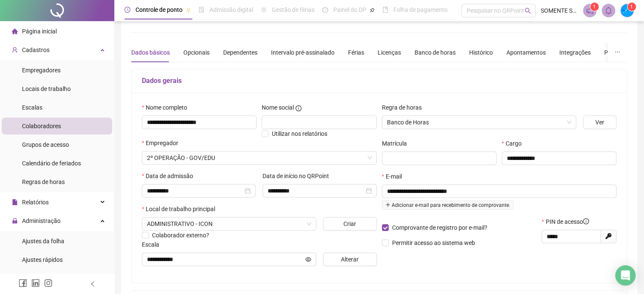
scroll to position [169, 0]
